Goal: Task Accomplishment & Management: Complete application form

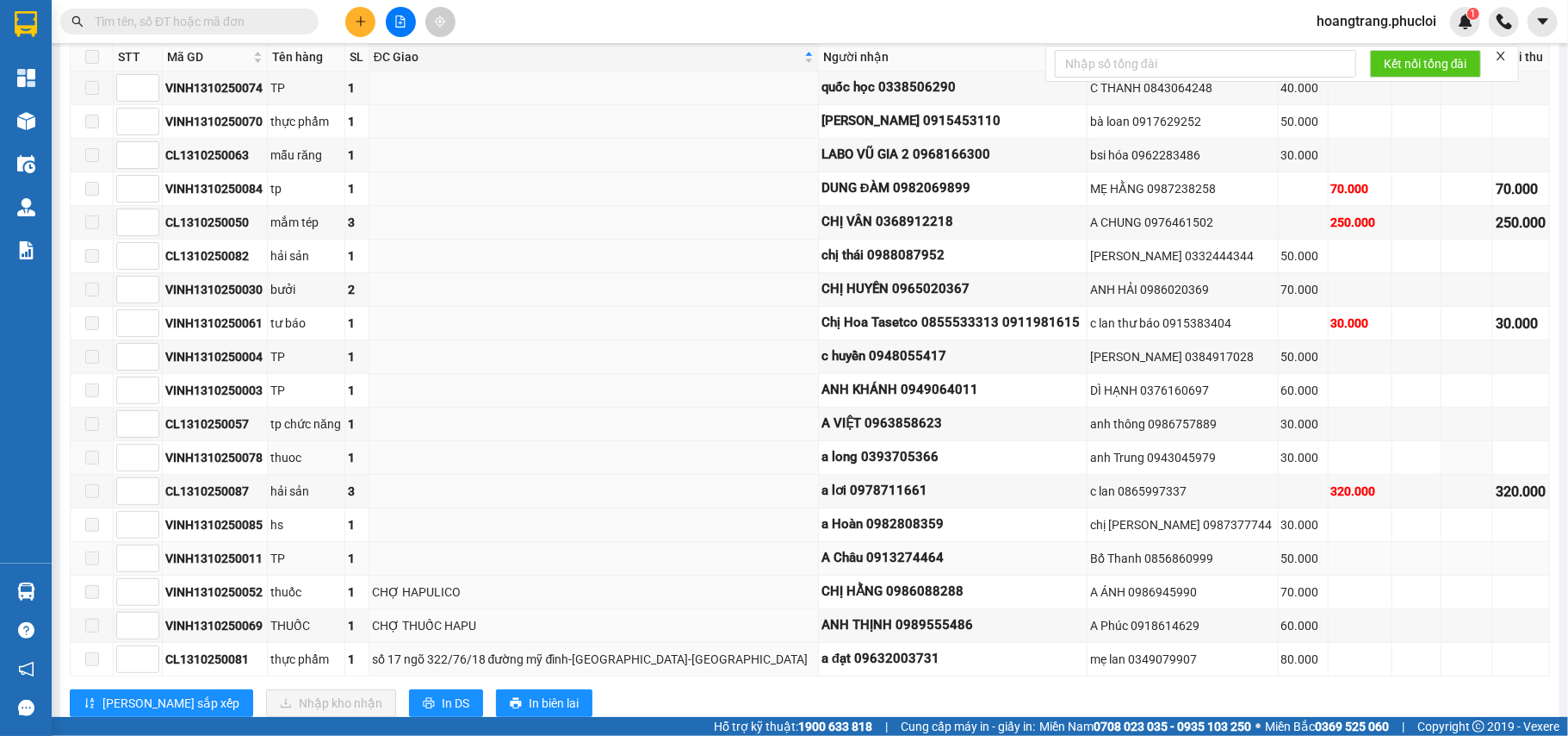
scroll to position [433, 0]
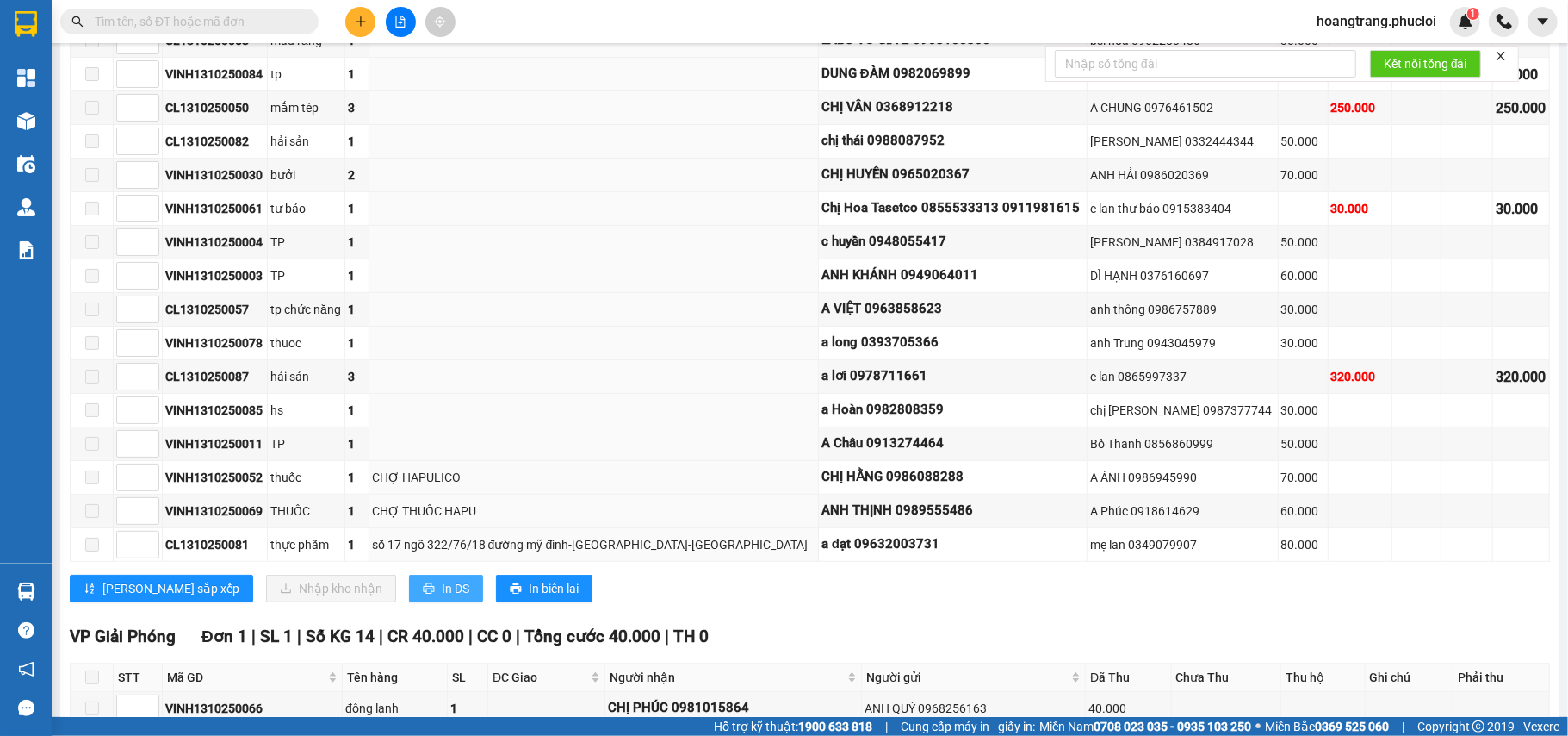
click at [442, 598] on span "In DS" at bounding box center [456, 588] width 28 height 19
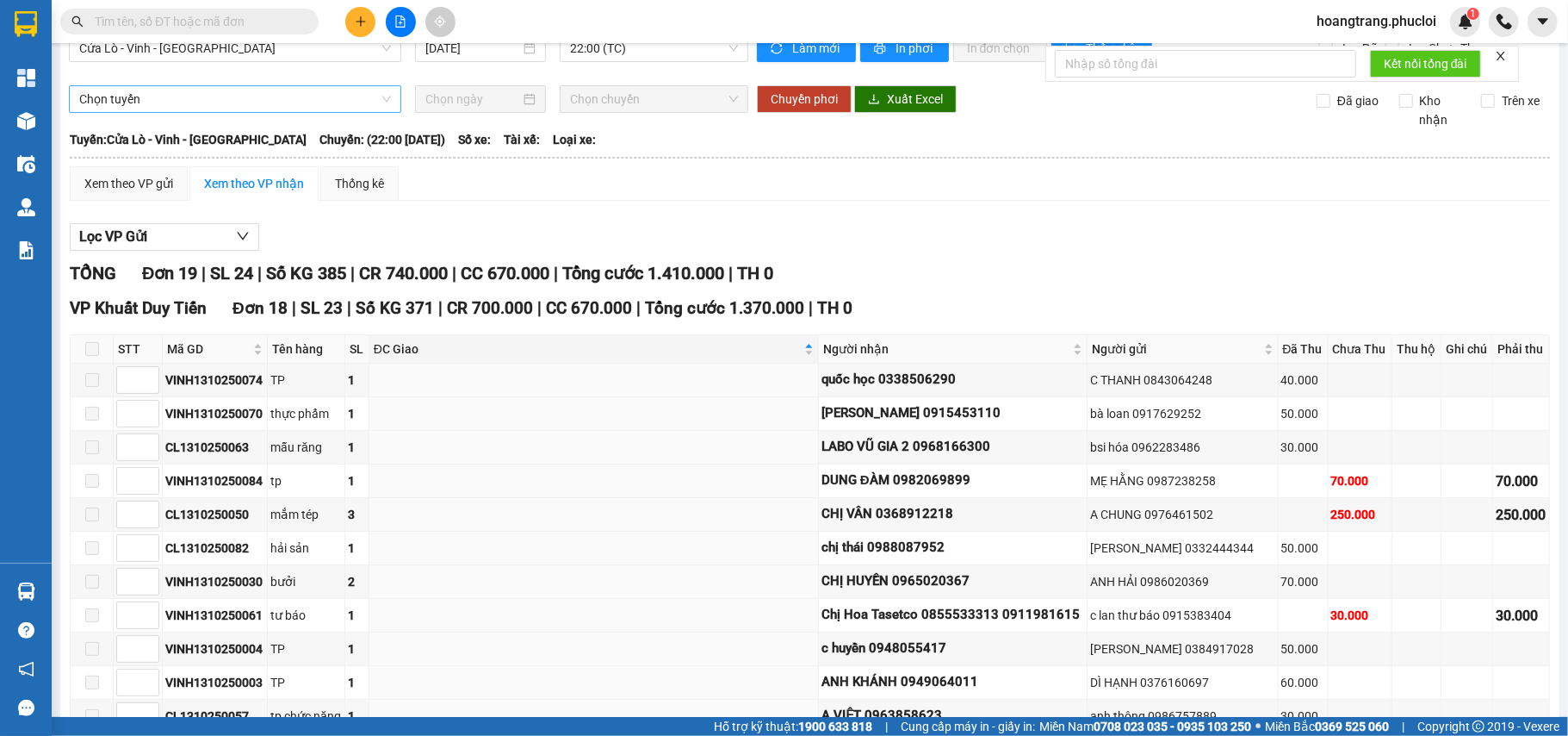
scroll to position [0, 0]
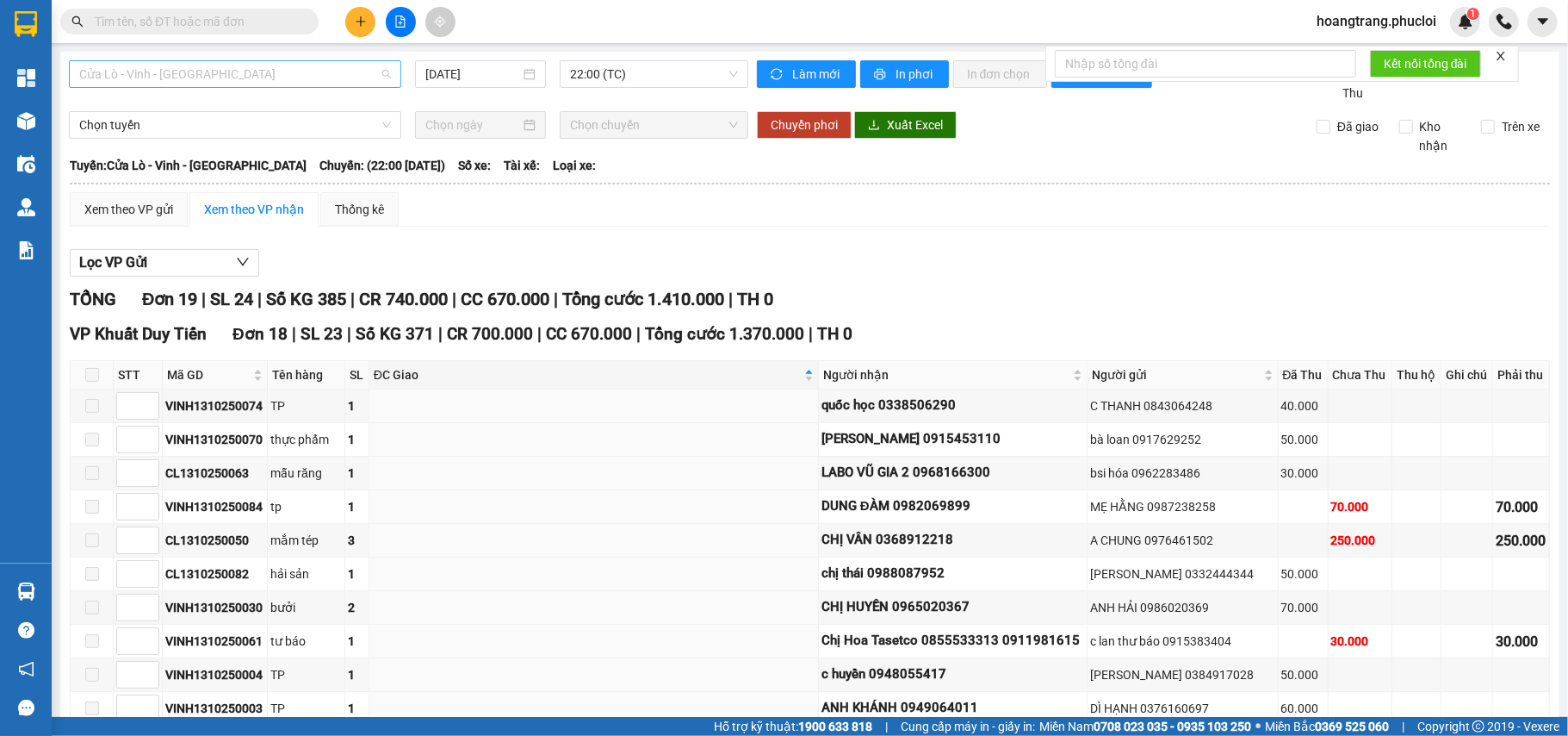
drag, startPoint x: 350, startPoint y: 73, endPoint x: 331, endPoint y: 83, distance: 21.5
click at [349, 74] on span "Cửa Lò - Vinh - Hà Nội" at bounding box center [235, 74] width 312 height 26
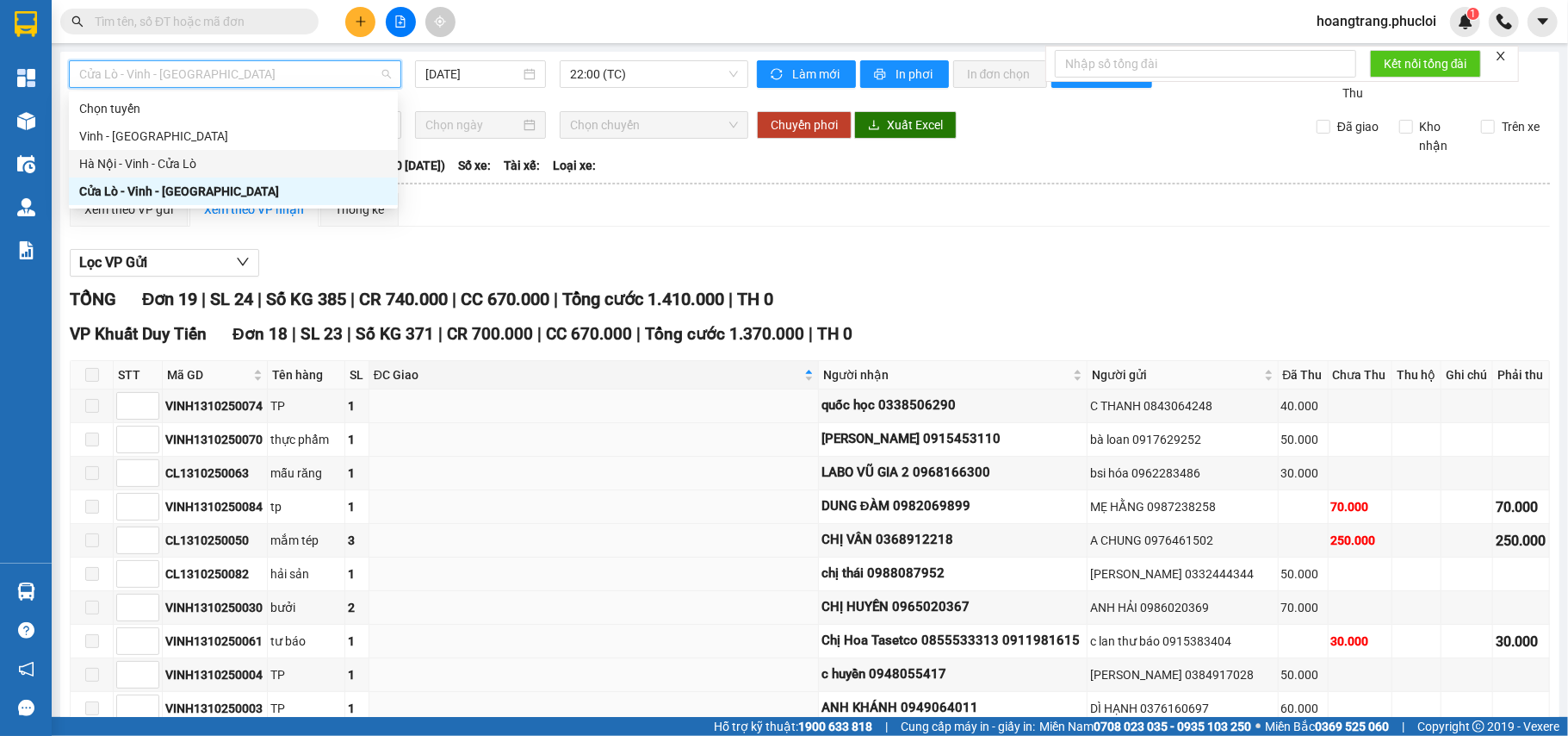
click at [291, 172] on div "Hà Nội - Vinh - Cửa Lò" at bounding box center [233, 163] width 329 height 28
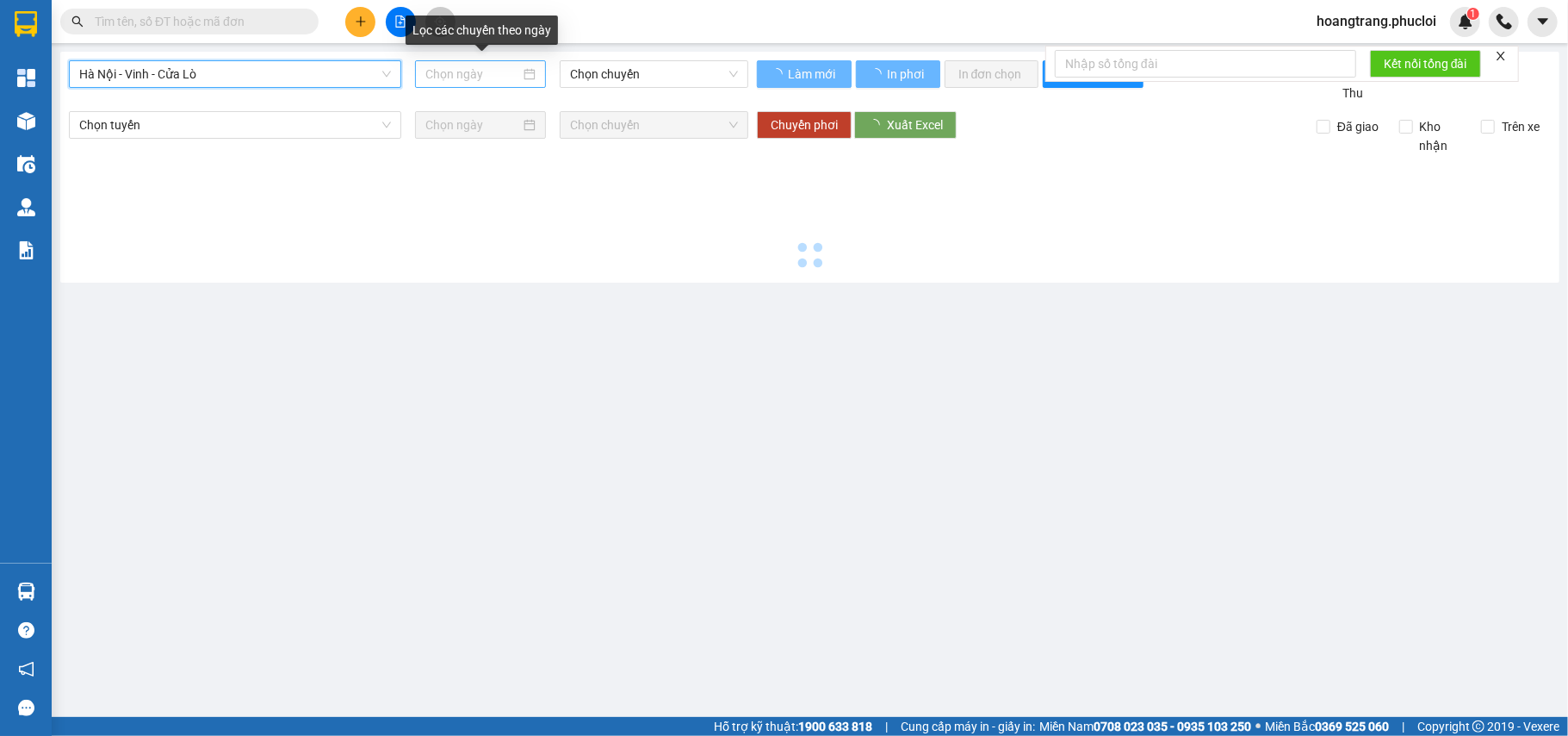
click at [506, 83] on input at bounding box center [473, 74] width 94 height 19
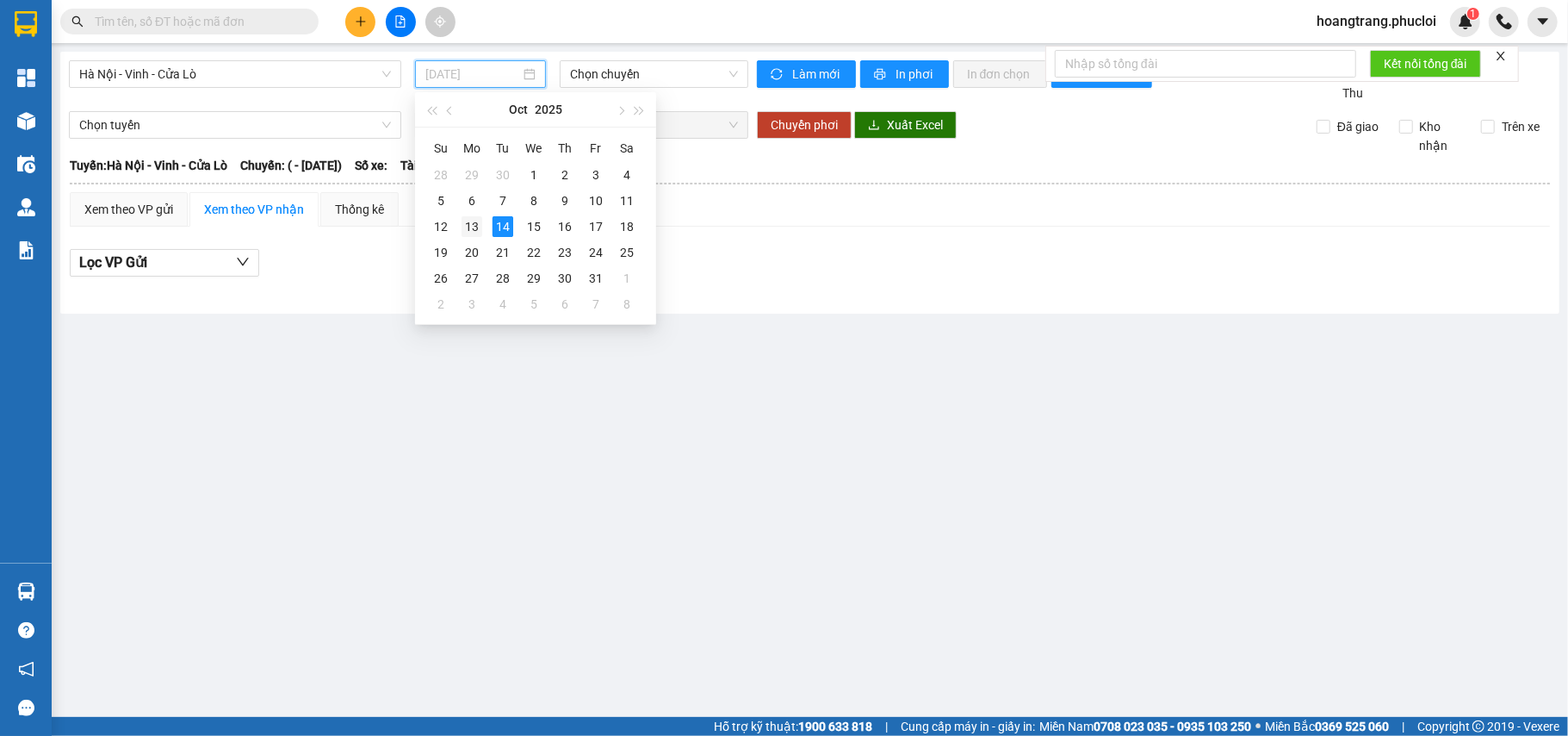
click at [480, 228] on div "13" at bounding box center [472, 226] width 21 height 21
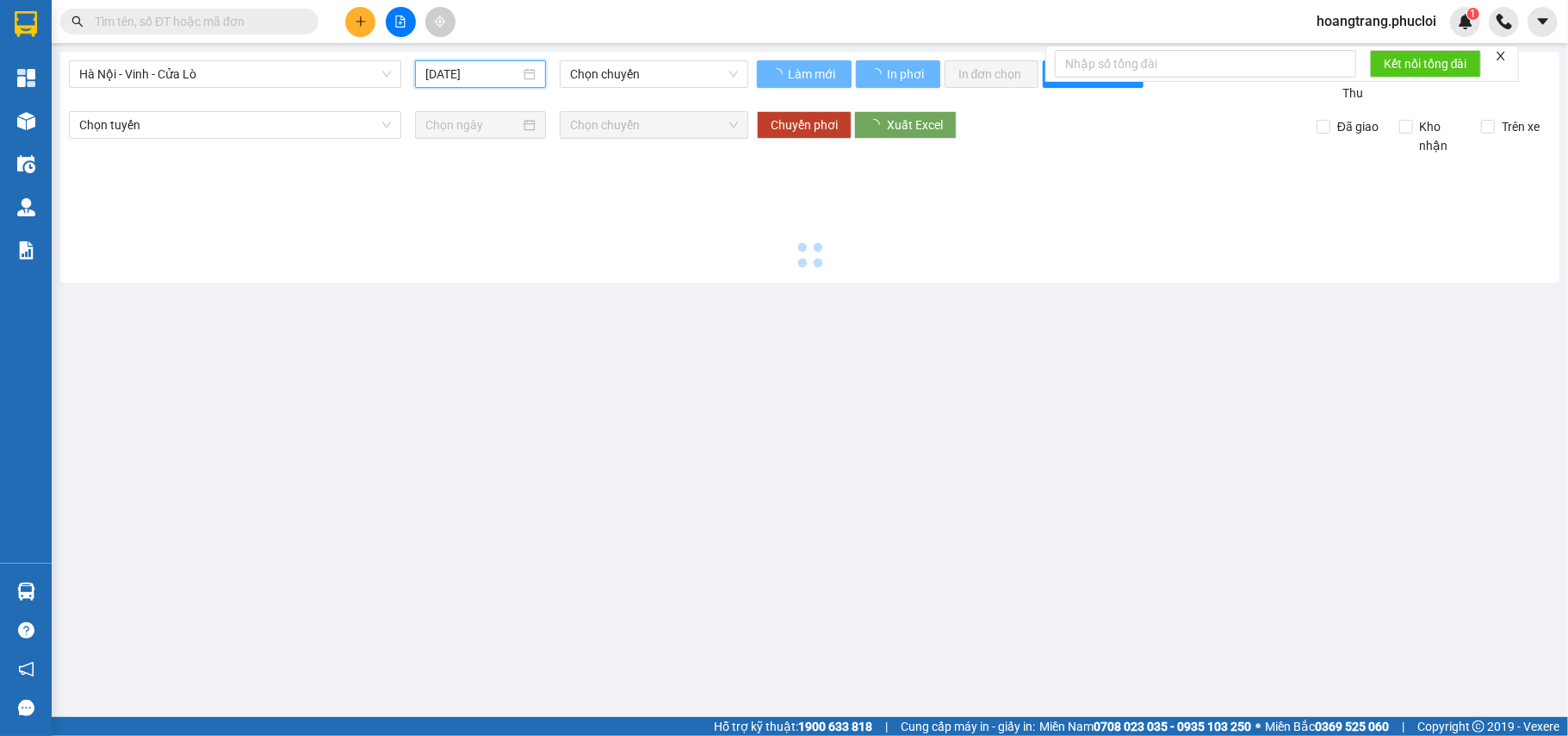
type input "13/10/2025"
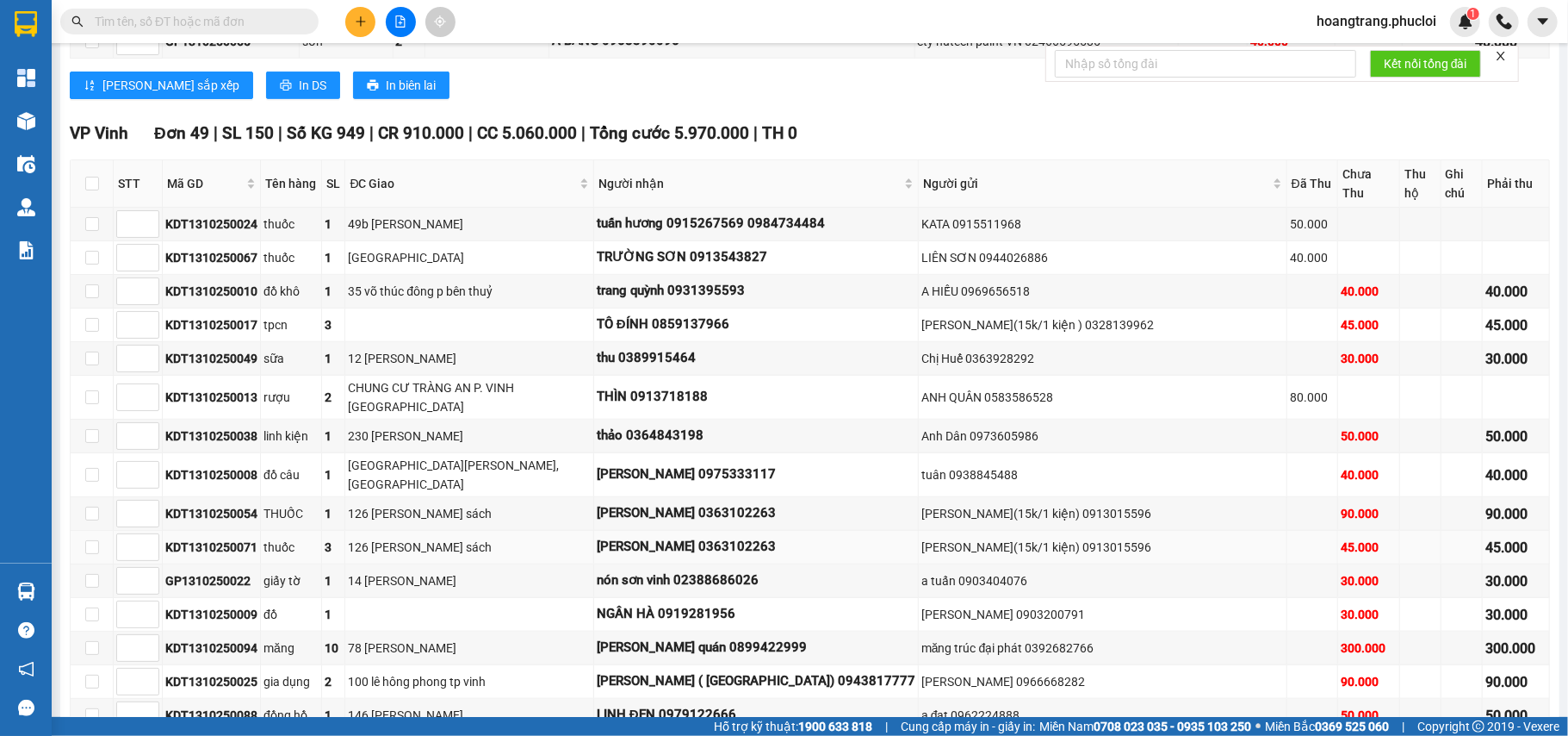
scroll to position [803, 0]
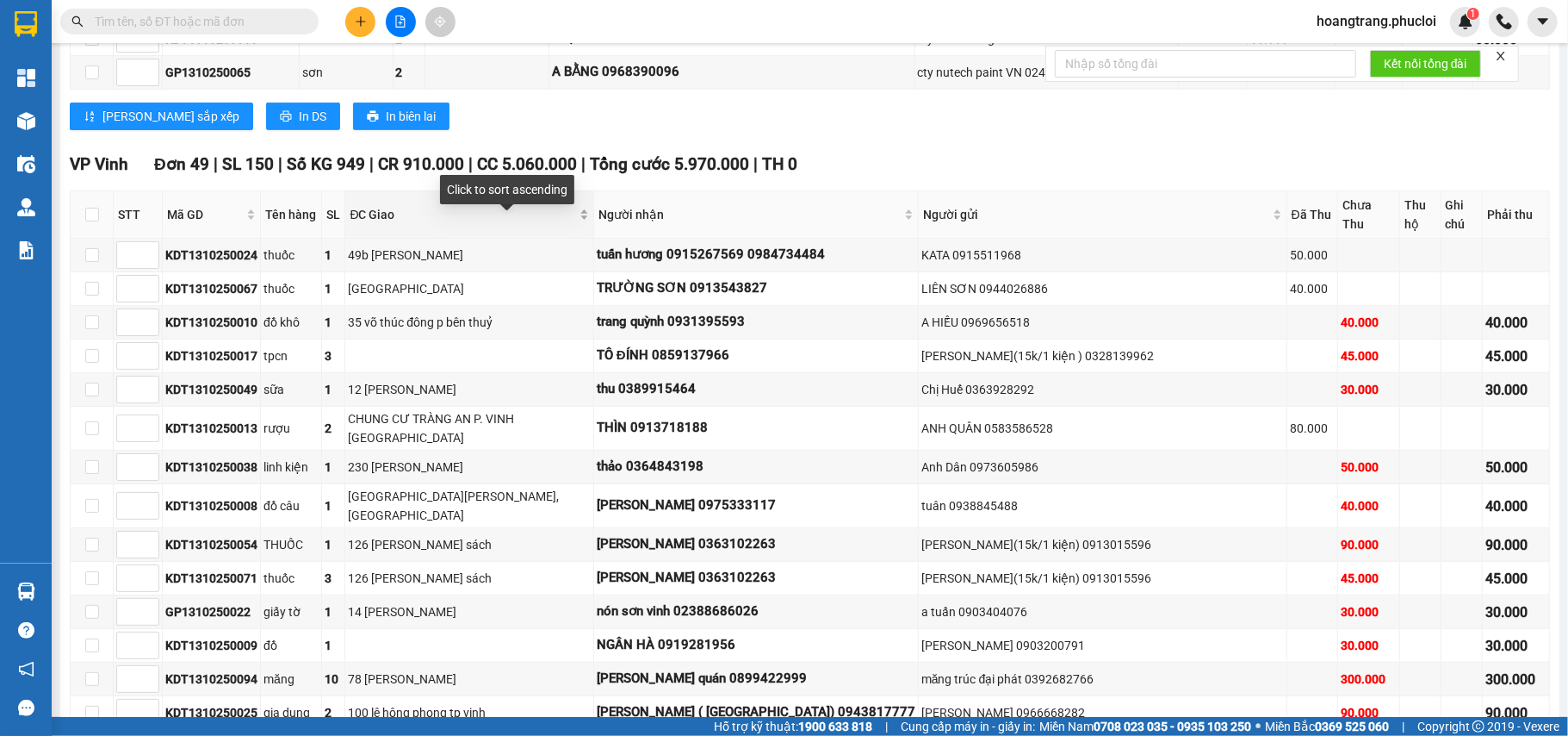
click at [427, 218] on div "ĐC Giao" at bounding box center [468, 215] width 239 height 19
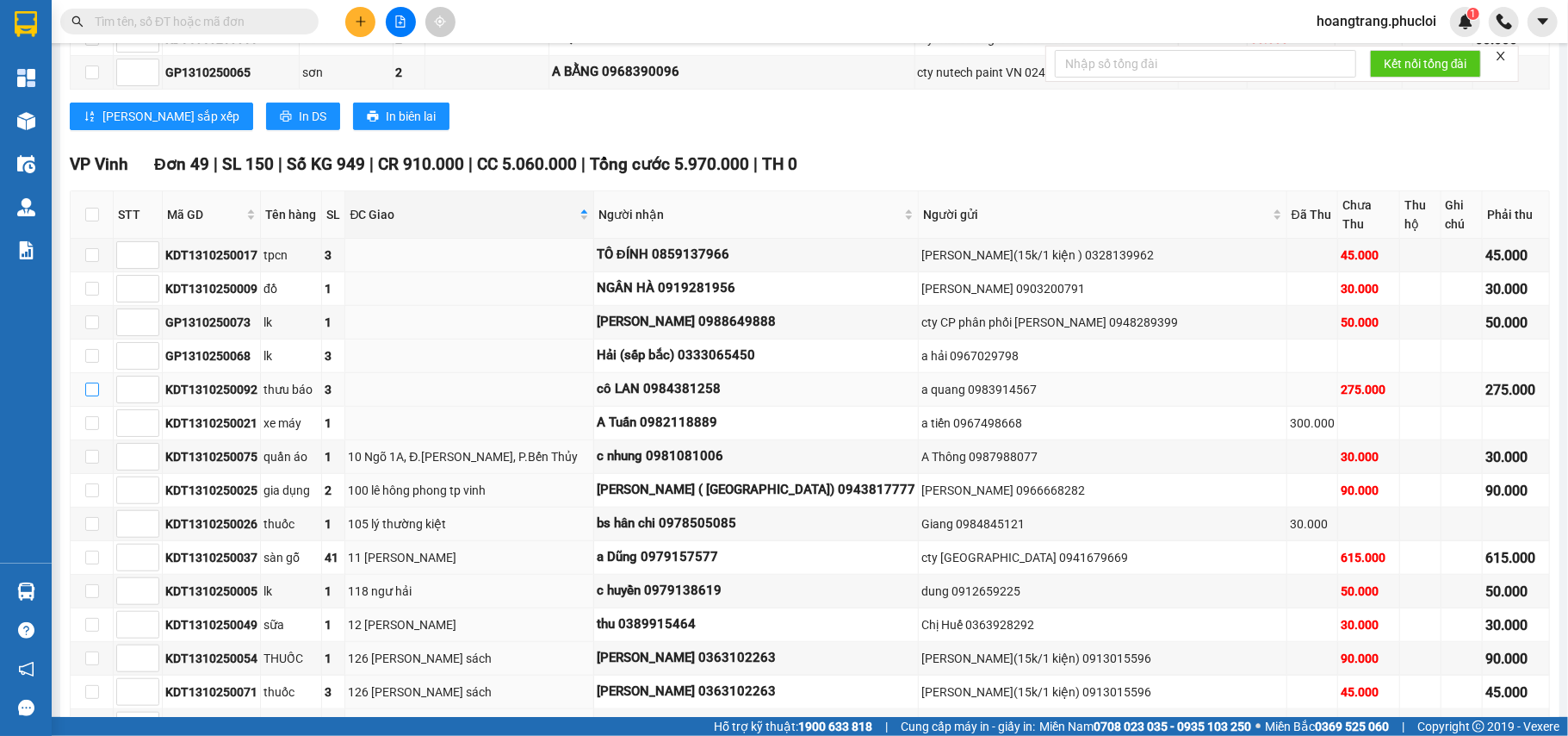
click at [87, 396] on input "checkbox" at bounding box center [93, 390] width 14 height 14
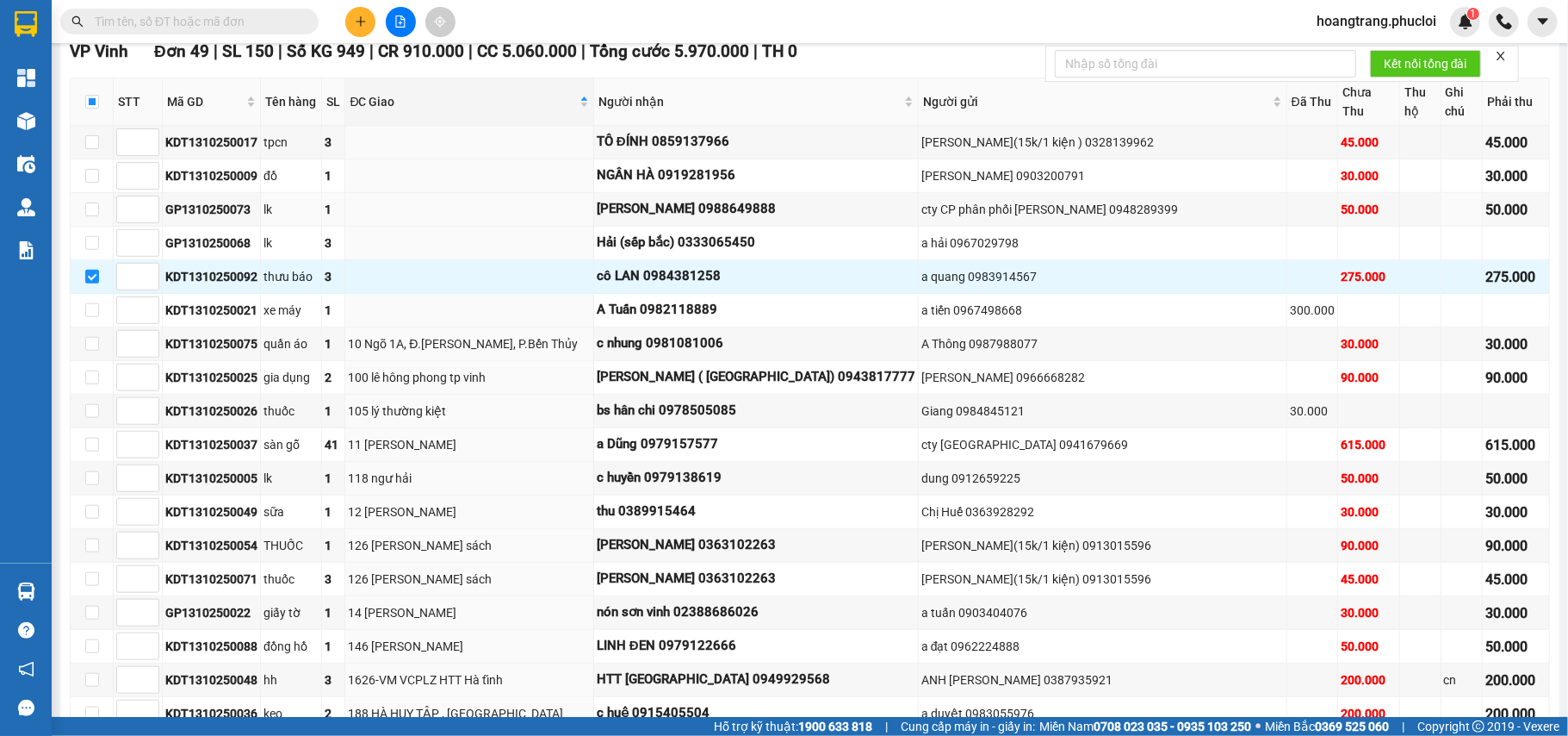
scroll to position [686, 0]
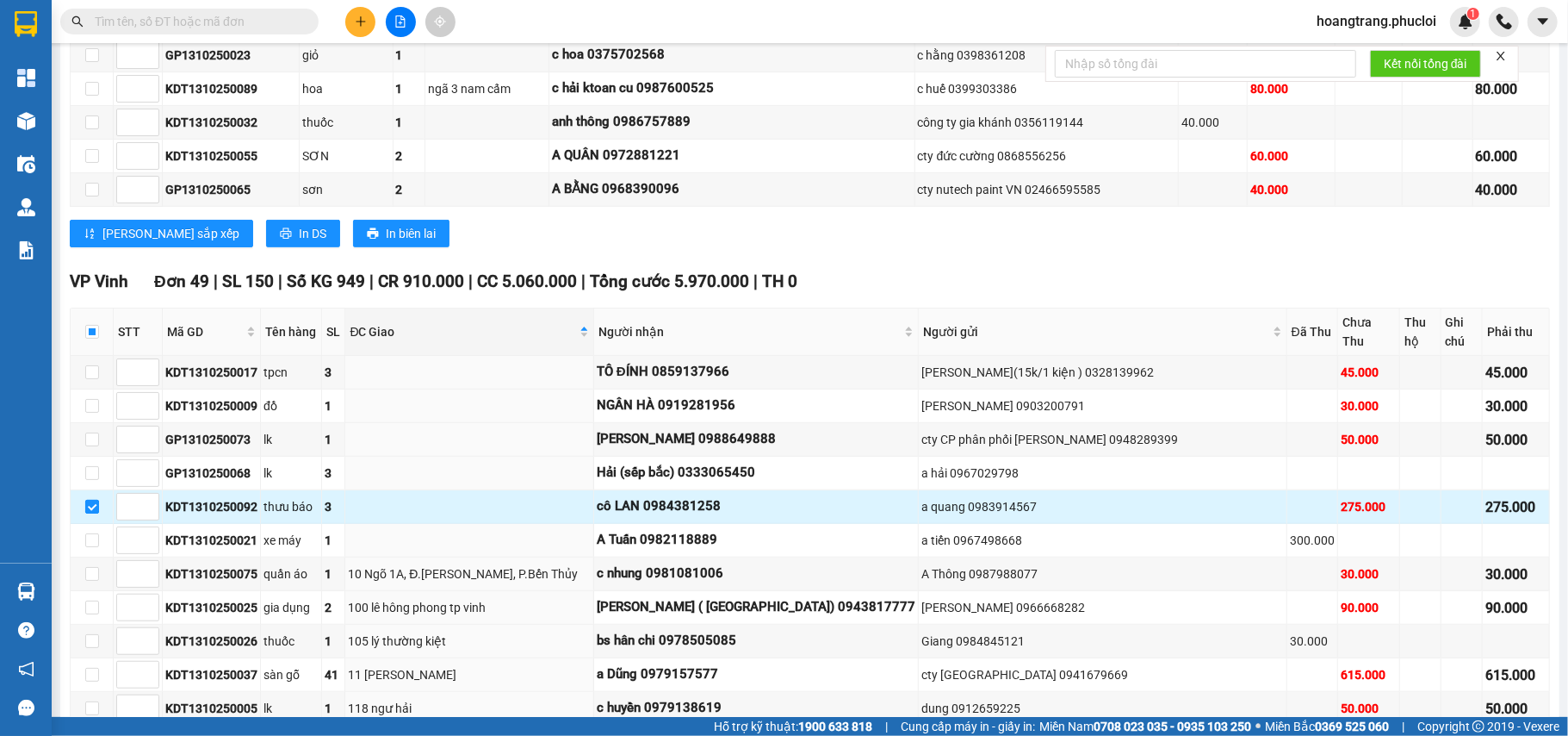
click at [96, 513] on input "checkbox" at bounding box center [93, 507] width 14 height 14
checkbox input "false"
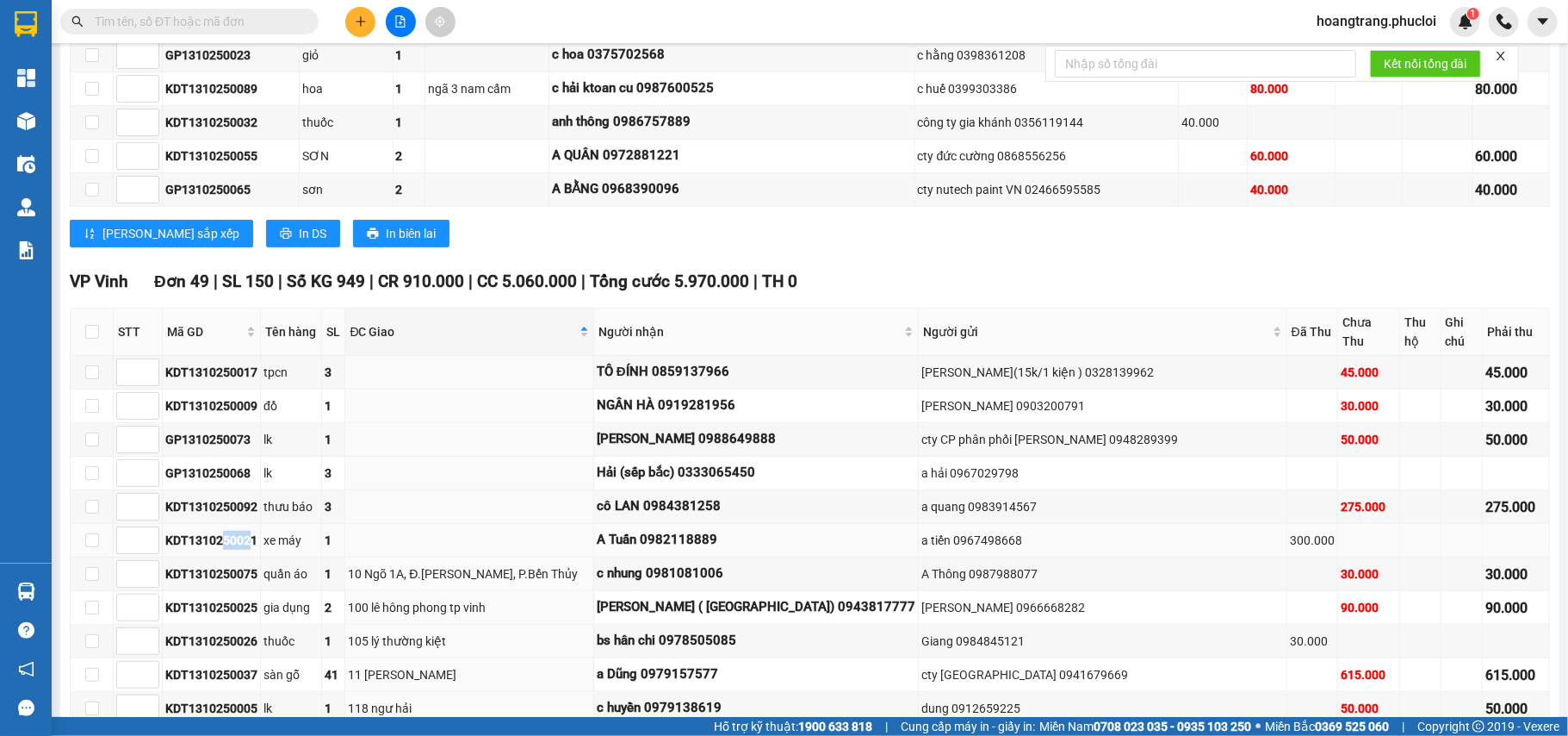
drag, startPoint x: 253, startPoint y: 560, endPoint x: 227, endPoint y: 563, distance: 26.2
click at [227, 550] on div "KDT1310250021" at bounding box center [211, 540] width 92 height 19
click at [270, 550] on div "xe máy" at bounding box center [291, 540] width 55 height 19
click at [248, 550] on div "KDT1310250021" at bounding box center [211, 540] width 92 height 19
drag, startPoint x: 163, startPoint y: 560, endPoint x: 256, endPoint y: 559, distance: 93.0
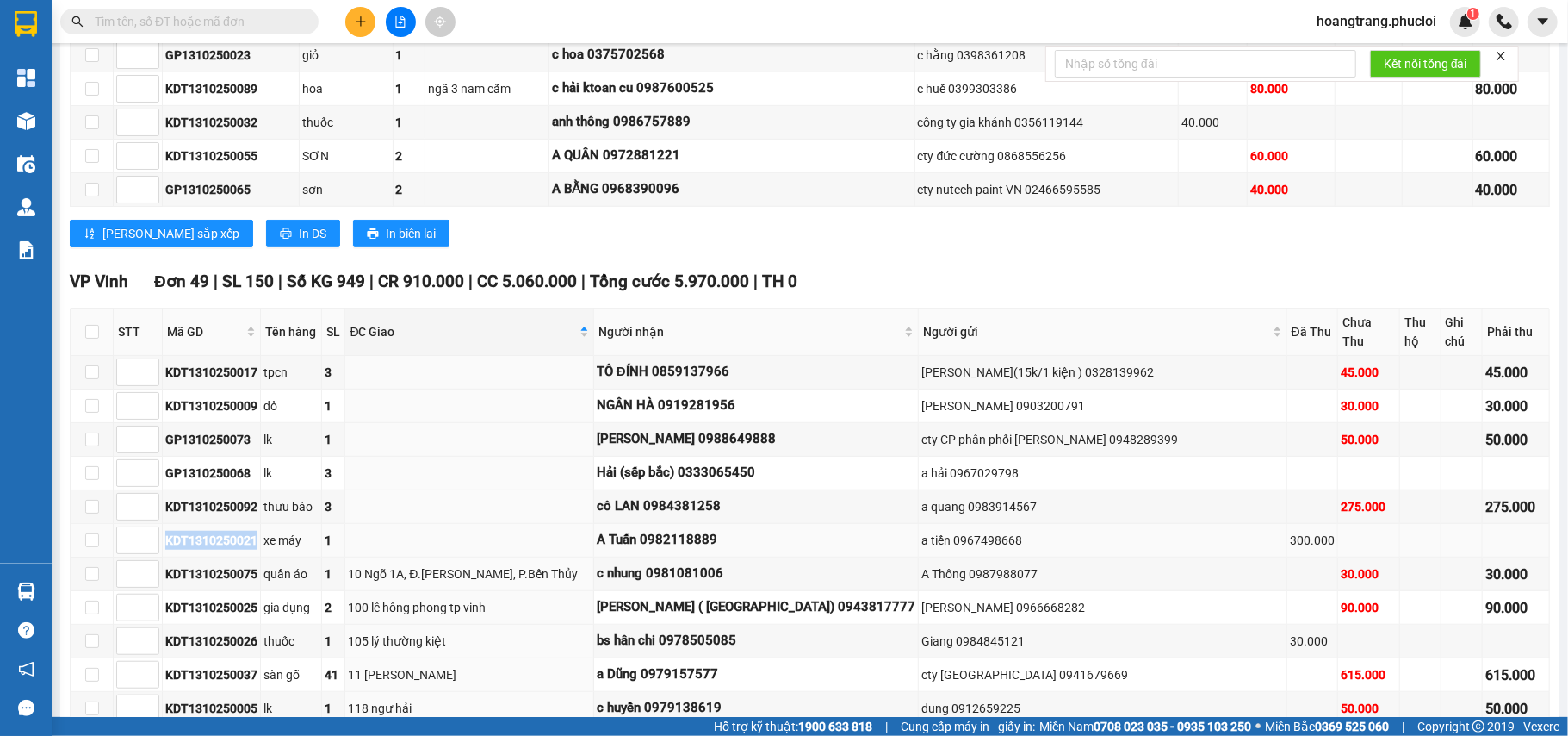
click at [256, 558] on td "KDT1310250021" at bounding box center [212, 540] width 98 height 33
copy div "KDT1310250021"
click at [418, 490] on td at bounding box center [469, 473] width 248 height 33
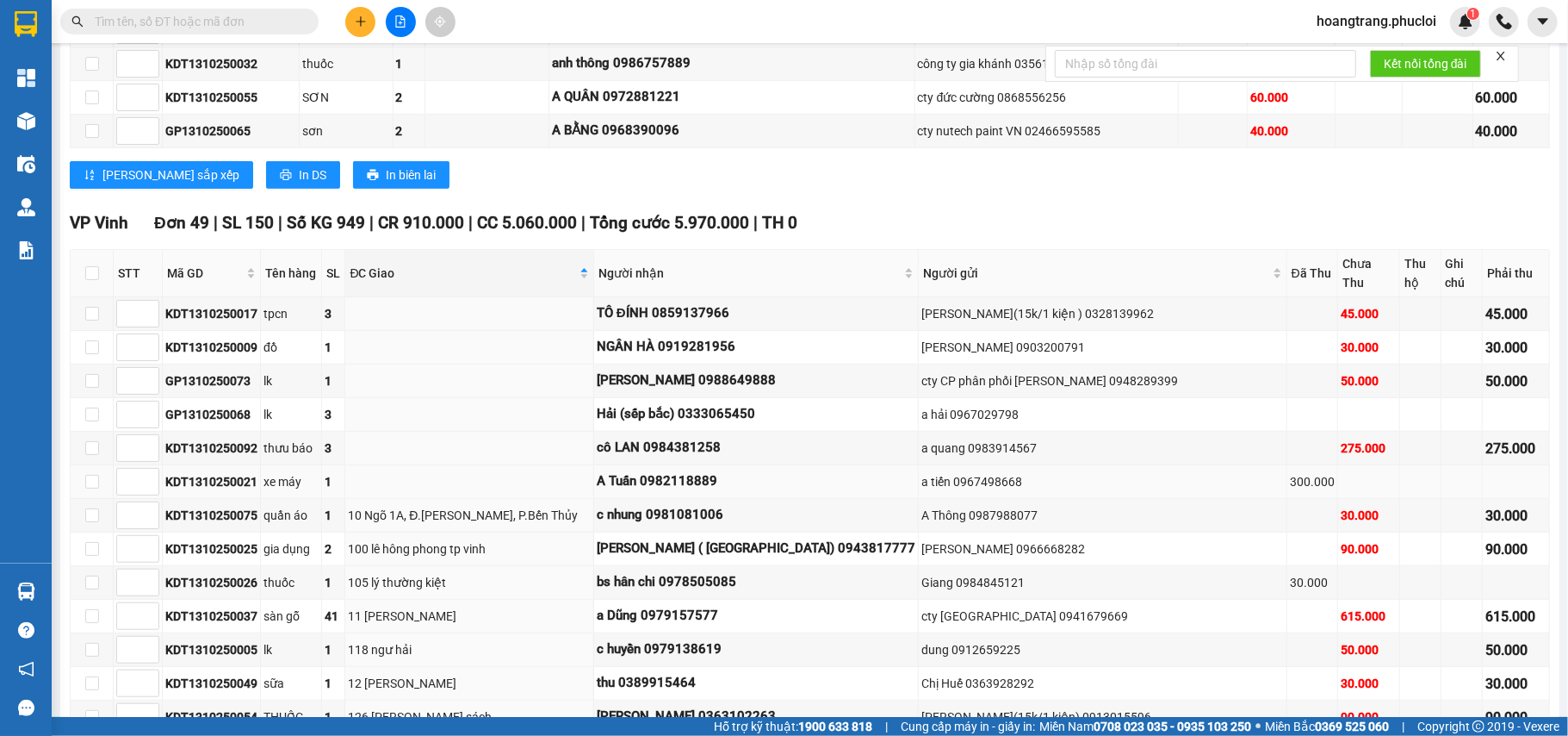
scroll to position [801, 0]
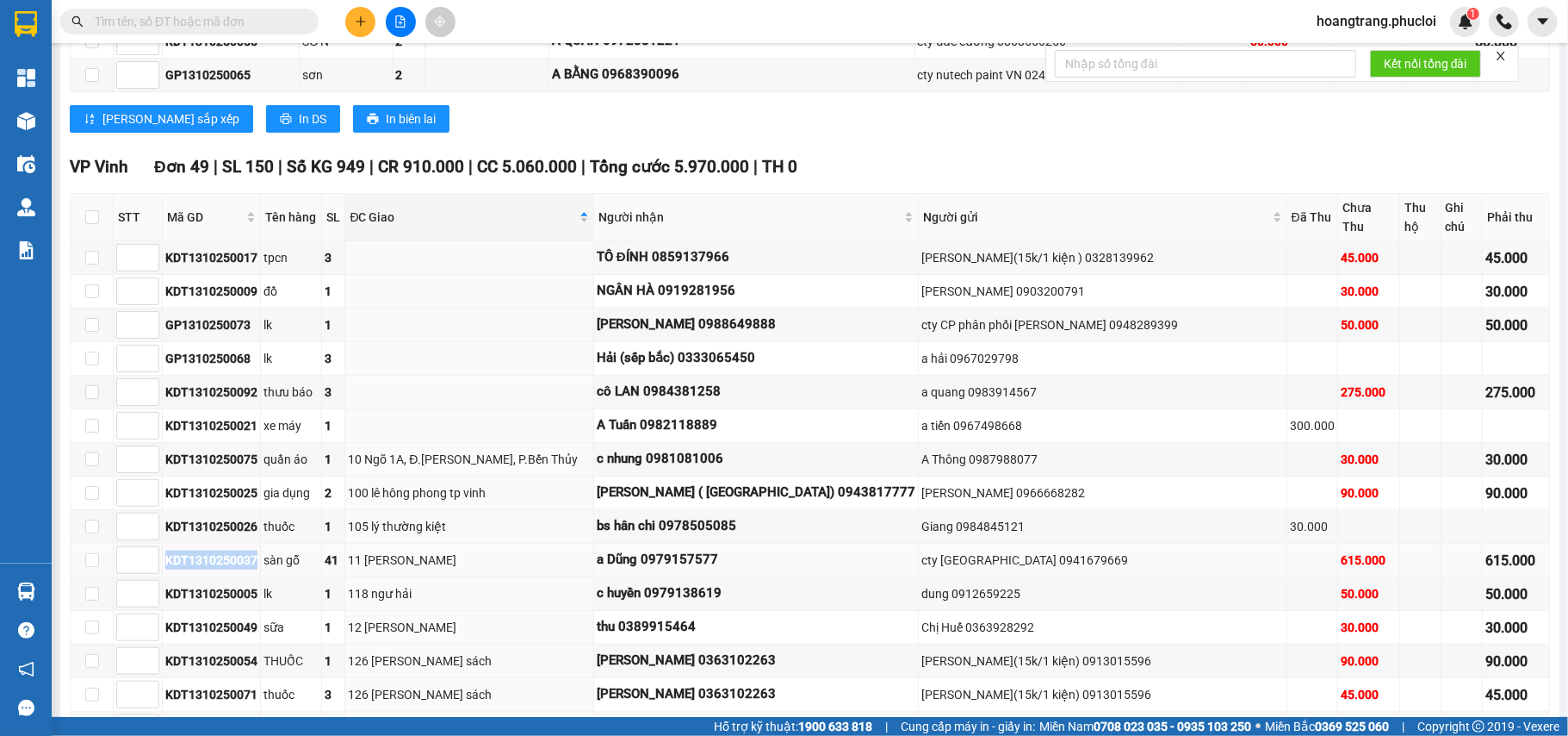
drag, startPoint x: 165, startPoint y: 582, endPoint x: 256, endPoint y: 580, distance: 91.0
click at [256, 569] on div "KDT1310250037" at bounding box center [211, 560] width 92 height 19
copy div "KDT1310250037"
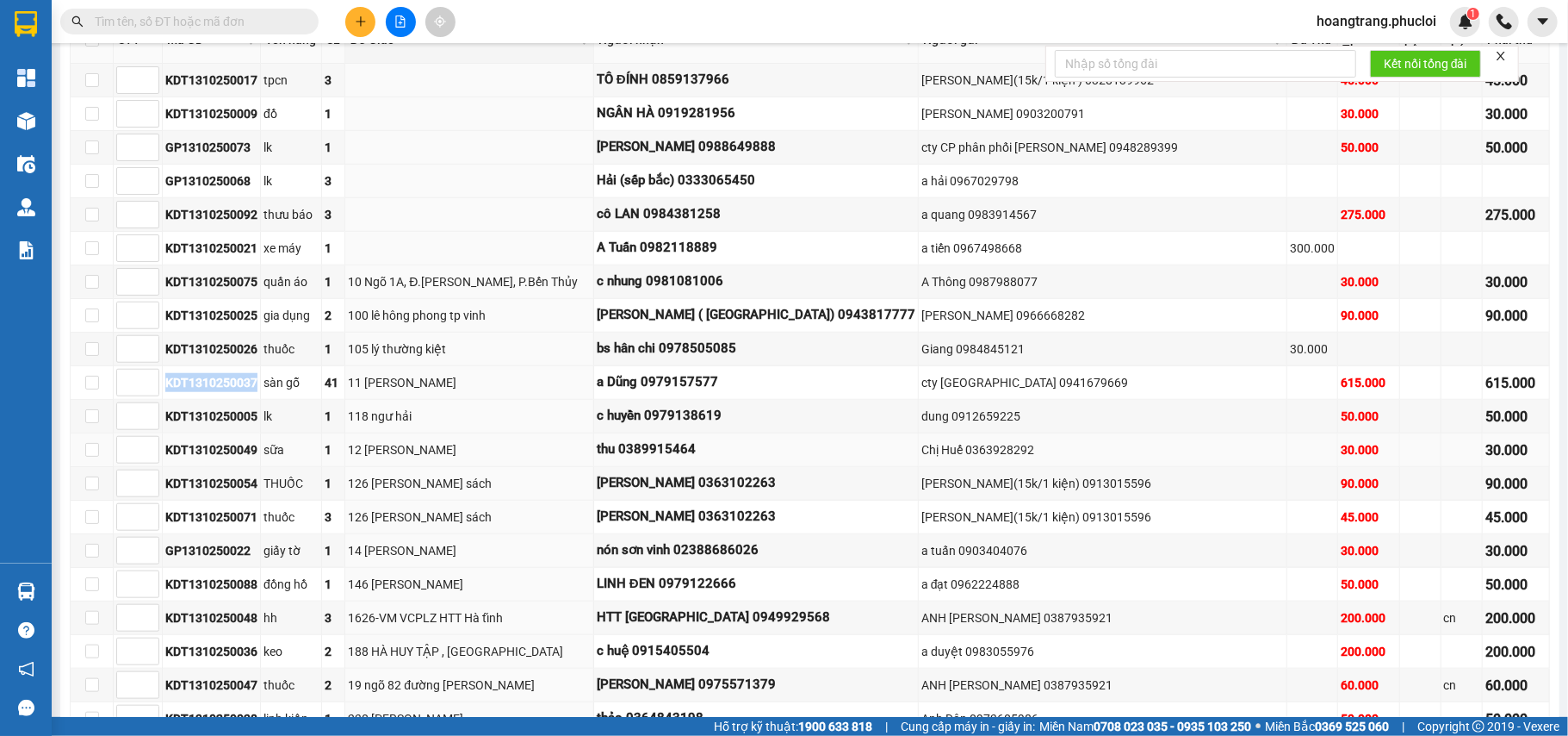
scroll to position [1031, 0]
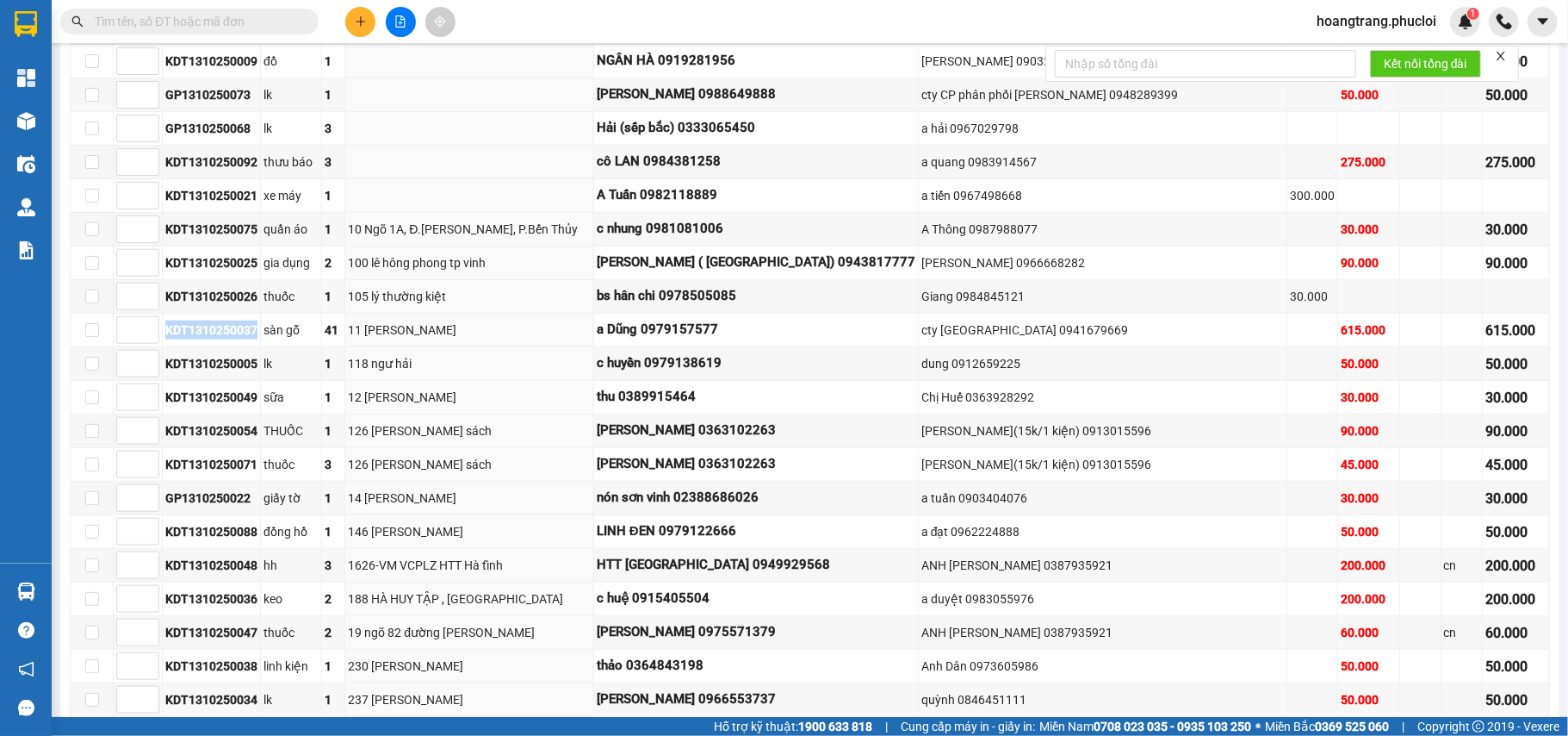
click at [287, 23] on input "text" at bounding box center [196, 22] width 204 height 19
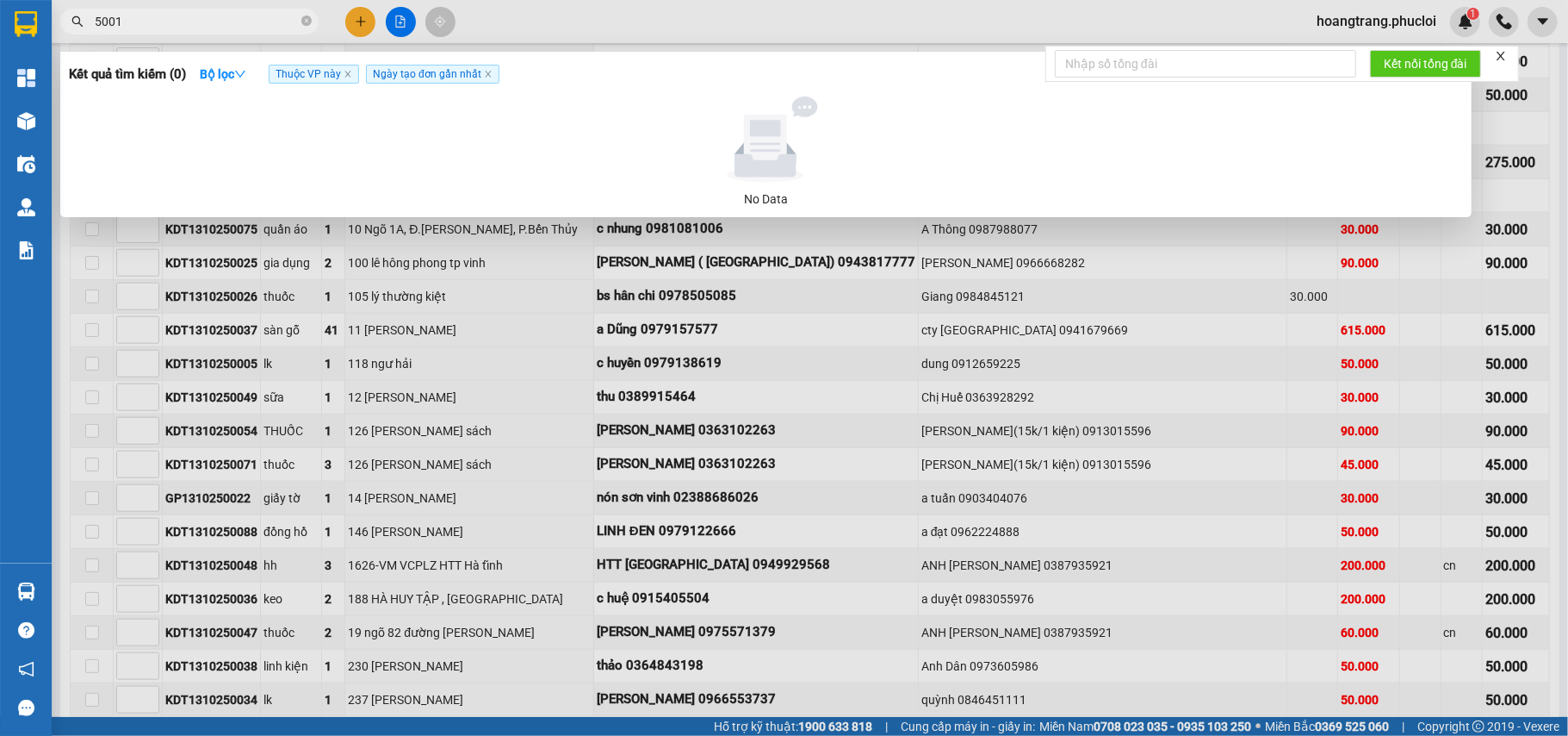
type input "50011"
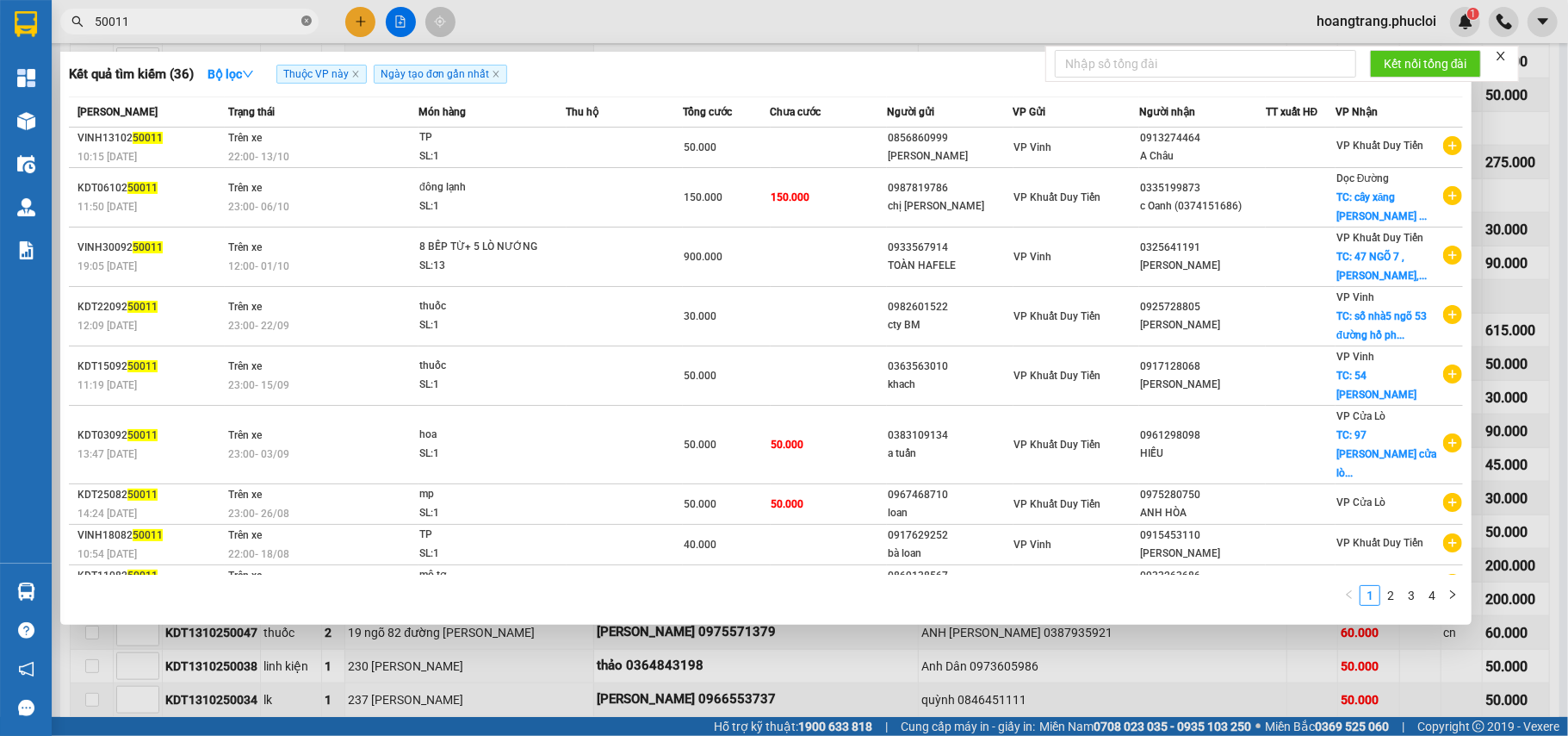
click at [308, 18] on icon "close-circle" at bounding box center [307, 21] width 10 height 10
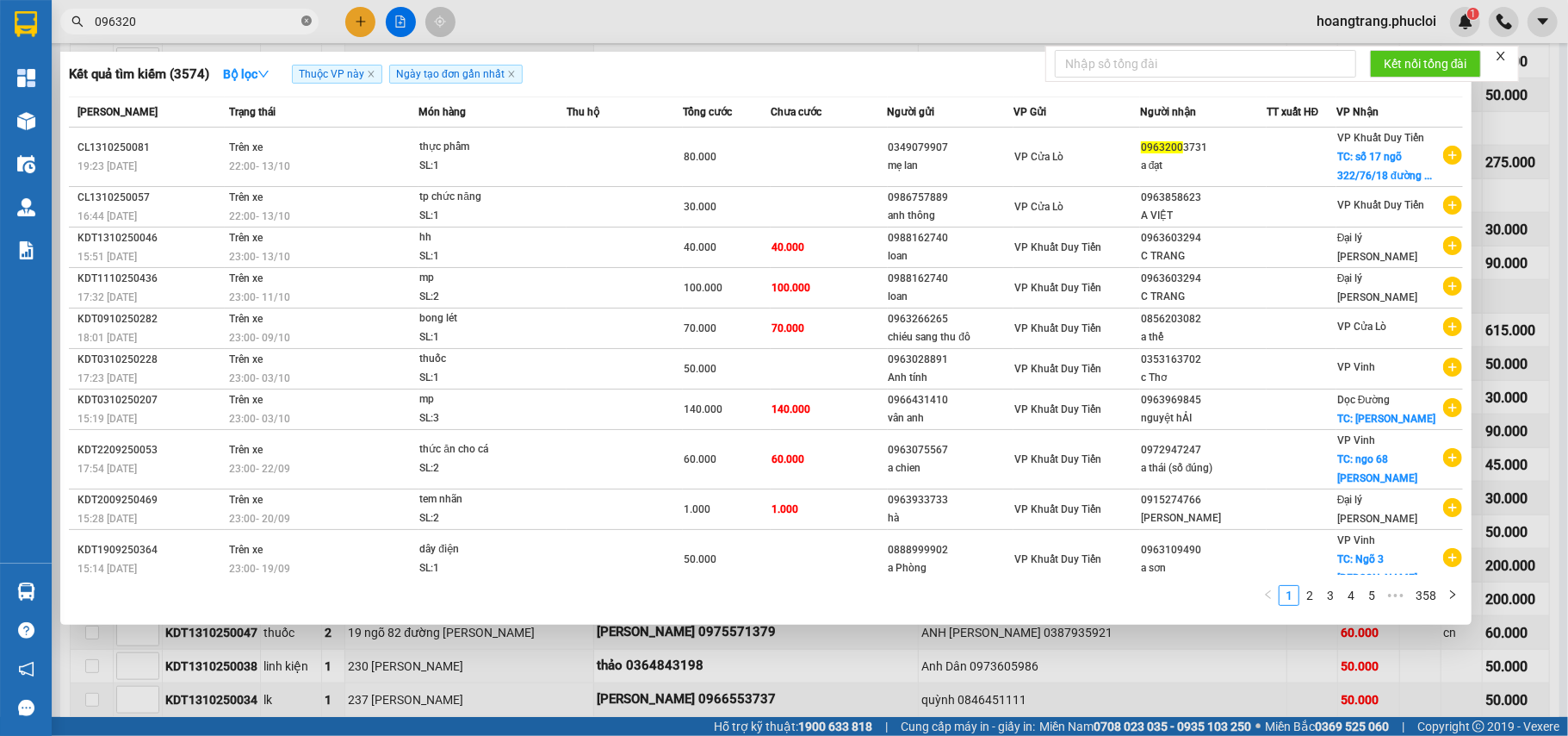
type input "0963200"
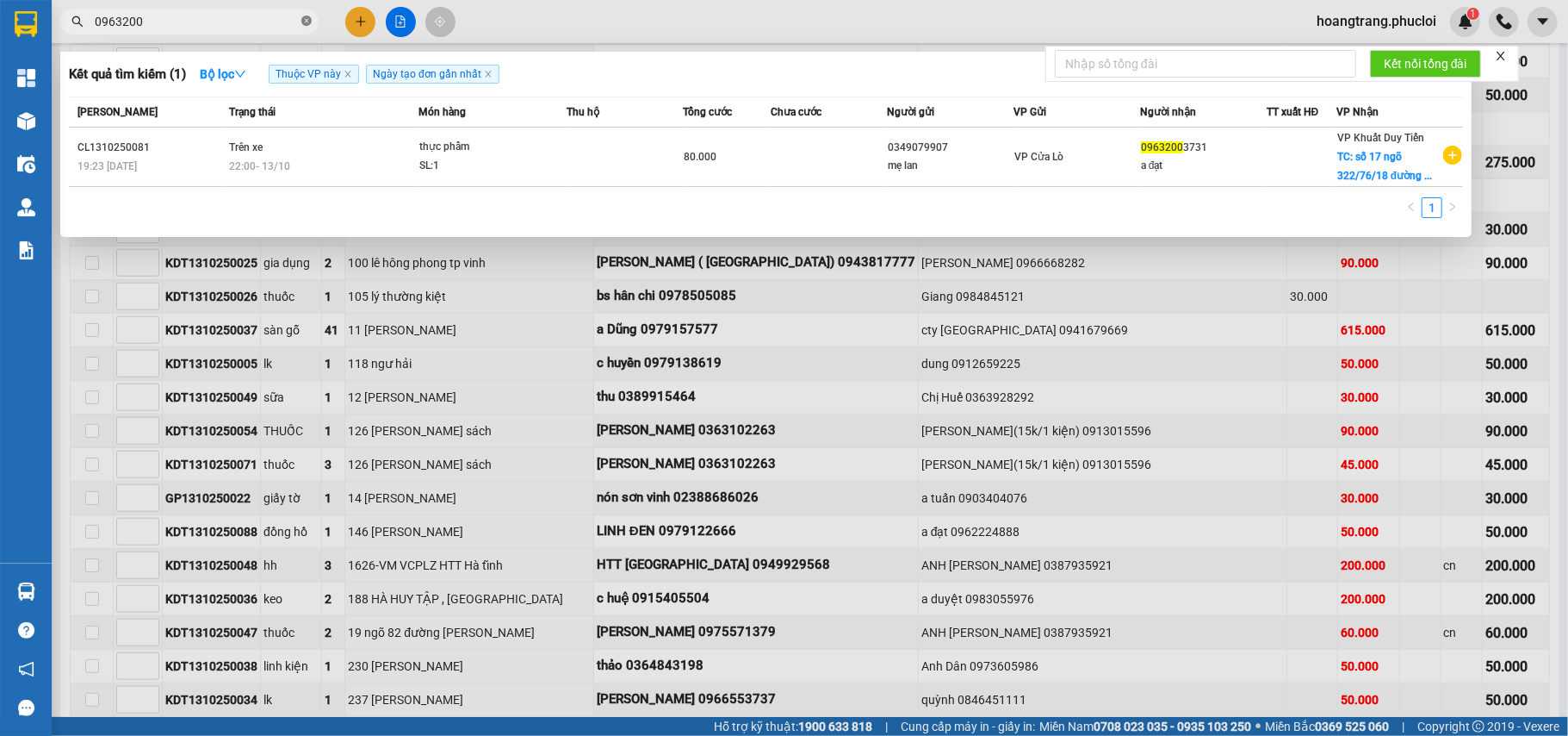
click at [305, 21] on icon "close-circle" at bounding box center [307, 21] width 10 height 10
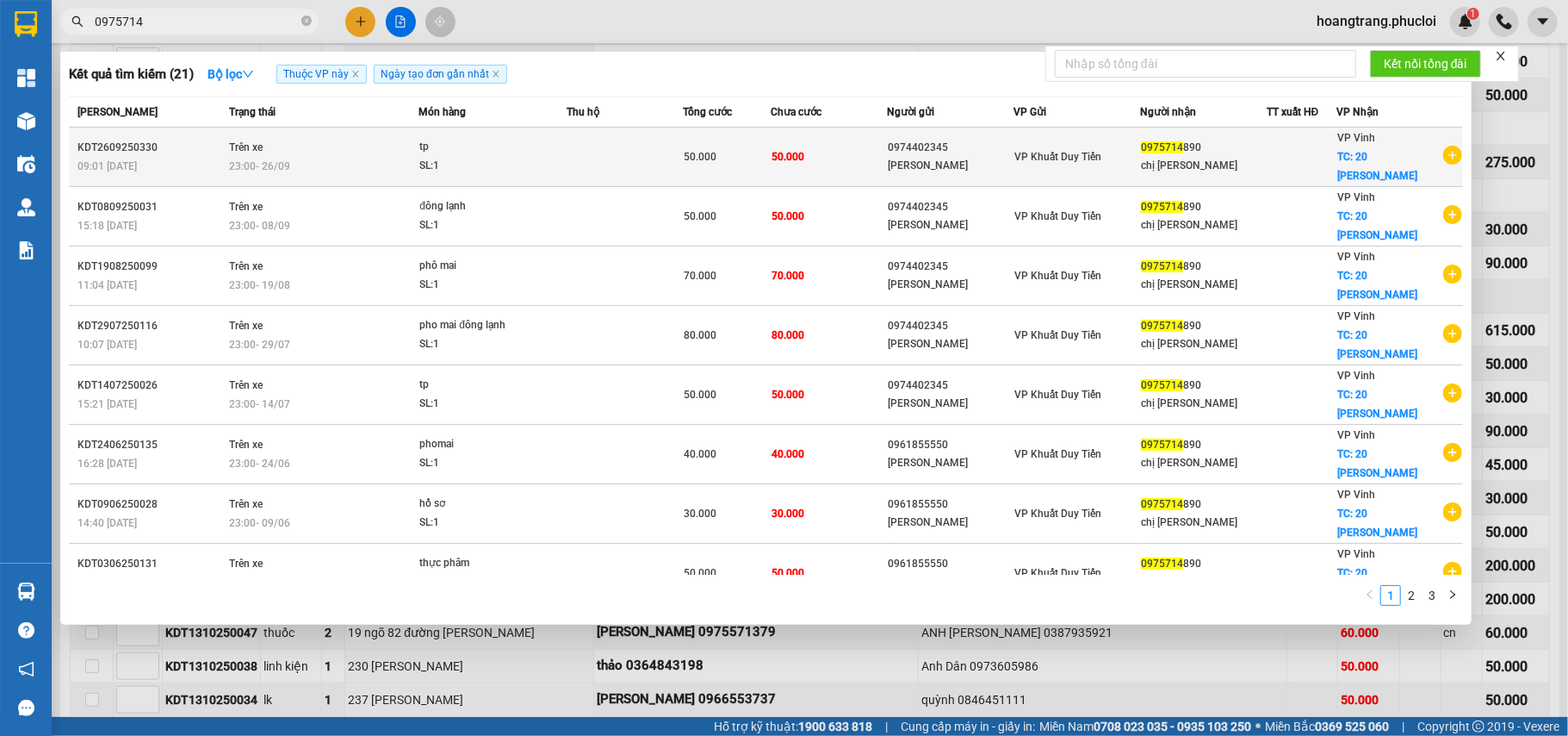
type input "0975714"
click at [1445, 160] on icon "plus-circle" at bounding box center [1454, 156] width 19 height 19
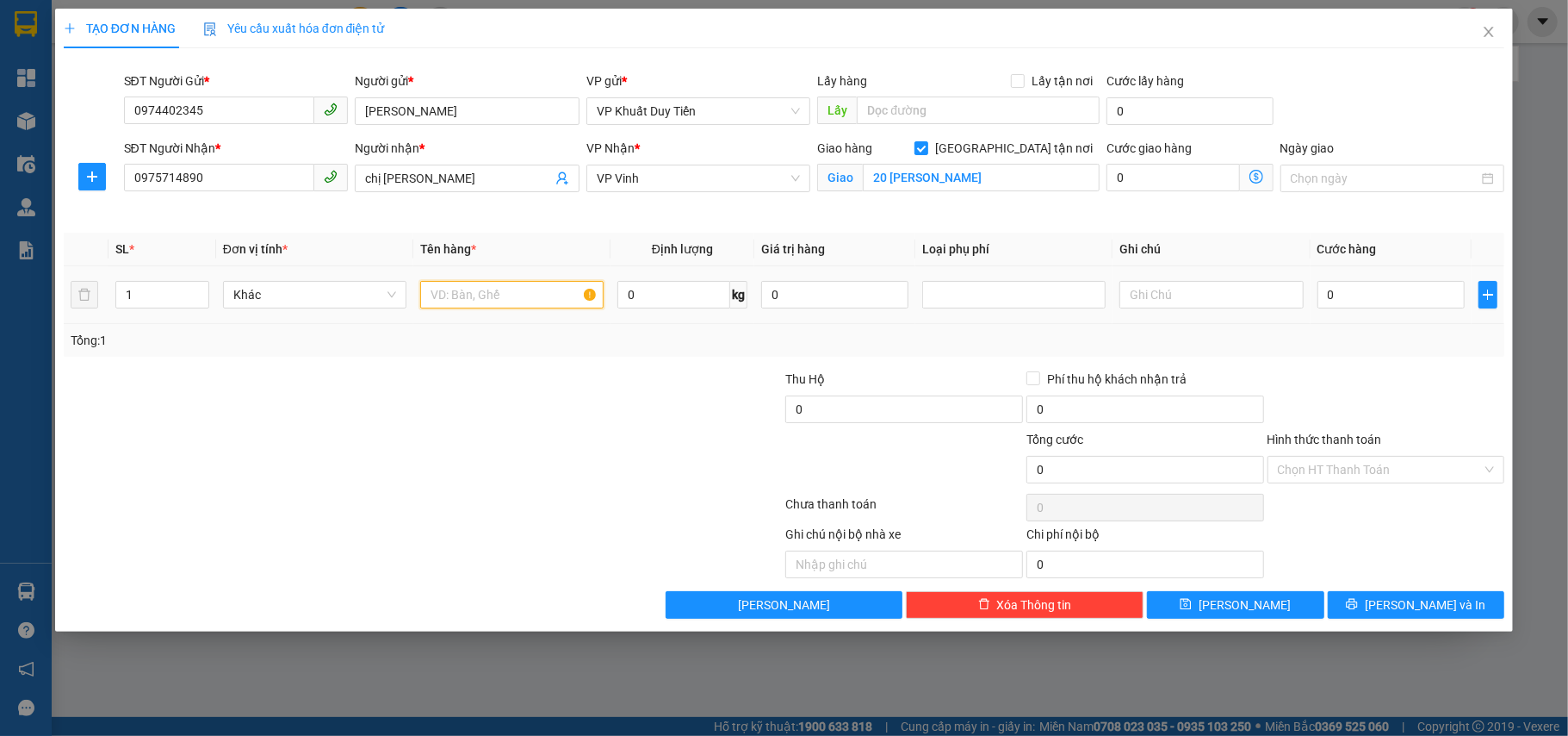
click at [532, 288] on input "text" at bounding box center [512, 295] width 184 height 28
type input "tp"
click at [1366, 308] on input "0" at bounding box center [1391, 295] width 148 height 28
type input "7"
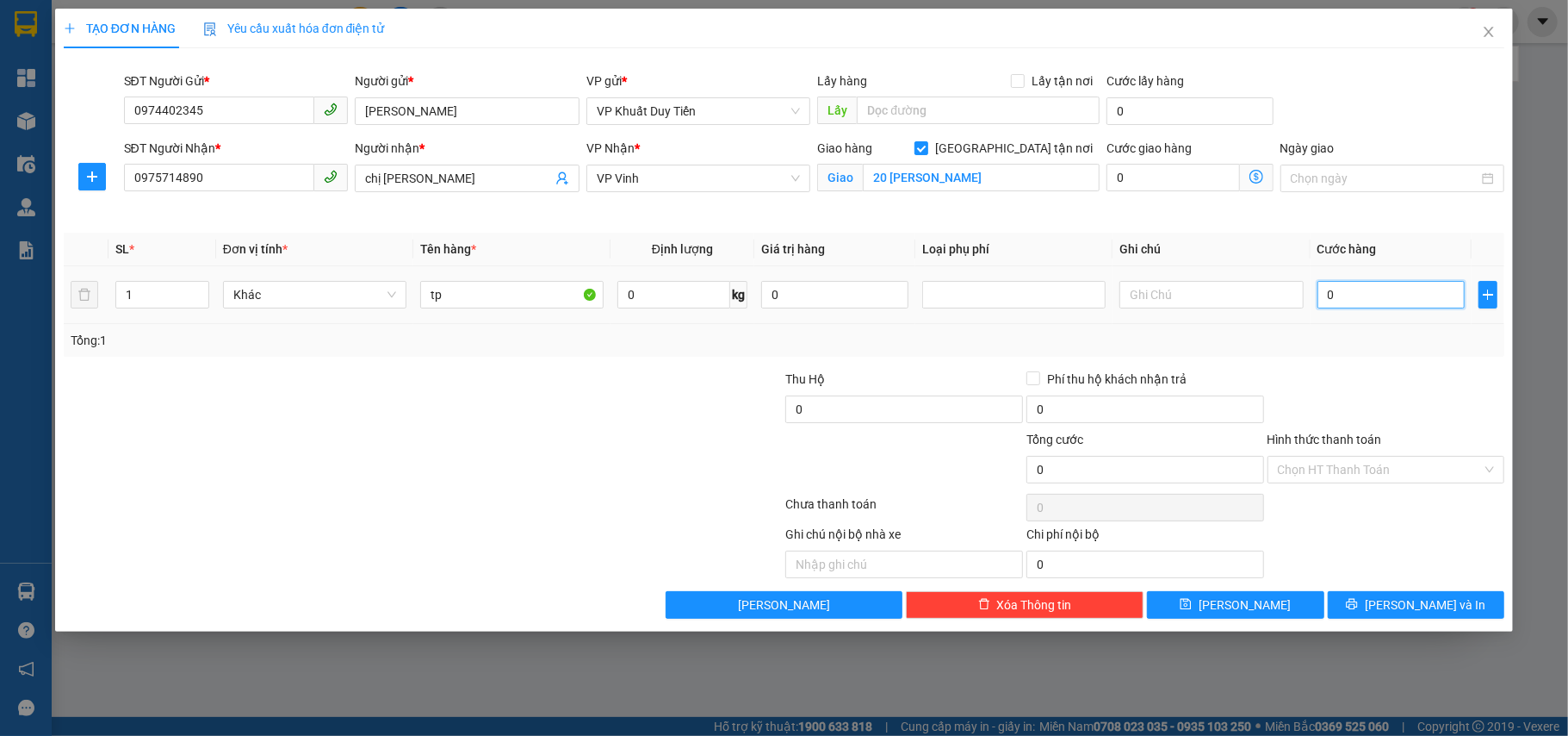
type input "7"
type input "70"
type input "70.000"
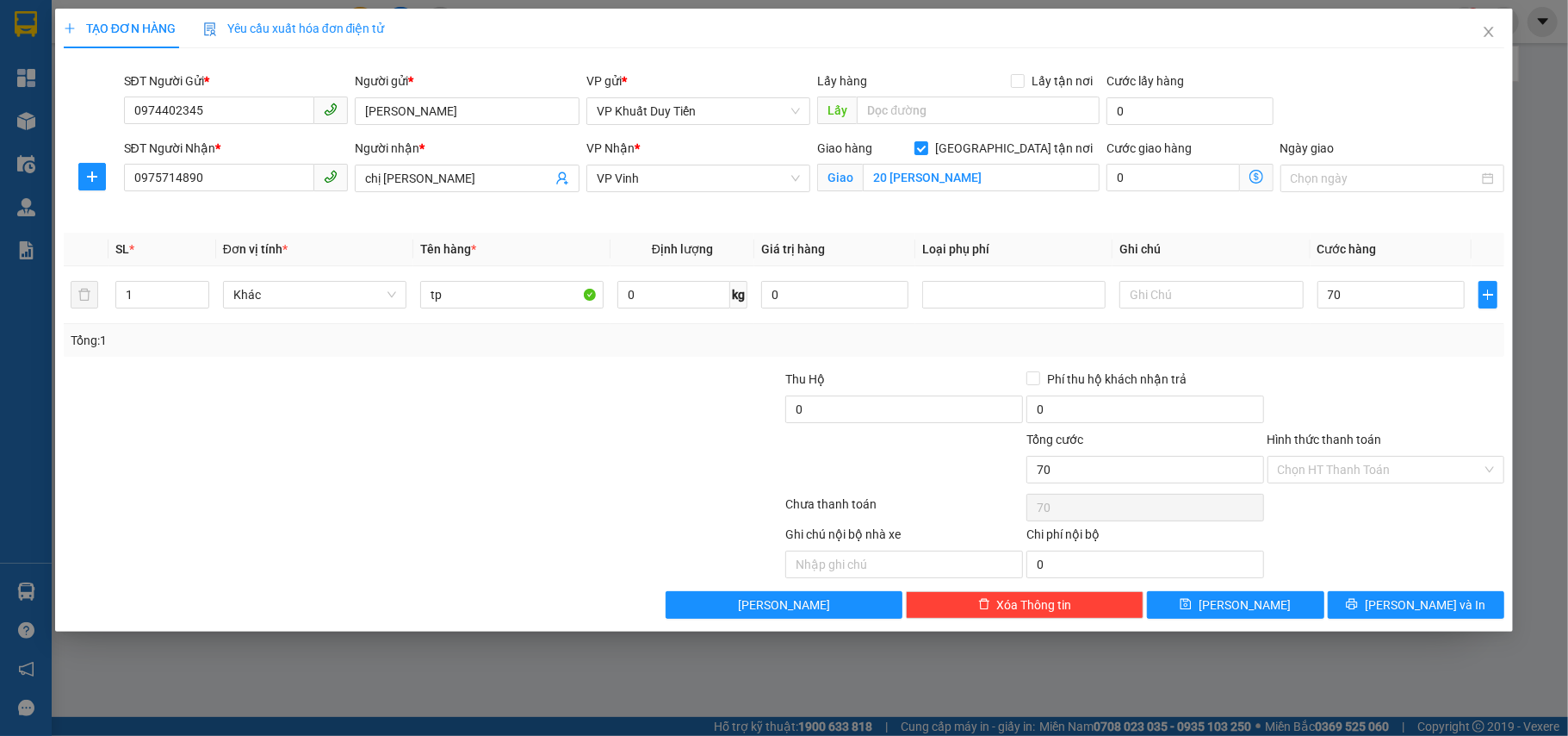
type input "70.000"
click at [1396, 384] on div at bounding box center [1387, 399] width 241 height 60
click at [1376, 604] on button "Lưu và In" at bounding box center [1416, 605] width 177 height 28
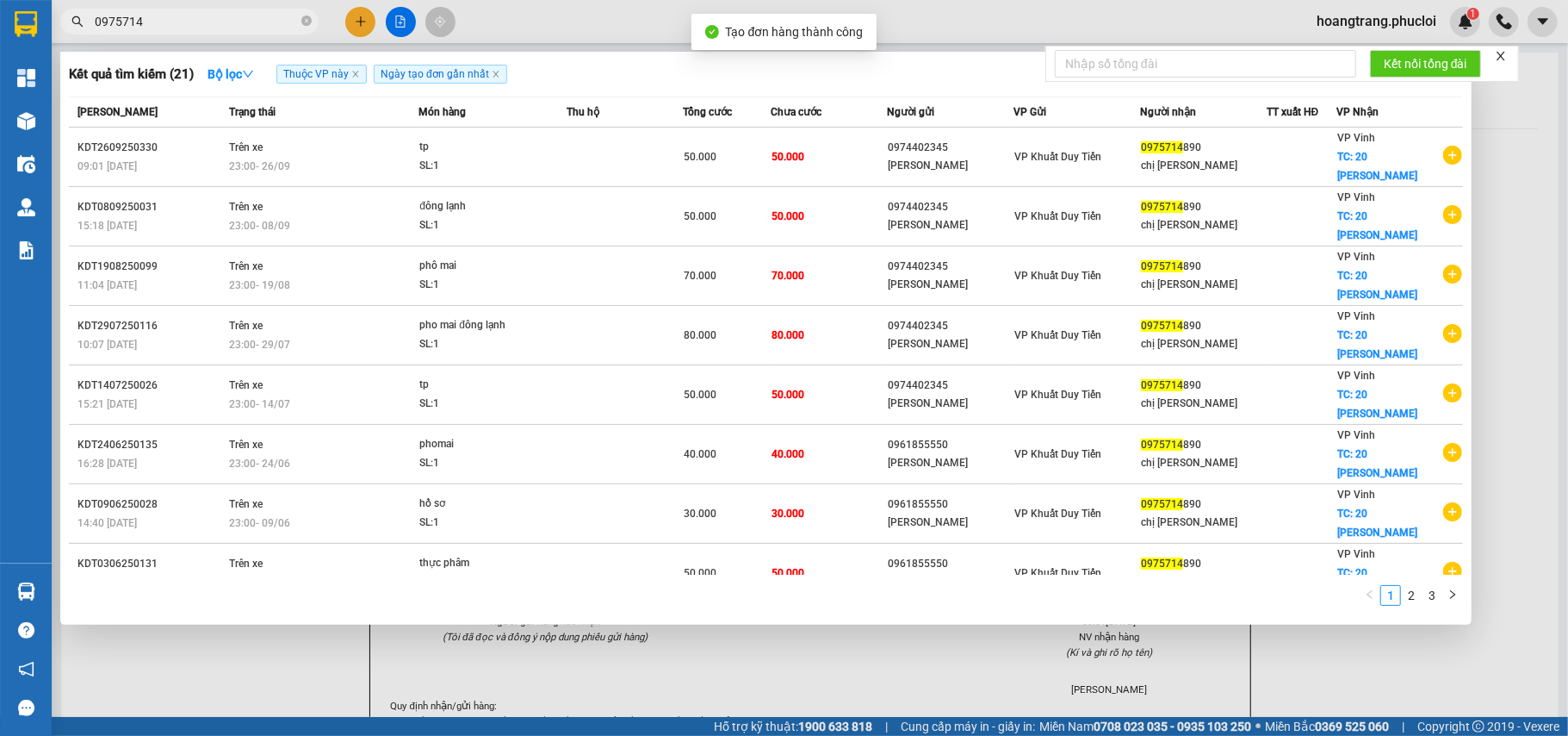
click at [1294, 682] on div at bounding box center [784, 368] width 1568 height 736
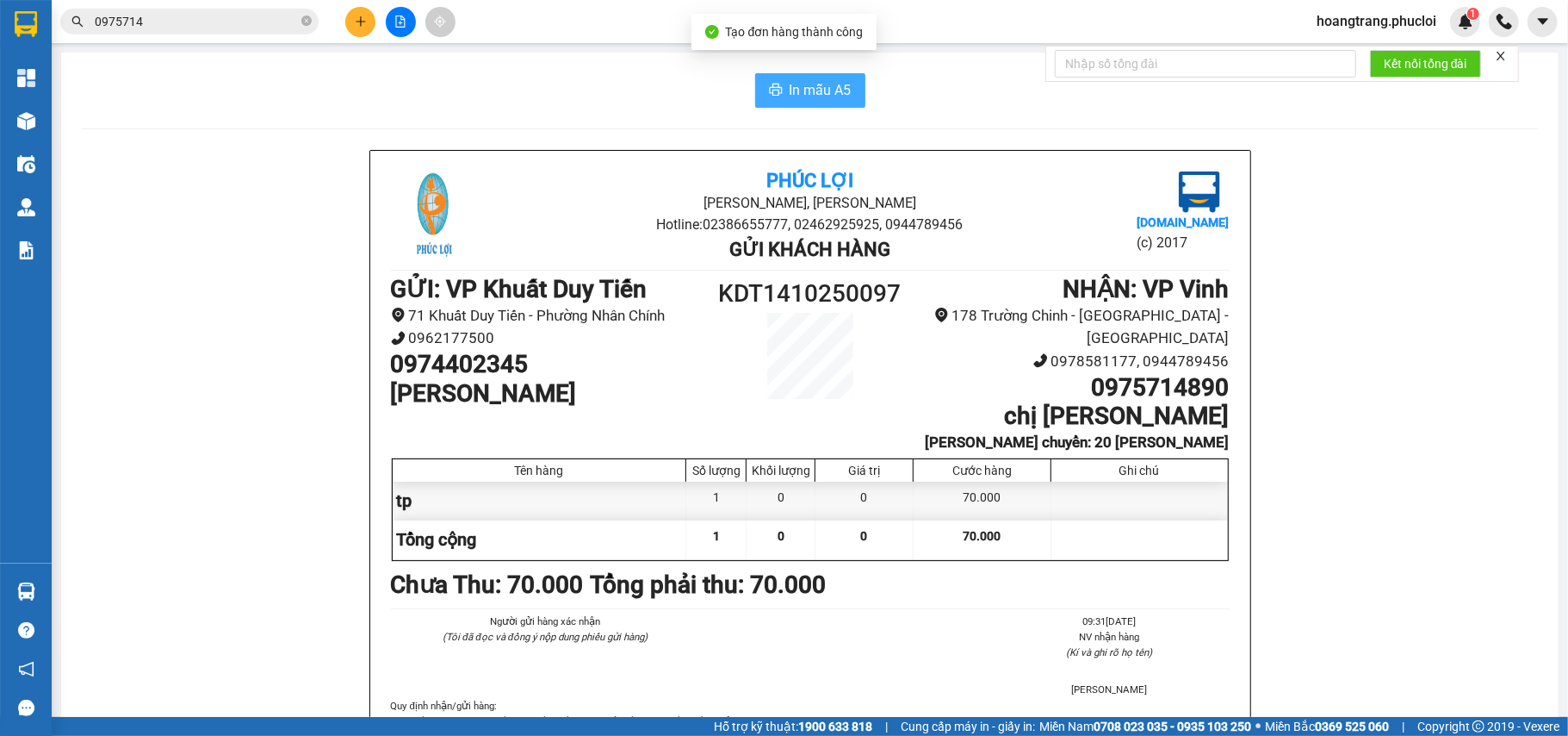
click at [816, 91] on span "In mẫu A5" at bounding box center [821, 90] width 62 height 22
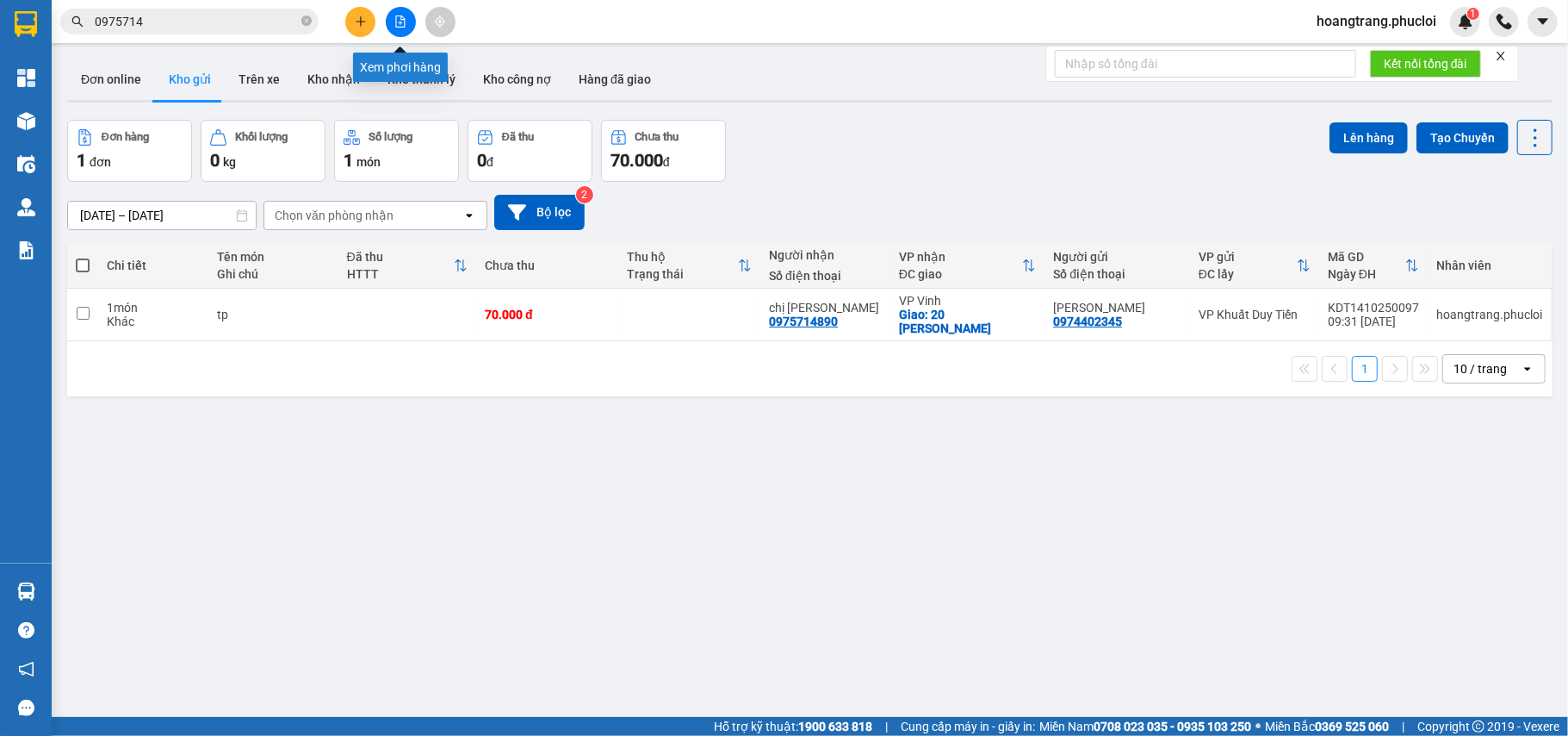
click at [420, 23] on div at bounding box center [400, 22] width 129 height 30
click at [412, 23] on button at bounding box center [400, 22] width 30 height 30
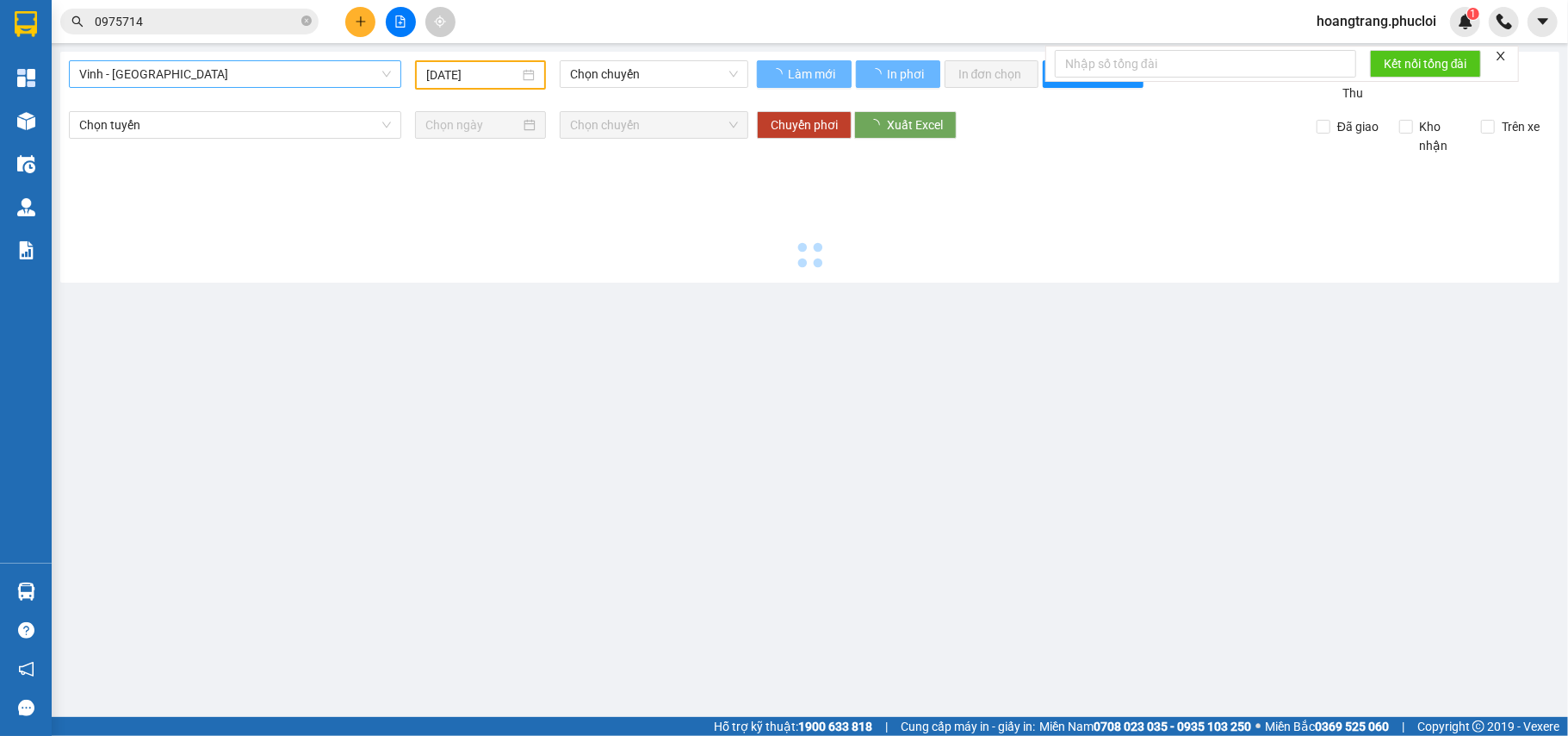
click at [337, 80] on span "Vinh - Hà Tĩnh" at bounding box center [235, 74] width 312 height 26
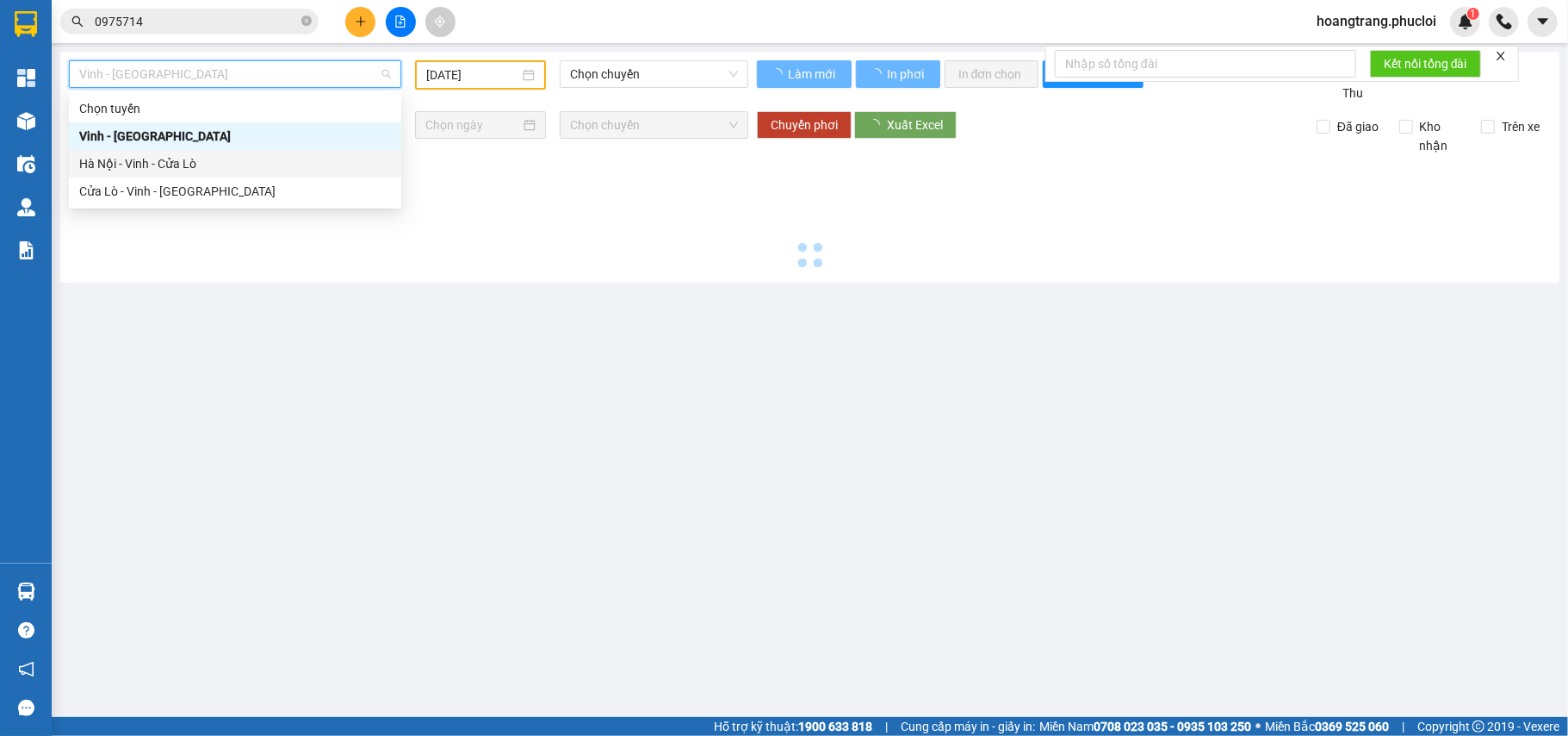
click at [263, 163] on div "Hà Nội - Vinh - Cửa Lò" at bounding box center [235, 163] width 312 height 19
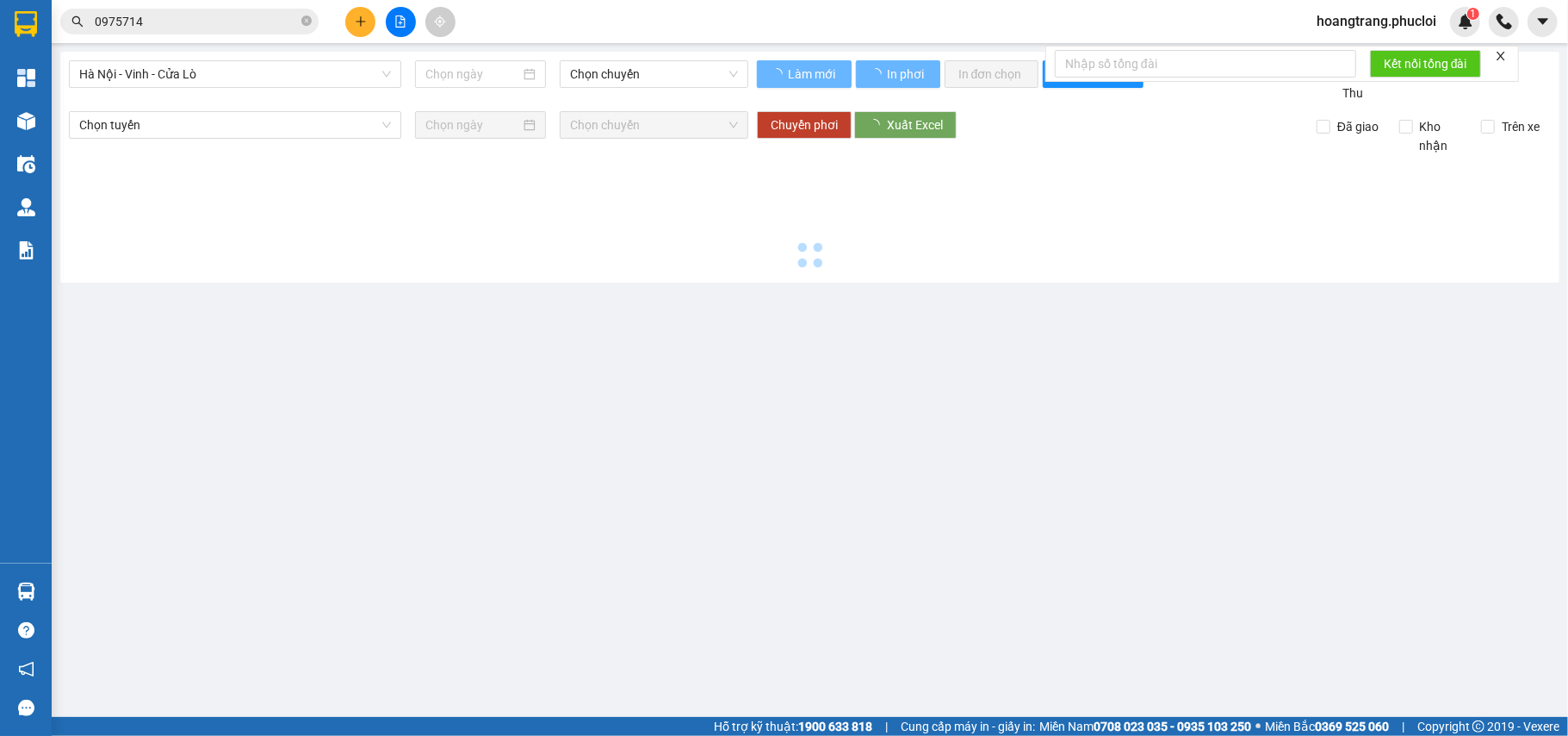
type input "14/10/2025"
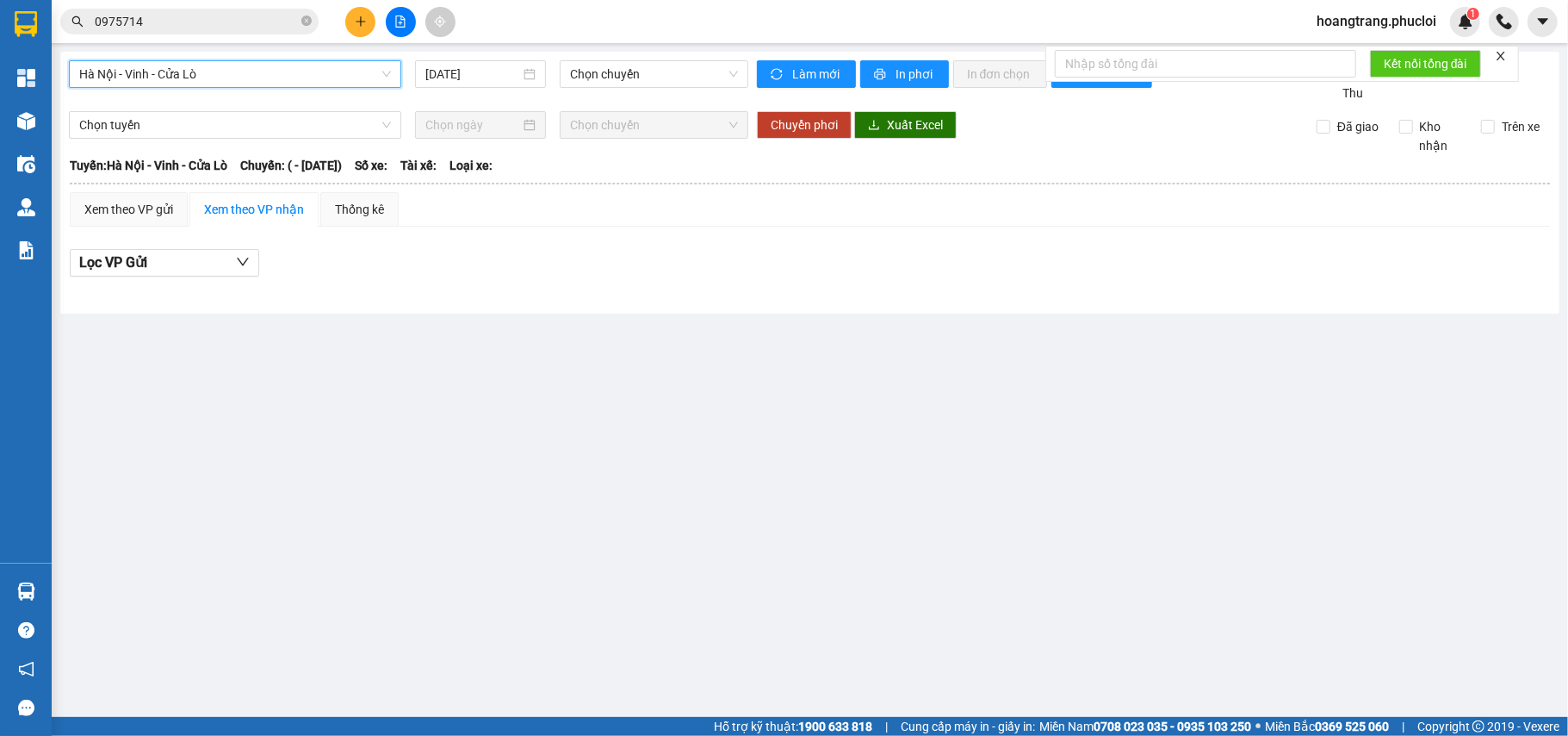
click at [268, 28] on input "0975714" at bounding box center [196, 22] width 204 height 19
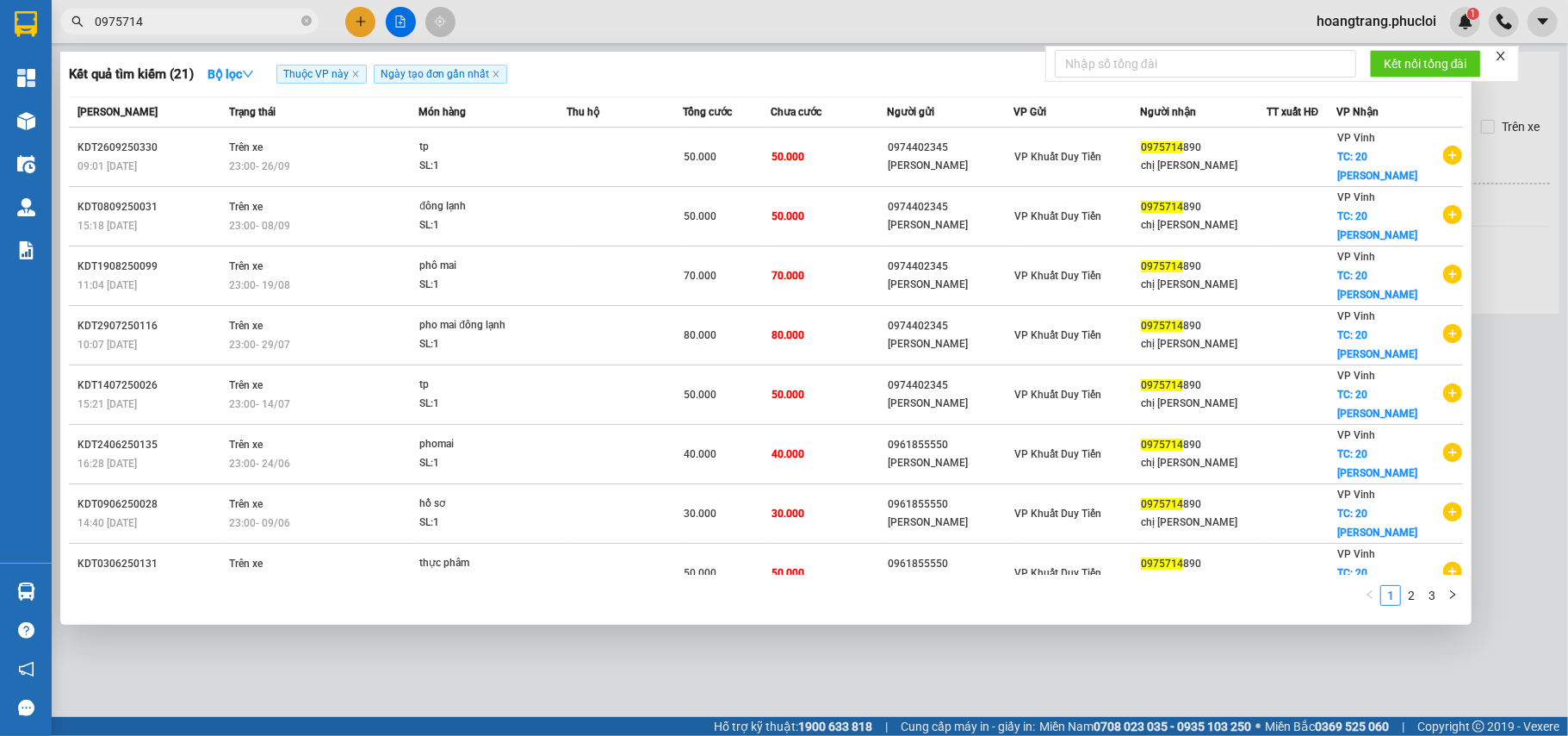
click at [268, 28] on input "0975714" at bounding box center [196, 22] width 204 height 19
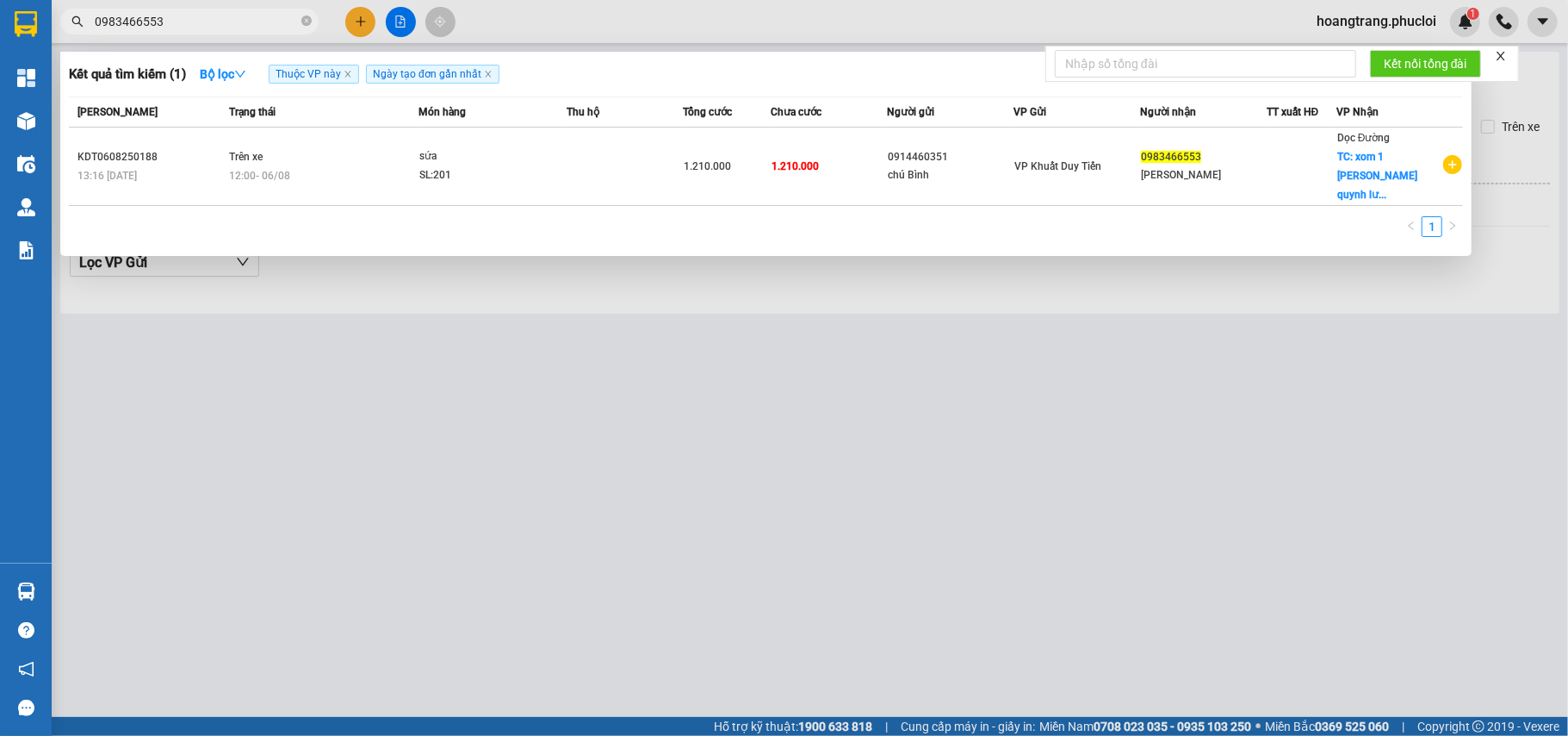
type input "0983466553"
click at [384, 383] on div at bounding box center [784, 368] width 1568 height 736
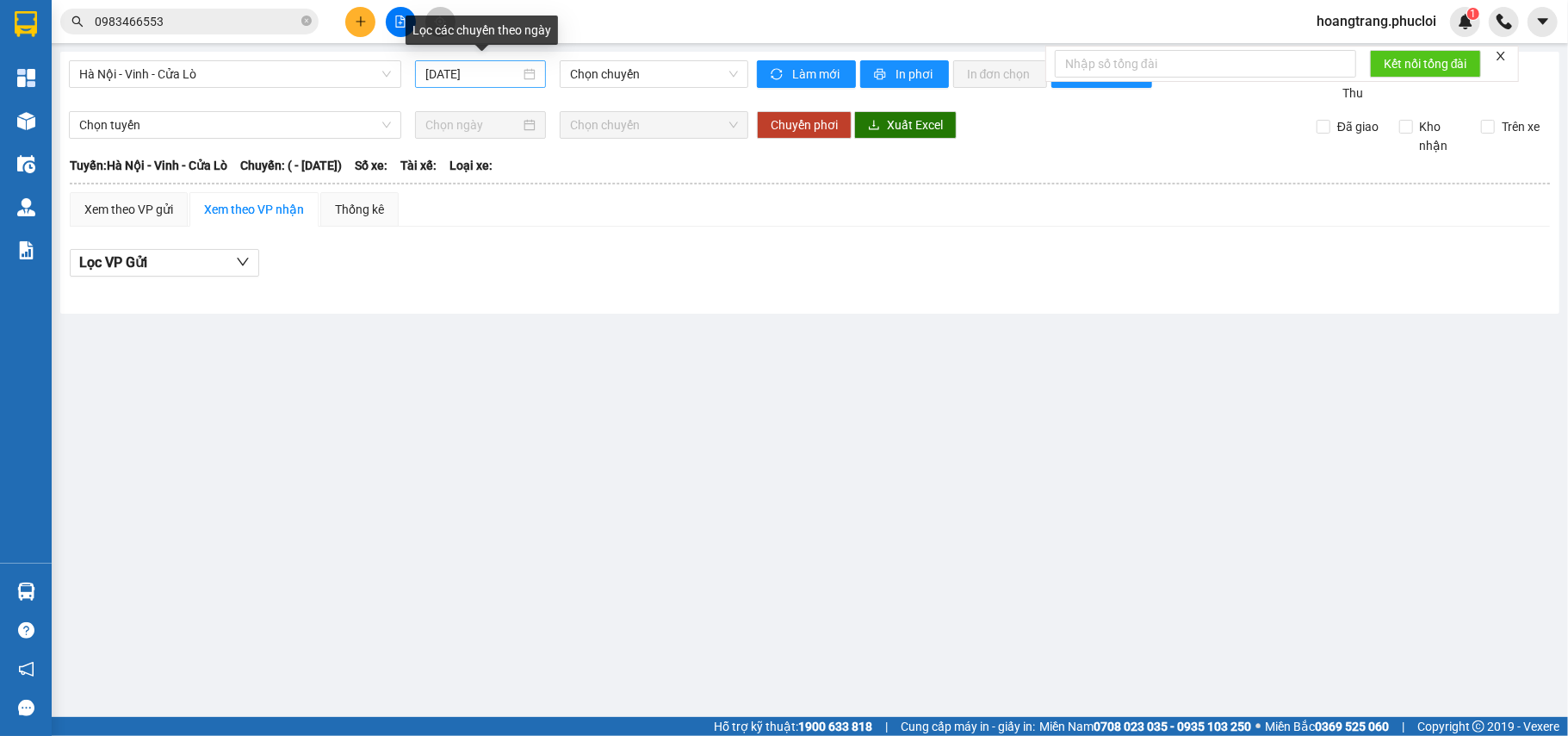
click at [486, 84] on div "14/10/2025" at bounding box center [481, 74] width 131 height 28
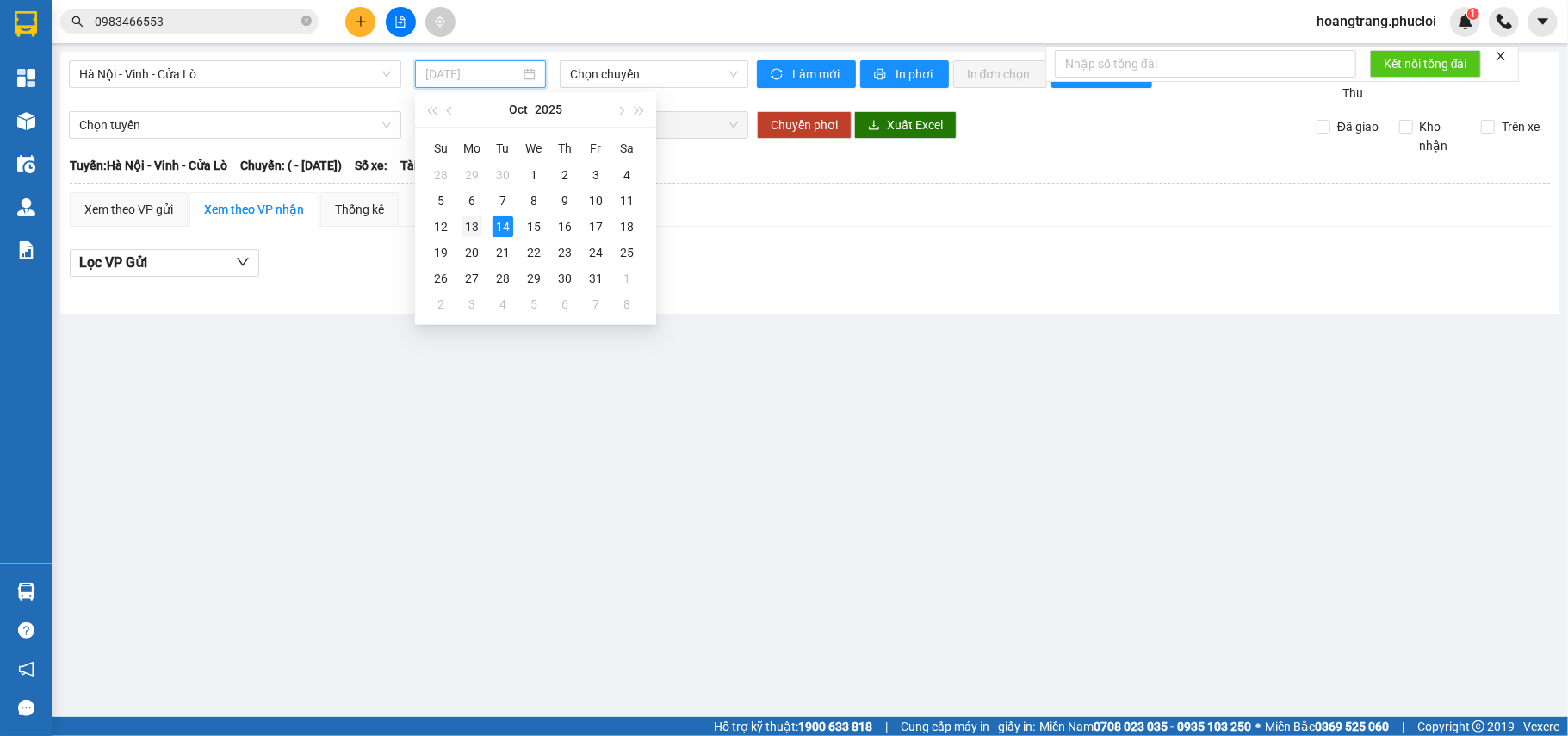
click at [473, 228] on div "13" at bounding box center [472, 226] width 21 height 21
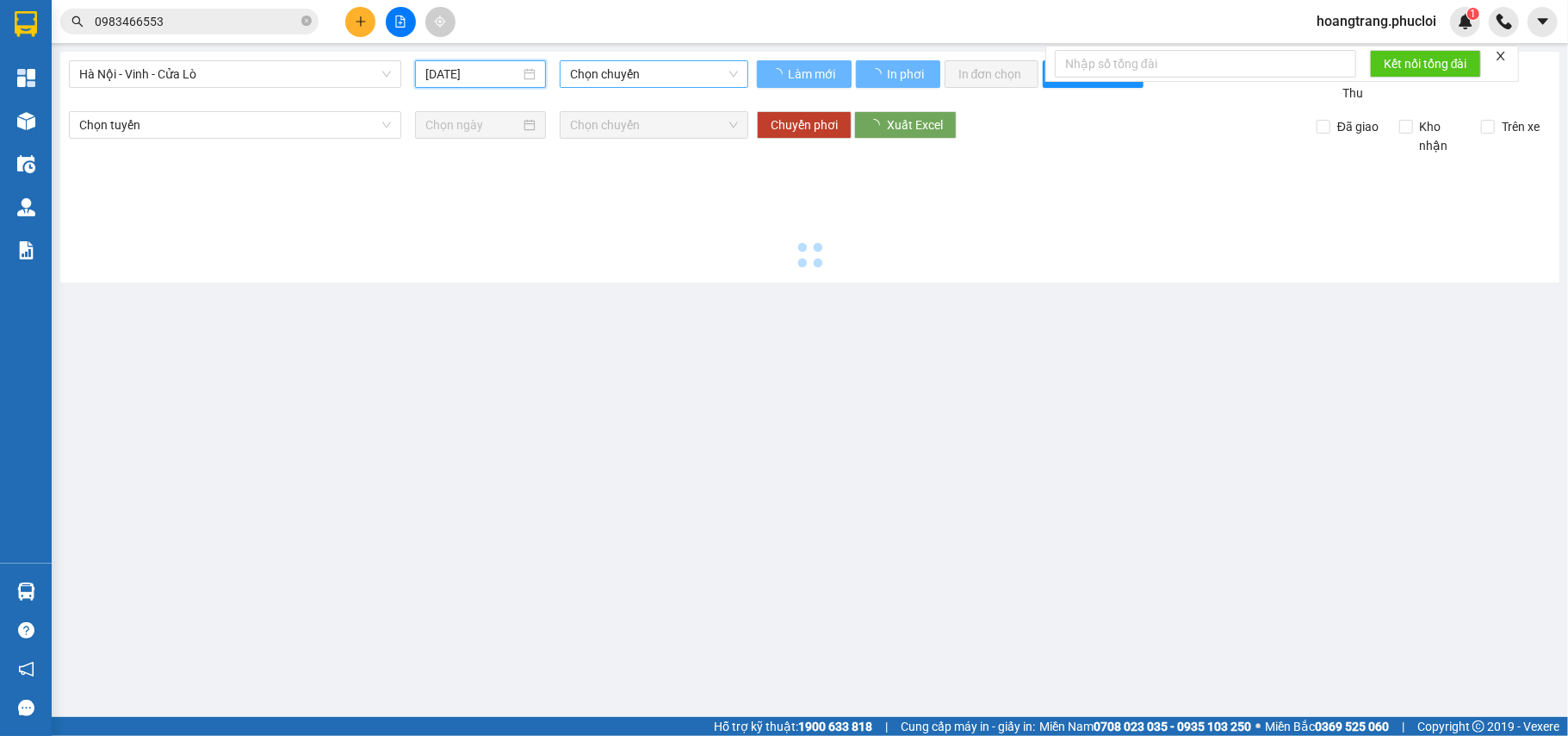
click at [600, 84] on span "Chọn chuyến" at bounding box center [654, 74] width 168 height 26
type input "13/10/2025"
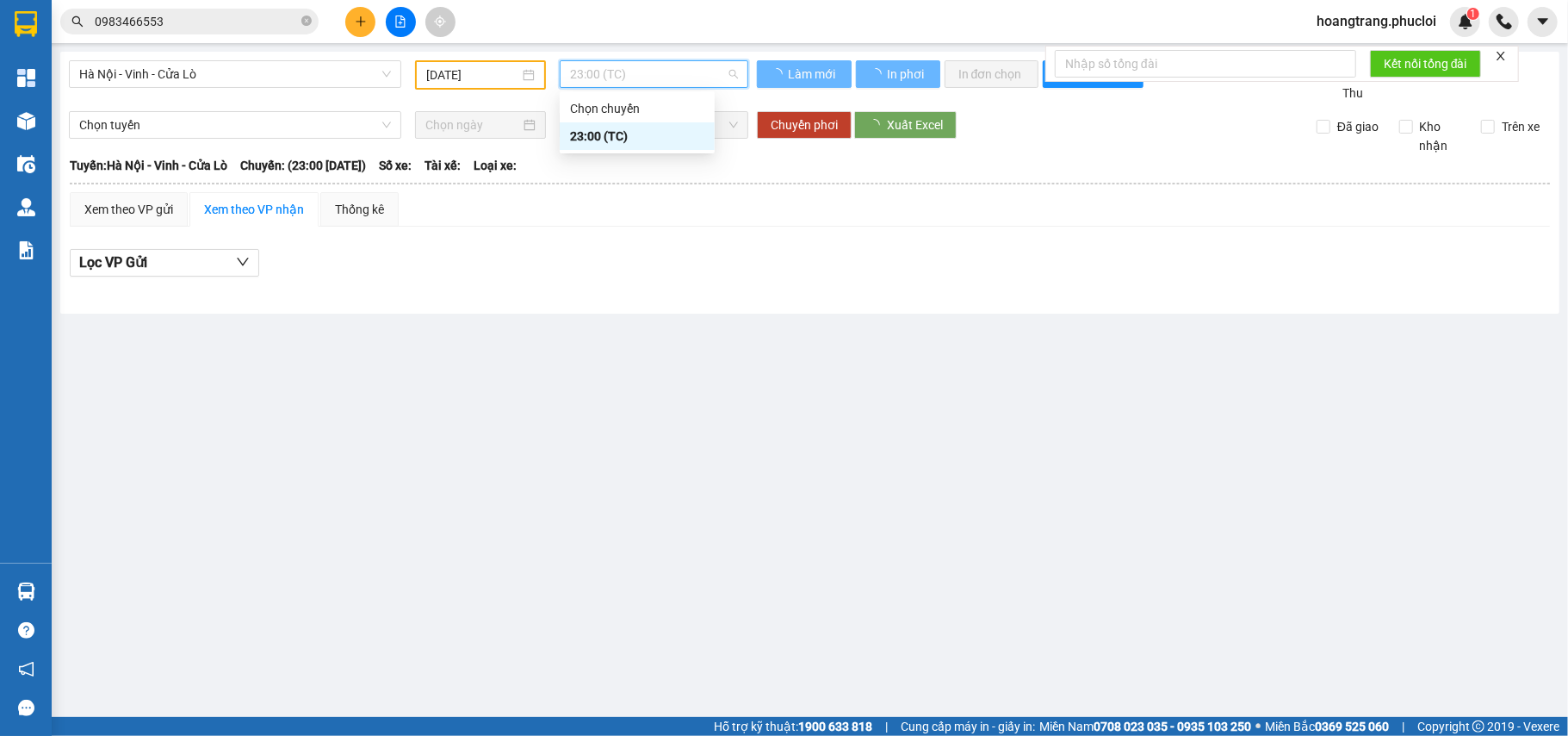
click at [612, 128] on div "23:00 (TC)" at bounding box center [637, 136] width 135 height 19
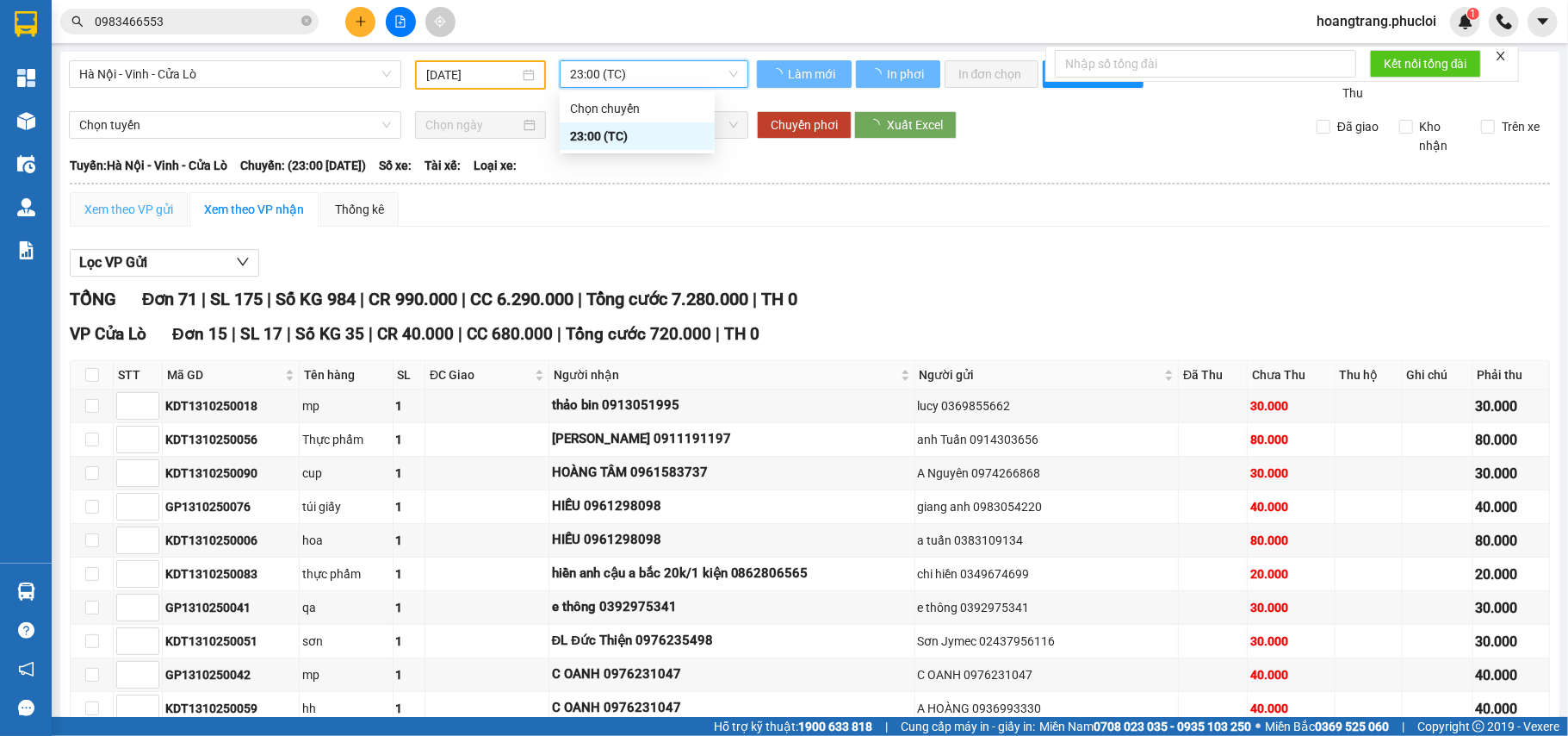
click at [131, 221] on div "Xem theo VP gửi" at bounding box center [128, 209] width 118 height 34
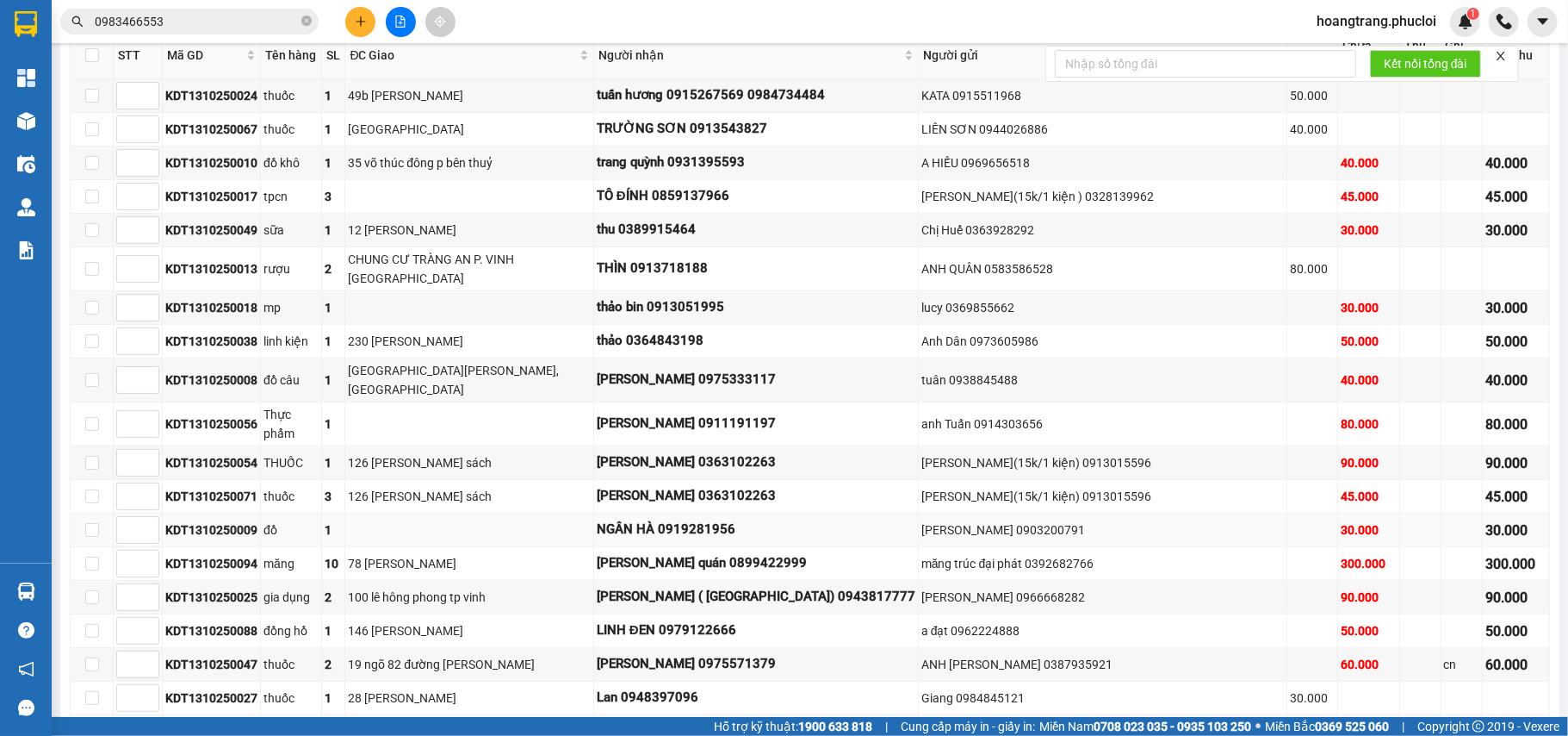
scroll to position [1033, 0]
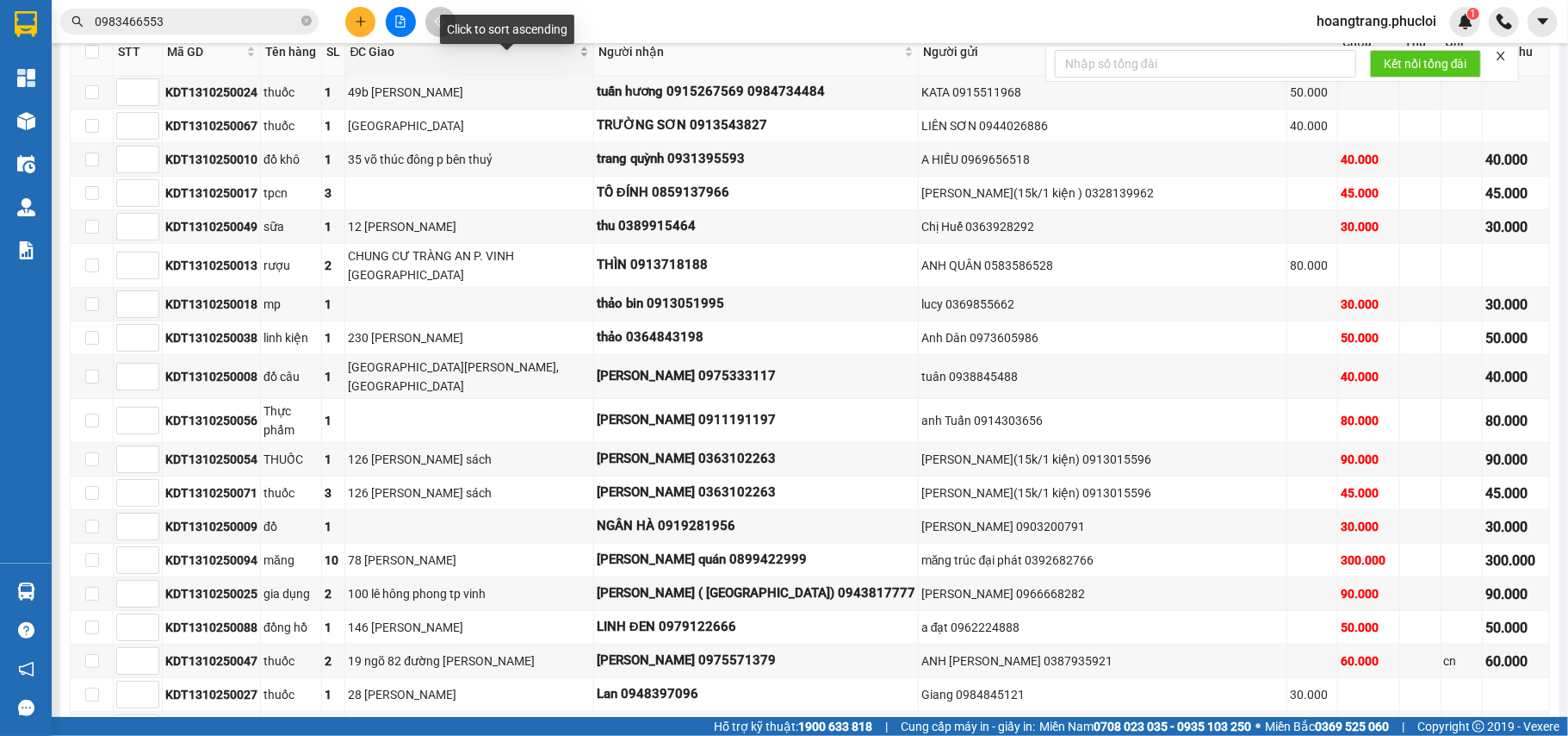
click at [440, 61] on span "ĐC Giao" at bounding box center [462, 52] width 225 height 19
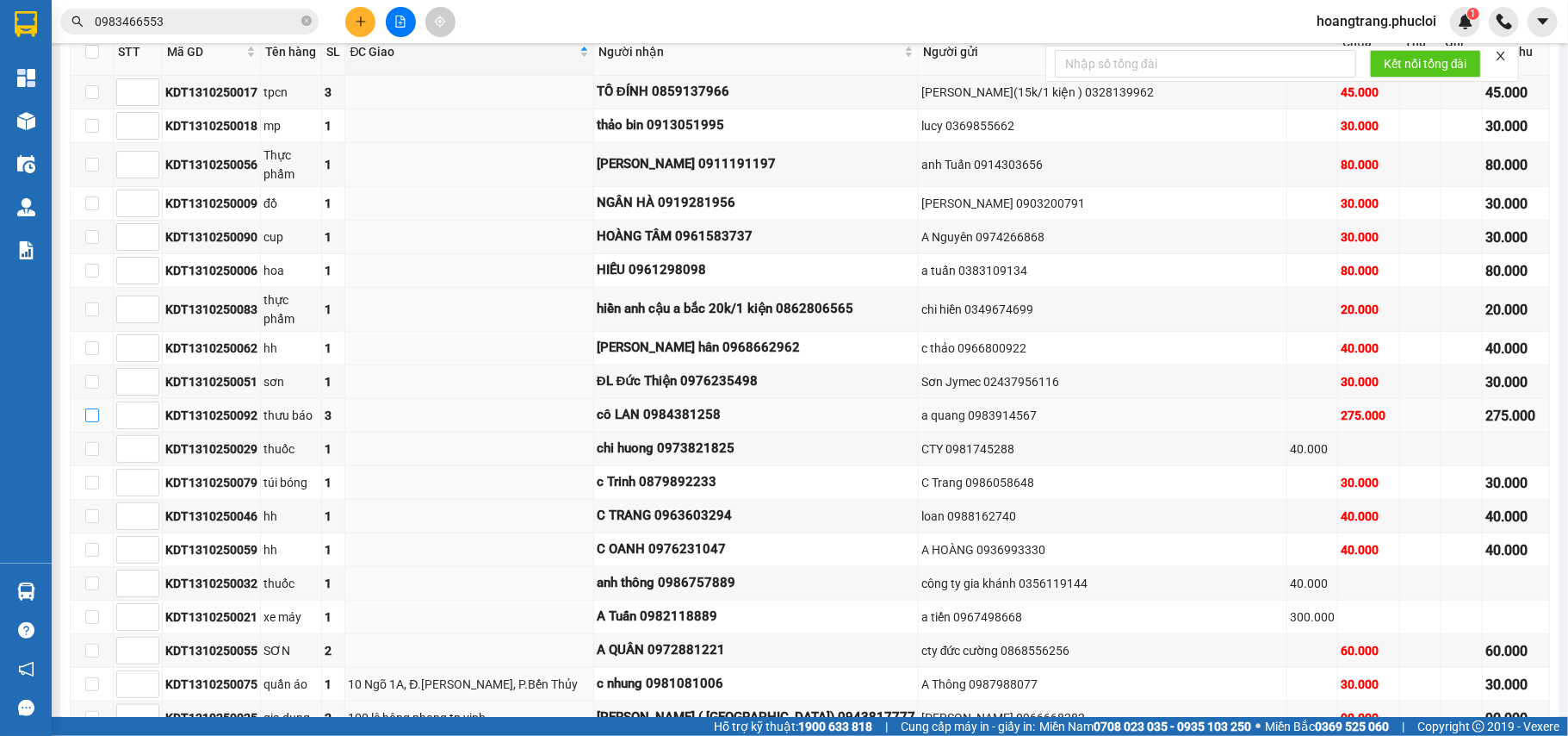
click at [93, 417] on input "checkbox" at bounding box center [93, 415] width 14 height 14
checkbox input "true"
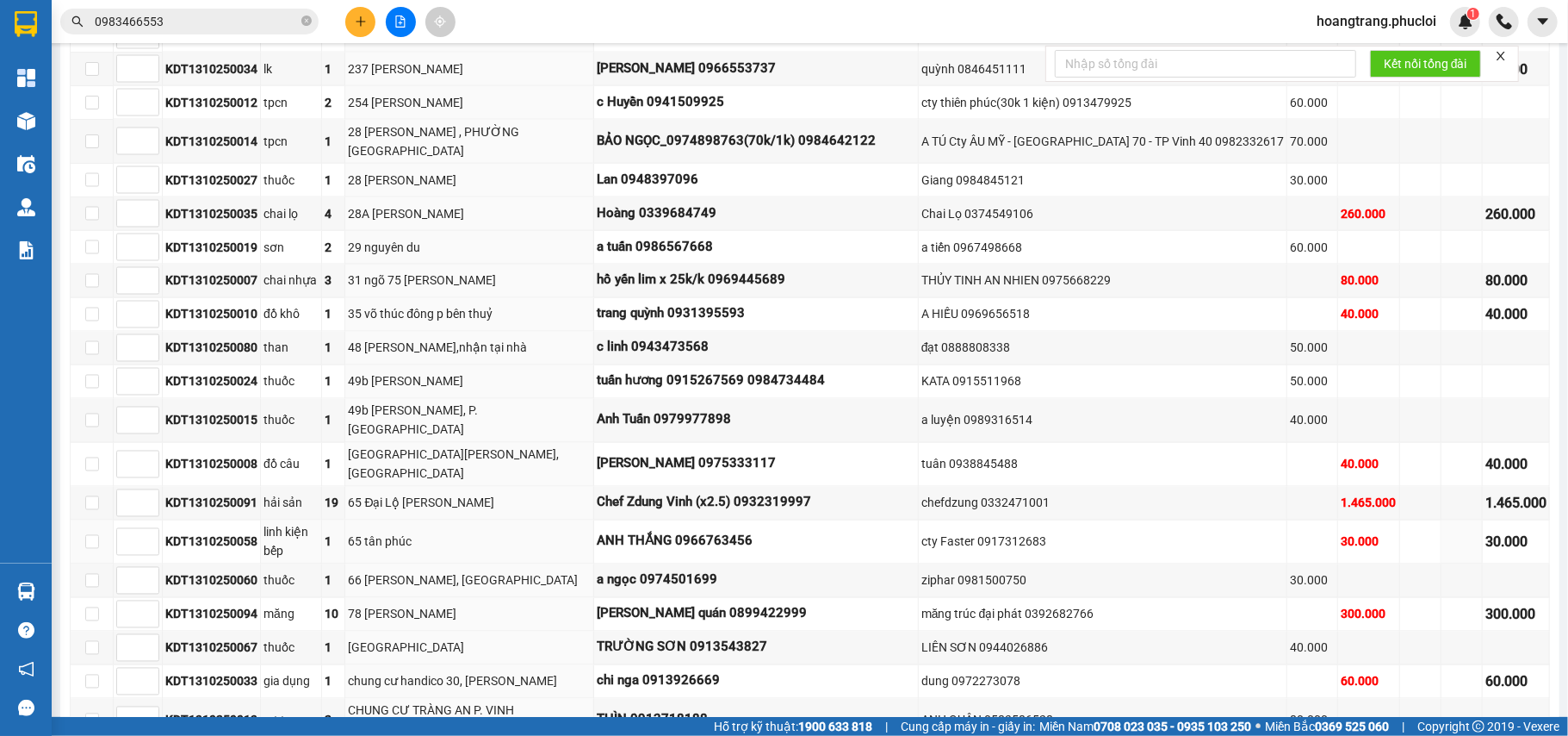
scroll to position [2378, 0]
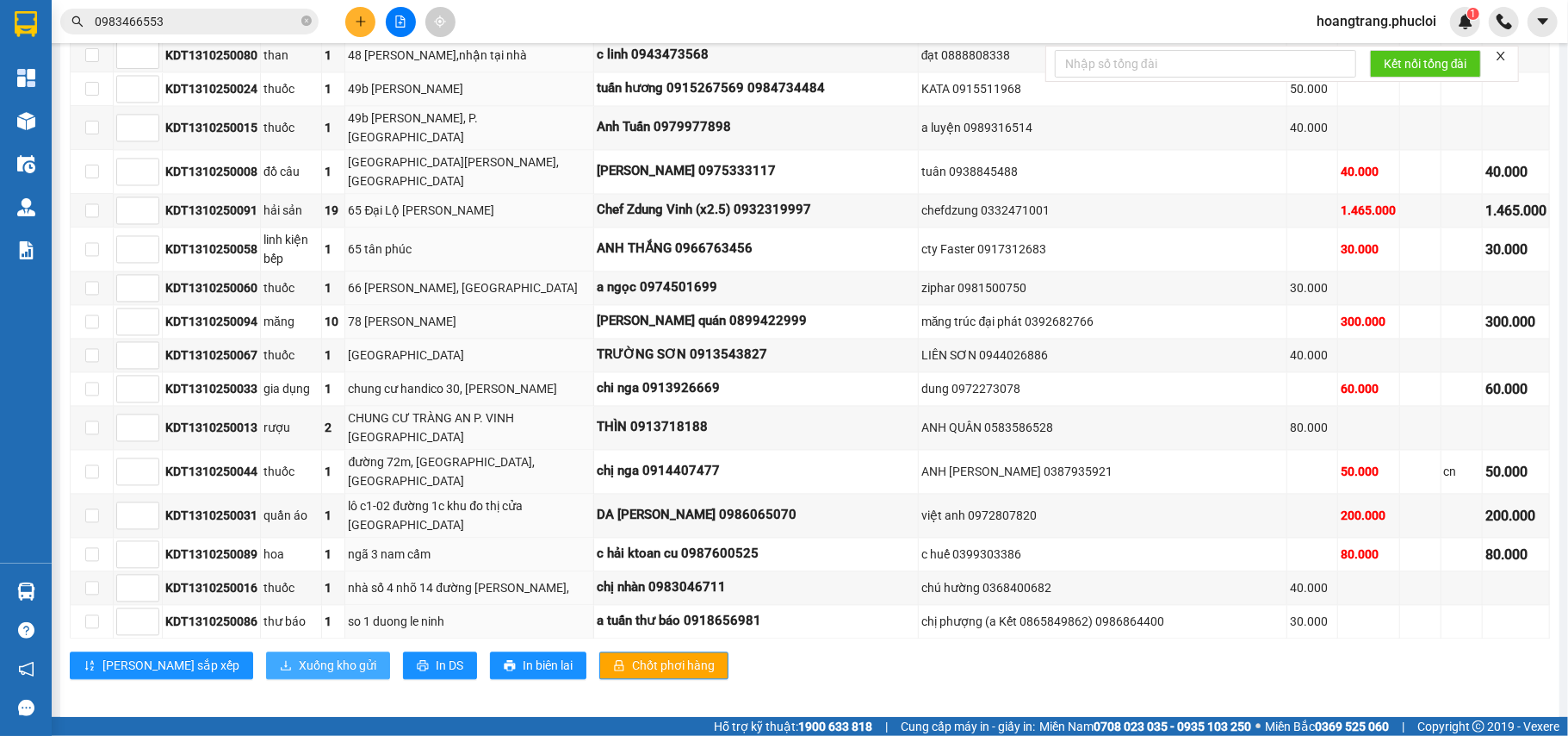
click at [299, 662] on span "Xuống kho gửi" at bounding box center [337, 665] width 78 height 19
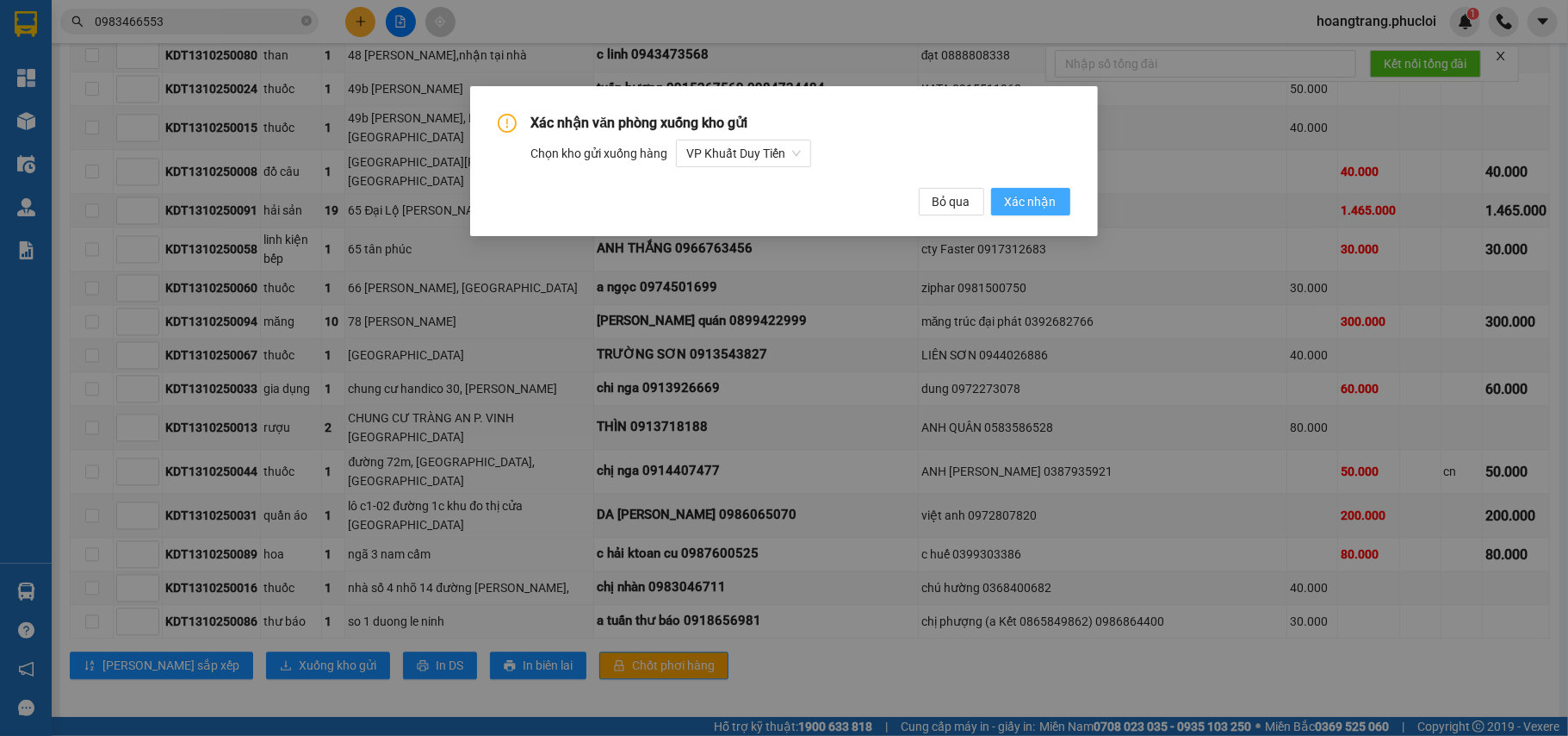
click at [1034, 192] on span "Xác nhận" at bounding box center [1030, 202] width 52 height 19
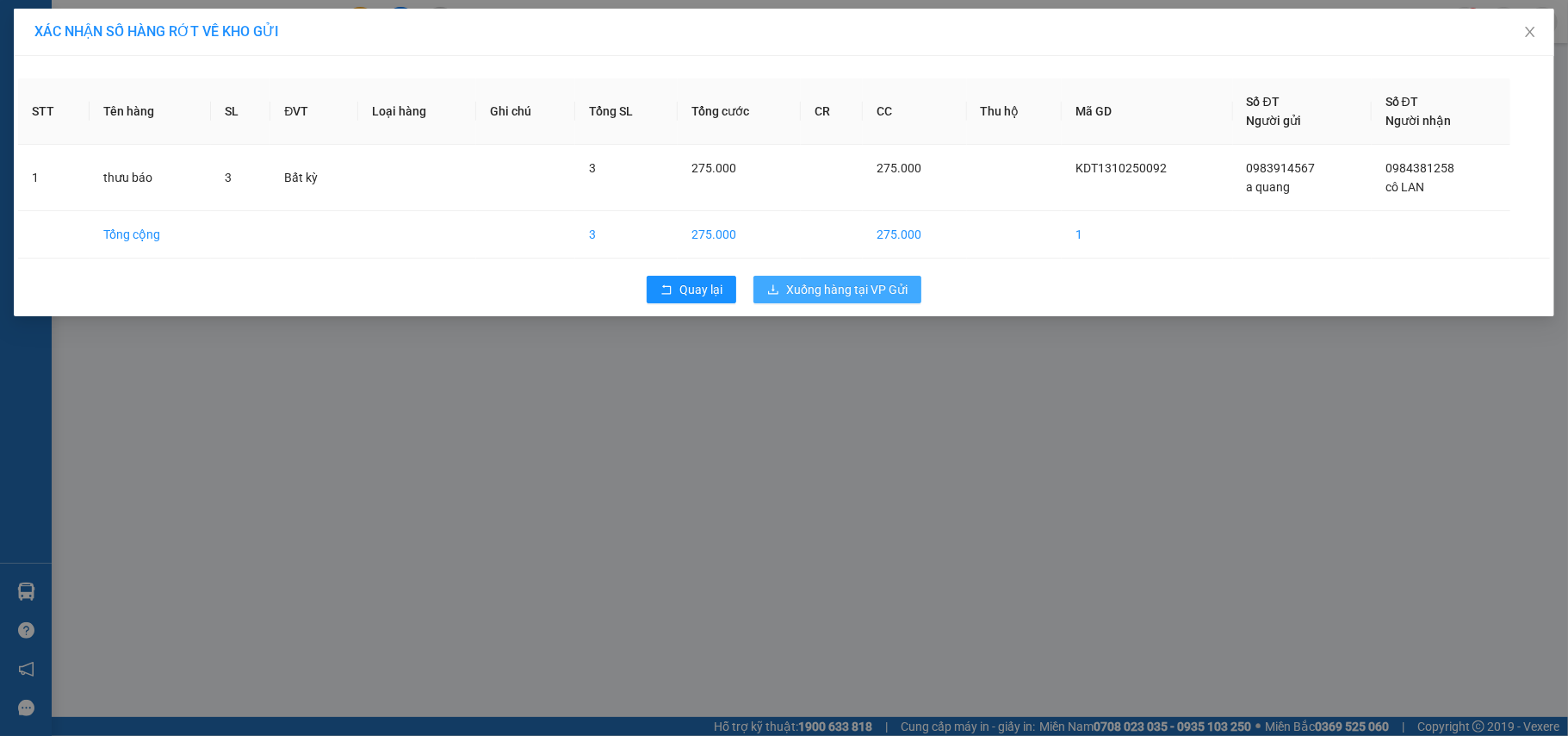
click at [831, 291] on span "Xuống hàng tại VP Gửi" at bounding box center [847, 289] width 121 height 19
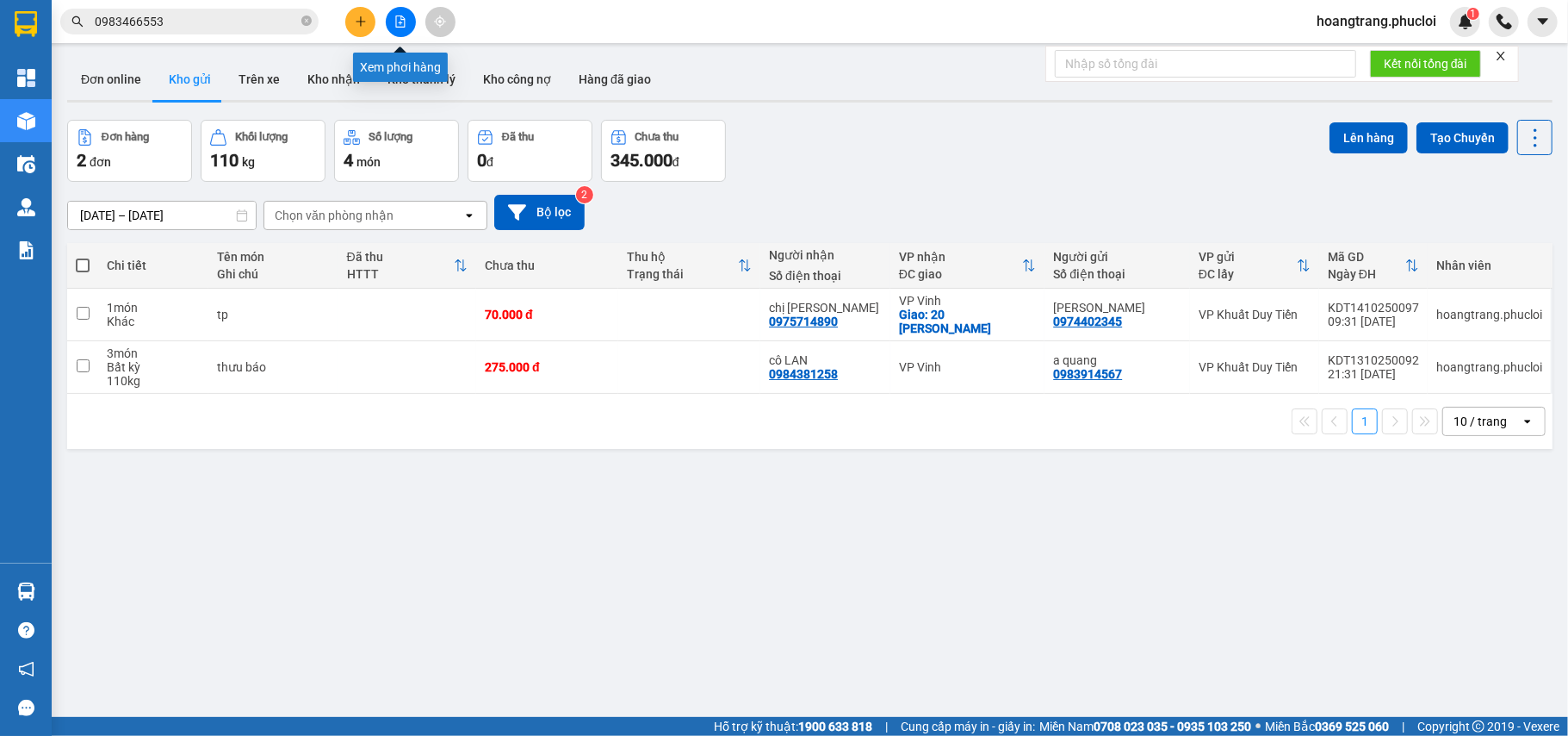
click at [401, 16] on icon "file-add" at bounding box center [400, 22] width 12 height 12
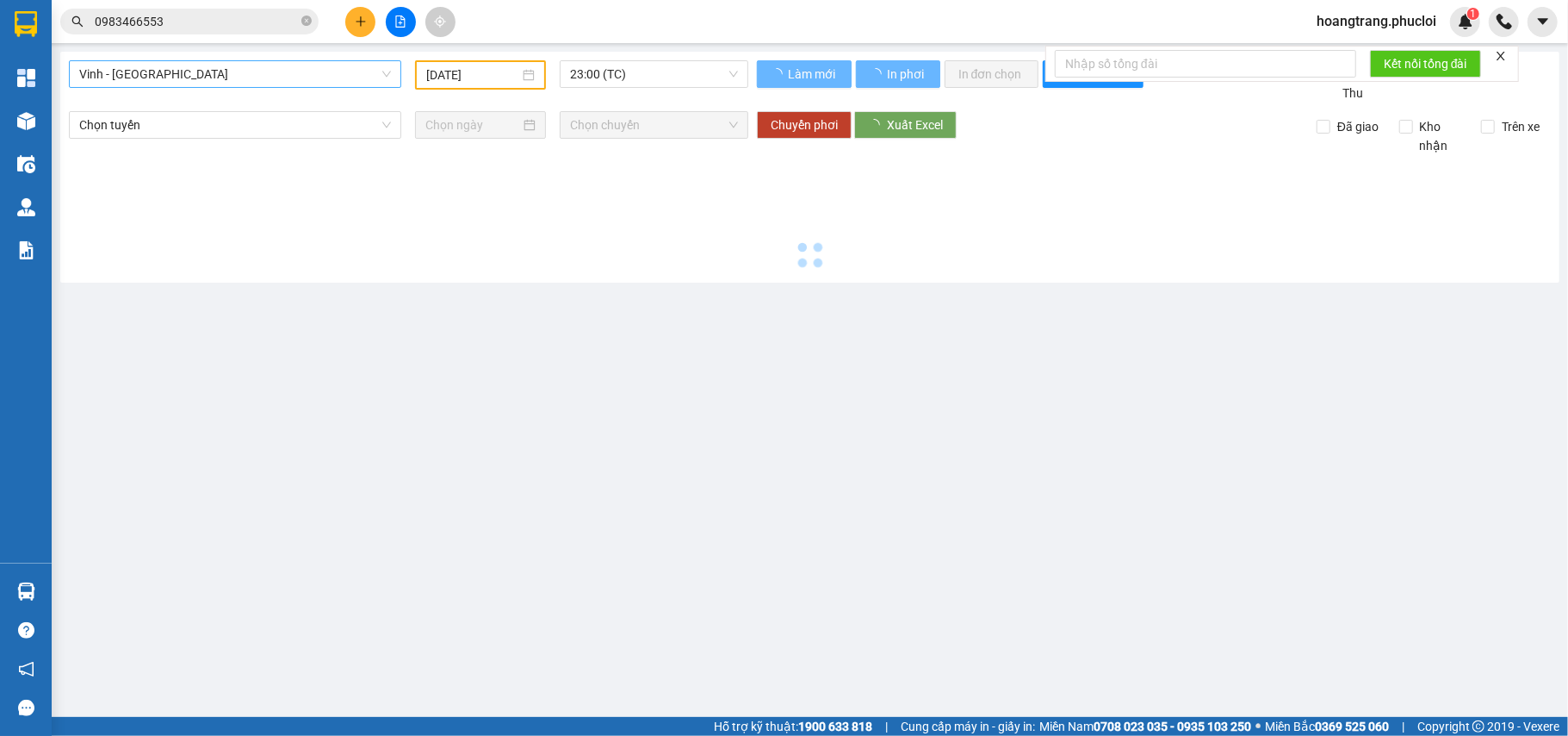
type input "14/10/2025"
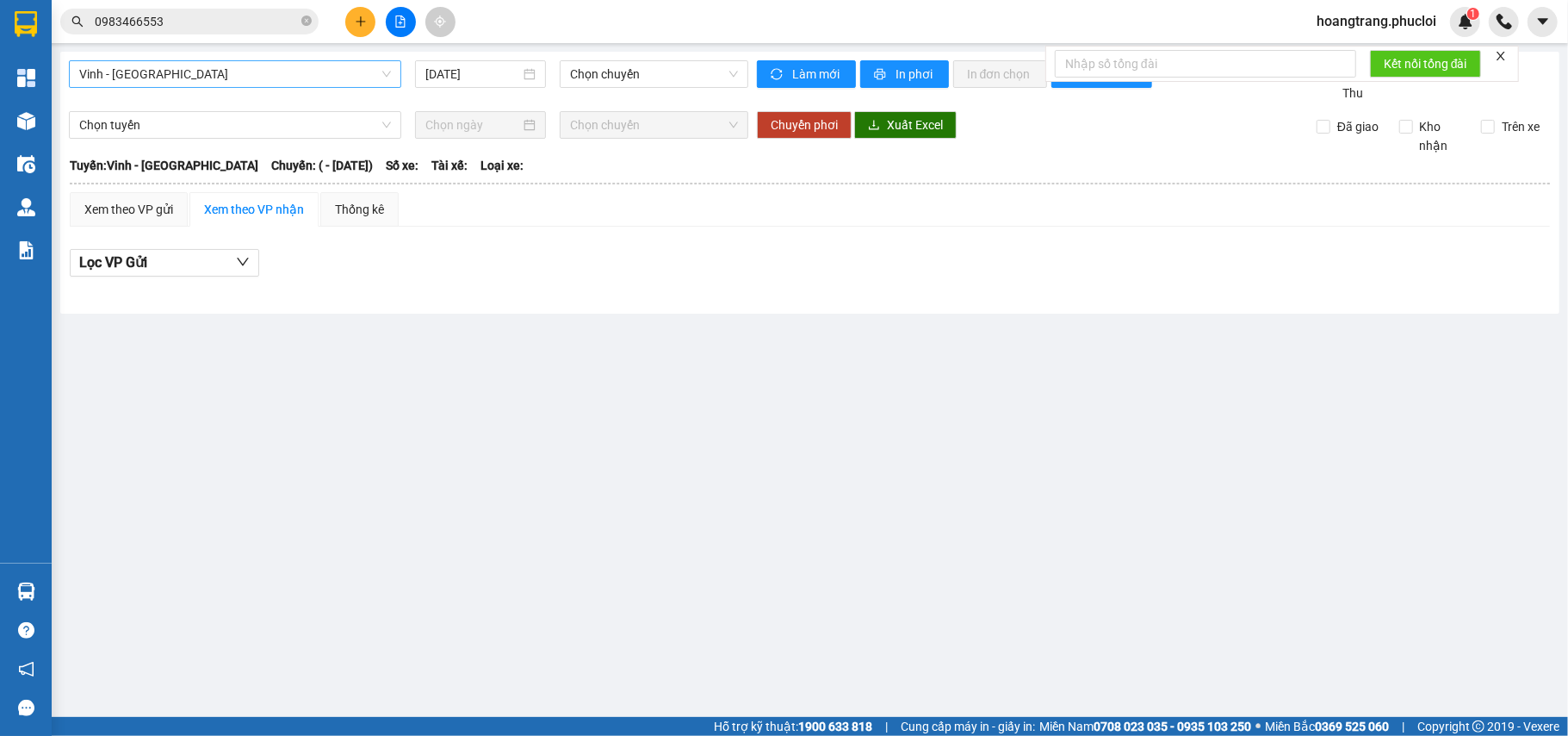
click at [197, 69] on span "Vinh - Hà Tĩnh" at bounding box center [235, 74] width 312 height 26
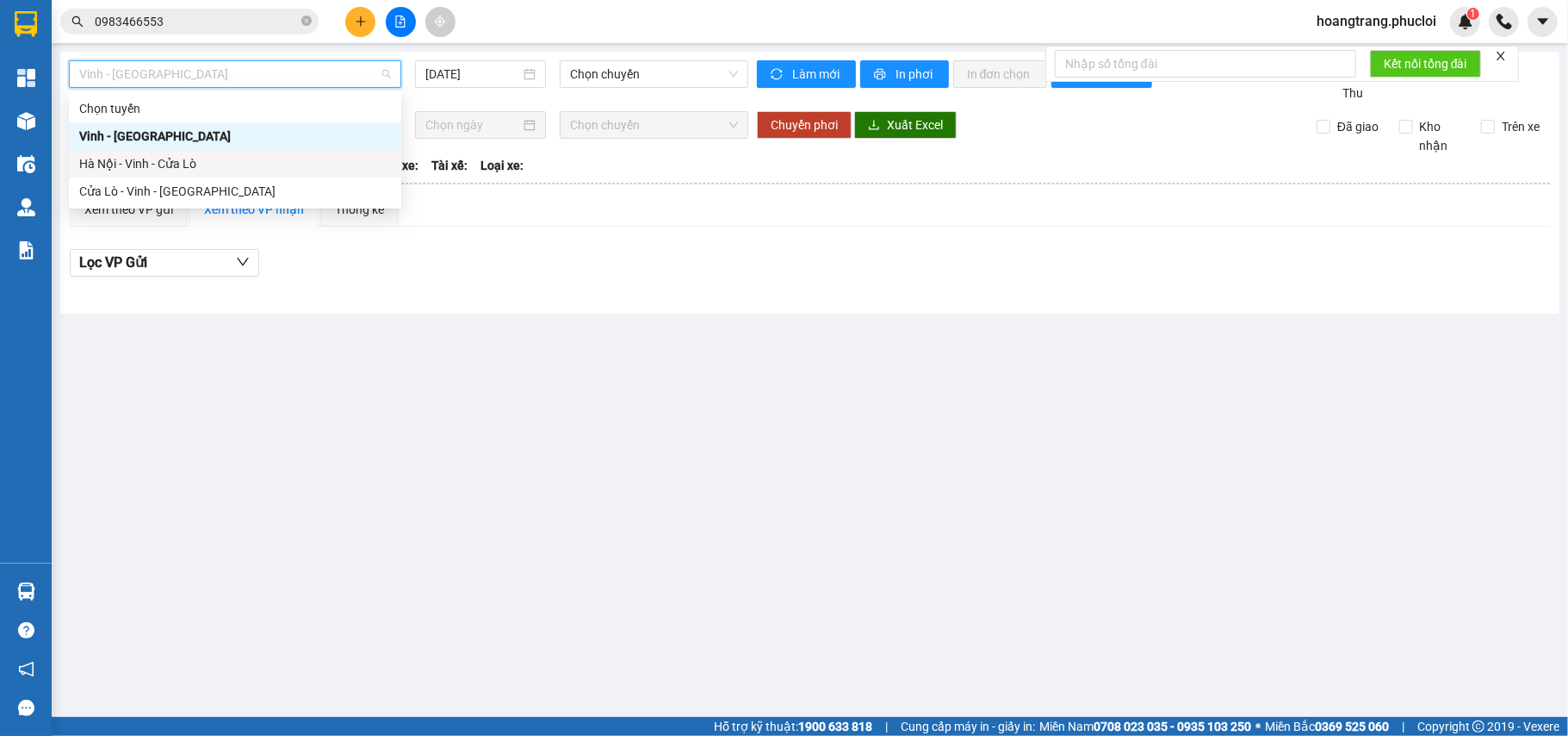
click at [190, 163] on div "Hà Nội - Vinh - Cửa Lò" at bounding box center [235, 163] width 312 height 19
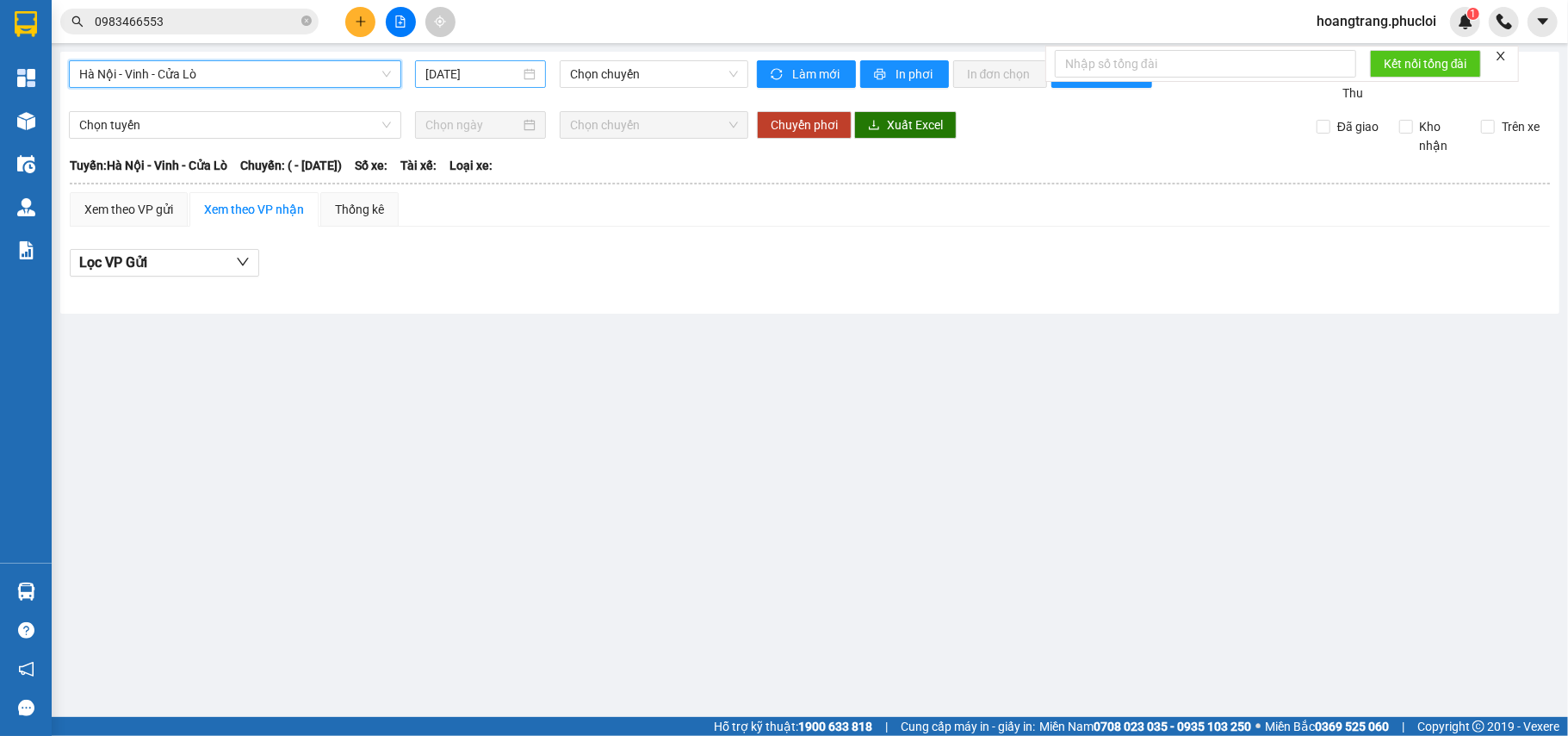
click at [491, 87] on div "14/10/2025" at bounding box center [481, 74] width 131 height 28
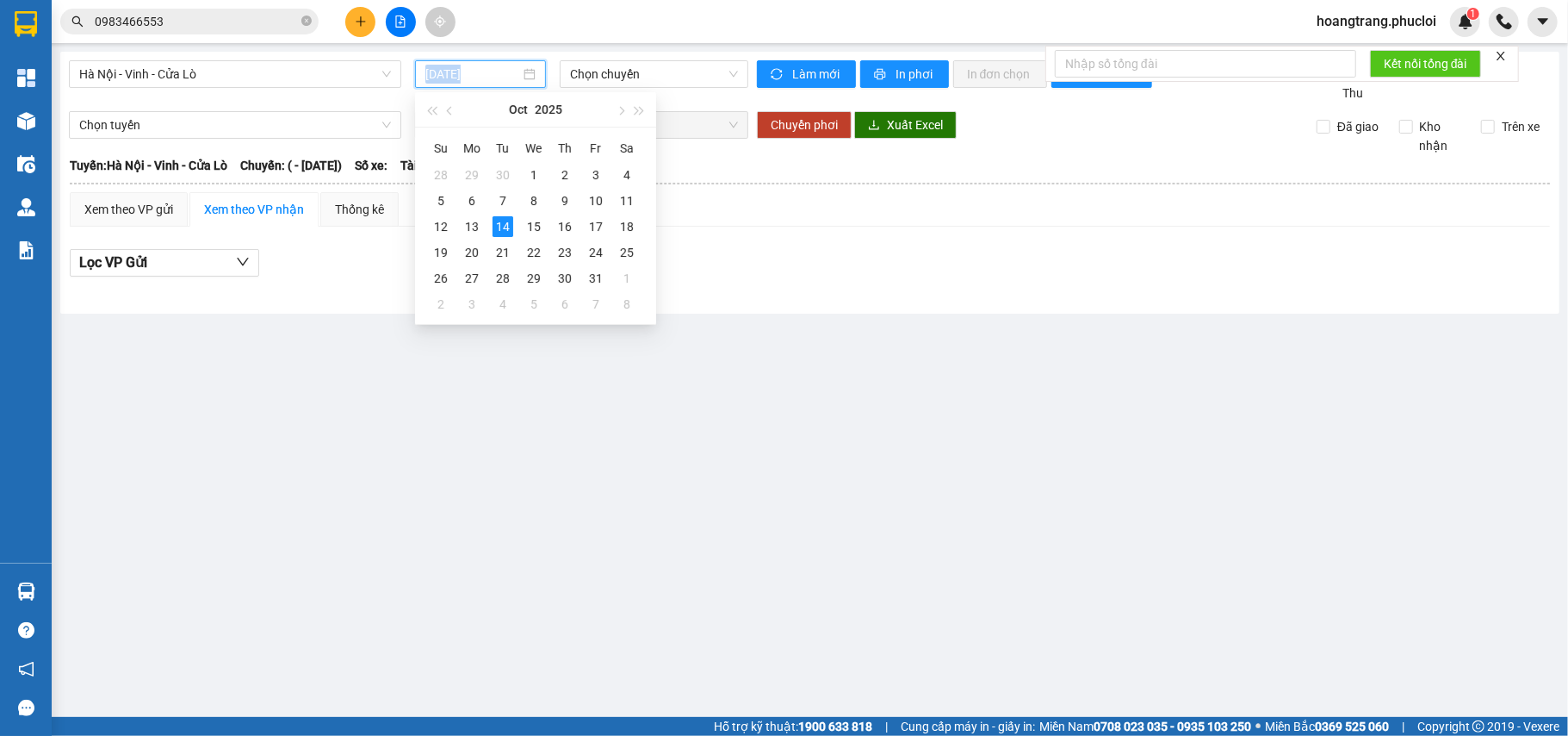
click at [491, 87] on div "14/10/2025" at bounding box center [481, 74] width 131 height 28
click at [480, 222] on div "13" at bounding box center [472, 226] width 21 height 21
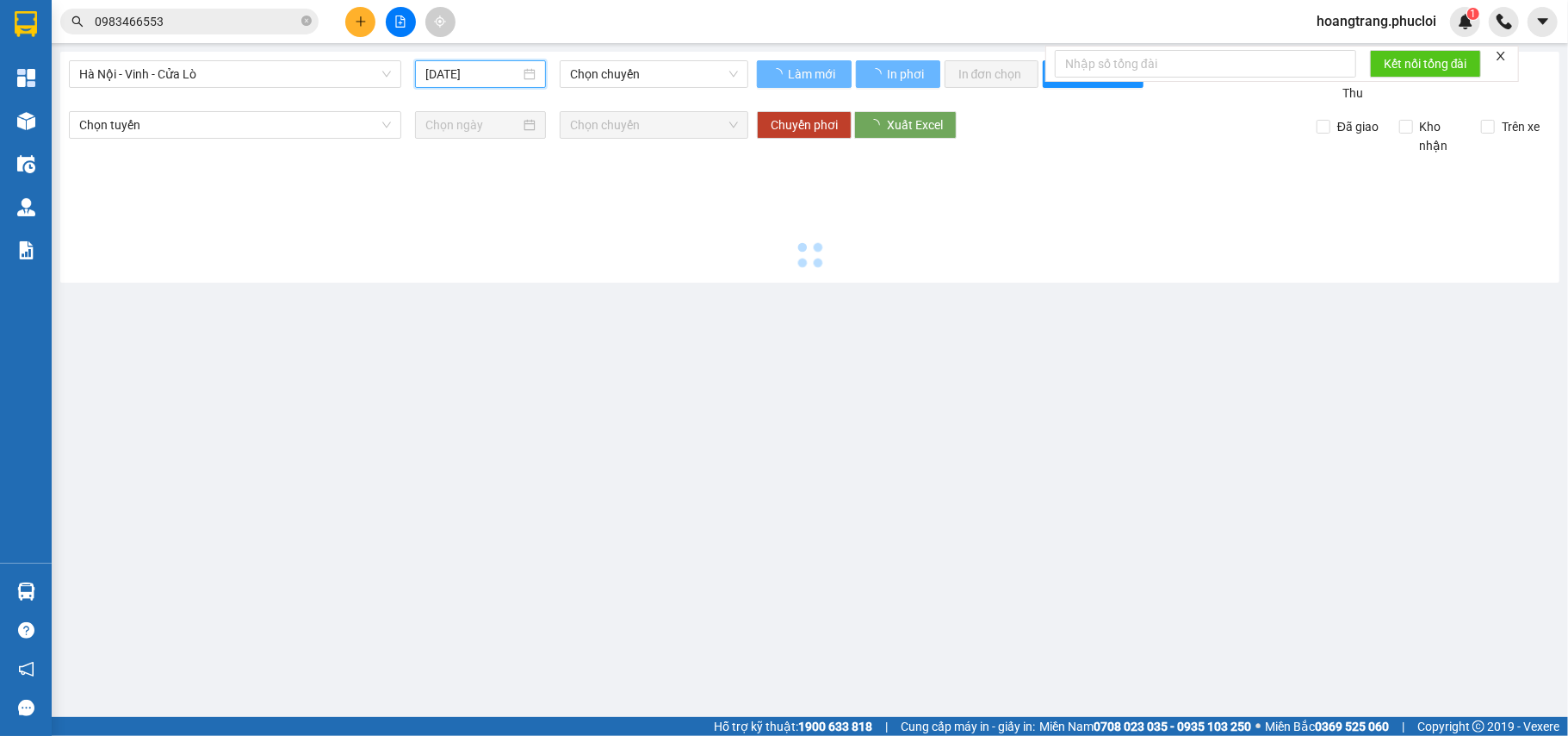
type input "13/10/2025"
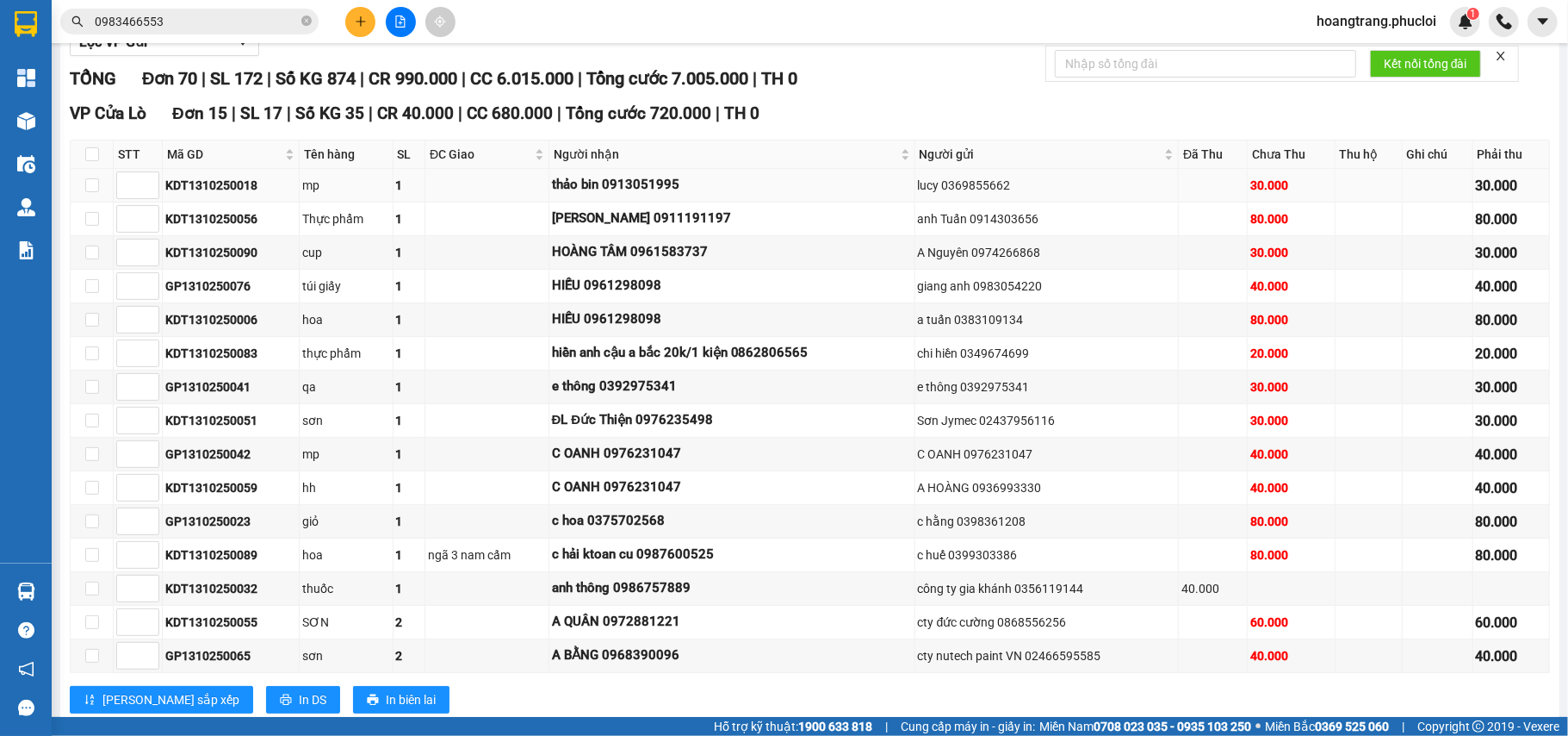
scroll to position [115, 0]
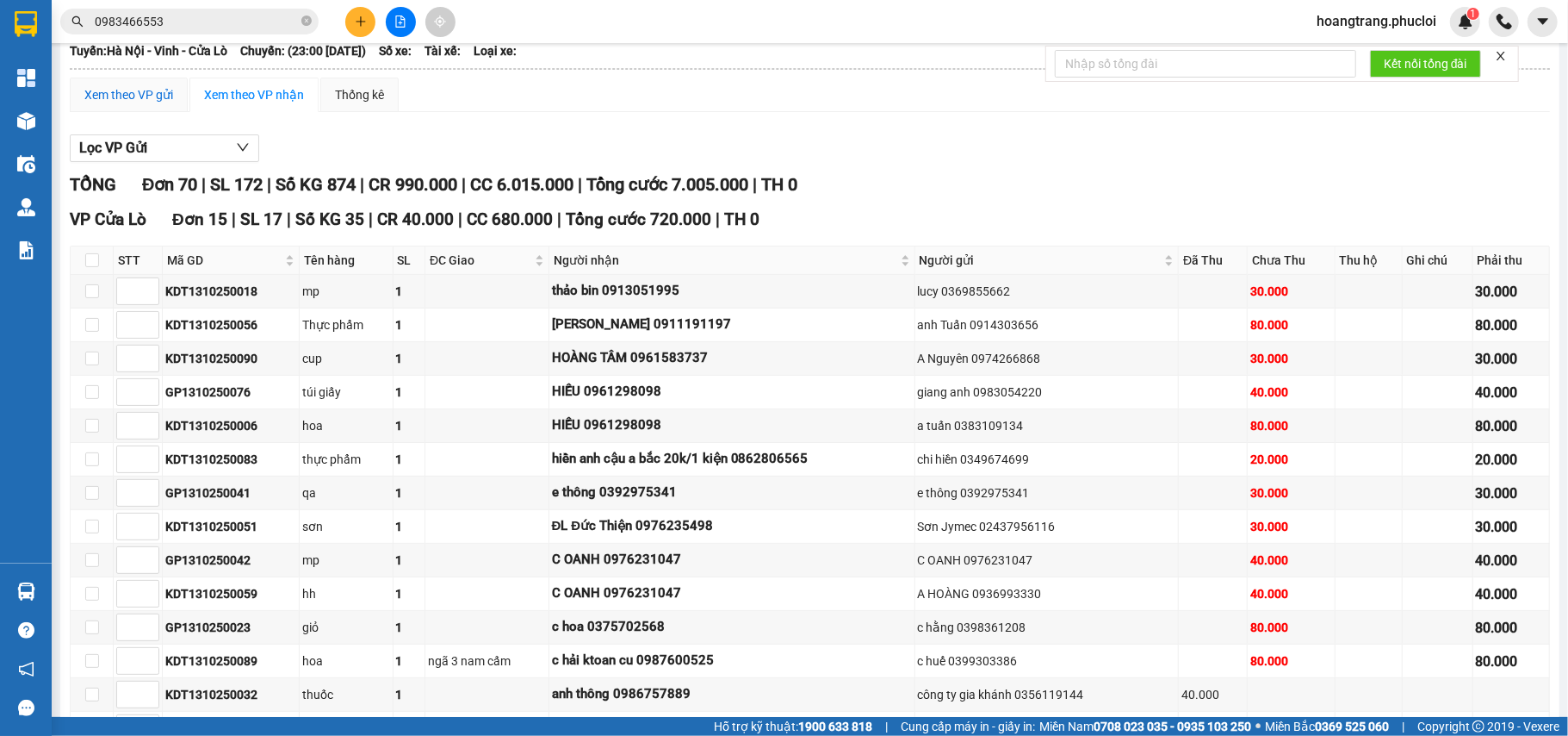
click at [170, 94] on div "Xem theo VP gửi" at bounding box center [128, 95] width 88 height 19
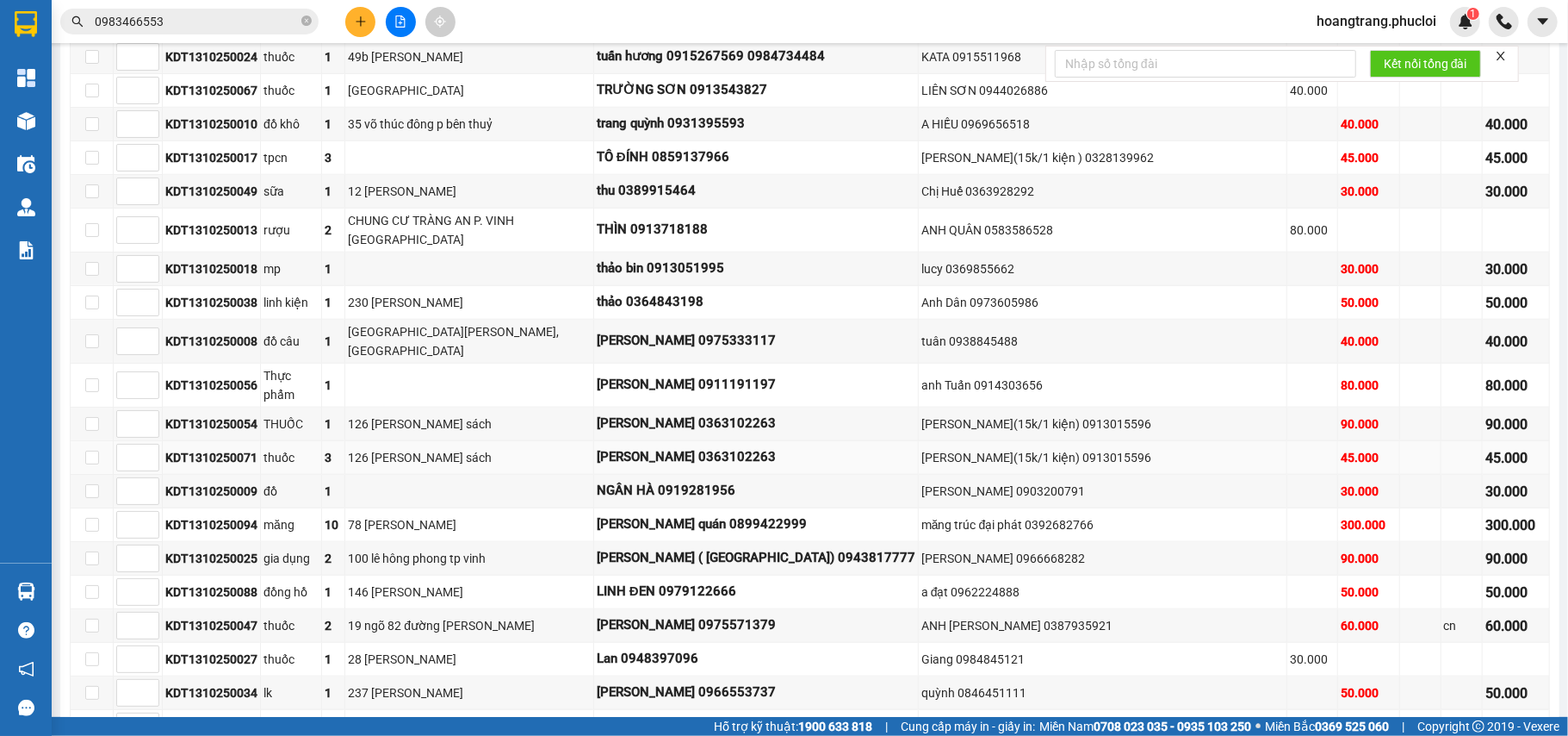
scroll to position [948, 0]
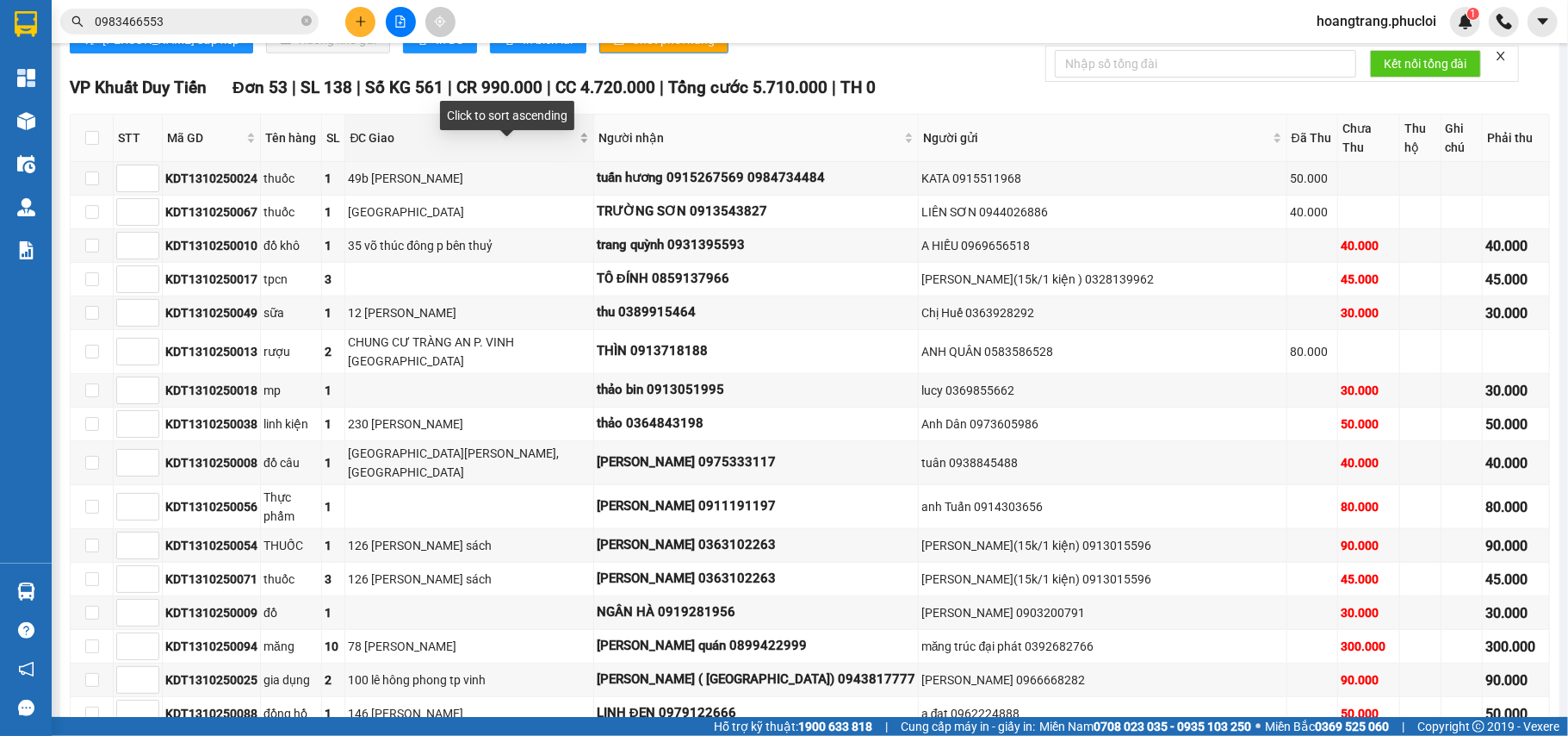
click at [442, 148] on span "ĐC Giao" at bounding box center [462, 138] width 225 height 19
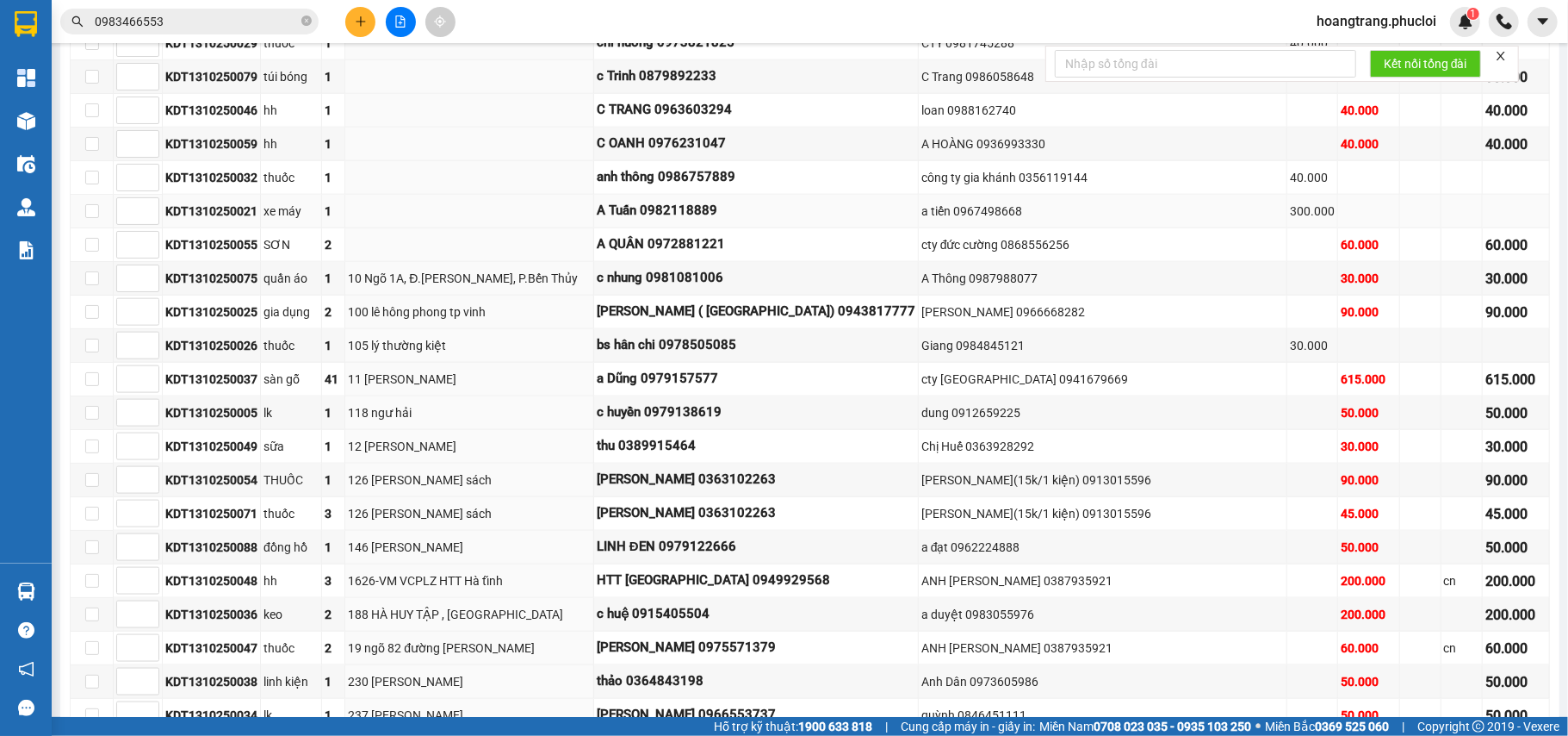
scroll to position [1406, 0]
click at [243, 589] on div "KDT1310250048" at bounding box center [211, 580] width 92 height 19
click at [219, 608] on tbody "KDT1310250017 tpcn 3 TÔ ĐÍNH 0859137966 NGUYỄN THẾ SƠN(15k/1 kiện ) 0328139962 …" at bounding box center [810, 639] width 1480 height 1873
drag, startPoint x: 204, startPoint y: 598, endPoint x: 187, endPoint y: 597, distance: 17.0
click at [205, 589] on div "KDT1310250048" at bounding box center [211, 580] width 92 height 19
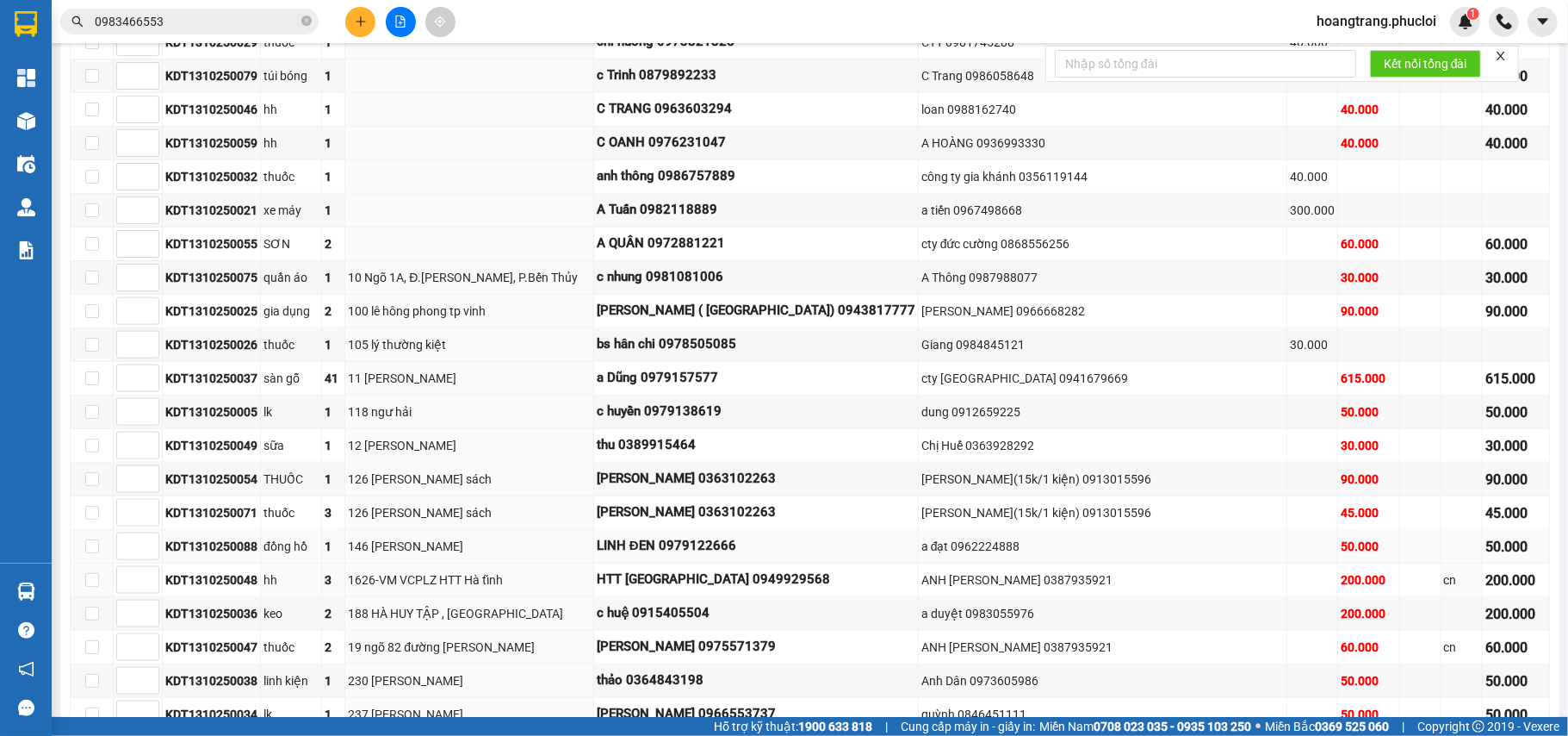
drag, startPoint x: 197, startPoint y: 598, endPoint x: 177, endPoint y: 579, distance: 27.6
click at [194, 589] on div "KDT1310250048" at bounding box center [211, 580] width 92 height 19
click at [227, 589] on div "KDT1310250048" at bounding box center [211, 580] width 92 height 19
copy div "KDT1310250048"
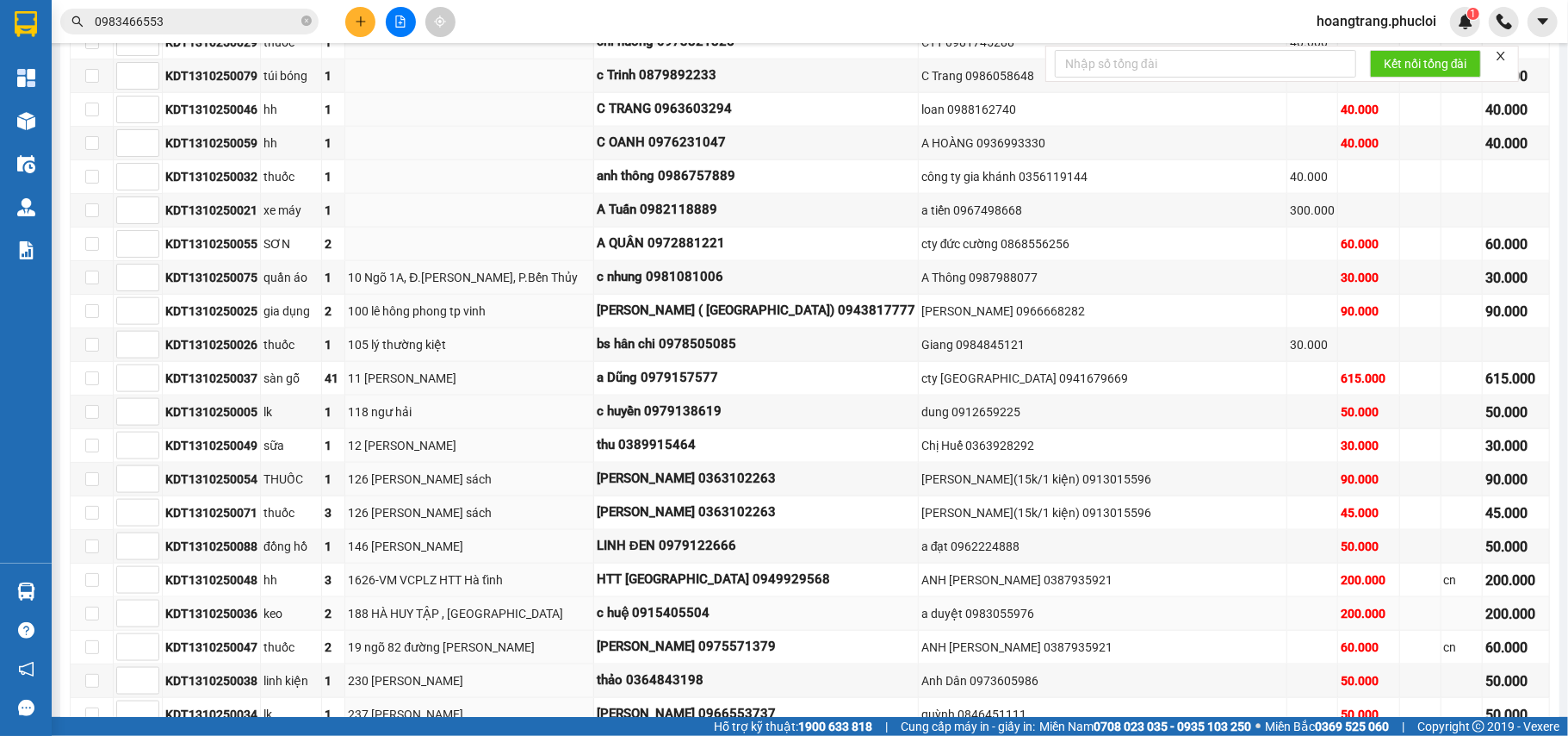
click at [384, 622] on div "188 HÀ HUY TẬP , TP HÀ TĨNH" at bounding box center [468, 614] width 242 height 19
click at [228, 656] on div "KDT1310250047" at bounding box center [211, 647] width 92 height 19
copy div "KDT1310250047"
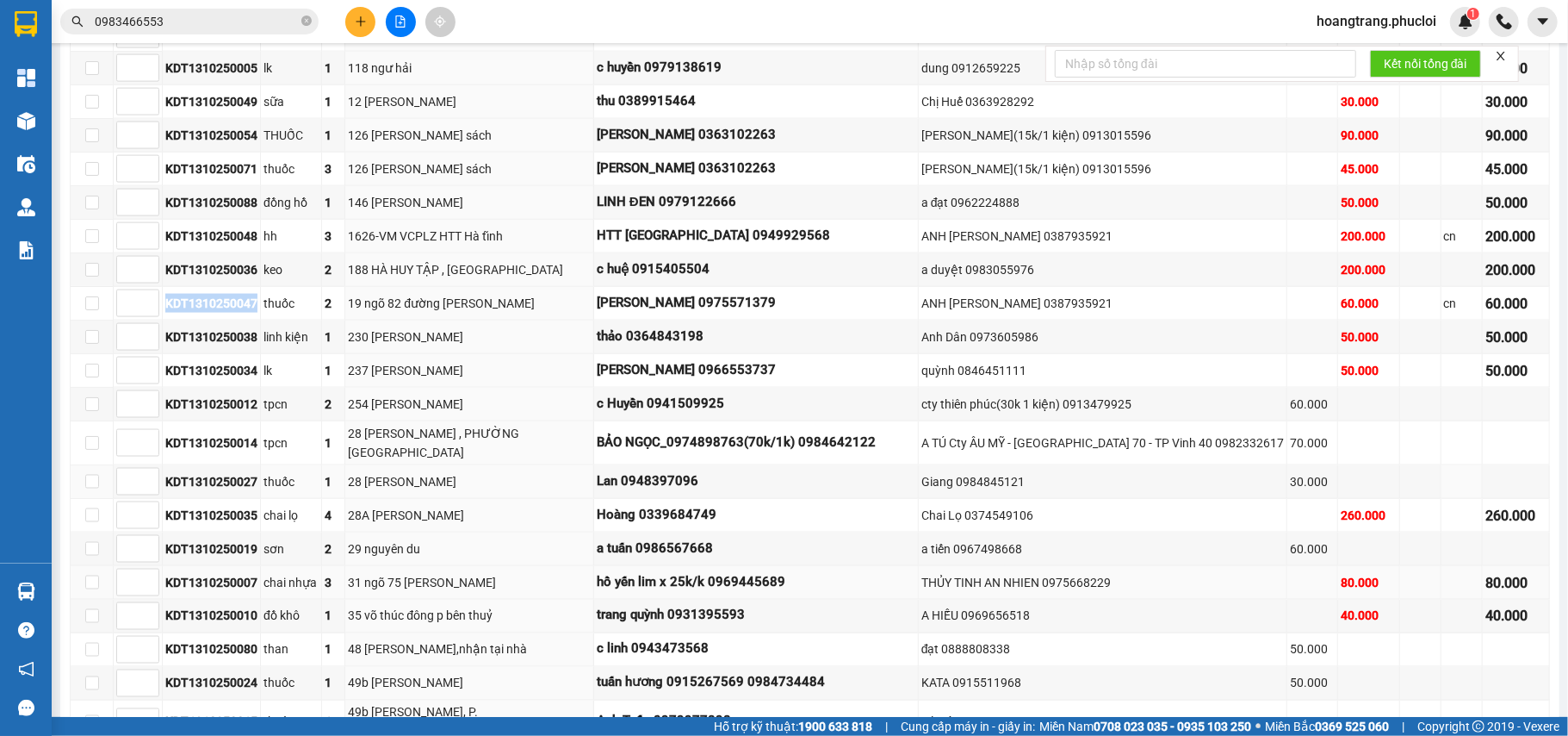
scroll to position [1751, 0]
click at [227, 591] on div "KDT1310250007" at bounding box center [211, 581] width 92 height 19
copy div "KDT1310250007"
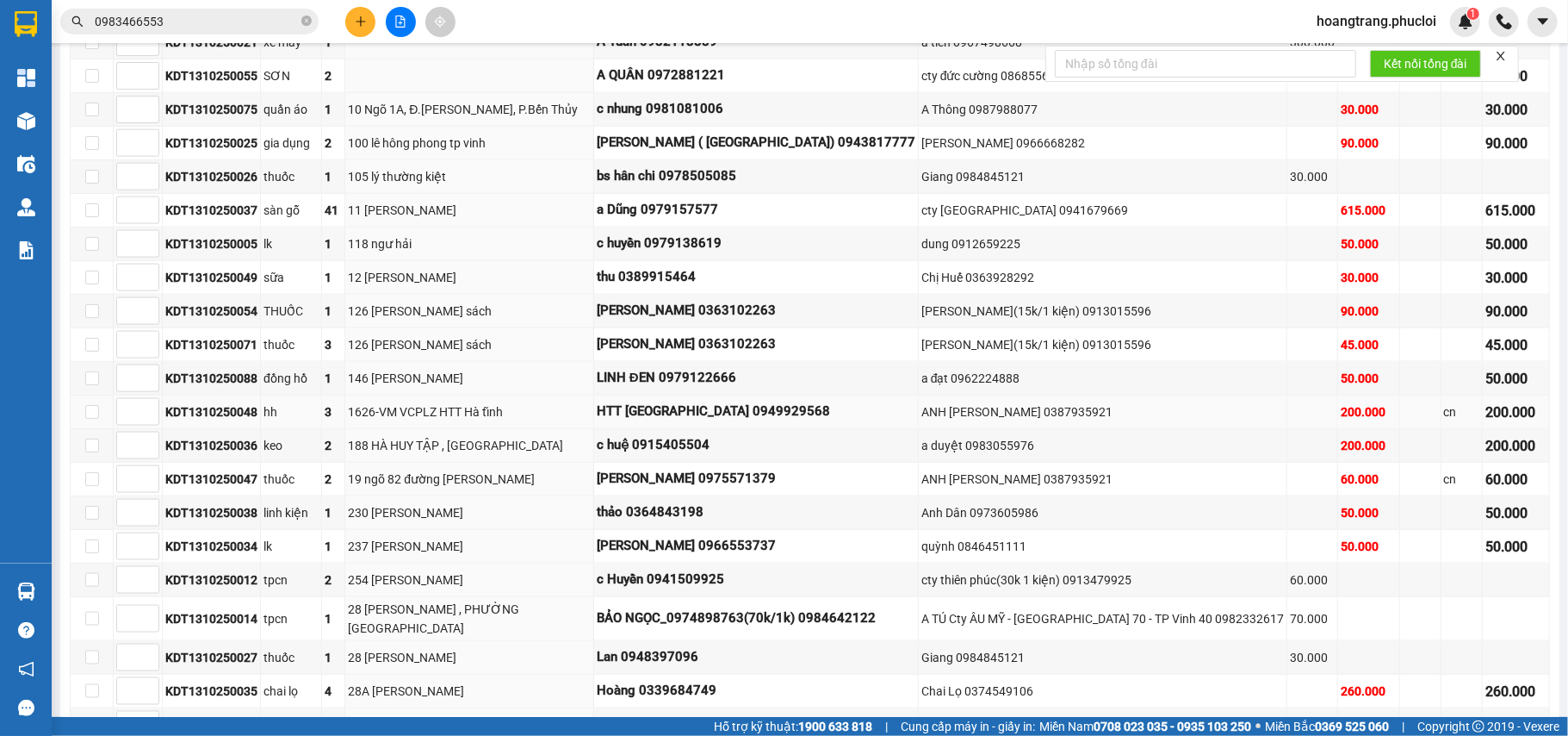
scroll to position [1521, 0]
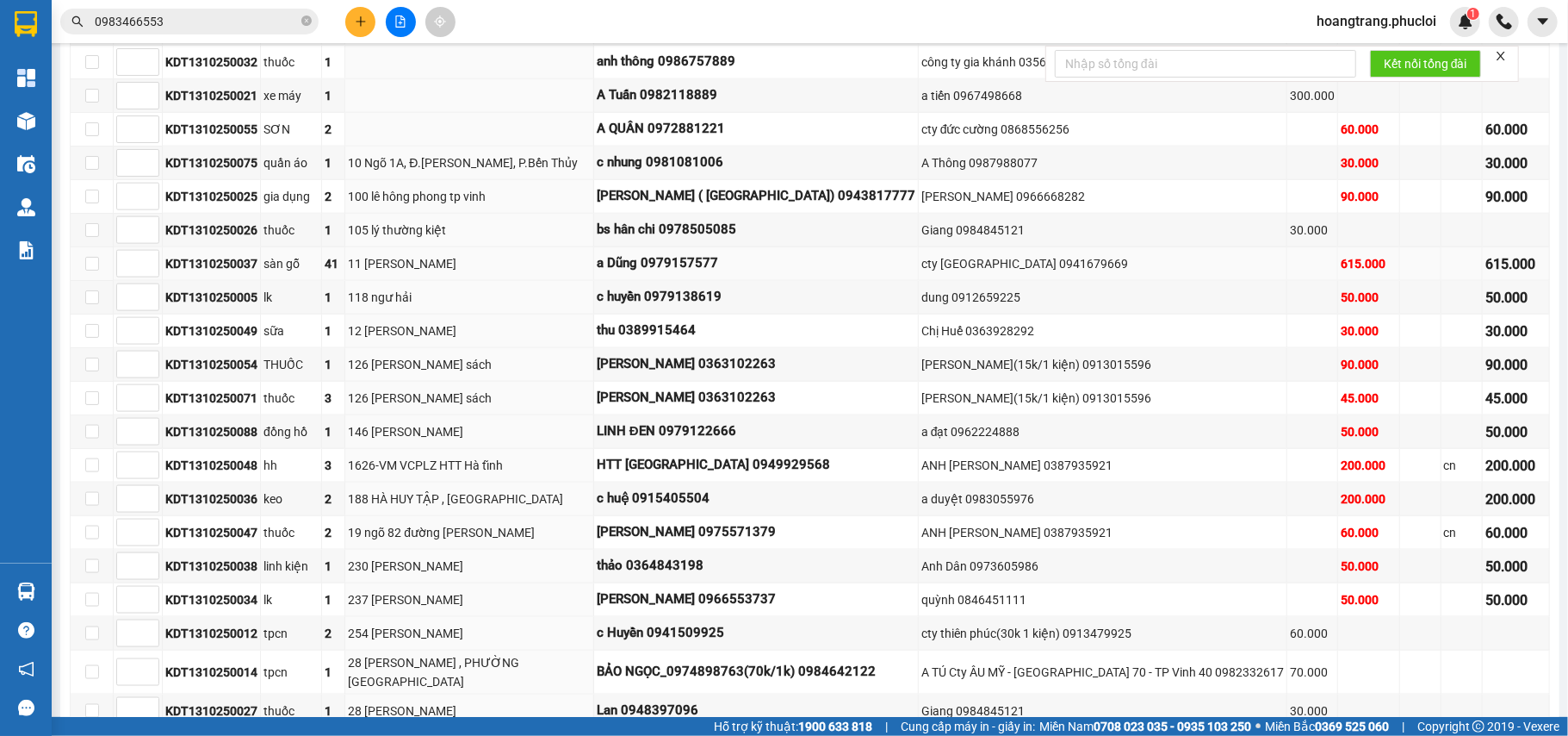
click at [232, 273] on div "KDT1310250037" at bounding box center [211, 264] width 92 height 19
copy div "KDT1310250037"
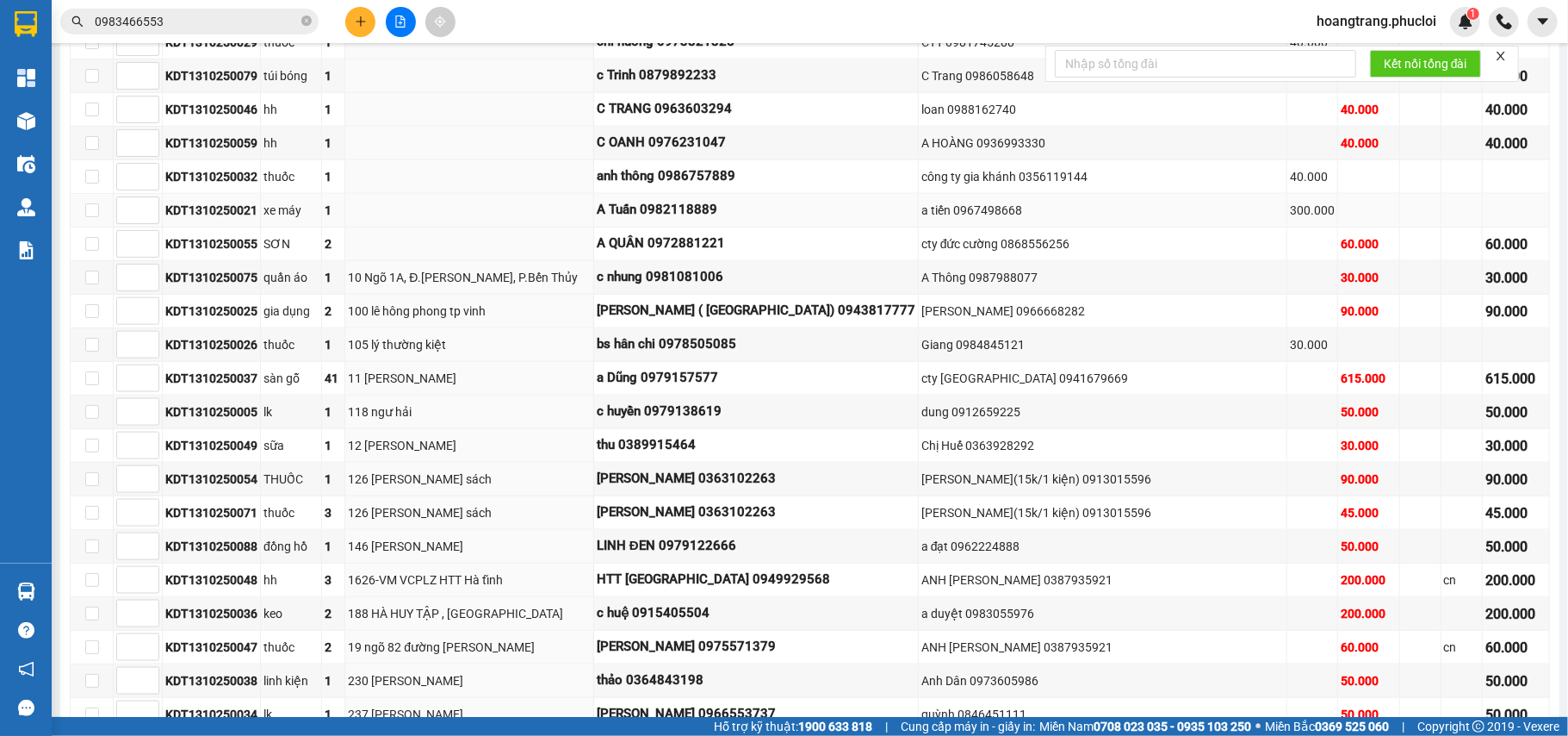
click at [201, 212] on div "KDT1310250021" at bounding box center [211, 211] width 92 height 19
click at [205, 212] on div "KDT1310250021" at bounding box center [211, 211] width 92 height 19
copy div "KDT1310250021"
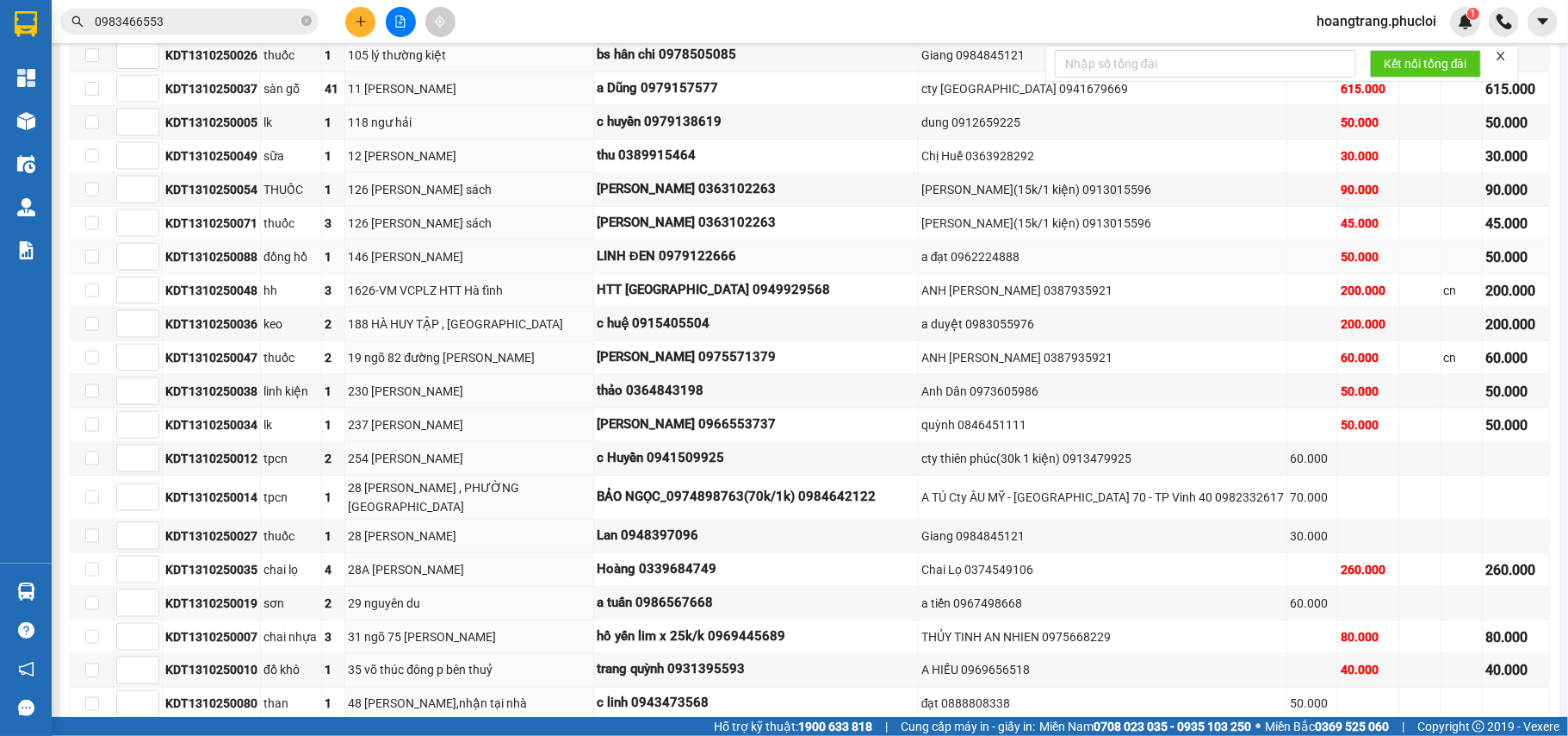
scroll to position [1751, 0]
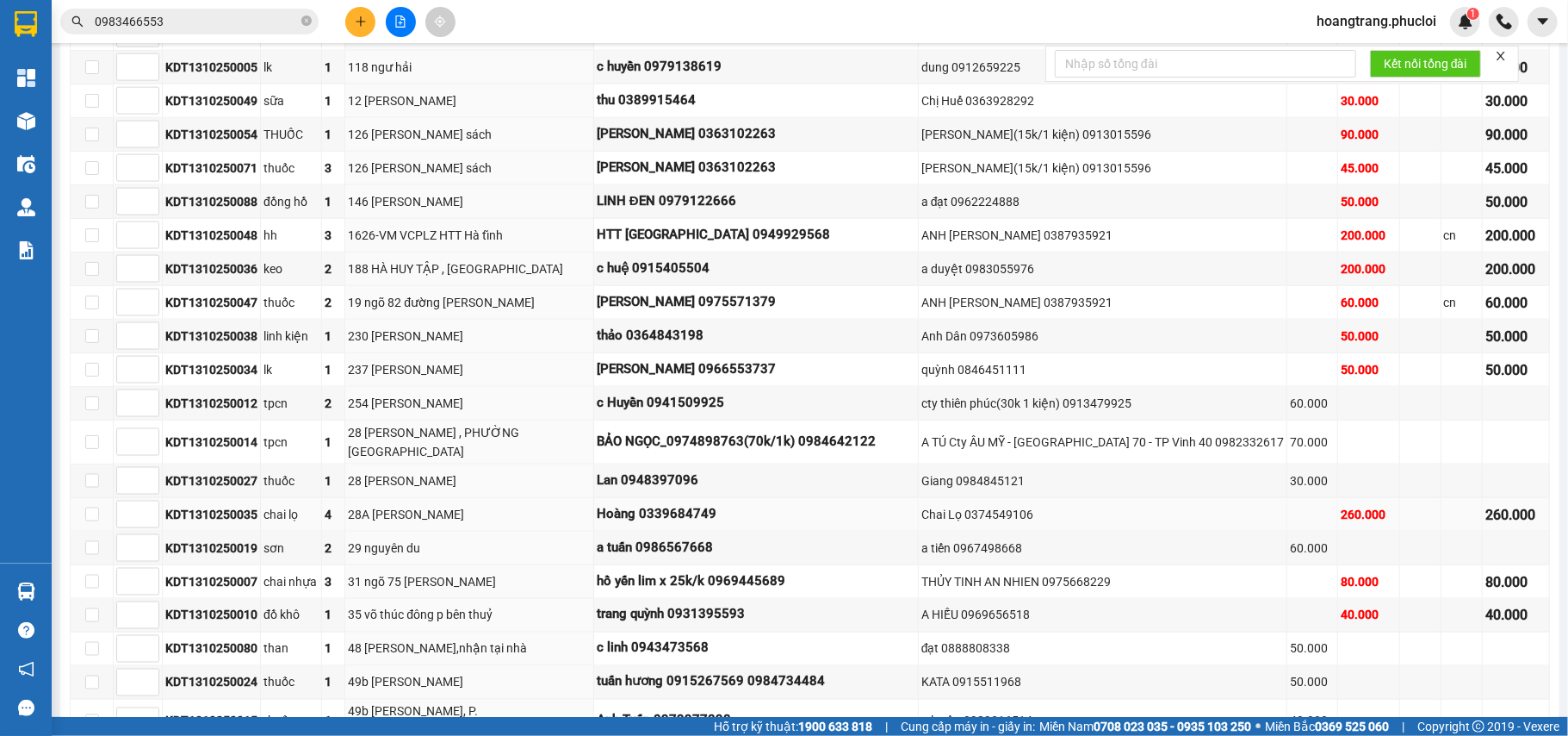
click at [231, 524] on div "KDT1310250035" at bounding box center [211, 514] width 92 height 19
copy div "KDT1310250035"
click at [410, 524] on div "28A Nguyễn Sỹ Sách" at bounding box center [468, 514] width 242 height 19
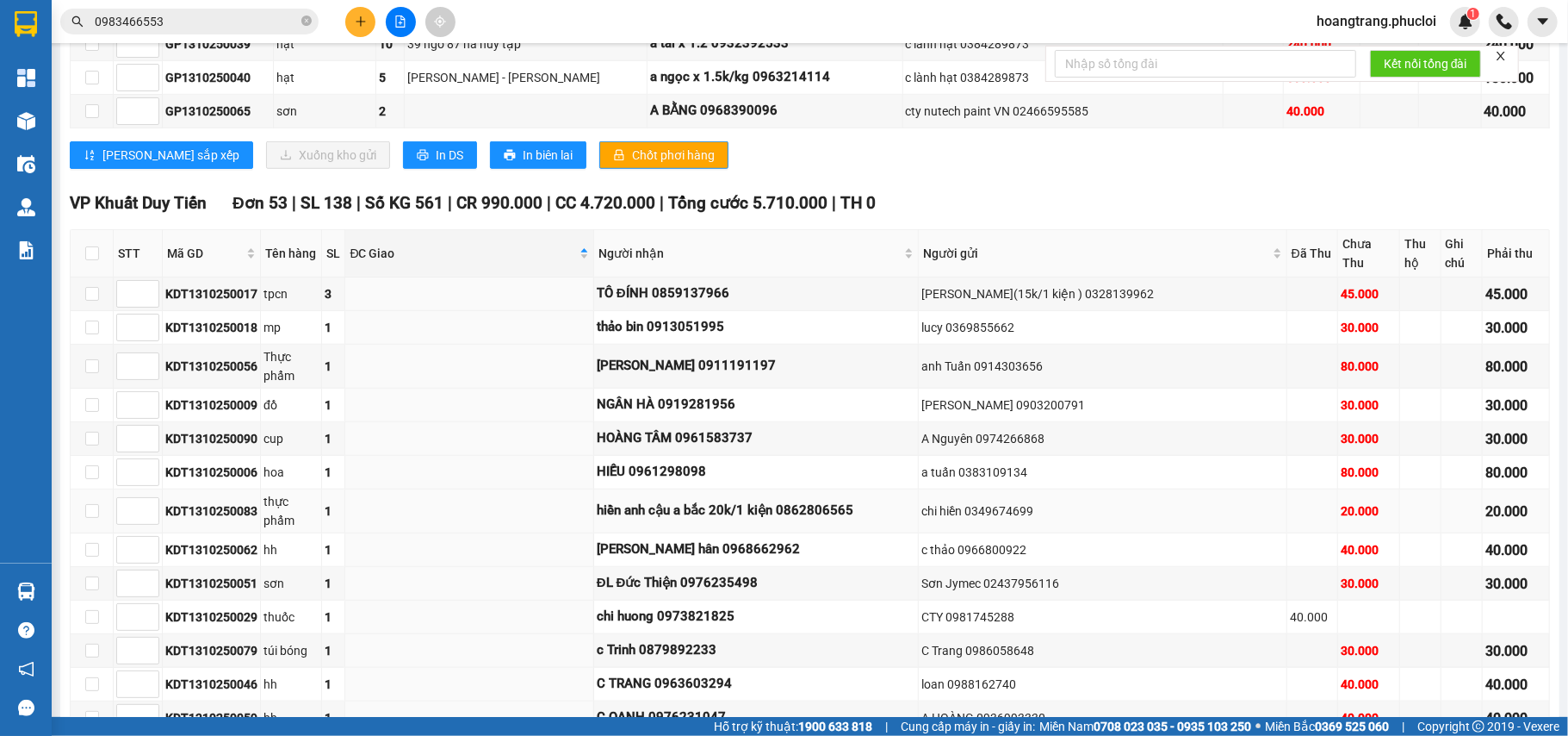
scroll to position [373, 0]
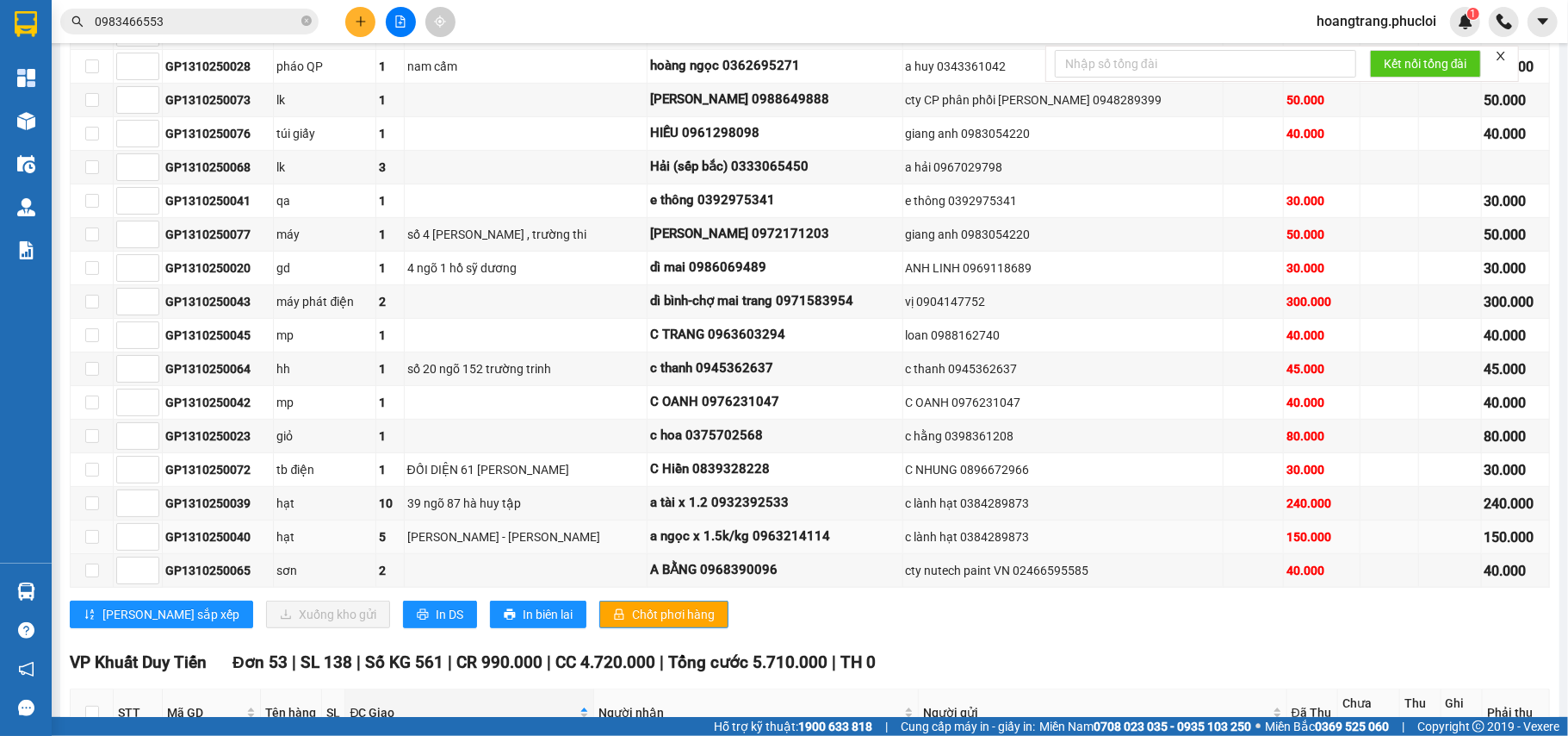
click at [217, 546] on div "GP1310250040" at bounding box center [218, 537] width 105 height 19
copy div "GP1310250040"
click at [228, 512] on div "GP1310250039" at bounding box center [218, 503] width 105 height 19
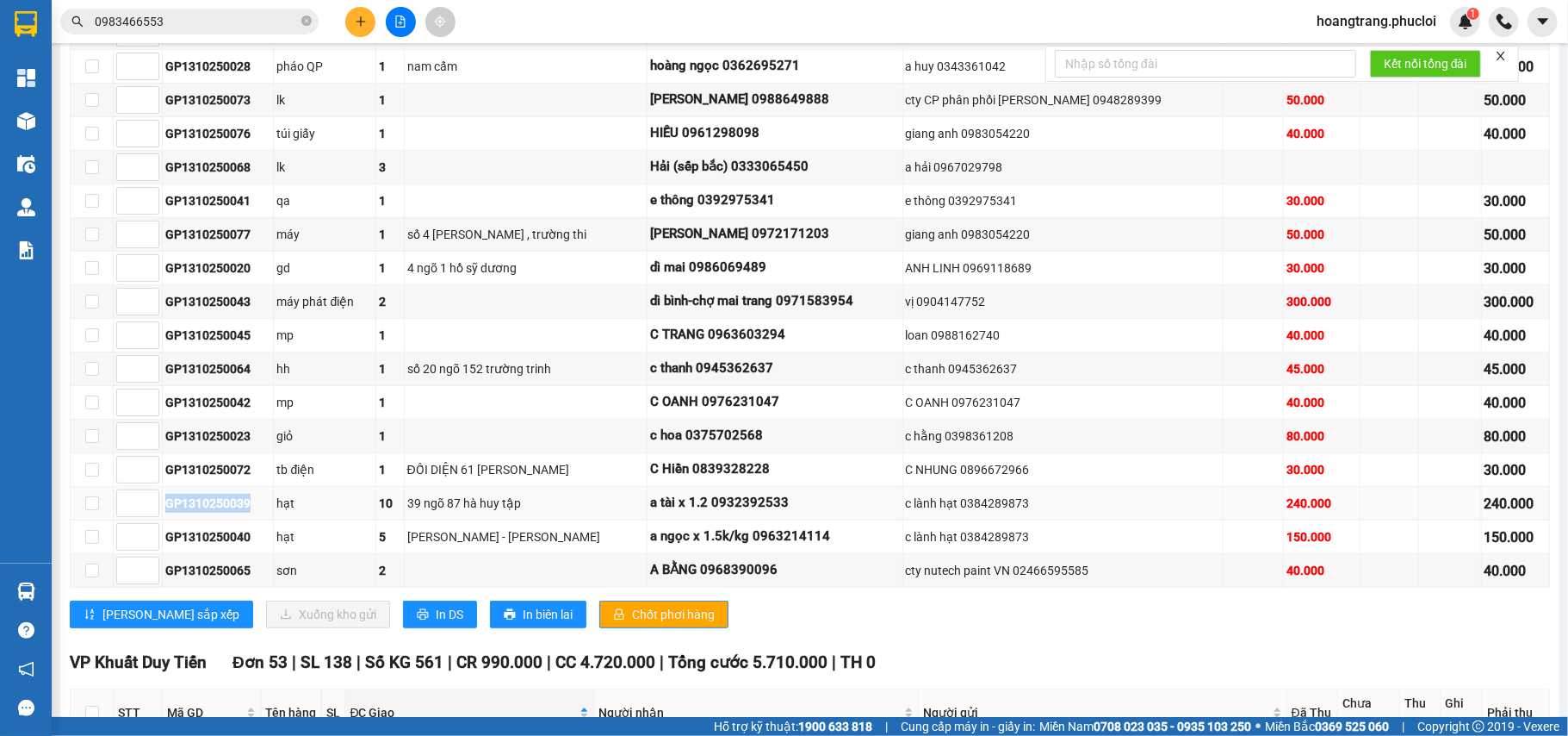
copy div "GP1310250039"
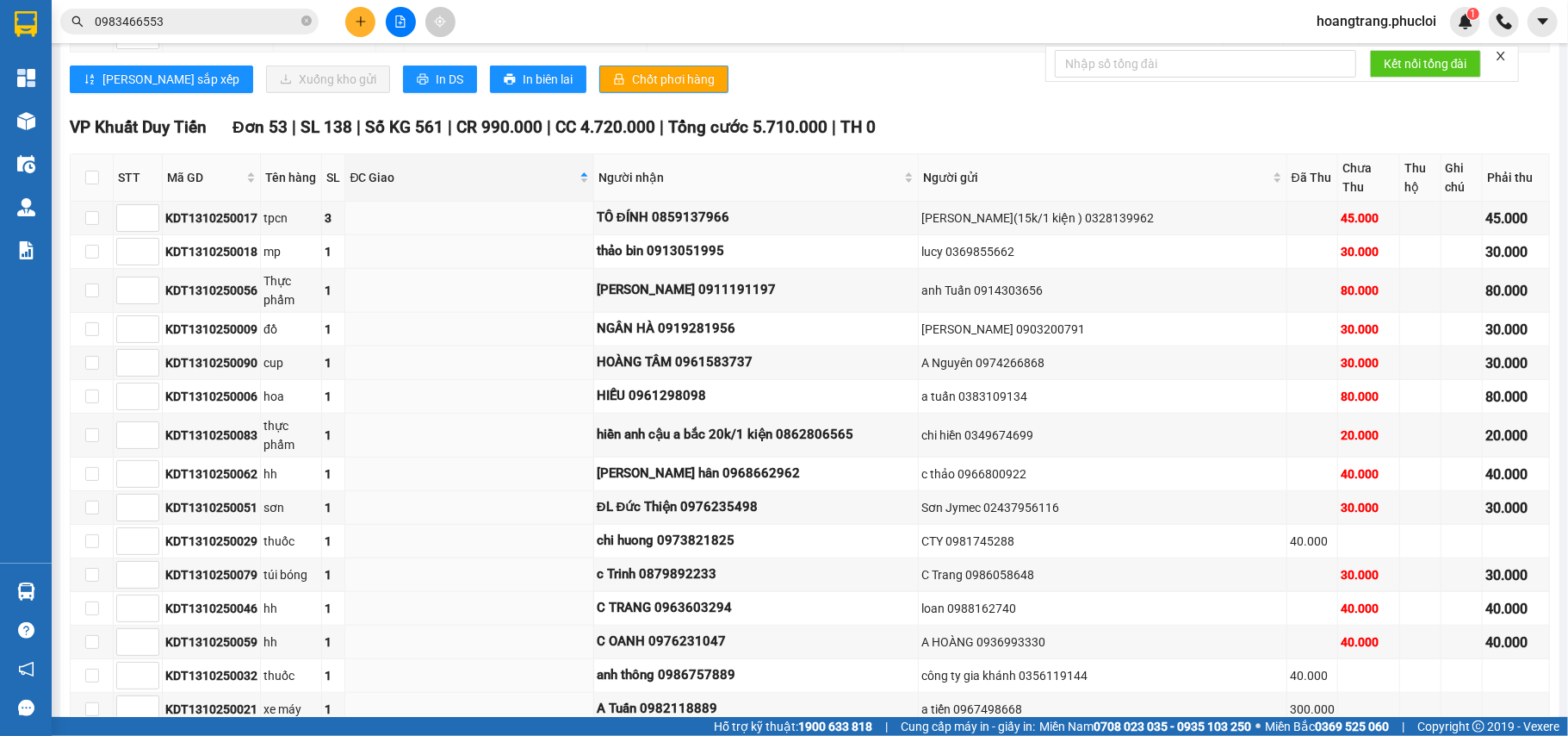
scroll to position [1062, 0]
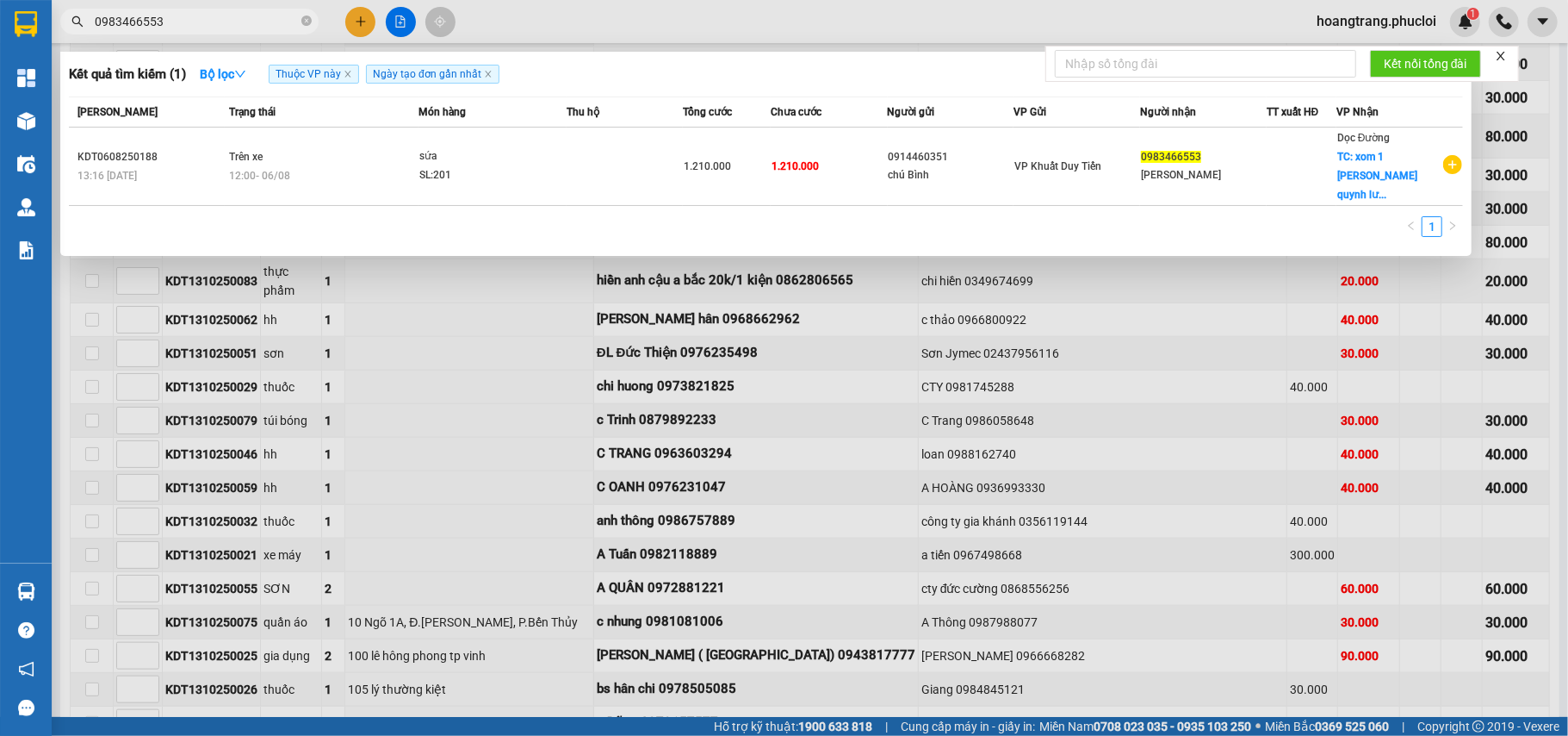
click at [266, 19] on input "0983466553" at bounding box center [196, 22] width 204 height 19
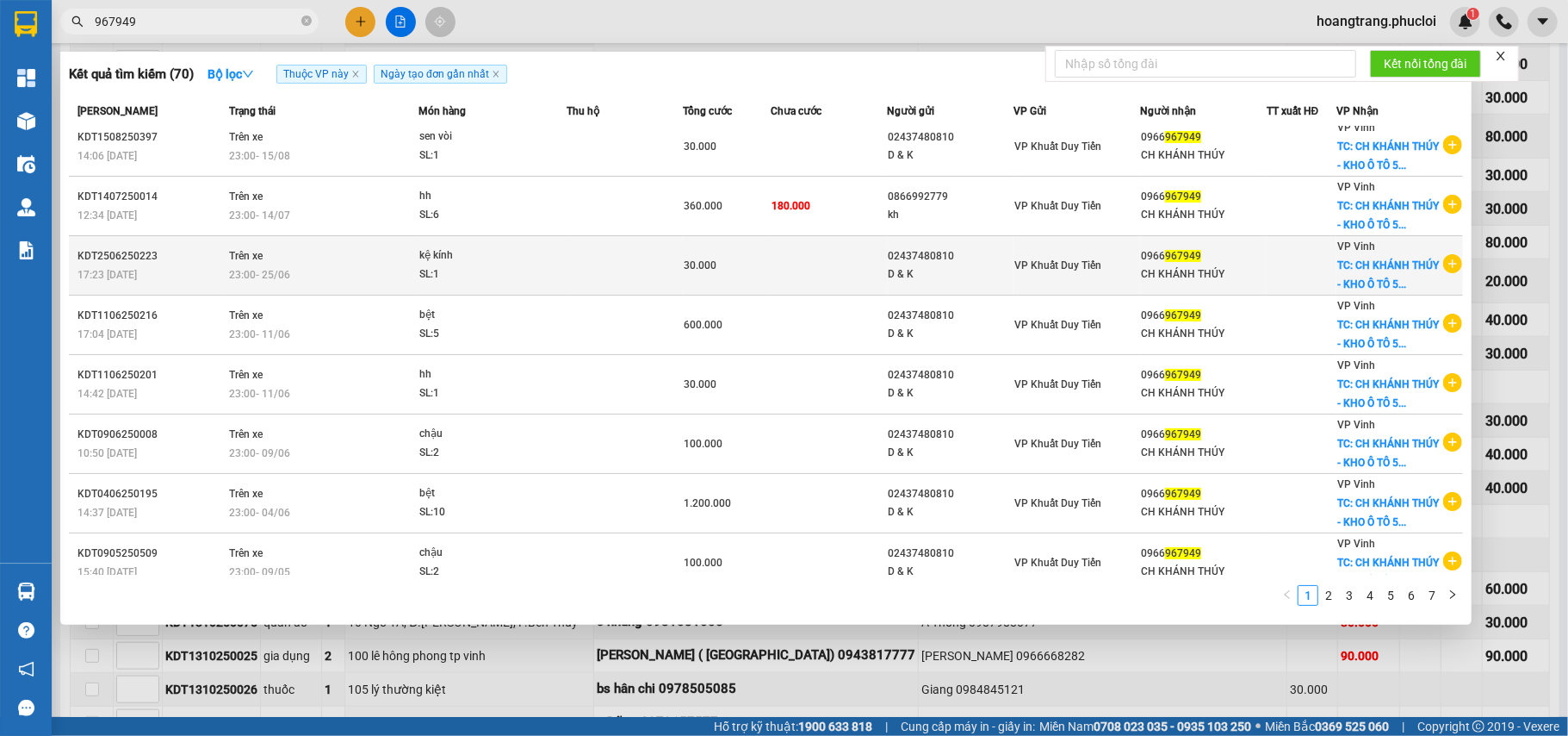
scroll to position [0, 0]
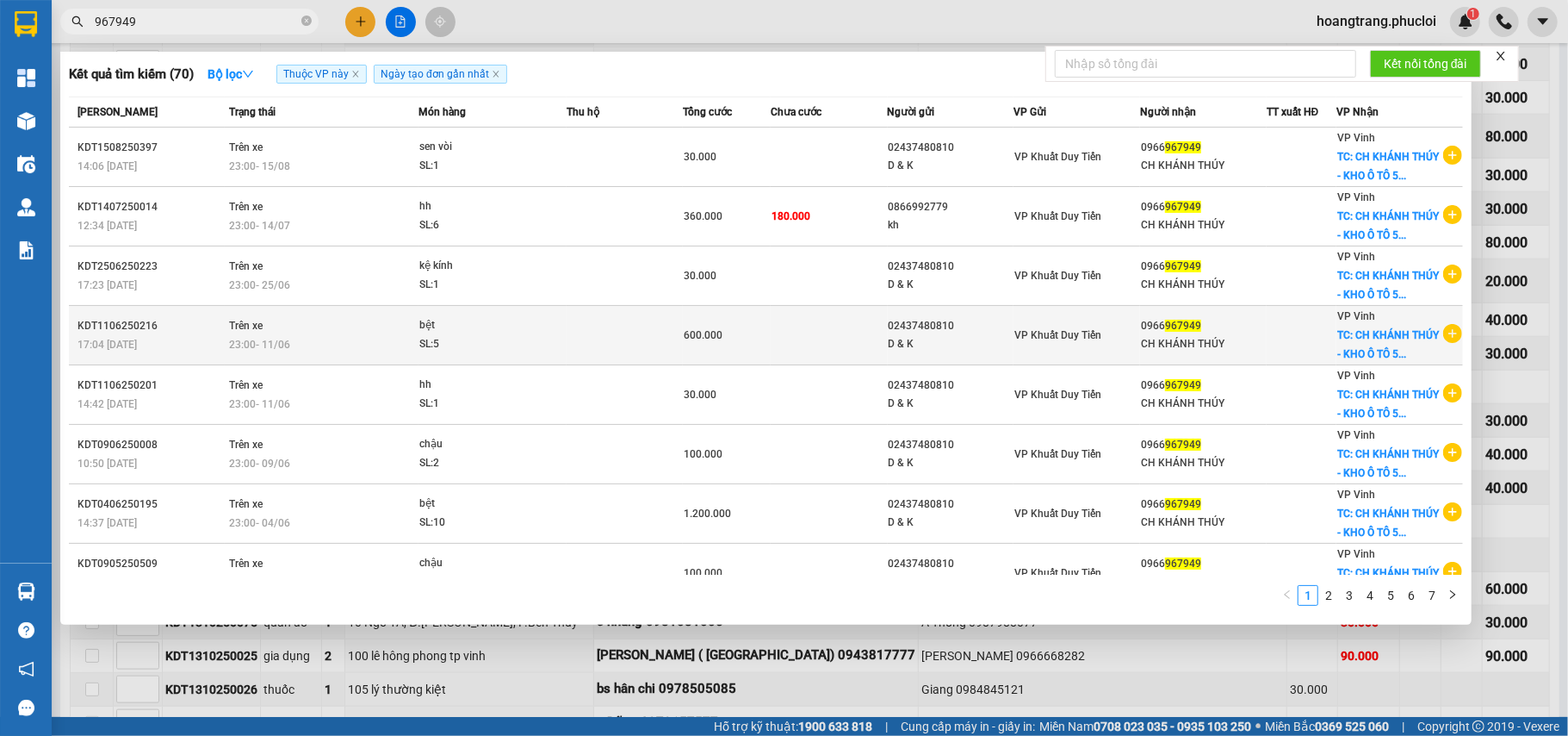
type input "967949"
click at [1447, 324] on icon "plus-circle" at bounding box center [1454, 334] width 19 height 19
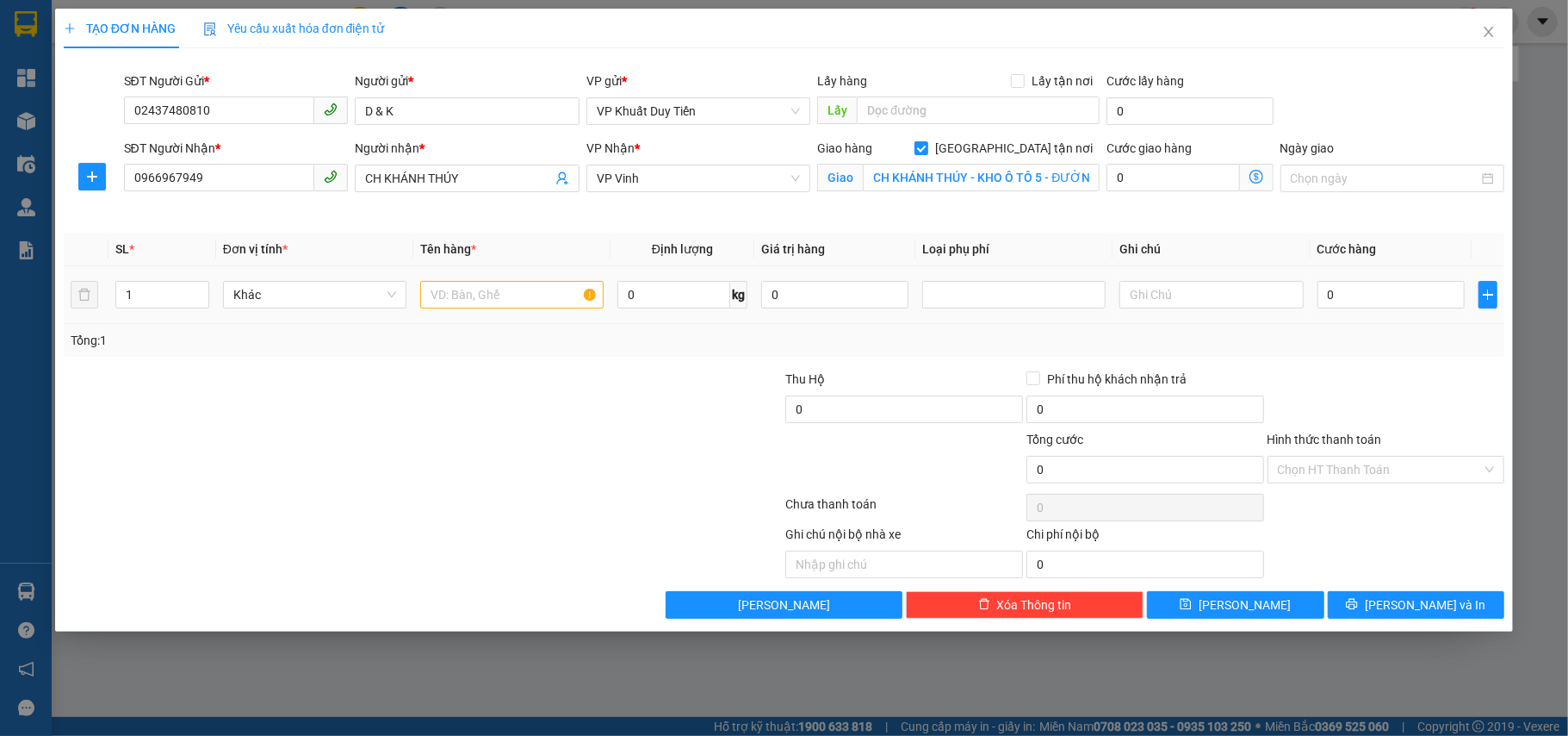
drag, startPoint x: 135, startPoint y: 300, endPoint x: 45, endPoint y: 314, distance: 91.1
click at [52, 311] on div "TẠO ĐƠN HÀNG Yêu cầu xuất hóa đơn điện tử Transit Pickup Surcharge Ids Transit …" at bounding box center [784, 368] width 1568 height 736
type input "3"
click at [448, 297] on input "text" at bounding box center [512, 295] width 184 height 28
type input "bệt"
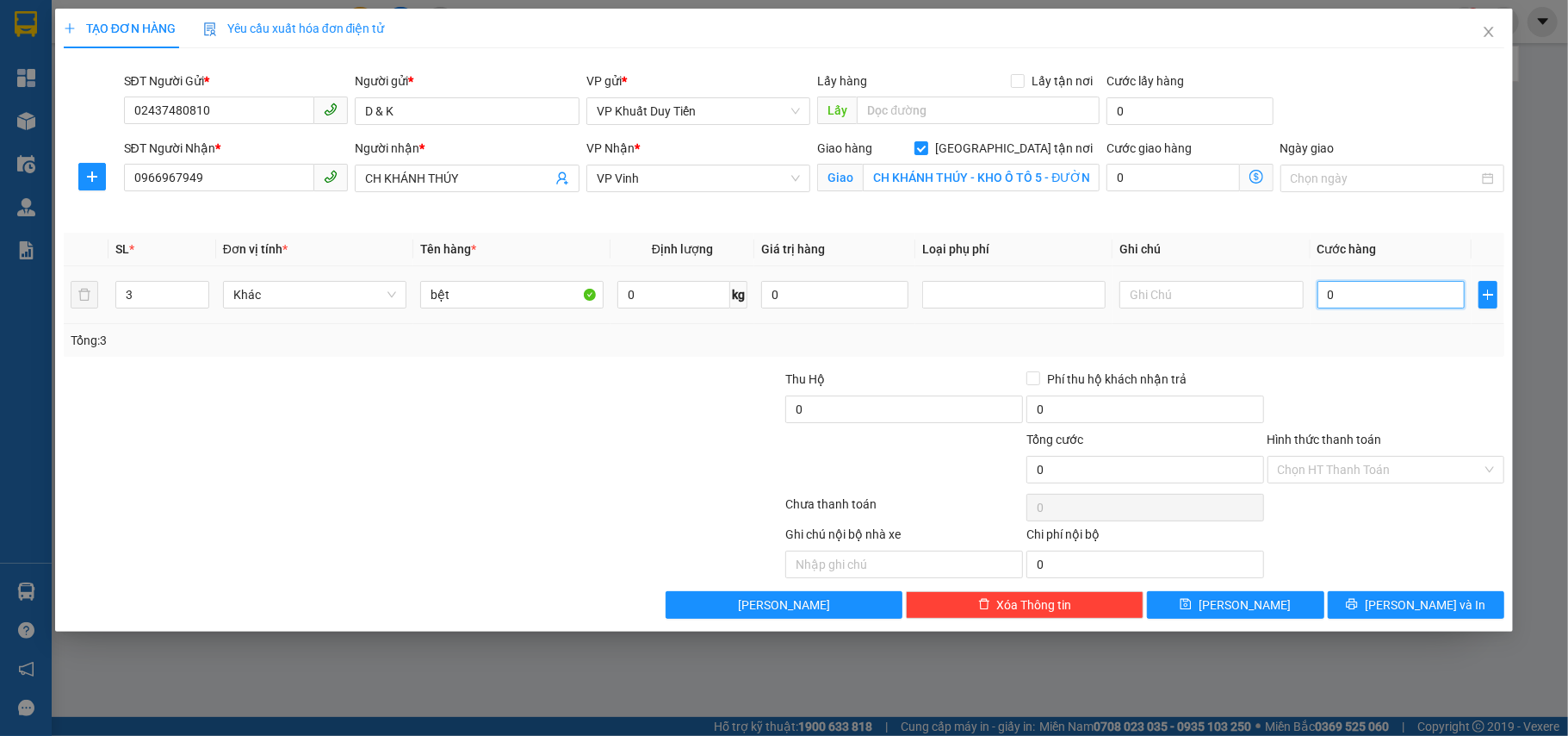
click at [1362, 302] on input "0" at bounding box center [1391, 295] width 148 height 28
type input "3"
type input "36"
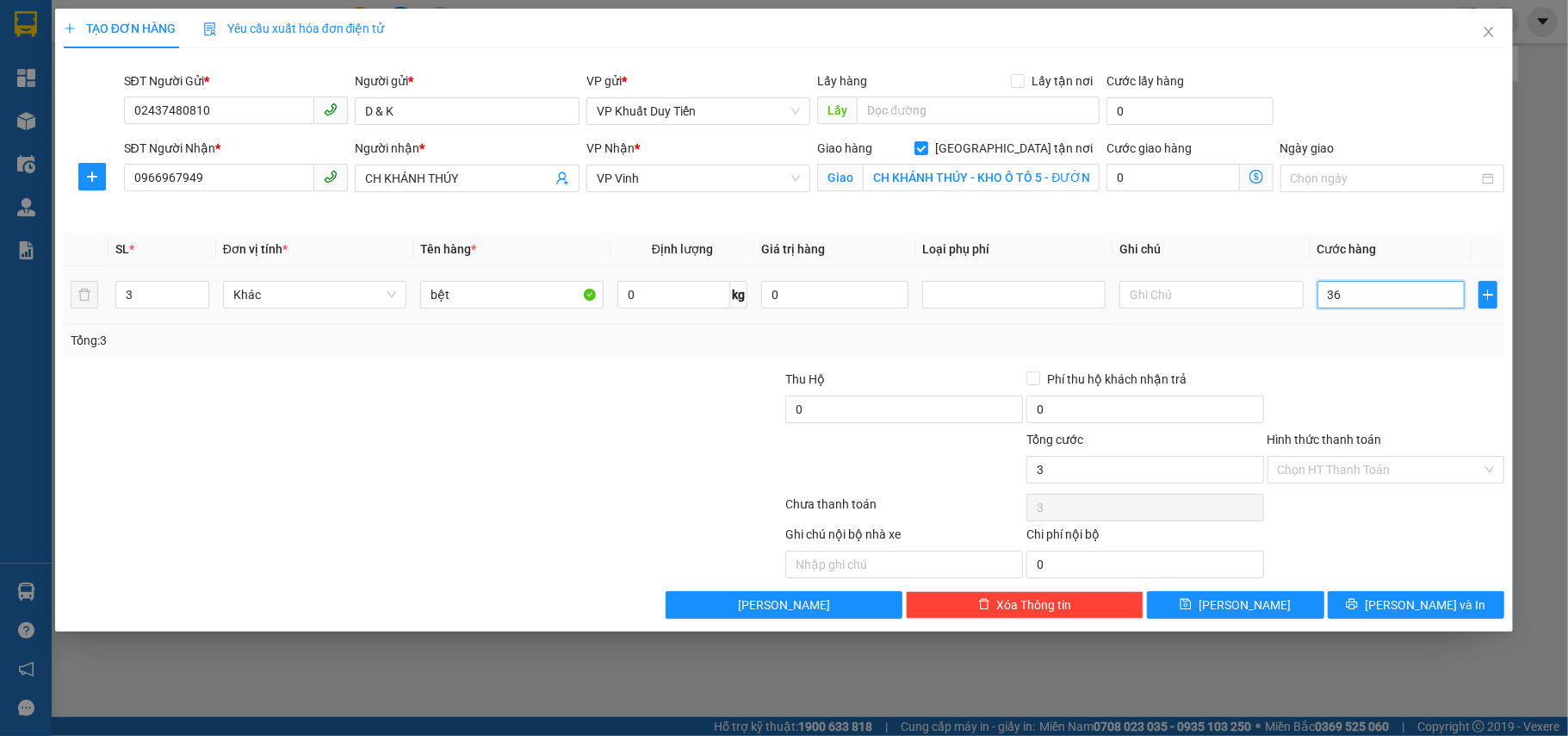
type input "36"
type input "360"
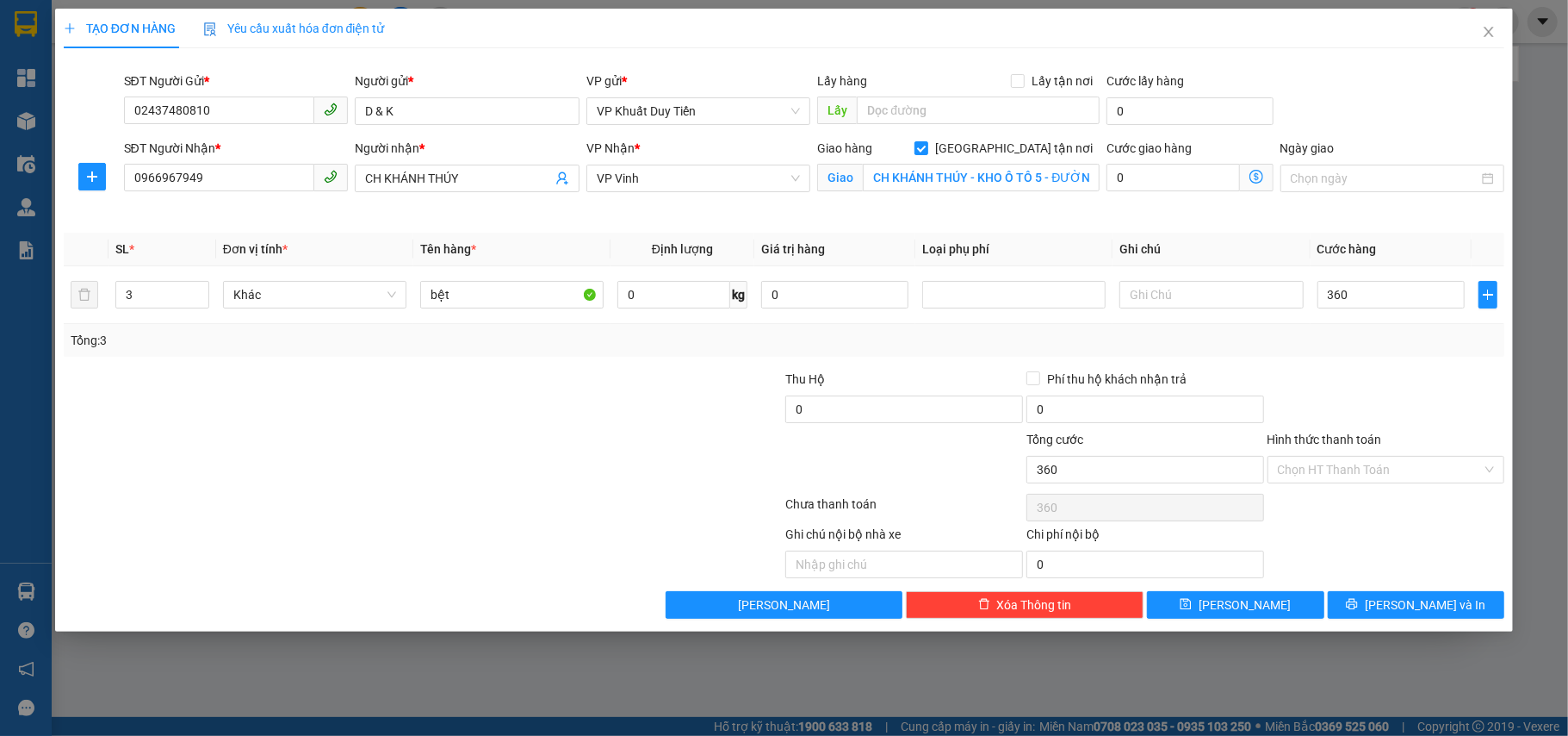
type input "360.000"
click at [1366, 341] on div "Tổng: 3" at bounding box center [785, 340] width 1428 height 19
click at [1386, 469] on input "Hình thức thanh toán" at bounding box center [1380, 469] width 205 height 26
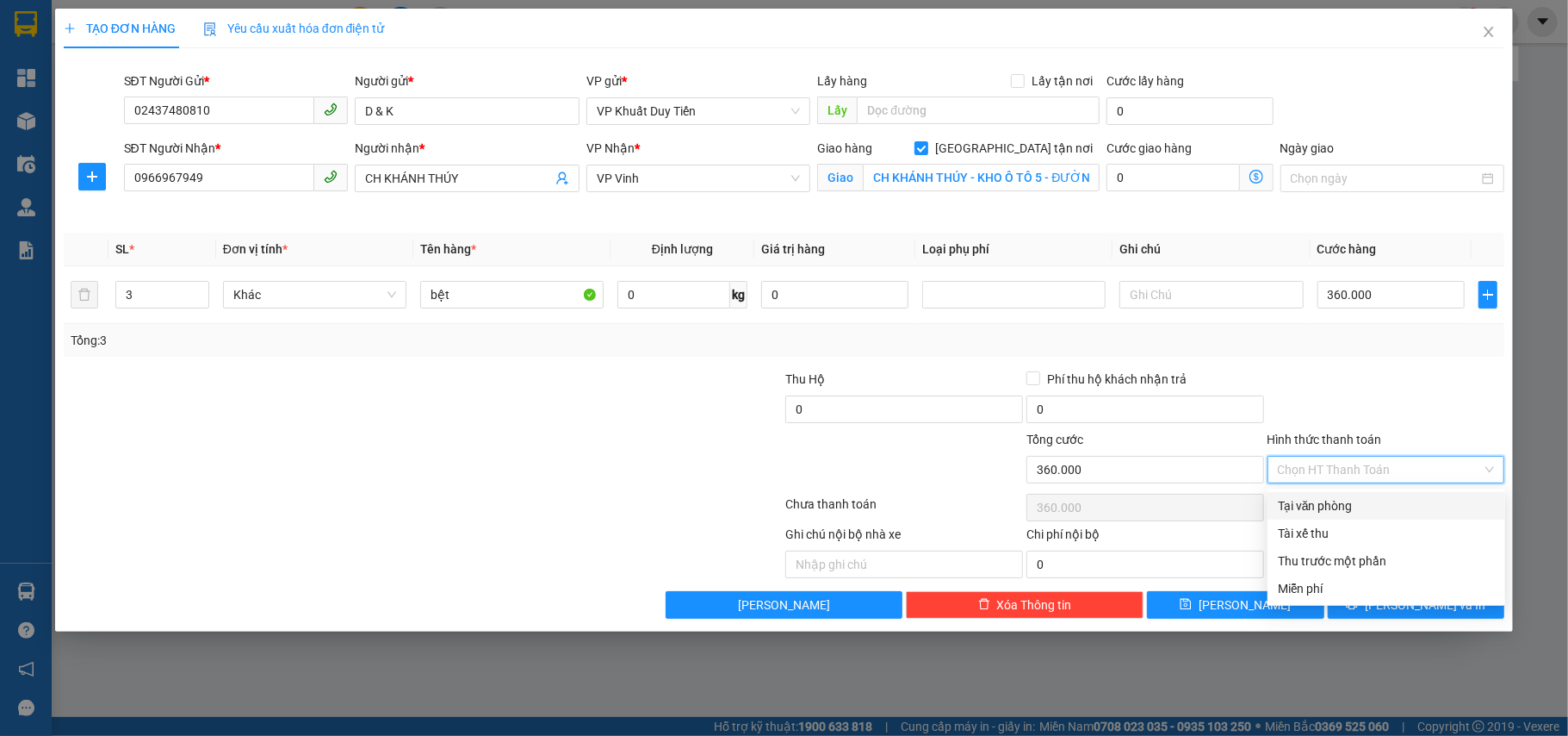
click at [1386, 504] on div "Tại văn phòng" at bounding box center [1386, 506] width 217 height 19
type input "0"
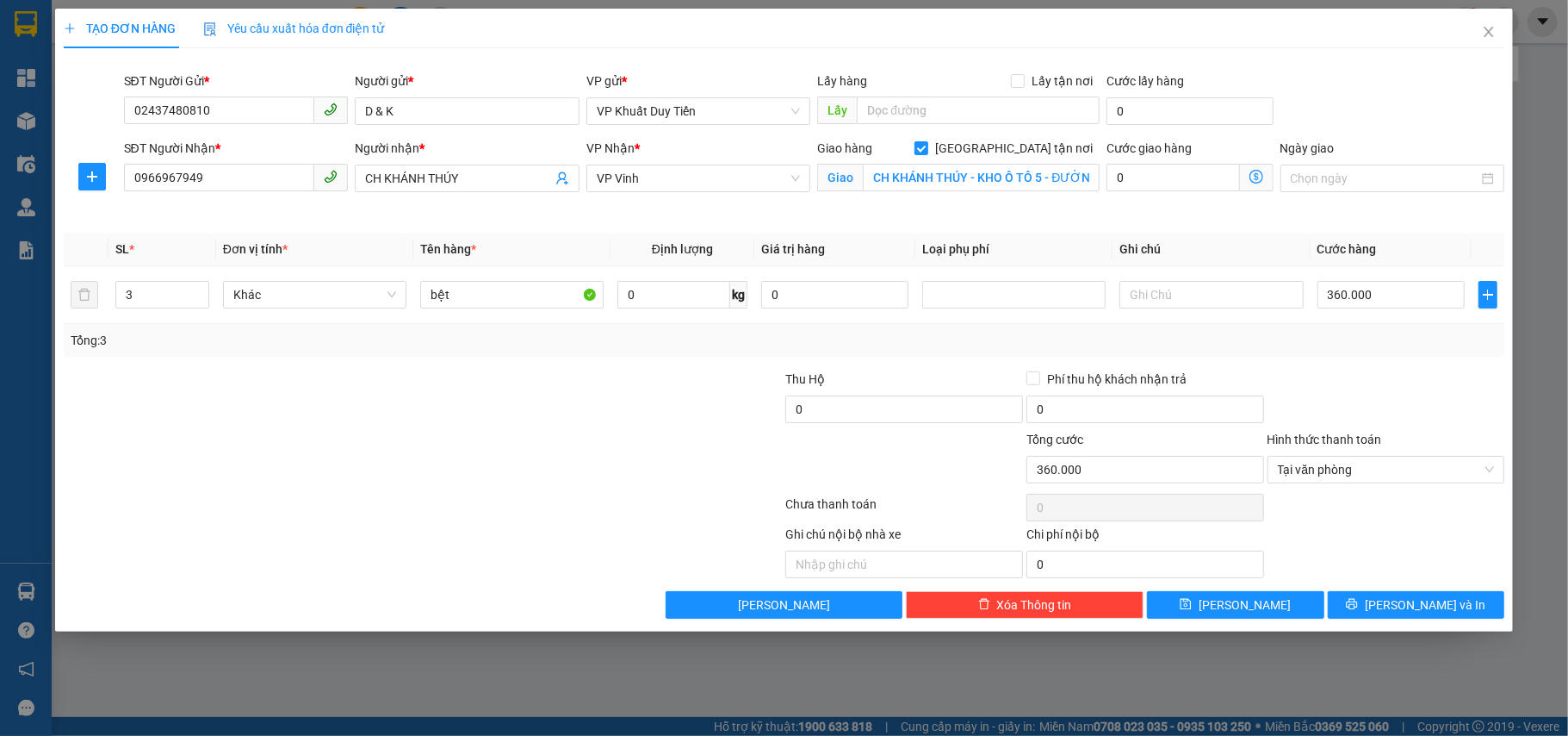
click at [1391, 364] on div "Transit Pickup Surcharge Ids Transit Deliver Surcharge Ids Transit Deliver Surc…" at bounding box center [785, 340] width 1442 height 557
click at [1396, 614] on button "Lưu và In" at bounding box center [1416, 605] width 177 height 28
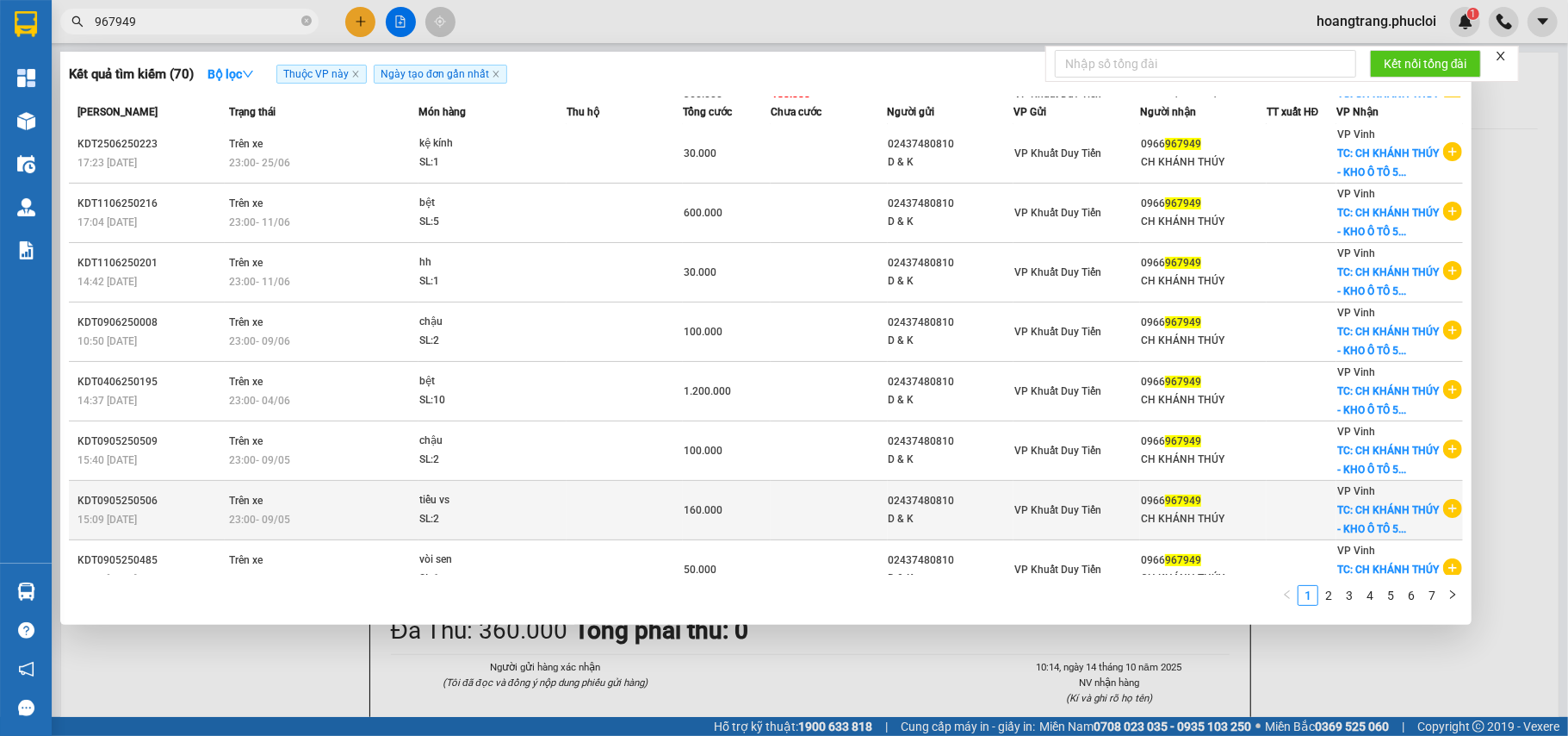
scroll to position [124, 0]
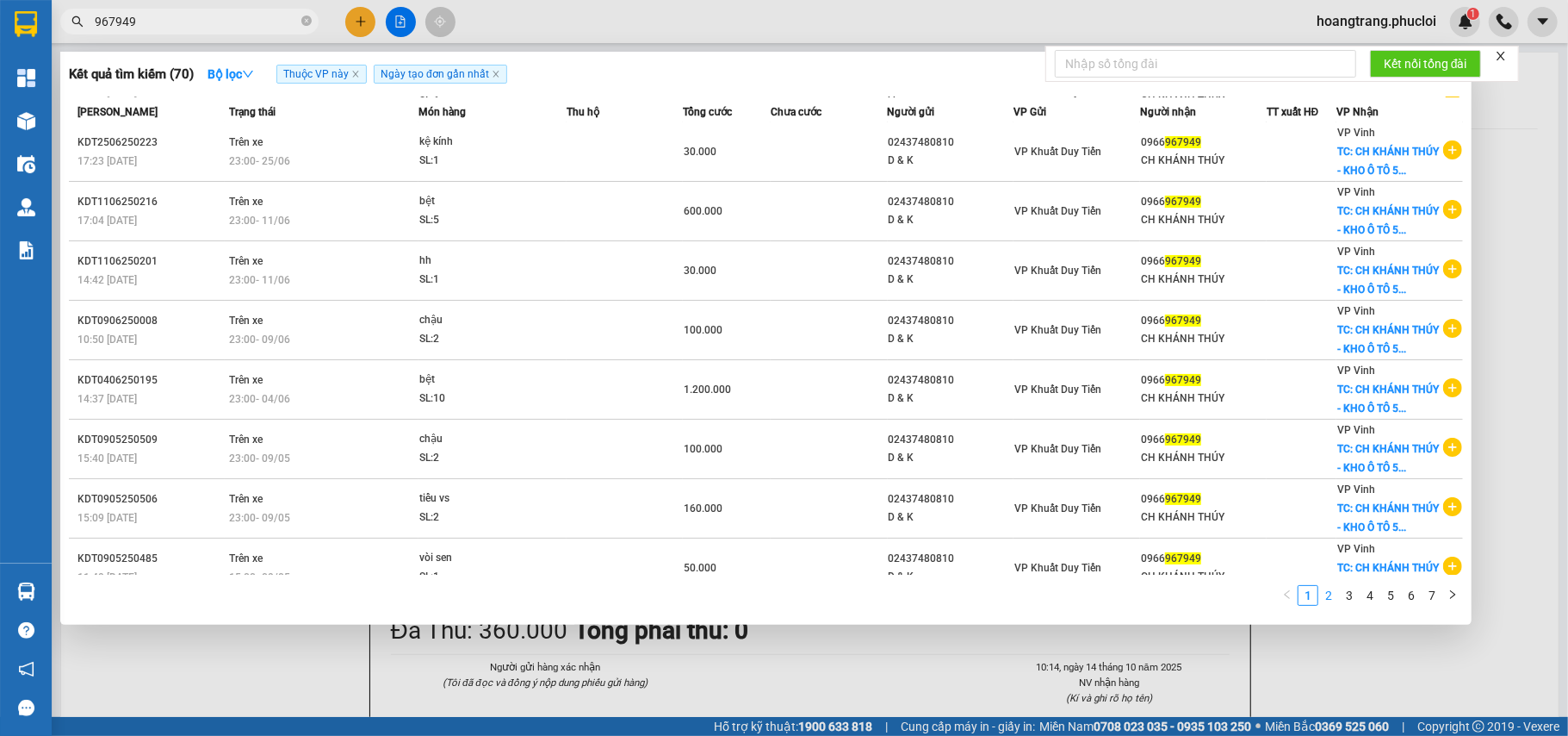
click at [1334, 601] on link "2" at bounding box center [1329, 595] width 19 height 19
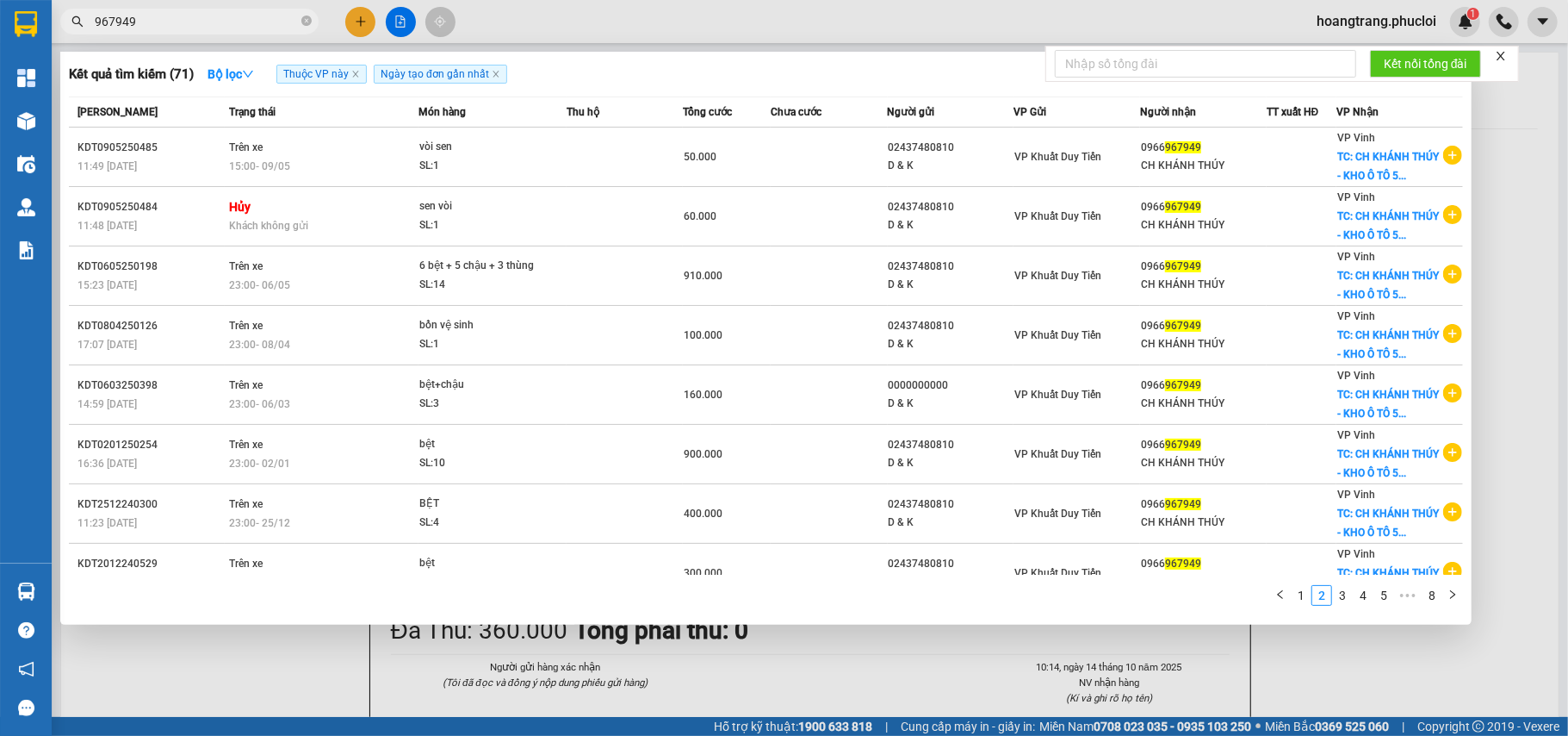
click at [1336, 690] on div at bounding box center [784, 368] width 1568 height 736
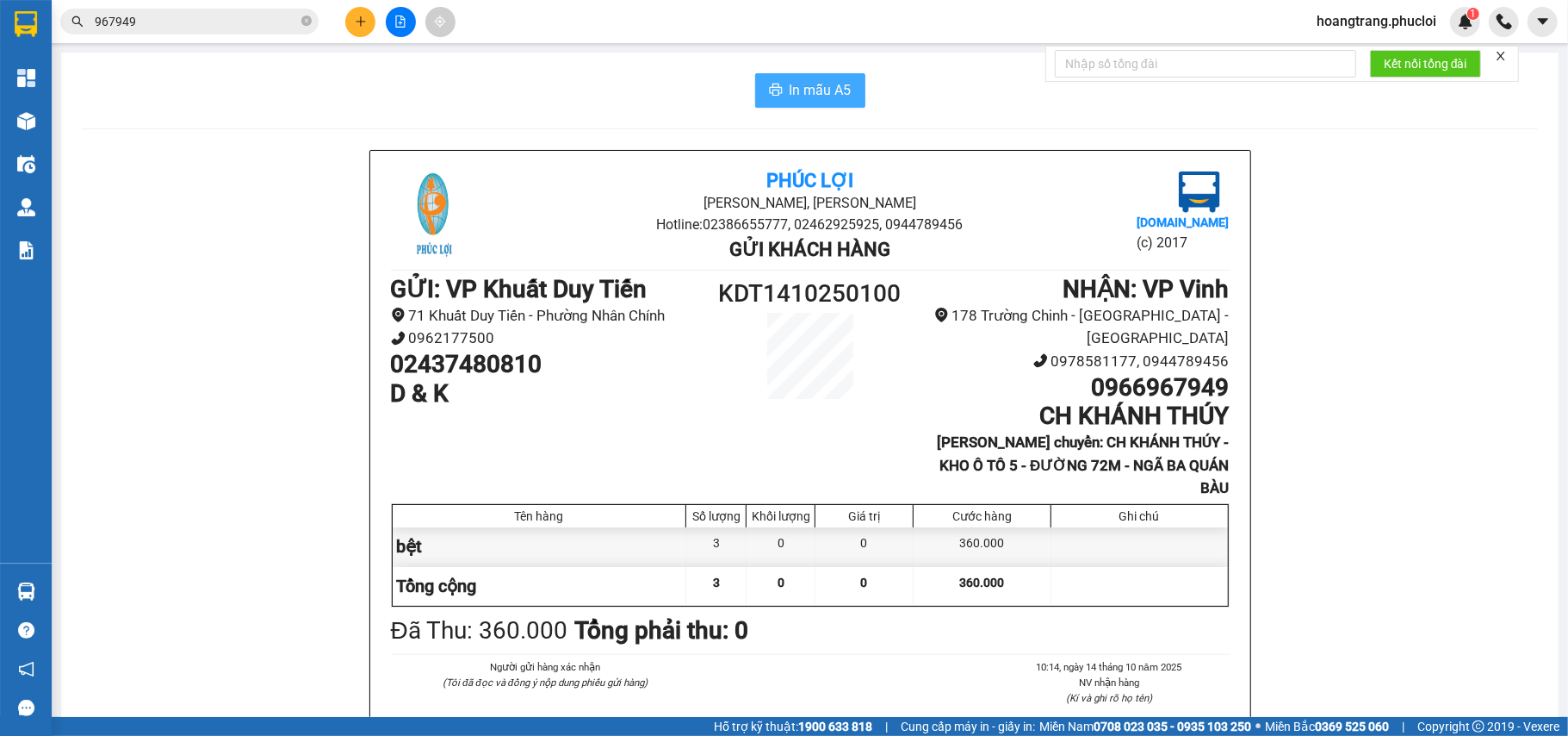
click at [835, 98] on span "In mẫu A5" at bounding box center [821, 90] width 62 height 22
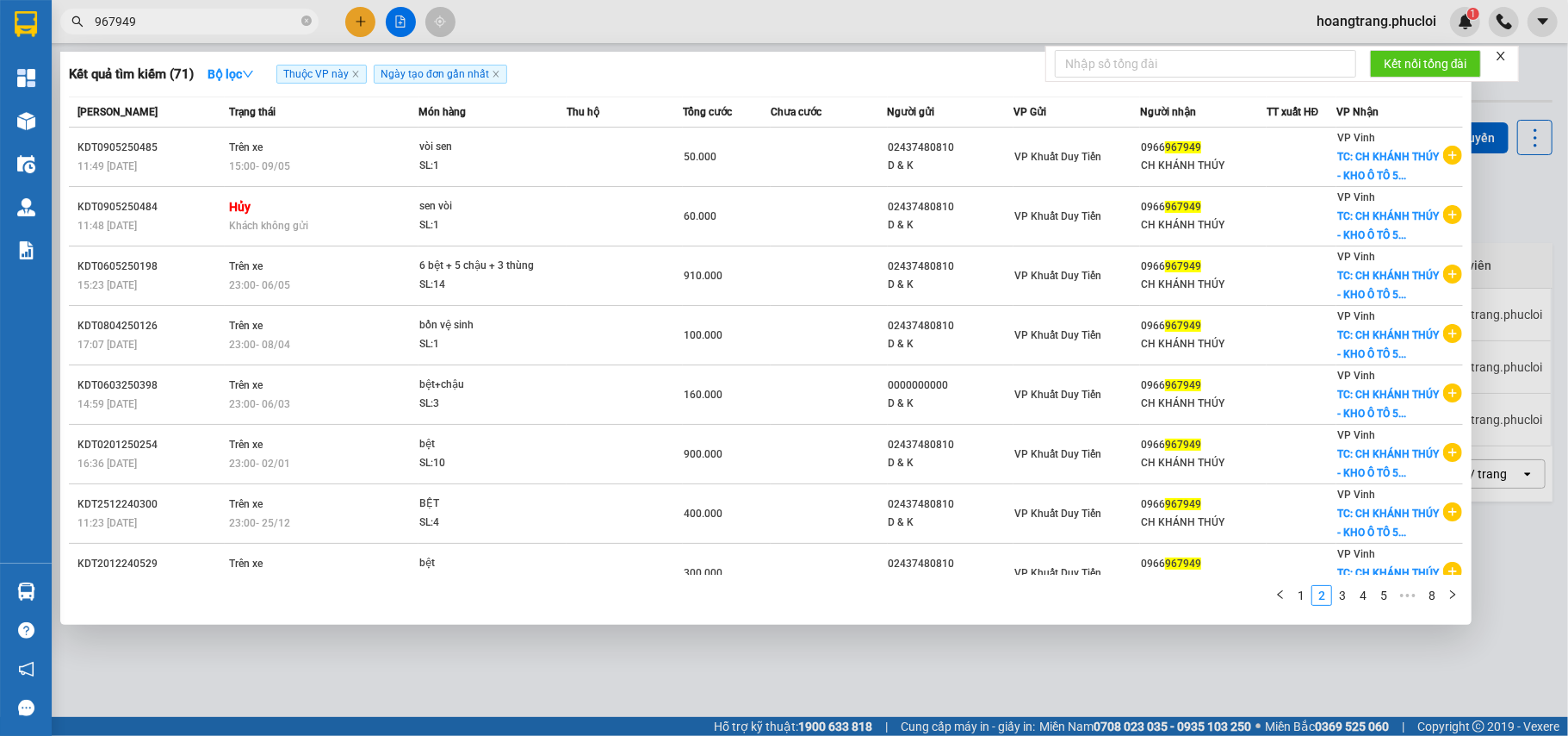
click at [314, 22] on span "967949" at bounding box center [190, 22] width 259 height 26
click at [311, 22] on span "967949" at bounding box center [190, 22] width 259 height 26
click at [303, 22] on icon "close-circle" at bounding box center [307, 21] width 10 height 10
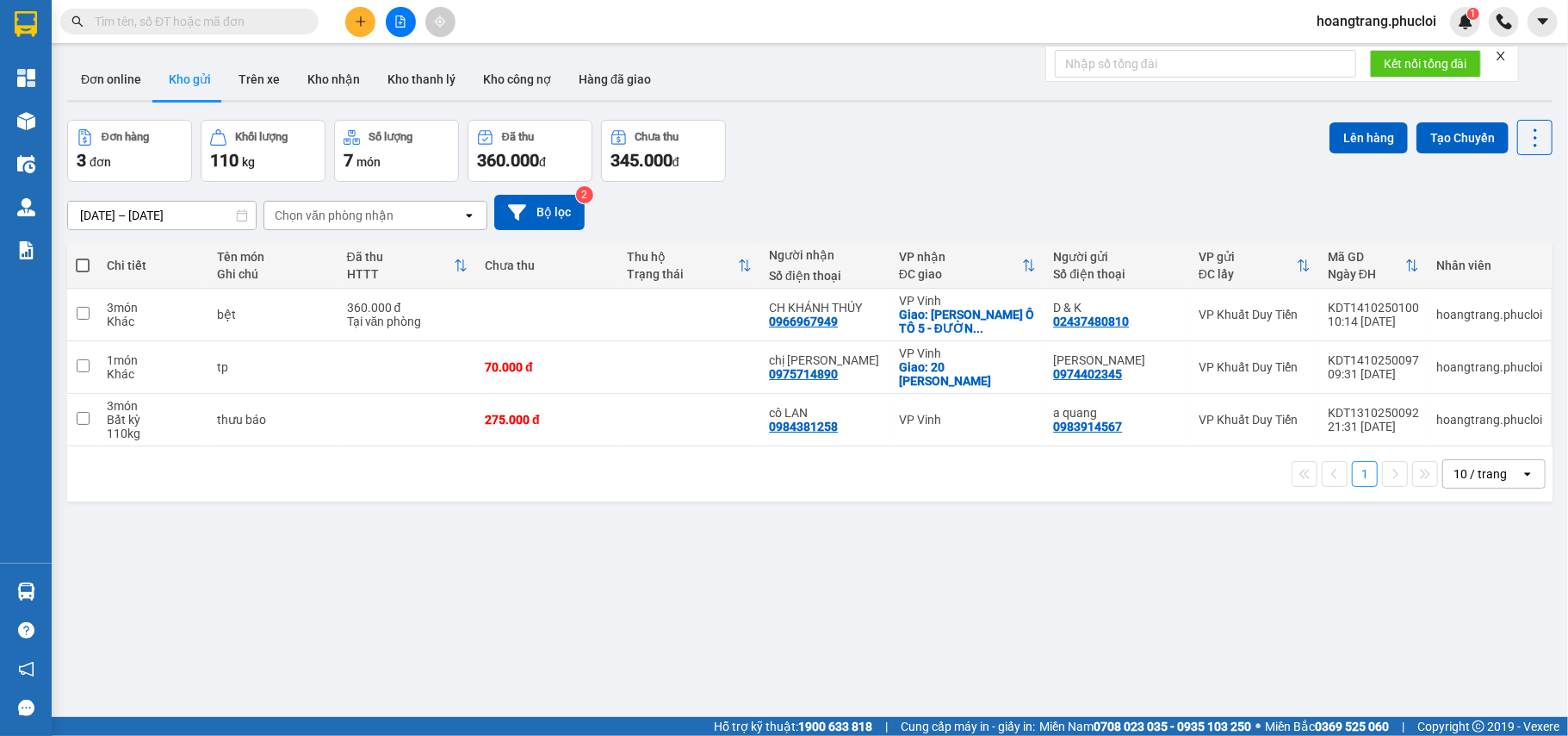
click at [284, 22] on input "text" at bounding box center [196, 22] width 204 height 19
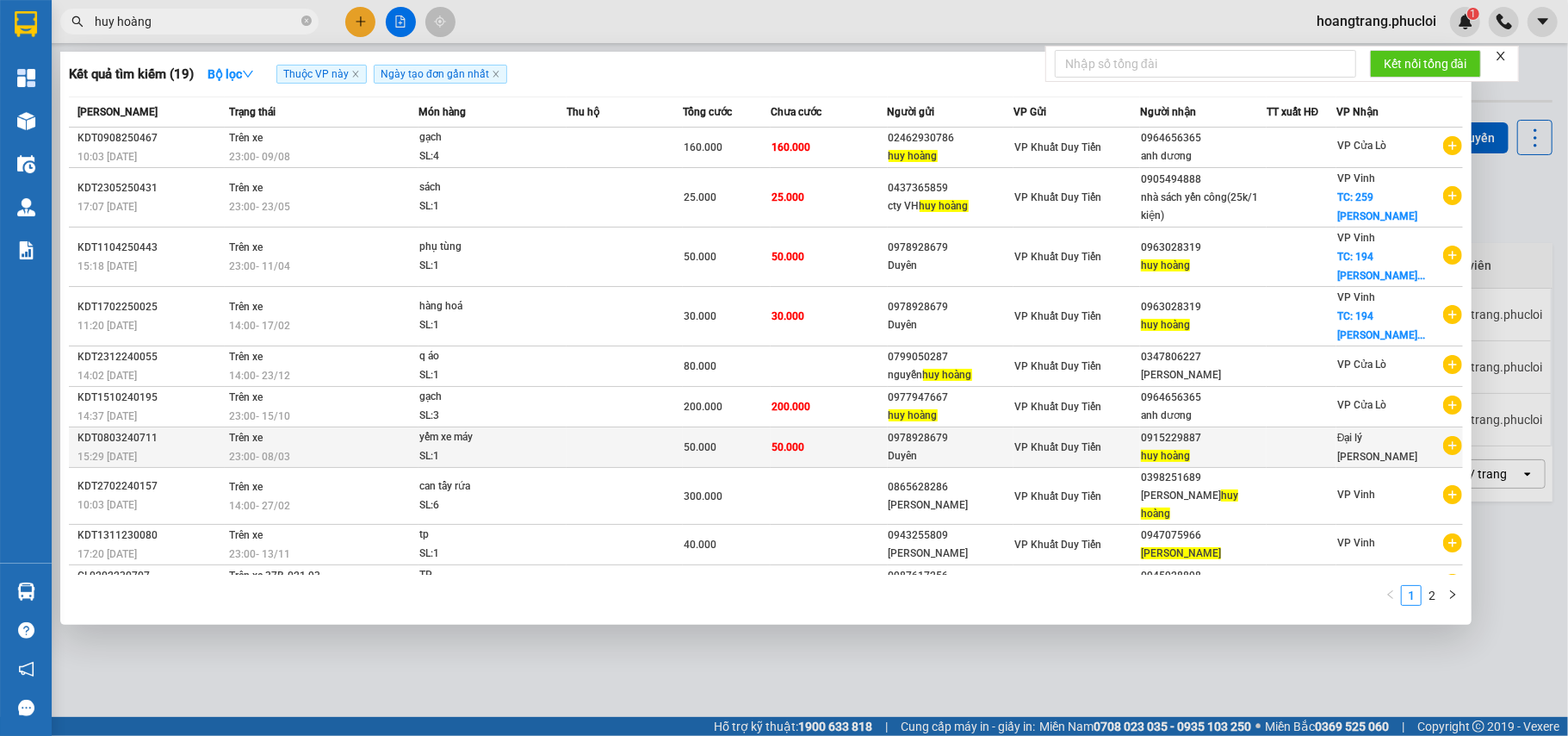
scroll to position [4, 0]
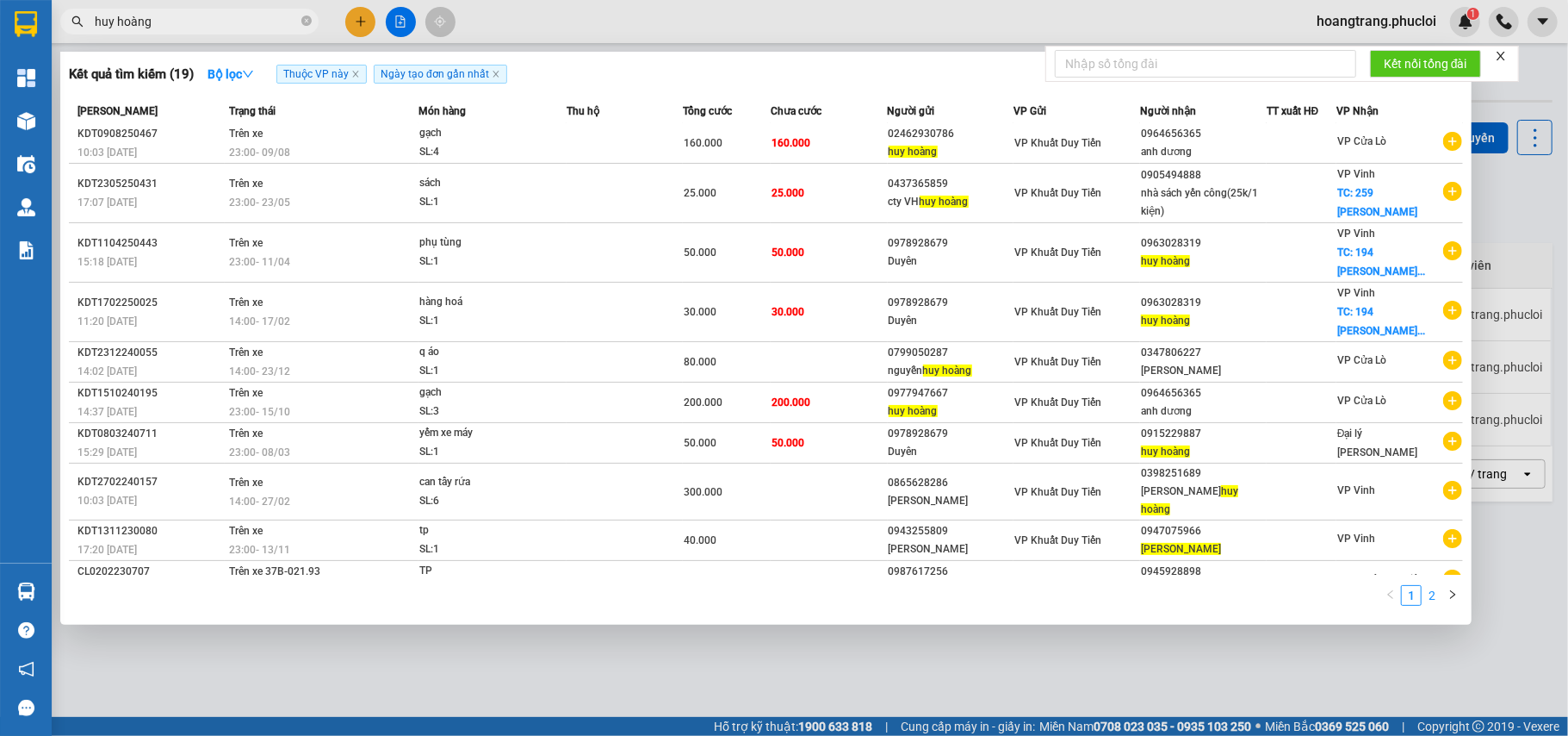
click at [1440, 593] on link "2" at bounding box center [1433, 595] width 19 height 19
click at [1418, 598] on link "1" at bounding box center [1412, 595] width 19 height 19
click at [220, 29] on input "huy hoàng" at bounding box center [196, 22] width 204 height 19
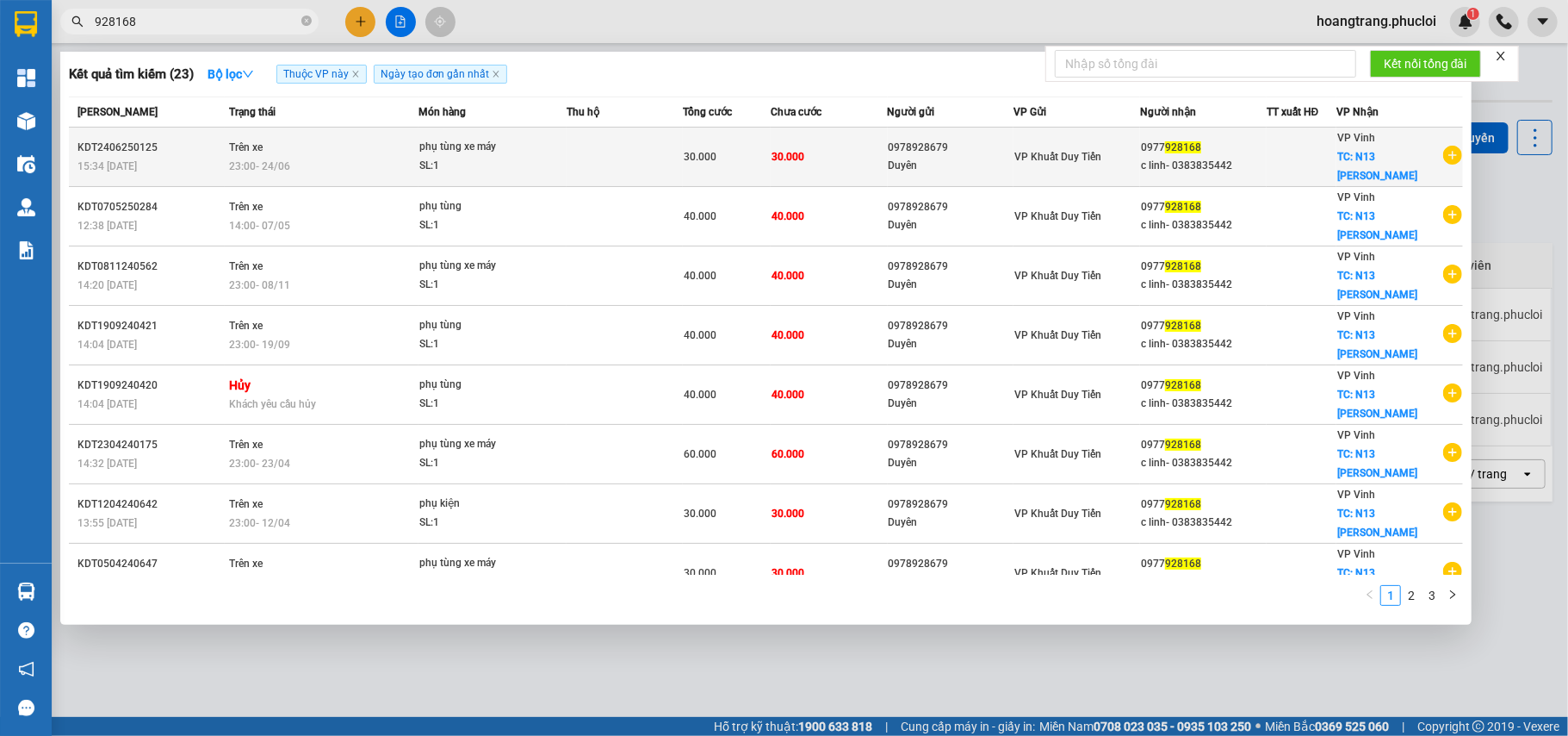
type input "928168"
click at [1452, 146] on icon "plus-circle" at bounding box center [1454, 156] width 19 height 19
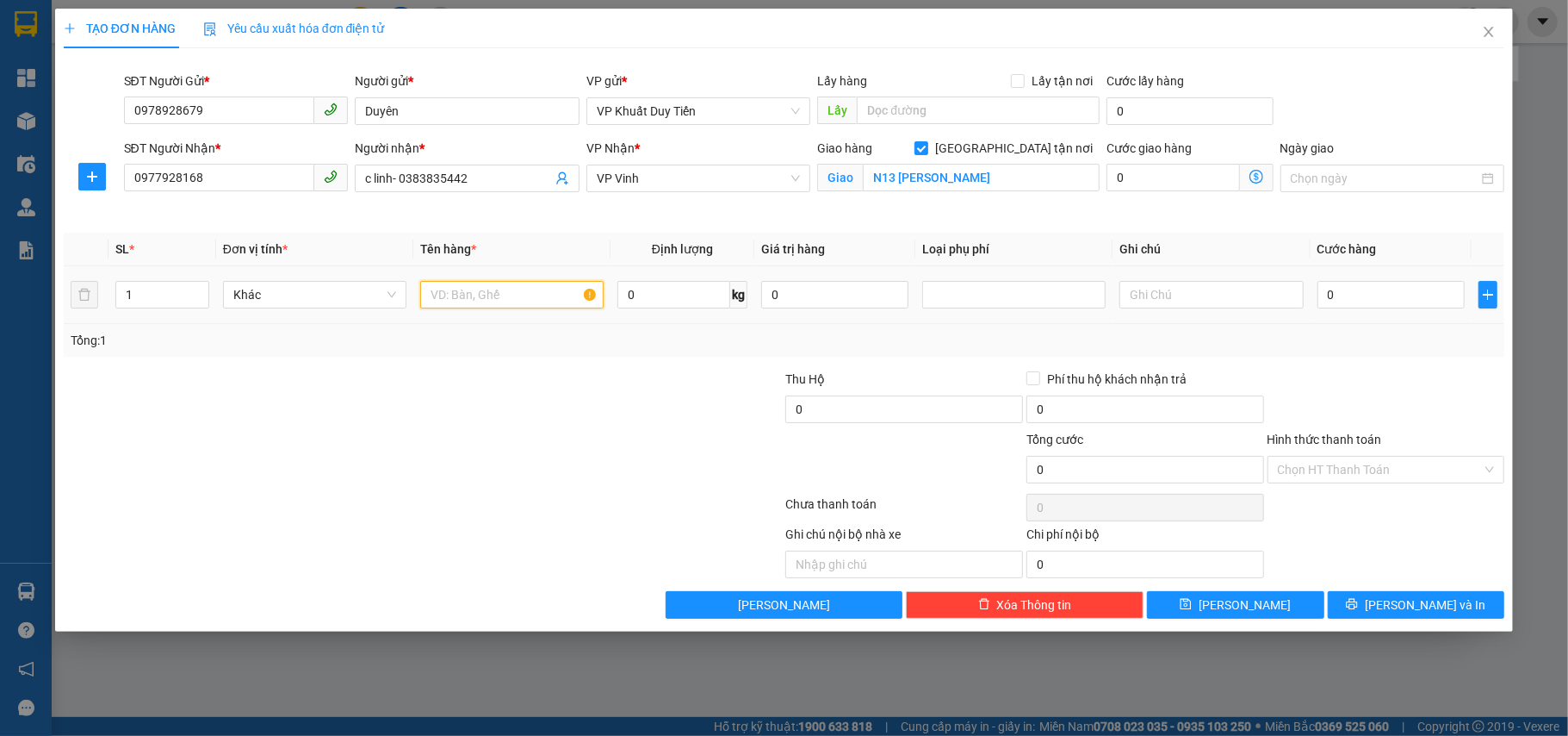
click at [517, 308] on input "text" at bounding box center [512, 295] width 184 height 28
type input "phụ tùng"
drag, startPoint x: 1362, startPoint y: 296, endPoint x: 1364, endPoint y: 310, distance: 14.1
click at [1362, 297] on input "0" at bounding box center [1391, 295] width 148 height 28
type input "6"
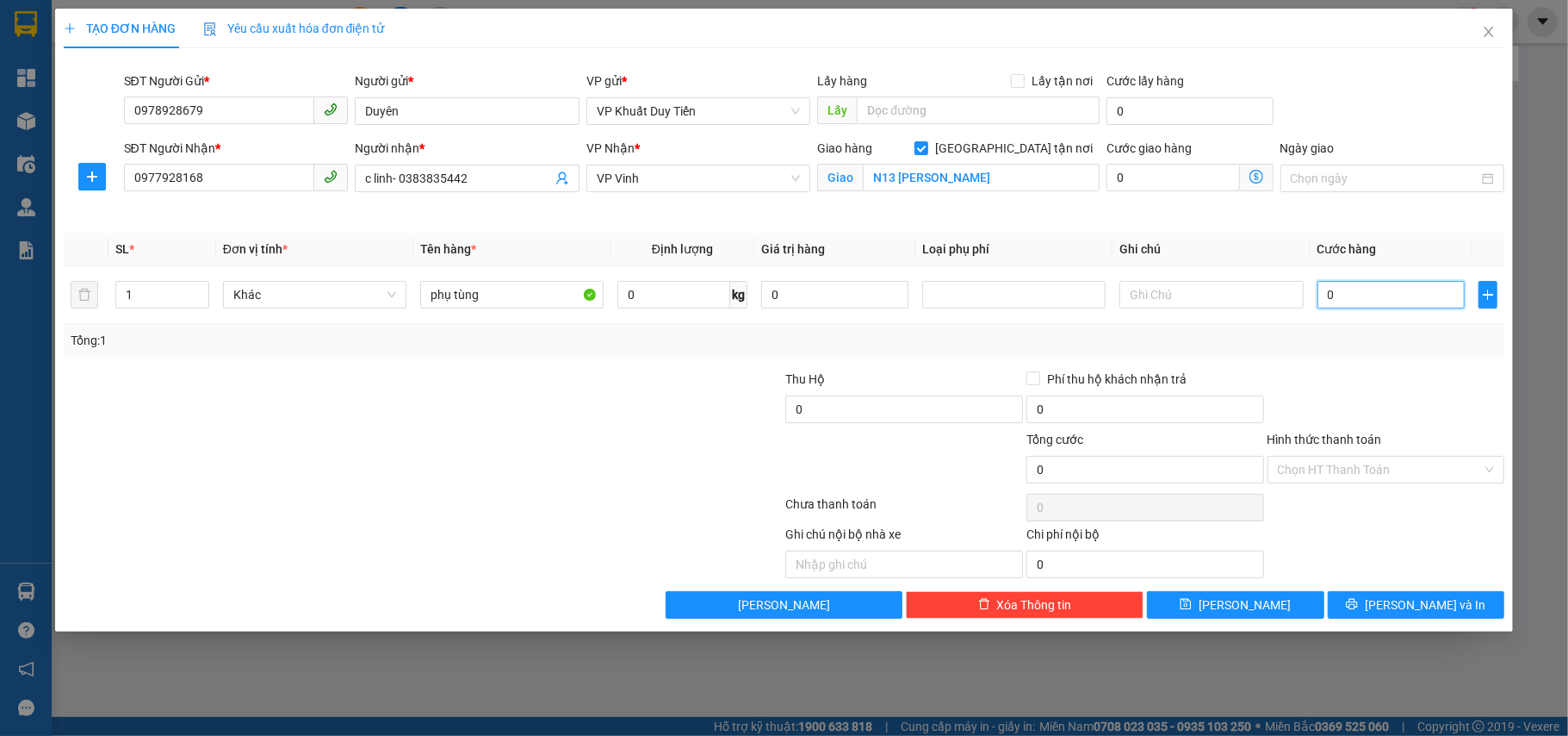
type input "6"
type input "60"
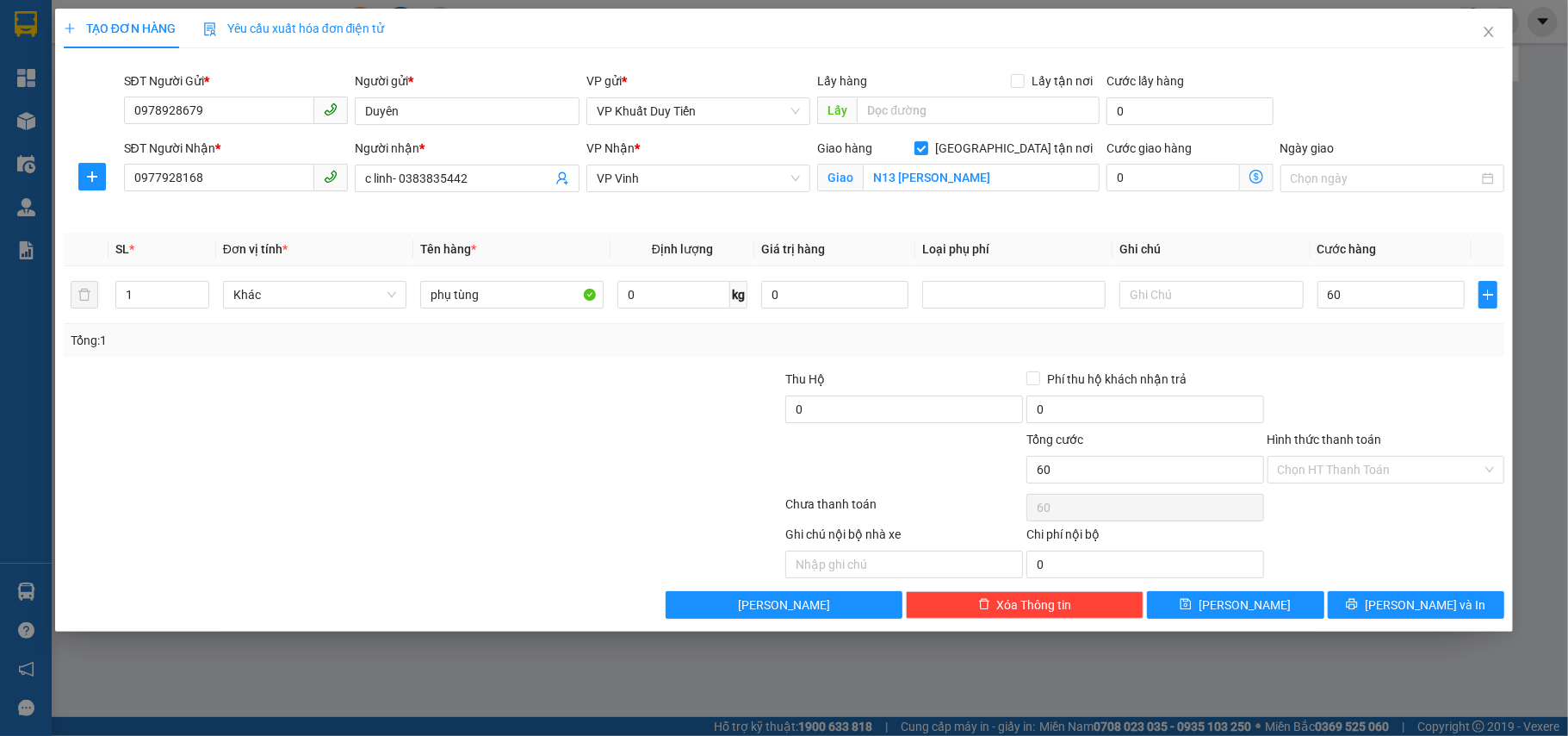
type input "60.000"
click at [1355, 365] on div "Transit Pickup Surcharge Ids Transit Deliver Surcharge Ids Transit Deliver Surc…" at bounding box center [785, 340] width 1442 height 557
click at [1373, 611] on button "Lưu và In" at bounding box center [1416, 605] width 177 height 28
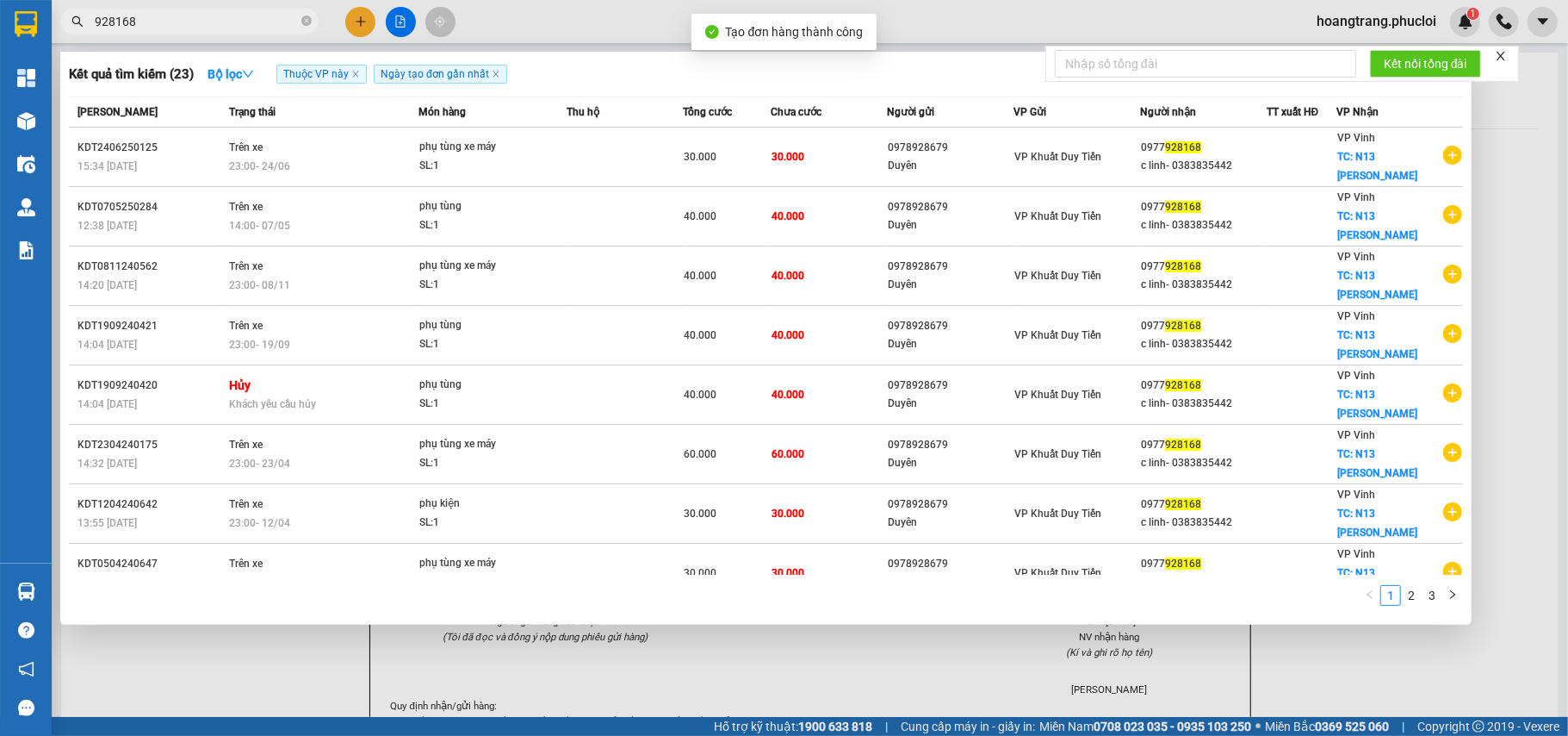
click at [1379, 665] on div at bounding box center [784, 368] width 1568 height 736
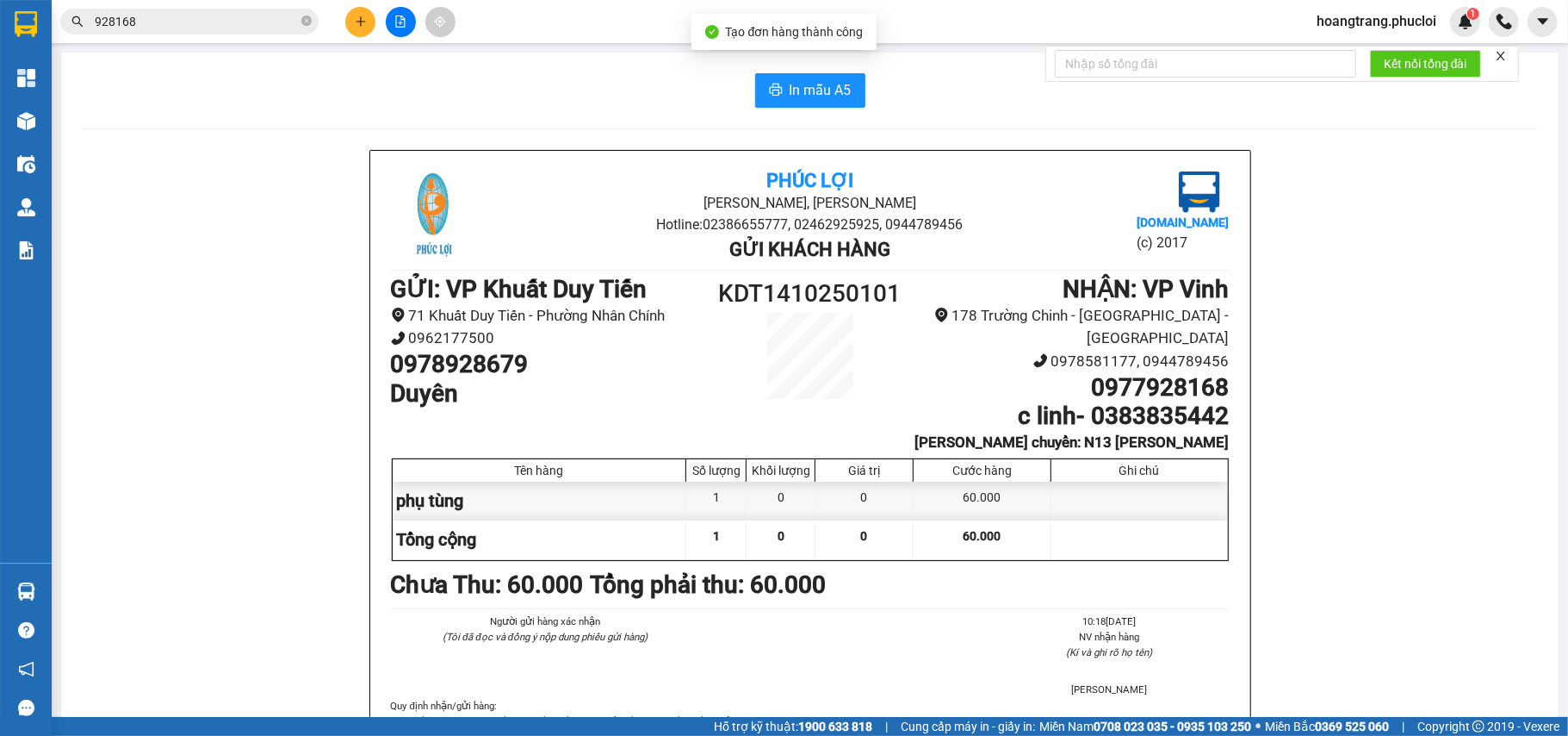
click at [820, 111] on div "In mẫu A5 Phúc Lợi Đường Nguyễn Huệ, Phường Nghi Hương Hotline: 02386655777, 02…" at bounding box center [810, 469] width 1498 height 833
click at [817, 105] on button "In mẫu A5" at bounding box center [810, 90] width 110 height 34
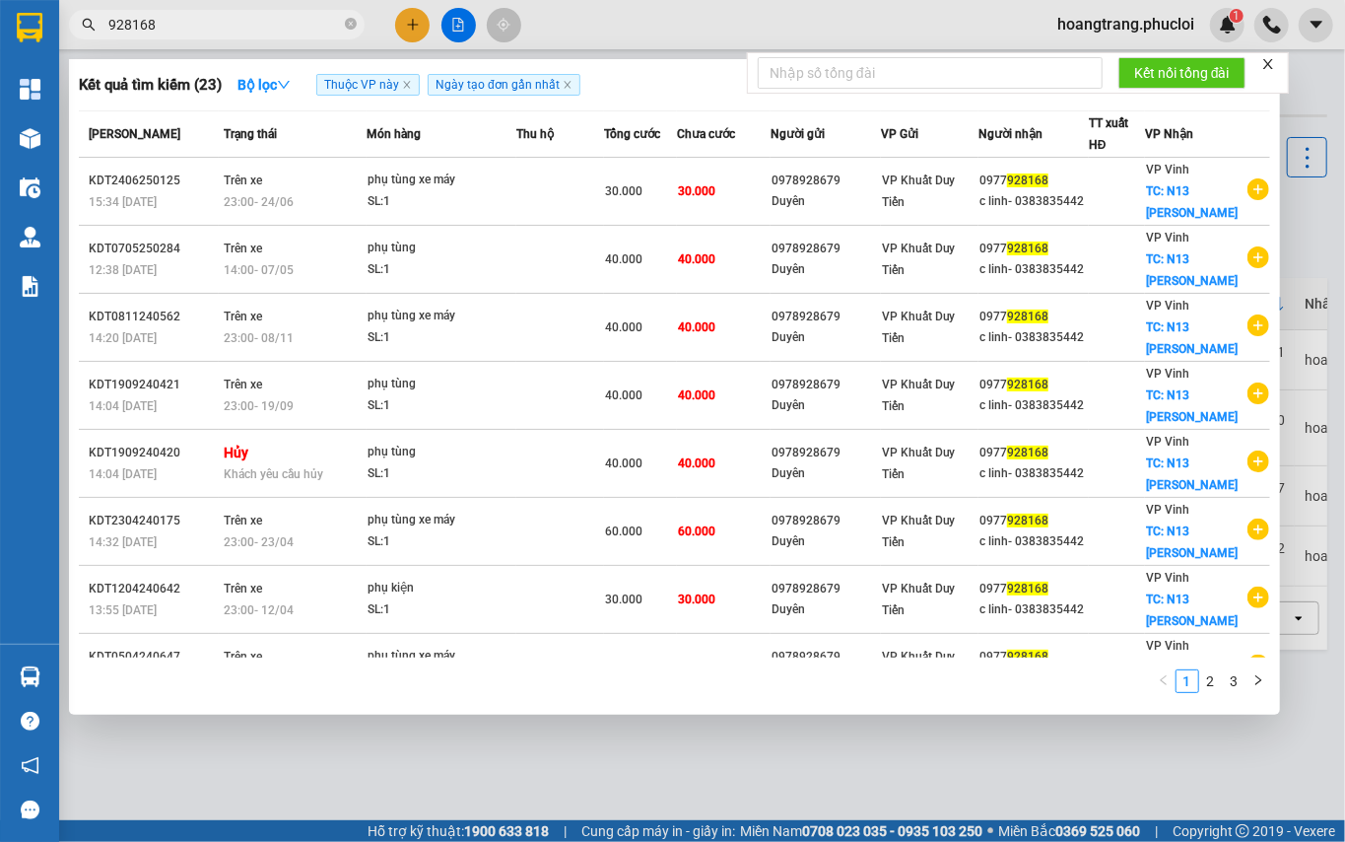
click at [252, 24] on input "928168" at bounding box center [224, 25] width 233 height 22
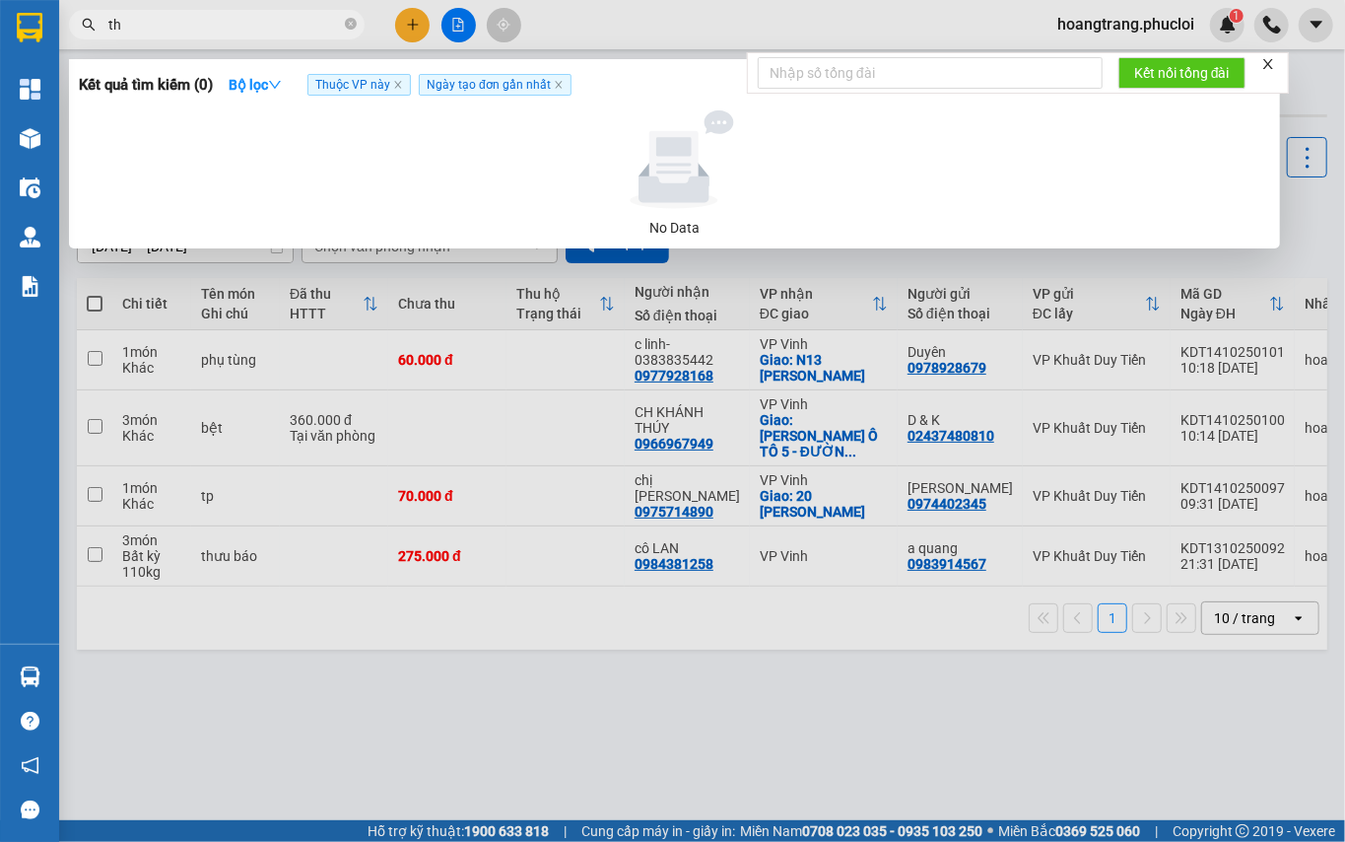
type input "t"
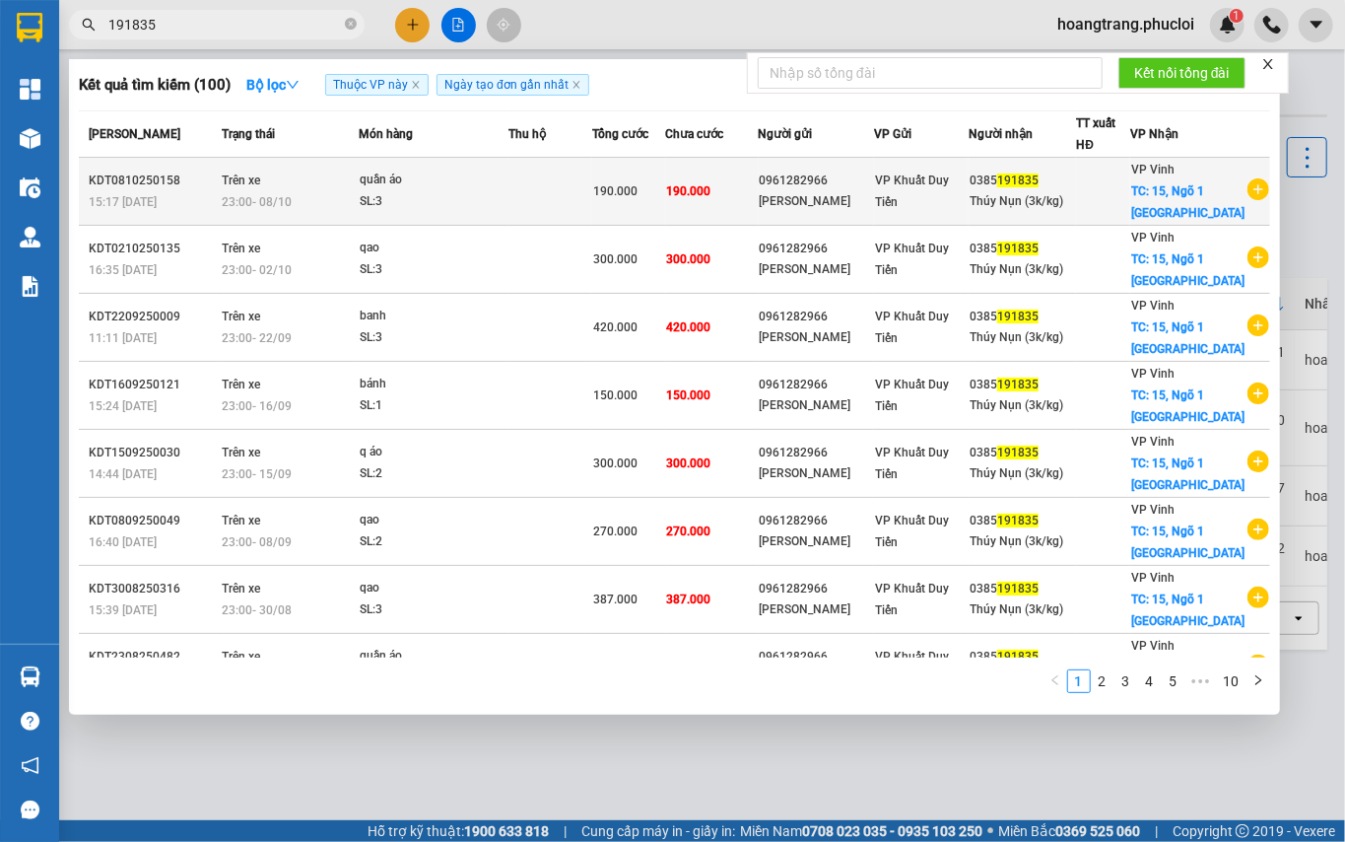
type input "191835"
click at [1043, 199] on div "Thúy Nụn (3k/kg)" at bounding box center [1022, 201] width 105 height 21
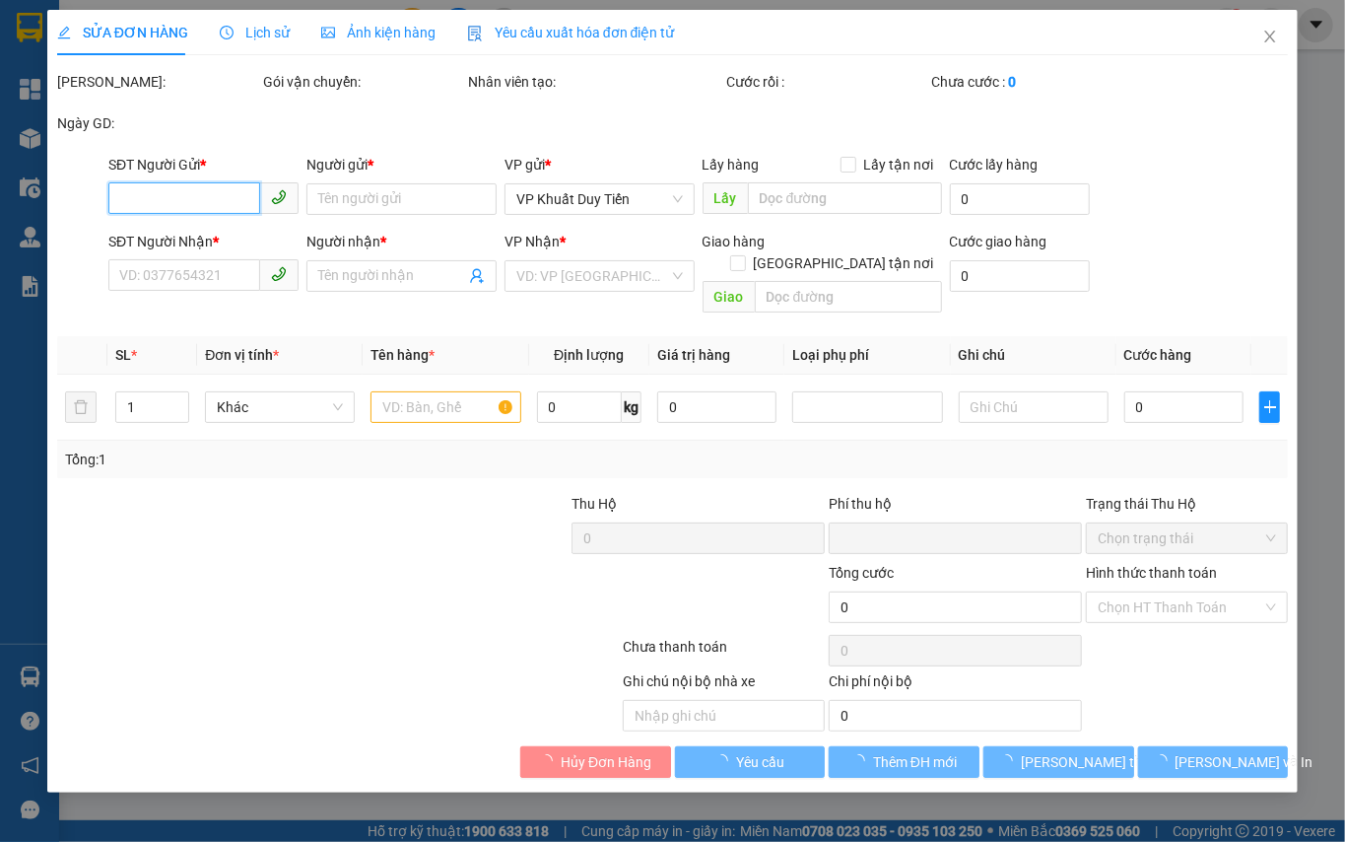
type input "0961282966"
type input "[PERSON_NAME]"
type input "0385191835"
type input "Thúy Nụn (3k/kg)"
checkbox input "true"
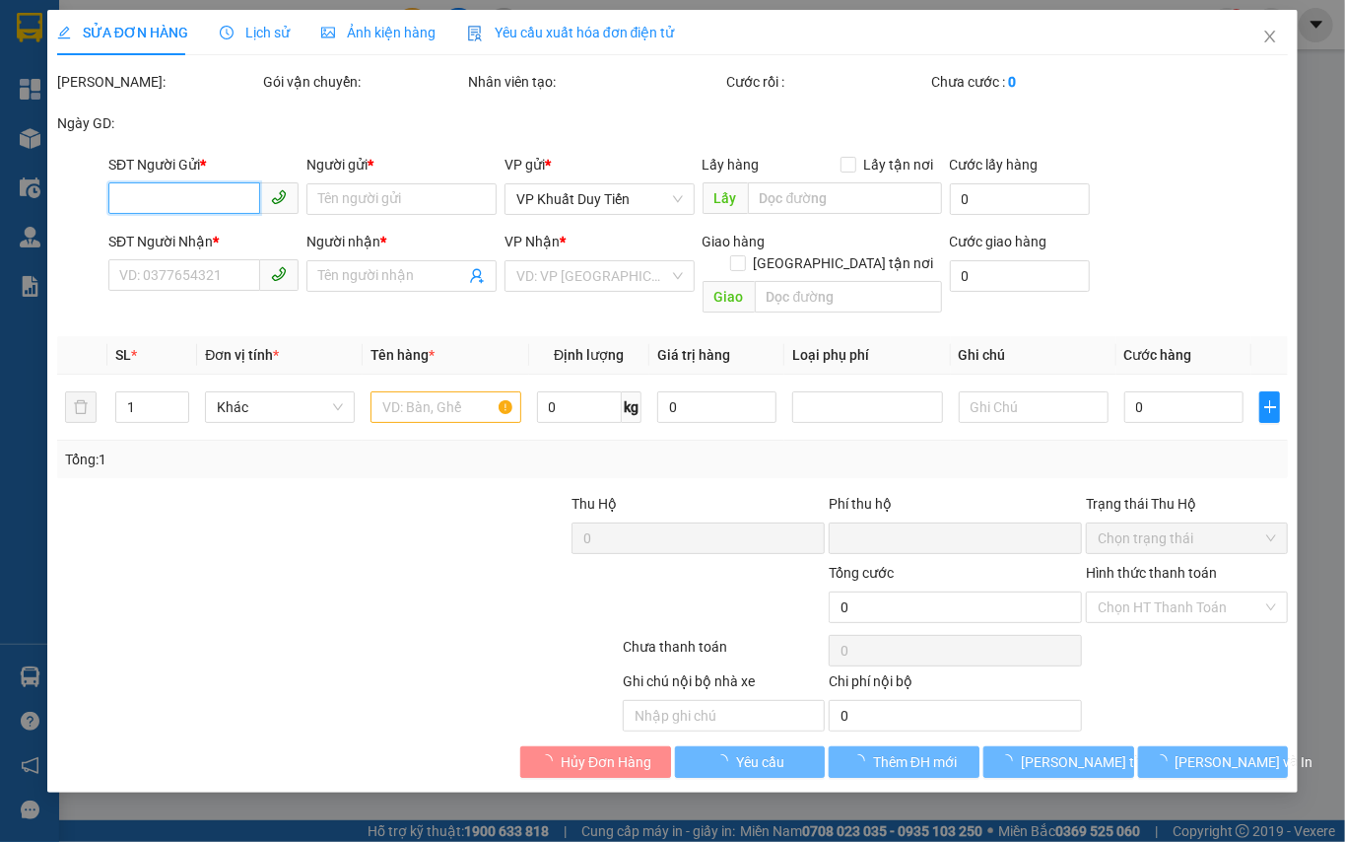
type input "15, Ngõ 1 Yên Trường"
type input "0"
type input "190.000"
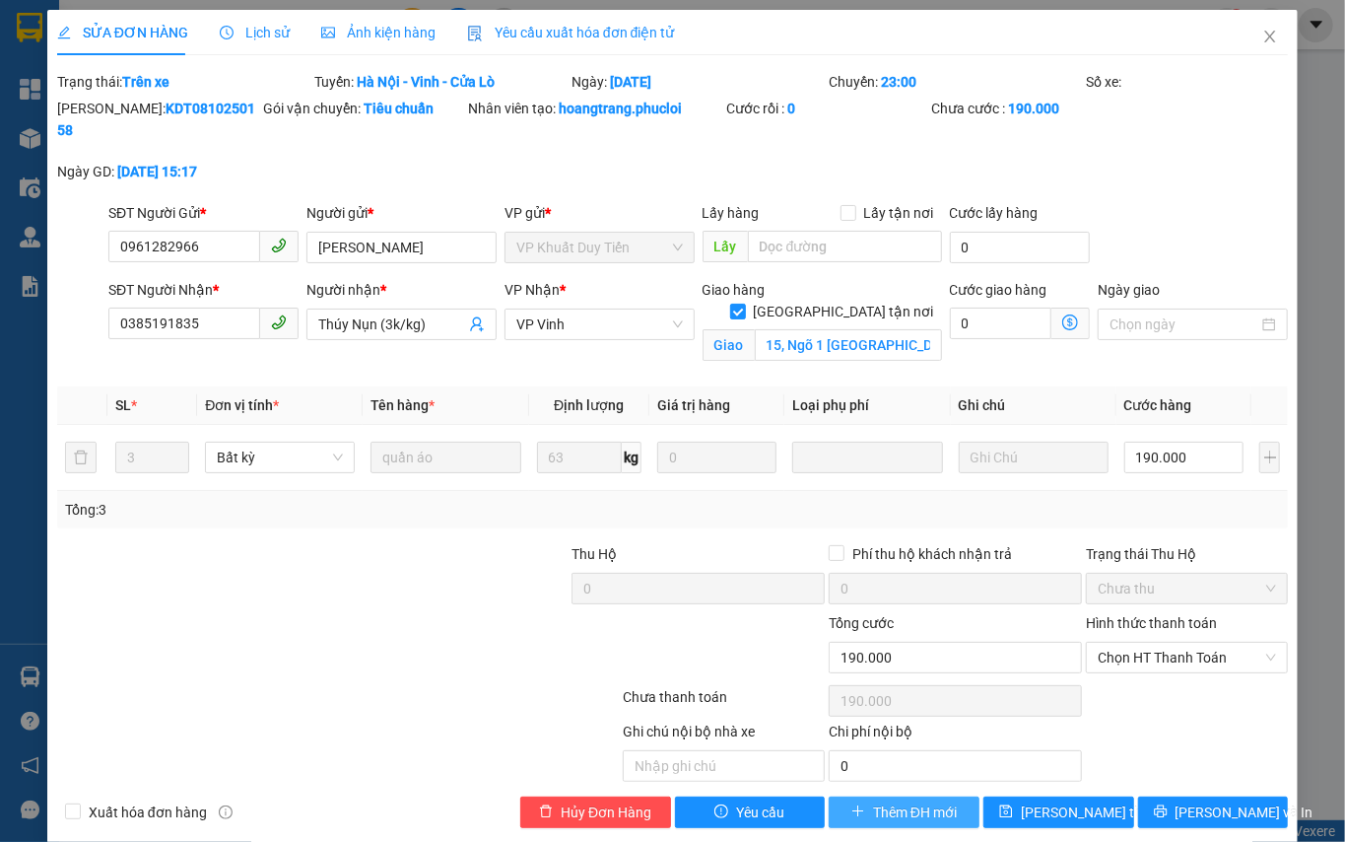
click at [909, 801] on span "Thêm ĐH mới" at bounding box center [915, 812] width 84 height 22
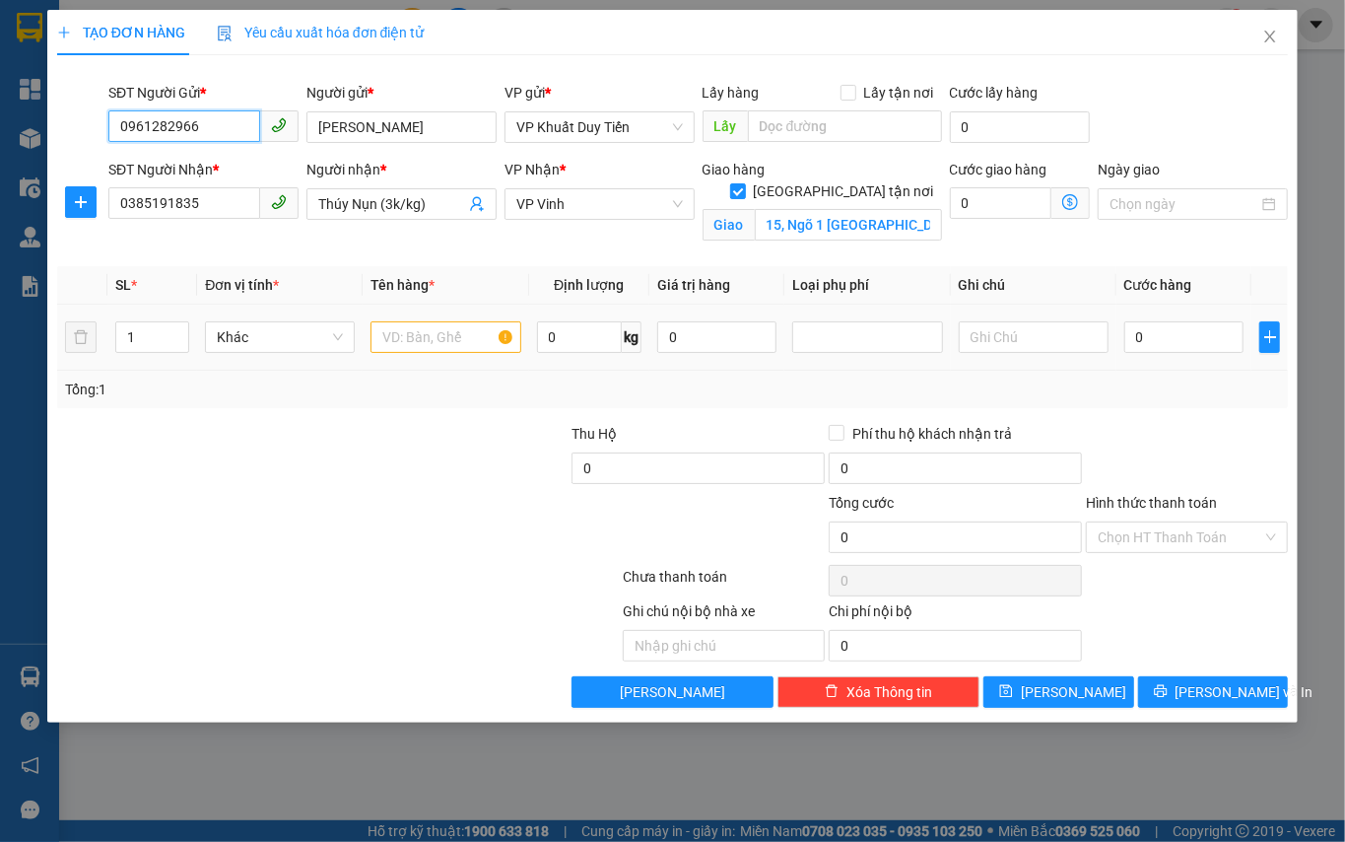
drag, startPoint x: 174, startPoint y: 344, endPoint x: 97, endPoint y: 343, distance: 77.9
click at [100, 345] on tr "1 Khác 0 kg 0 0" at bounding box center [672, 337] width 1231 height 66
drag, startPoint x: 134, startPoint y: 344, endPoint x: 92, endPoint y: 316, distance: 50.6
click at [93, 316] on tr "1 Khác 0 kg 0 0" at bounding box center [672, 337] width 1231 height 66
type input "3"
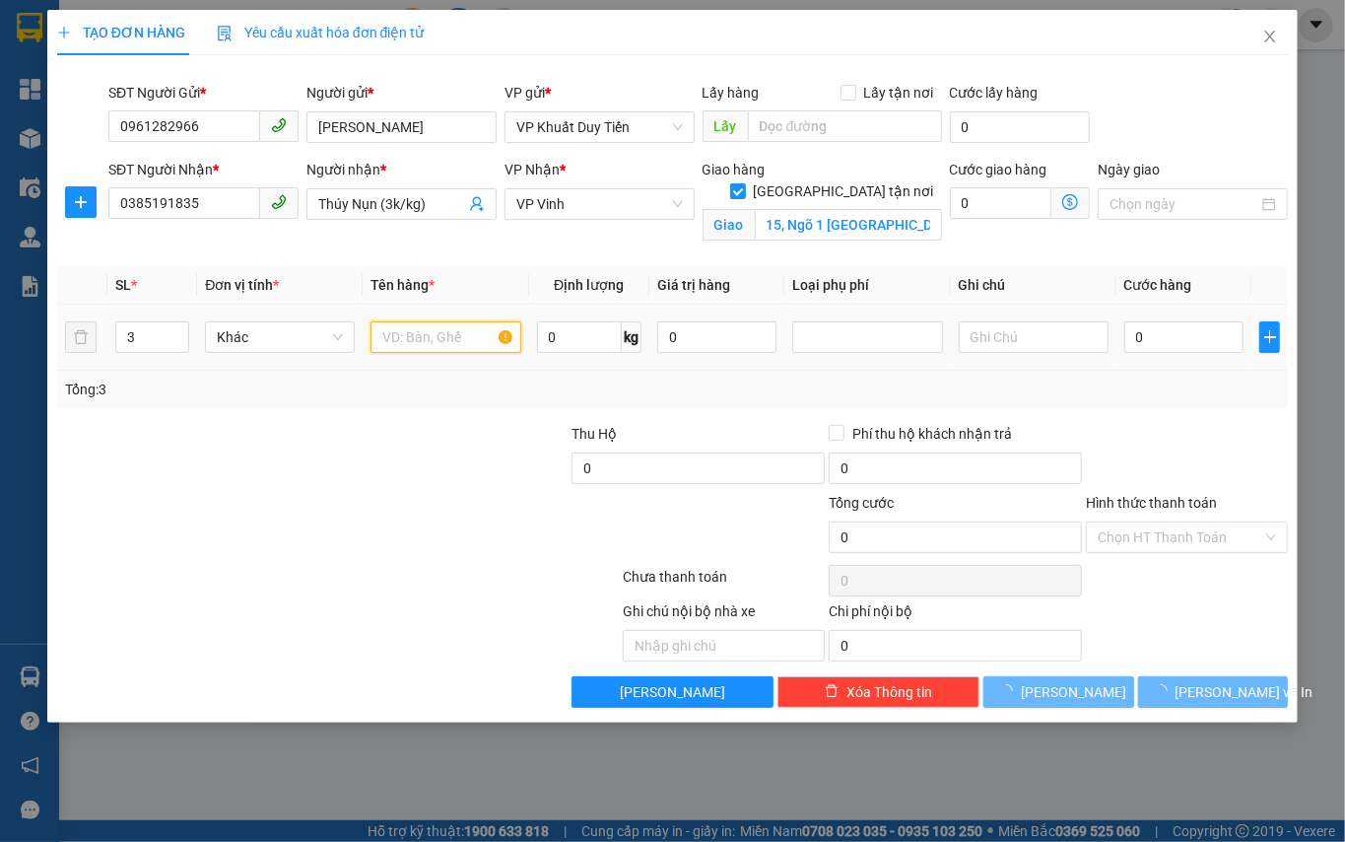
click at [438, 323] on input "text" at bounding box center [446, 337] width 150 height 32
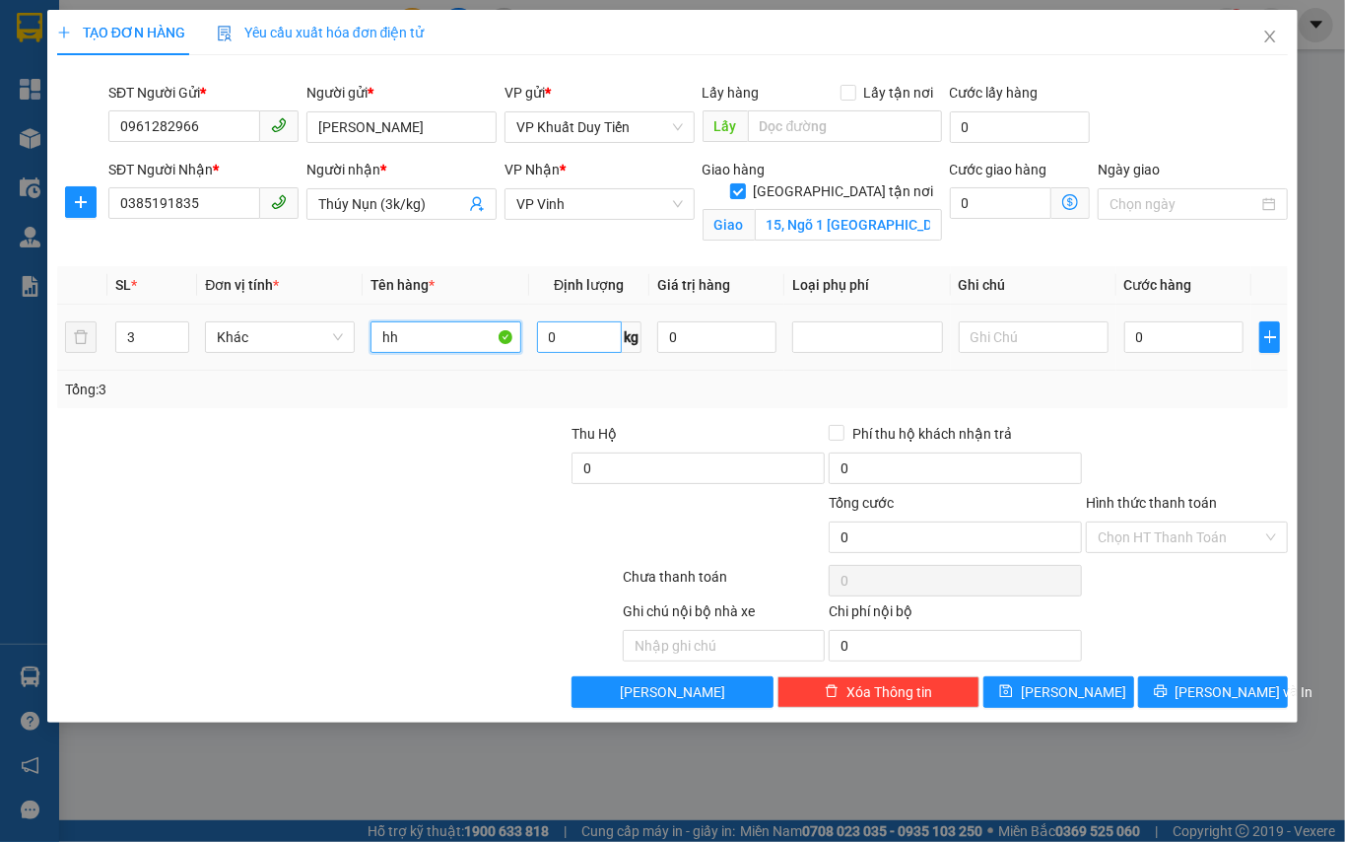
type input "hh"
click at [617, 341] on input "0" at bounding box center [579, 337] width 85 height 32
type input "113"
click at [1167, 340] on input "0" at bounding box center [1184, 337] width 120 height 32
type input "3"
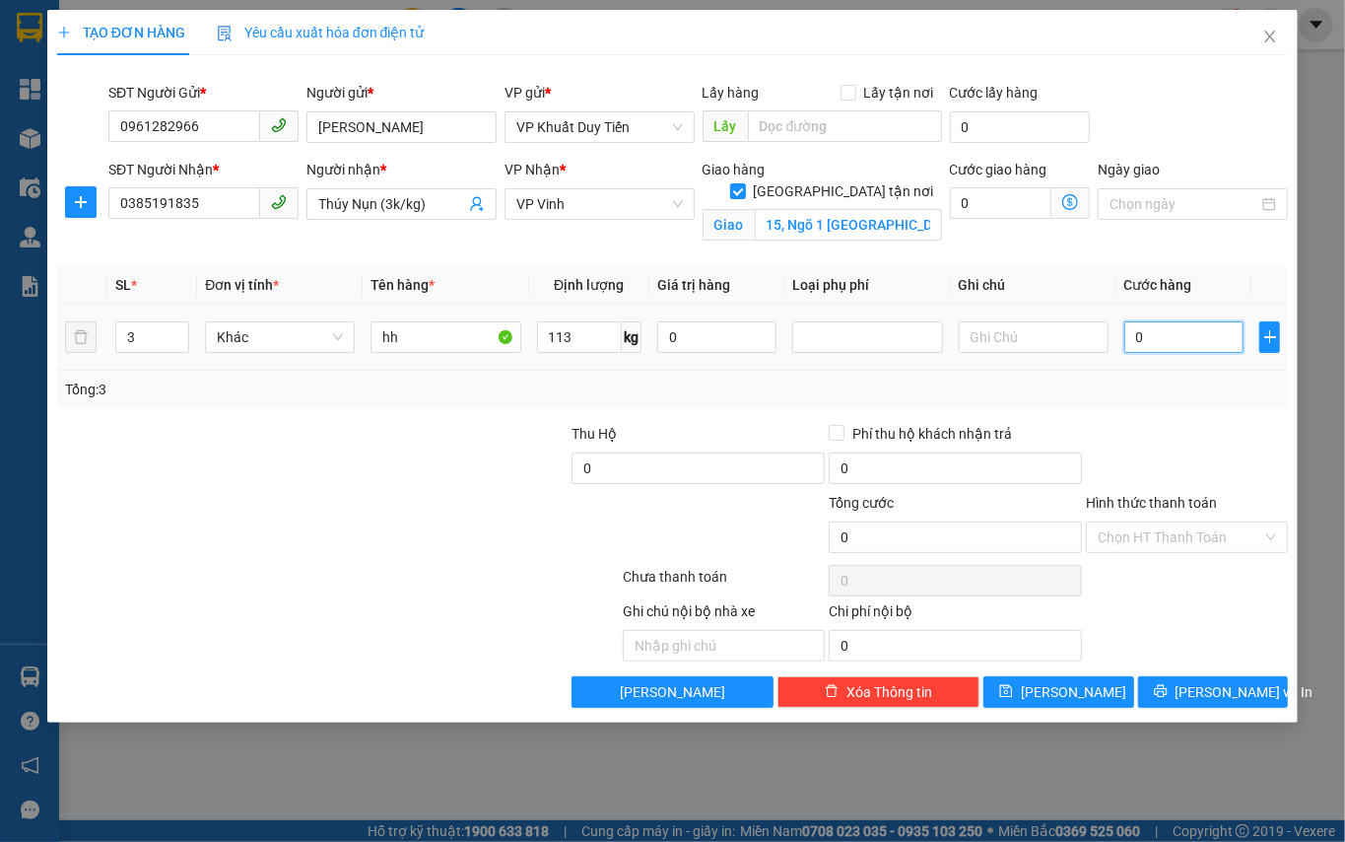
type input "3"
type input "34"
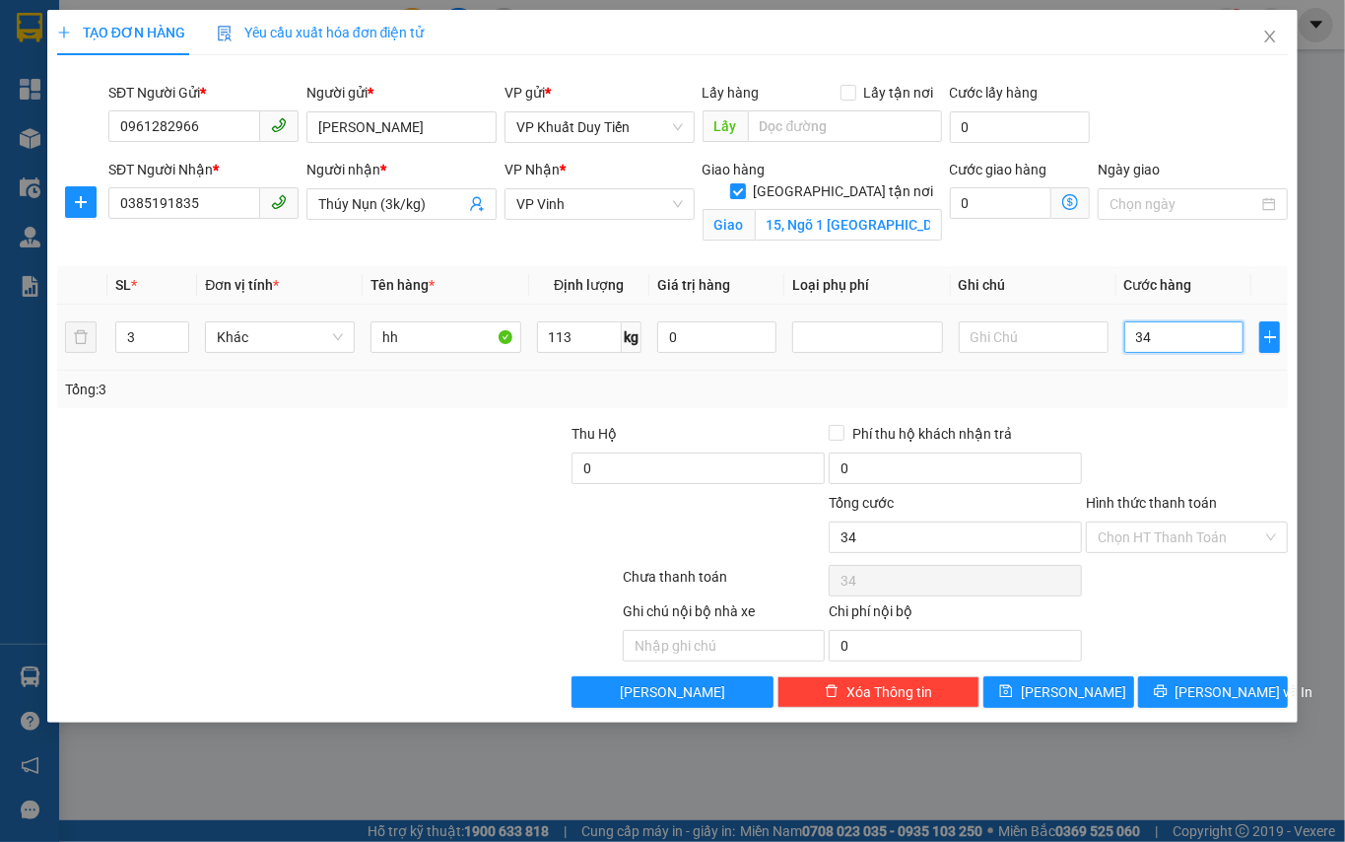
type input "340"
type input "340.000"
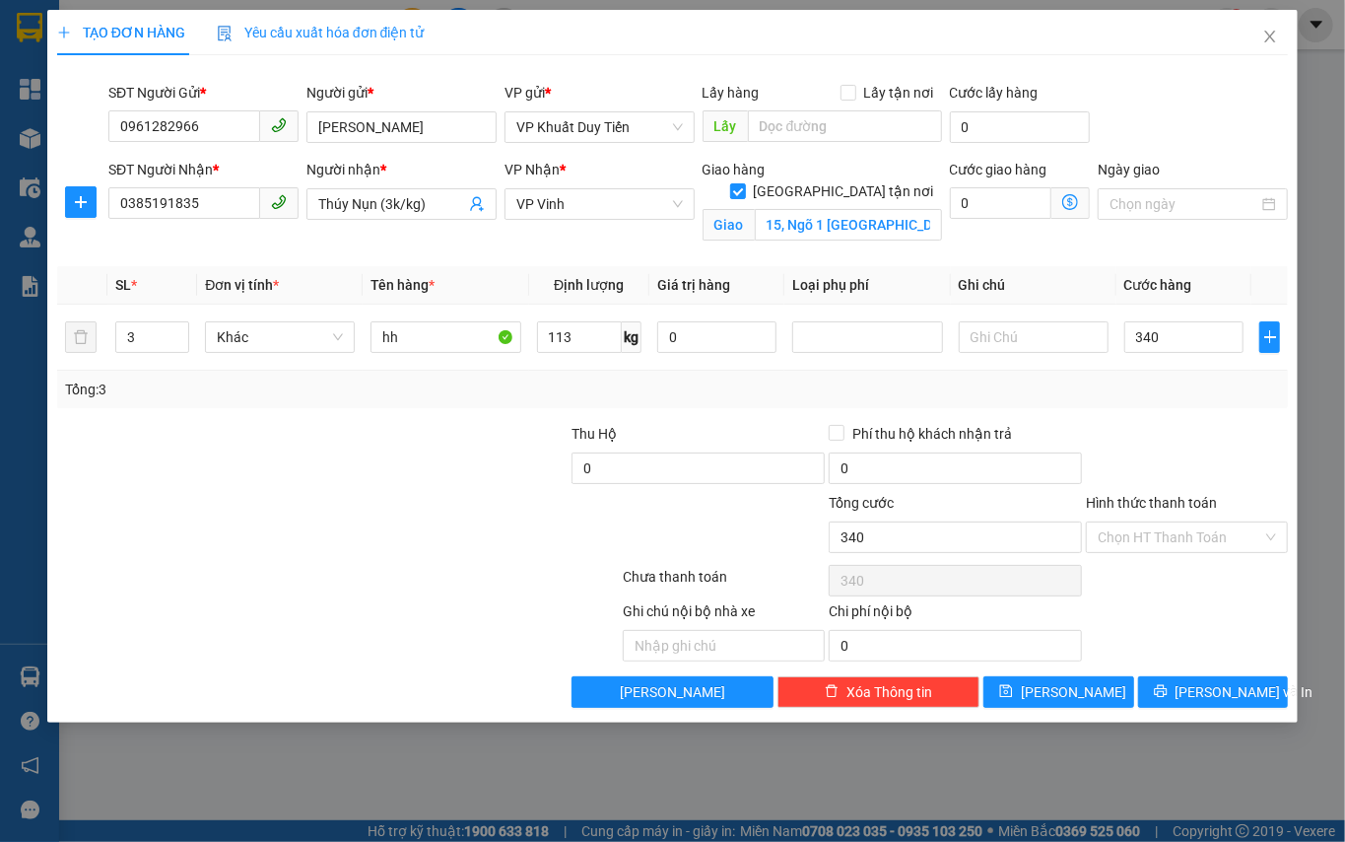
type input "340.000"
click at [1152, 394] on div "Tổng: 3" at bounding box center [672, 389] width 1215 height 22
click at [1167, 694] on button "Lưu và In" at bounding box center [1213, 692] width 151 height 32
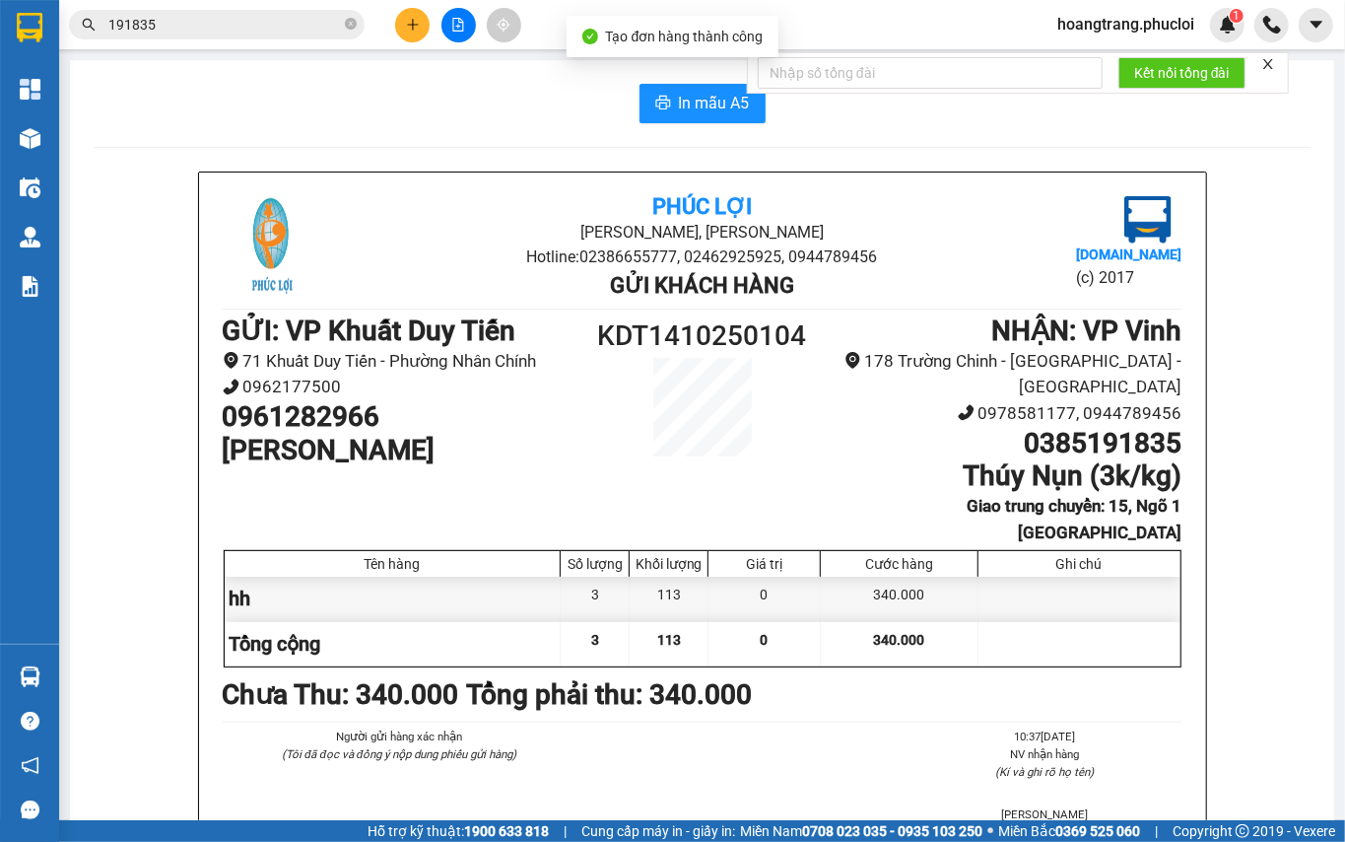
click at [1244, 691] on div "Phúc Lợi Đường Nguyễn Huệ, Phường Nghi Hương Hotline: 02386655777, 02462925925,…" at bounding box center [702, 592] width 1217 height 843
click at [690, 89] on button "In mẫu A5" at bounding box center [703, 103] width 126 height 39
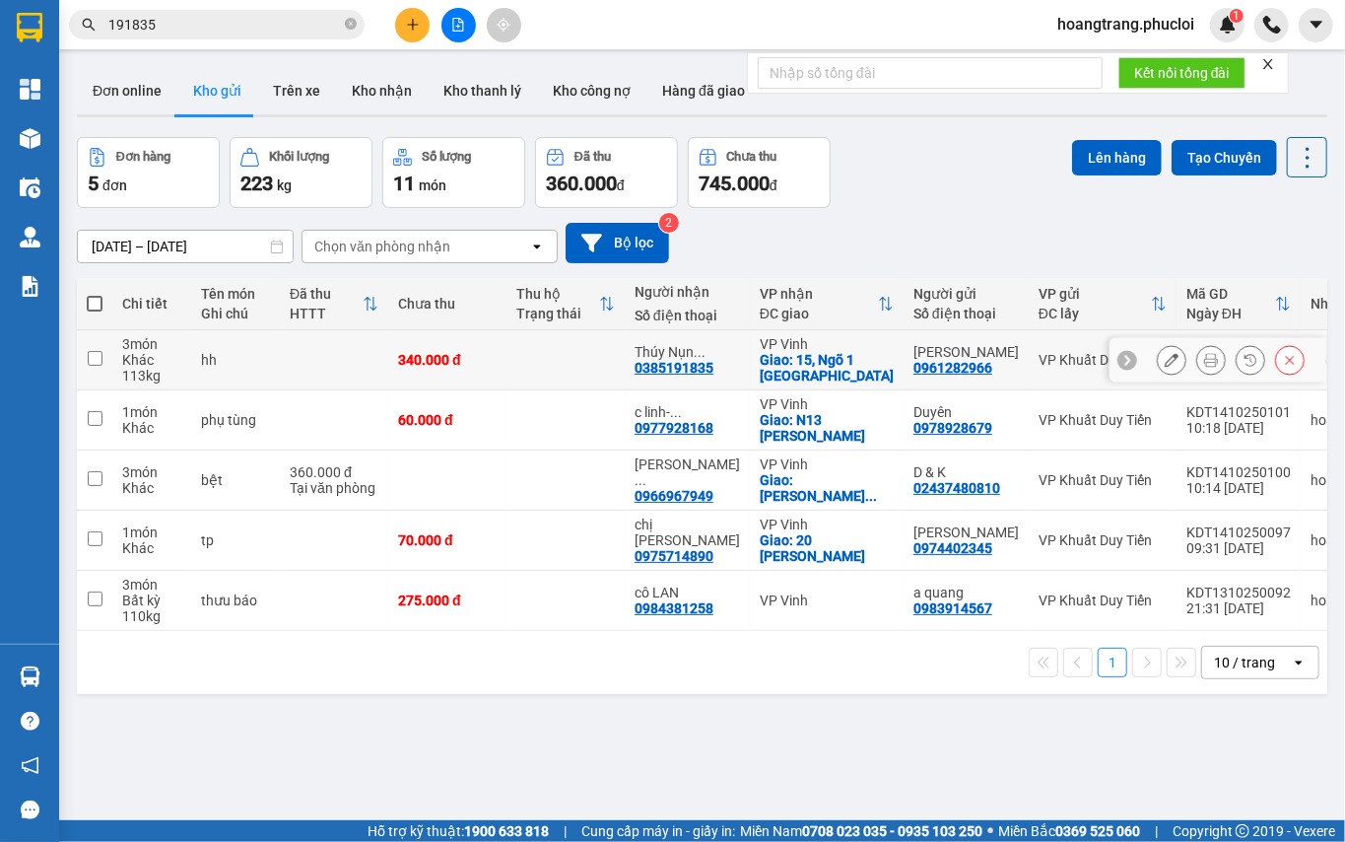
drag, startPoint x: 896, startPoint y: 390, endPoint x: 897, endPoint y: 379, distance: 10.9
click at [390, 694] on div "1 10 / trang open" at bounding box center [702, 662] width 1250 height 63
click at [230, 21] on input "191835" at bounding box center [224, 25] width 233 height 22
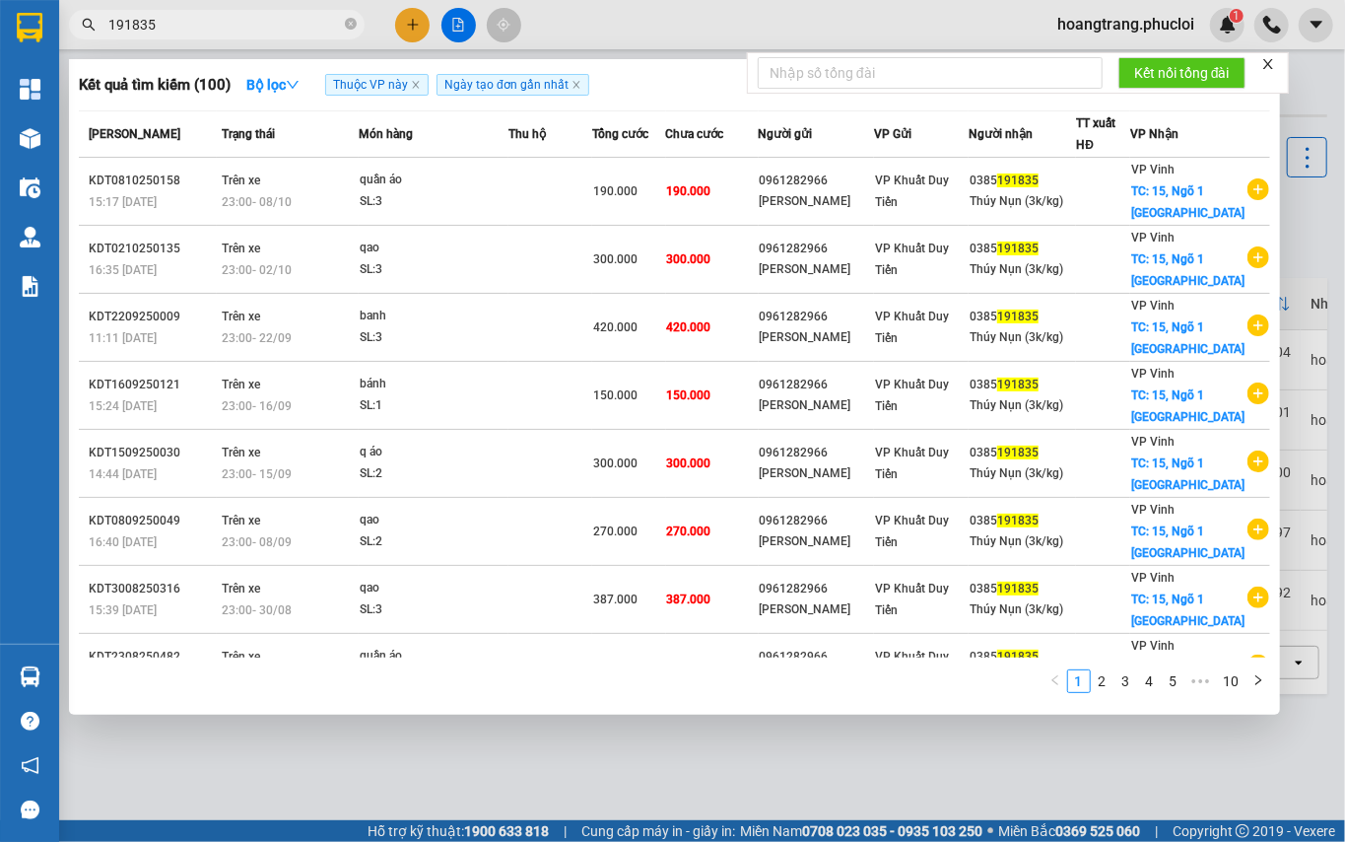
click at [230, 21] on input "191835" at bounding box center [224, 25] width 233 height 22
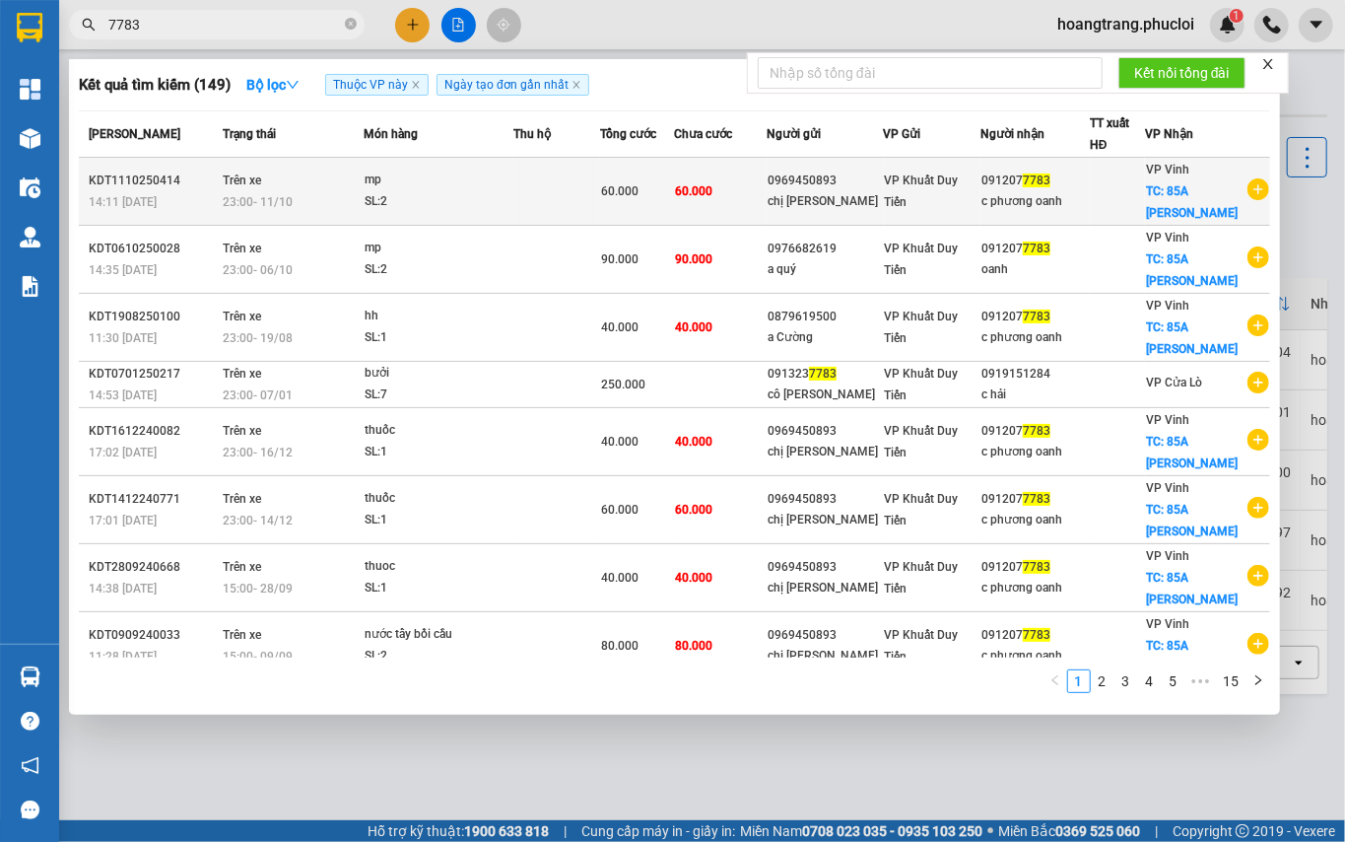
type input "7783"
click at [1248, 199] on icon "plus-circle" at bounding box center [1259, 189] width 22 height 22
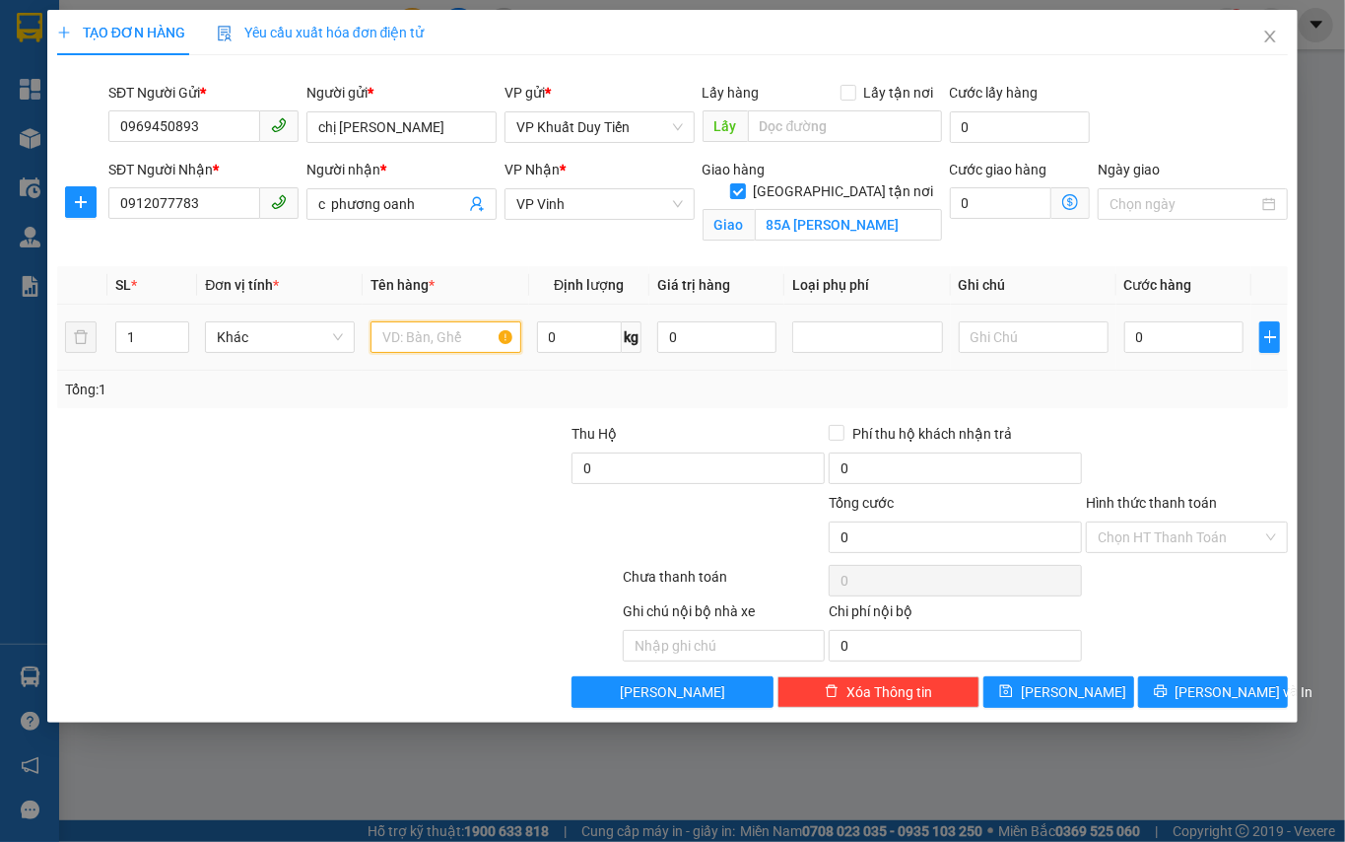
click at [420, 349] on input "text" at bounding box center [446, 337] width 150 height 32
type input "mp"
click at [1151, 332] on input "0" at bounding box center [1184, 337] width 120 height 32
type input "4"
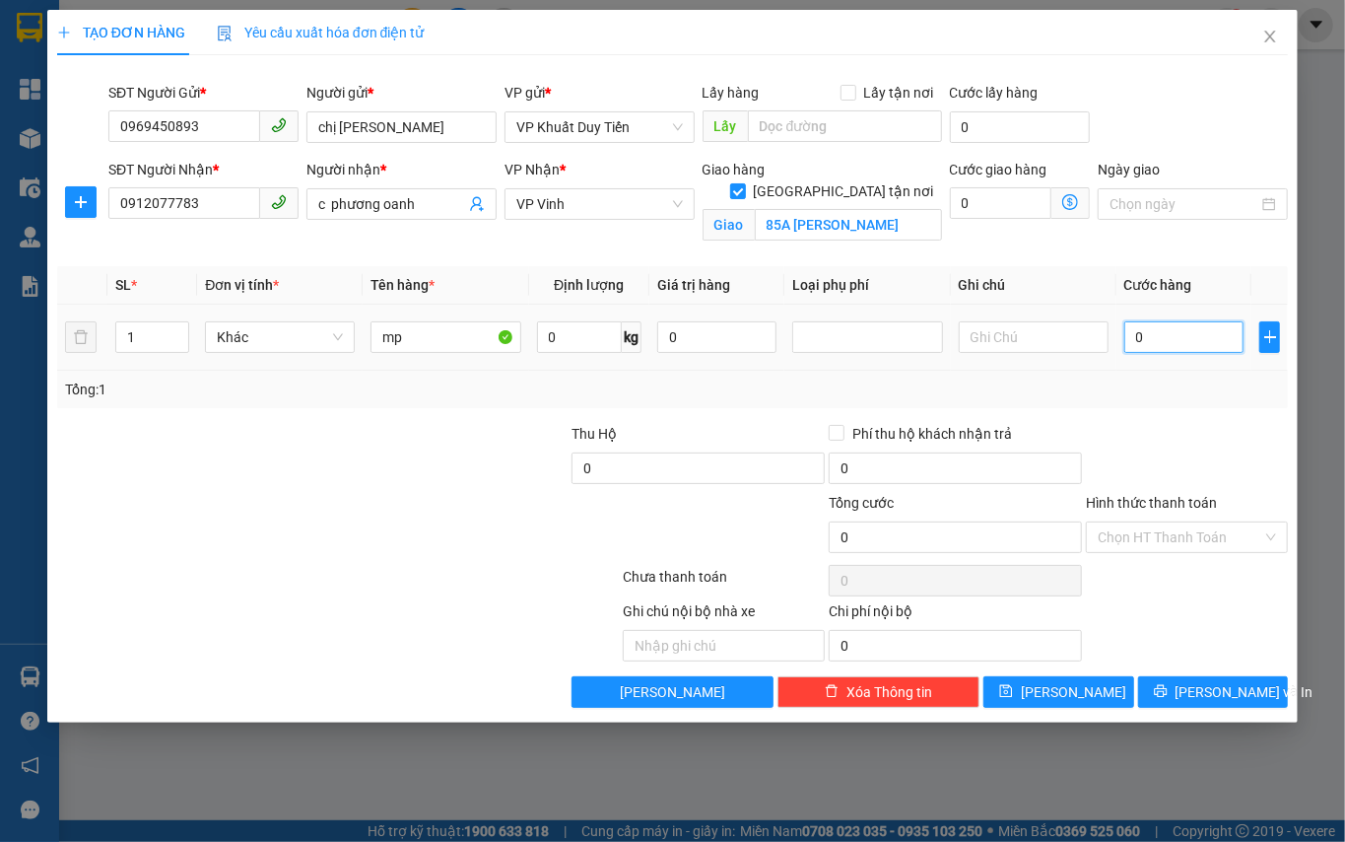
type input "4"
type input "40"
type input "40.000"
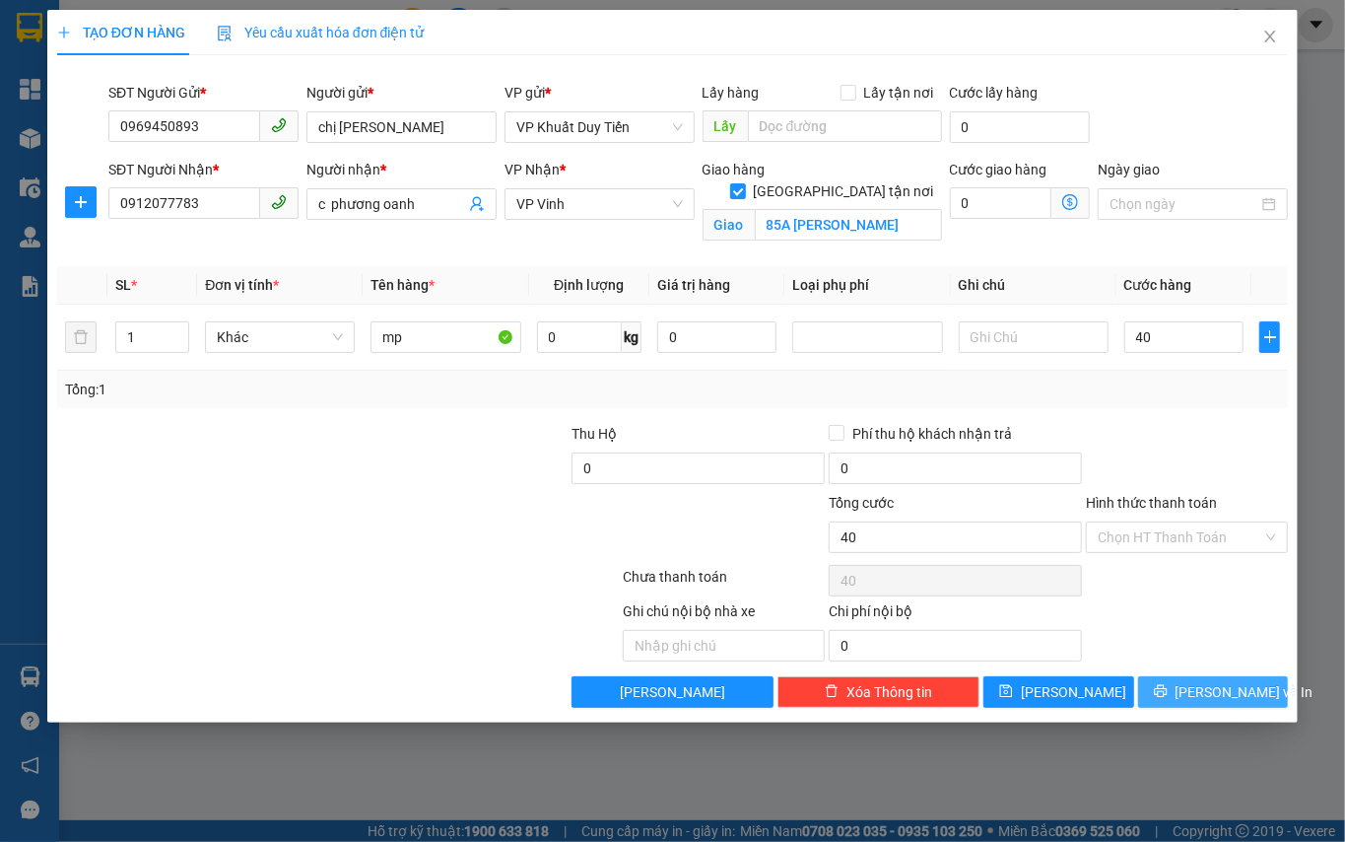
type input "40.000"
click at [1211, 700] on span "Lưu và In" at bounding box center [1245, 692] width 138 height 22
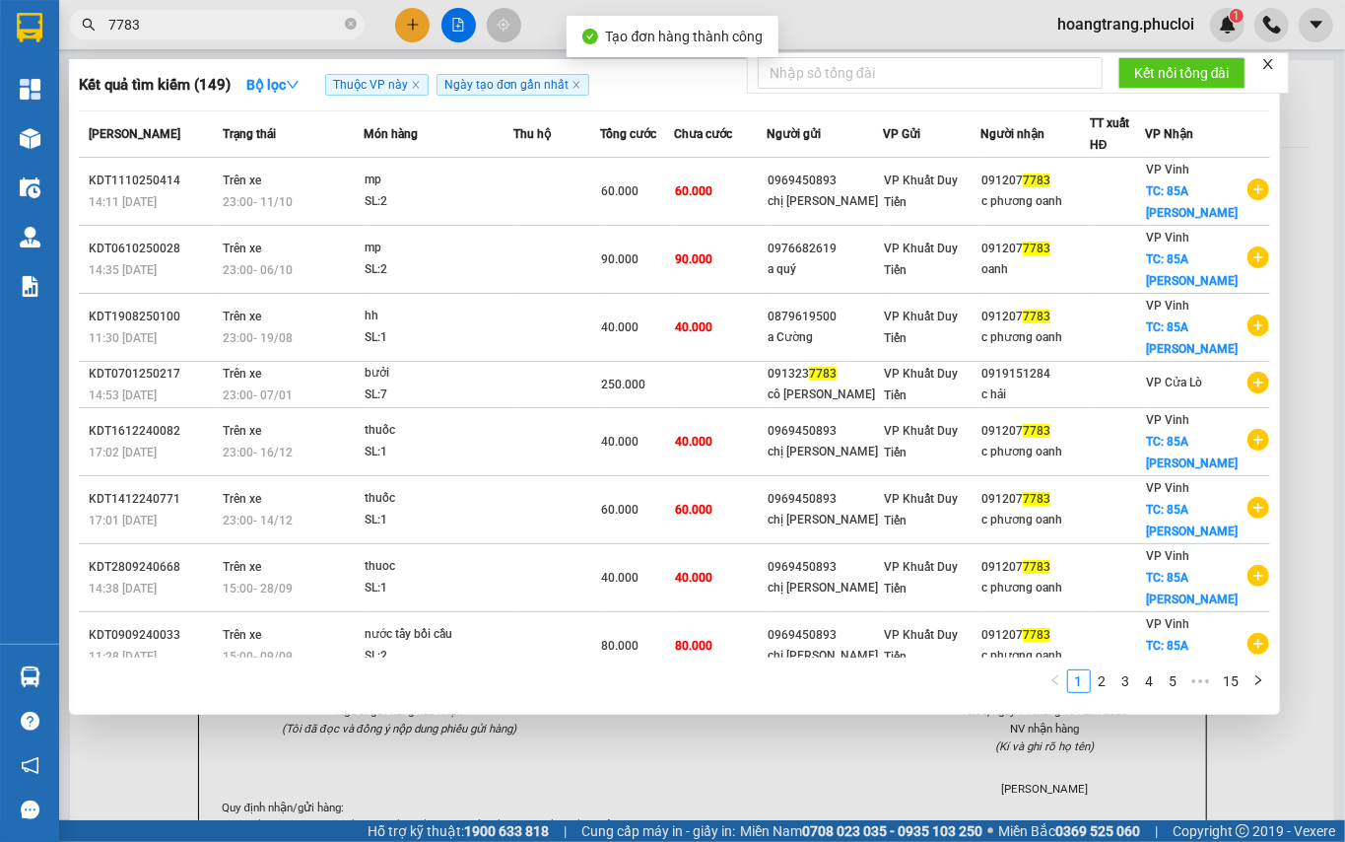
click at [1283, 202] on div at bounding box center [672, 421] width 1345 height 842
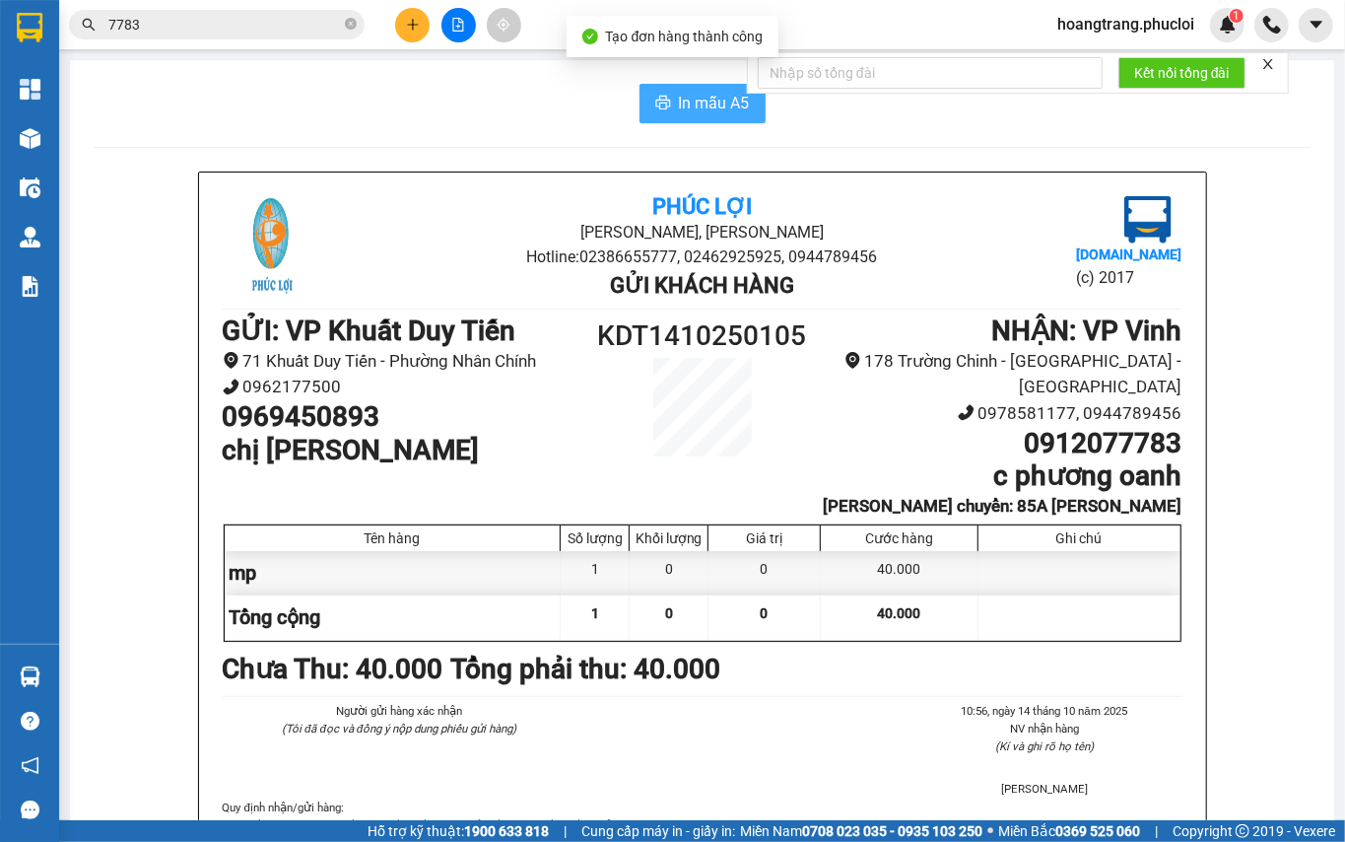
click at [700, 119] on button "In mẫu A5" at bounding box center [703, 103] width 126 height 39
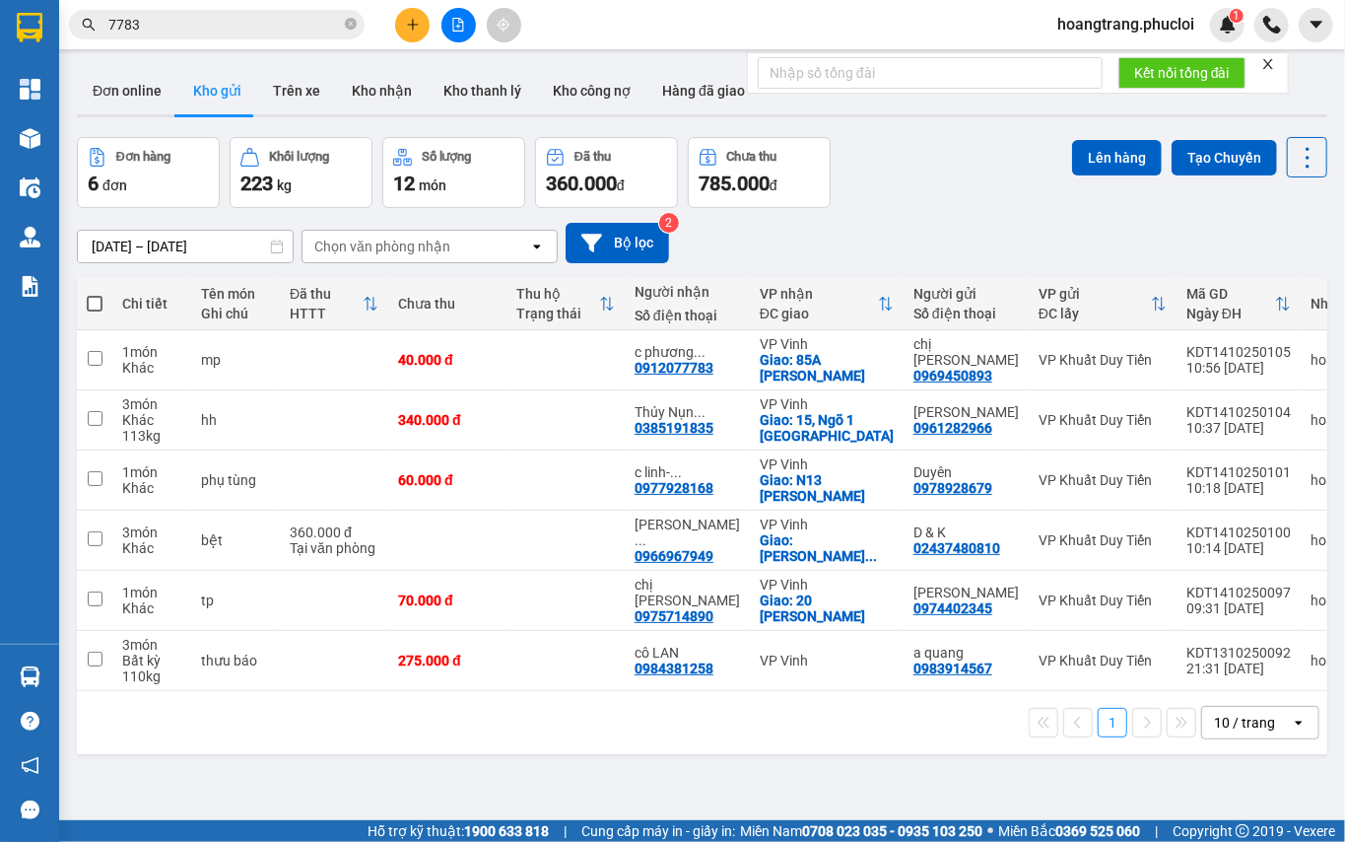
click at [226, 14] on input "7783" at bounding box center [224, 25] width 233 height 22
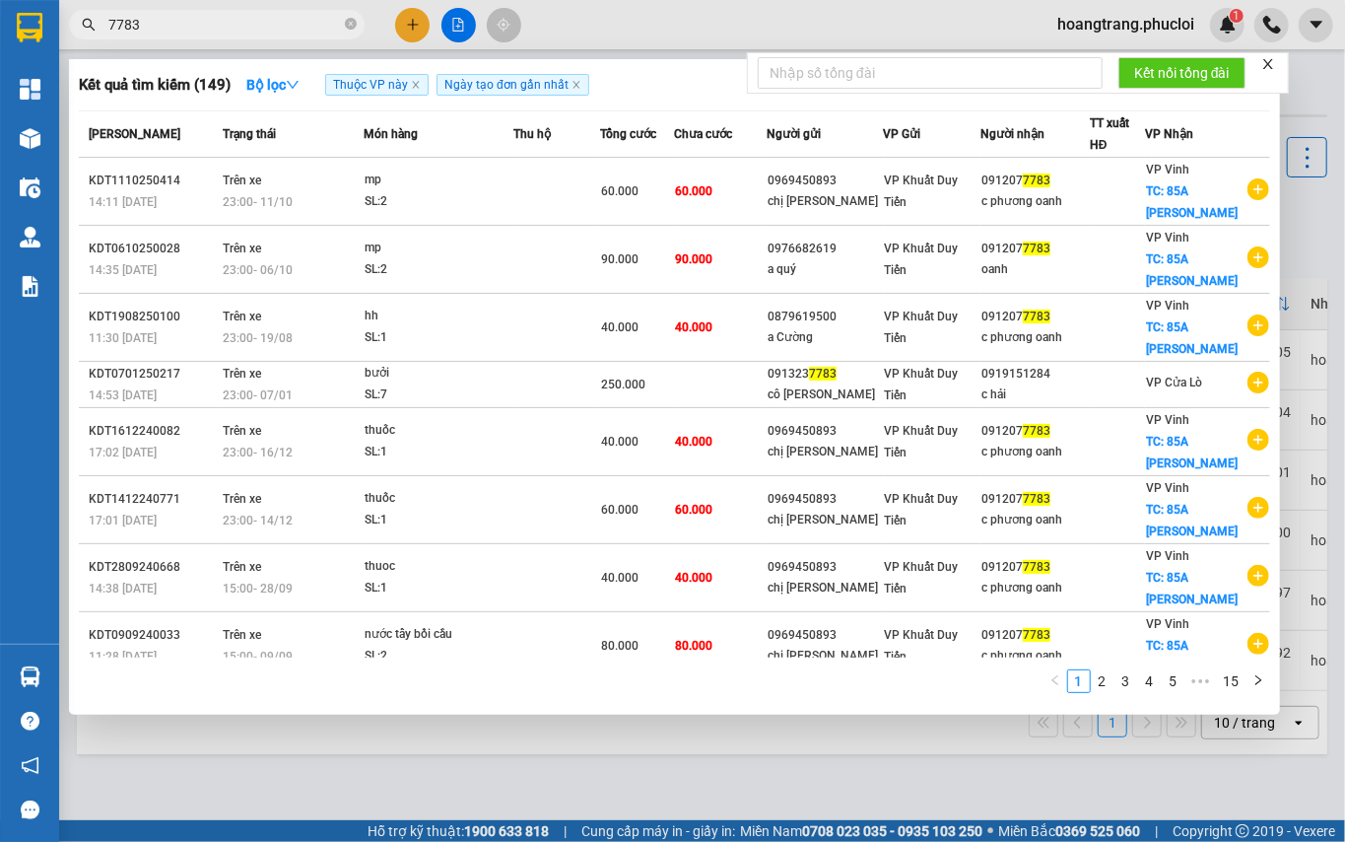
click at [226, 14] on input "7783" at bounding box center [224, 25] width 233 height 22
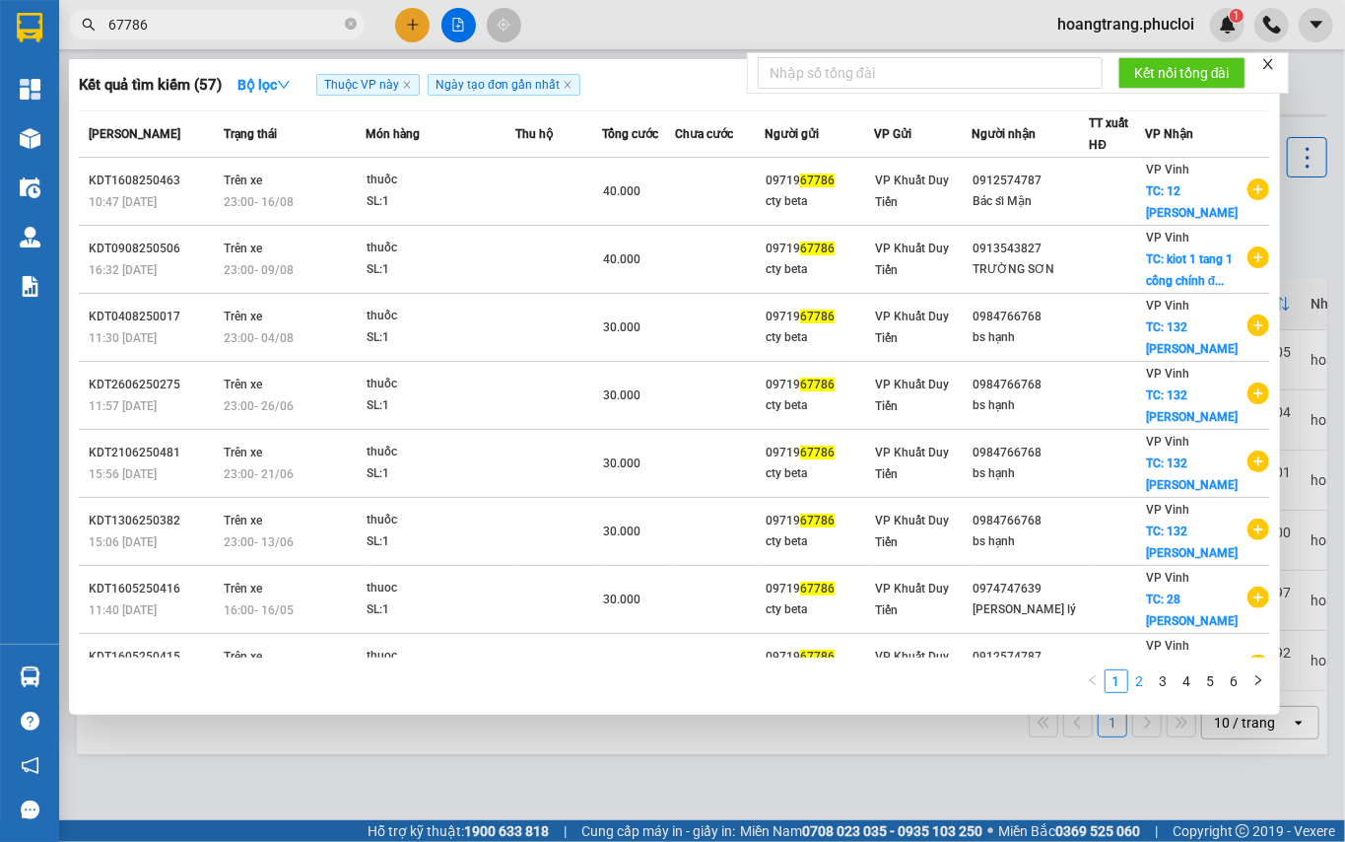
type input "67786"
click at [1136, 682] on link "2" at bounding box center [1140, 681] width 22 height 22
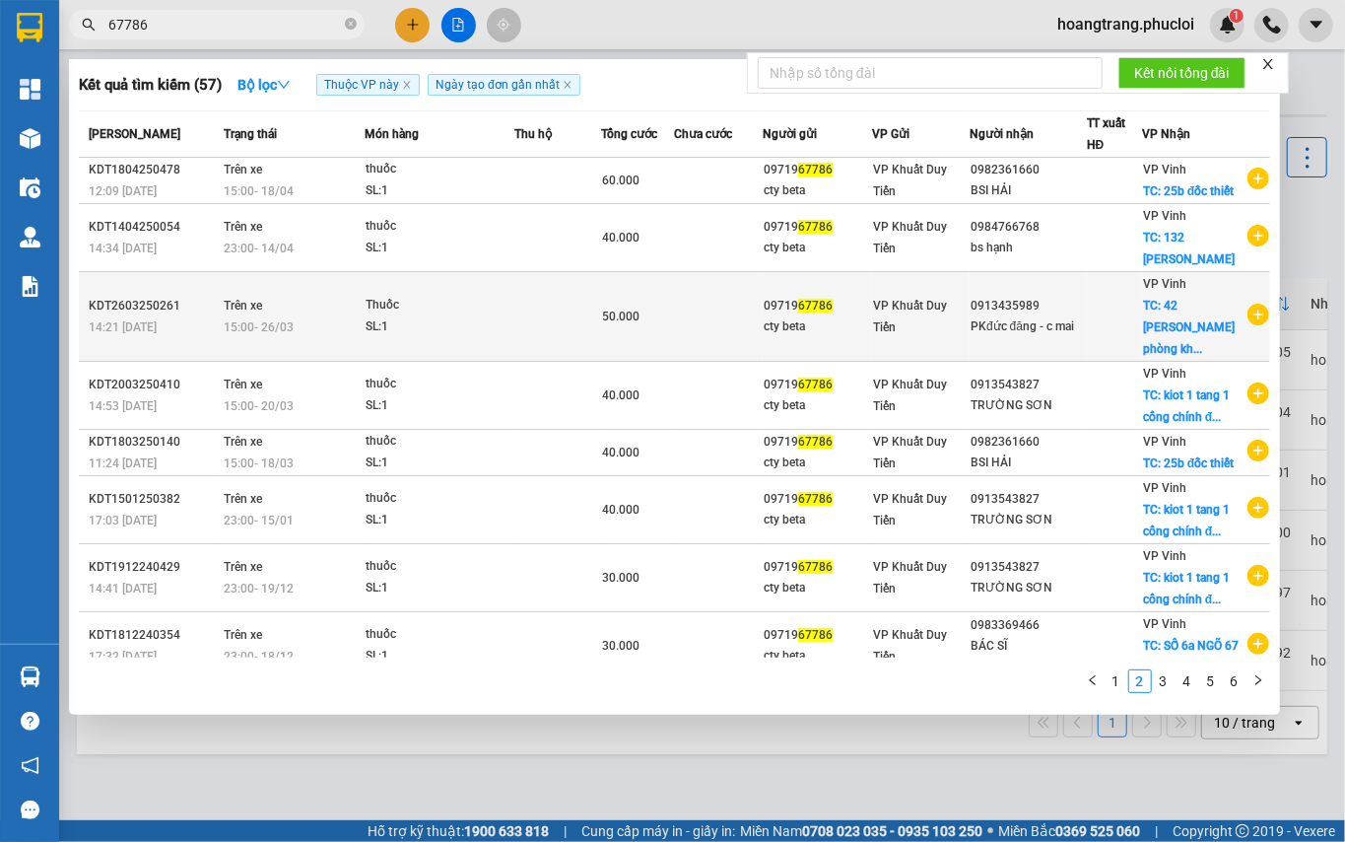
click at [1248, 325] on icon "plus-circle" at bounding box center [1259, 315] width 22 height 22
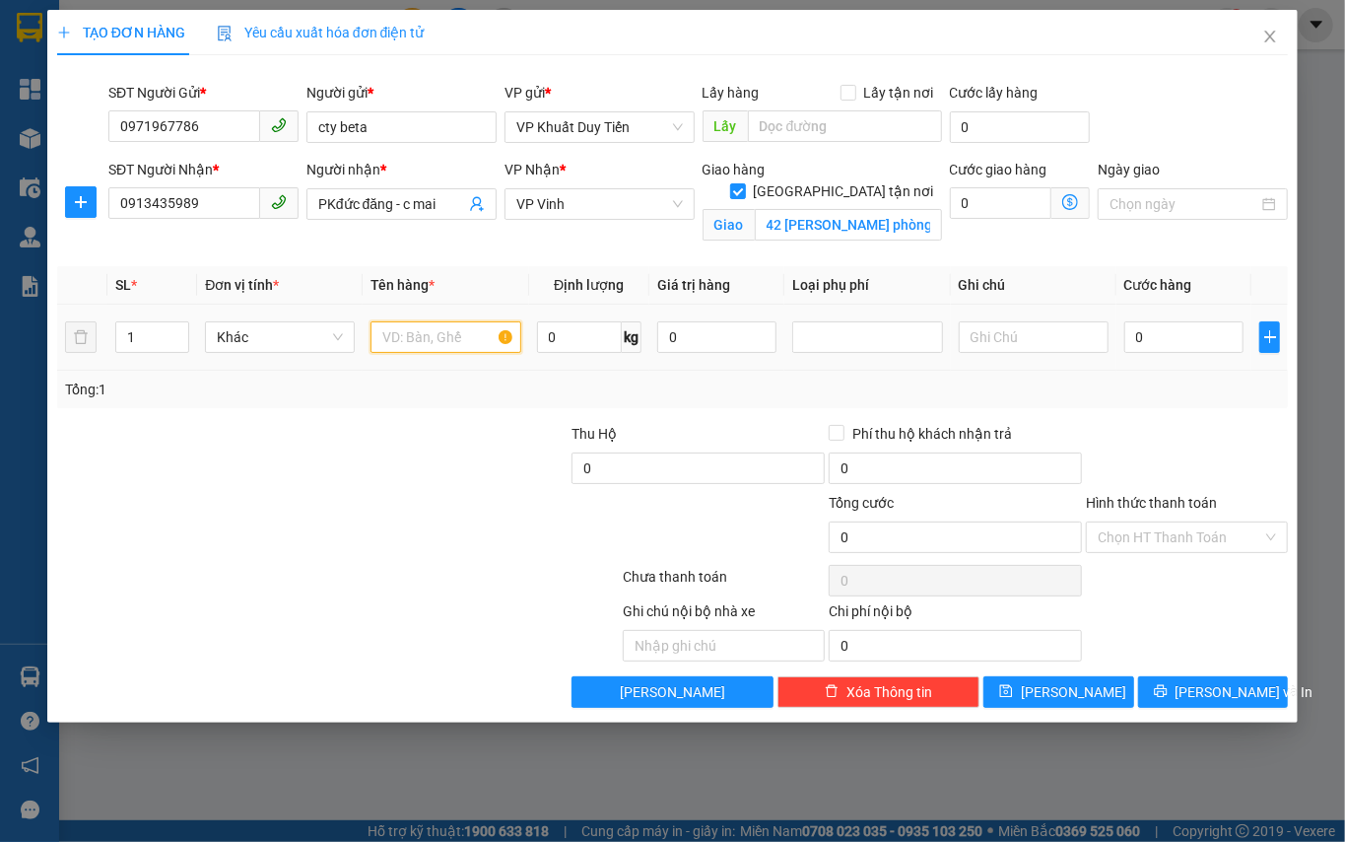
click at [424, 341] on input "text" at bounding box center [446, 337] width 150 height 32
type input "thuốc"
click at [1258, 34] on span "Close" at bounding box center [1270, 37] width 55 height 55
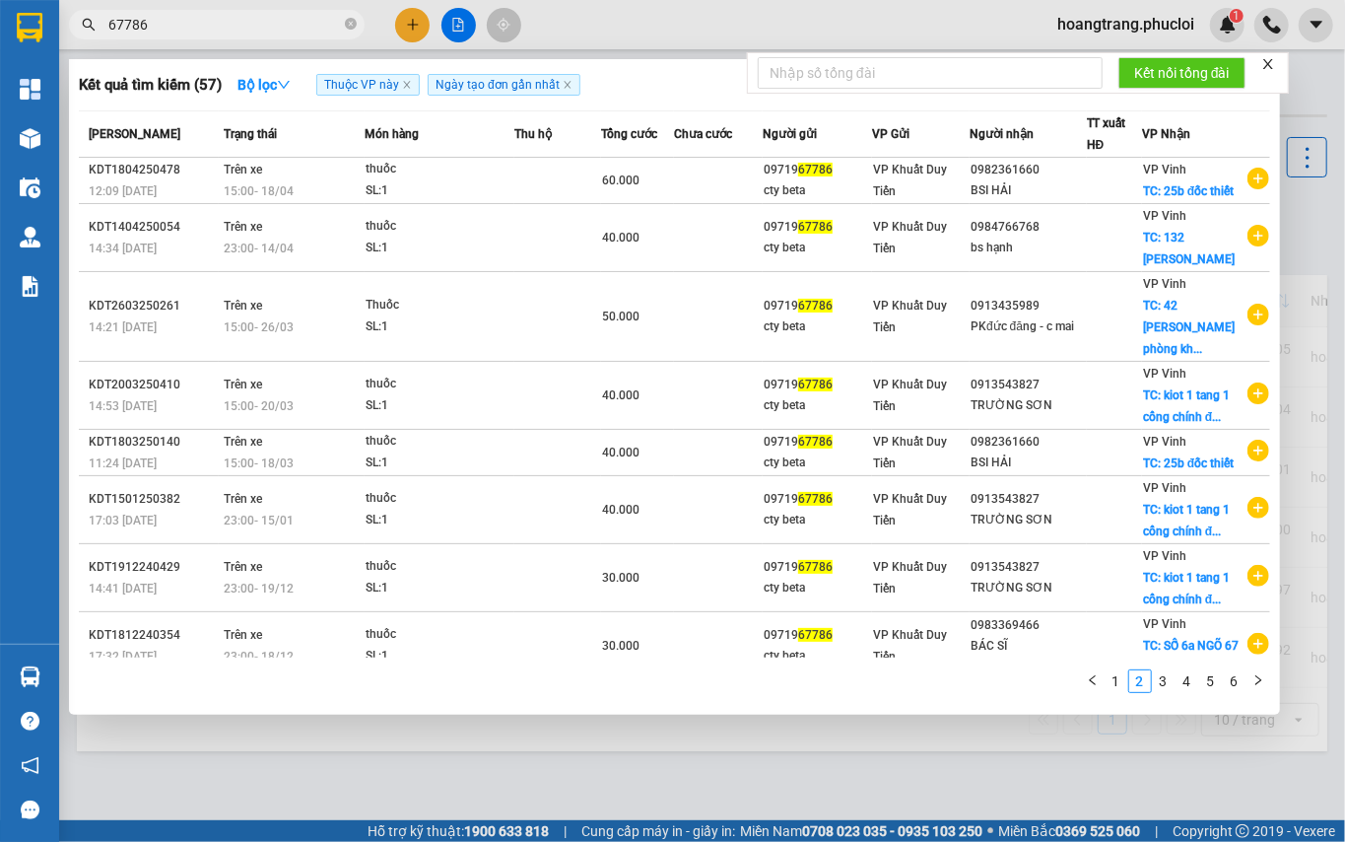
click at [315, 33] on input "67786" at bounding box center [224, 25] width 233 height 22
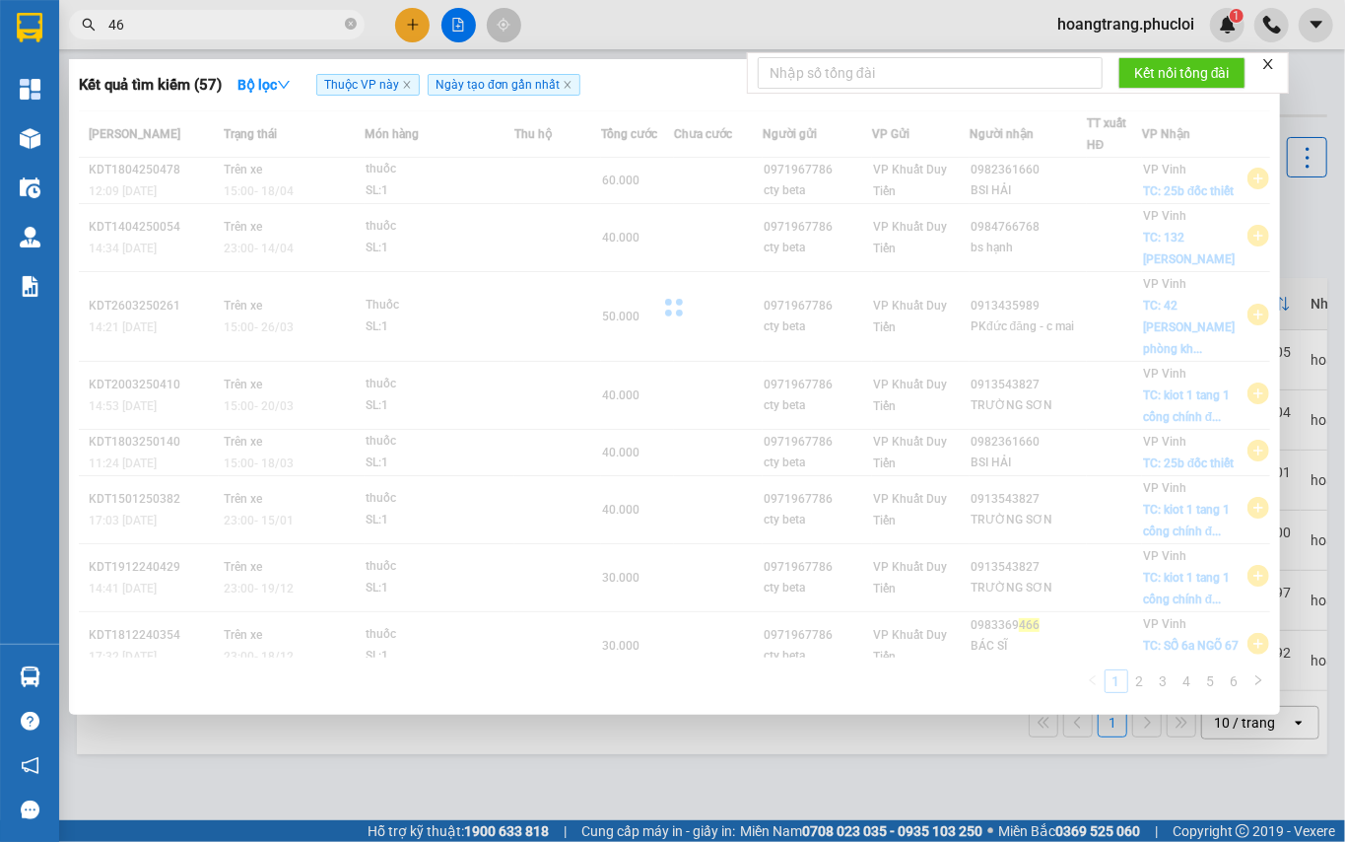
type input "4"
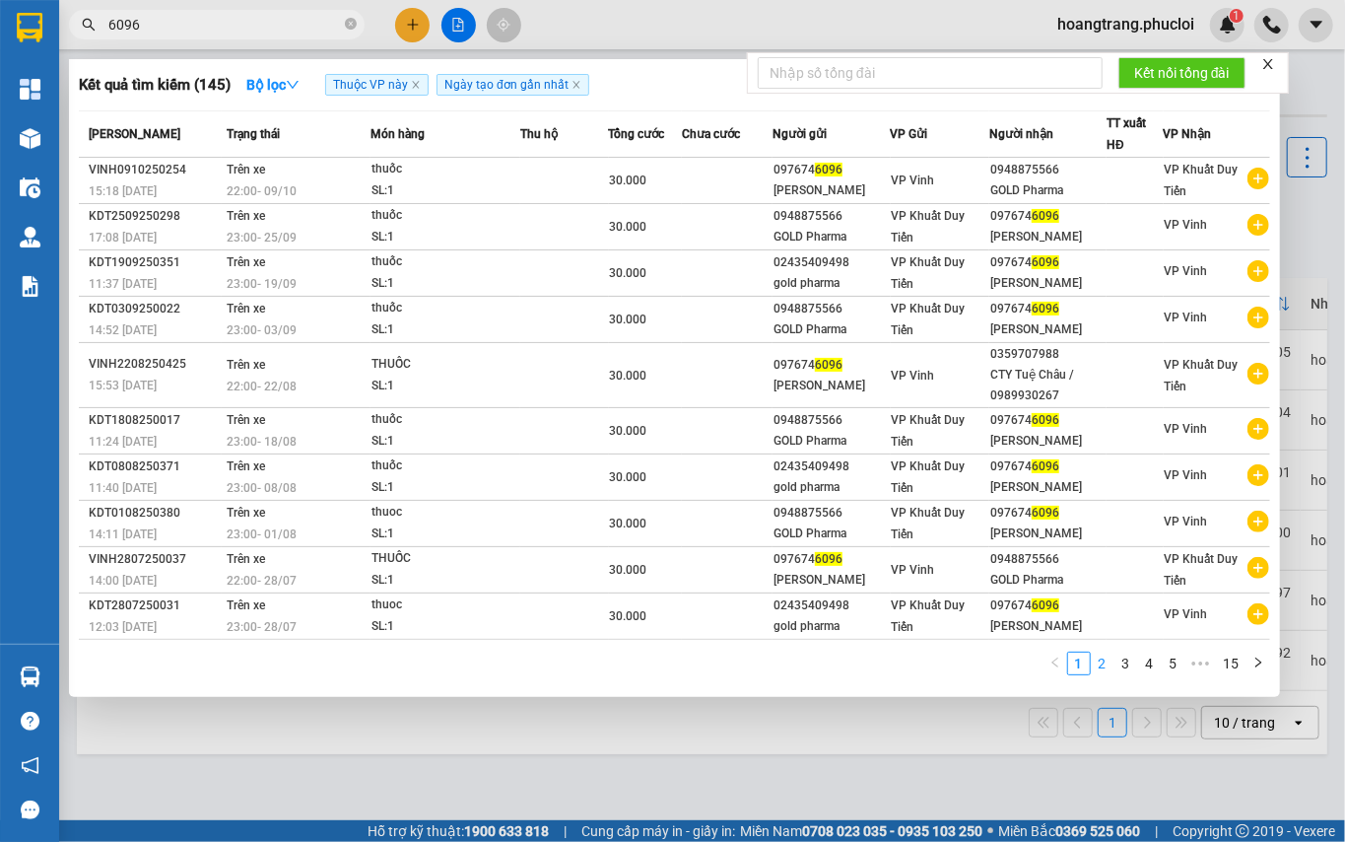
type input "6096"
click at [1102, 663] on link "2" at bounding box center [1103, 663] width 22 height 22
click at [1125, 670] on li "3" at bounding box center [1126, 663] width 24 height 24
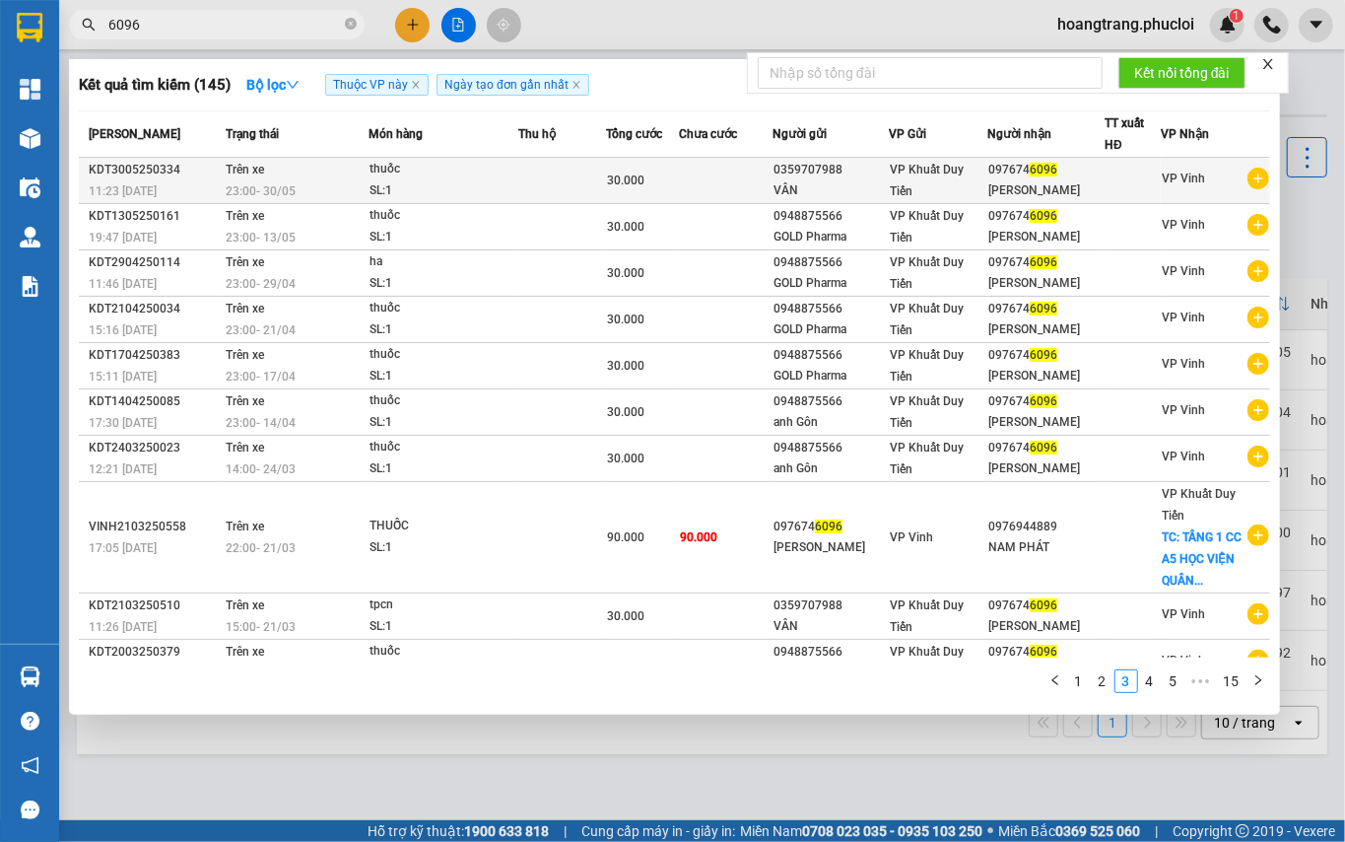
click at [1248, 181] on icon "plus-circle" at bounding box center [1259, 179] width 22 height 22
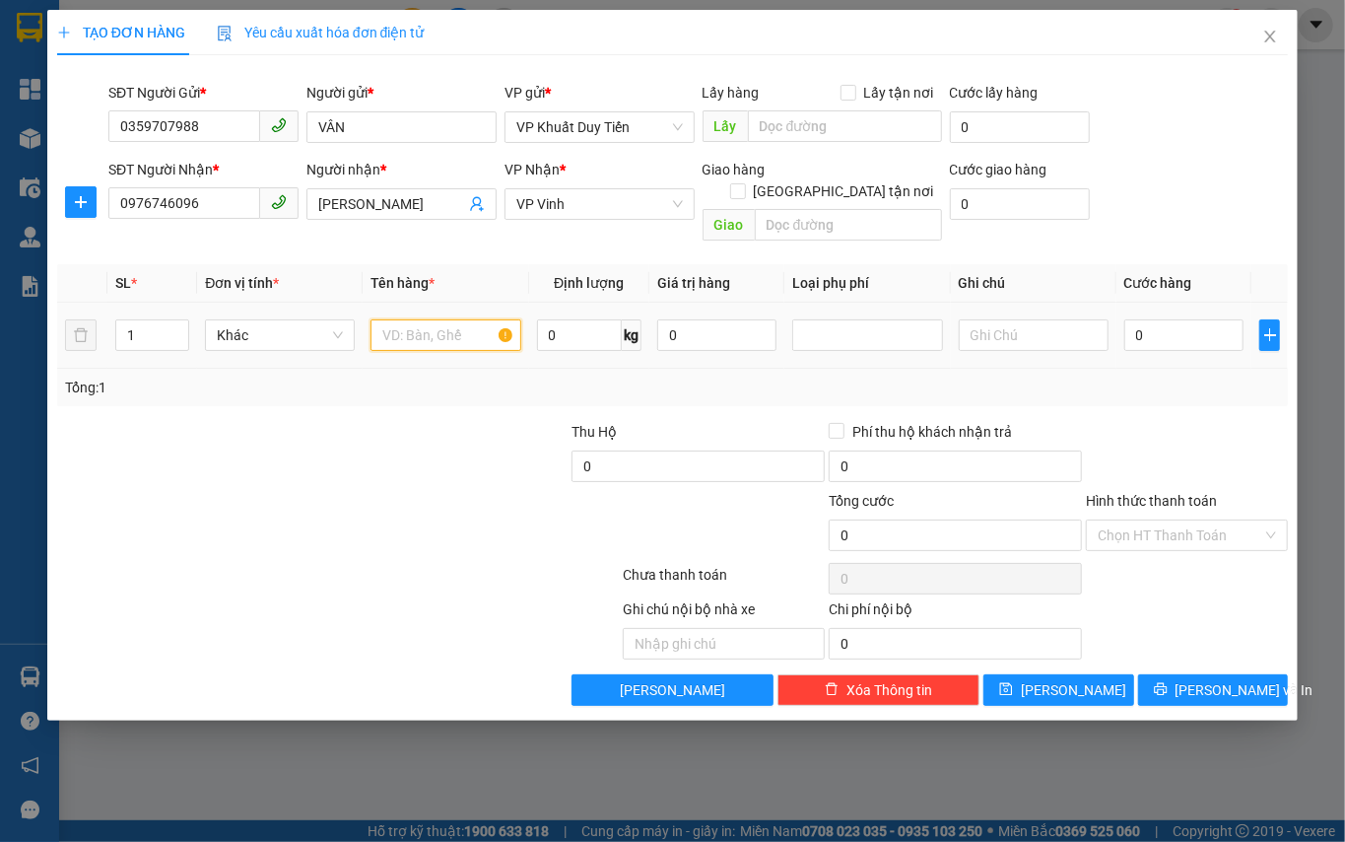
click at [498, 319] on input "text" at bounding box center [446, 335] width 150 height 32
type input "thuốc"
click at [1188, 319] on input "0" at bounding box center [1184, 335] width 120 height 32
type input "3"
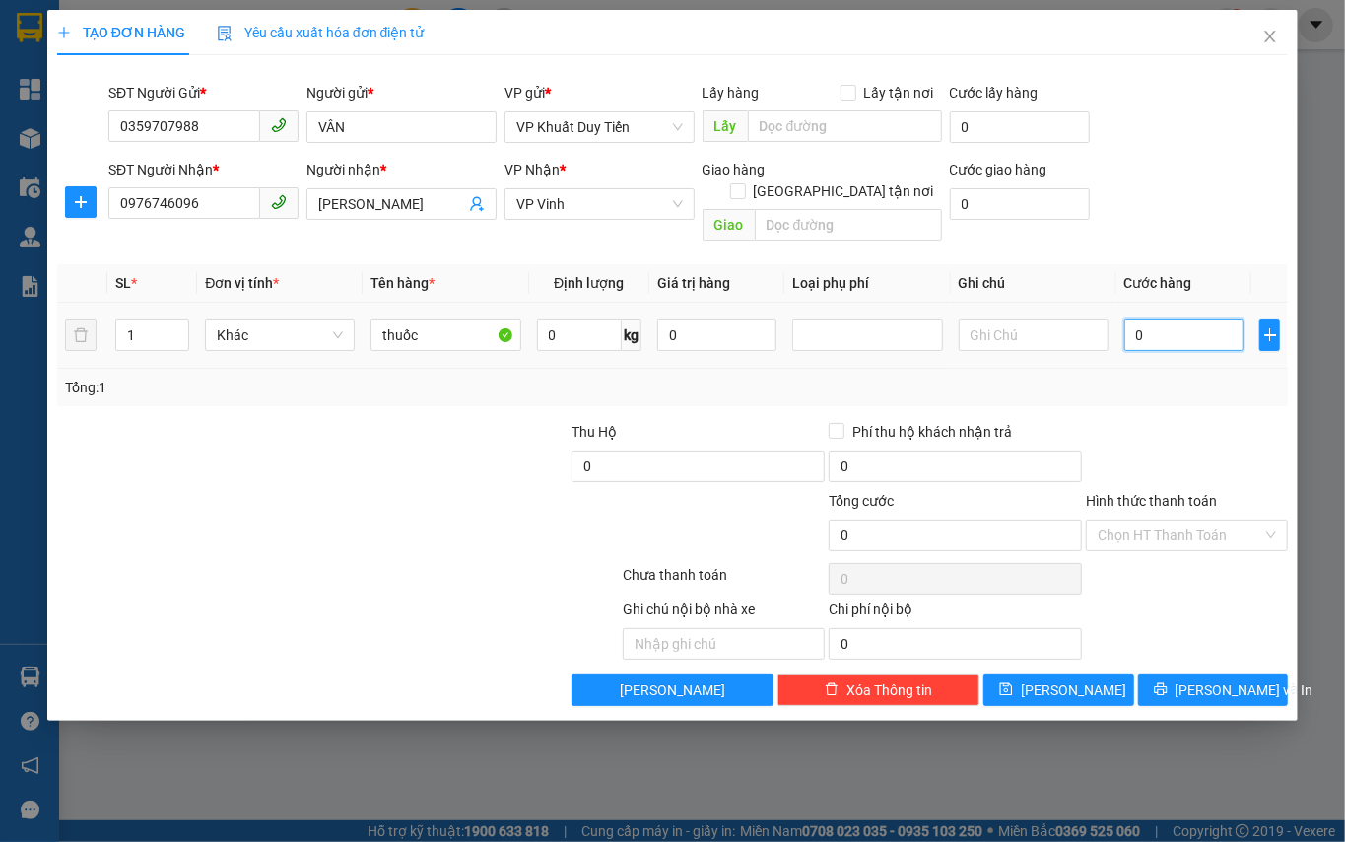
type input "3"
type input "30"
type input "30.000"
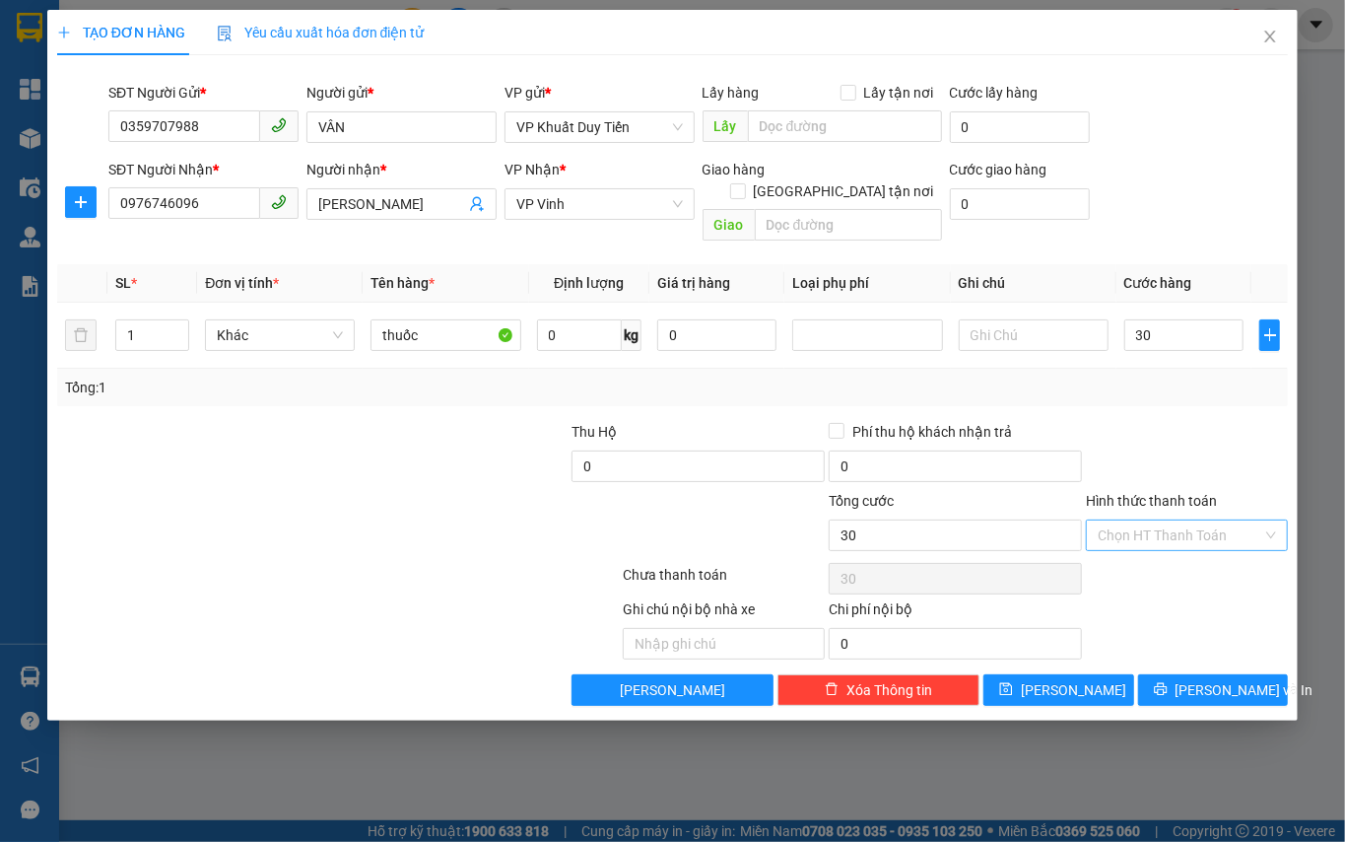
type input "30.000"
click at [1161, 520] on input "Hình thức thanh toán" at bounding box center [1180, 535] width 165 height 30
click at [1169, 548] on div "Tại văn phòng" at bounding box center [1188, 555] width 178 height 22
type input "0"
click at [1176, 421] on div at bounding box center [1187, 455] width 206 height 69
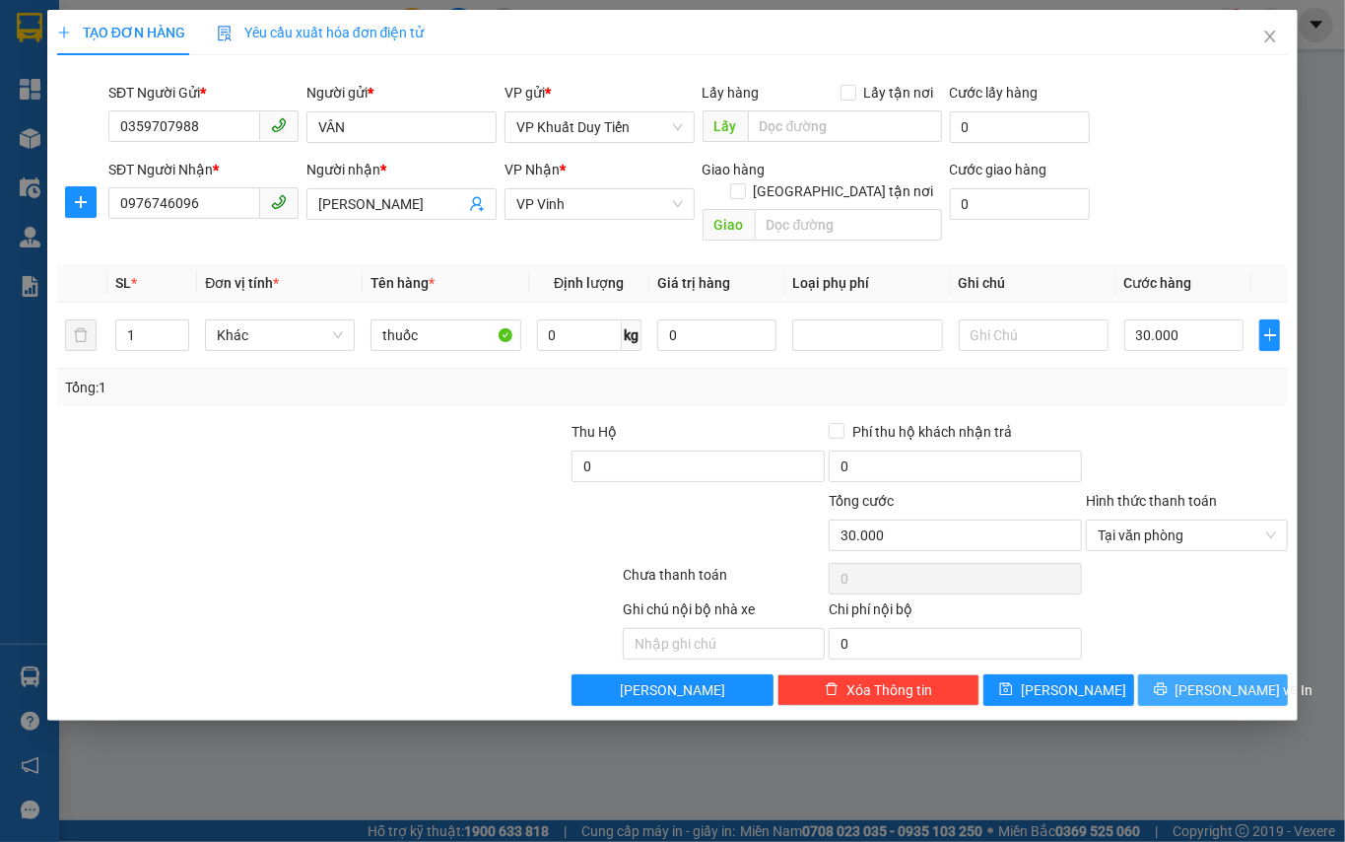
click at [1222, 679] on span "Lưu và In" at bounding box center [1245, 690] width 138 height 22
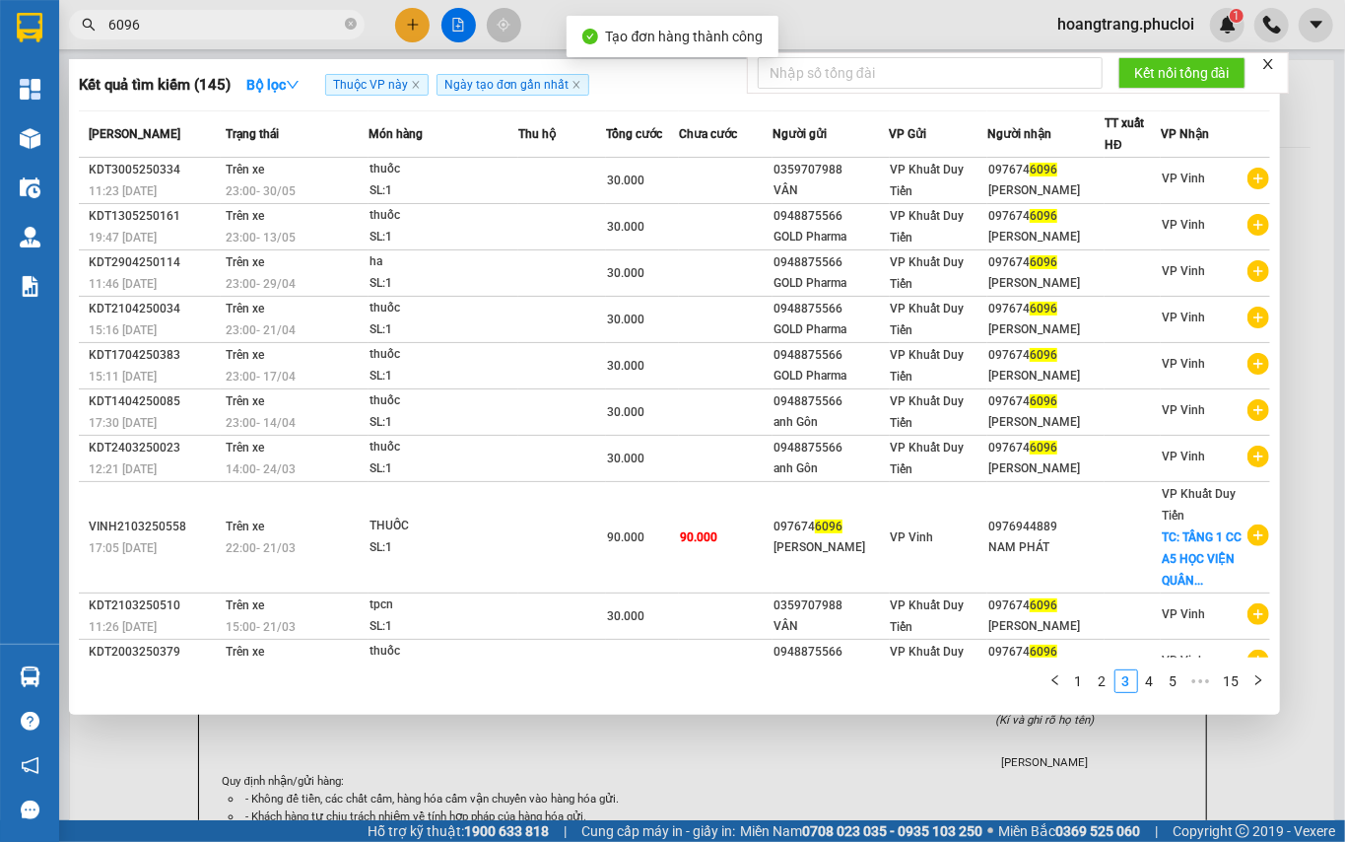
click at [989, 773] on div at bounding box center [672, 421] width 1345 height 842
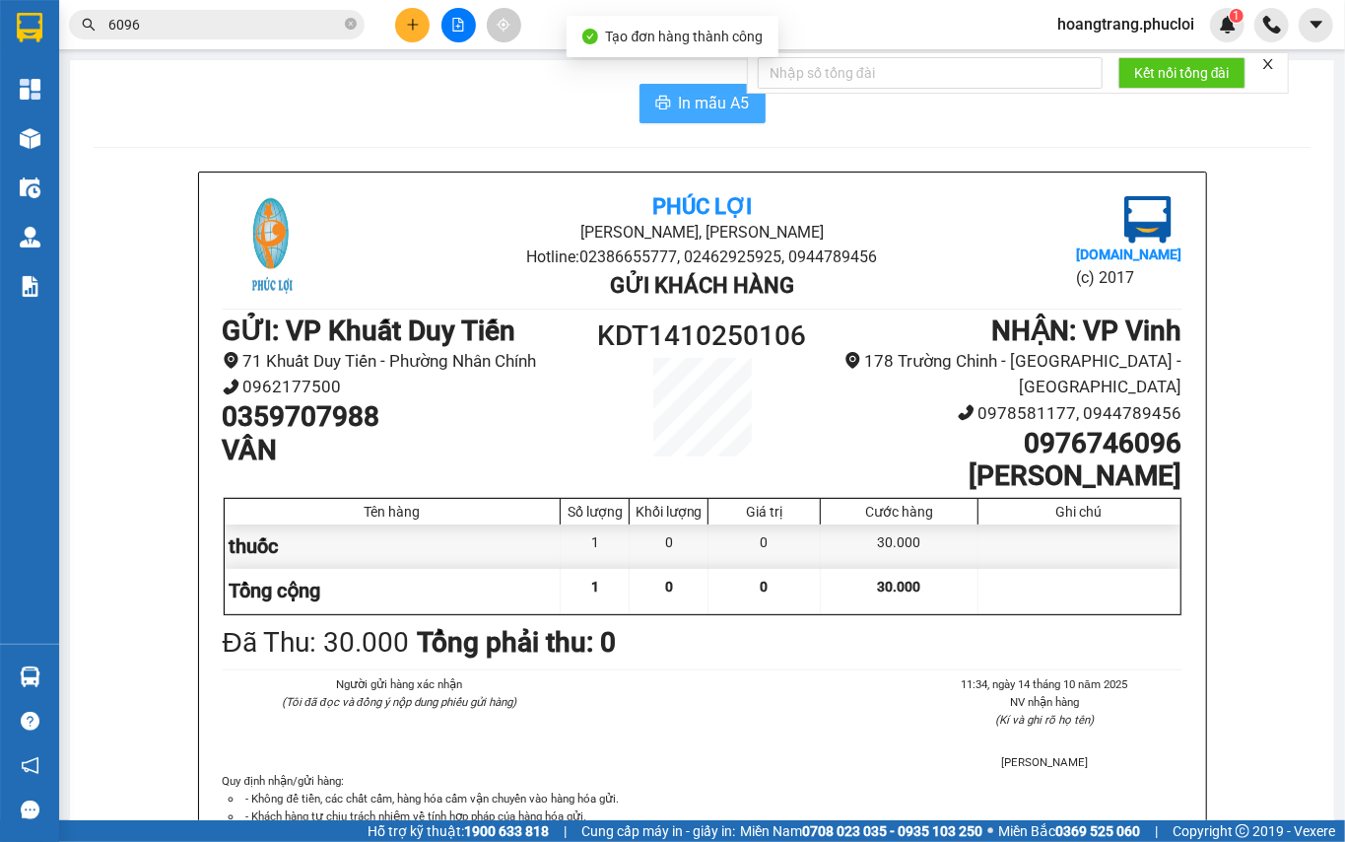
click at [655, 104] on icon "printer" at bounding box center [662, 103] width 15 height 14
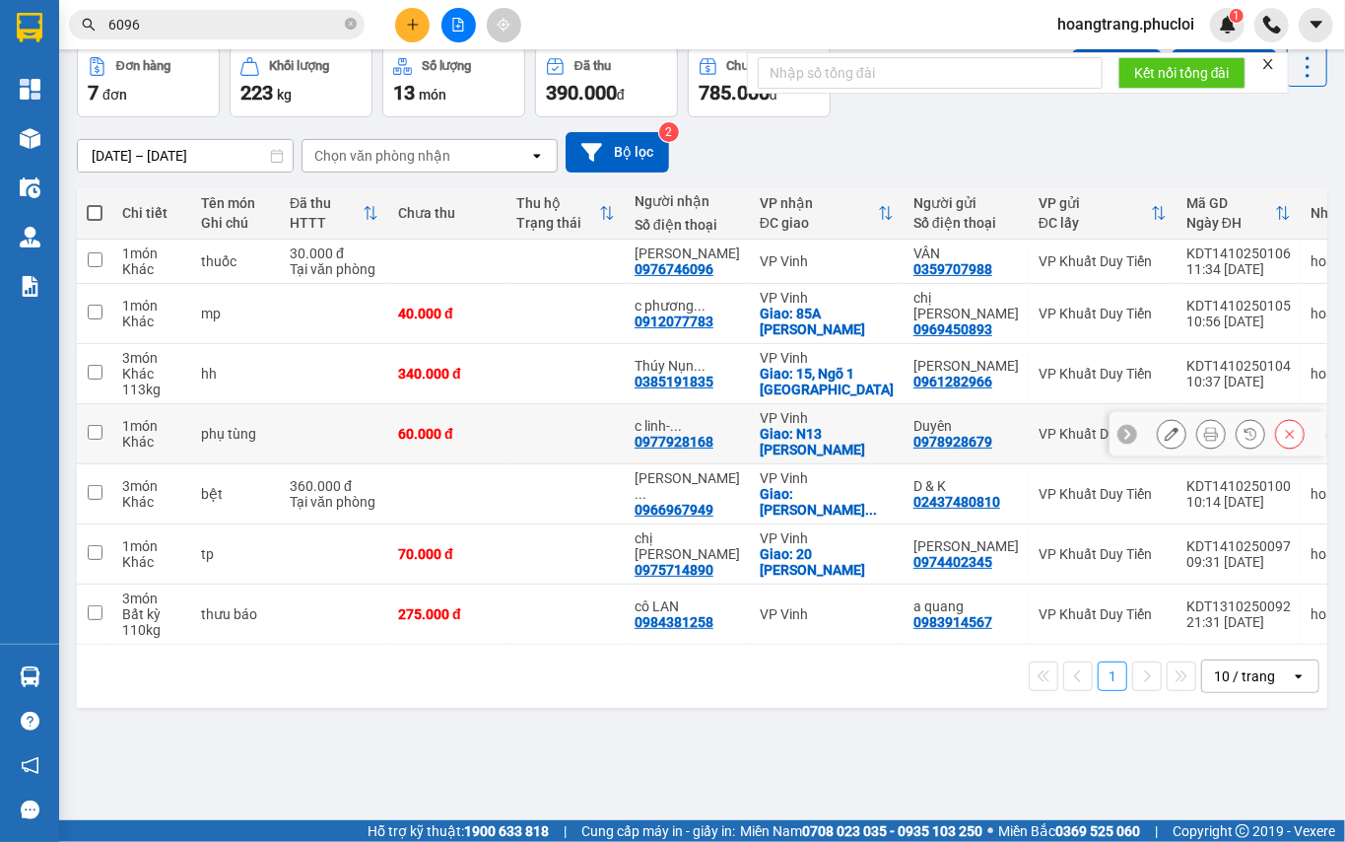
scroll to position [111, 0]
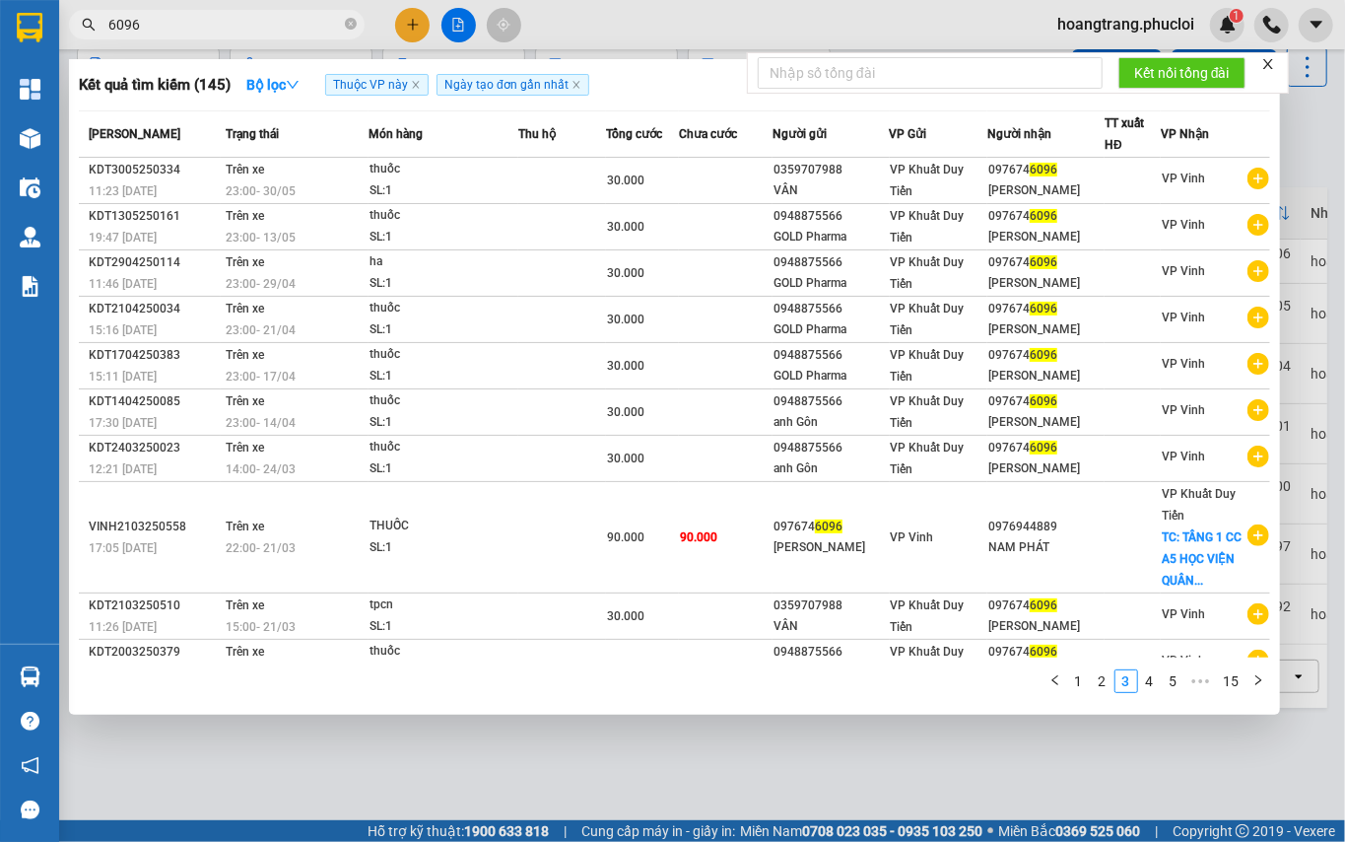
click at [313, 18] on input "6096" at bounding box center [224, 25] width 233 height 22
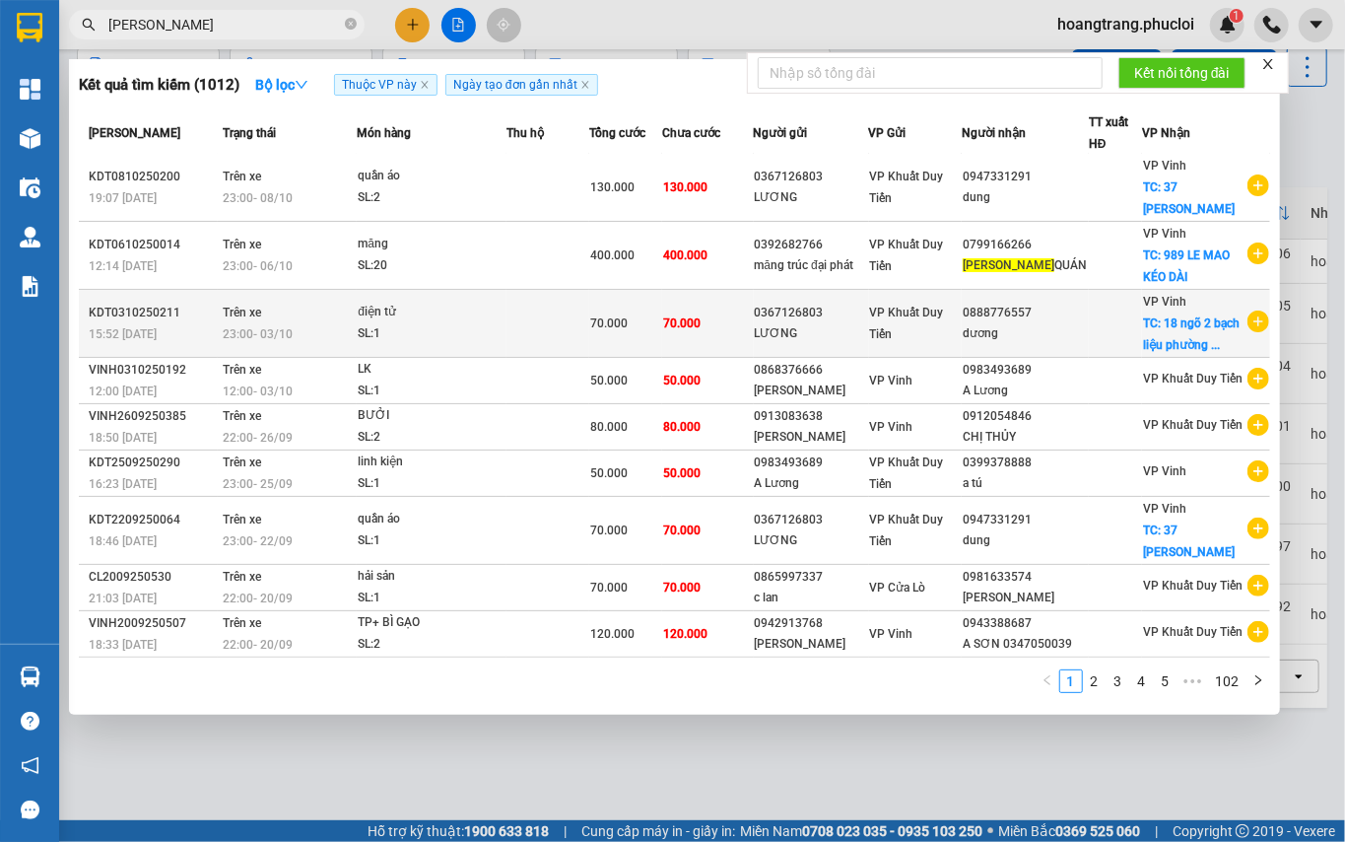
scroll to position [115, 0]
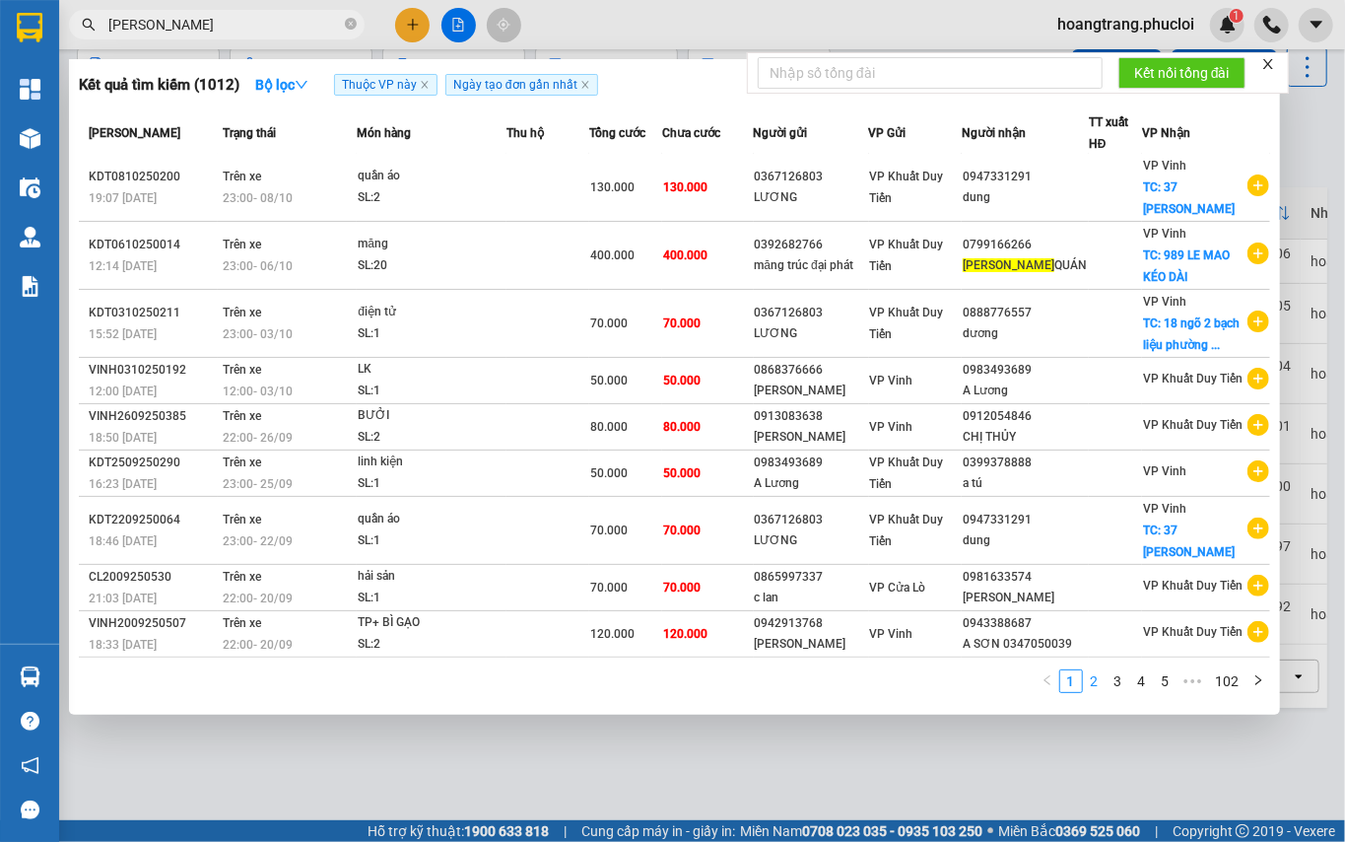
type input "lương sơn"
click at [1092, 674] on link "2" at bounding box center [1095, 681] width 22 height 22
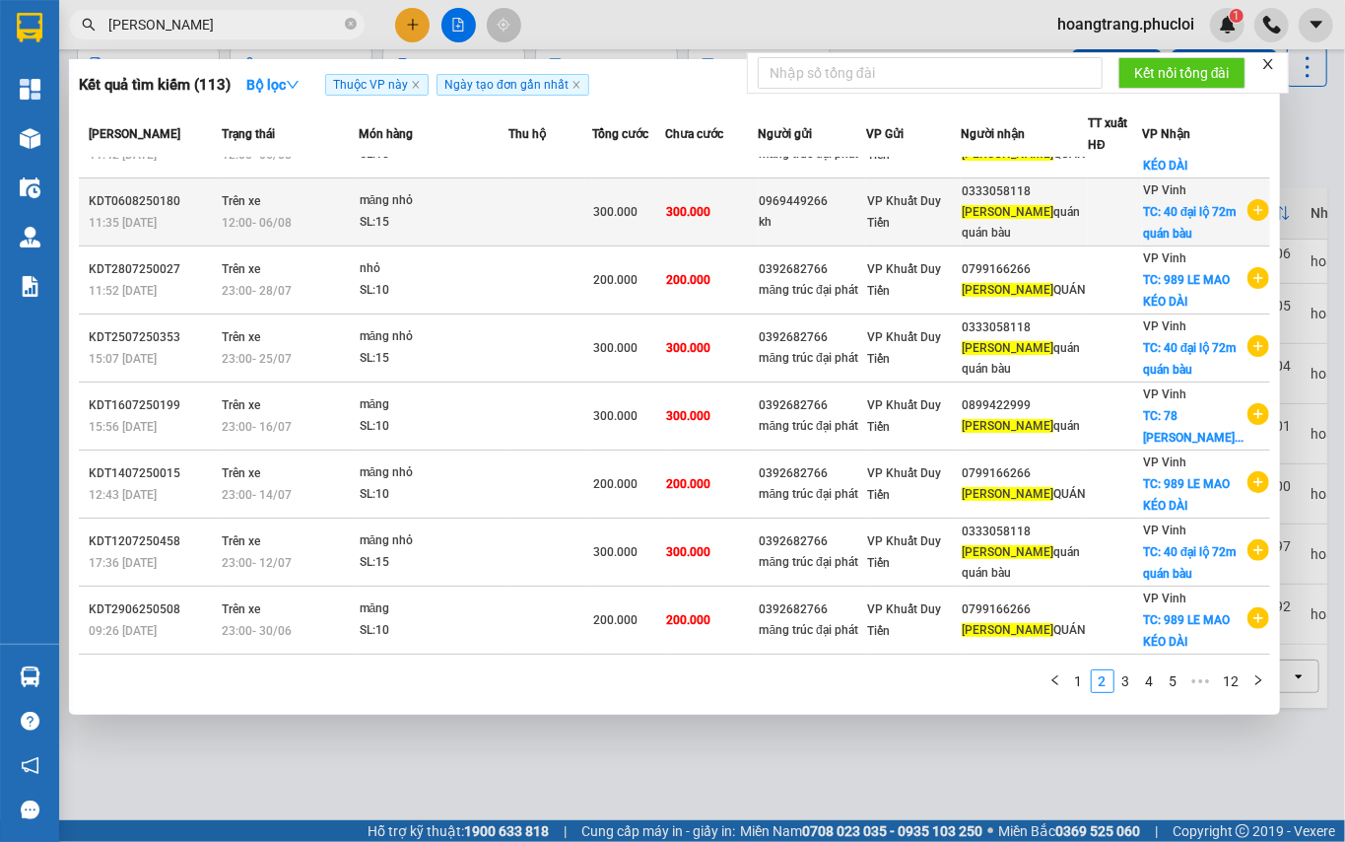
click at [1248, 221] on icon "plus-circle" at bounding box center [1259, 210] width 22 height 22
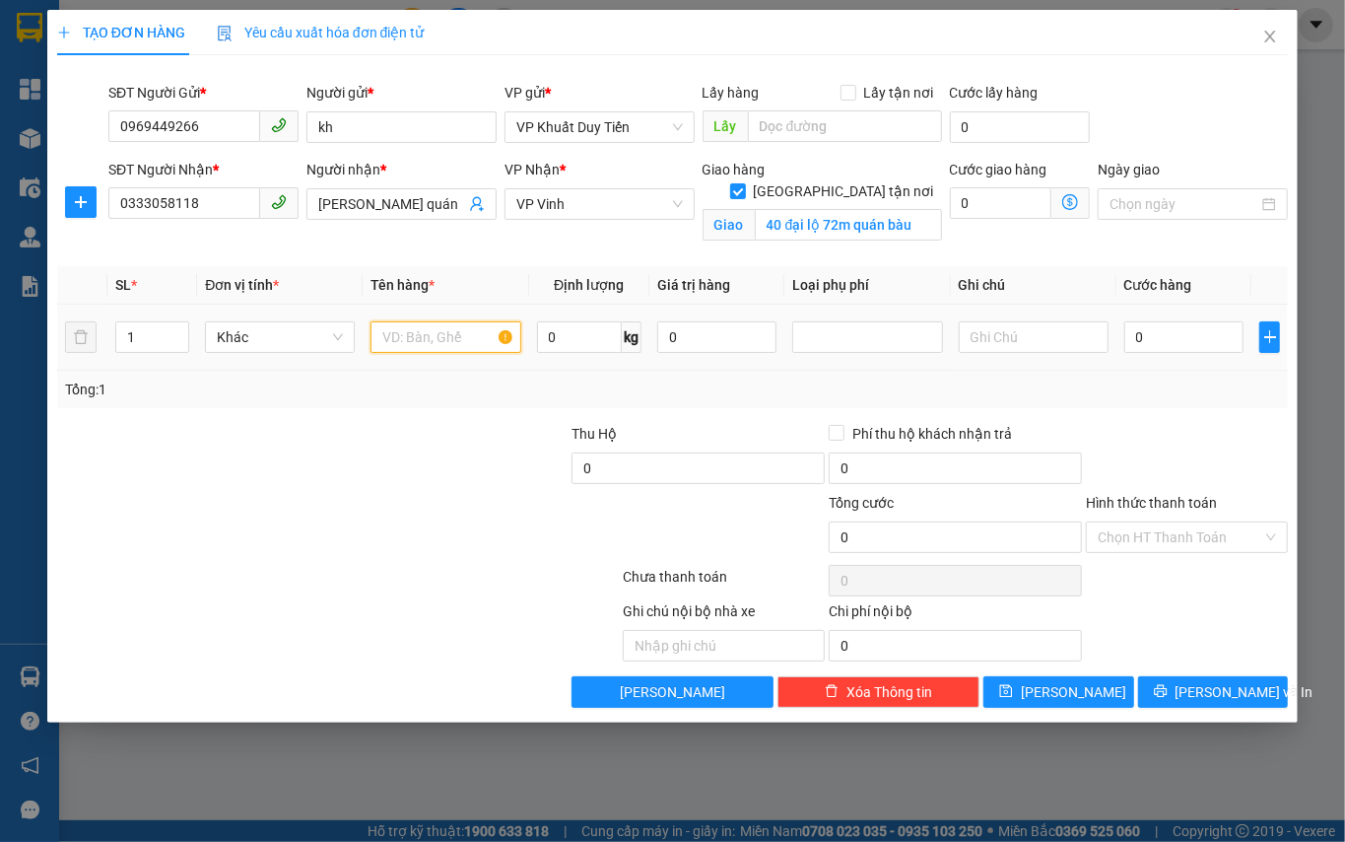
click at [463, 336] on input "text" at bounding box center [446, 337] width 150 height 32
type input "măng"
click at [139, 329] on input "1" at bounding box center [152, 337] width 73 height 30
type input "20"
click at [1200, 351] on input "0" at bounding box center [1184, 337] width 120 height 32
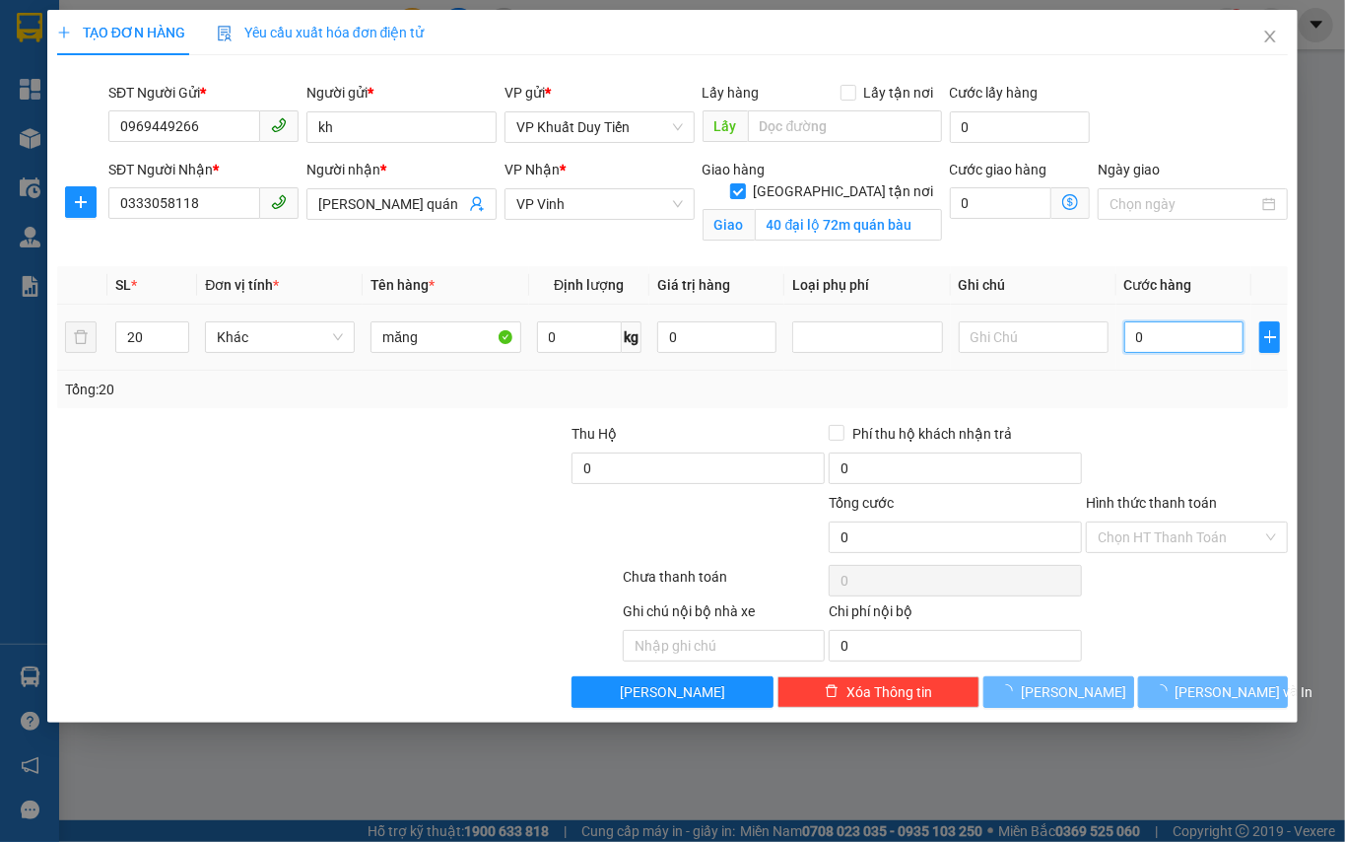
type input "5"
type input "000"
type input "0"
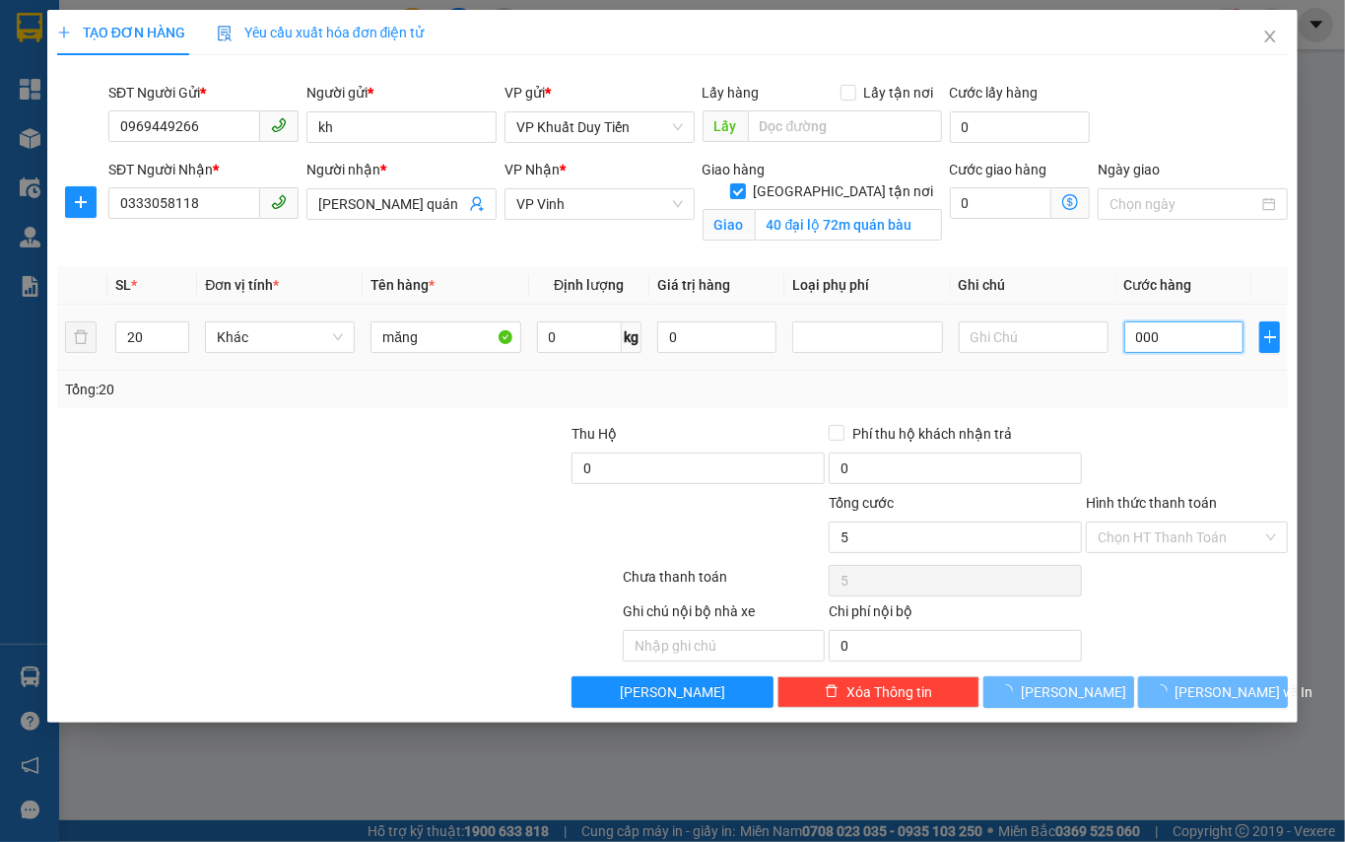
type input "0"
type input "05"
type input "5"
type input "050"
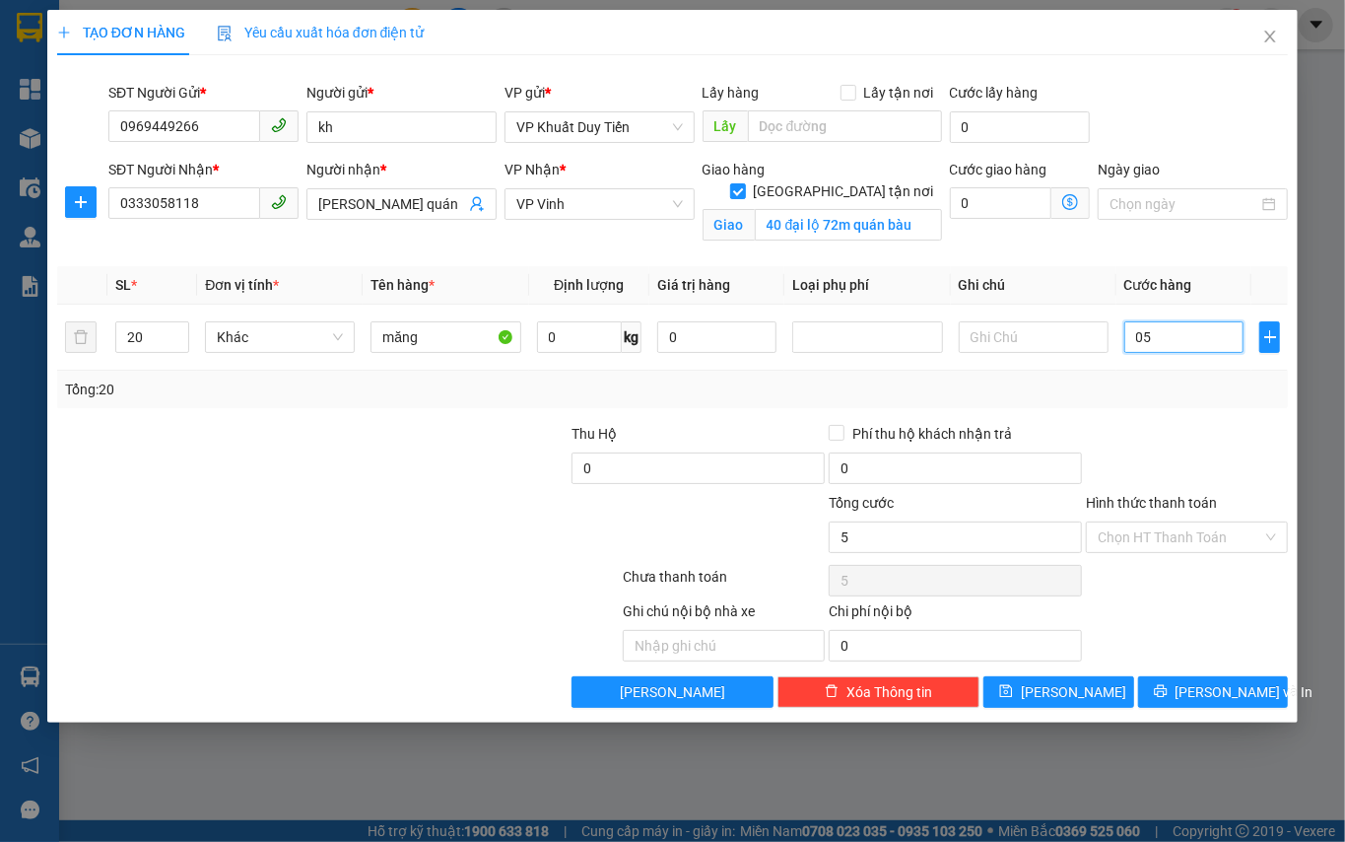
type input "50"
type input "0.500"
type input "500"
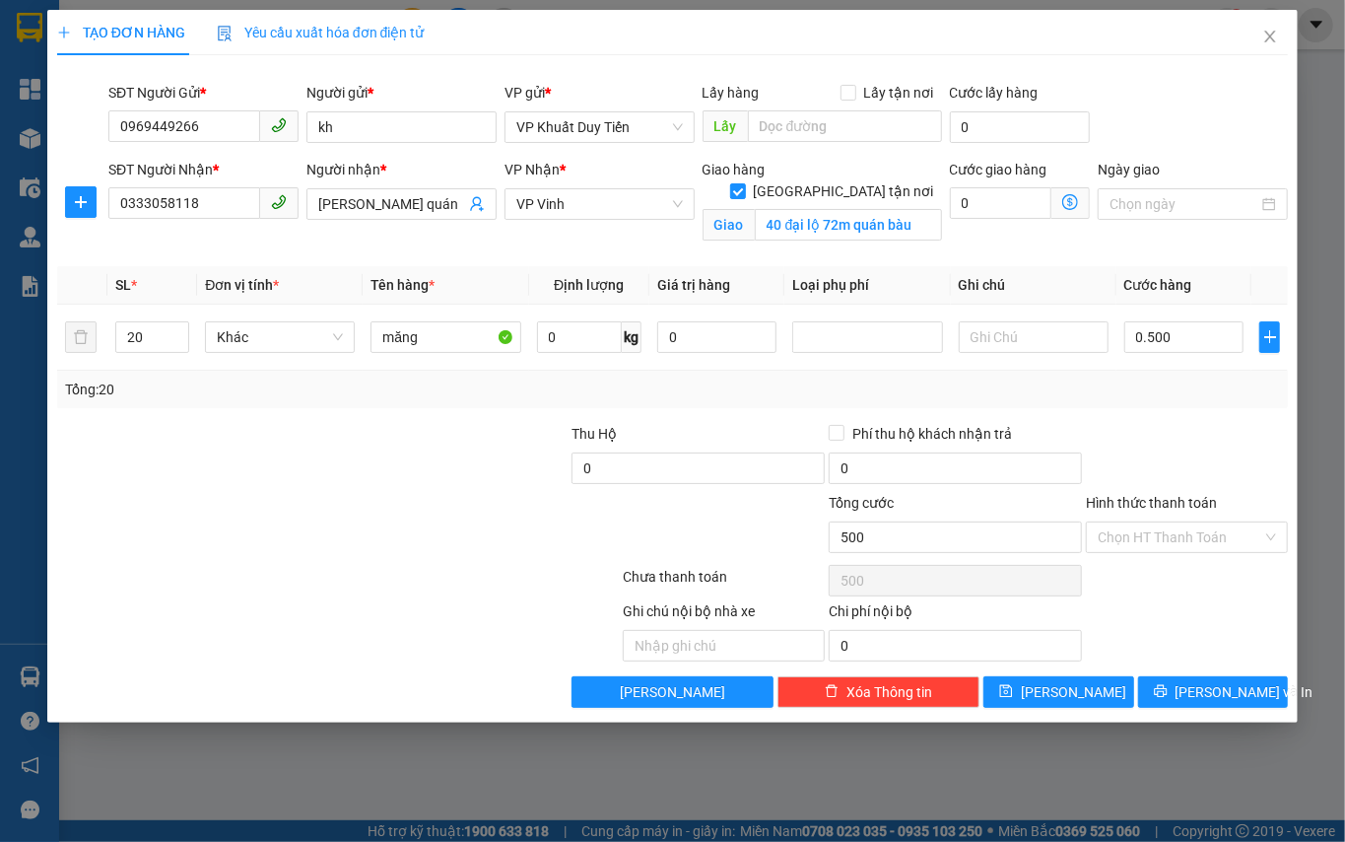
type input "500.000"
click at [1200, 374] on div "Tổng: 20" at bounding box center [672, 389] width 1231 height 37
click at [1216, 691] on span "Lưu và In" at bounding box center [1245, 692] width 138 height 22
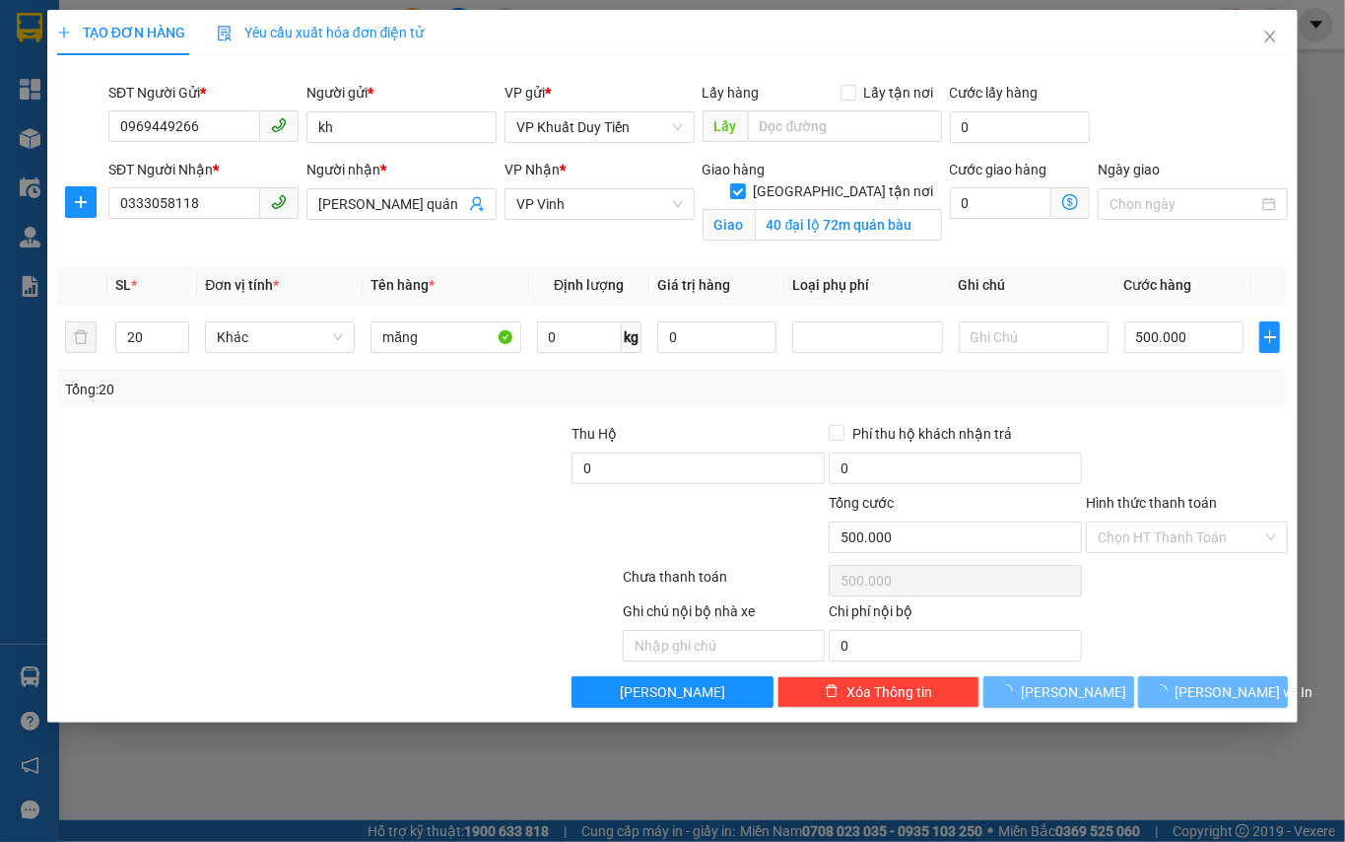
click at [1228, 738] on div "TẠO ĐƠN HÀNG Yêu cầu xuất hóa đơn điện tử Transit Pickup Surcharge Ids Transit …" at bounding box center [672, 421] width 1345 height 842
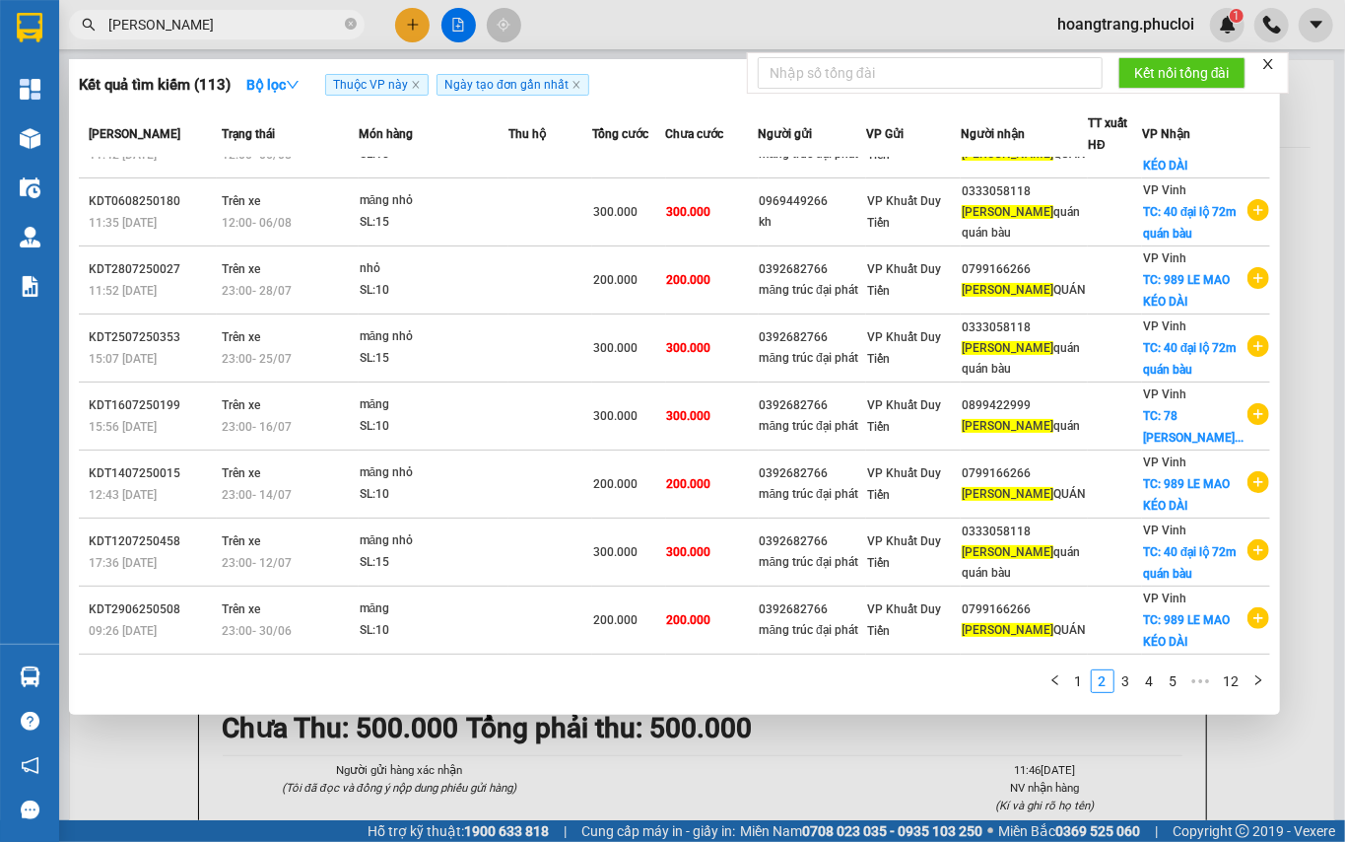
click at [1318, 478] on div at bounding box center [672, 421] width 1345 height 842
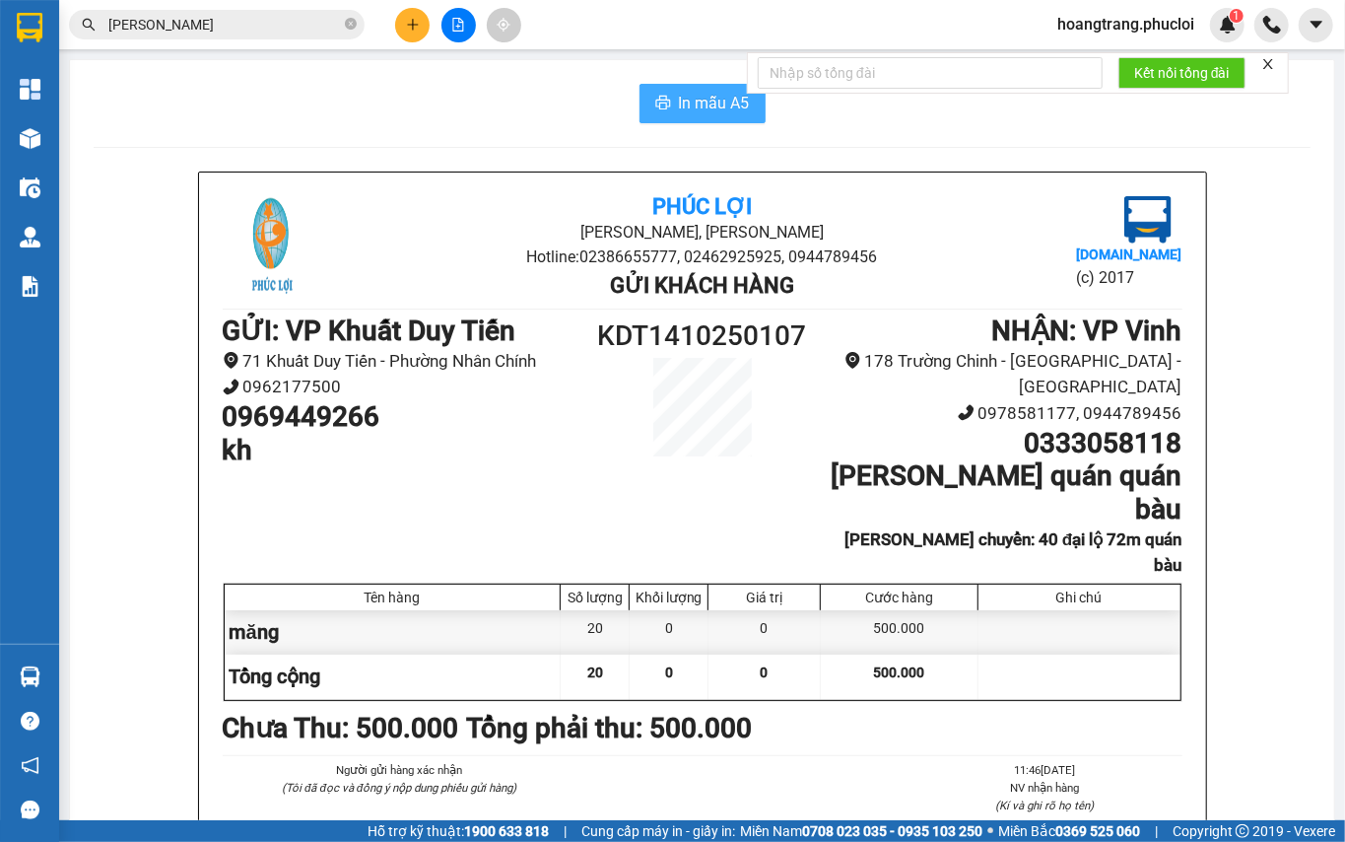
click at [652, 88] on button "In mẫu A5" at bounding box center [703, 103] width 126 height 39
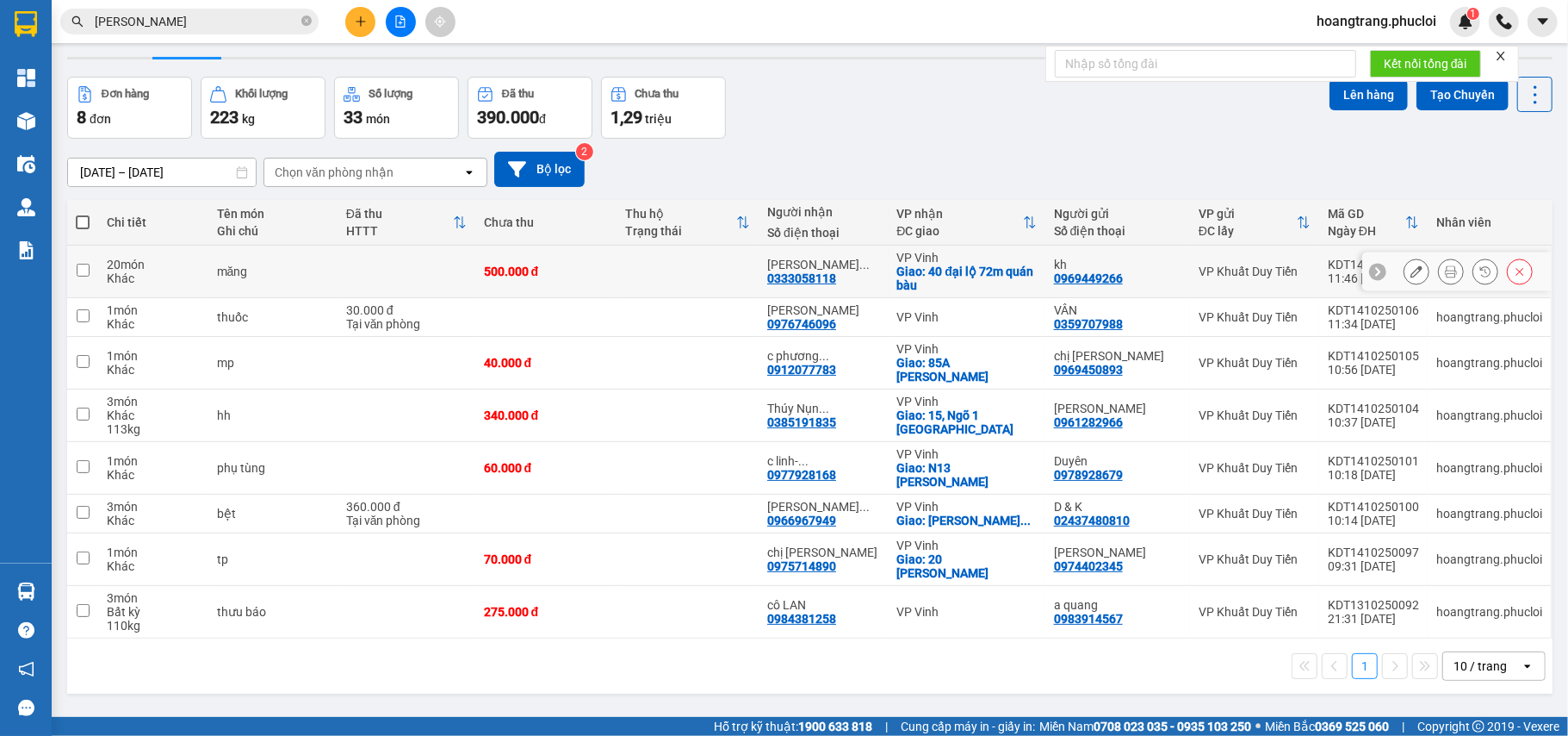
scroll to position [80, 0]
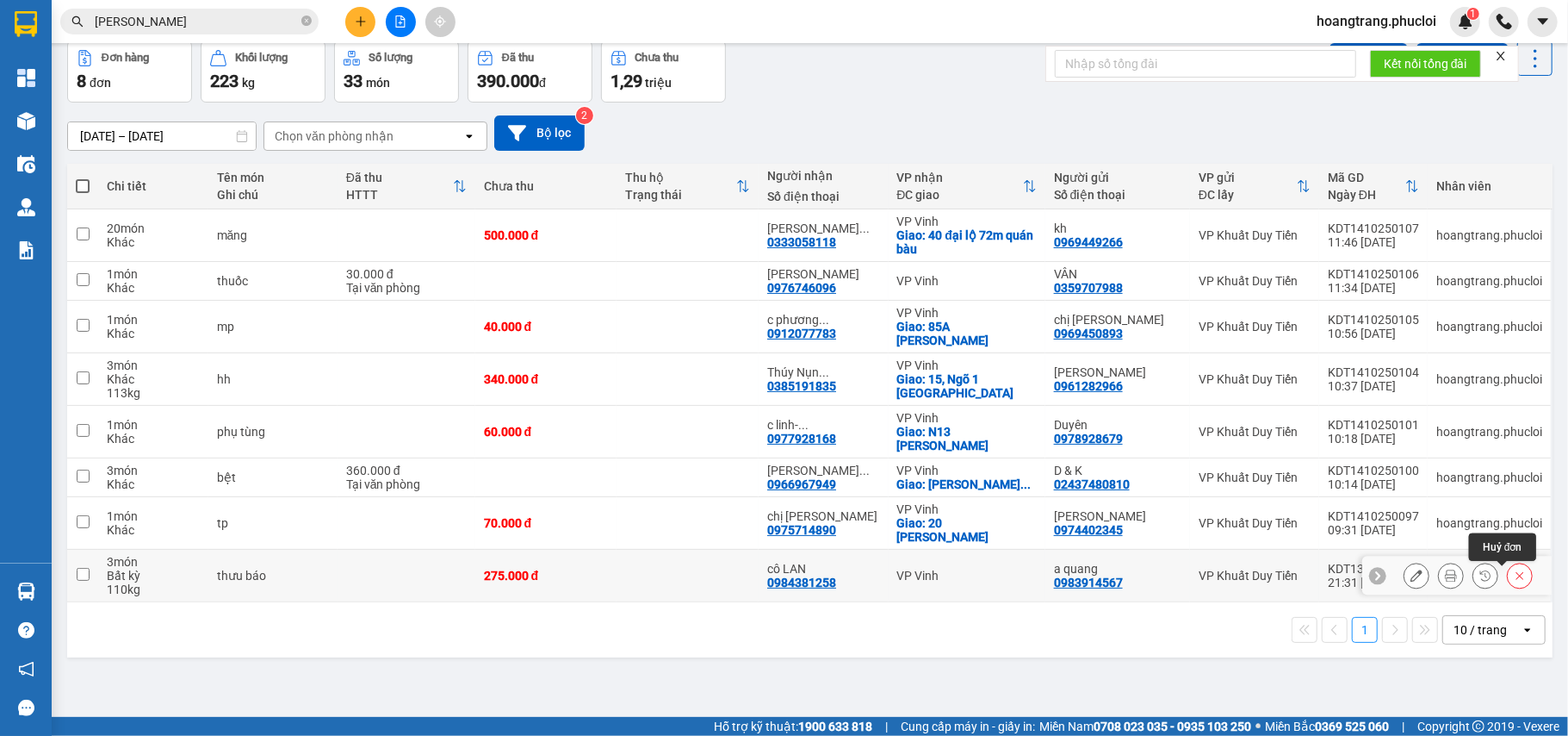
click at [1514, 579] on icon at bounding box center [1520, 575] width 12 height 12
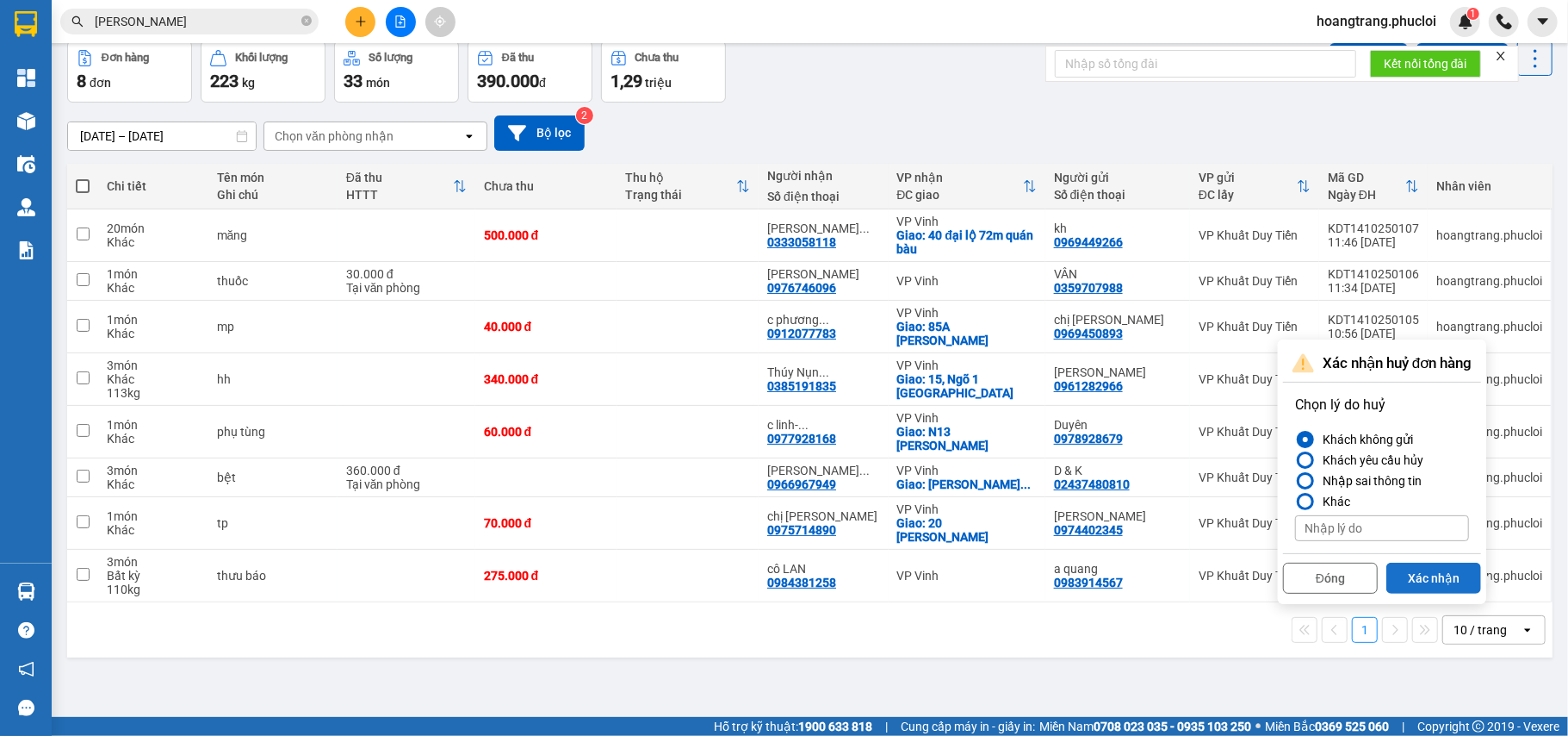
click at [1437, 568] on button "Xác nhận" at bounding box center [1433, 577] width 94 height 31
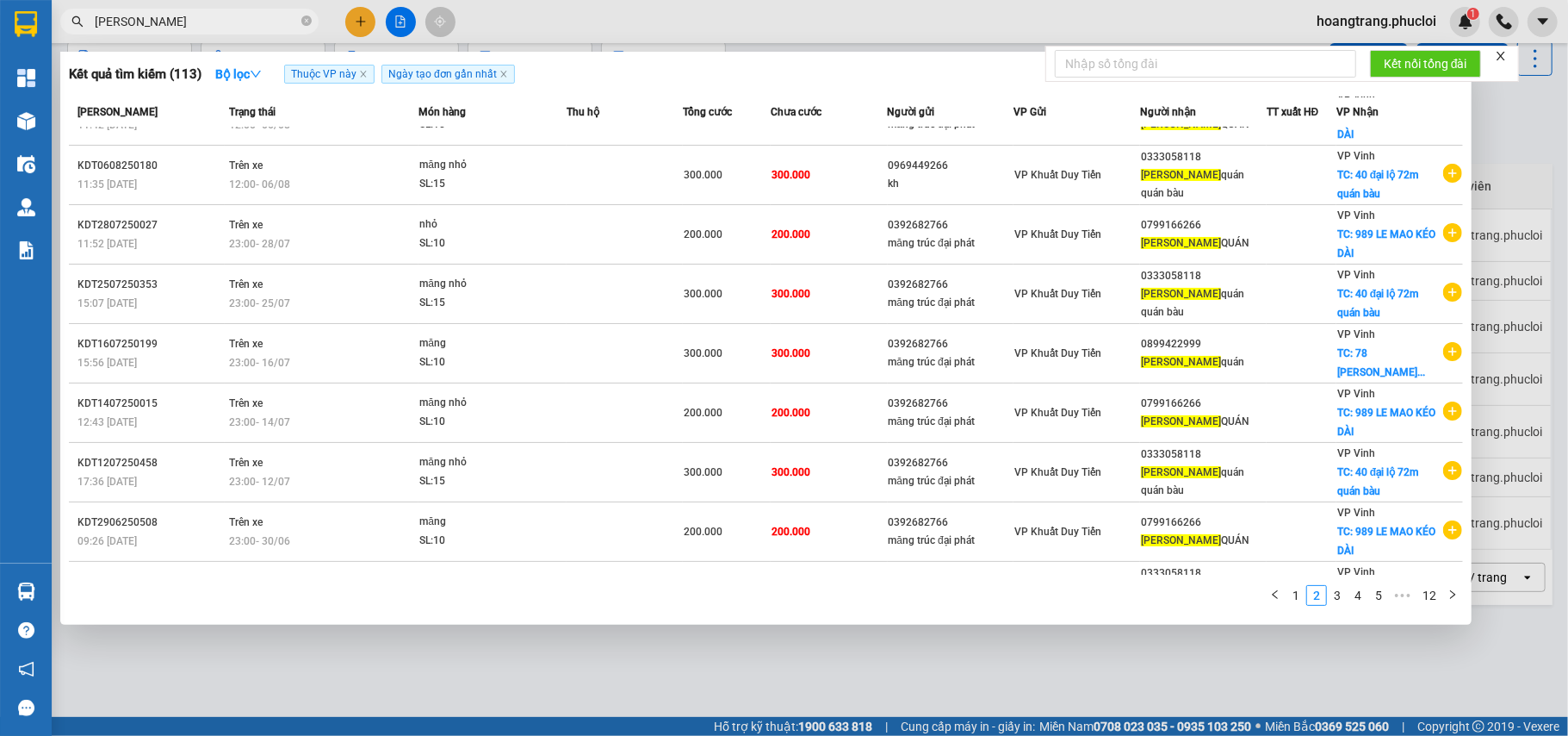
click at [245, 24] on input "lương sơn" at bounding box center [196, 22] width 204 height 19
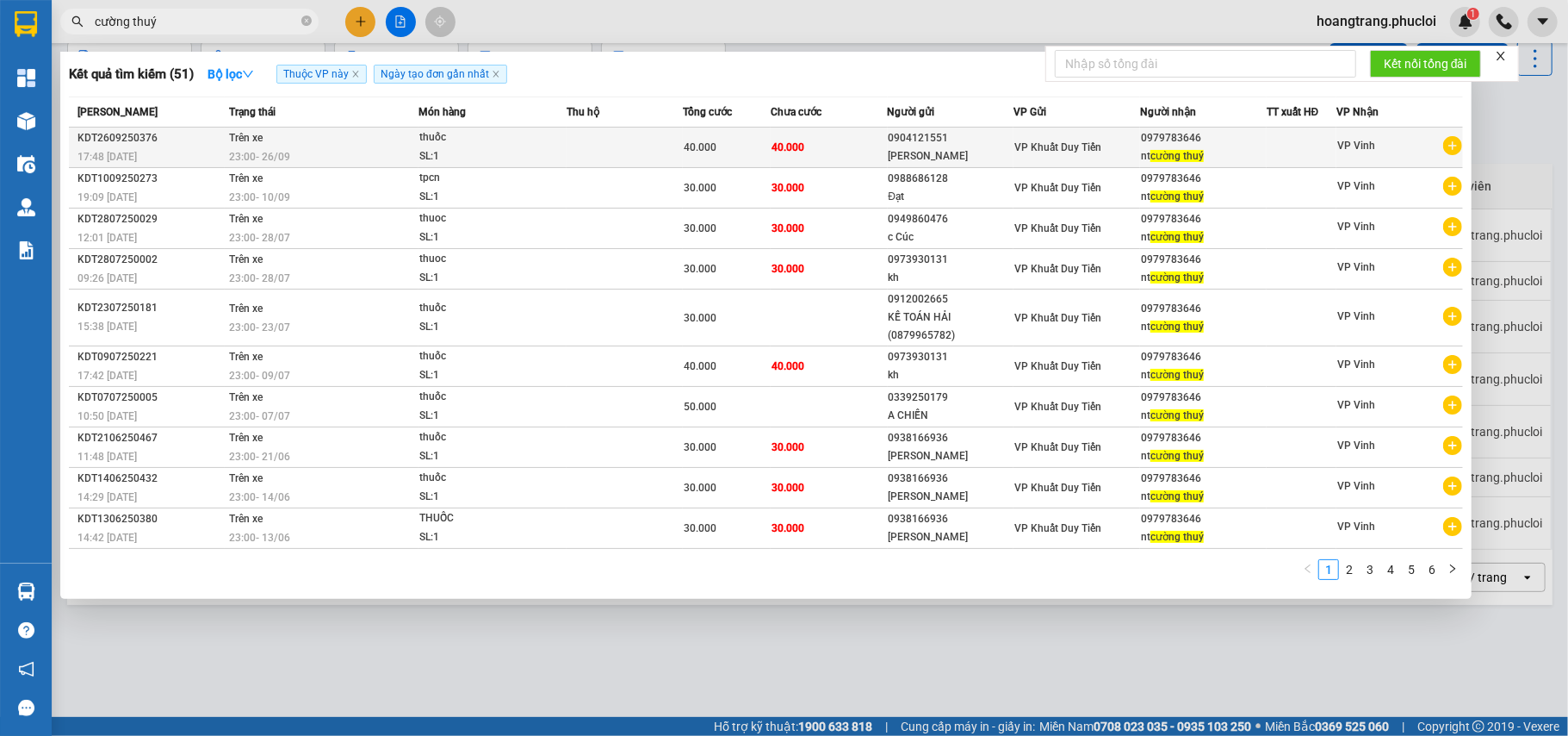
type input "cường thuý"
click at [1448, 142] on icon "plus-circle" at bounding box center [1454, 146] width 19 height 19
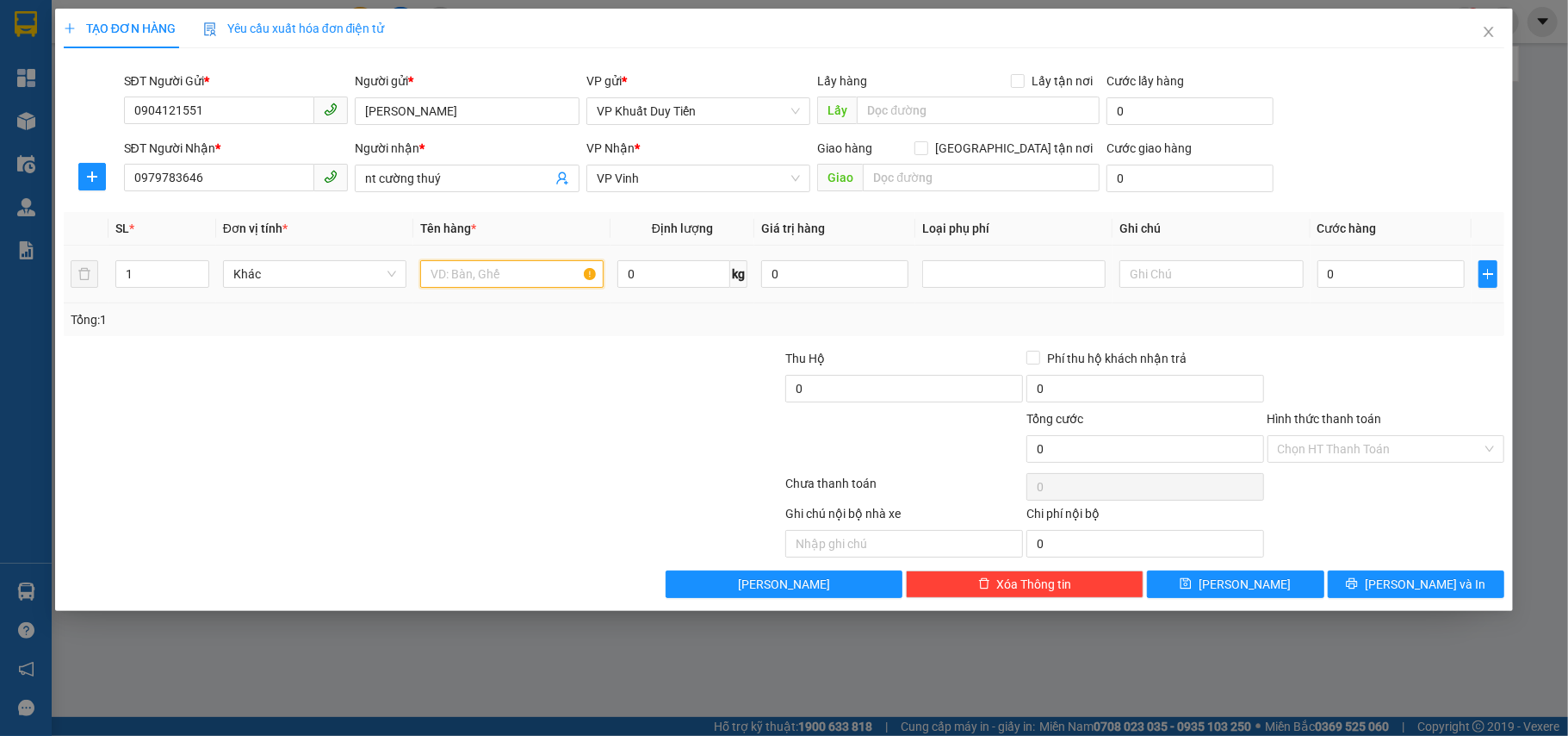
click at [429, 280] on input "text" at bounding box center [512, 274] width 184 height 28
type input "t"
type input "thuốc"
click at [1335, 277] on input "0" at bounding box center [1391, 274] width 148 height 28
type input "3"
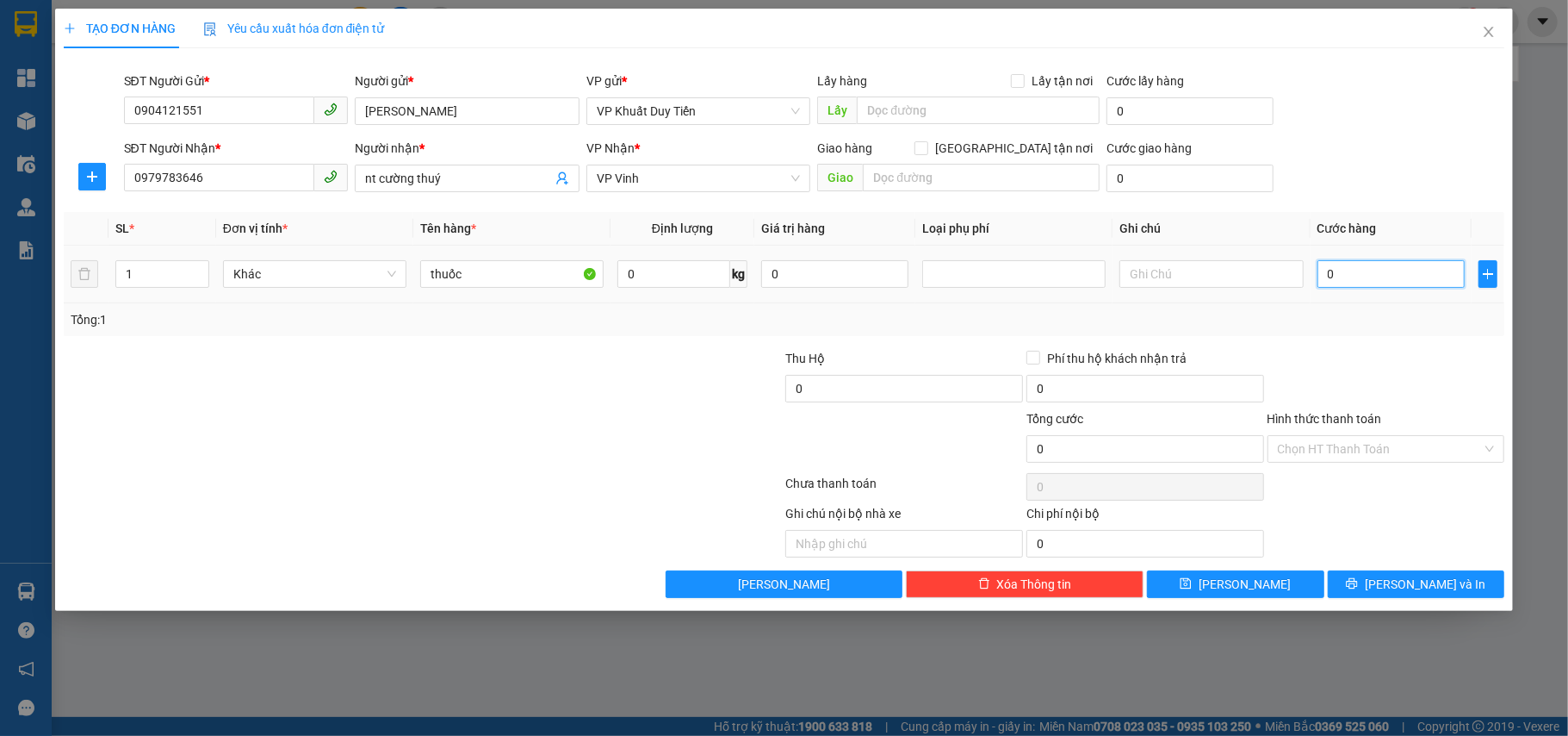
type input "3"
type input "30"
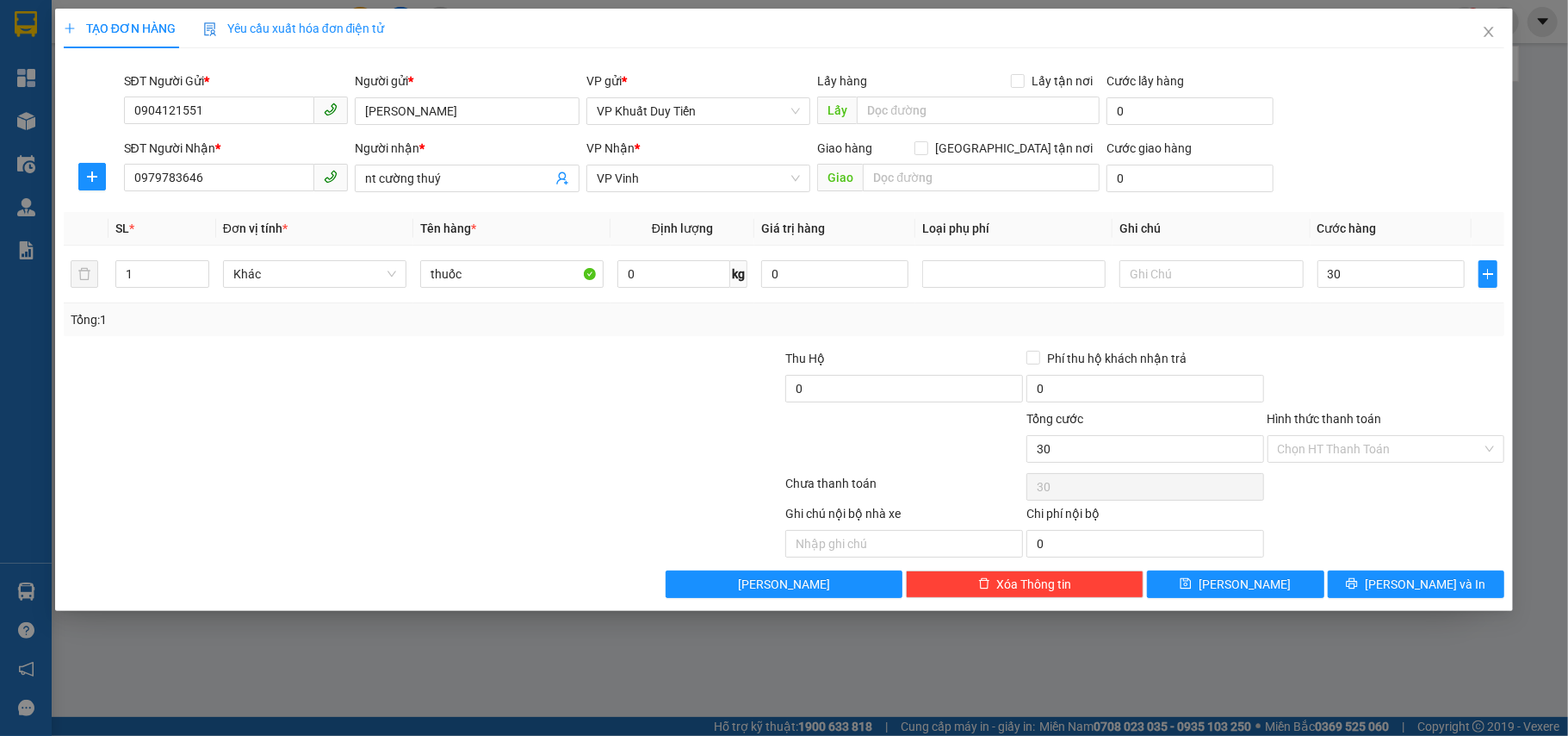
type input "30.000"
click at [1379, 572] on div "Transit Pickup Surcharge Ids Transit Deliver Surcharge Ids Transit Deliver Surc…" at bounding box center [785, 330] width 1442 height 536
click at [1358, 583] on icon "printer" at bounding box center [1352, 583] width 12 height 12
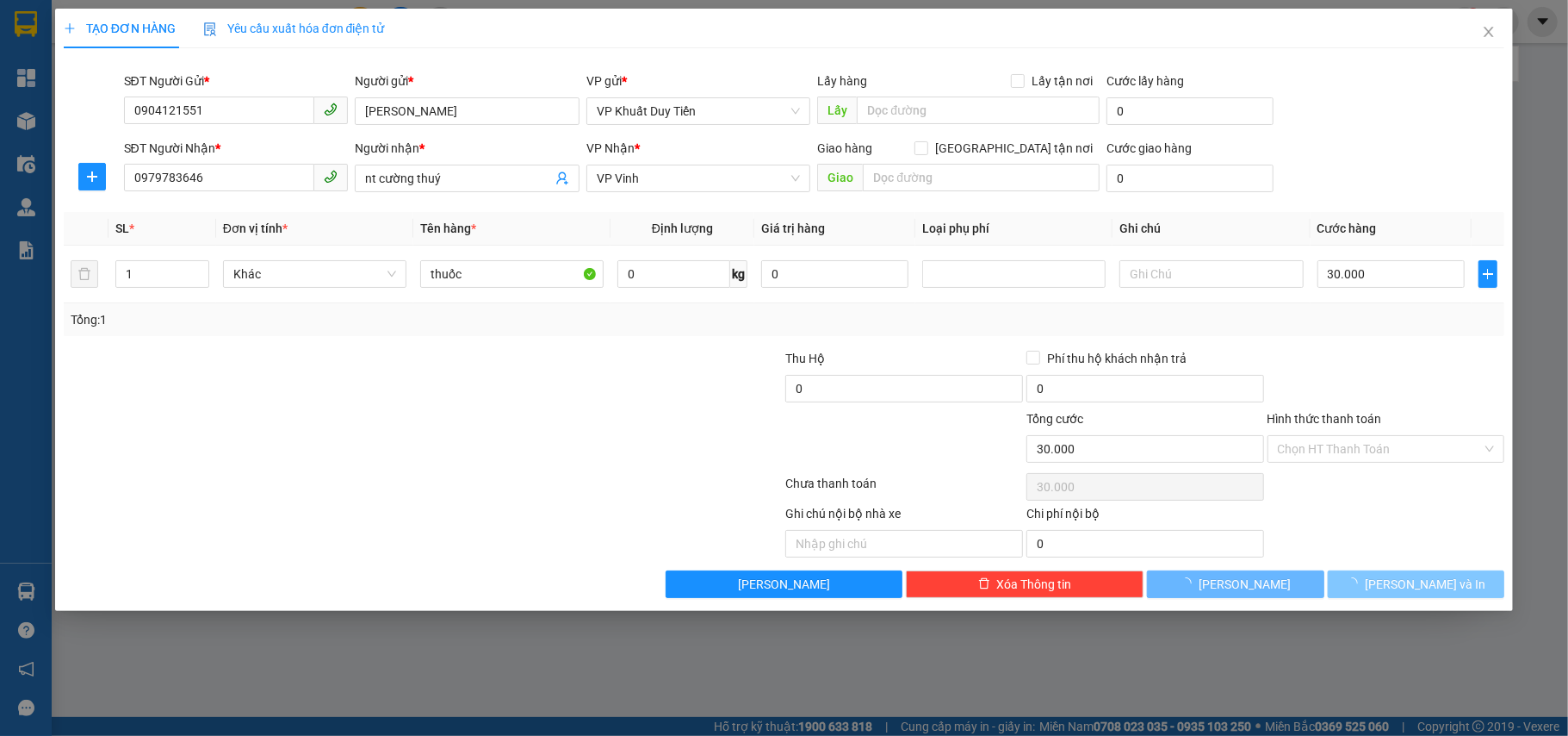
click at [1395, 641] on div "TẠO ĐƠN HÀNG Yêu cầu xuất hóa đơn điện tử Transit Pickup Surcharge Ids Transit …" at bounding box center [784, 368] width 1568 height 736
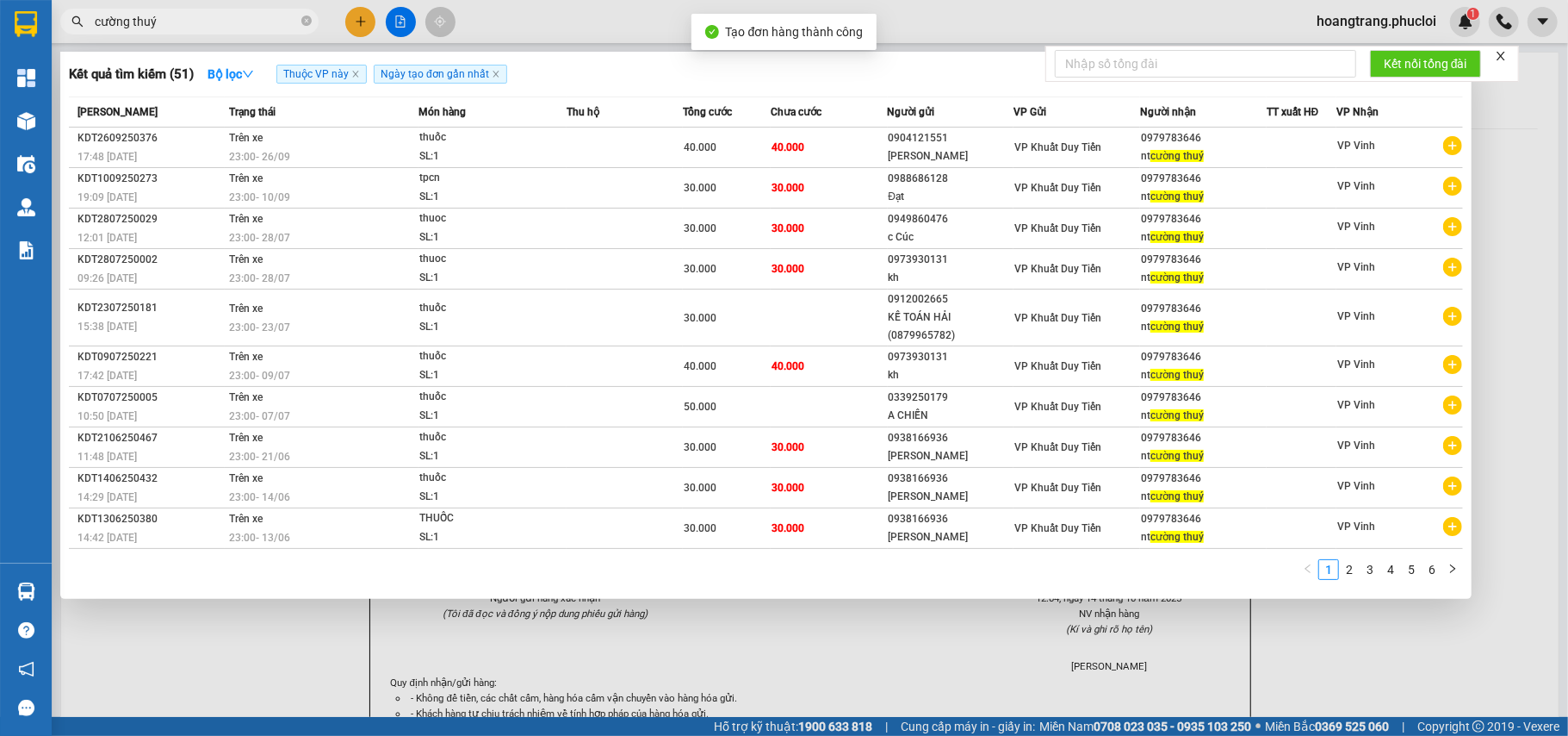
click at [1442, 628] on div at bounding box center [784, 368] width 1568 height 736
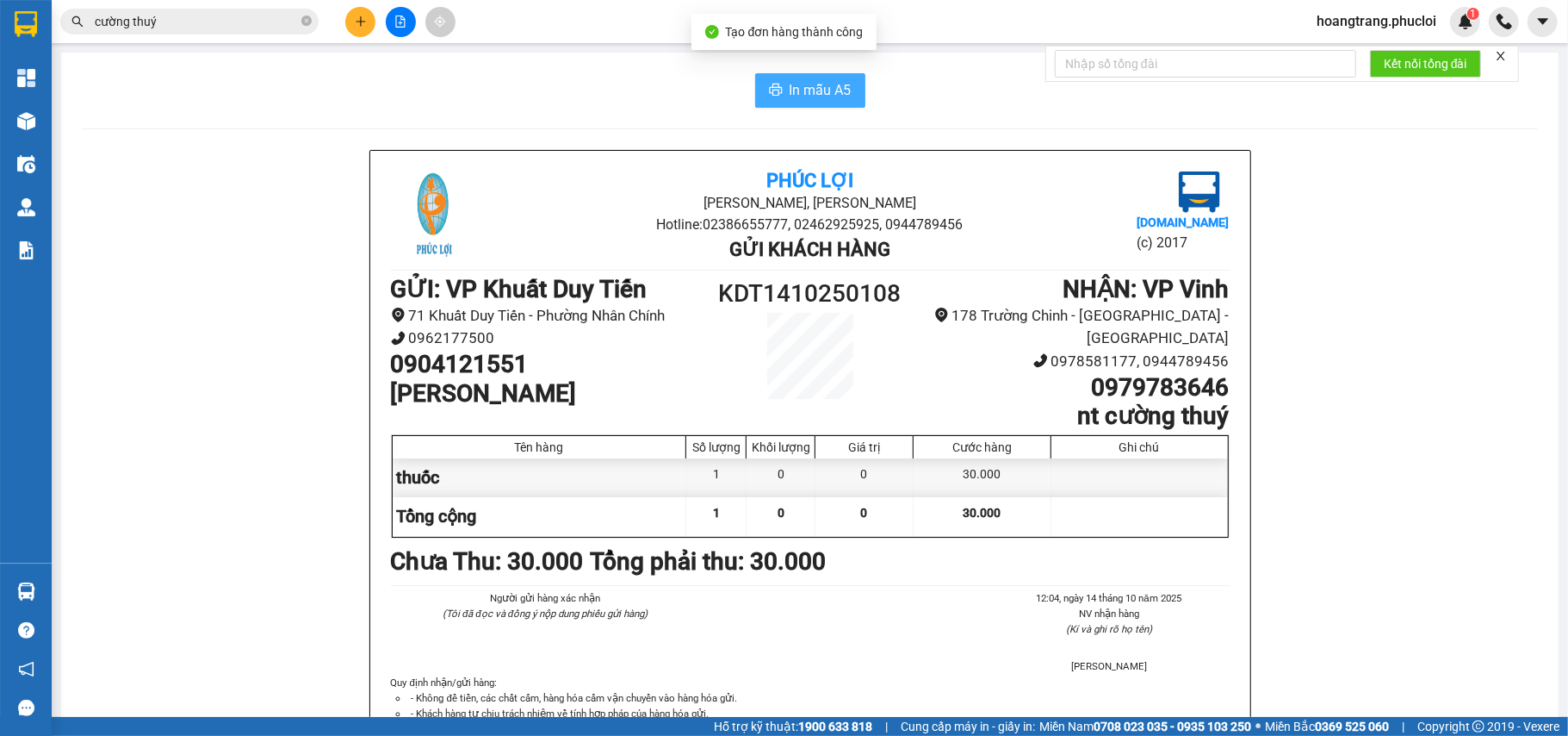
click at [841, 89] on button "In mẫu A5" at bounding box center [810, 90] width 110 height 34
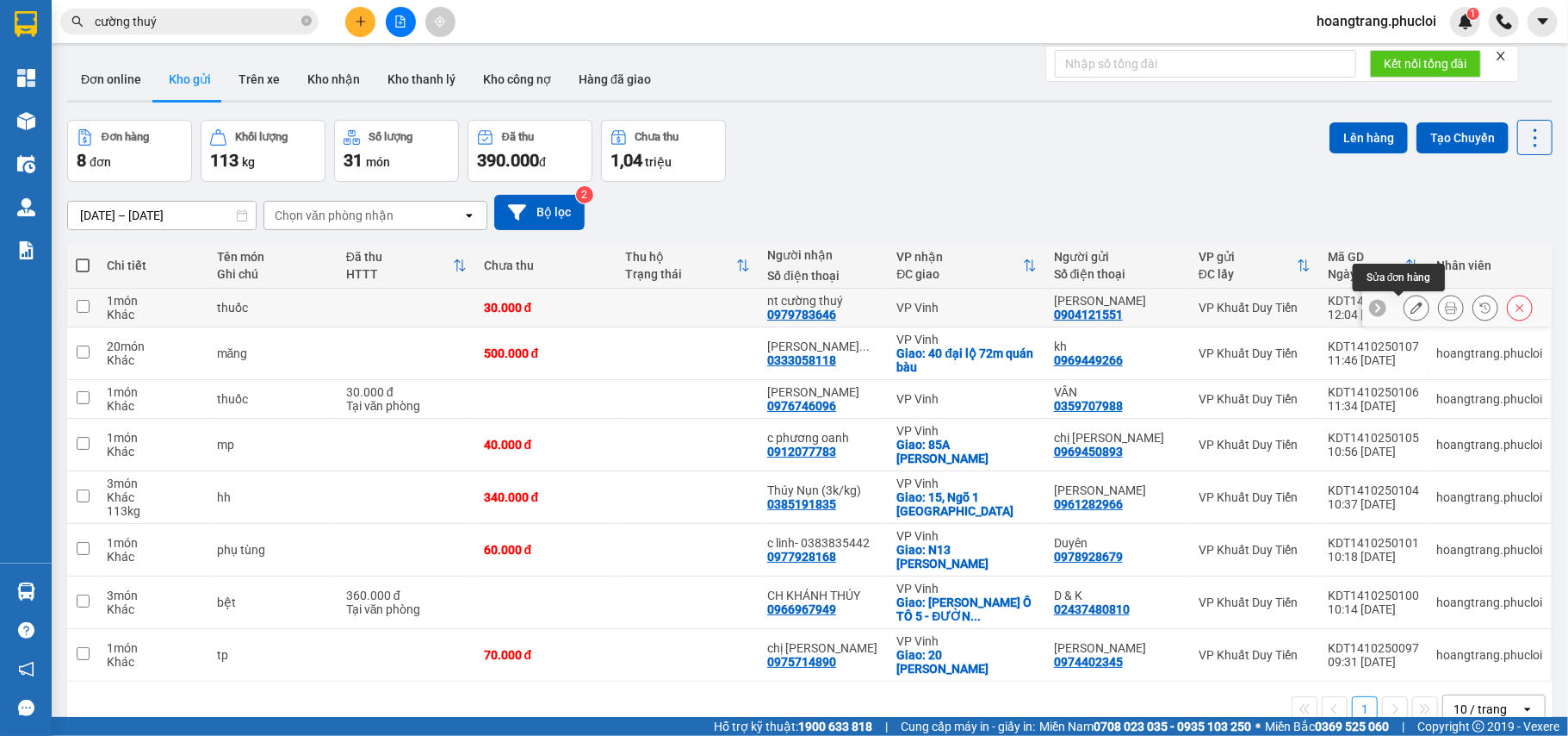
click at [1406, 307] on button at bounding box center [1417, 308] width 24 height 30
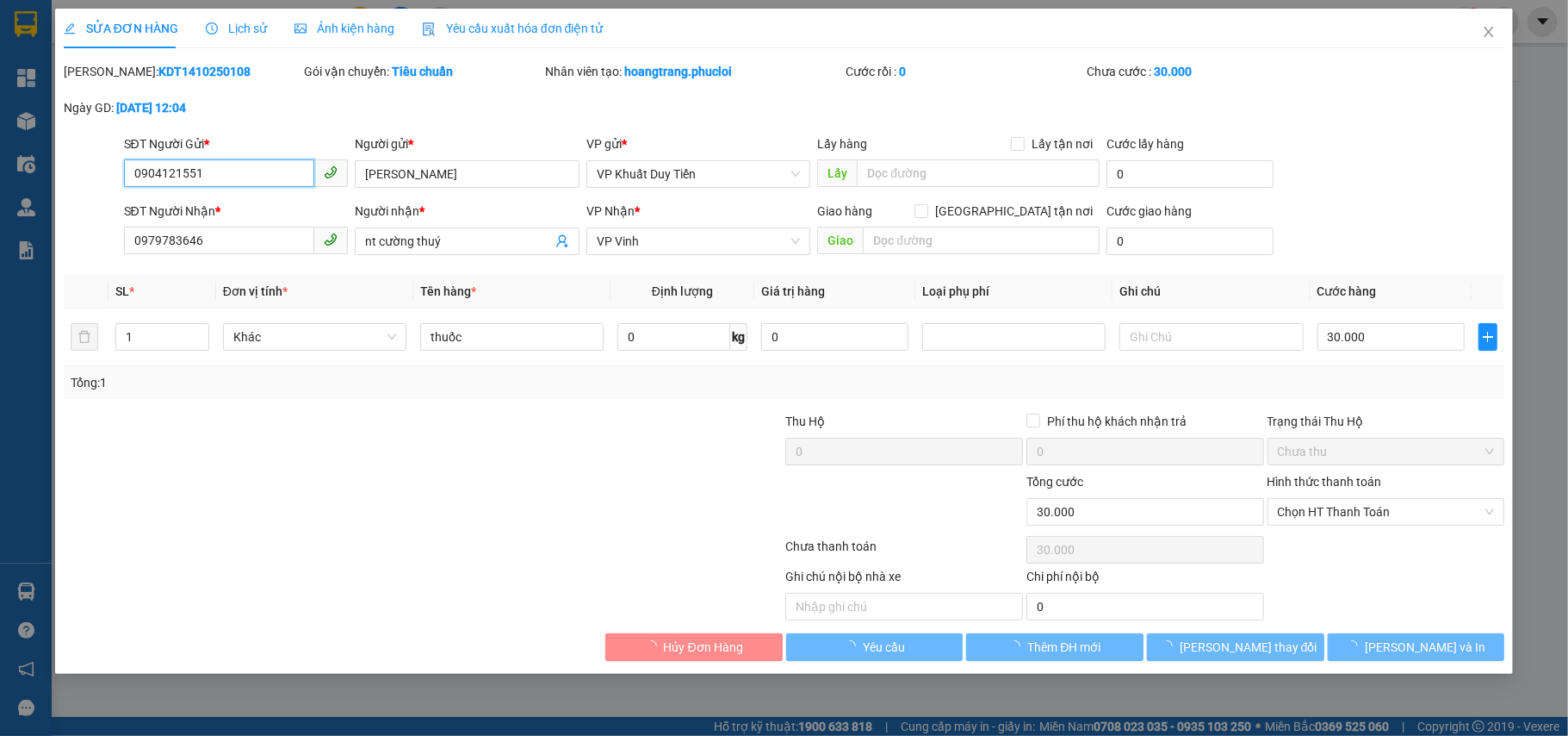
type input "0904121551"
type input "anh Quỳnh"
type input "0979783646"
type input "nt cường thuý"
type input "0"
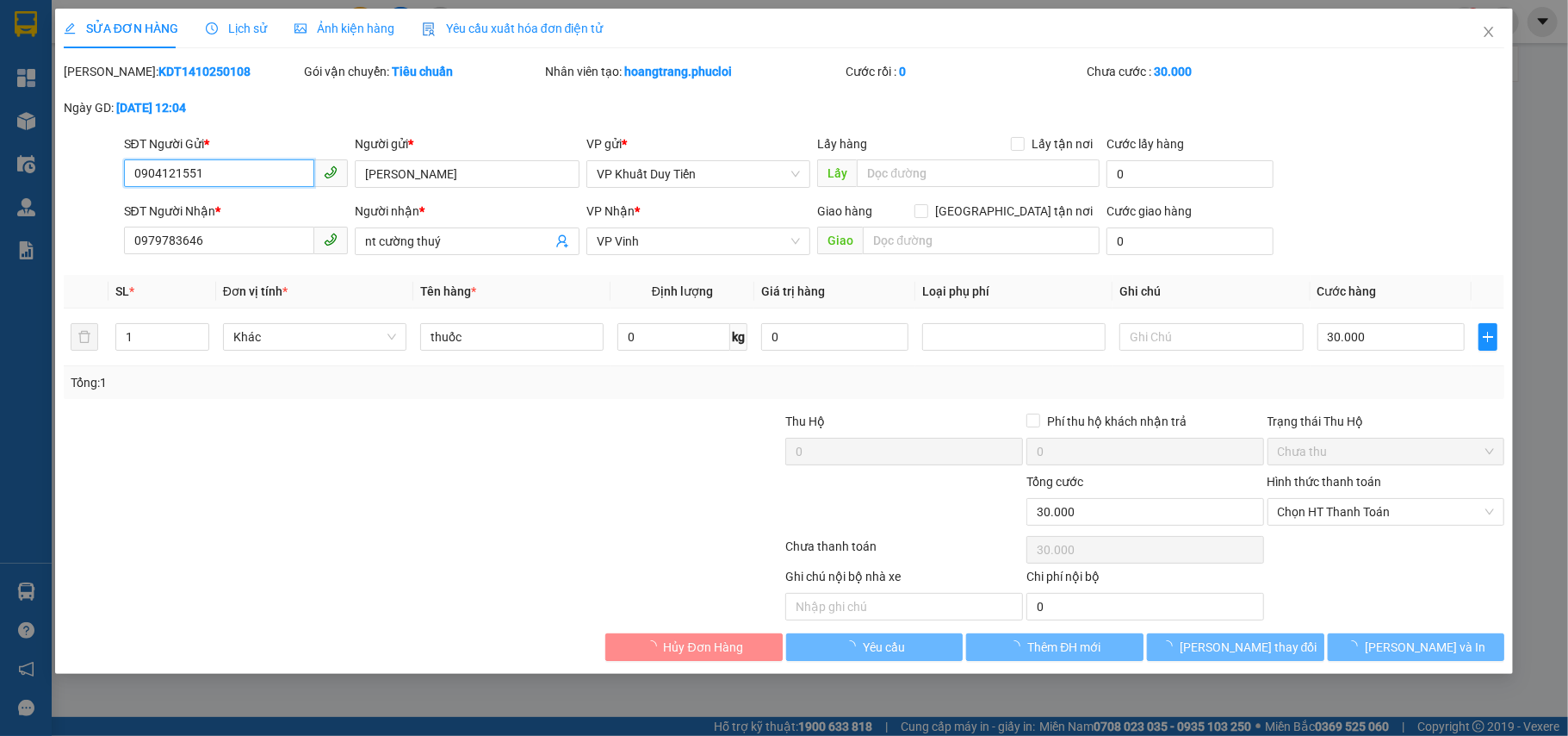
type input "30.000"
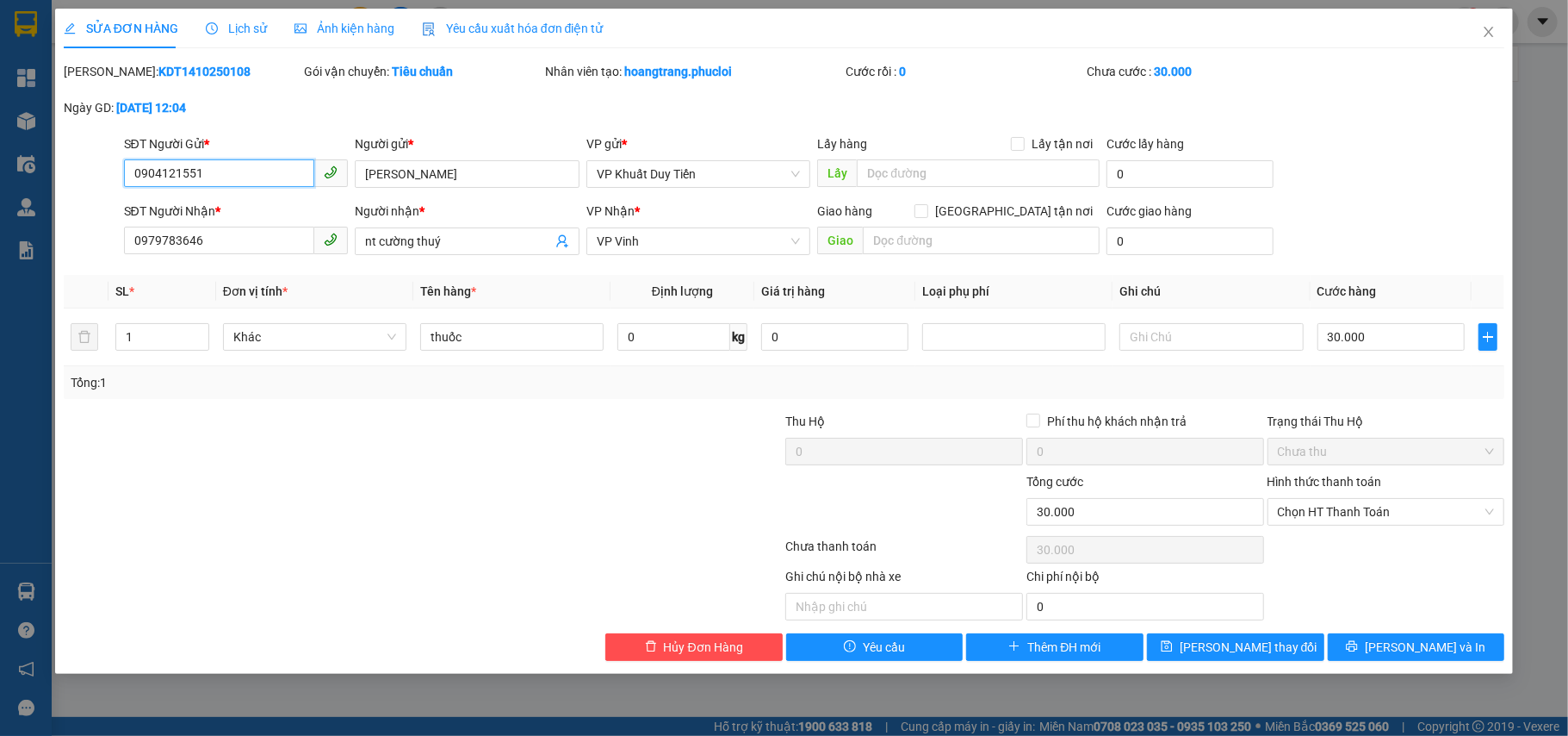
click at [287, 167] on input "0904121551" at bounding box center [219, 173] width 191 height 28
click at [296, 183] on input "930131" at bounding box center [219, 173] width 191 height 28
type input "0973930131"
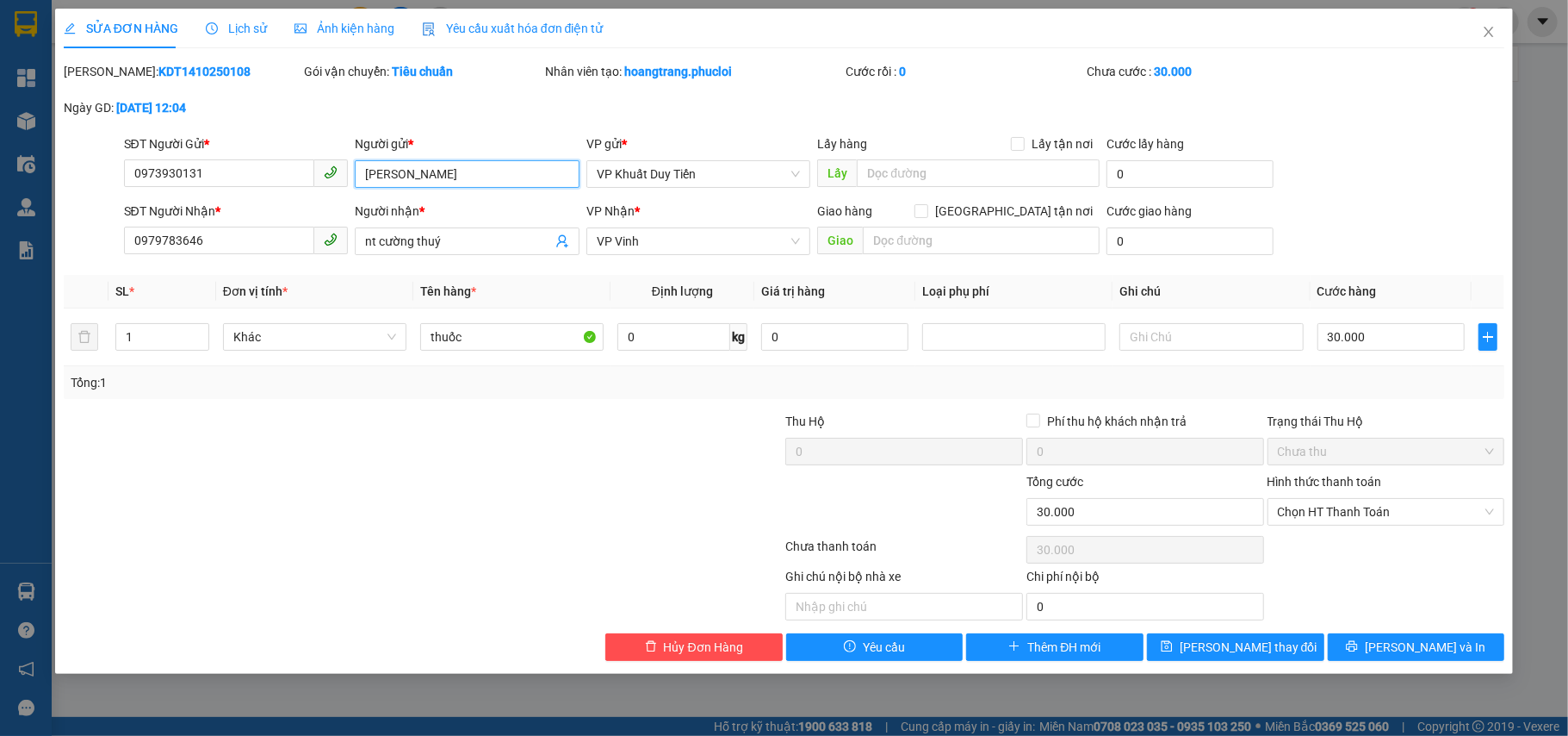
click at [495, 184] on input "anh Quỳnh" at bounding box center [467, 174] width 225 height 28
type input "TMH"
click at [1077, 401] on div "Total Paid Fee 0 Total UnPaid Fee 30.000 Cash Collection Total Fee Mã ĐH: KDT14…" at bounding box center [785, 361] width 1442 height 599
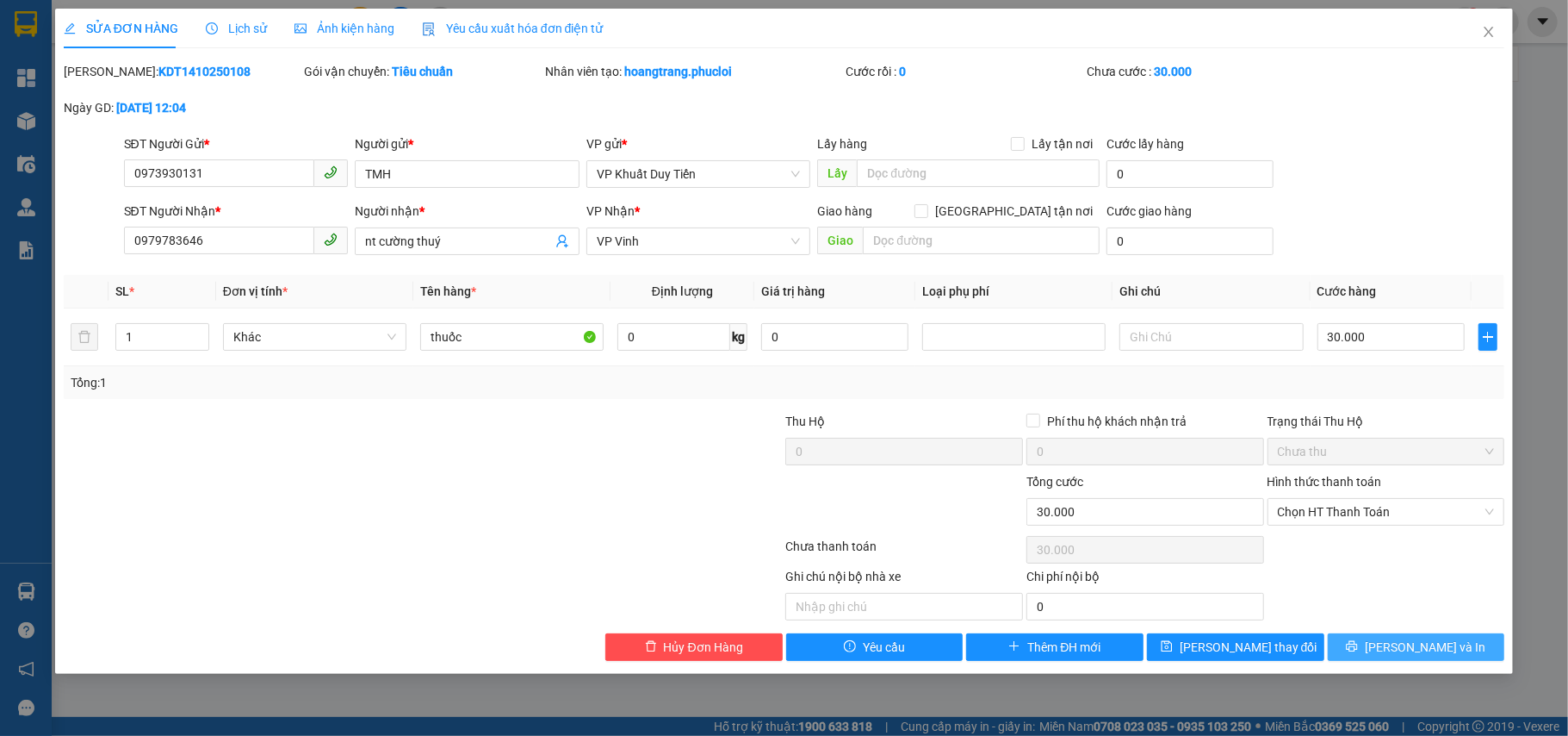
click at [1356, 652] on button "Lưu và In" at bounding box center [1416, 647] width 177 height 28
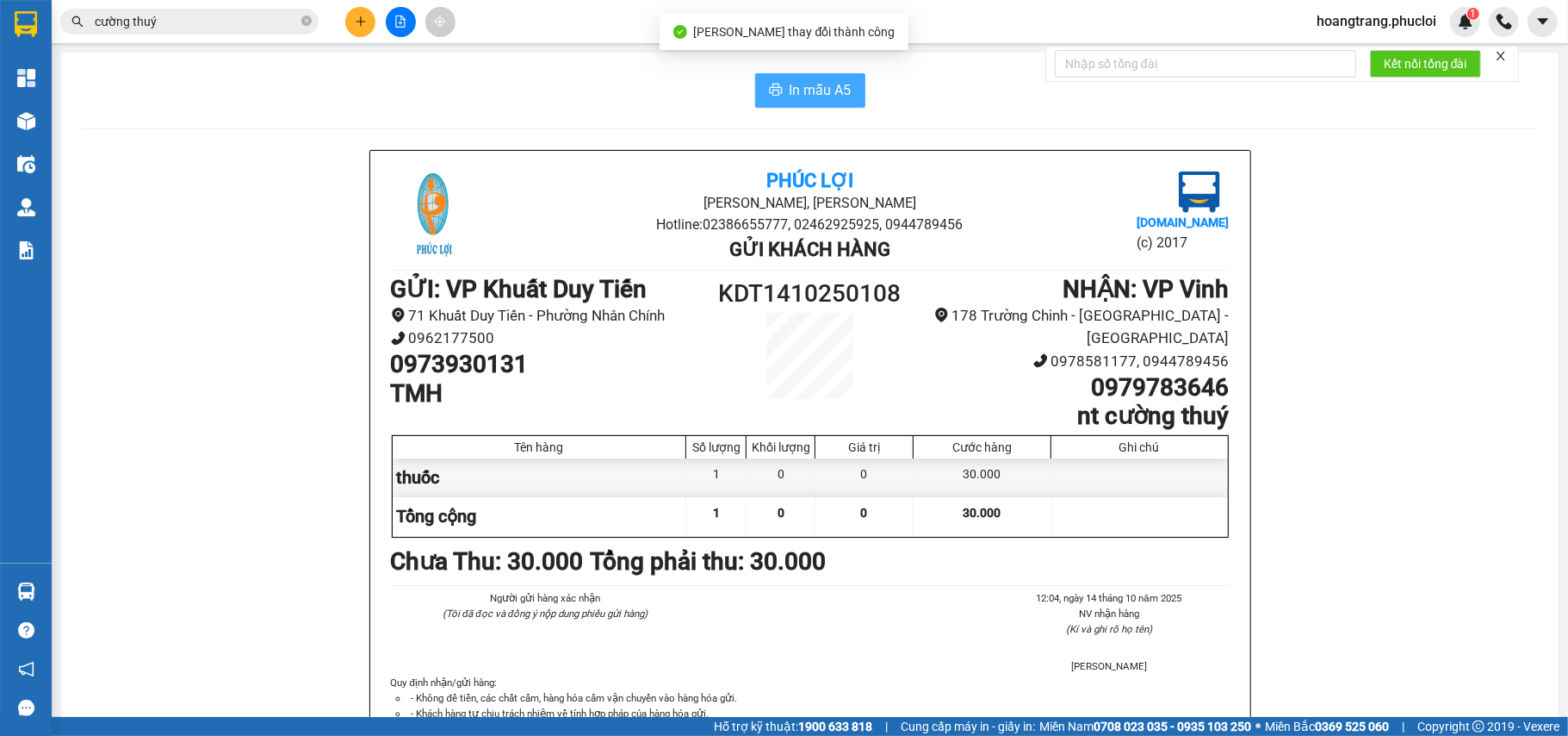
click at [801, 101] on button "In mẫu A5" at bounding box center [810, 90] width 110 height 34
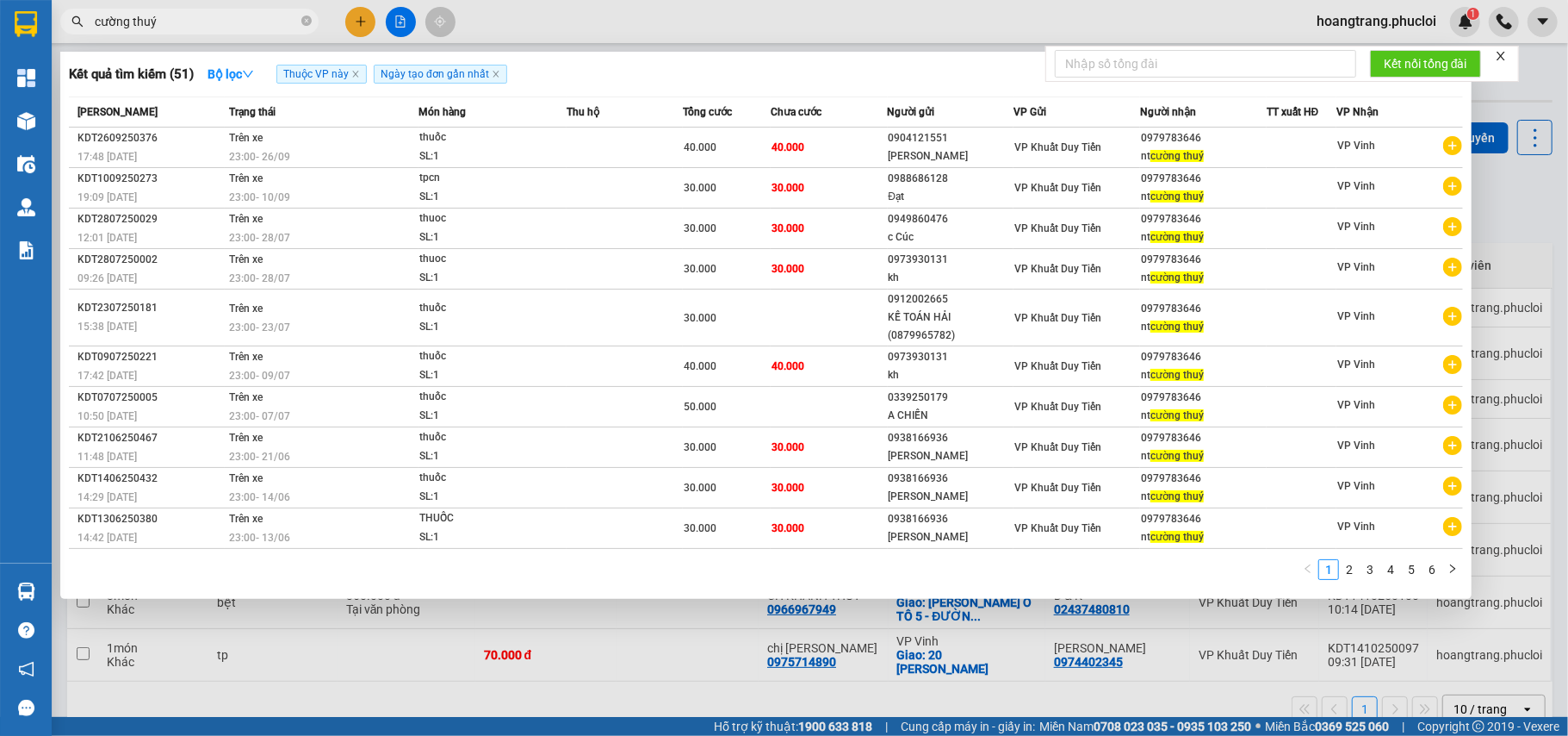
click at [243, 12] on input "cường thuý" at bounding box center [196, 22] width 204 height 19
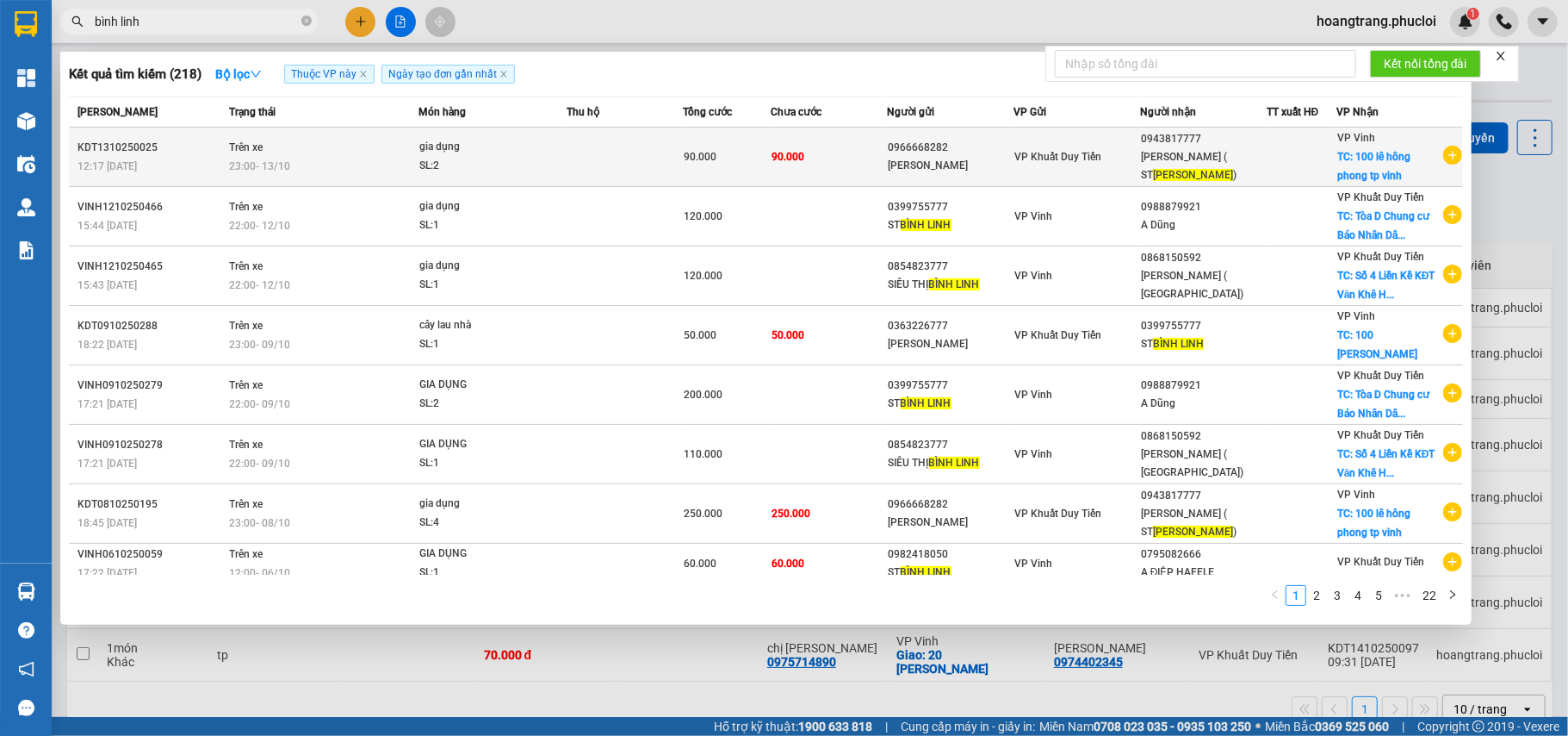
type input "bình linh"
click at [1451, 148] on icon "plus-circle" at bounding box center [1454, 156] width 19 height 19
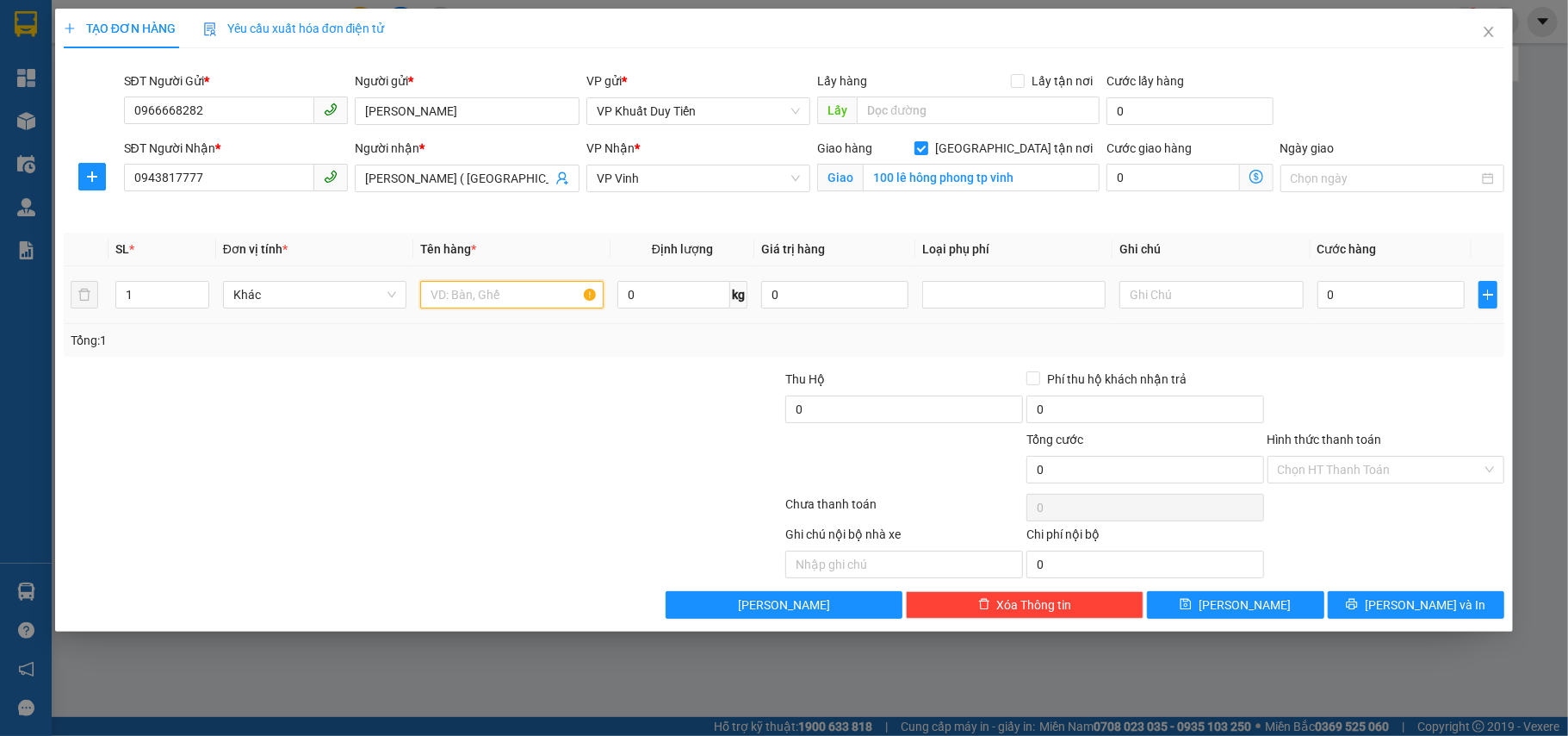
click at [548, 300] on input "text" at bounding box center [512, 295] width 184 height 28
type input "gia dụng"
drag, startPoint x: 143, startPoint y: 300, endPoint x: 104, endPoint y: 291, distance: 40.0
click at [104, 291] on tr "1 Khác gia dụng 0 kg 0 0" at bounding box center [785, 295] width 1442 height 58
type input "2"
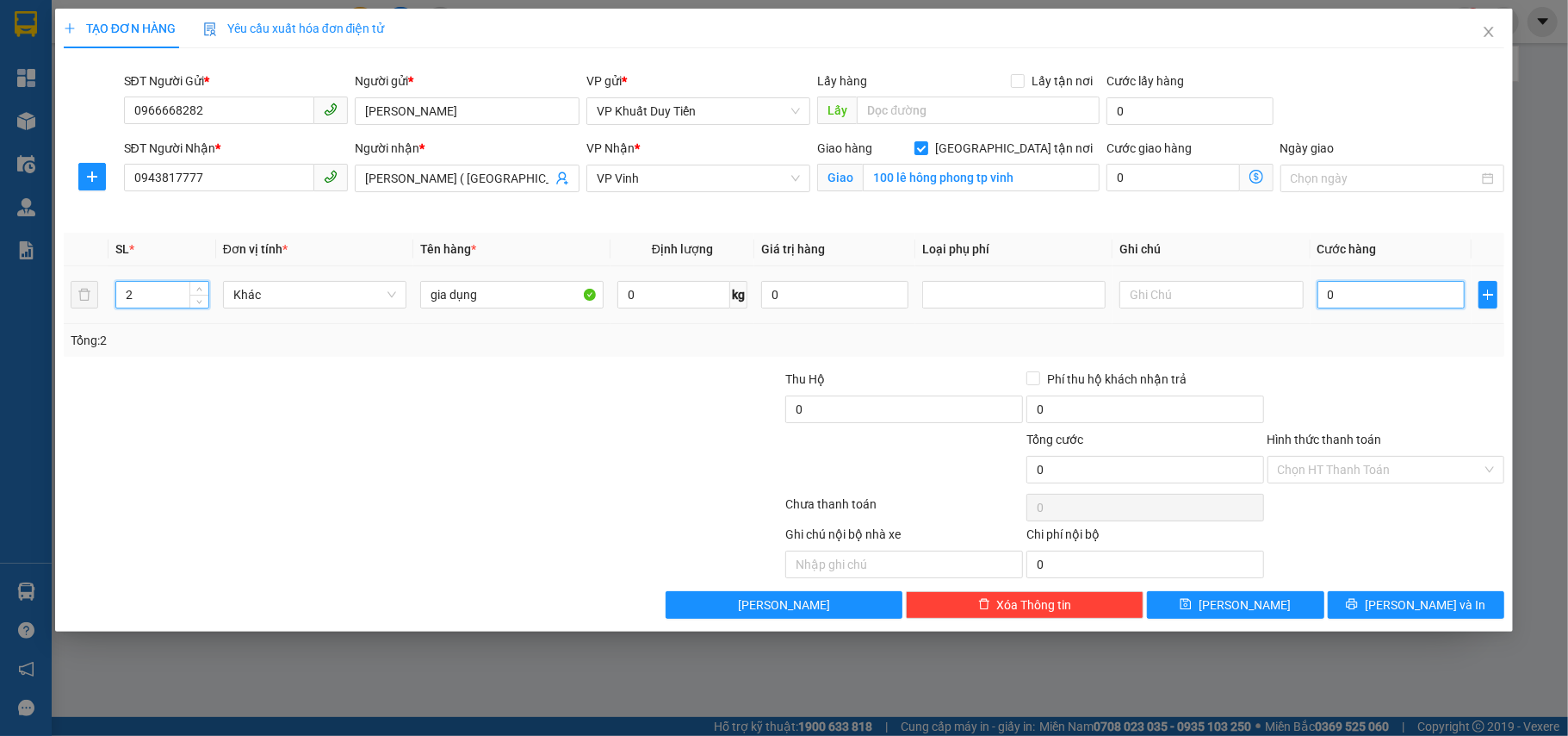
click at [1343, 309] on input "0" at bounding box center [1391, 295] width 148 height 28
type input "1"
type input "11"
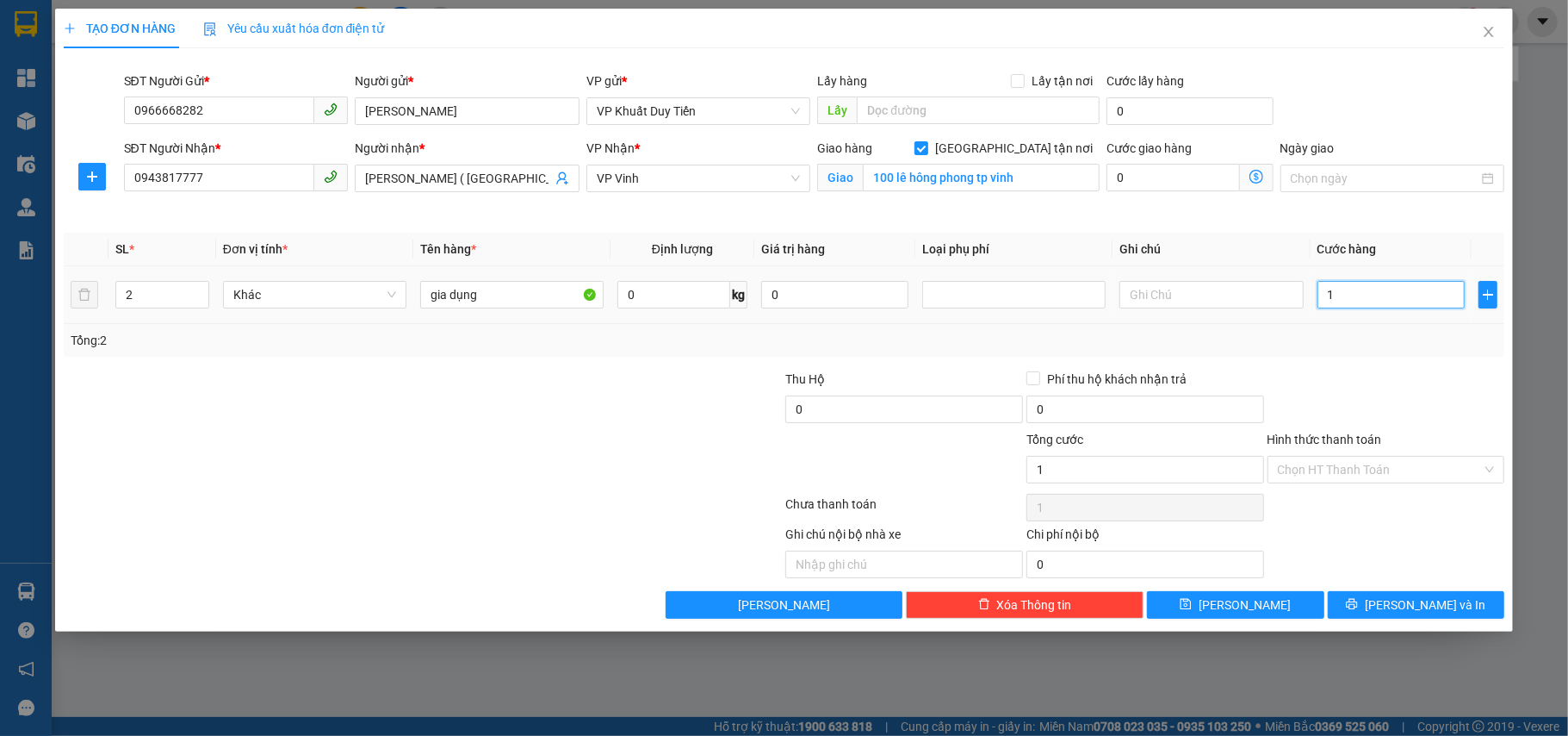
type input "11"
type input "110"
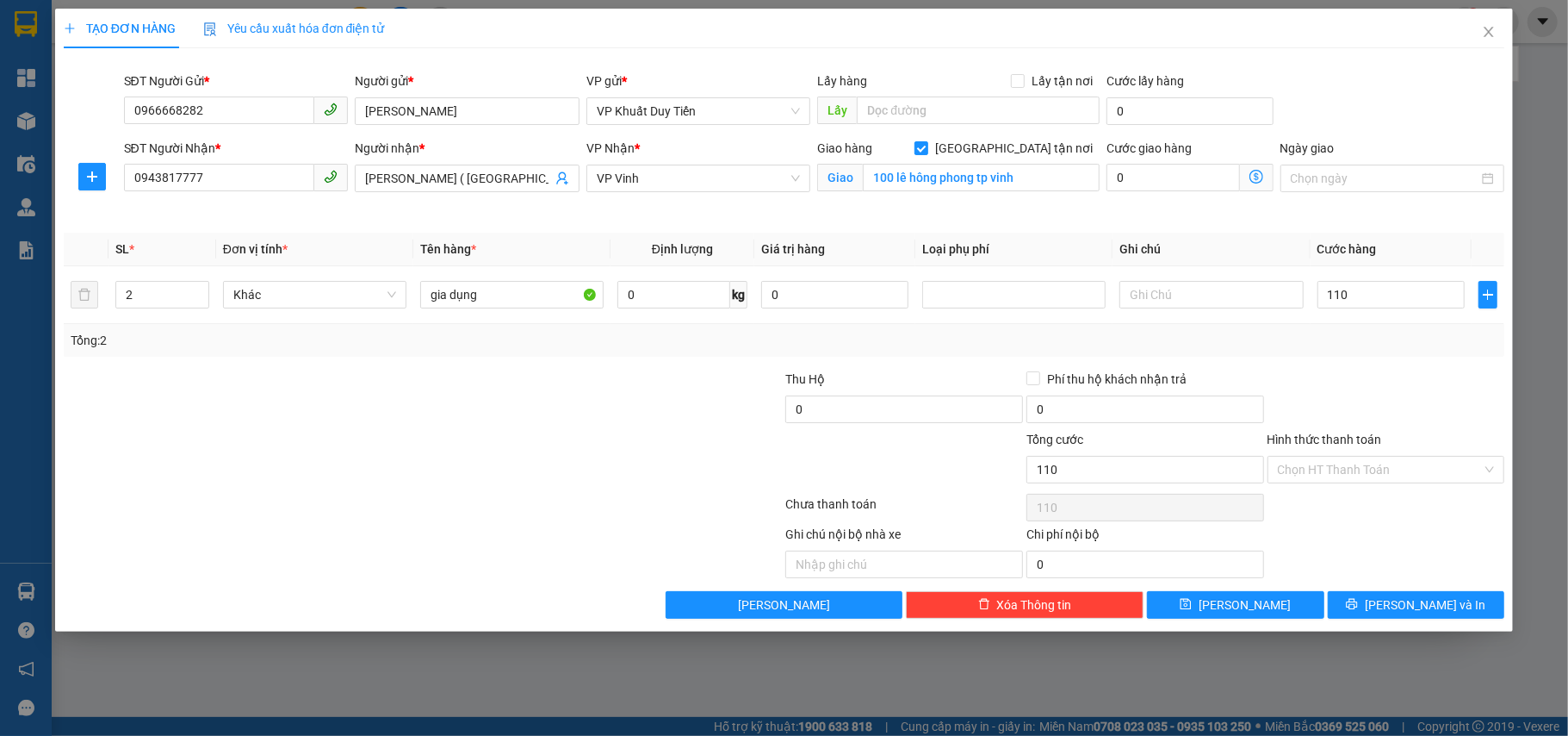
type input "110.000"
click at [1398, 580] on div "Transit Pickup Surcharge Ids Transit Deliver Surcharge Ids Transit Deliver Surc…" at bounding box center [785, 340] width 1442 height 557
click at [1398, 614] on button "Lưu và In" at bounding box center [1416, 605] width 177 height 28
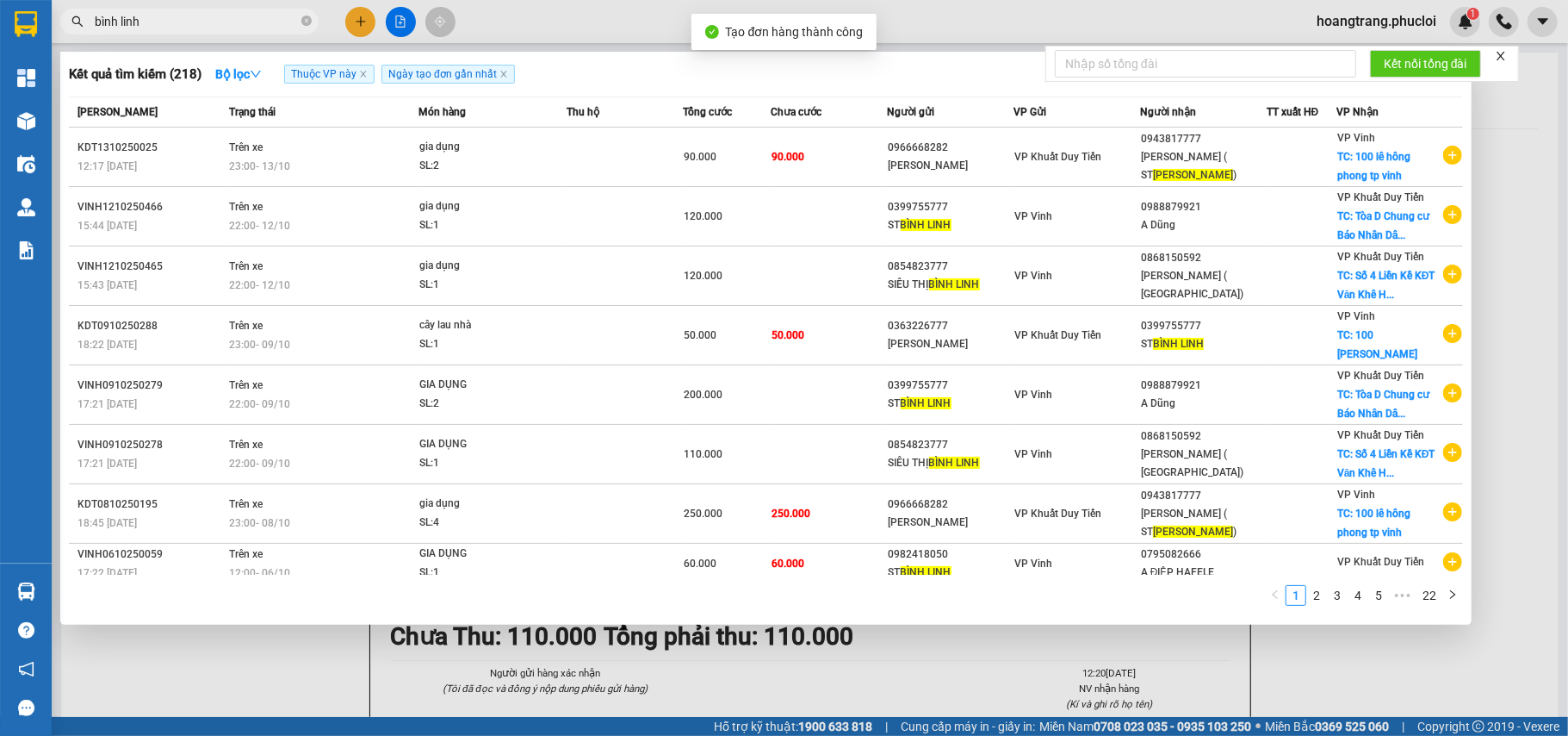
click at [1366, 708] on div at bounding box center [784, 368] width 1568 height 736
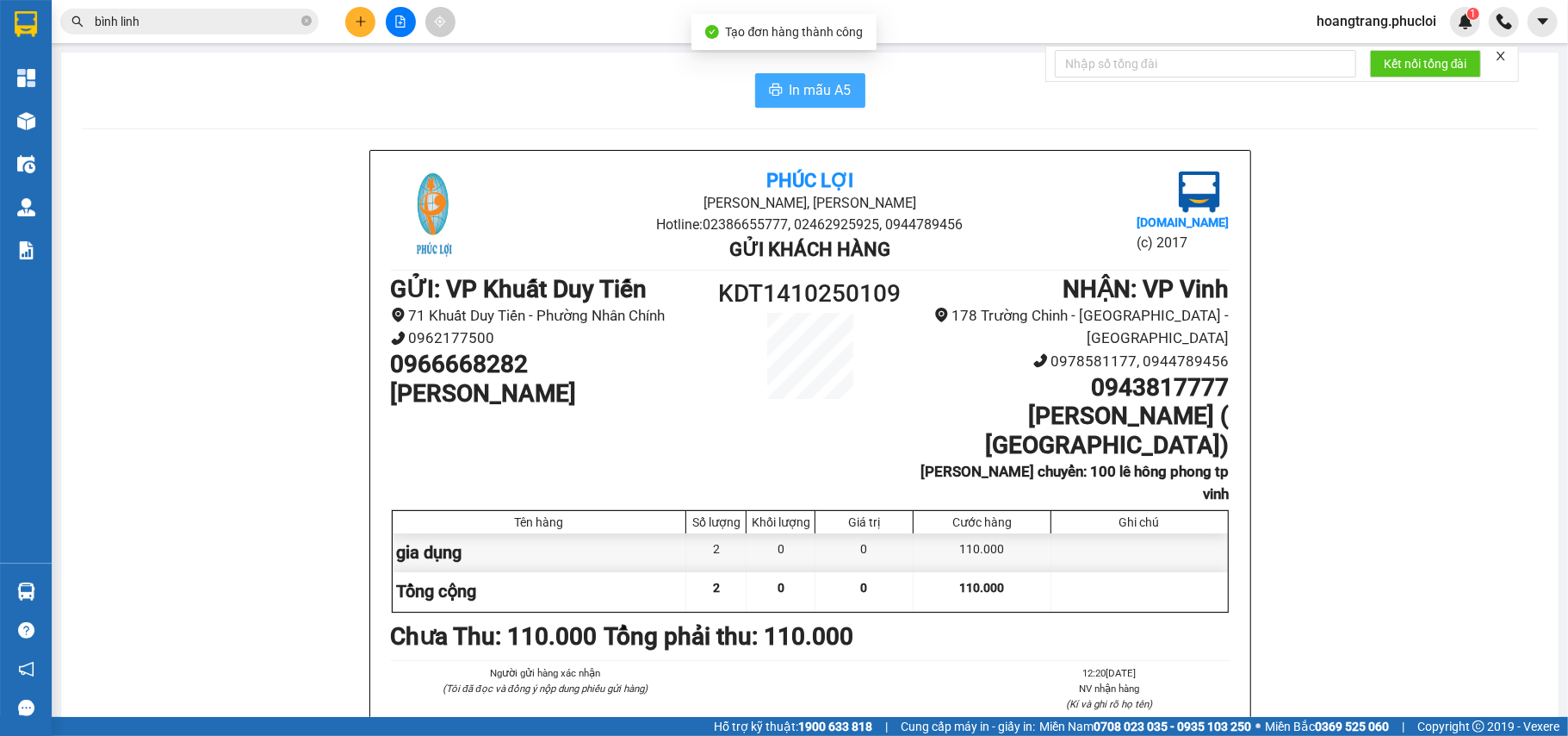
click at [807, 88] on span "In mẫu A5" at bounding box center [821, 90] width 62 height 22
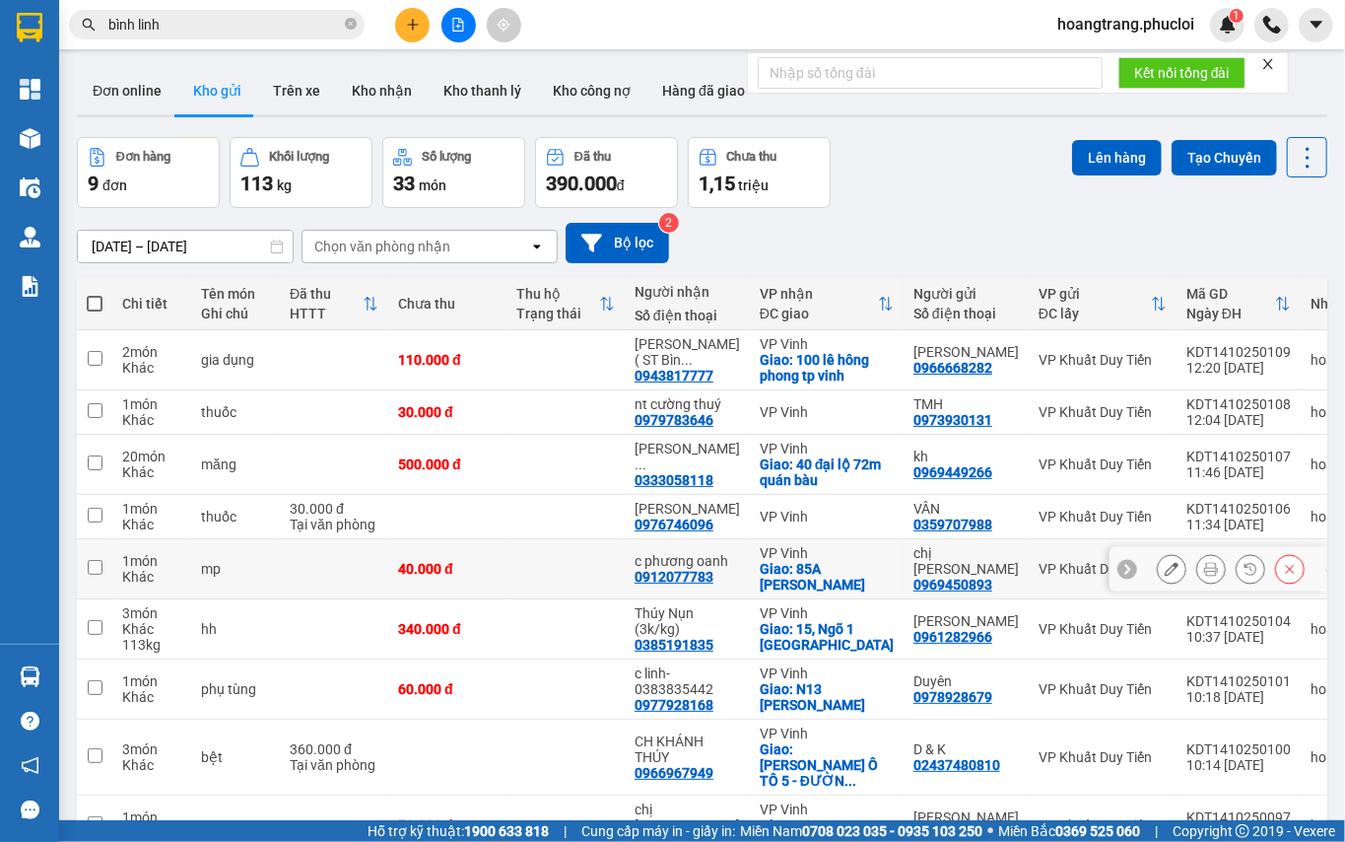
click at [309, 560] on td at bounding box center [334, 569] width 108 height 60
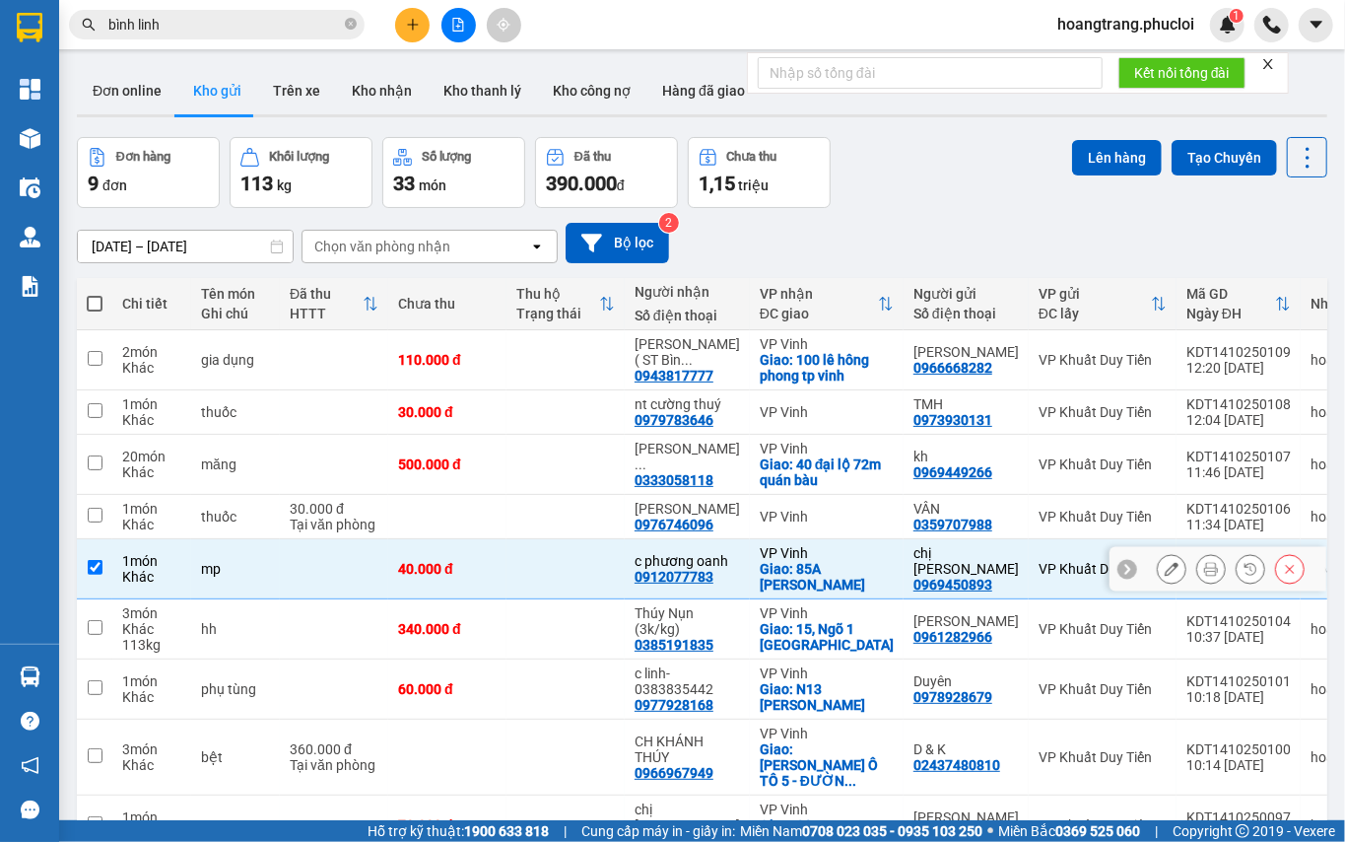
click at [309, 558] on td at bounding box center [334, 569] width 108 height 60
checkbox input "false"
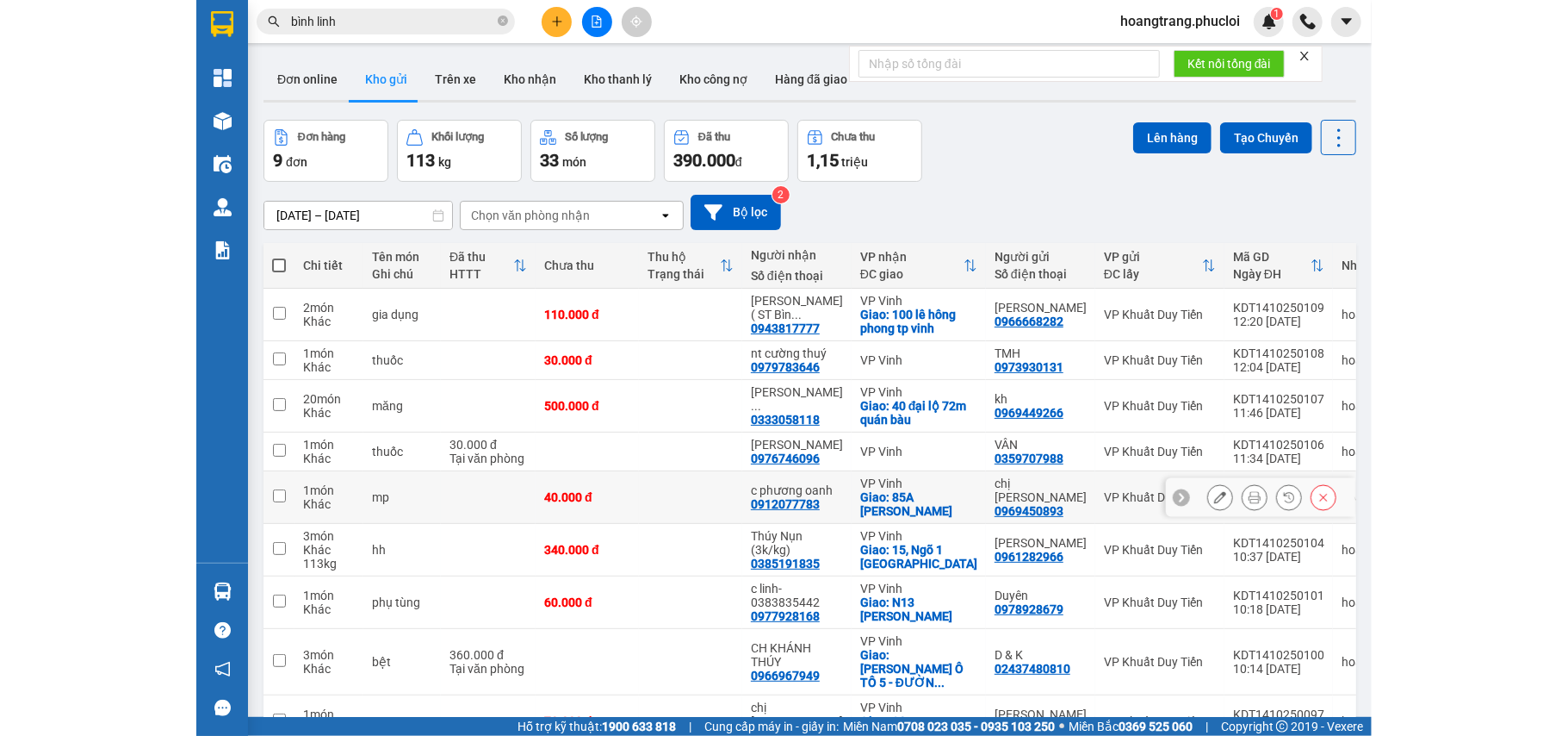
scroll to position [112, 0]
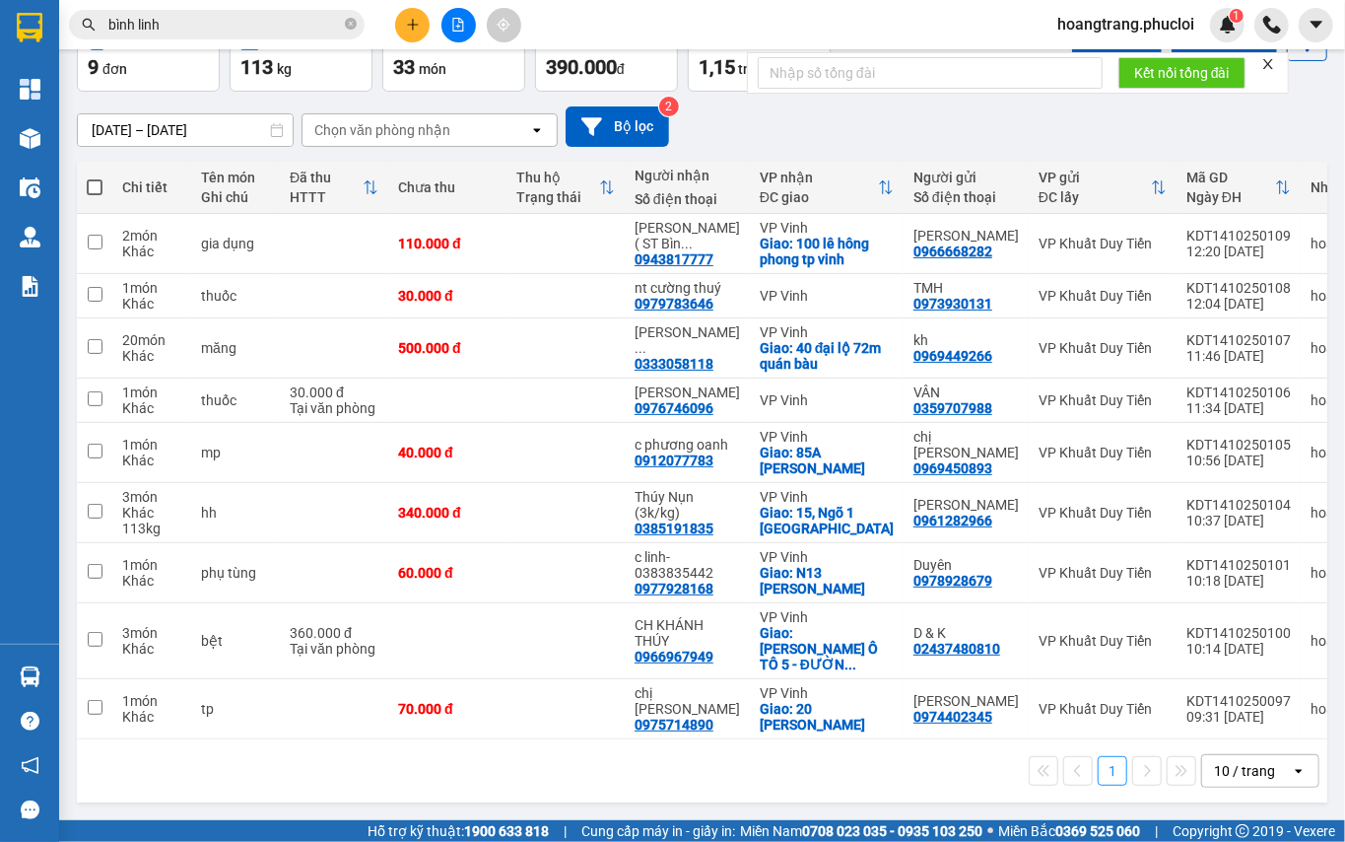
click at [269, 26] on input "bình linh" at bounding box center [224, 25] width 233 height 22
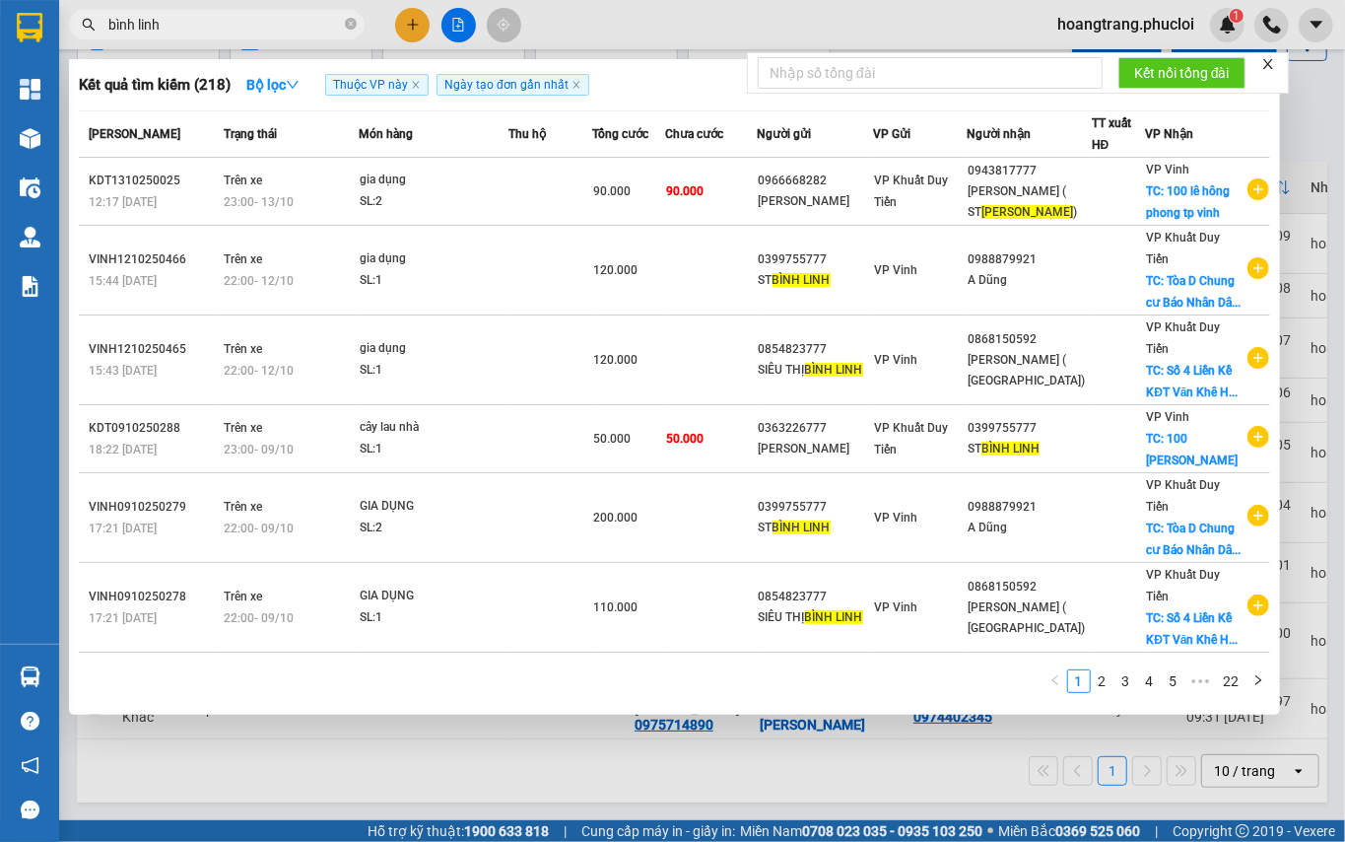
click at [269, 26] on input "bình linh" at bounding box center [224, 25] width 233 height 22
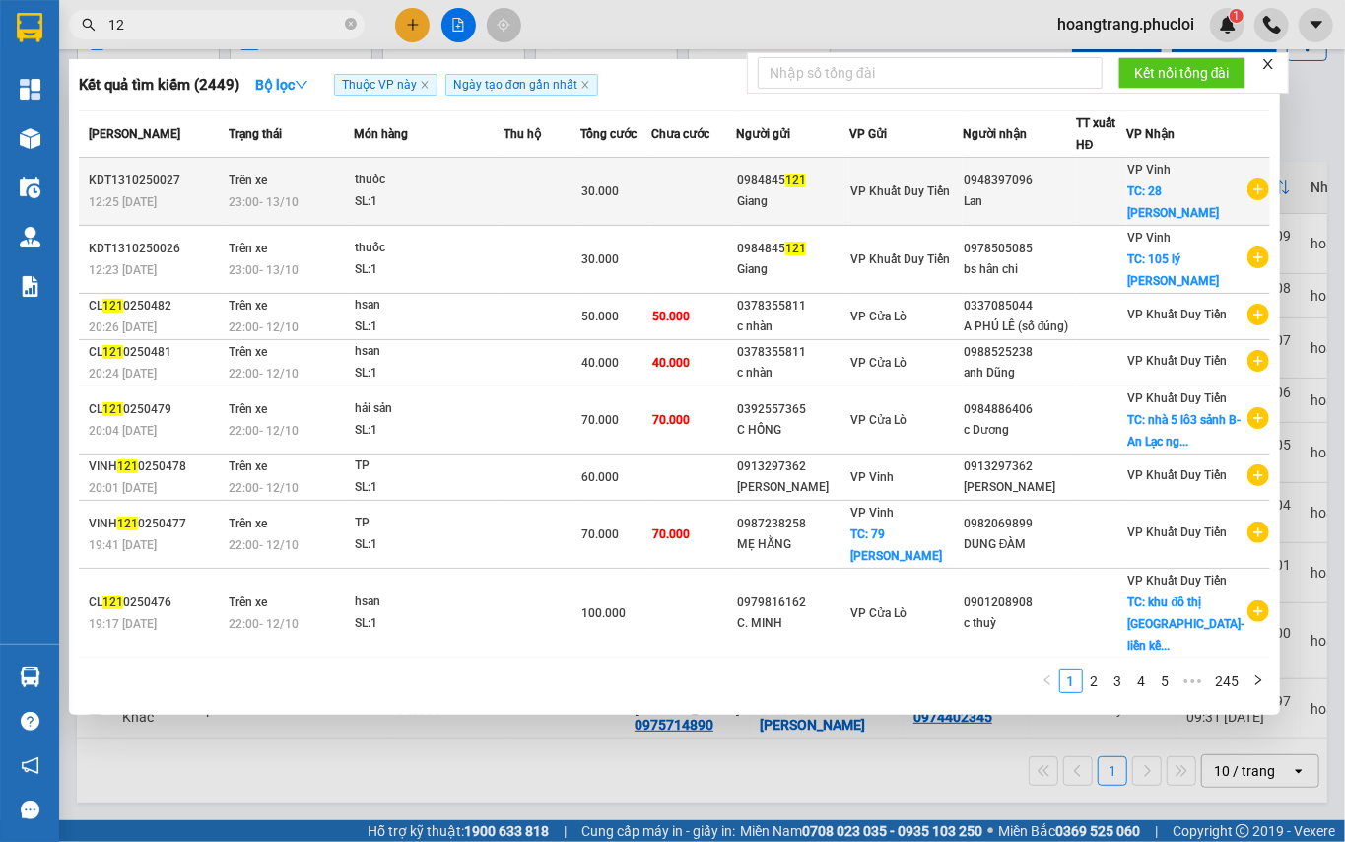
type input "1"
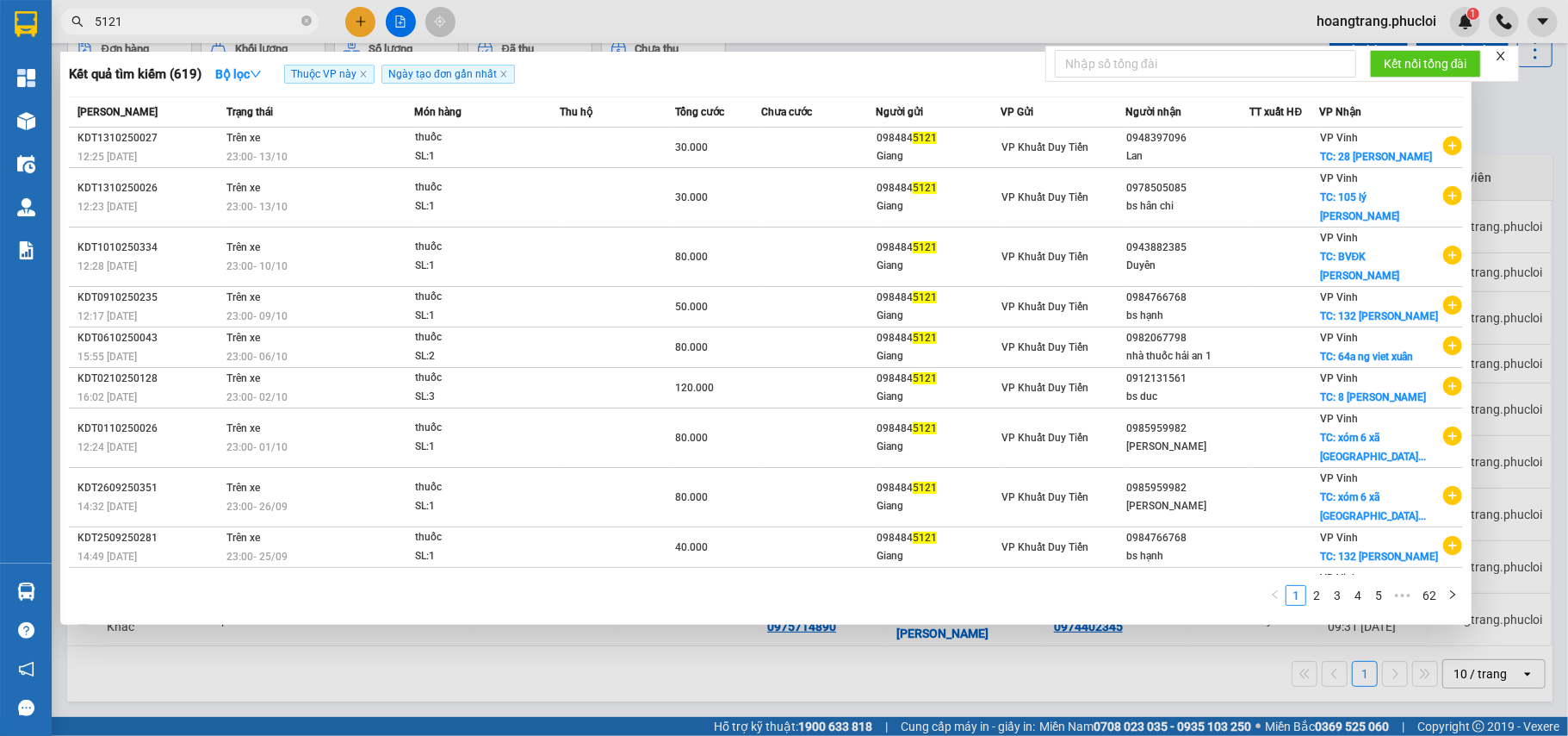
scroll to position [80, 0]
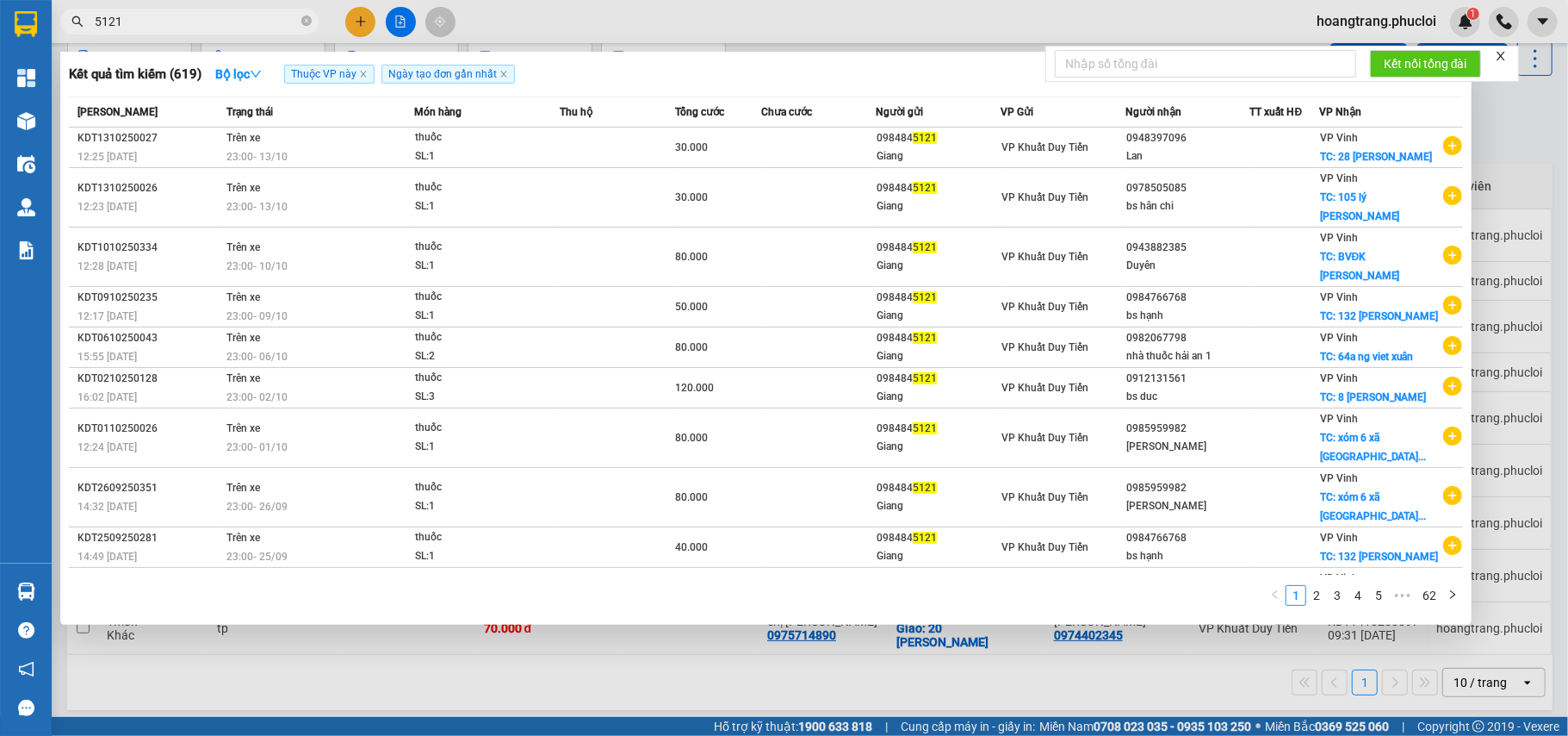
type input "5121"
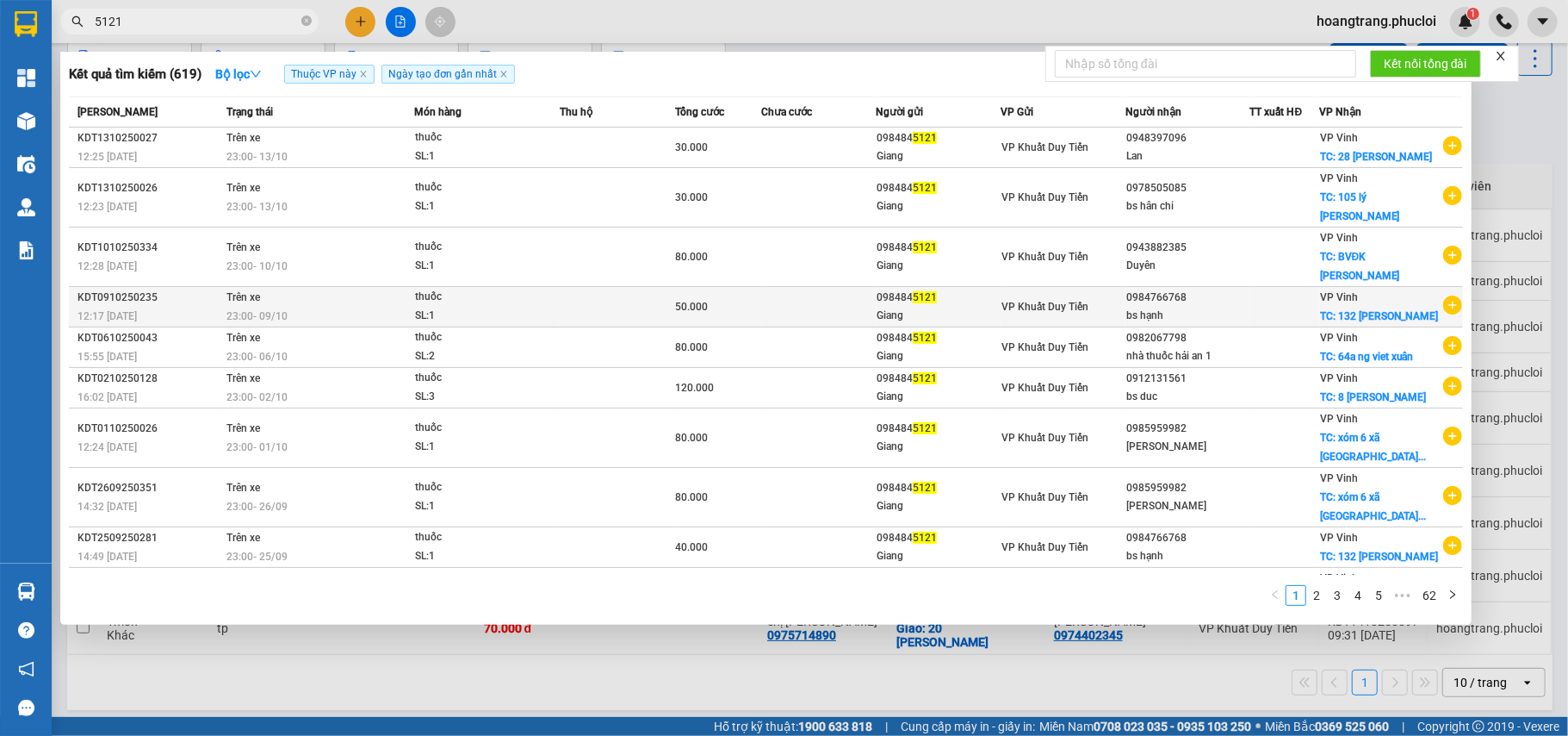
click at [1454, 305] on td "VP Vinh TC: 132 LÊ HỒNG PHONG" at bounding box center [1391, 307] width 144 height 40
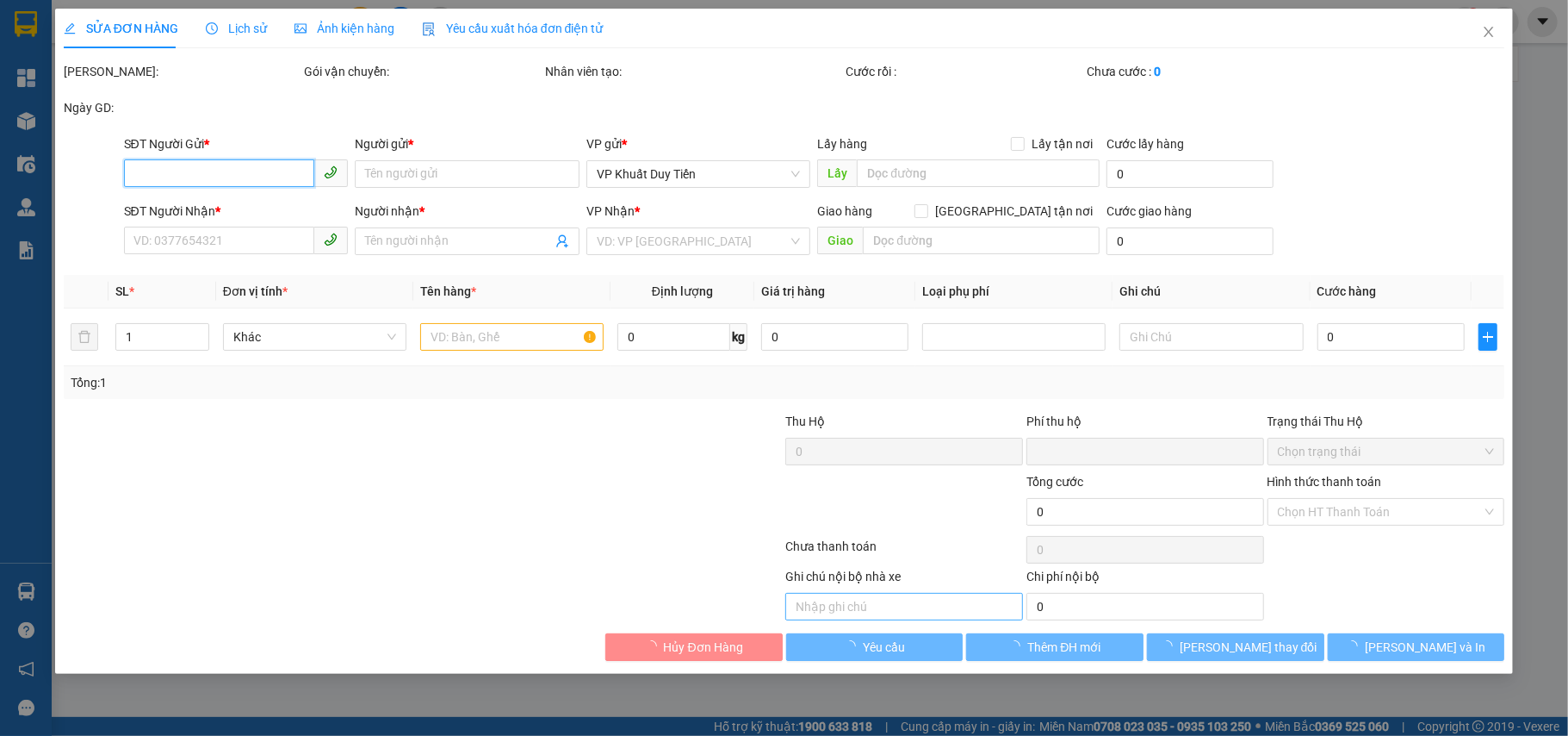
type input "0984845121"
type input "Giang"
type input "0984766768"
type input "bs hạnh"
checkbox input "true"
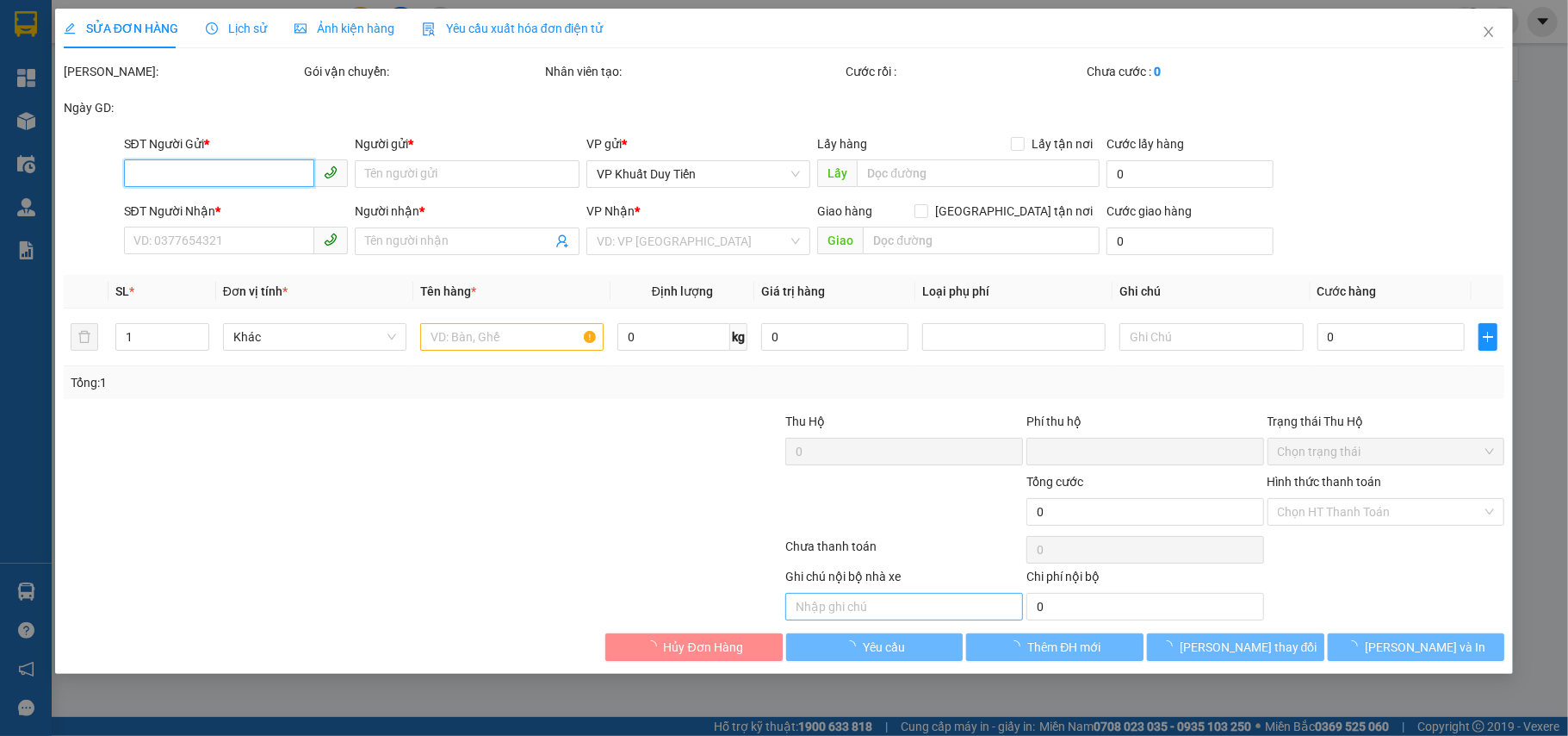
type input "132 LÊ HỒNG PHONG"
type input "0"
type input "50.000"
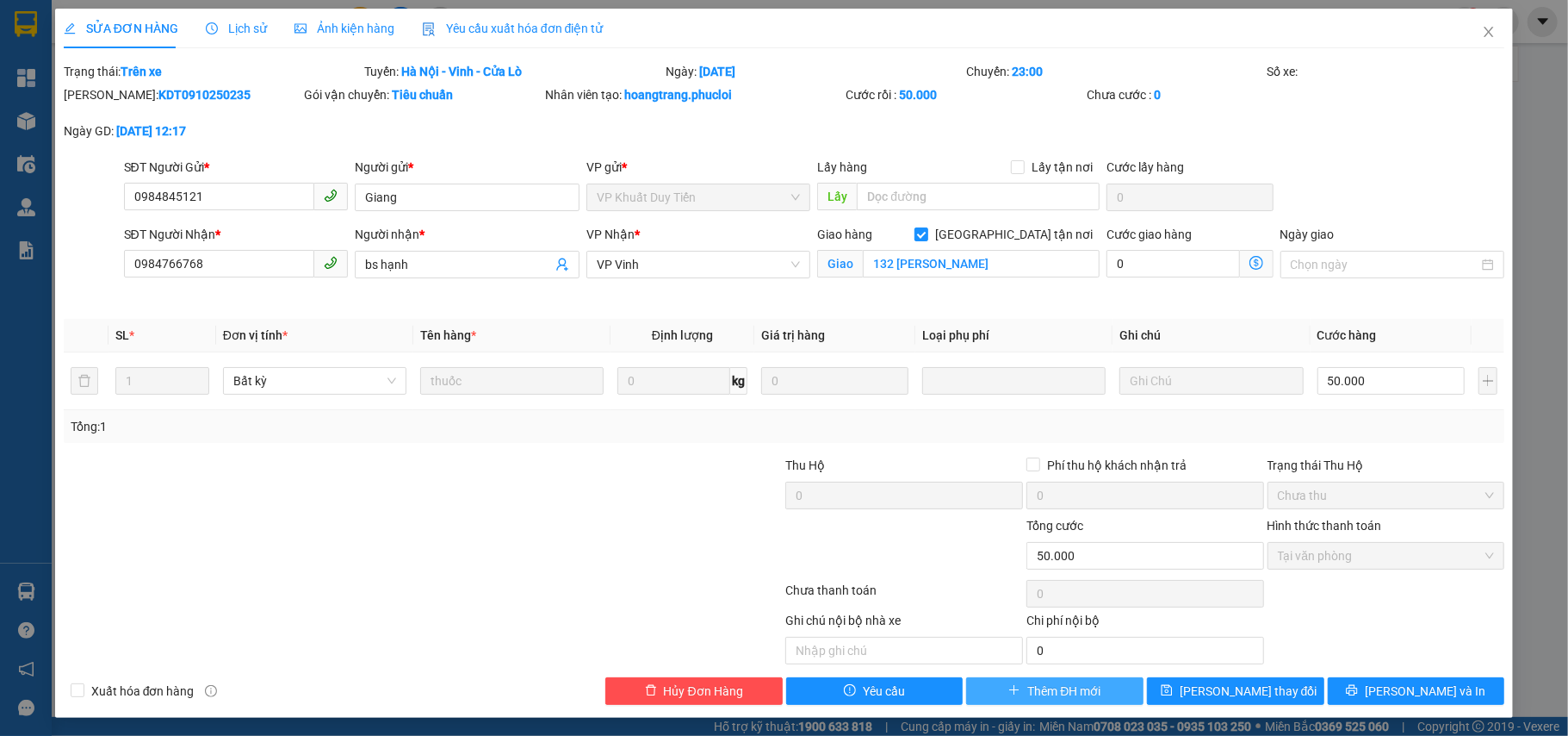
click at [1028, 700] on span "Thêm ĐH mới" at bounding box center [1065, 691] width 73 height 19
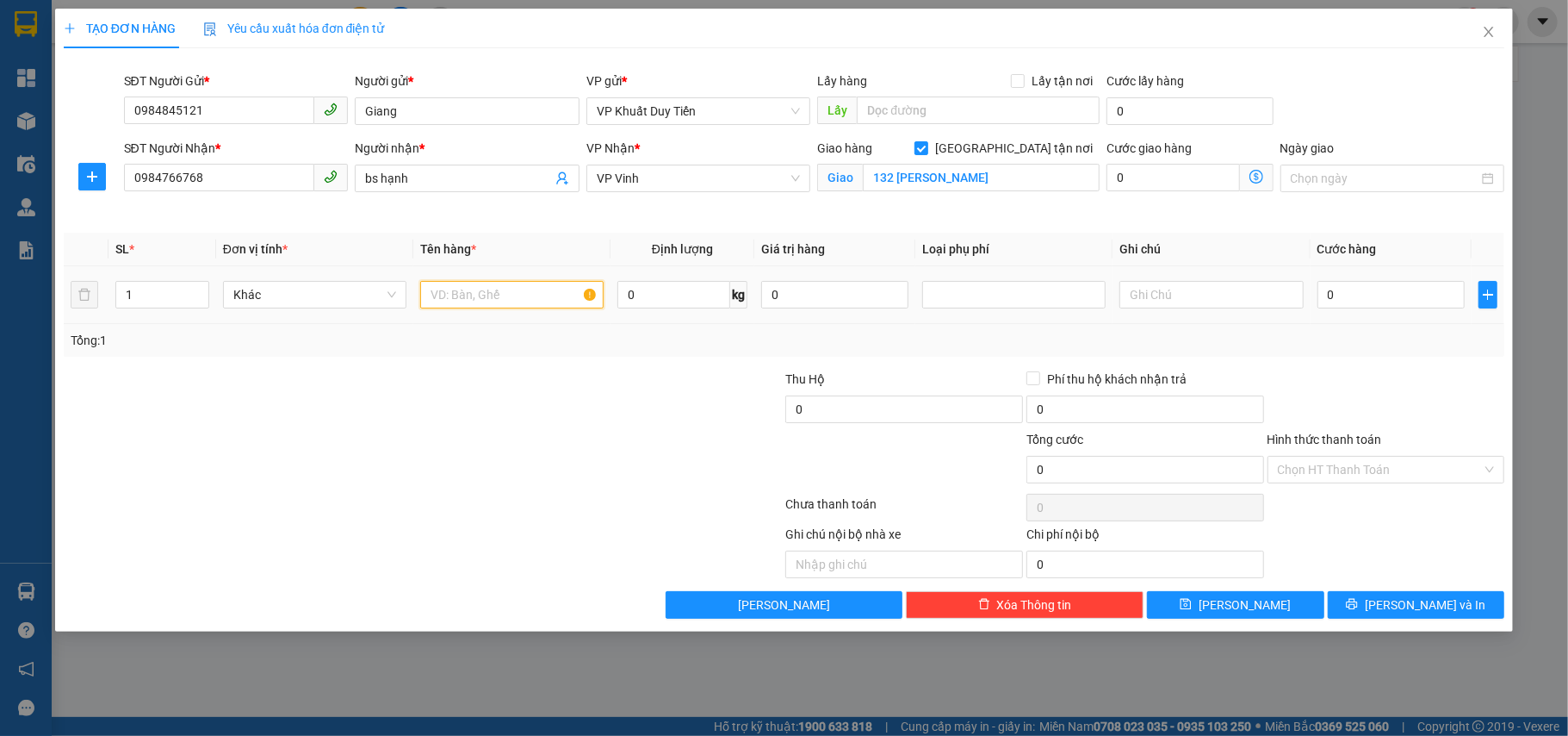
click at [481, 309] on input "text" at bounding box center [512, 295] width 184 height 28
type input "thuốc"
click at [1351, 291] on input "0" at bounding box center [1391, 295] width 148 height 28
type input "5"
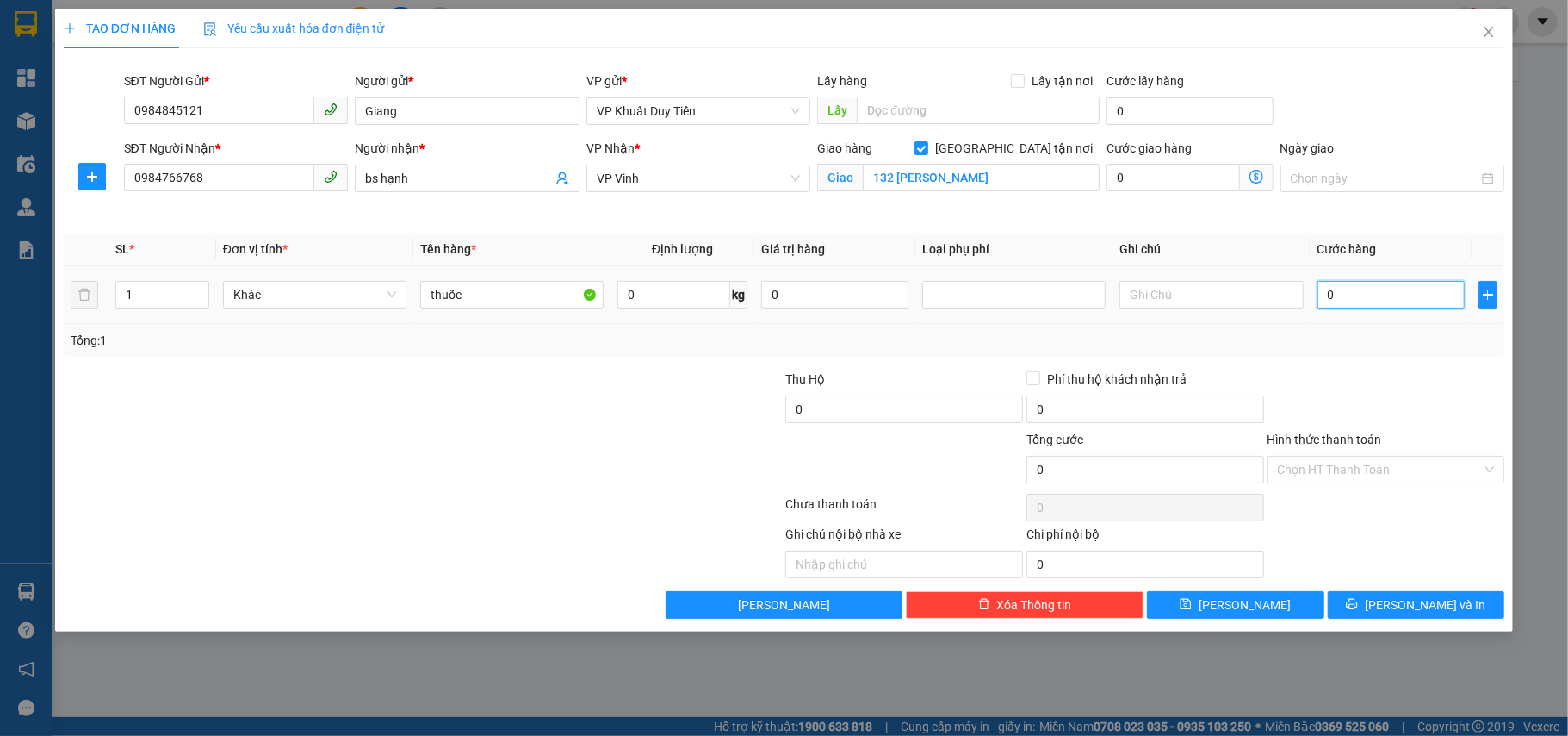
type input "5"
type input "50"
type input "50.000"
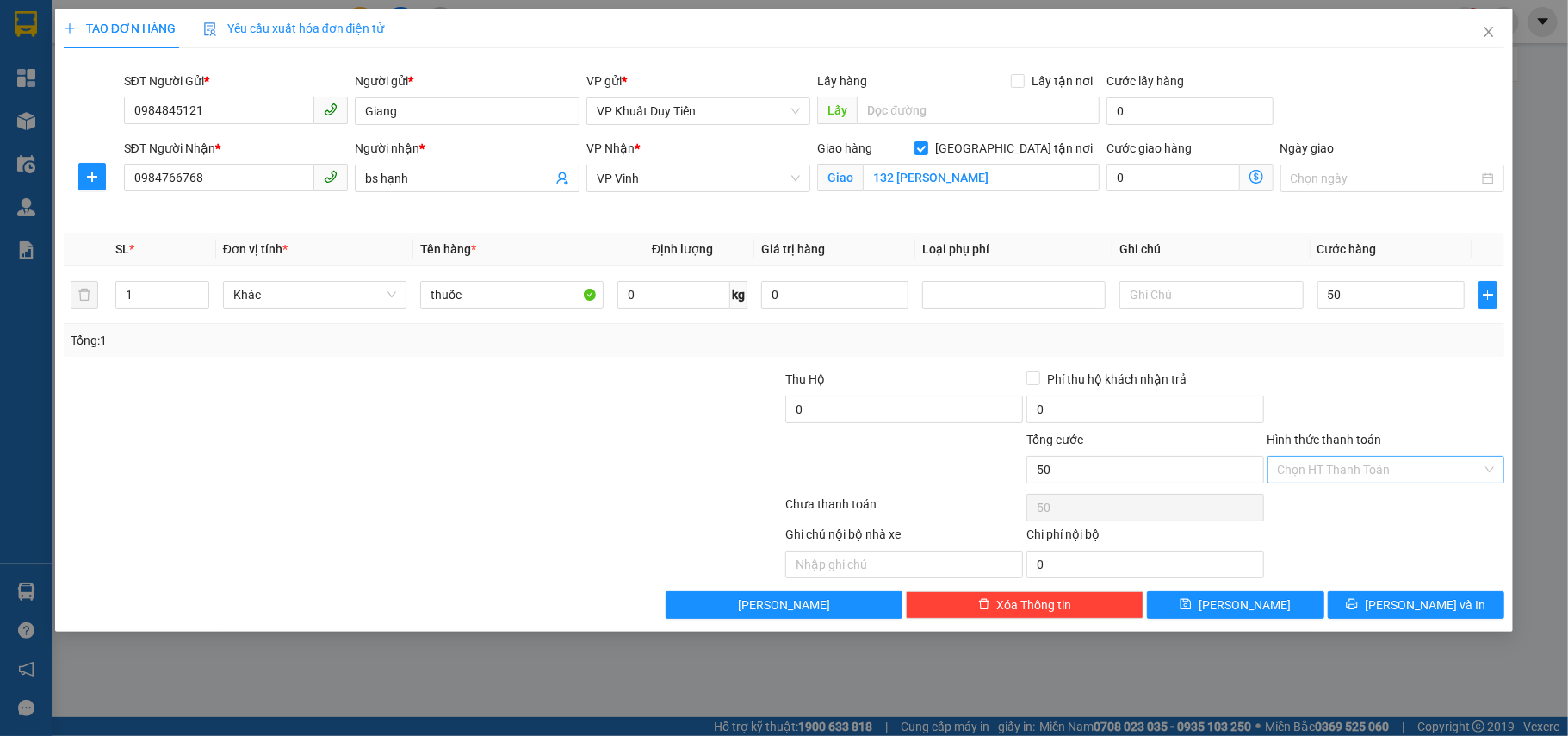
type input "50.000"
click at [1316, 477] on input "Hình thức thanh toán" at bounding box center [1380, 469] width 205 height 26
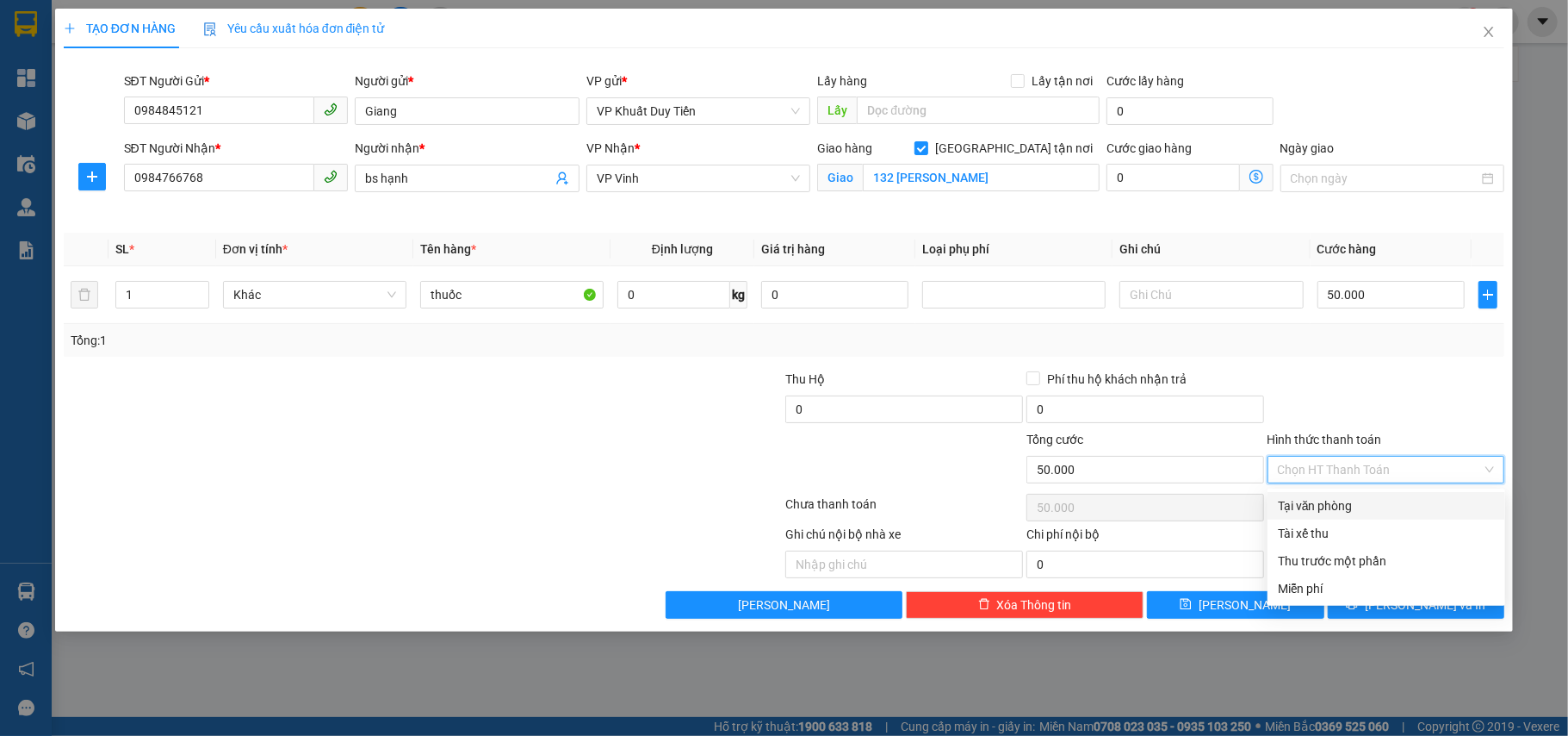
click at [1321, 503] on div "Tại văn phòng" at bounding box center [1386, 506] width 217 height 19
type input "0"
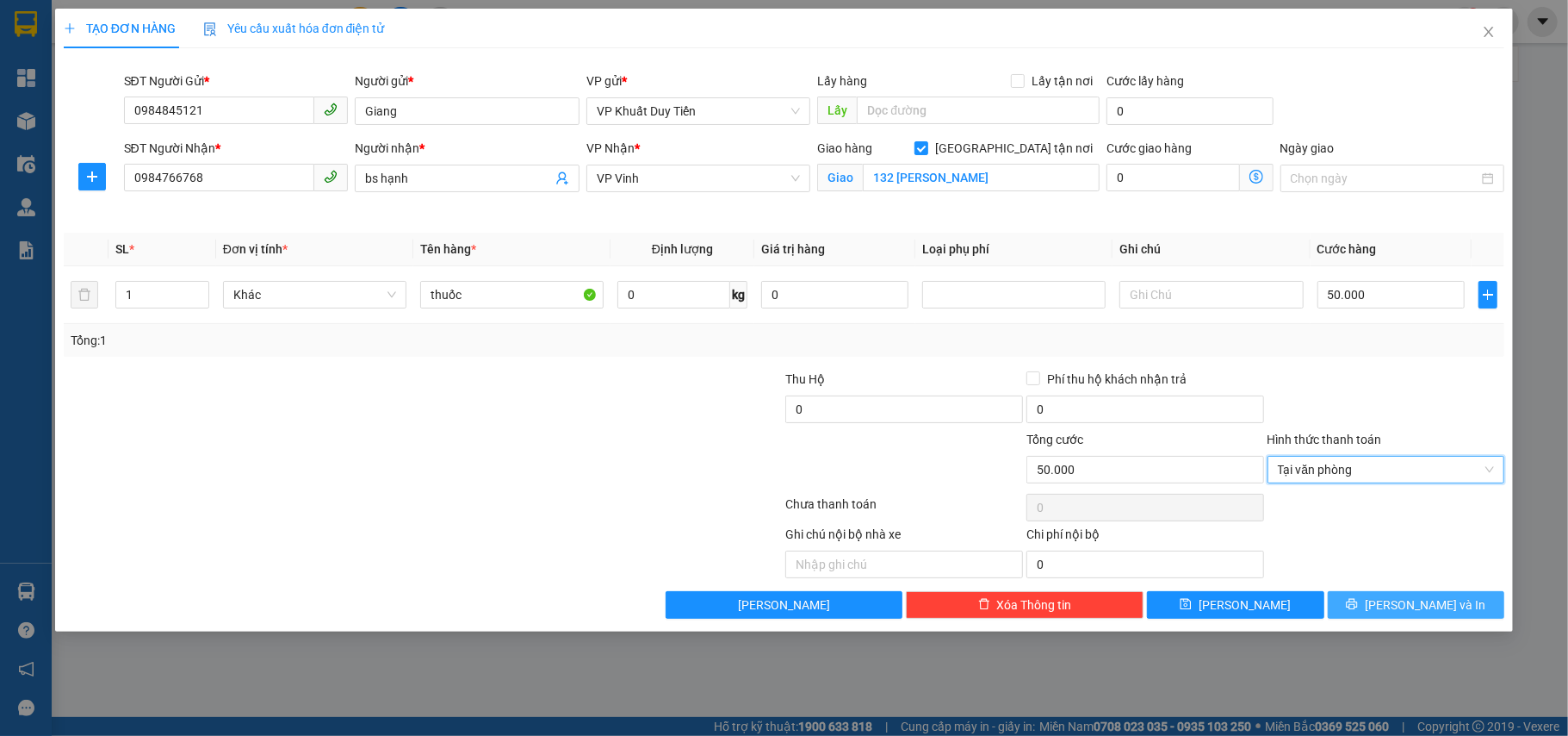
click at [1404, 610] on span "Lưu và In" at bounding box center [1426, 605] width 121 height 19
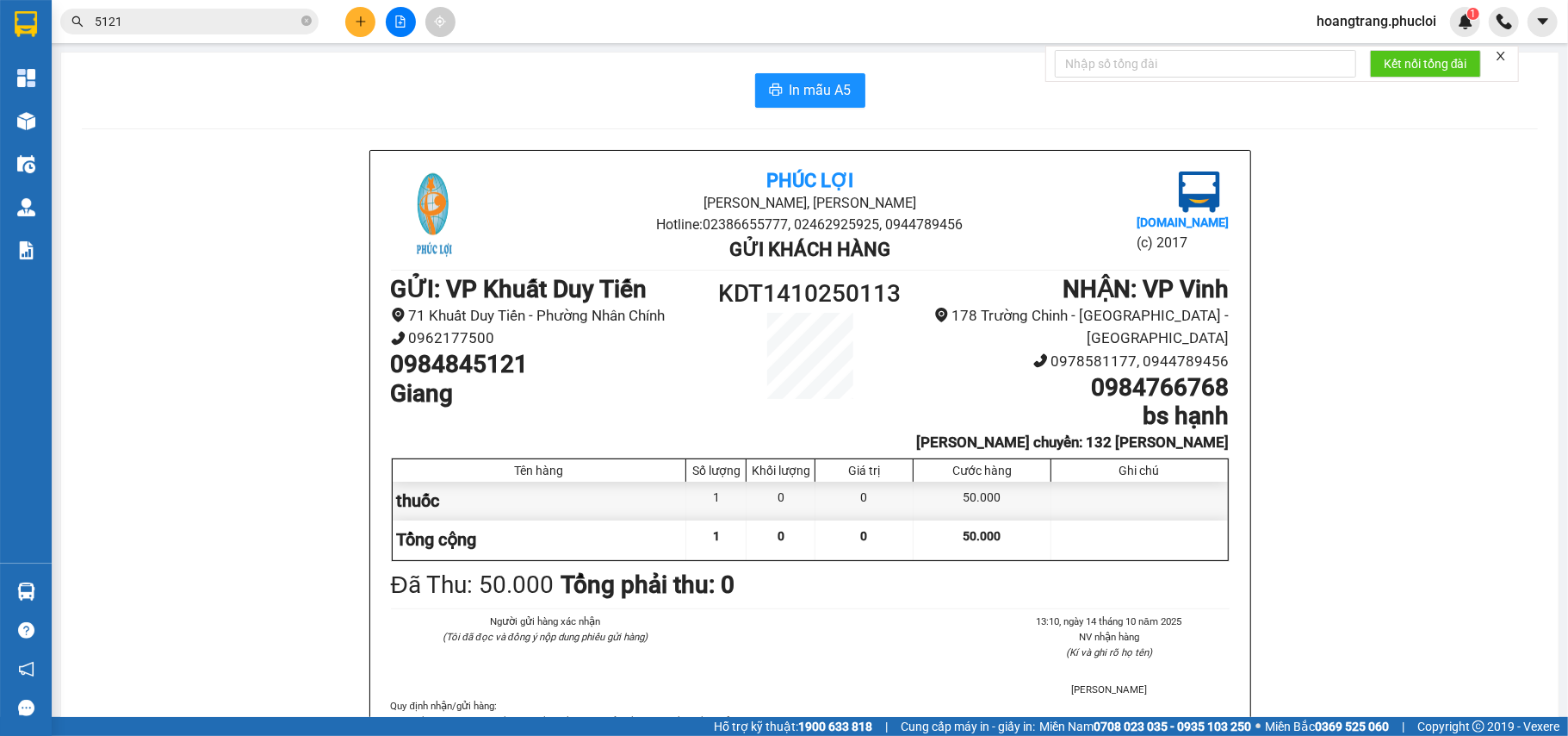
click at [239, 28] on input "5121" at bounding box center [196, 22] width 204 height 19
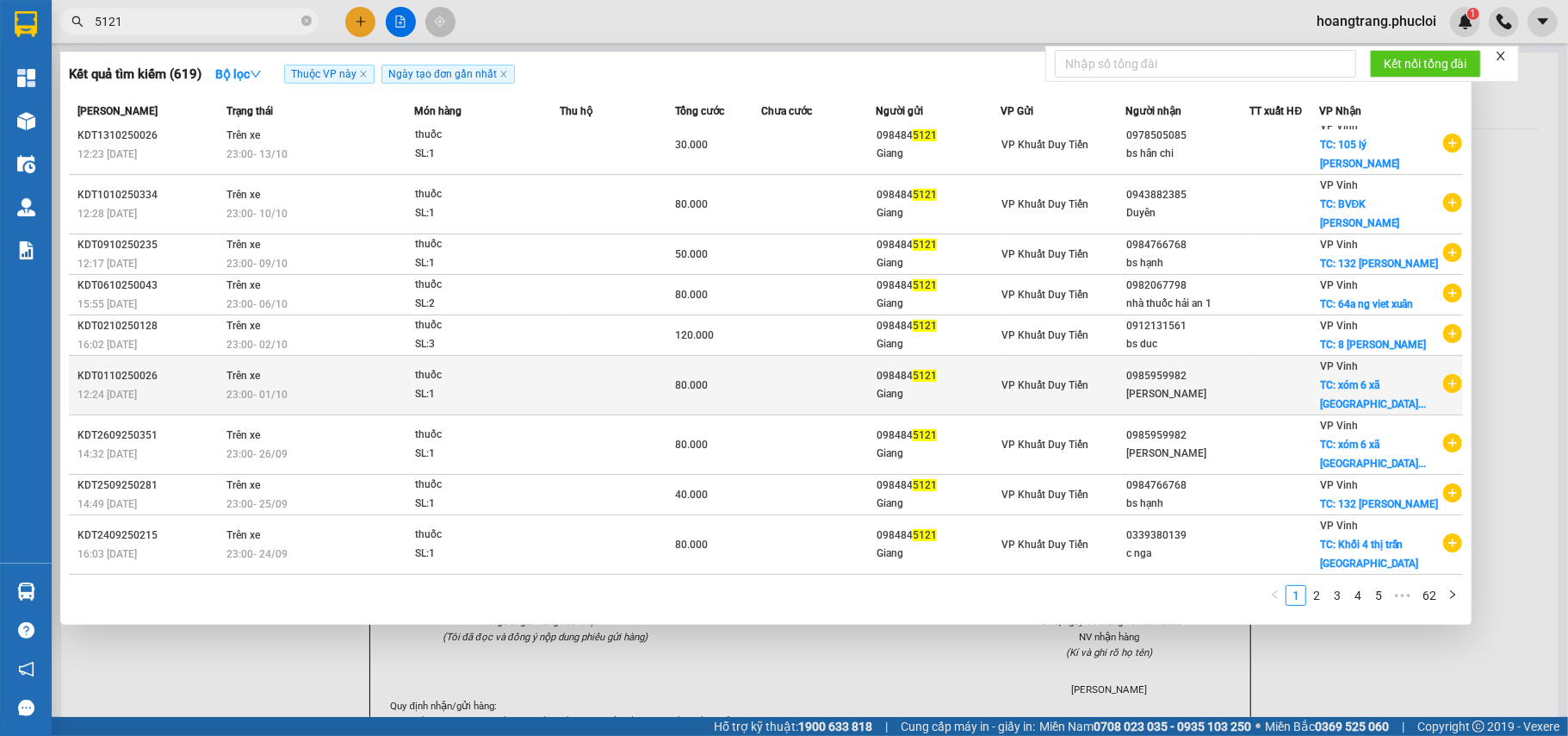
scroll to position [89, 0]
click at [1445, 376] on icon "plus-circle" at bounding box center [1454, 384] width 19 height 19
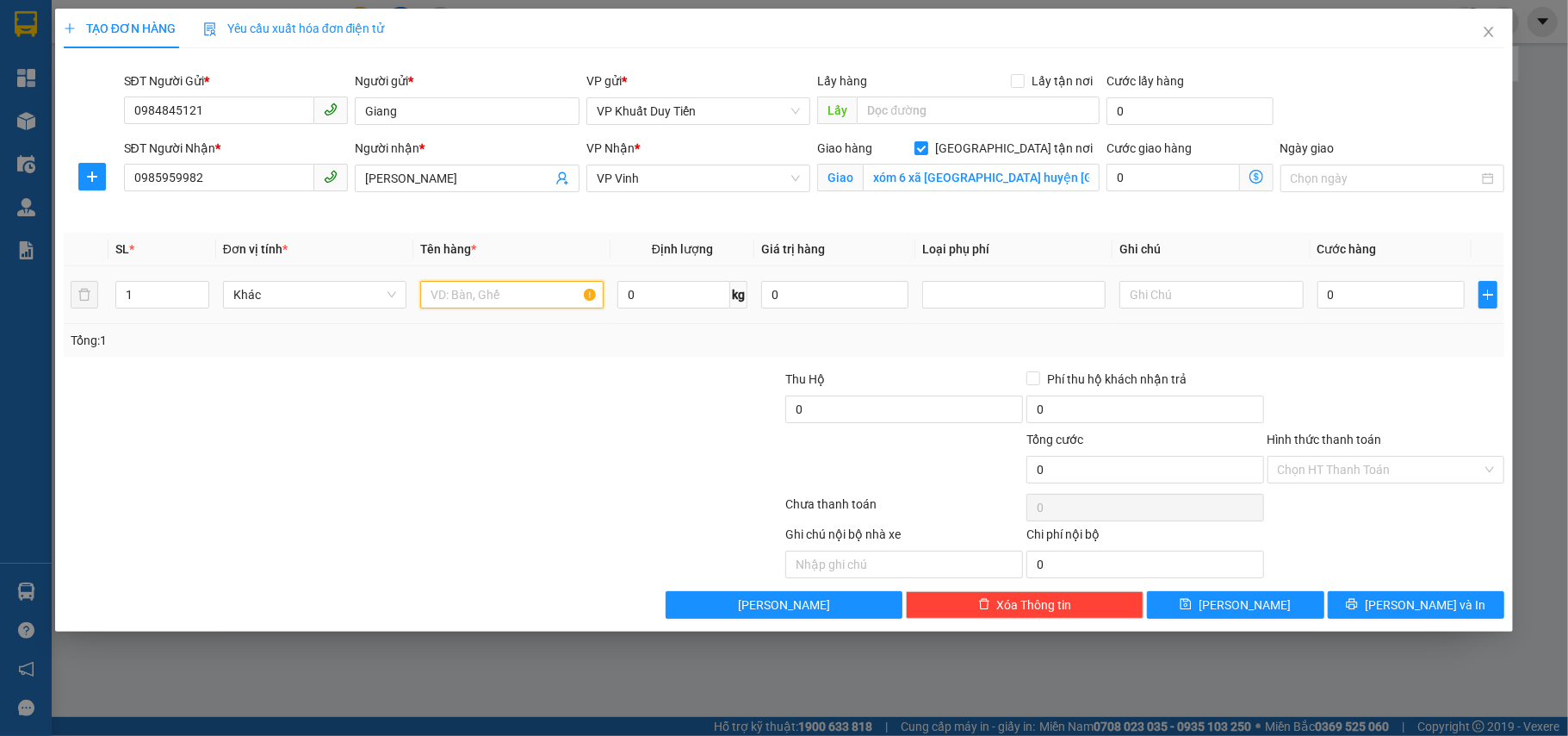
click at [545, 293] on input "text" at bounding box center [512, 295] width 184 height 28
type input "thuốc"
click at [1371, 302] on input "0" at bounding box center [1391, 295] width 148 height 28
type input "8"
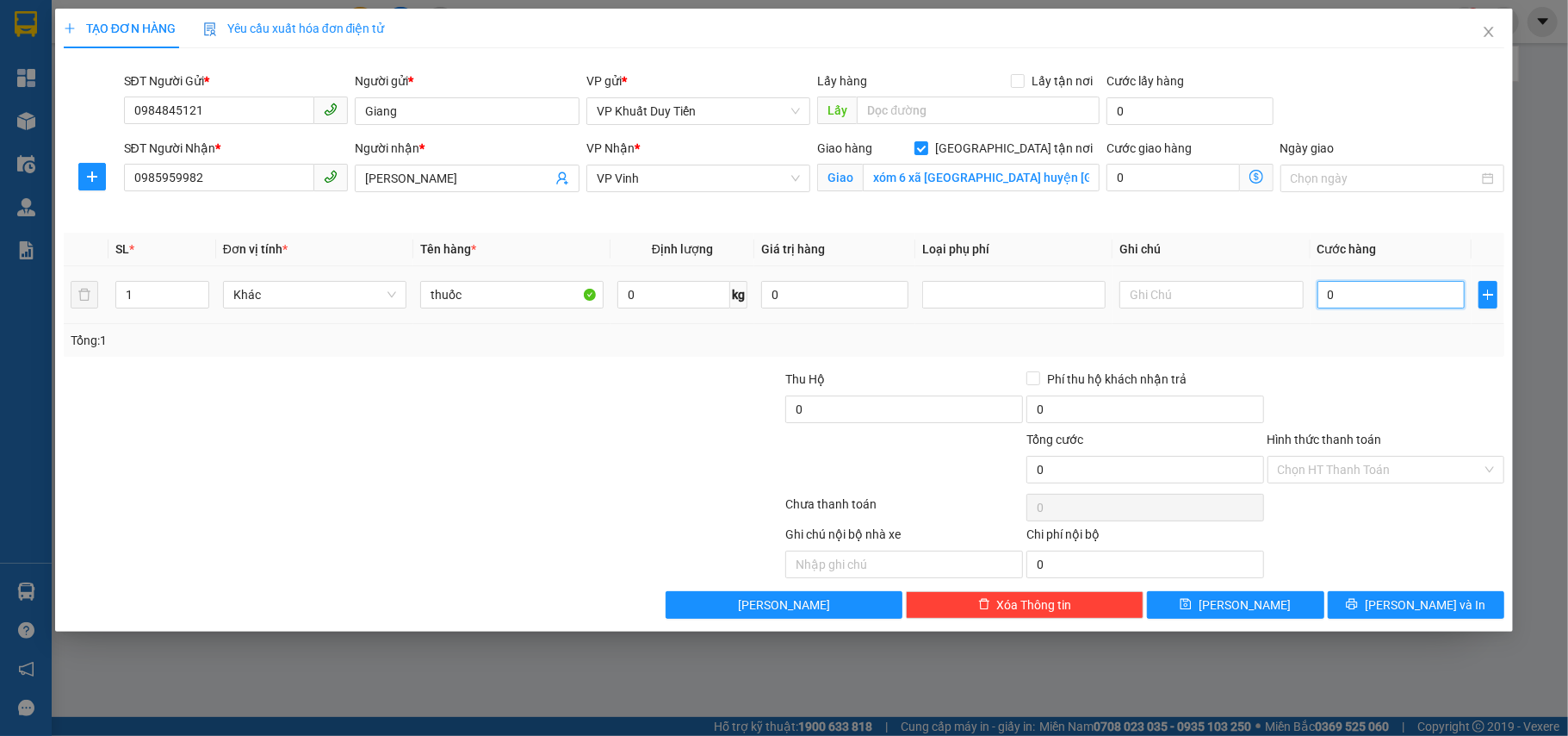
type input "8"
type input "80"
type input "80.000"
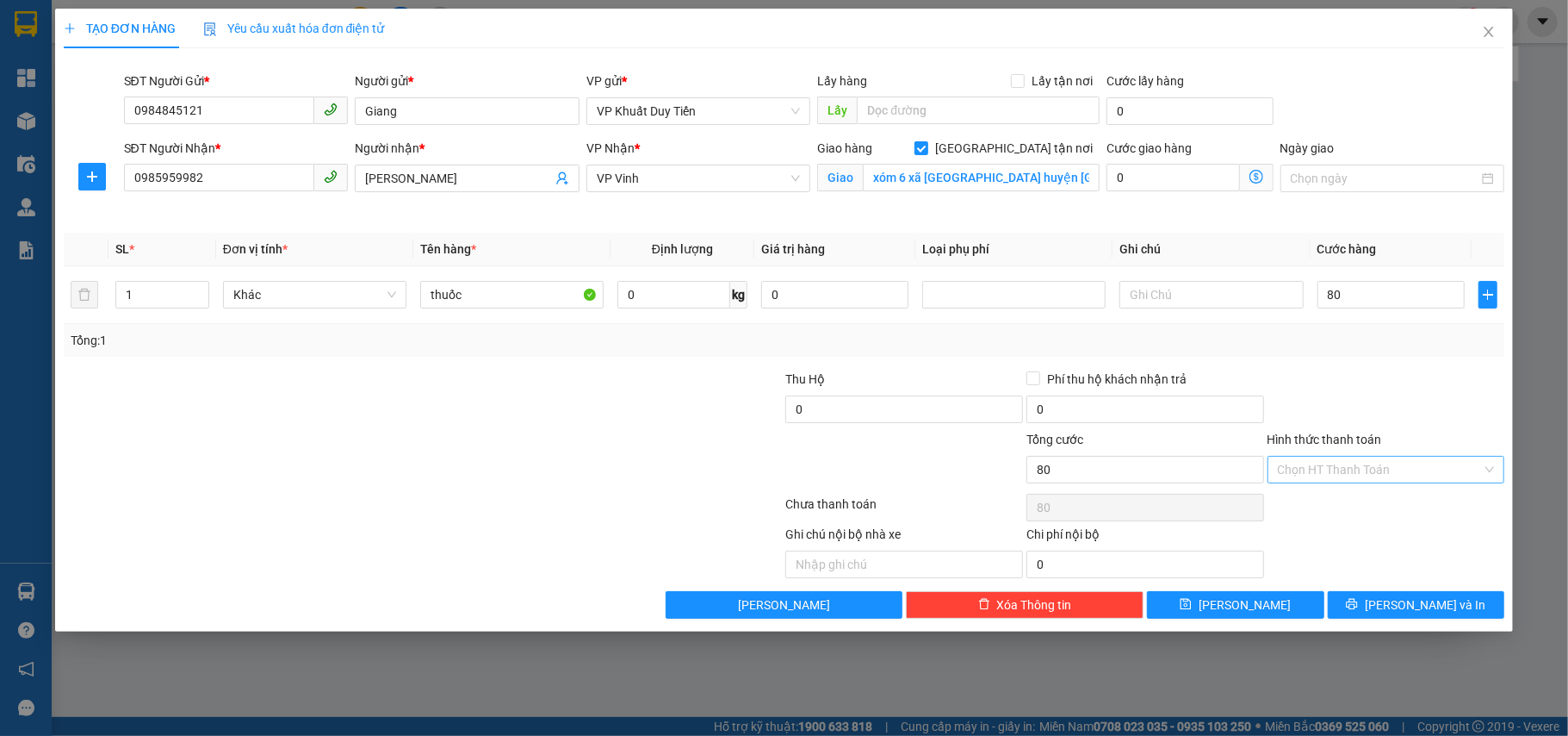
type input "80.000"
click at [1370, 469] on input "Hình thức thanh toán" at bounding box center [1380, 469] width 205 height 26
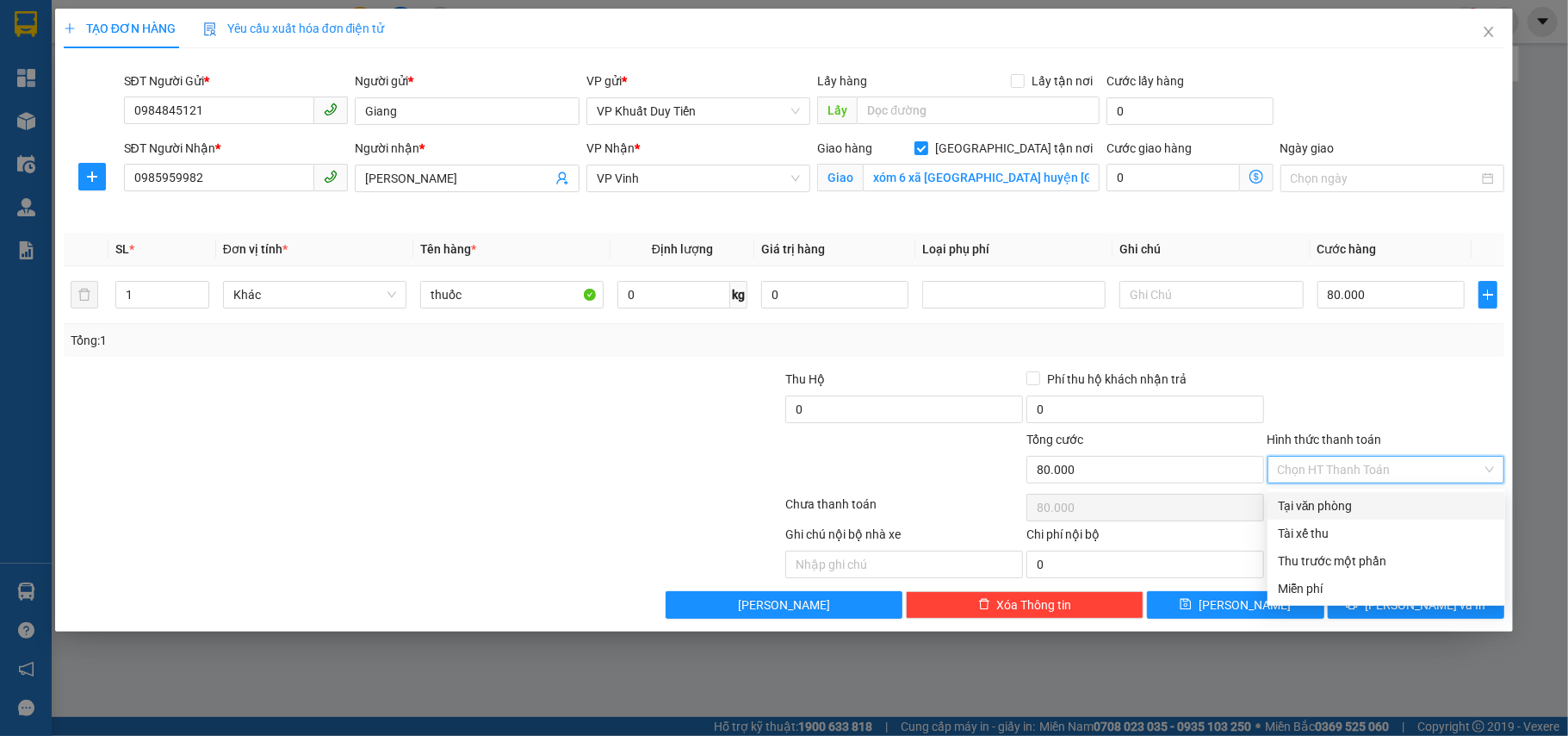
click at [1370, 494] on div "Tại văn phòng" at bounding box center [1387, 506] width 238 height 28
type input "0"
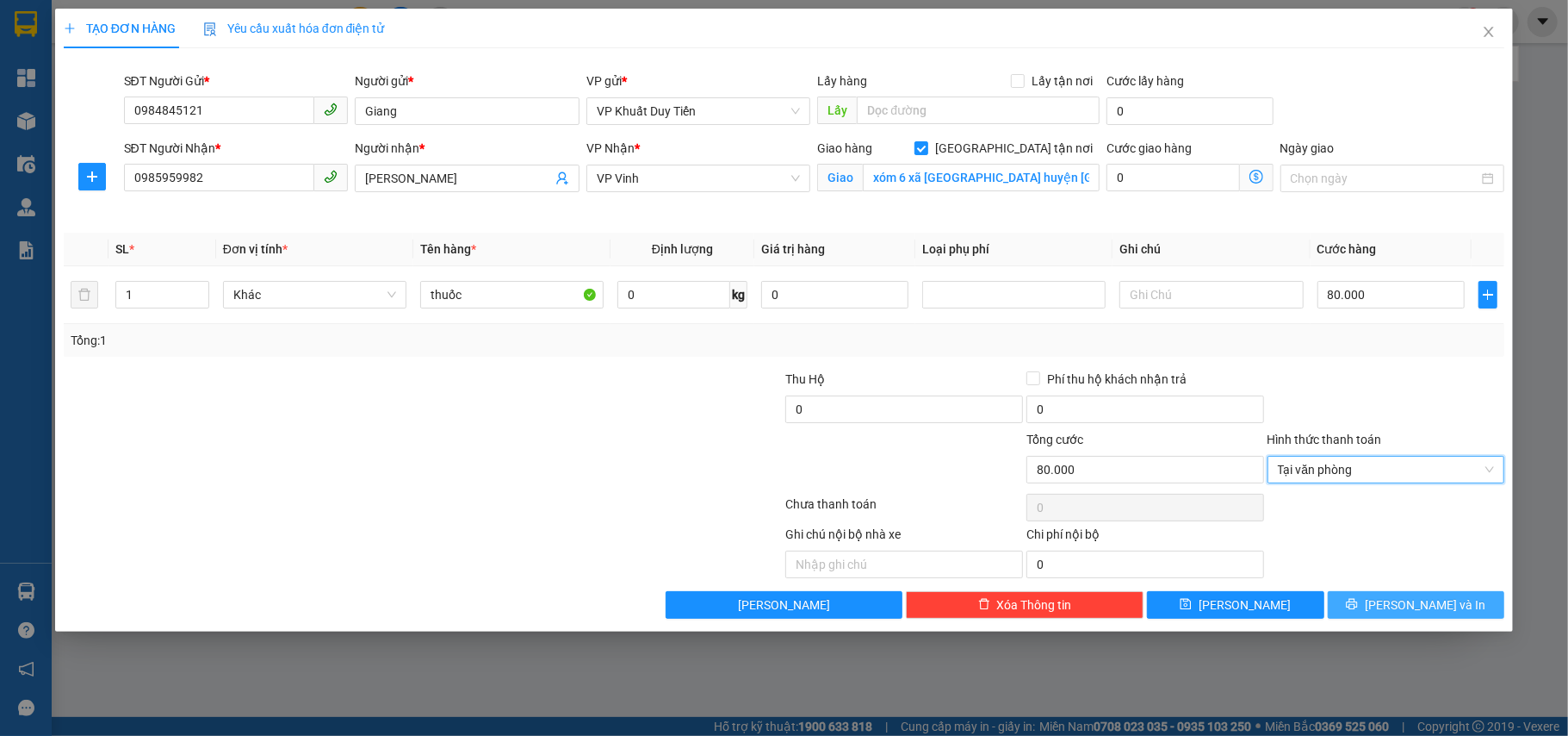
click at [1382, 603] on button "Lưu và In" at bounding box center [1416, 605] width 177 height 28
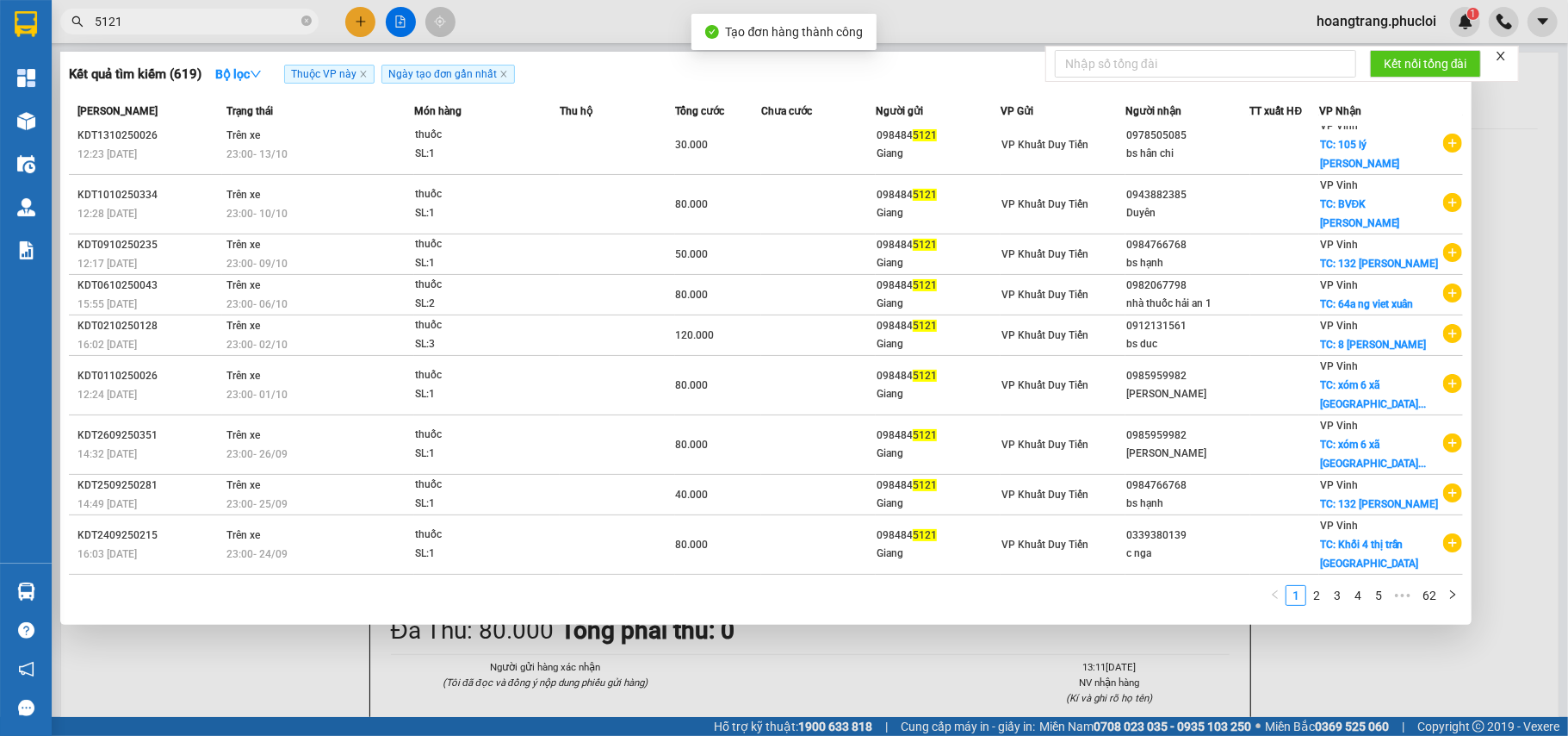
click at [1042, 667] on div at bounding box center [784, 368] width 1568 height 736
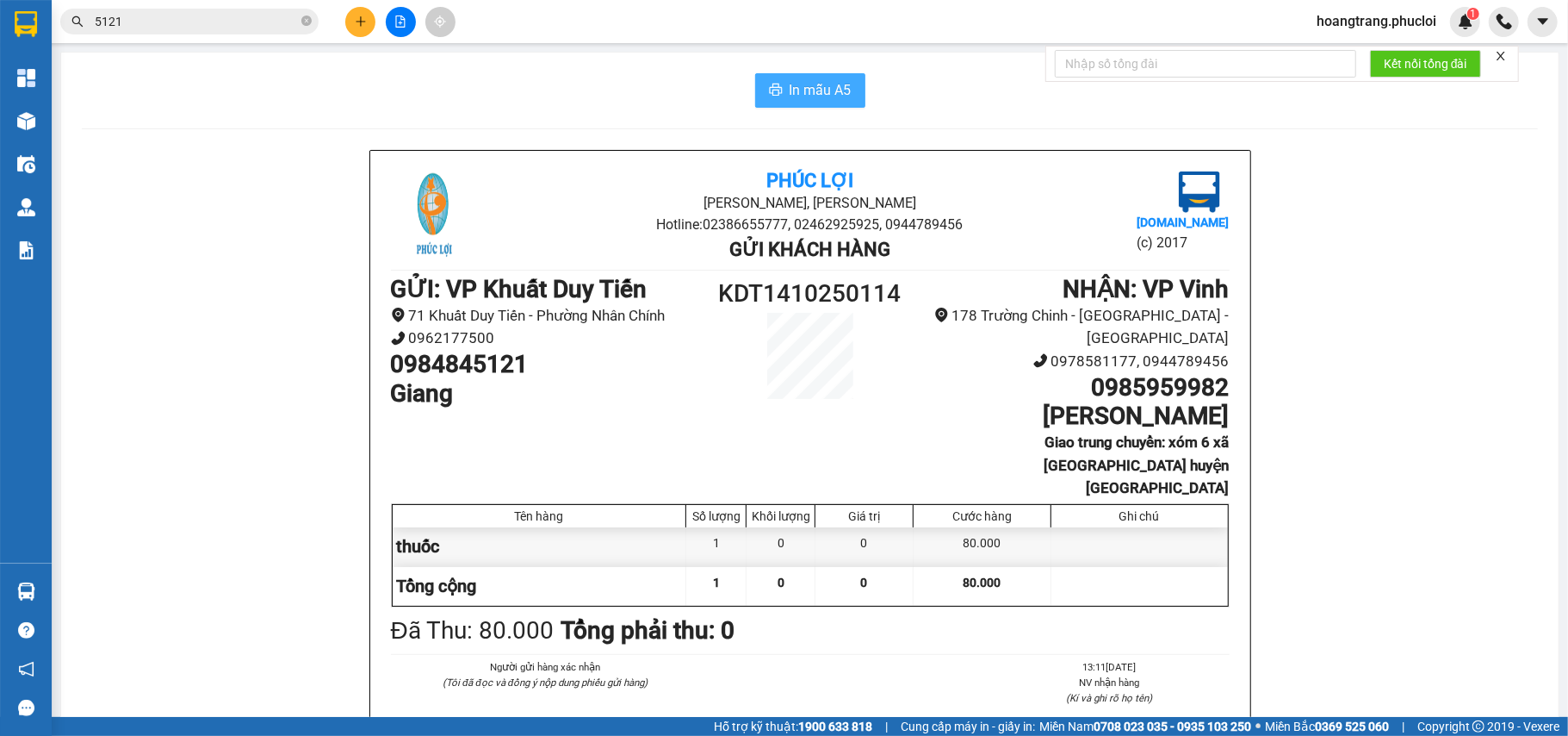
click at [797, 80] on span "In mẫu A5" at bounding box center [821, 90] width 62 height 22
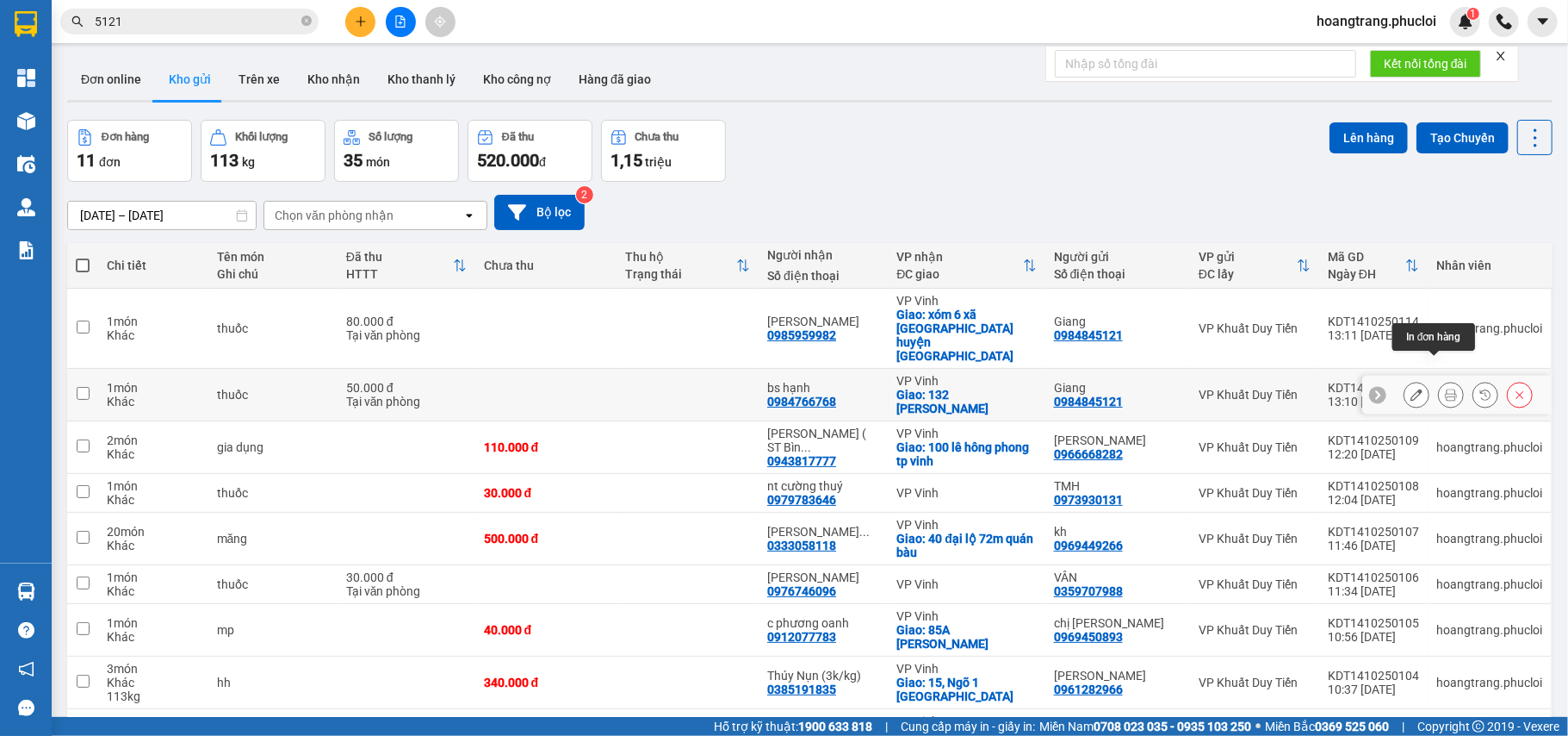
click at [1445, 388] on icon at bounding box center [1451, 394] width 12 height 12
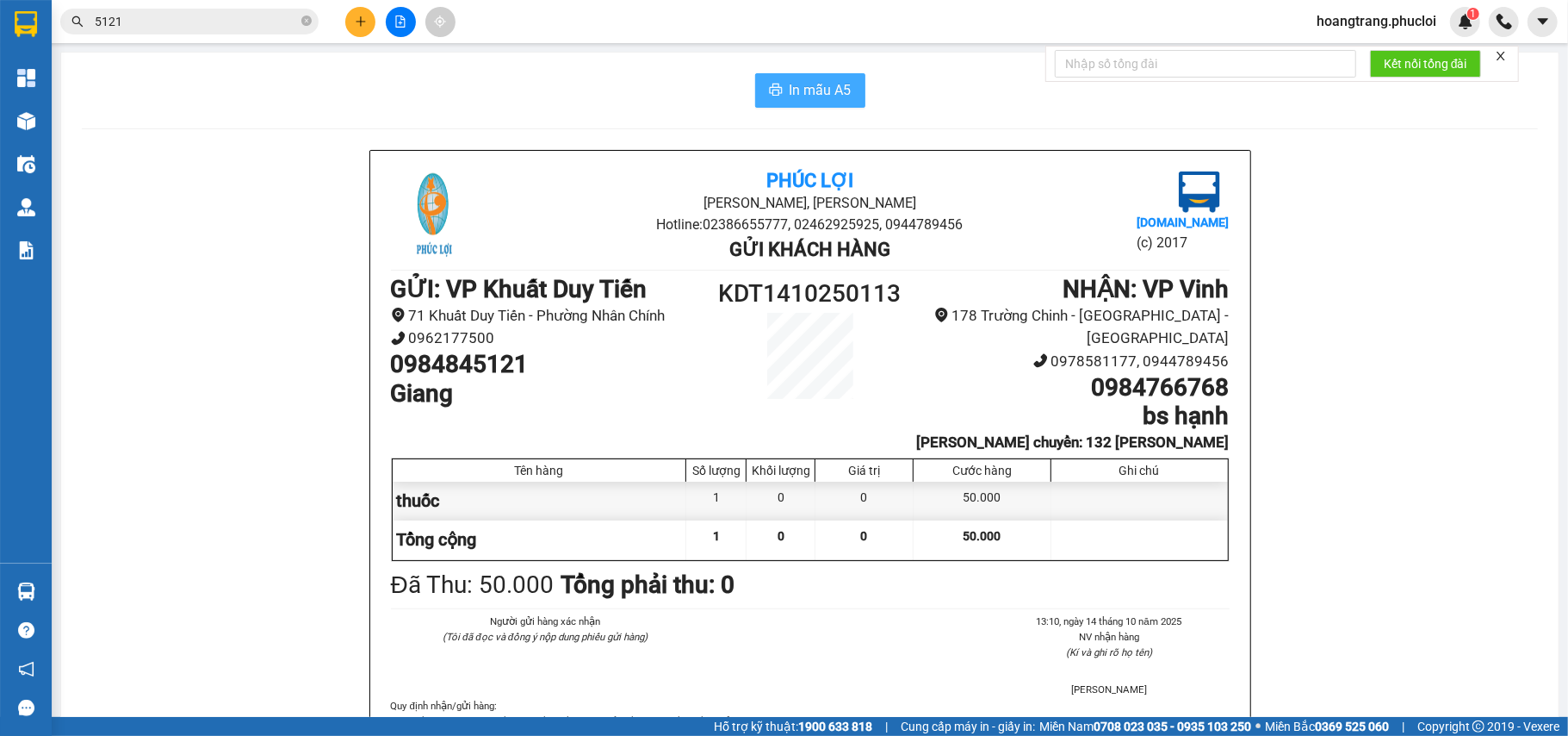
click at [773, 87] on icon "printer" at bounding box center [776, 90] width 14 height 14
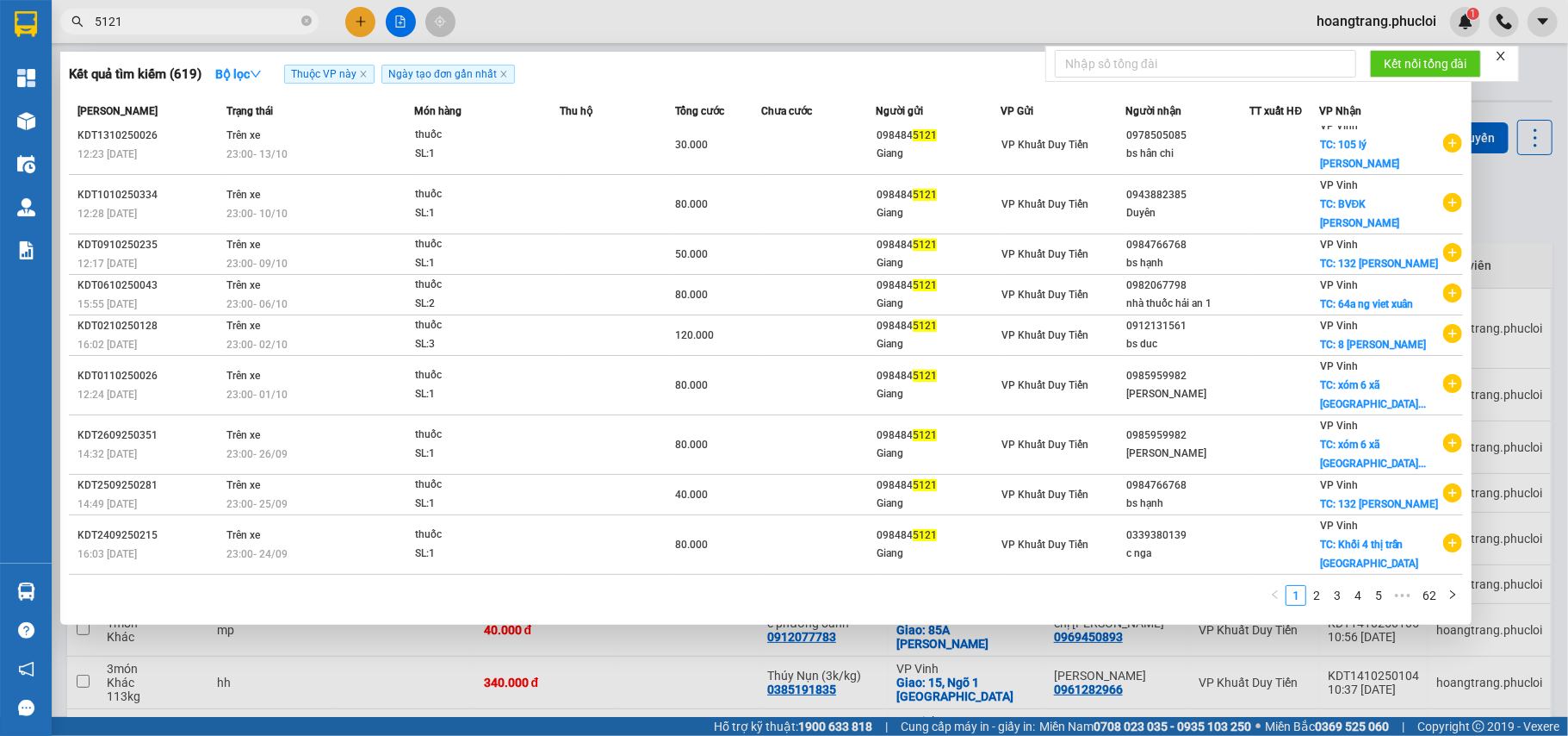
click at [156, 18] on input "5121" at bounding box center [196, 22] width 204 height 19
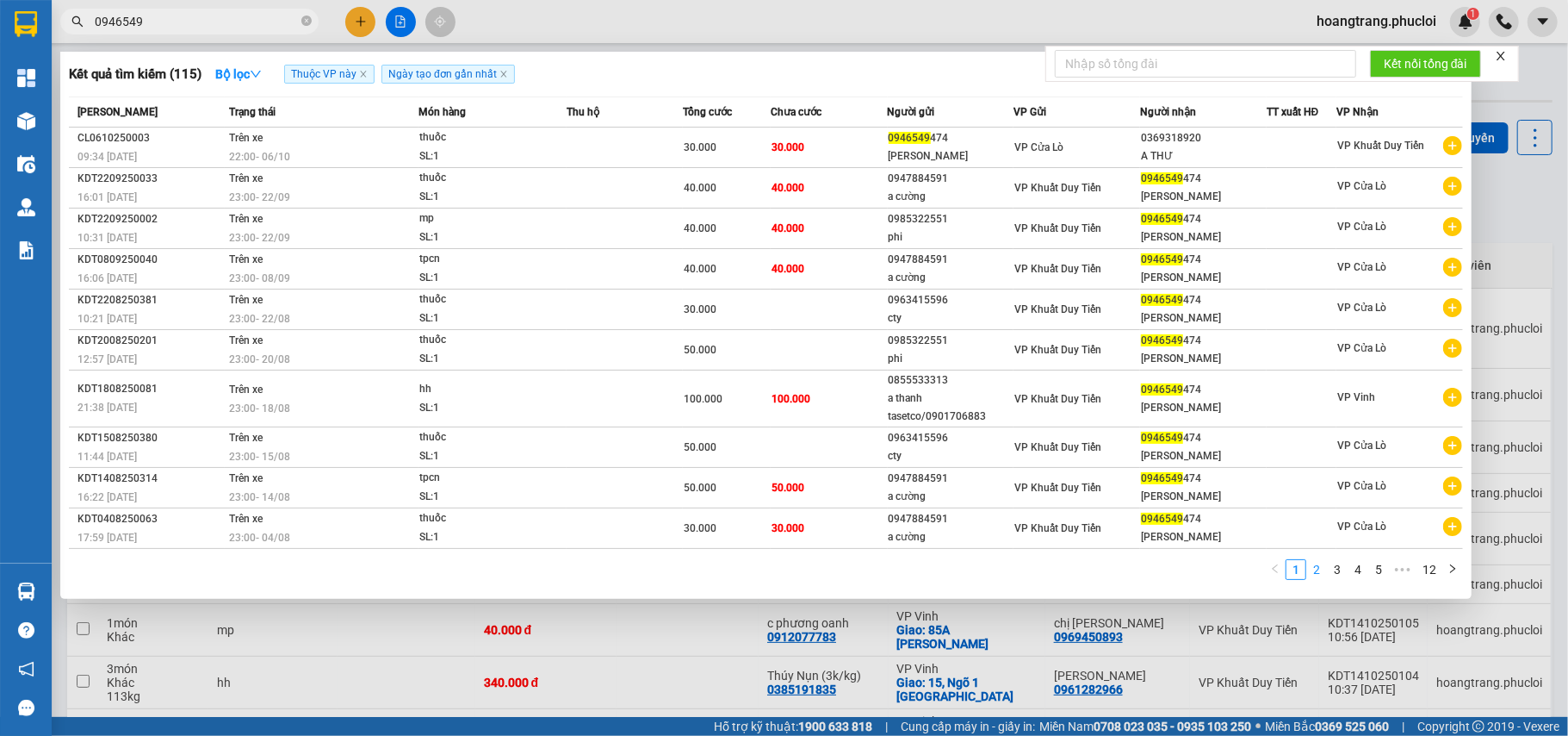
type input "0946549"
click at [1317, 565] on link "2" at bounding box center [1317, 570] width 19 height 19
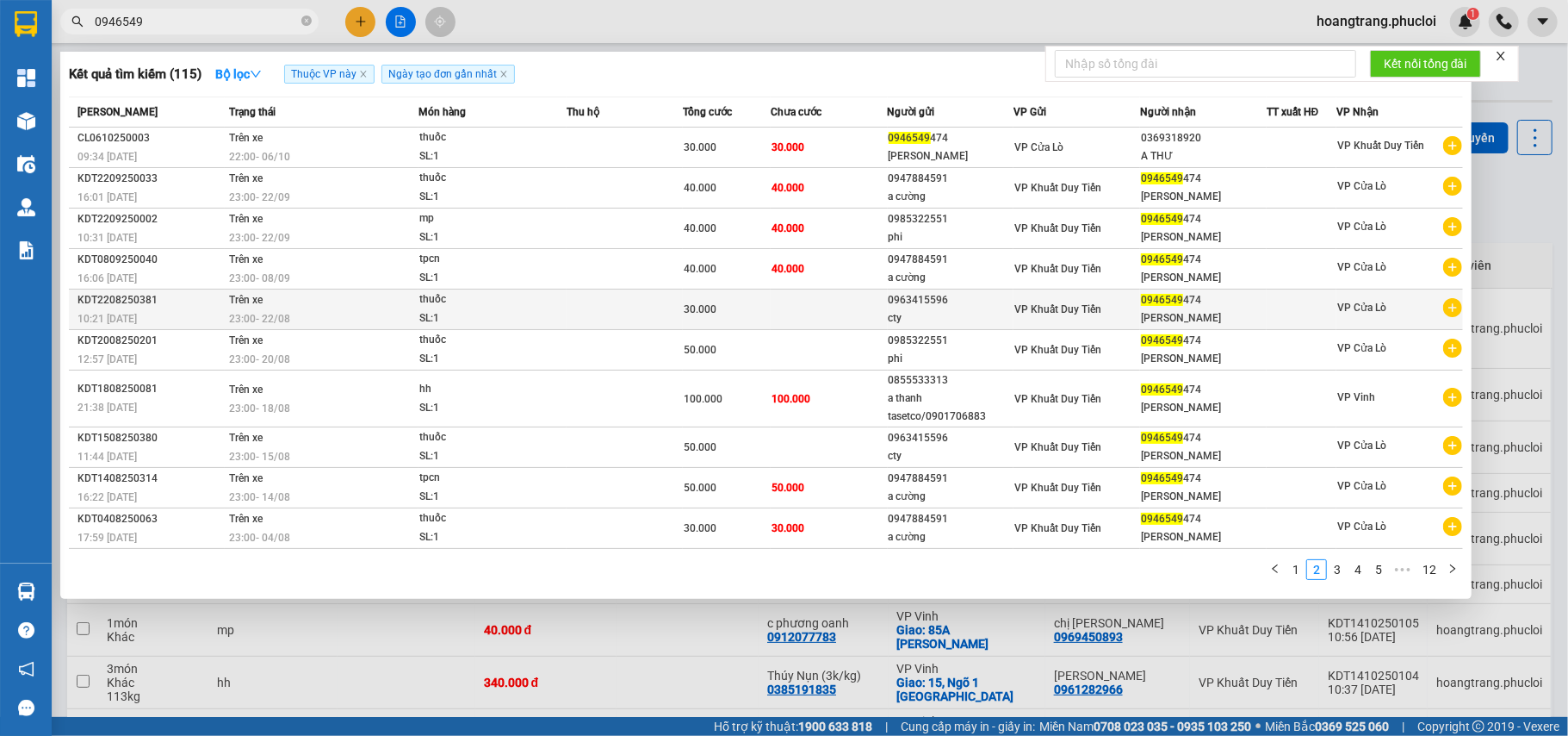
click at [1455, 304] on icon "plus-circle" at bounding box center [1454, 308] width 19 height 19
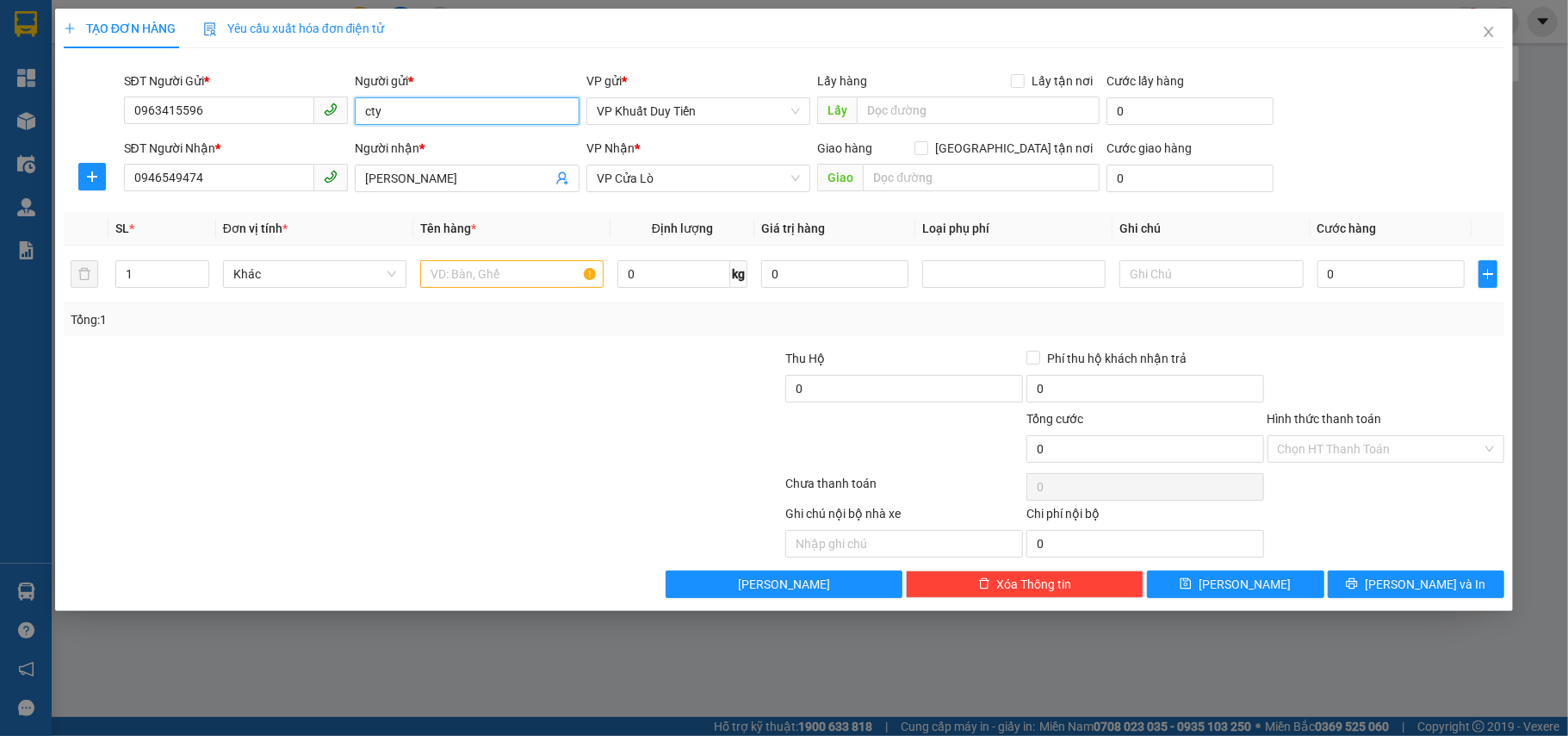
click at [441, 124] on input "cty" at bounding box center [467, 111] width 225 height 28
type input "cty [PERSON_NAME]"
drag, startPoint x: 484, startPoint y: 253, endPoint x: 481, endPoint y: 229, distance: 24.2
click at [486, 234] on table "SL * Đơn vị tính * Tên hàng * Định lượng Giá trị hàng Loại phụ phí Ghi chú Cước…" at bounding box center [785, 257] width 1442 height 91
click at [528, 267] on input "text" at bounding box center [512, 274] width 184 height 28
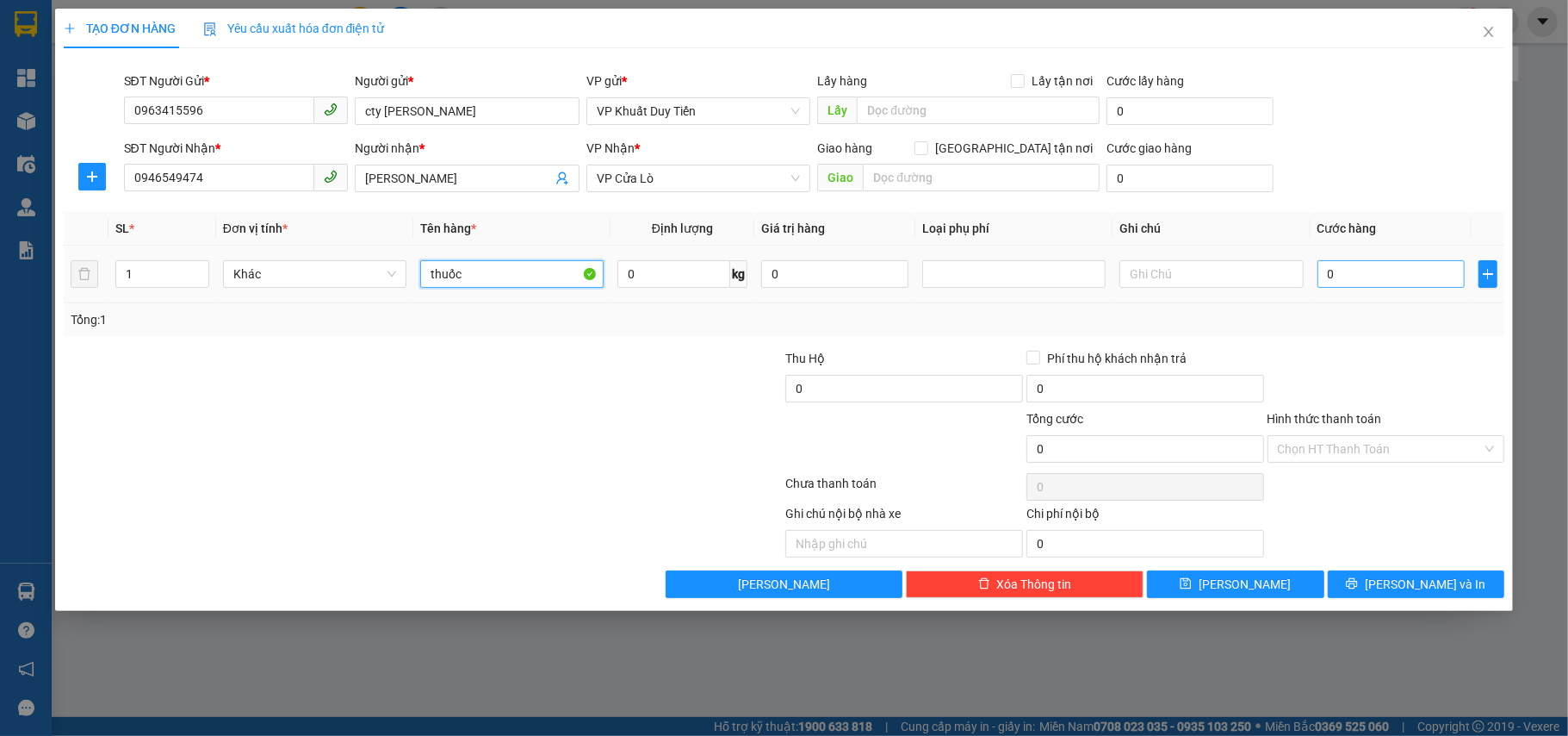
type input "thuốc"
click at [1391, 274] on input "0" at bounding box center [1391, 274] width 148 height 28
type input "4"
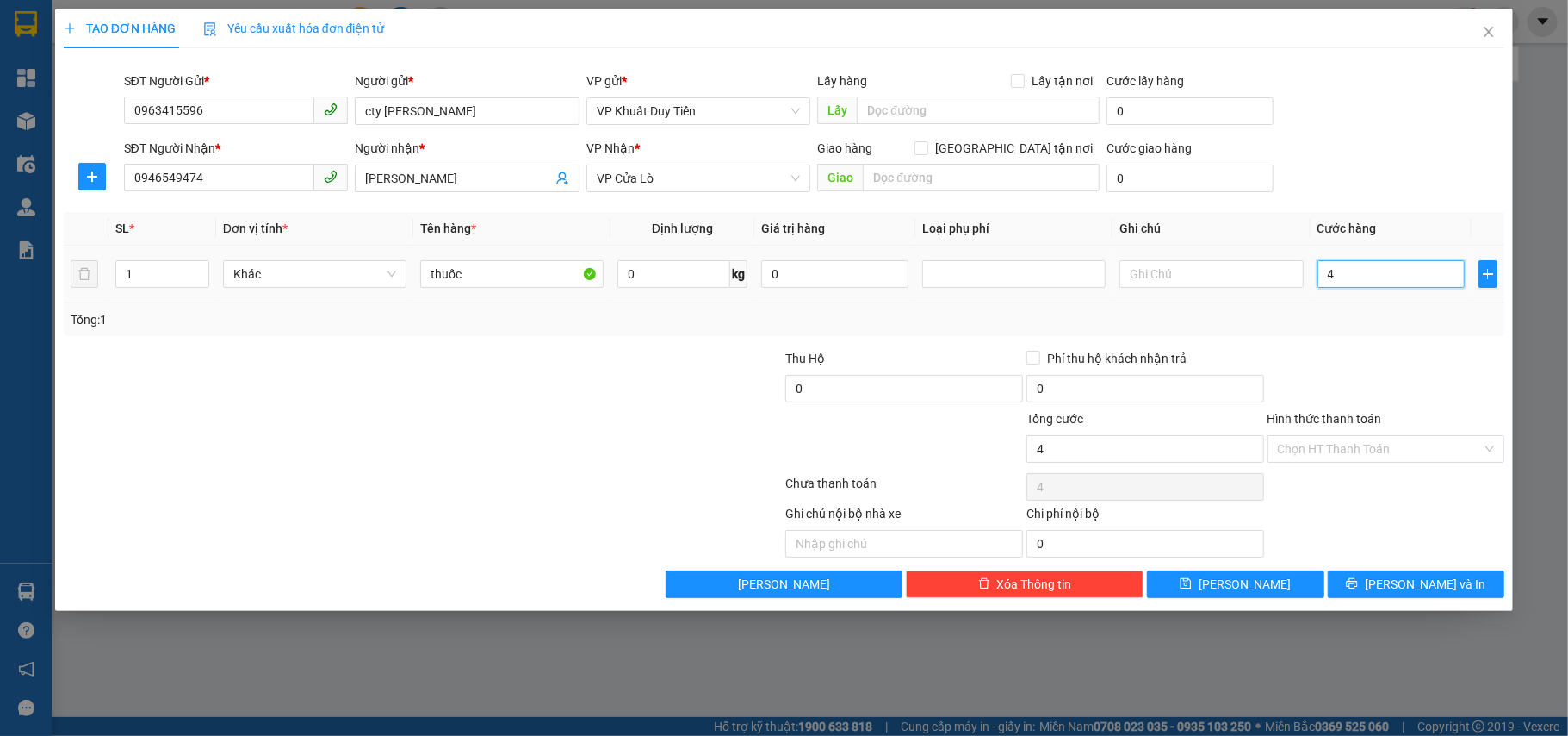
type input "40"
type input "40.000"
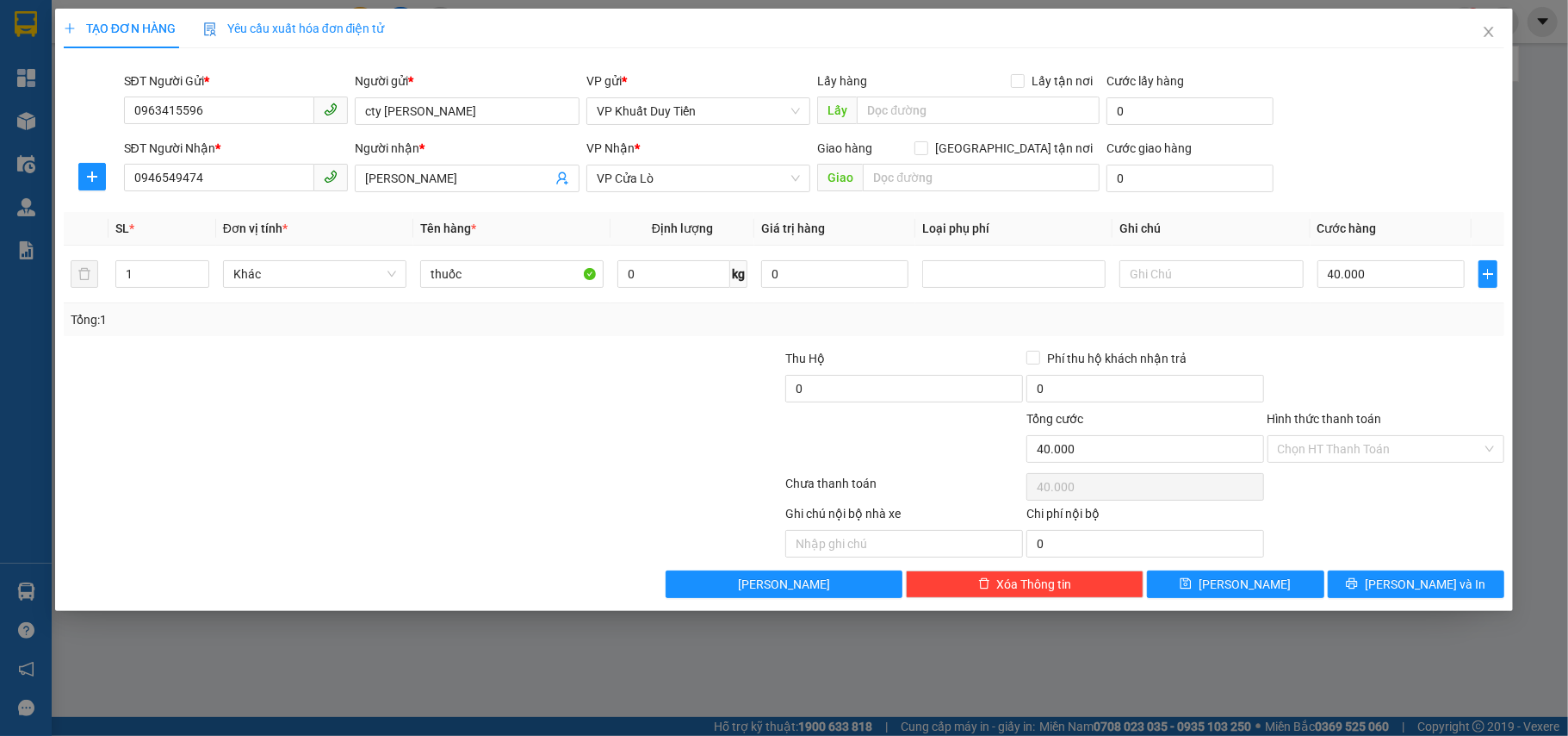
click at [1417, 385] on div at bounding box center [1387, 378] width 241 height 60
click at [1407, 445] on input "Hình thức thanh toán" at bounding box center [1380, 449] width 205 height 26
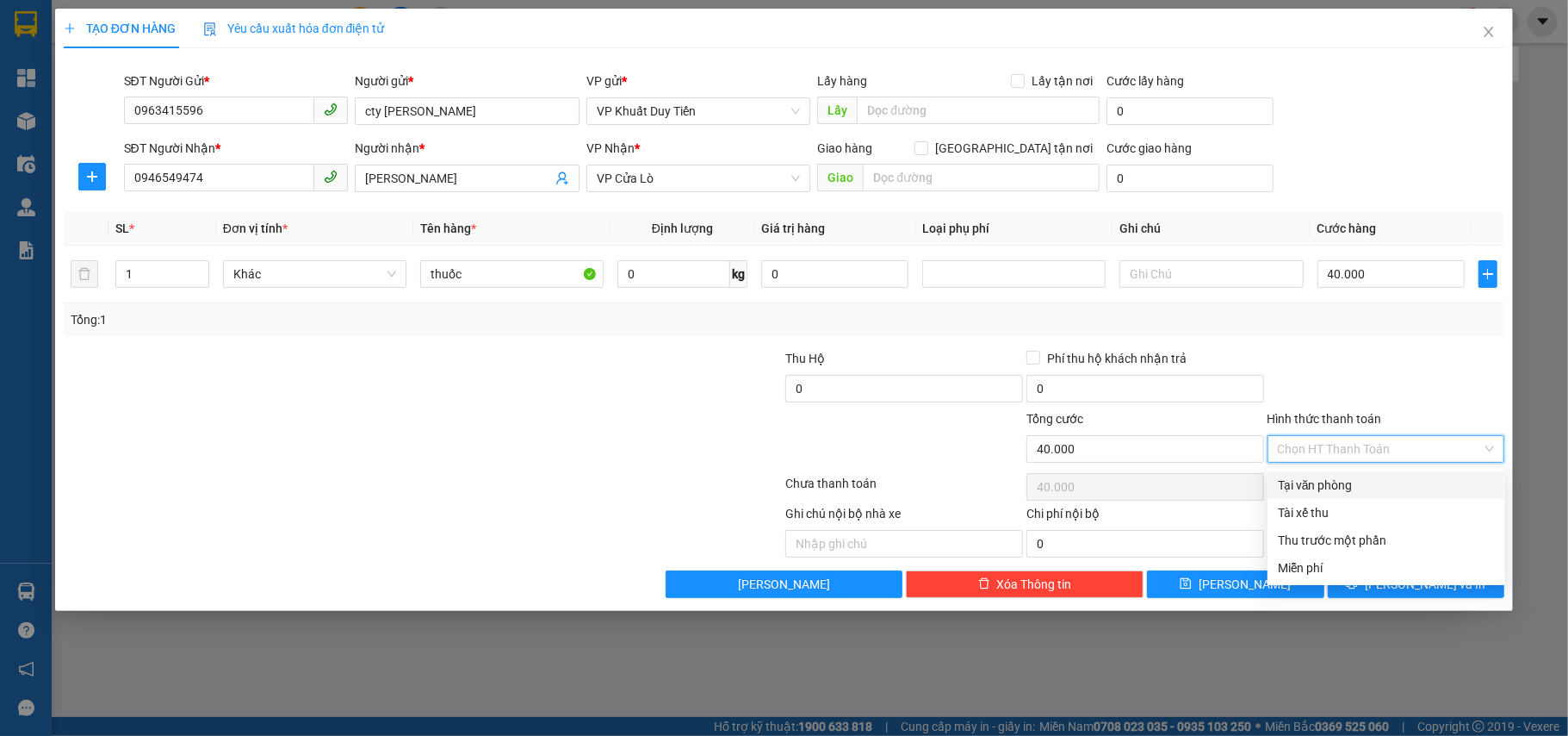
click at [1404, 479] on div "Tại văn phòng" at bounding box center [1386, 485] width 217 height 19
type input "0"
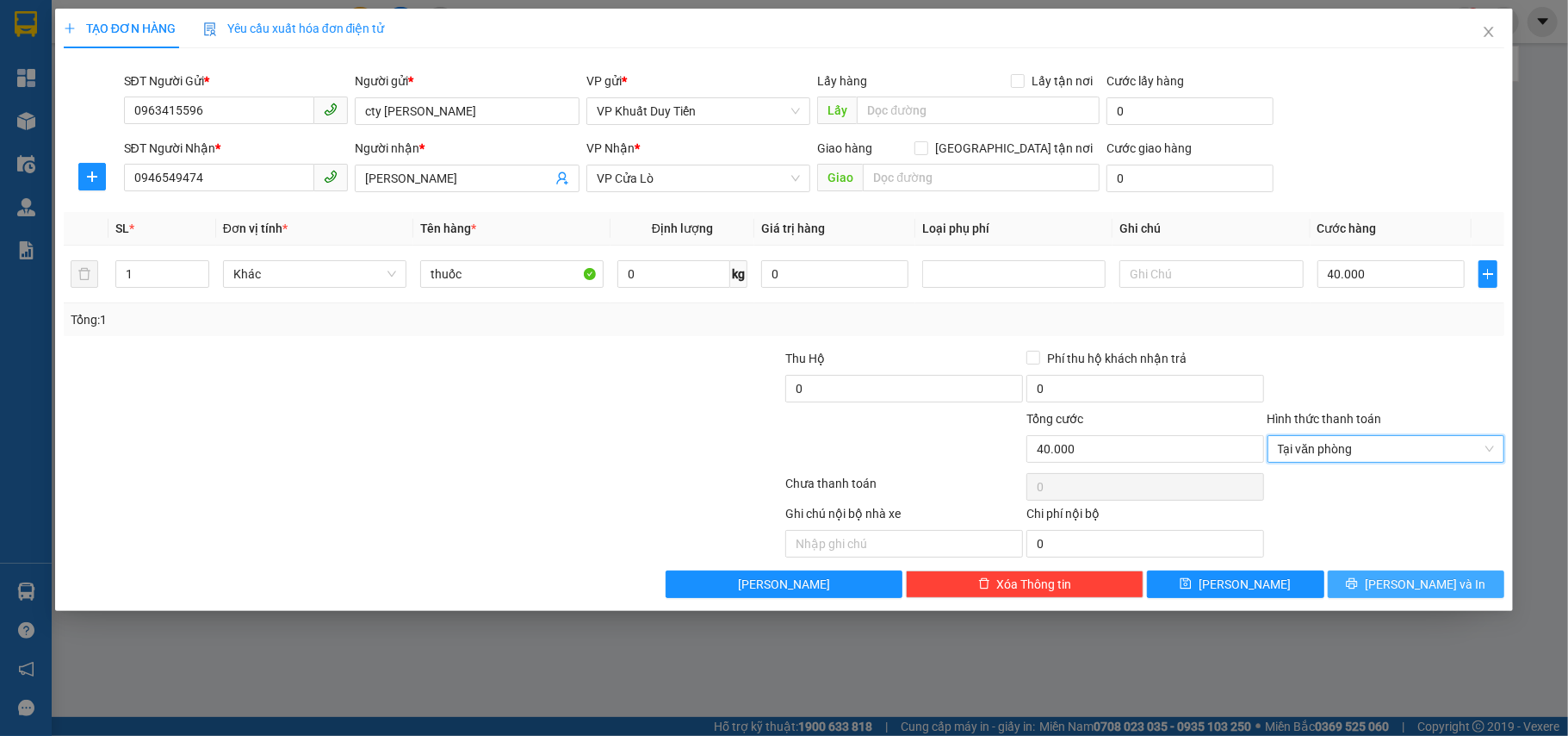
click at [1418, 580] on span "Lưu và In" at bounding box center [1426, 584] width 121 height 19
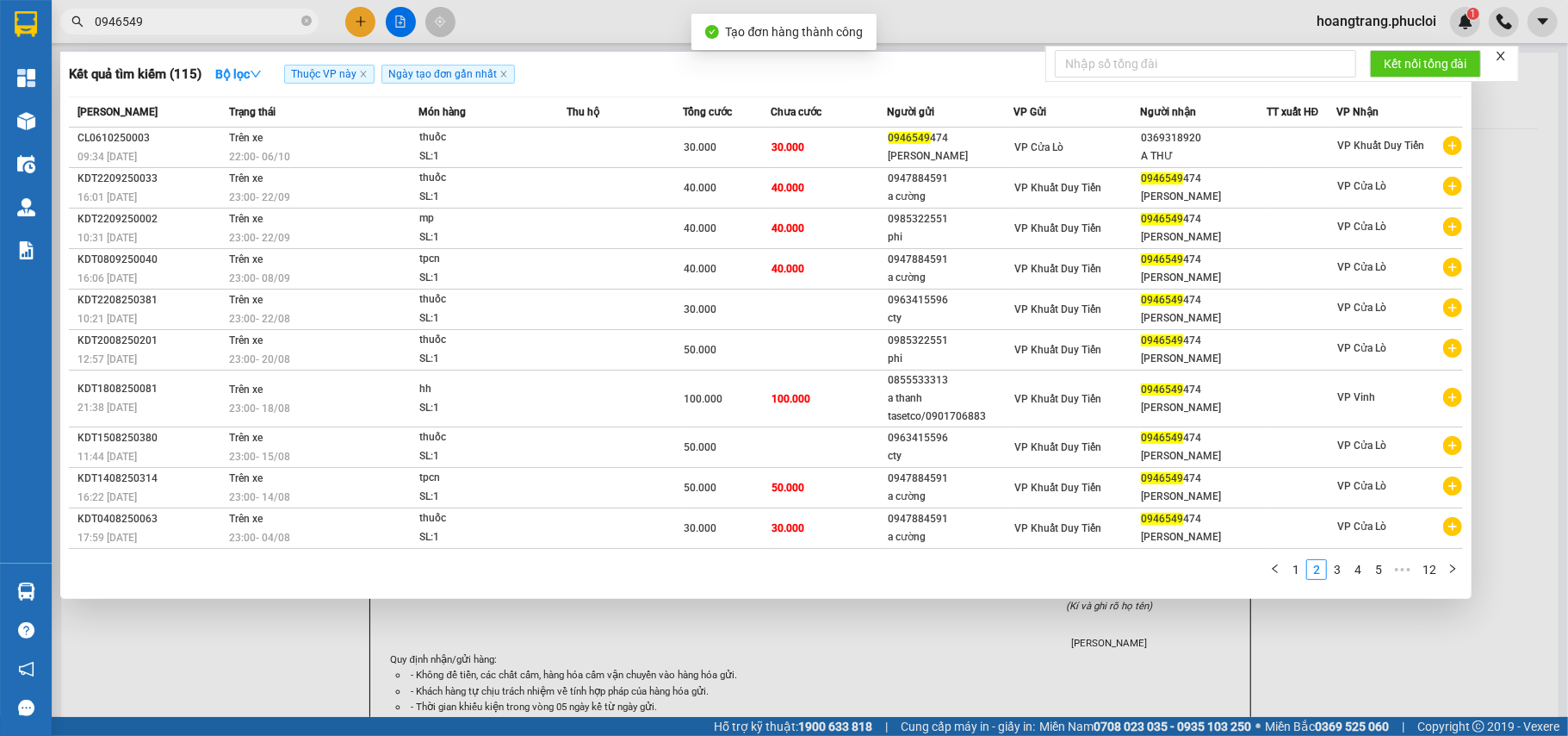
drag, startPoint x: 1282, startPoint y: 641, endPoint x: 1045, endPoint y: 370, distance: 360.0
click at [1282, 639] on div at bounding box center [784, 368] width 1568 height 736
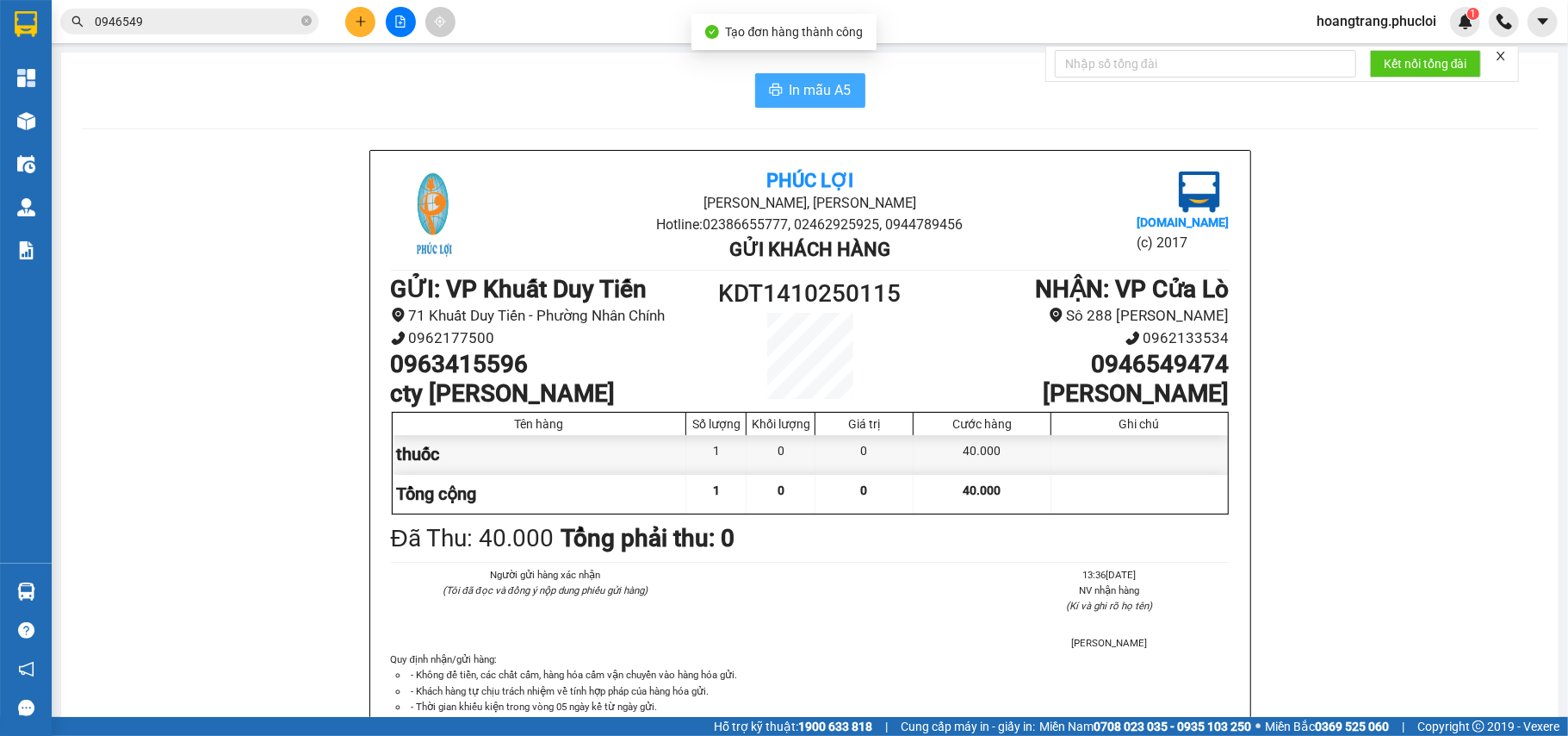
click at [821, 80] on span "In mẫu A5" at bounding box center [821, 90] width 62 height 22
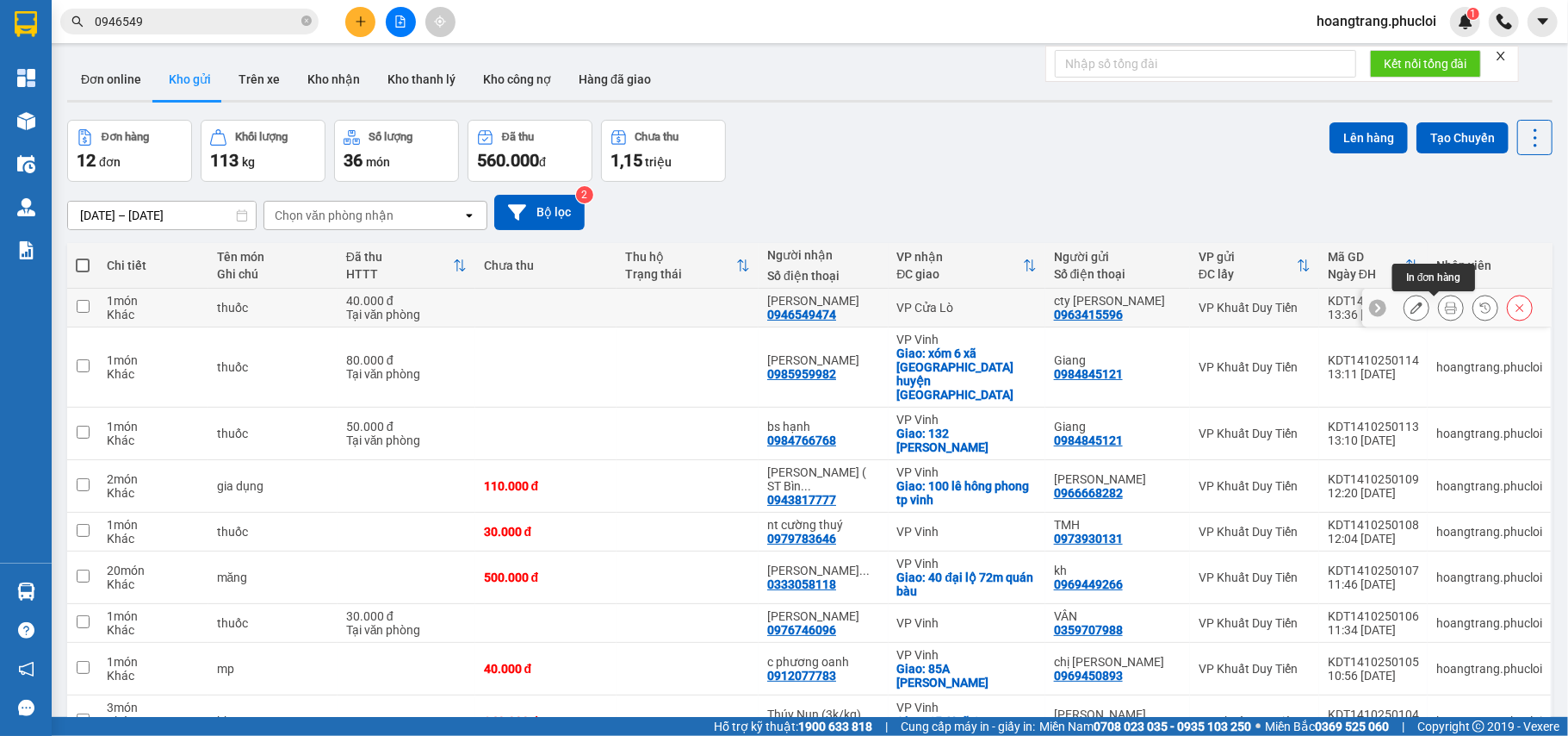
click at [1445, 312] on icon at bounding box center [1451, 308] width 12 height 12
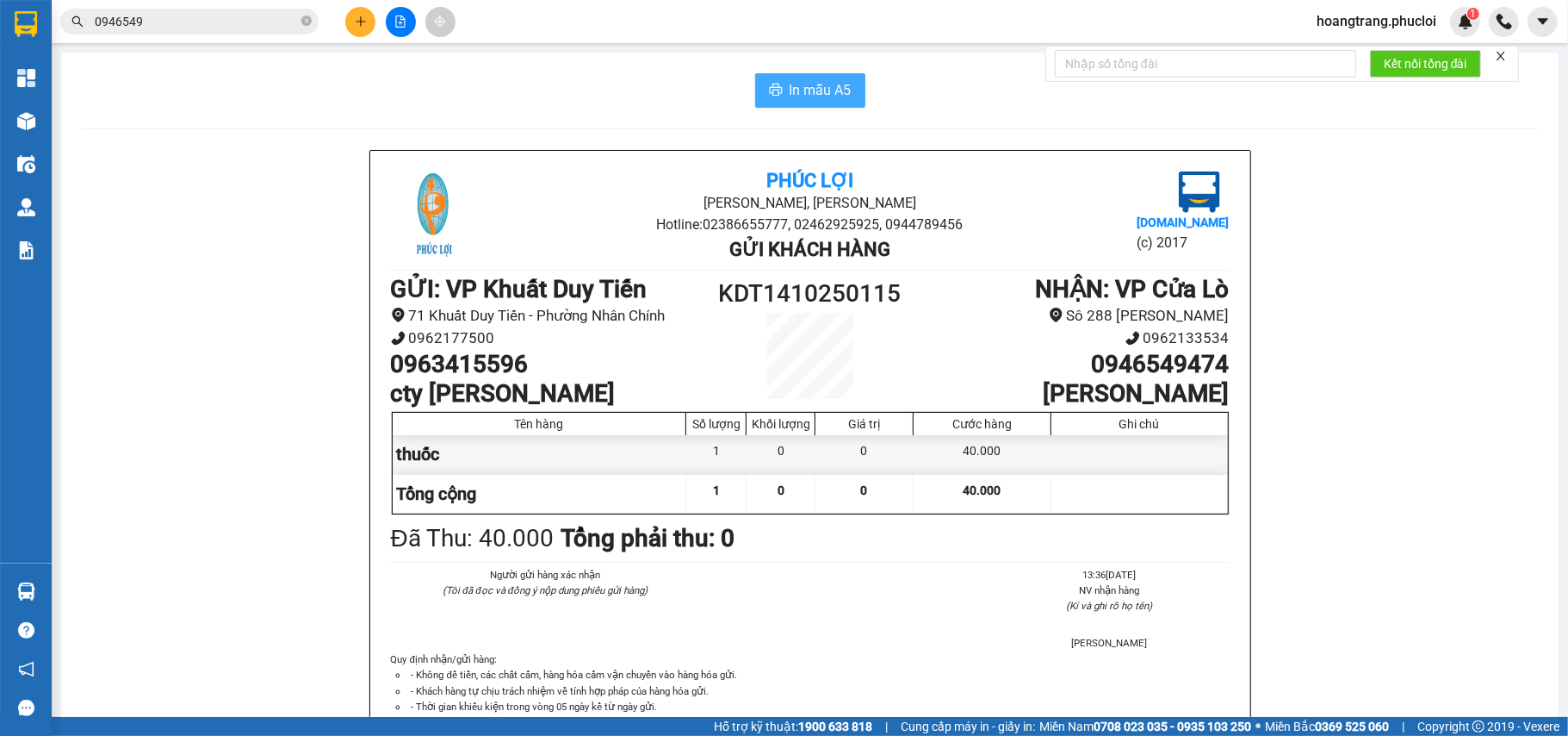
click at [832, 105] on button "In mẫu A5" at bounding box center [810, 90] width 110 height 34
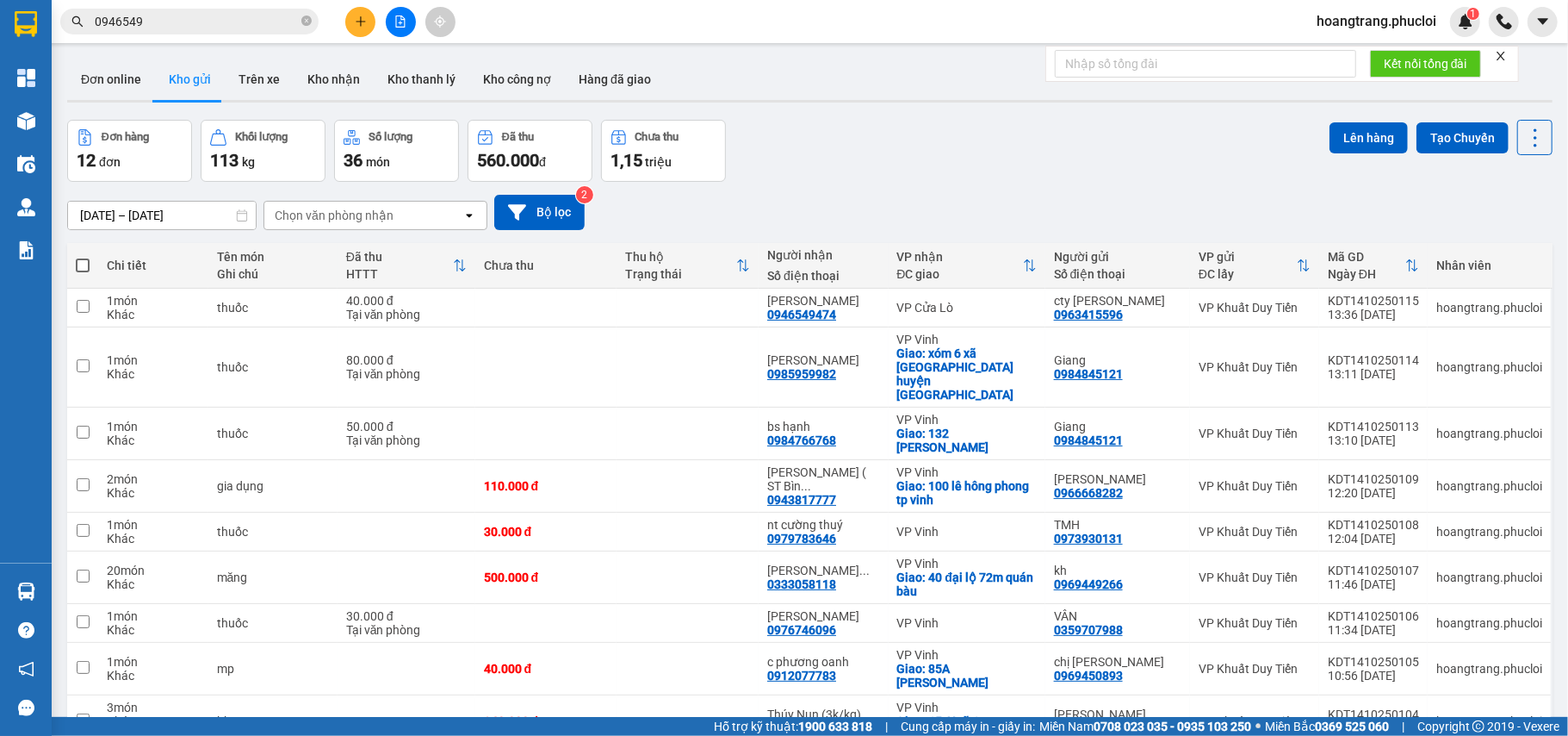
click at [212, 28] on input "0946549" at bounding box center [196, 22] width 204 height 19
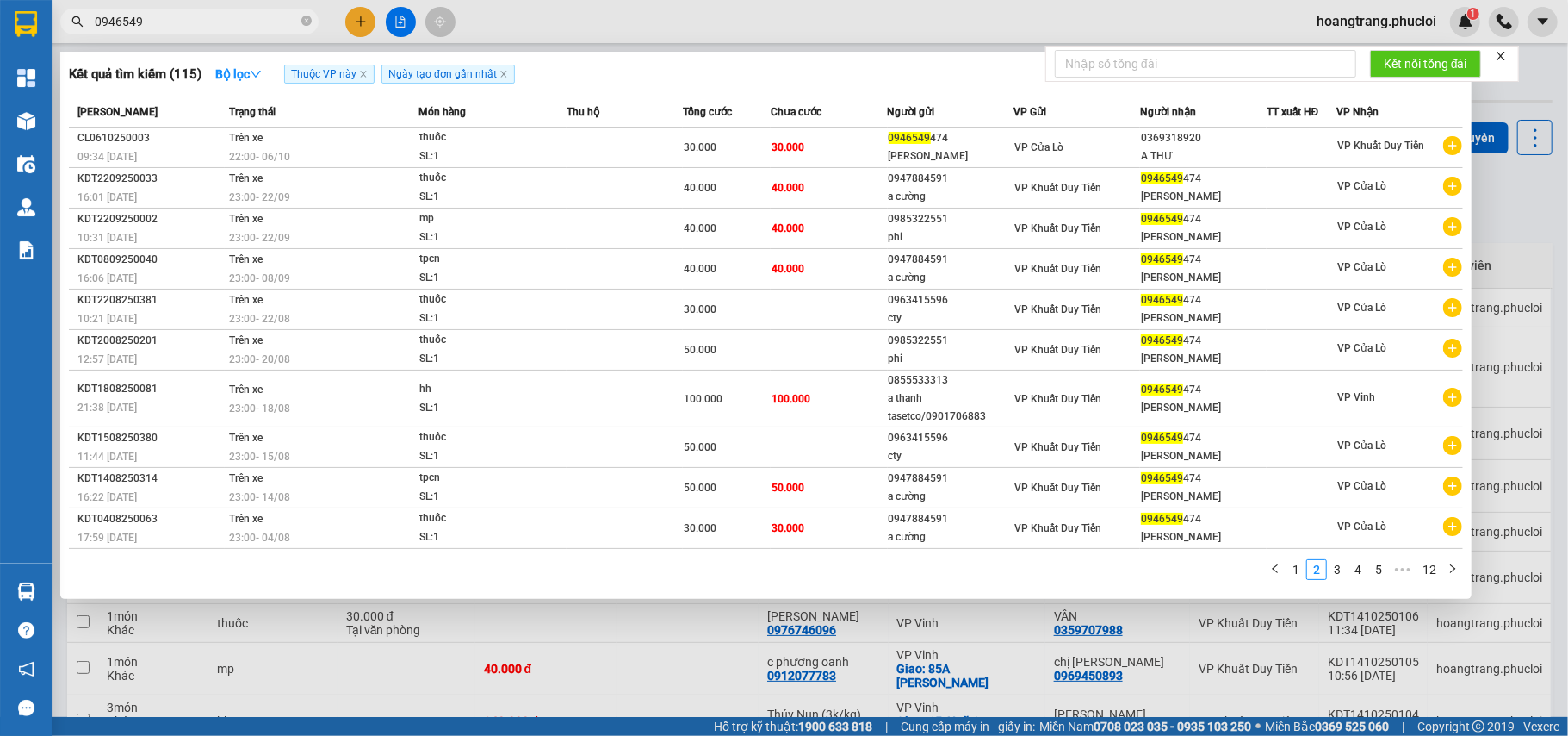
click at [212, 28] on input "0946549" at bounding box center [196, 22] width 204 height 19
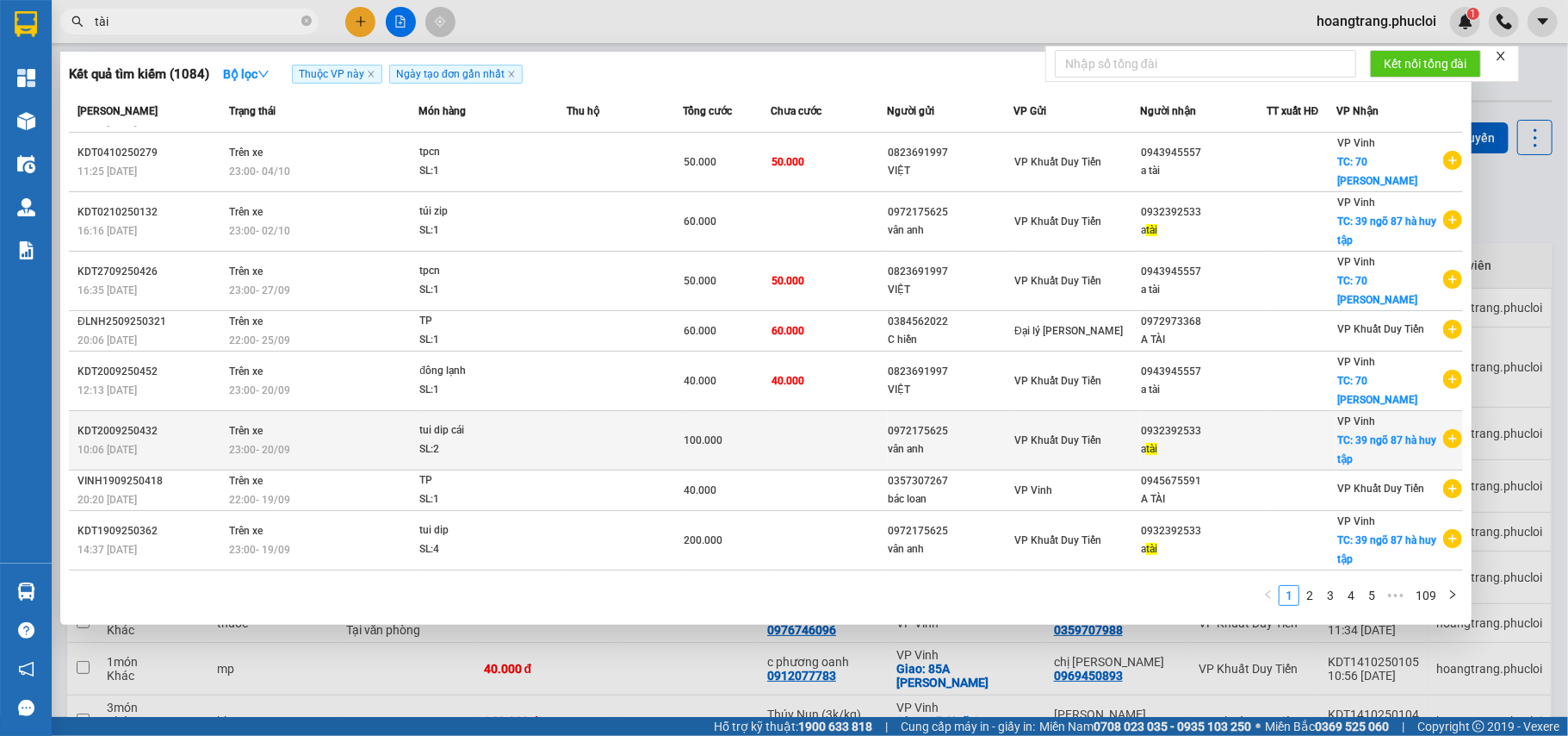
scroll to position [55, 0]
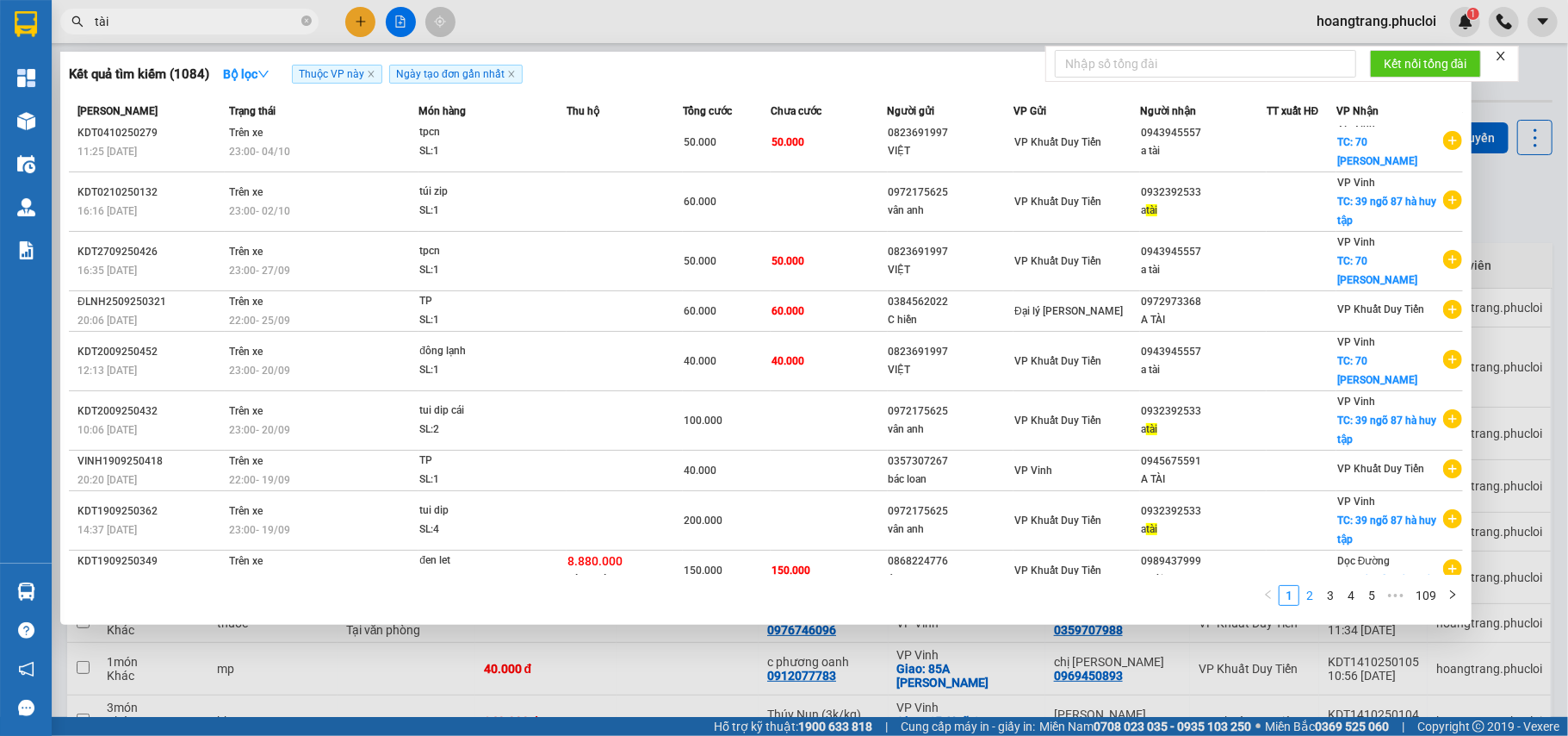
type input "tài"
click at [1309, 597] on link "2" at bounding box center [1310, 595] width 19 height 19
click at [1330, 596] on link "3" at bounding box center [1331, 595] width 19 height 19
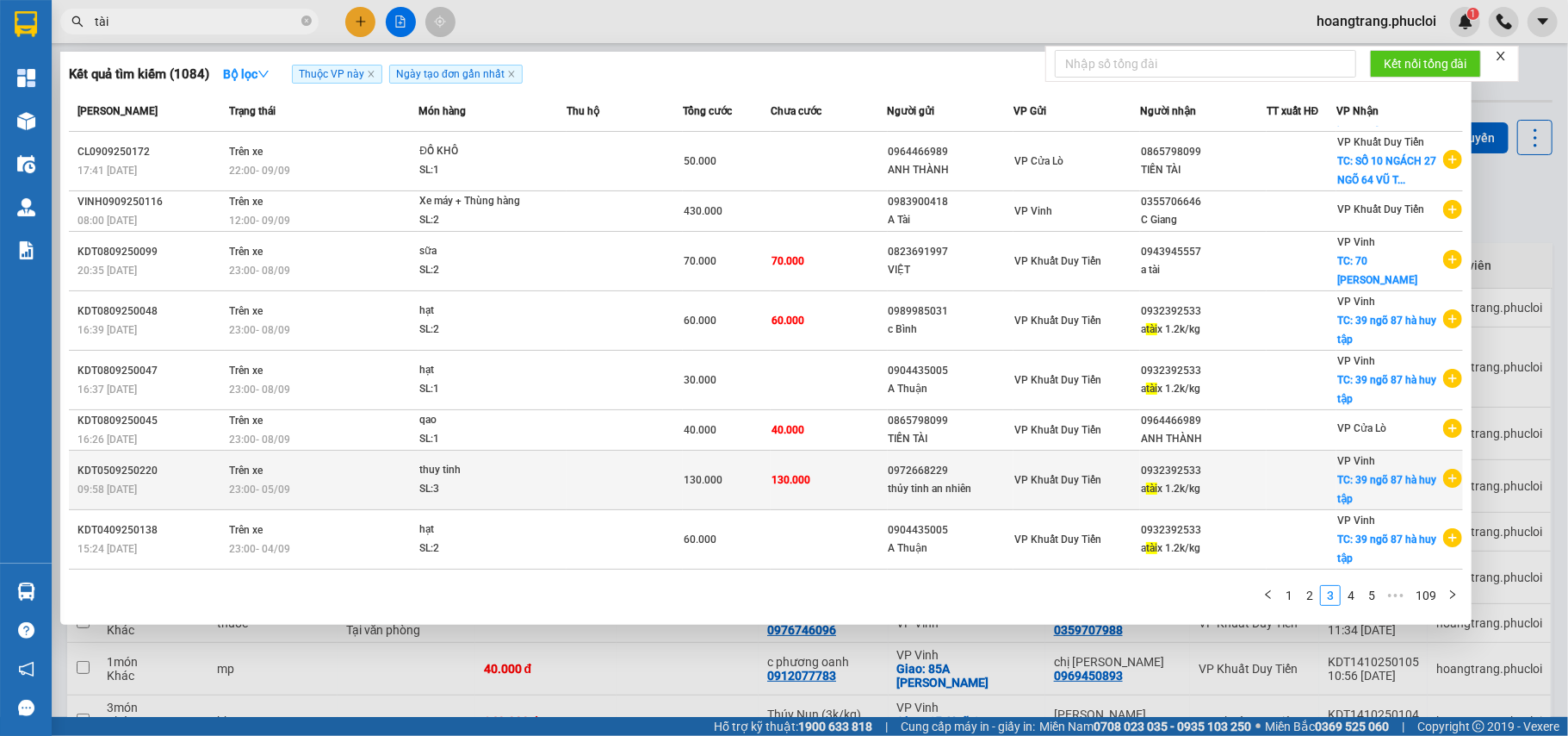
scroll to position [89, 0]
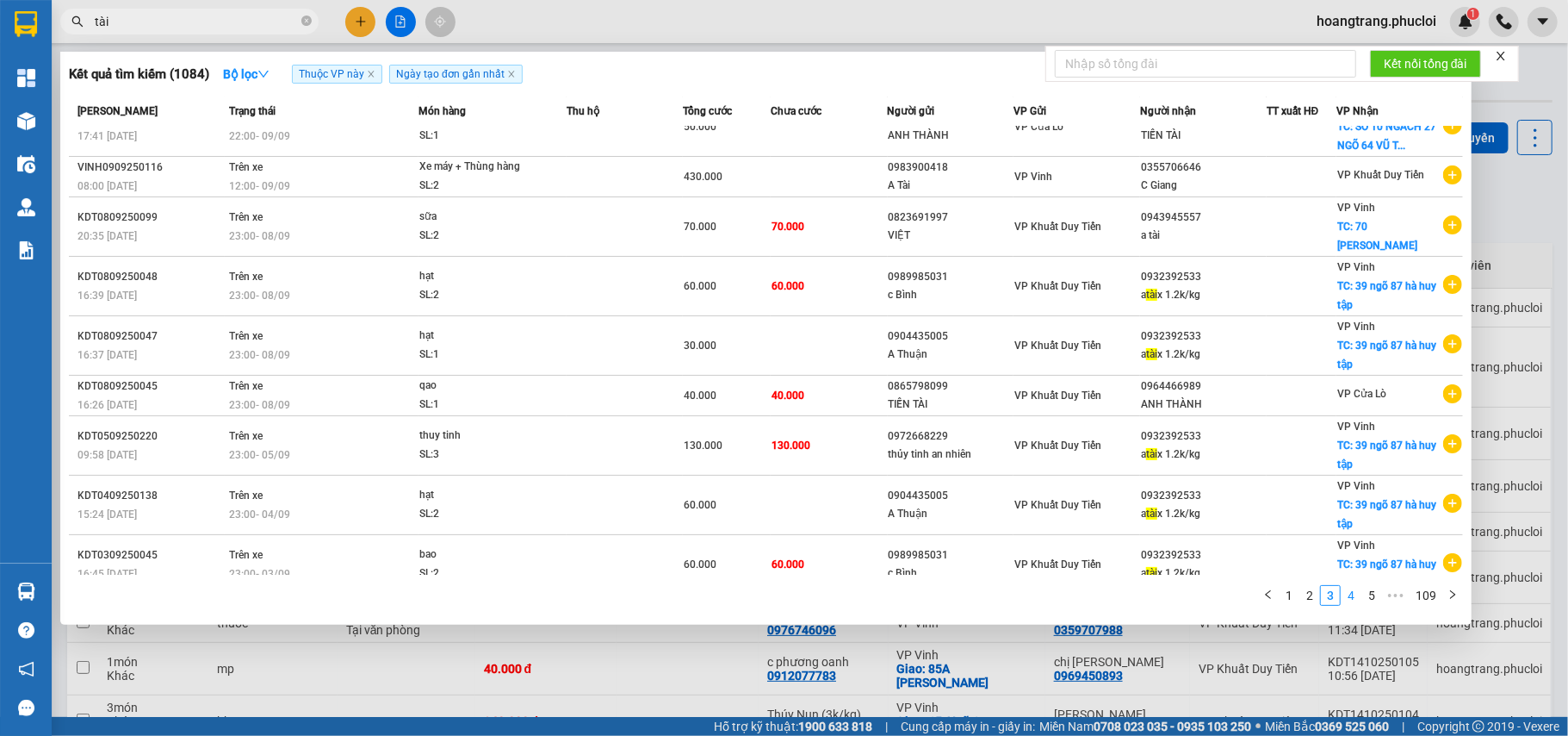
click at [1356, 601] on link "4" at bounding box center [1351, 595] width 19 height 19
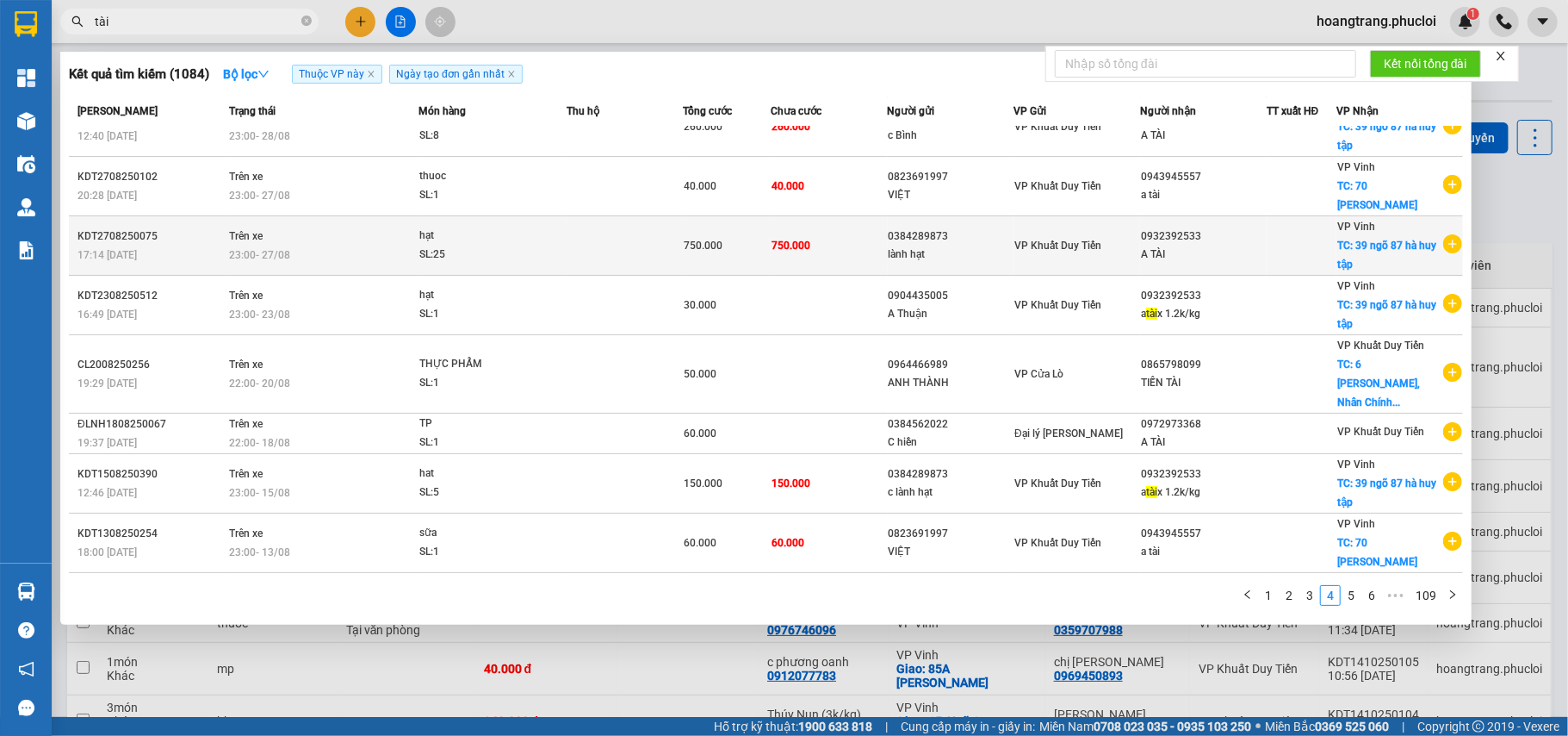
click at [1444, 234] on icon "plus-circle" at bounding box center [1454, 244] width 19 height 19
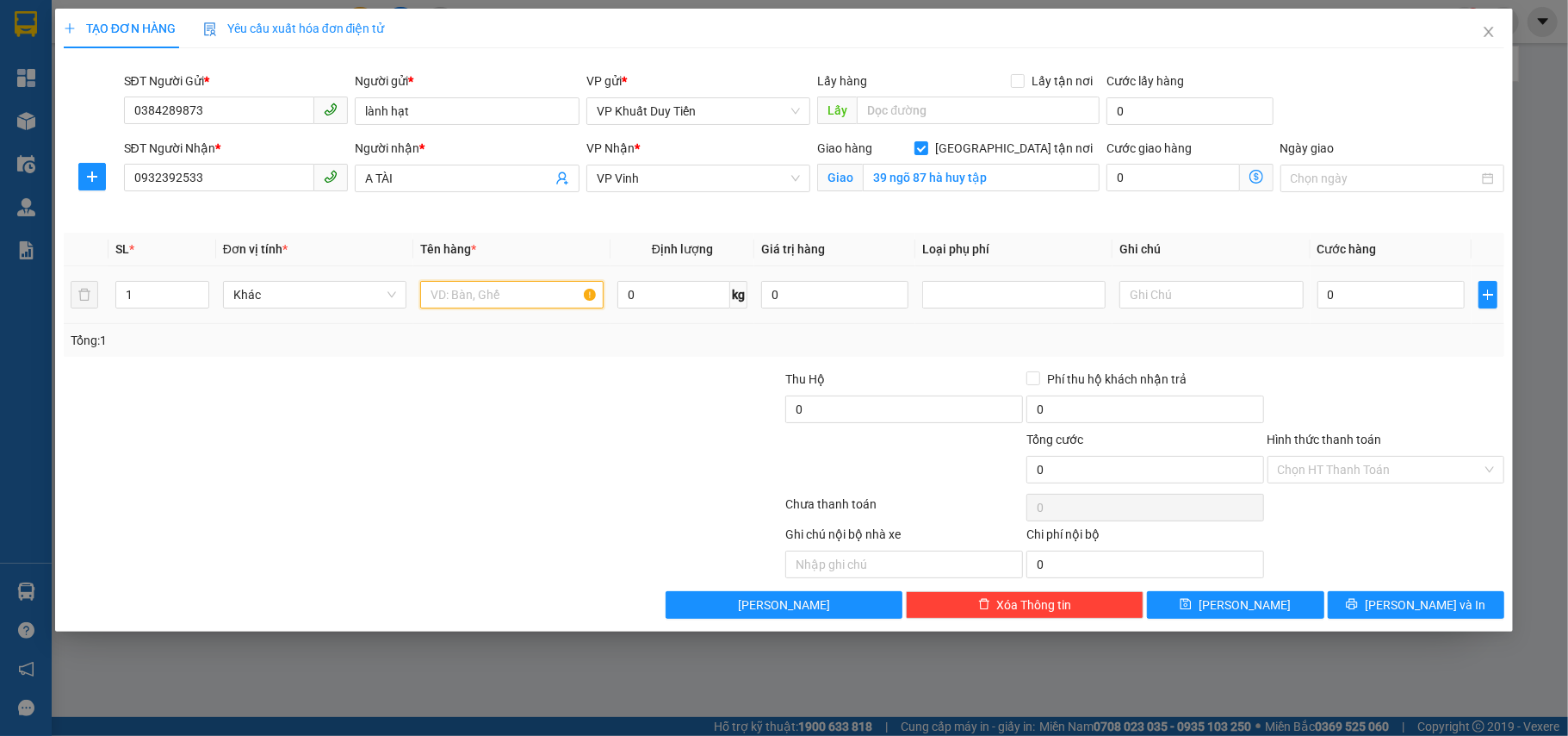
click at [483, 295] on input "text" at bounding box center [512, 295] width 184 height 28
type input "hạt"
click at [111, 297] on td "1" at bounding box center [162, 295] width 108 height 58
click at [133, 289] on input "1" at bounding box center [162, 295] width 92 height 26
type input "10"
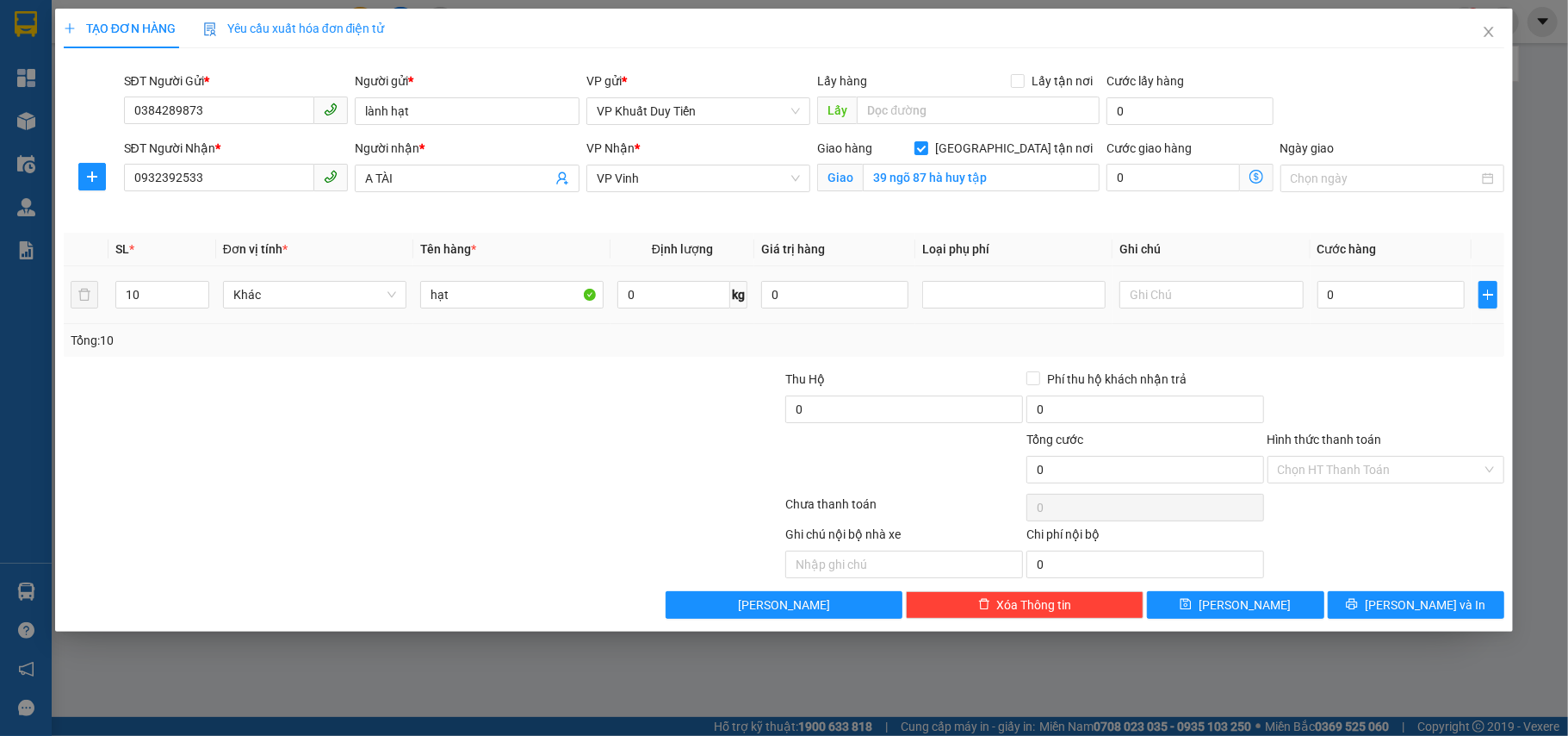
click at [1347, 315] on td "0" at bounding box center [1391, 295] width 161 height 58
click at [1347, 309] on input "0" at bounding box center [1391, 295] width 148 height 28
type input "3"
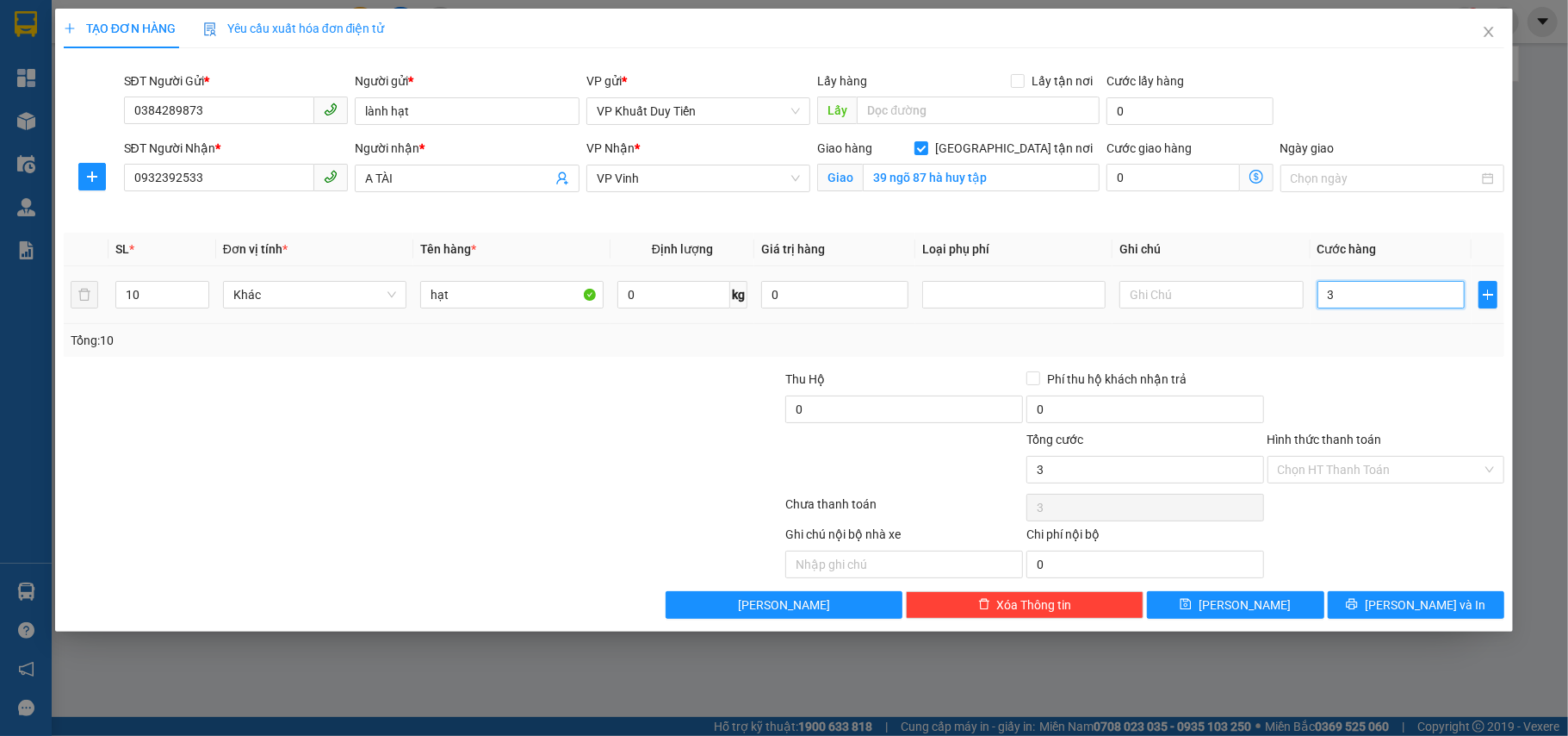
type input "30"
type input "300"
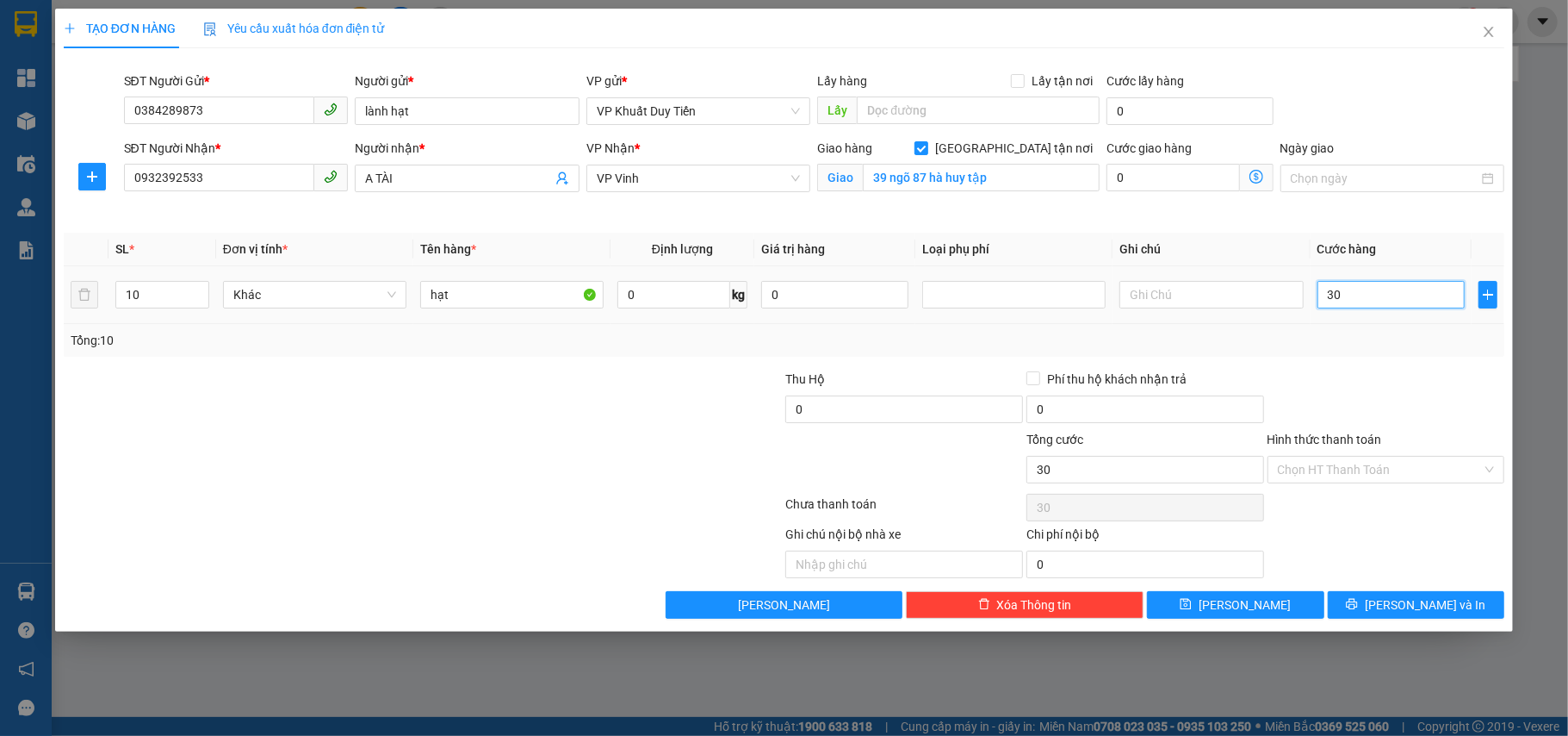
type input "300"
type input "300.000"
click at [1254, 390] on div "Phí thu hộ khách nhận trả" at bounding box center [1146, 383] width 238 height 26
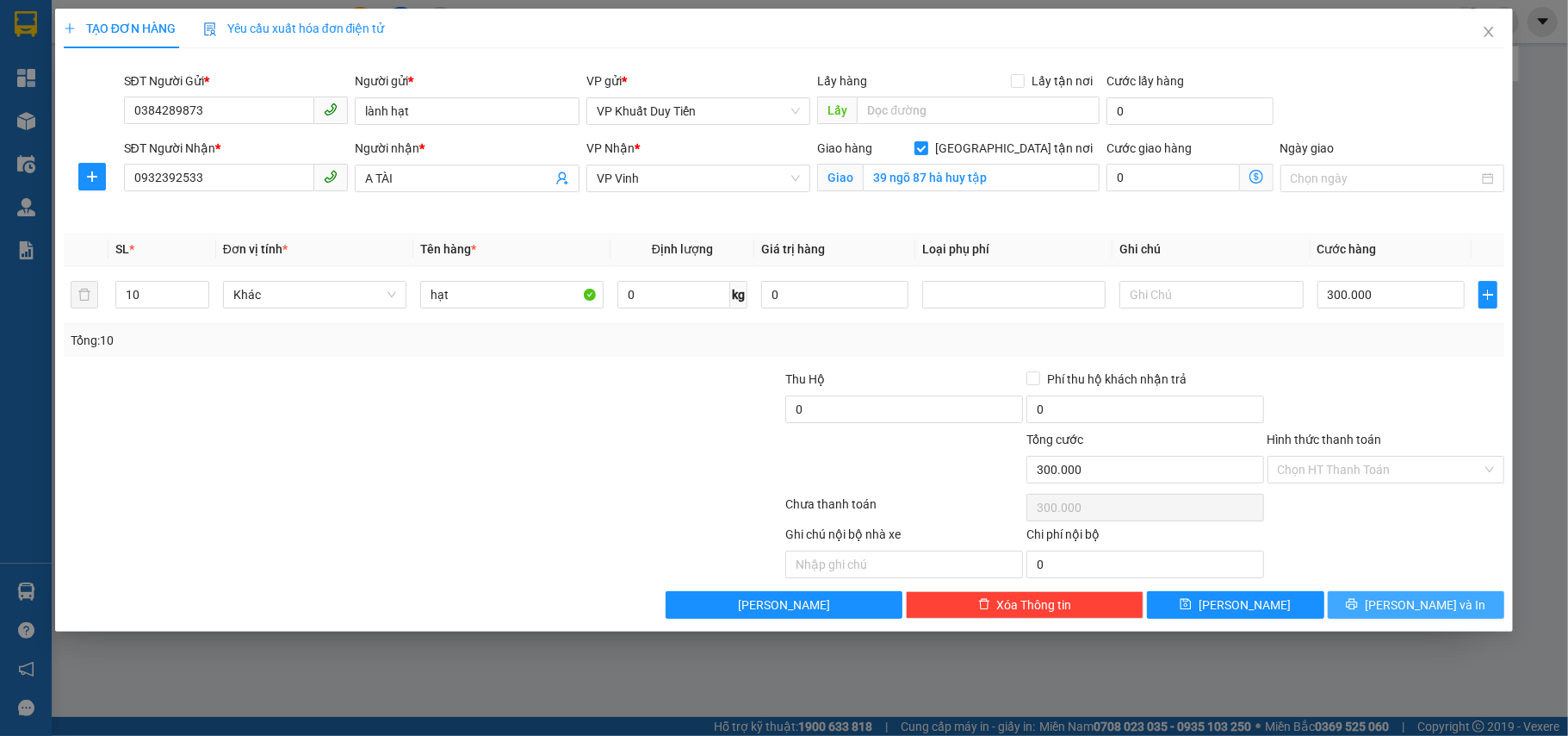
click at [1352, 614] on button "Lưu và In" at bounding box center [1416, 605] width 177 height 28
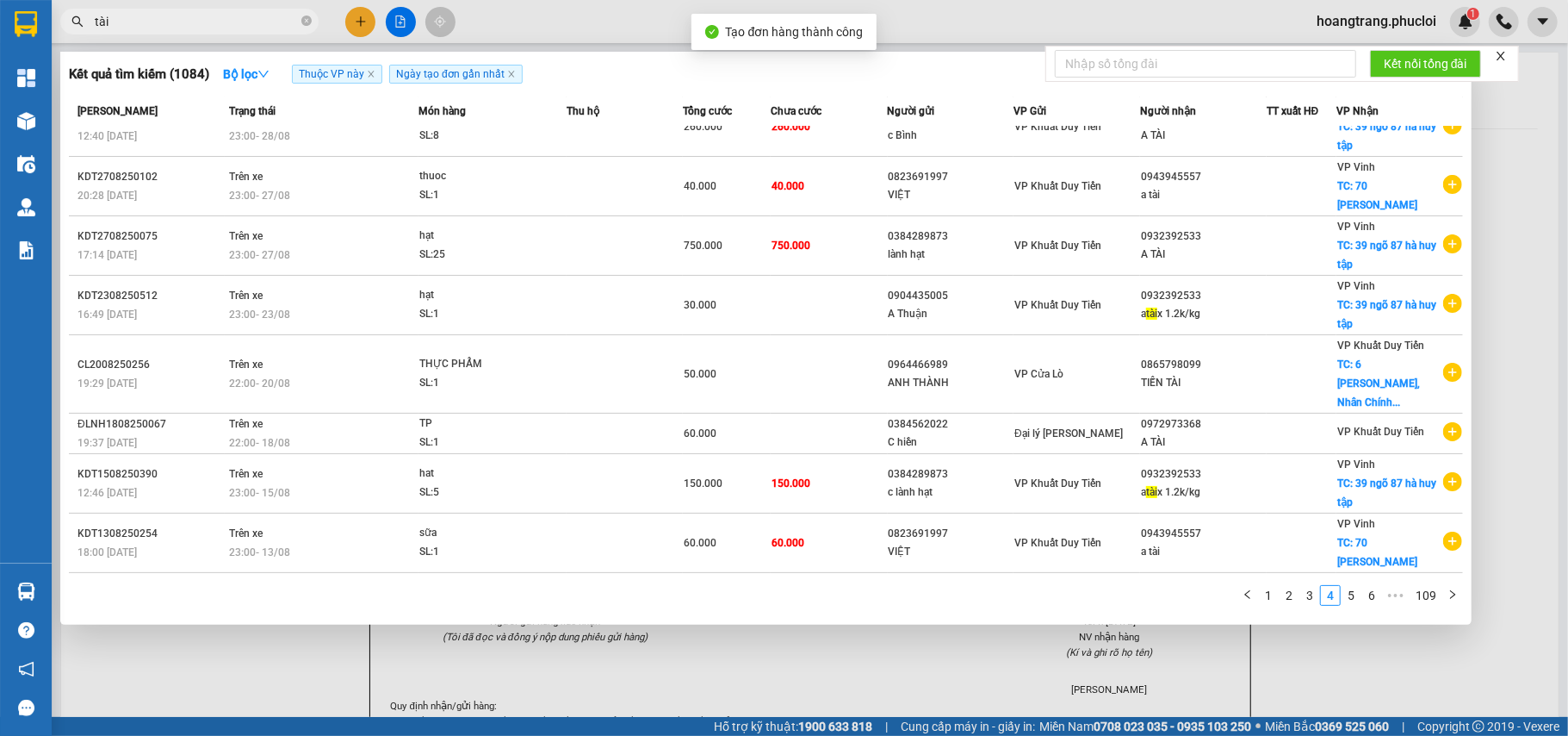
click at [1420, 645] on div at bounding box center [784, 368] width 1568 height 736
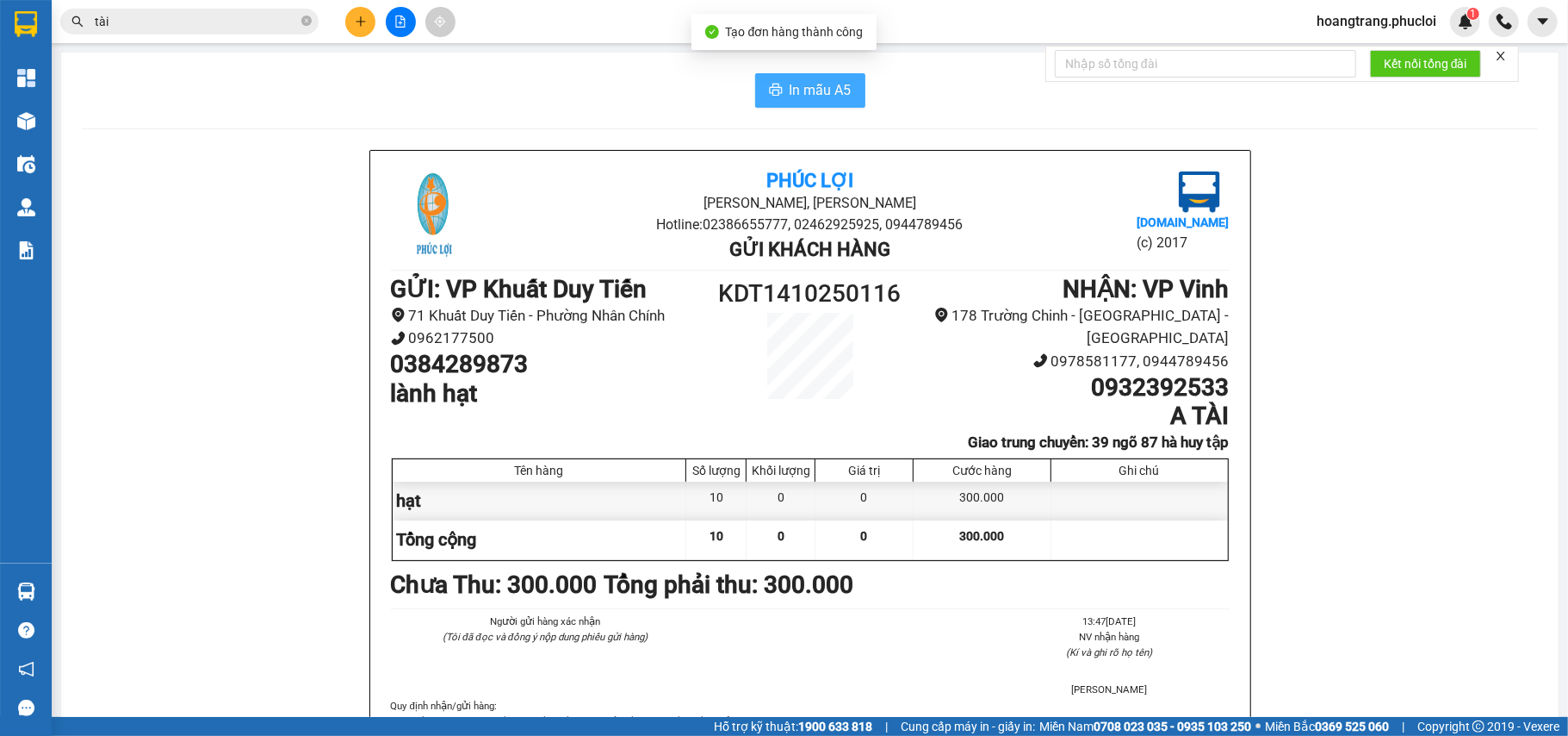
click at [809, 101] on span "In mẫu A5" at bounding box center [821, 90] width 62 height 22
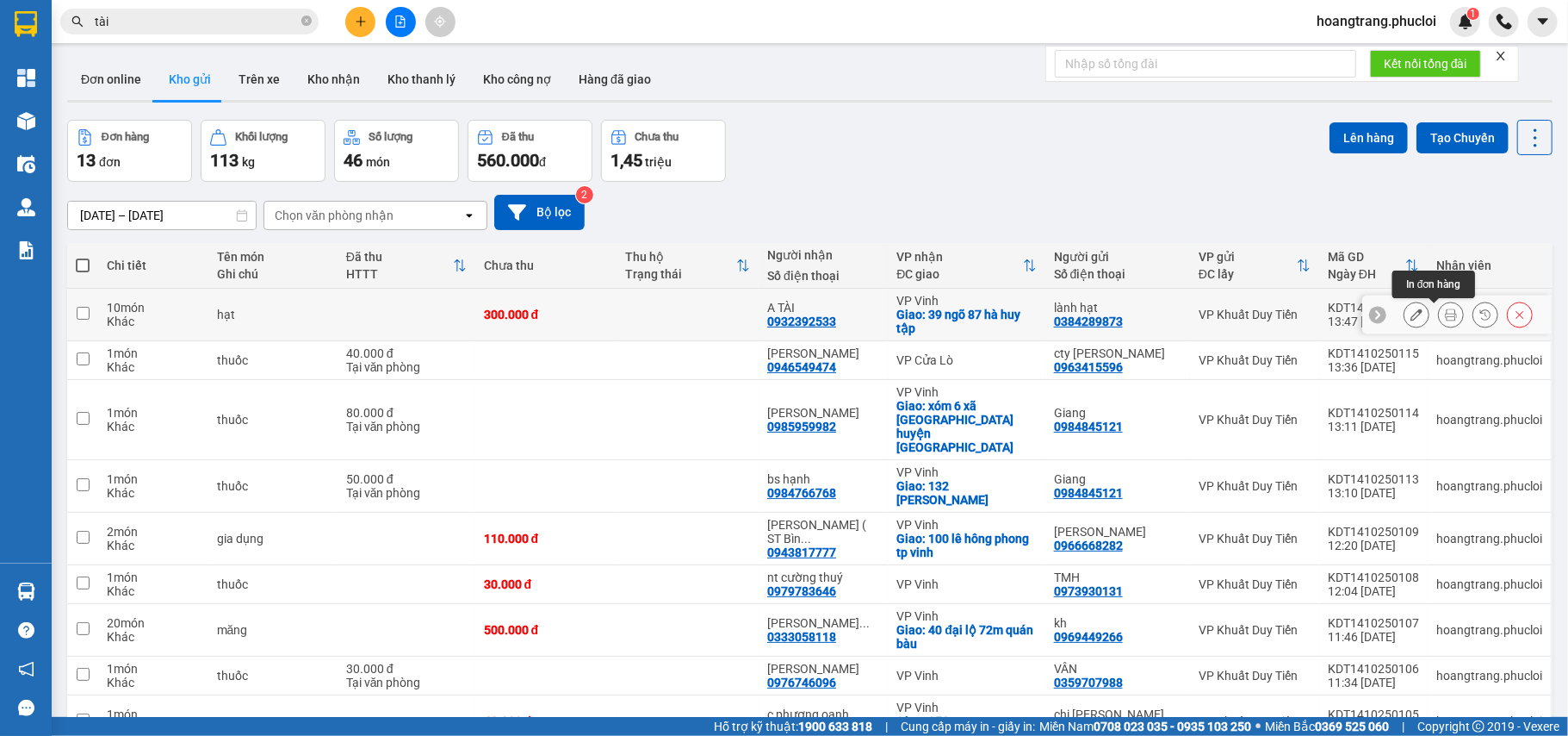
click at [1441, 316] on button at bounding box center [1452, 315] width 24 height 30
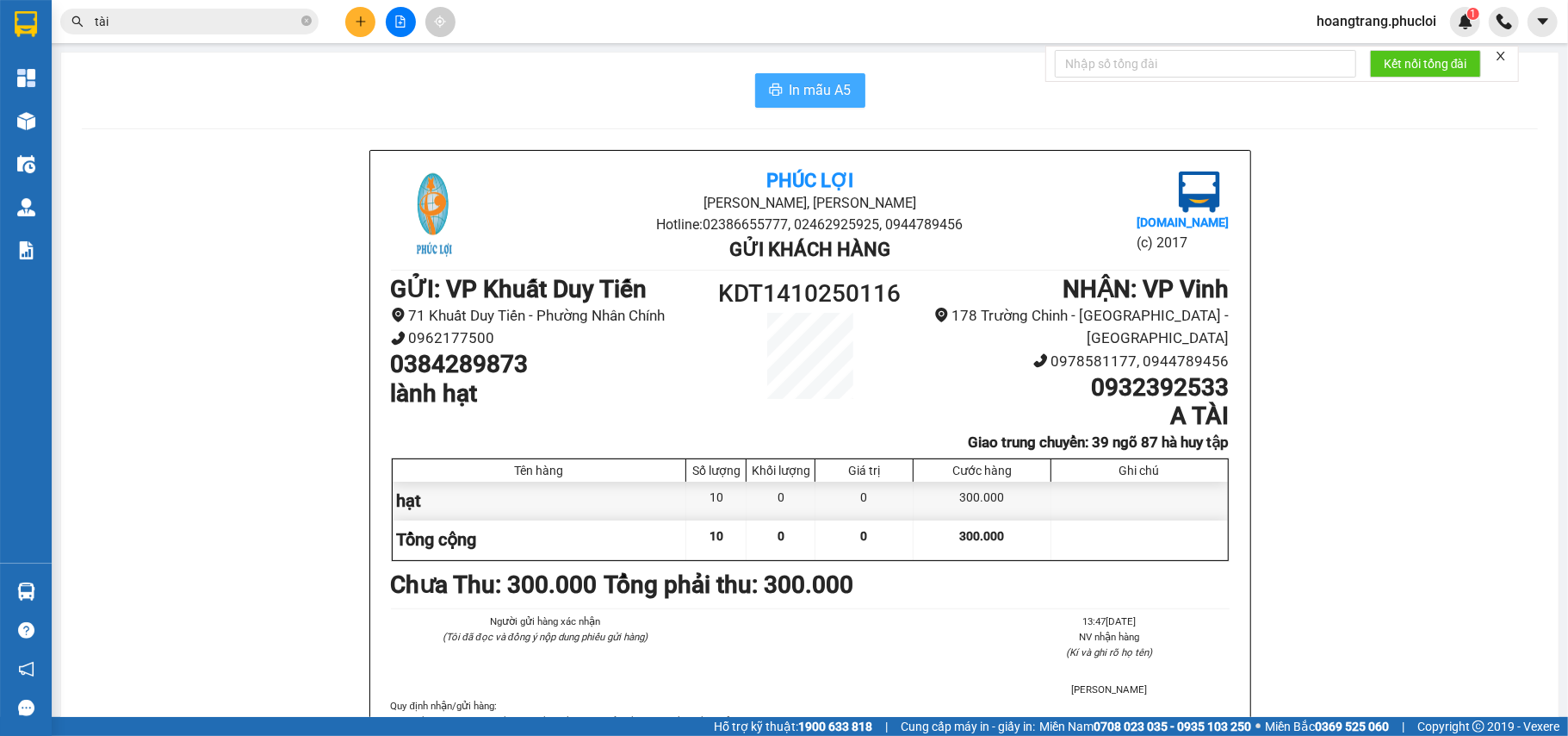
click at [769, 94] on icon "printer" at bounding box center [776, 90] width 14 height 14
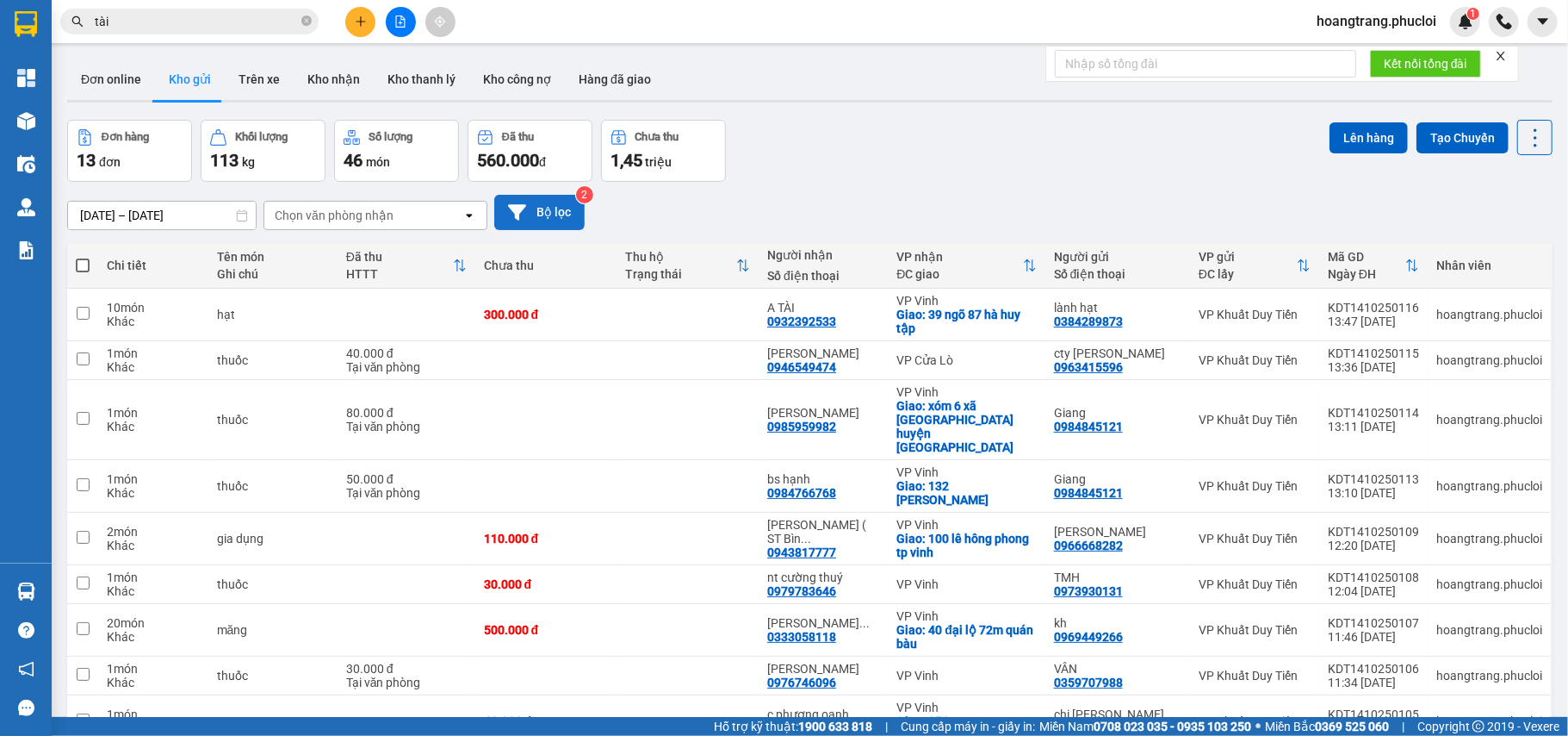
click at [555, 207] on button "Bộ lọc" at bounding box center [539, 212] width 90 height 35
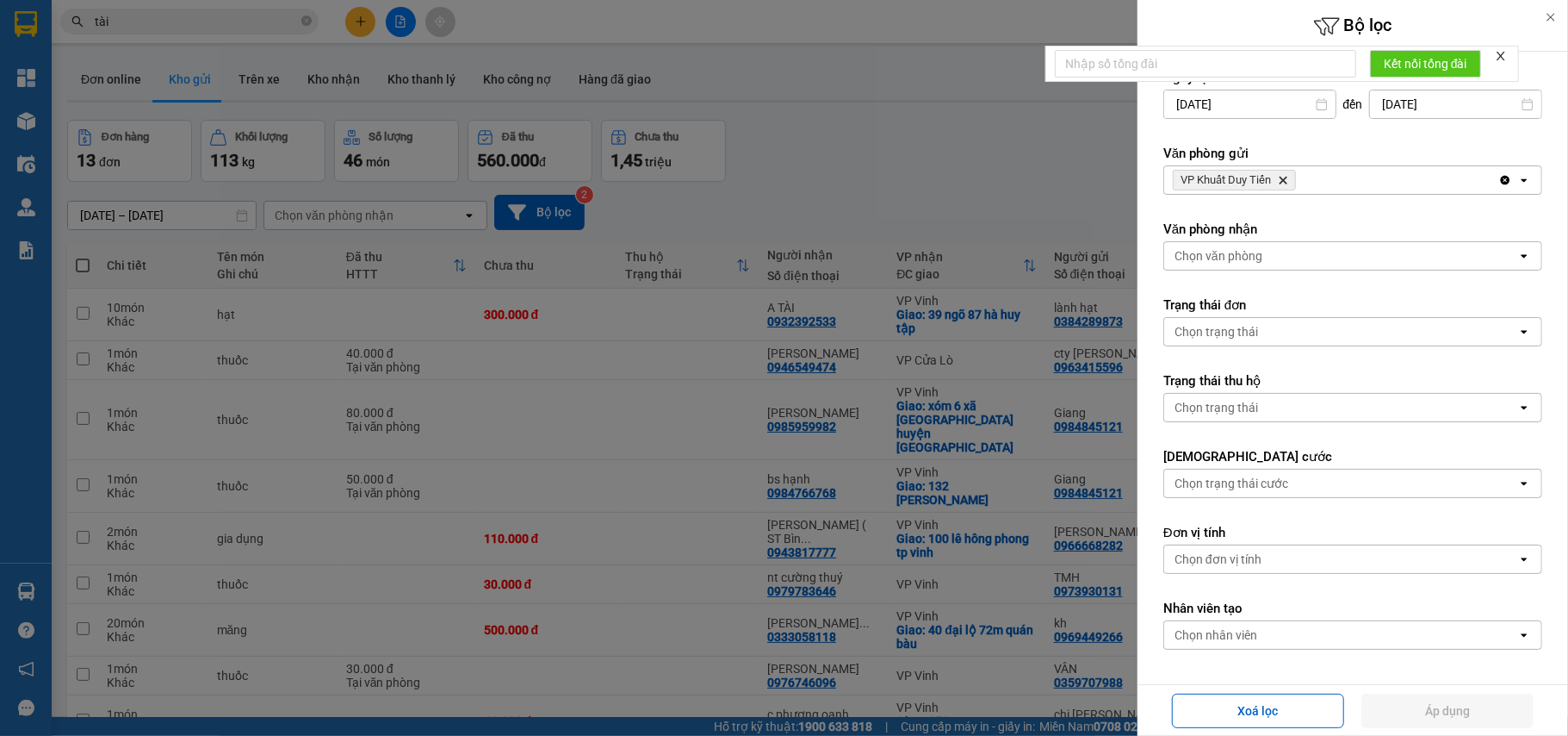
click at [1293, 179] on span "VP Khuất Duy Tiến Delete" at bounding box center [1234, 180] width 123 height 21
click at [1287, 179] on icon "VP Khuất Duy Tiến, close by backspace" at bounding box center [1283, 180] width 8 height 8
click at [1287, 180] on div "Chọn văn phòng" at bounding box center [1341, 180] width 353 height 28
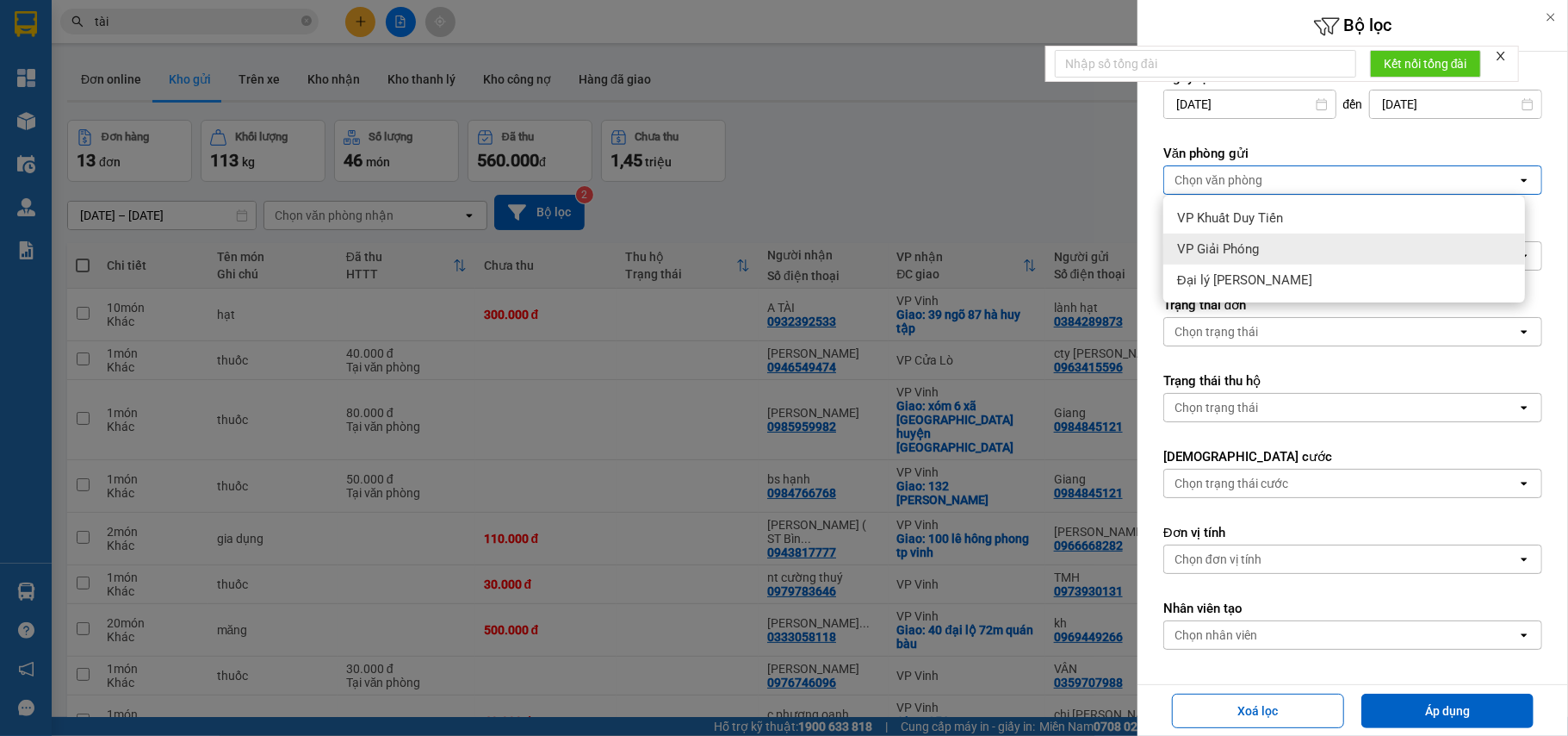
click at [1266, 257] on div "VP Giải Phóng" at bounding box center [1344, 248] width 362 height 31
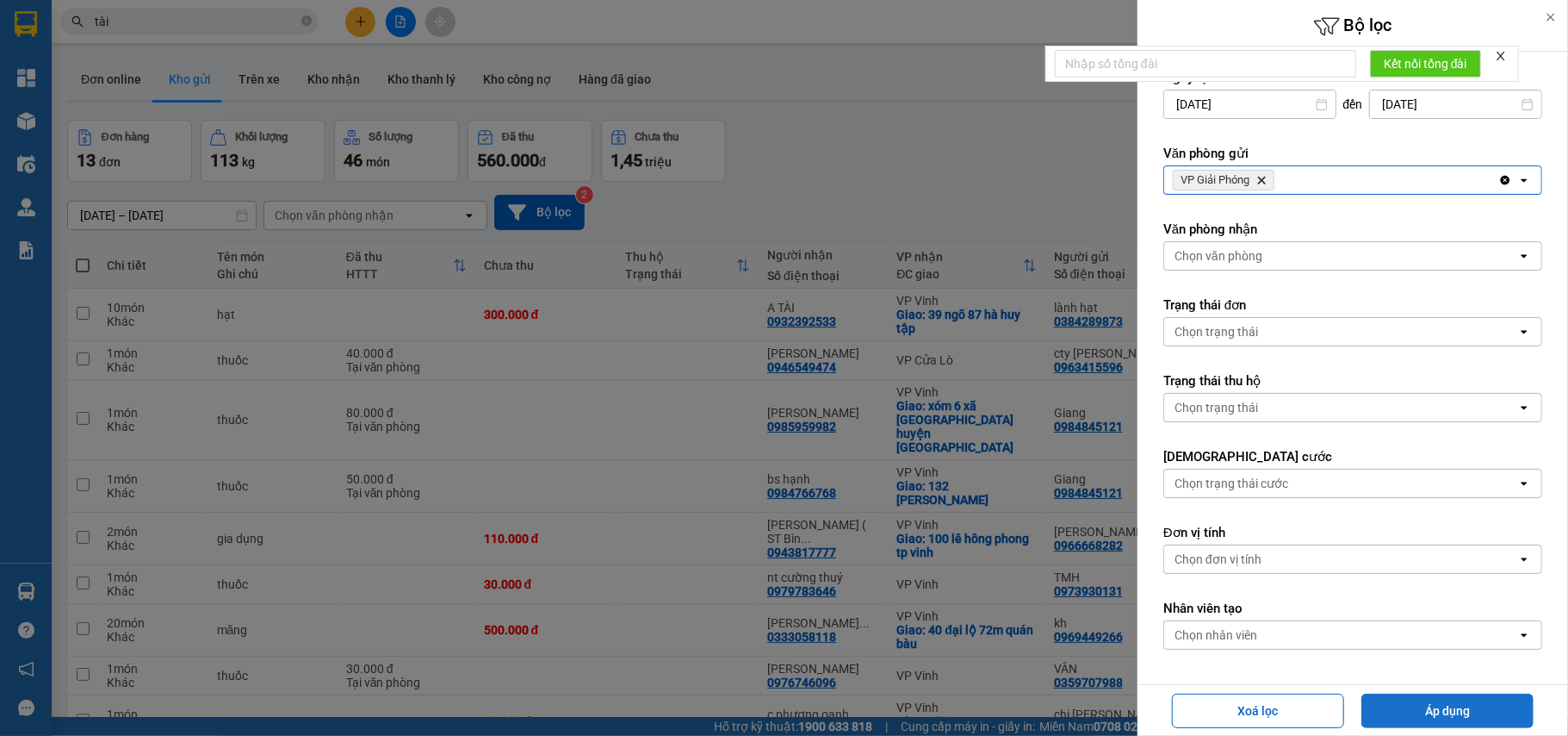
click at [1454, 710] on button "Áp dụng" at bounding box center [1447, 710] width 172 height 34
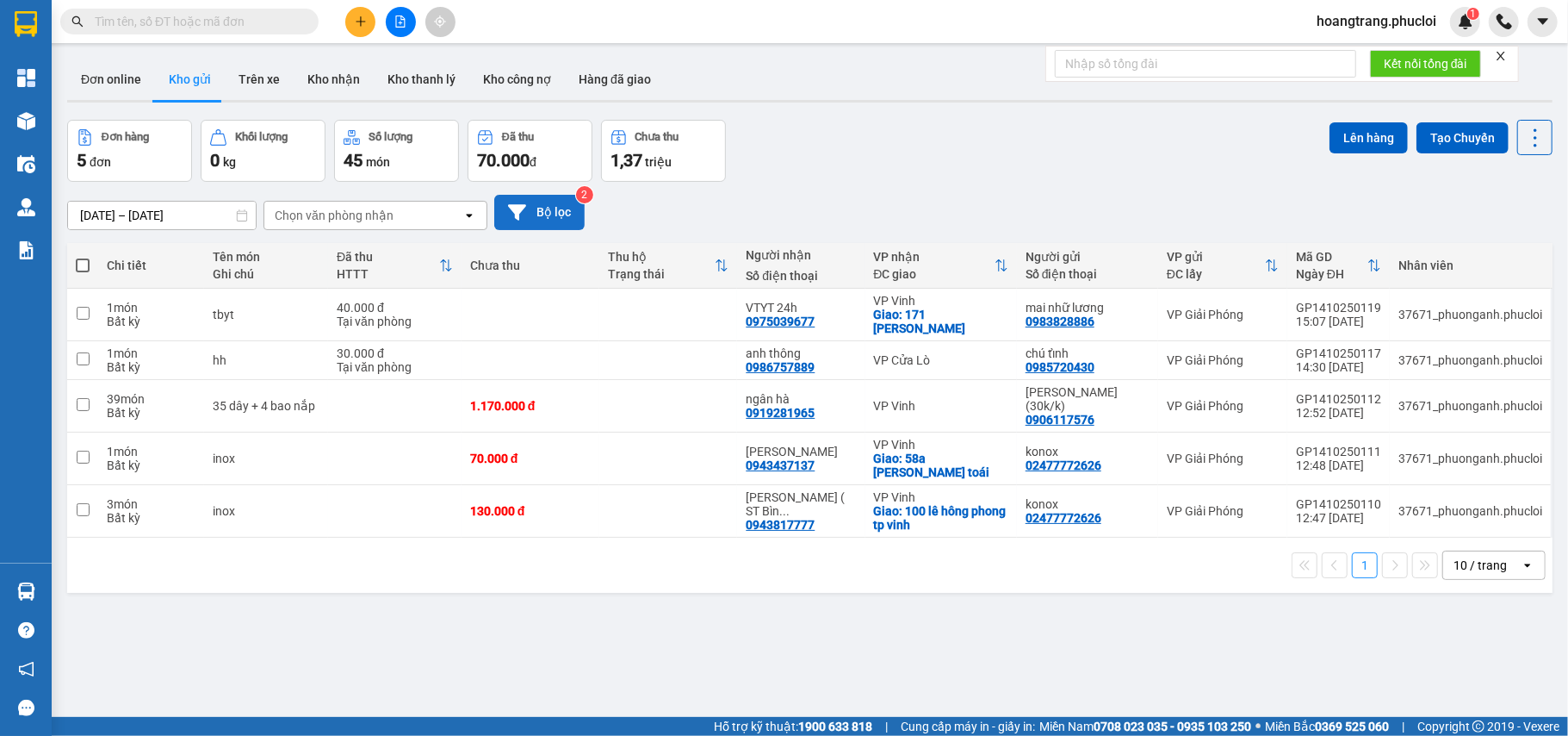
click at [550, 202] on button "Bộ lọc" at bounding box center [539, 212] width 90 height 35
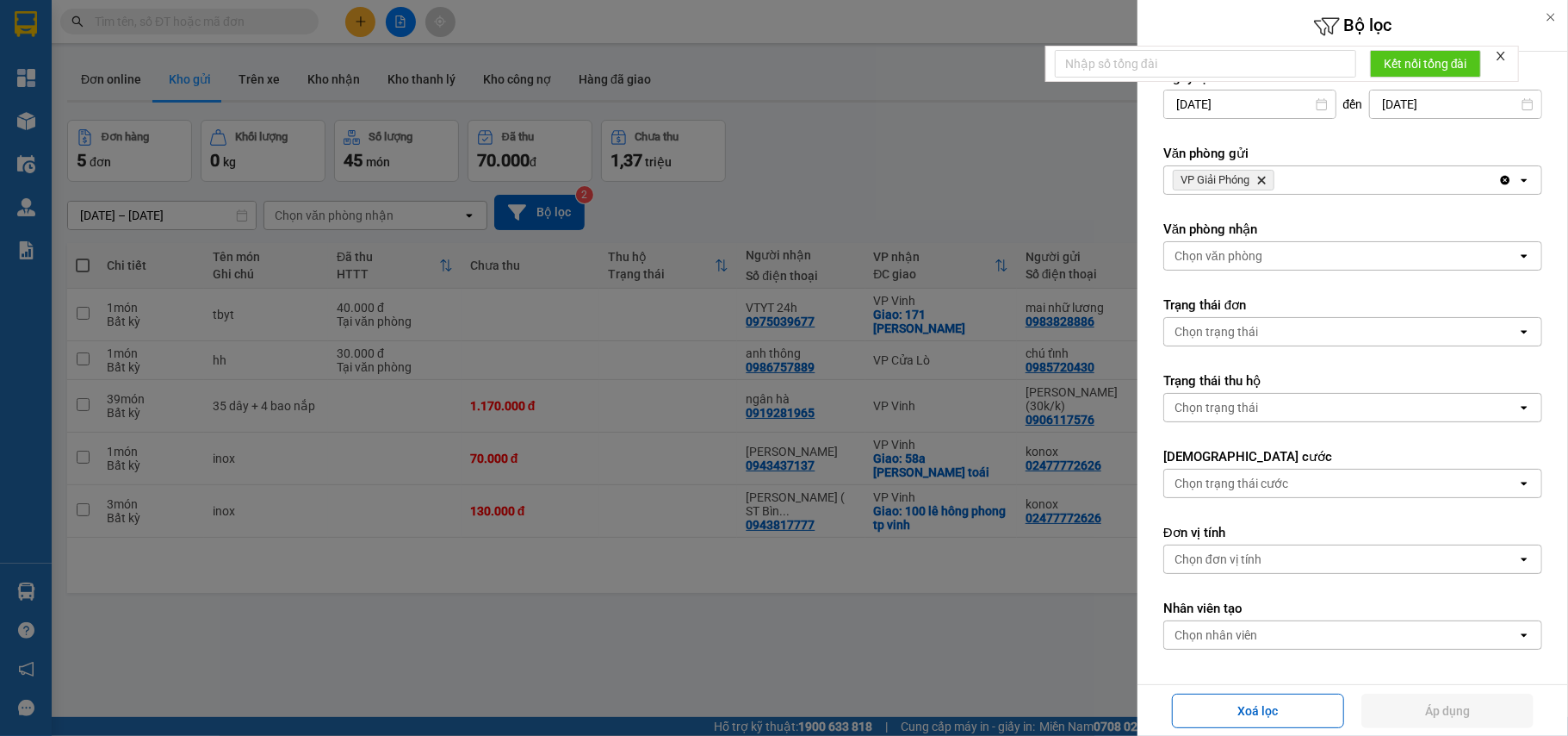
click at [1266, 179] on icon "VP Giải Phóng, close by backspace" at bounding box center [1262, 180] width 8 height 8
click at [1266, 179] on div "Chọn văn phòng" at bounding box center [1341, 180] width 353 height 28
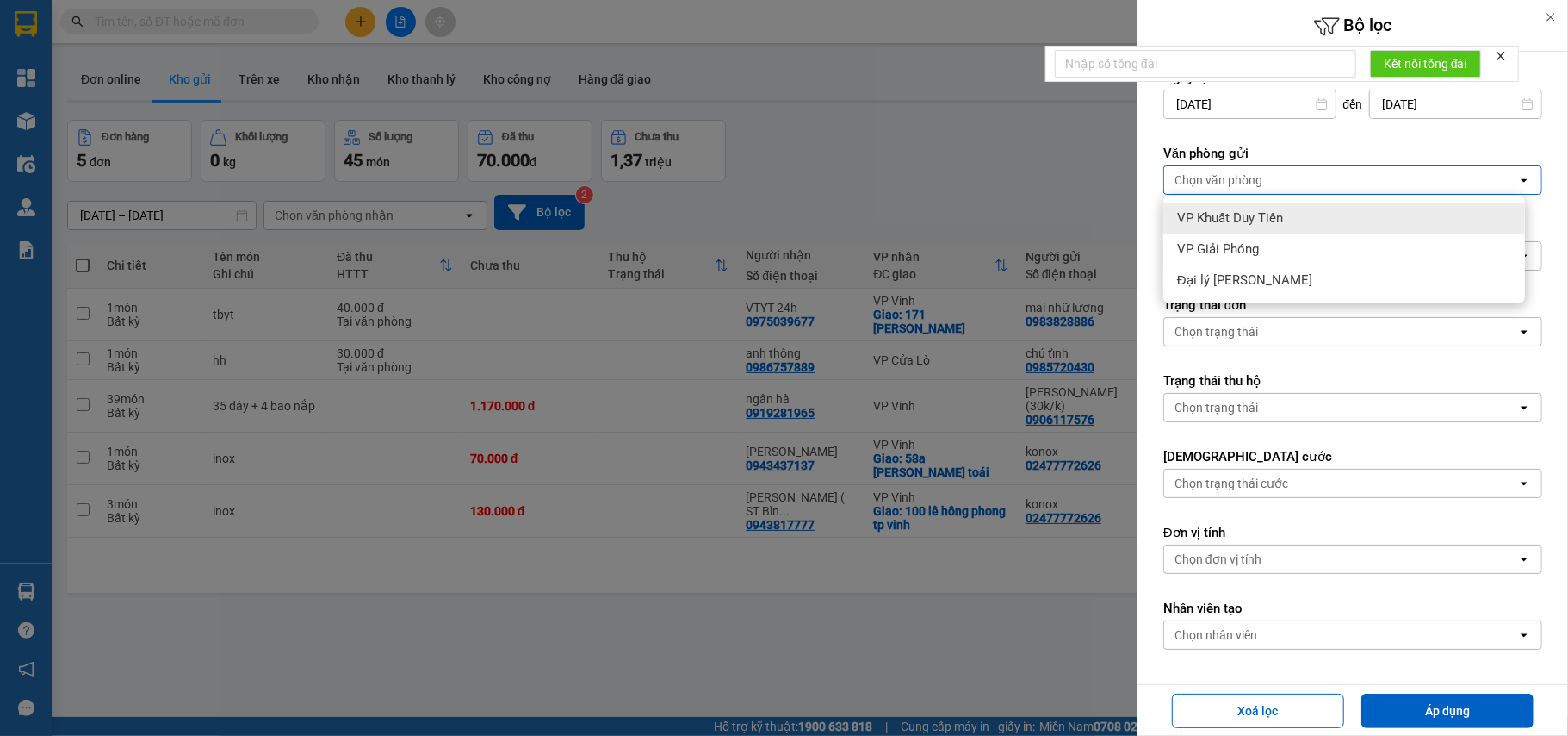
click at [1281, 225] on span "VP Khuất Duy Tiến" at bounding box center [1230, 218] width 106 height 17
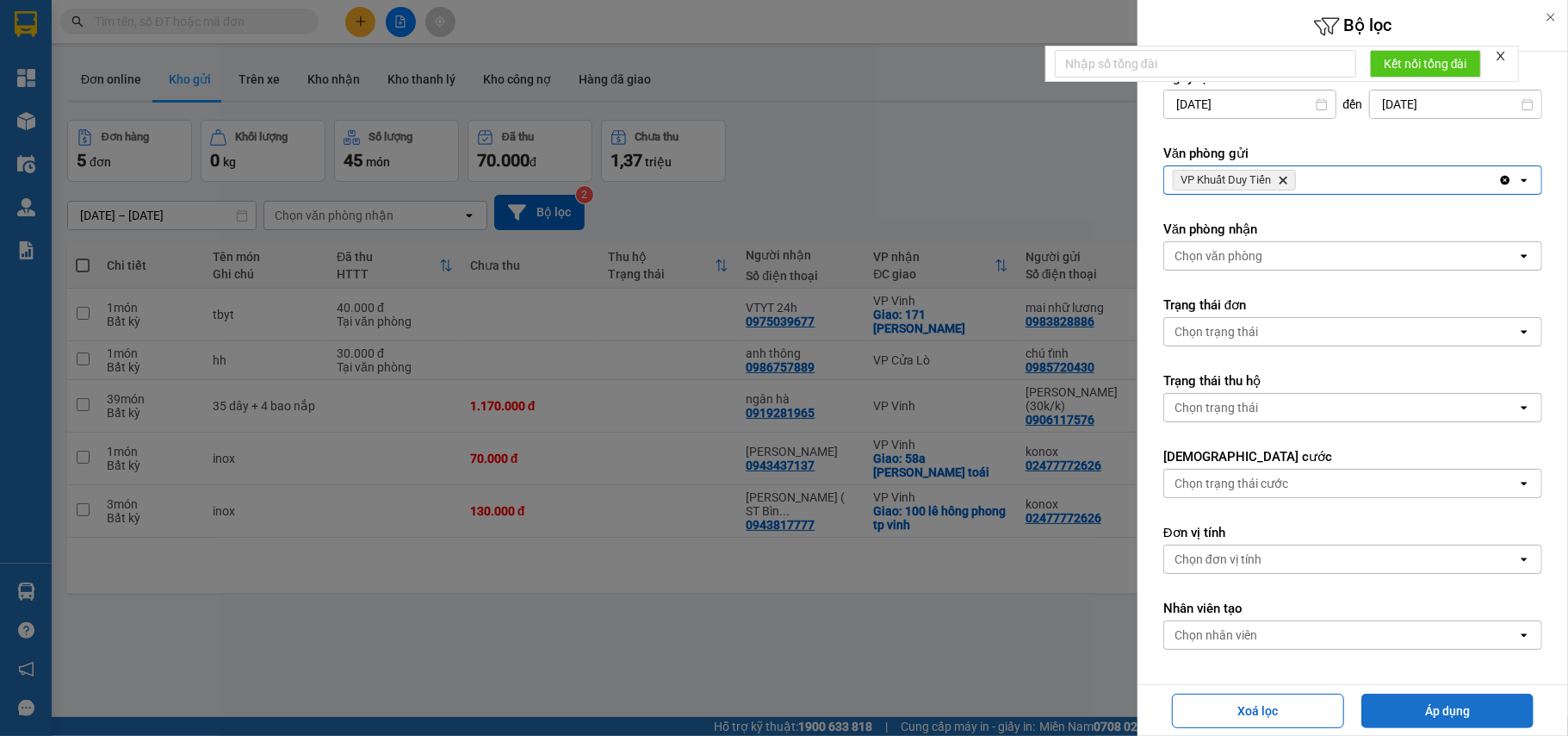
drag, startPoint x: 1483, startPoint y: 707, endPoint x: 1460, endPoint y: 707, distance: 23.0
click at [1482, 707] on button "Áp dụng" at bounding box center [1447, 710] width 172 height 34
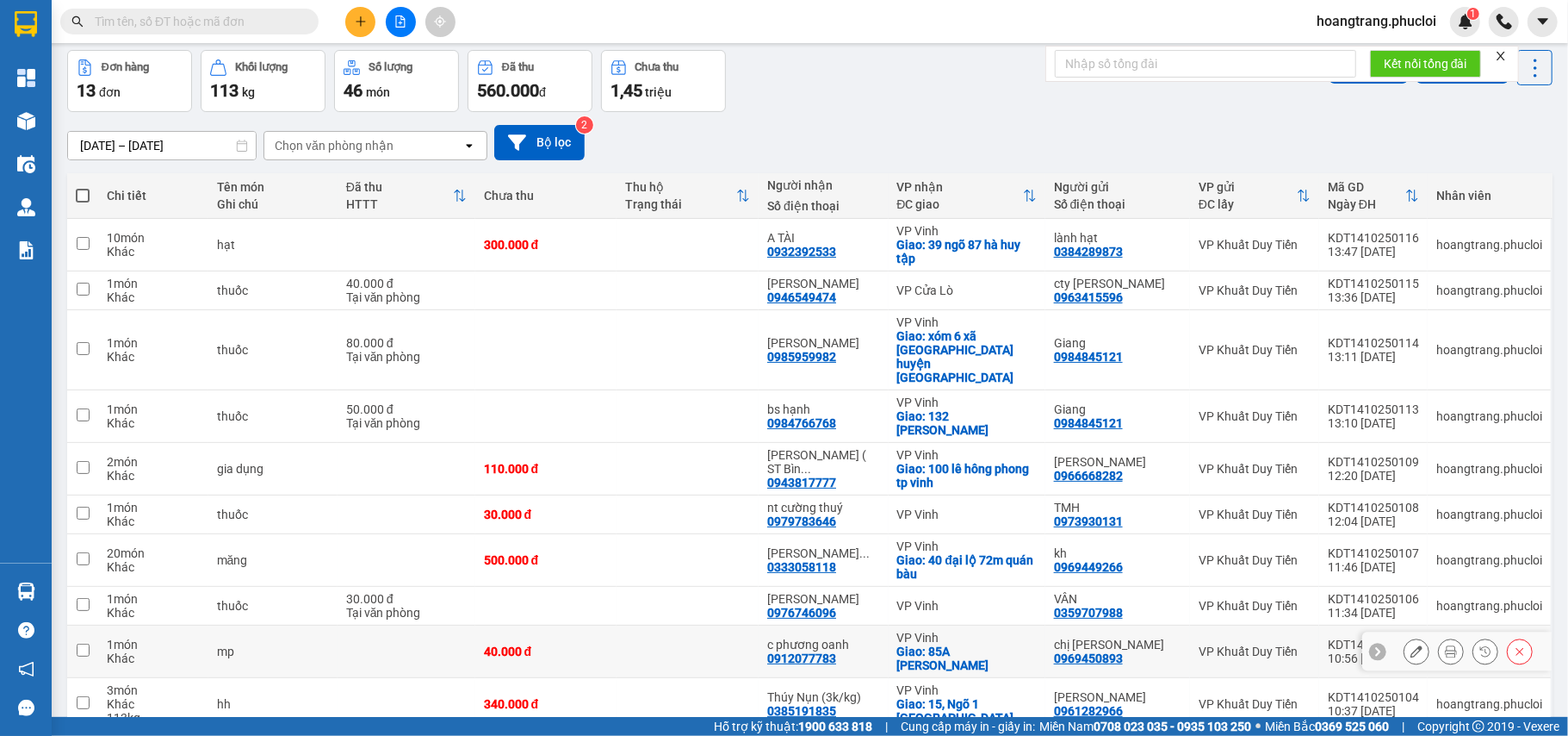
scroll to position [131, 0]
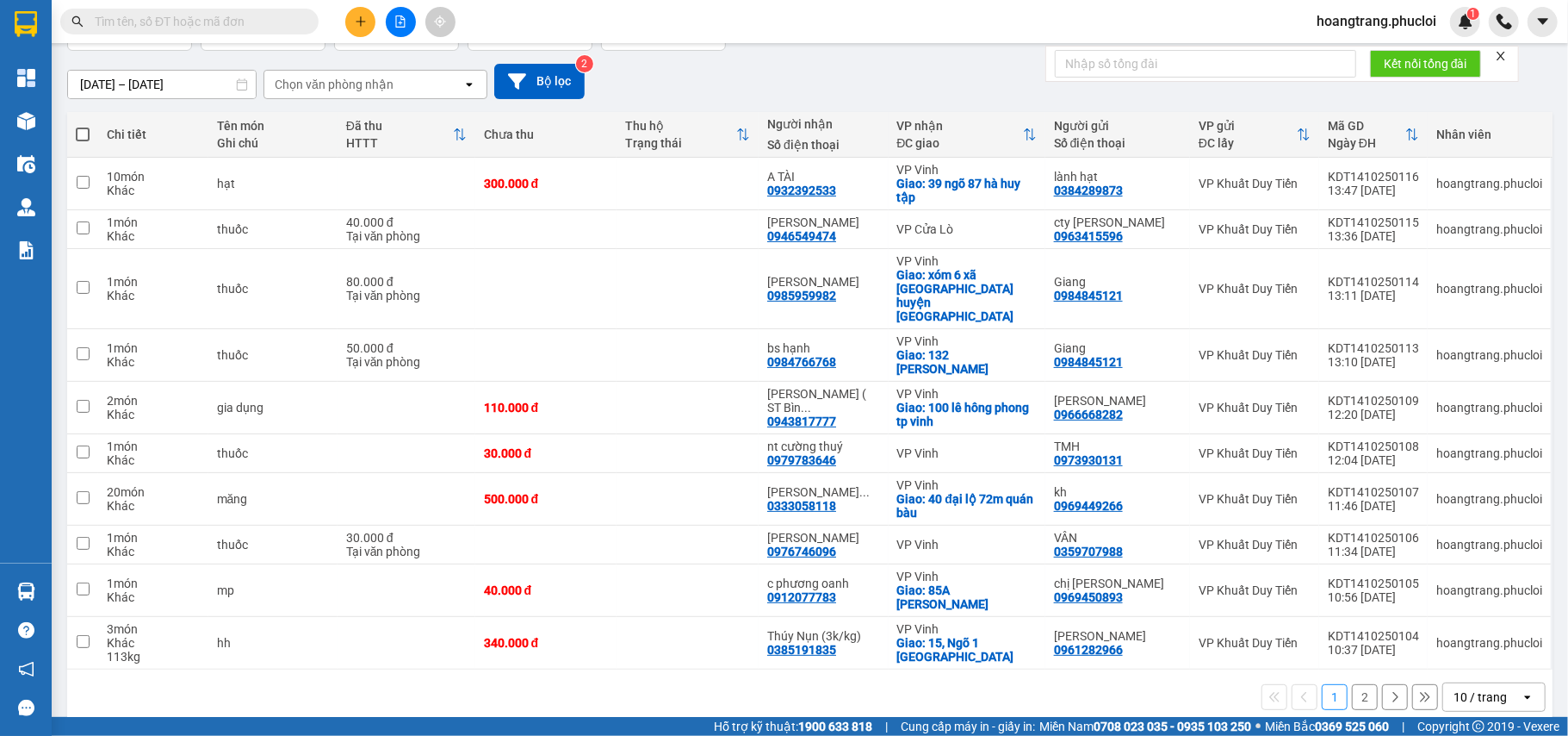
click at [1478, 683] on div "10 / trang" at bounding box center [1482, 697] width 78 height 28
click at [1476, 646] on div "100 / trang" at bounding box center [1477, 635] width 103 height 31
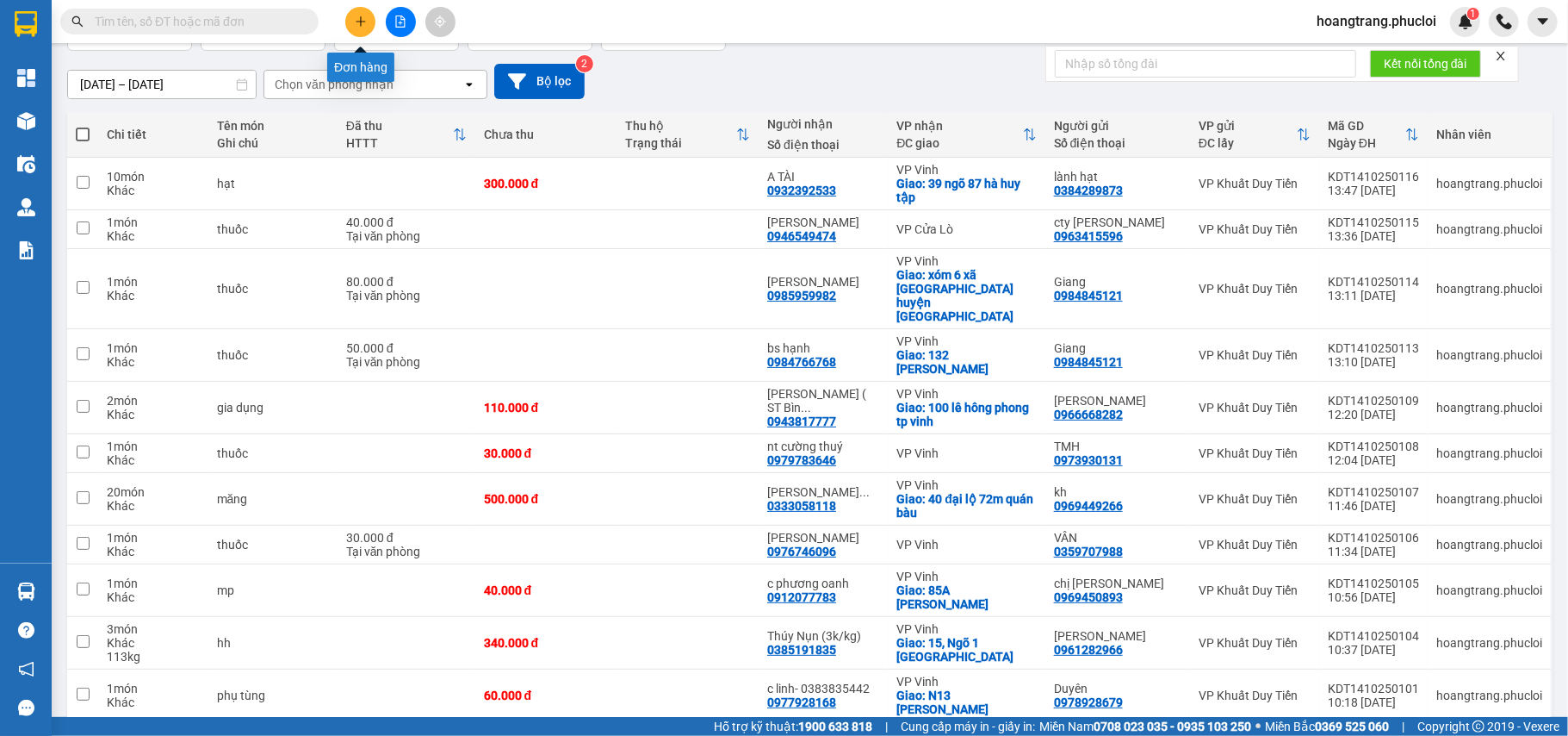
click at [370, 23] on button at bounding box center [360, 22] width 30 height 30
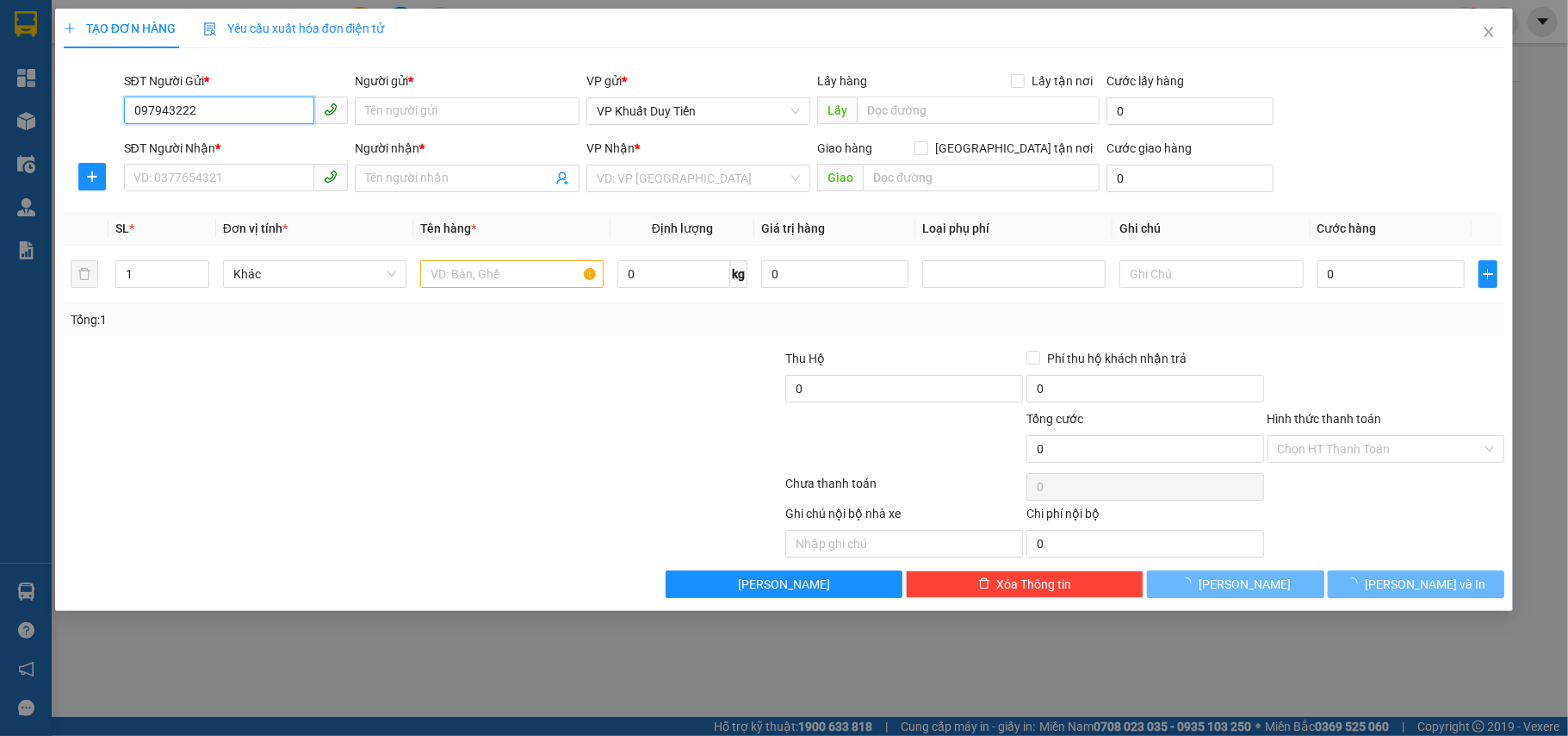
type input "0979432228"
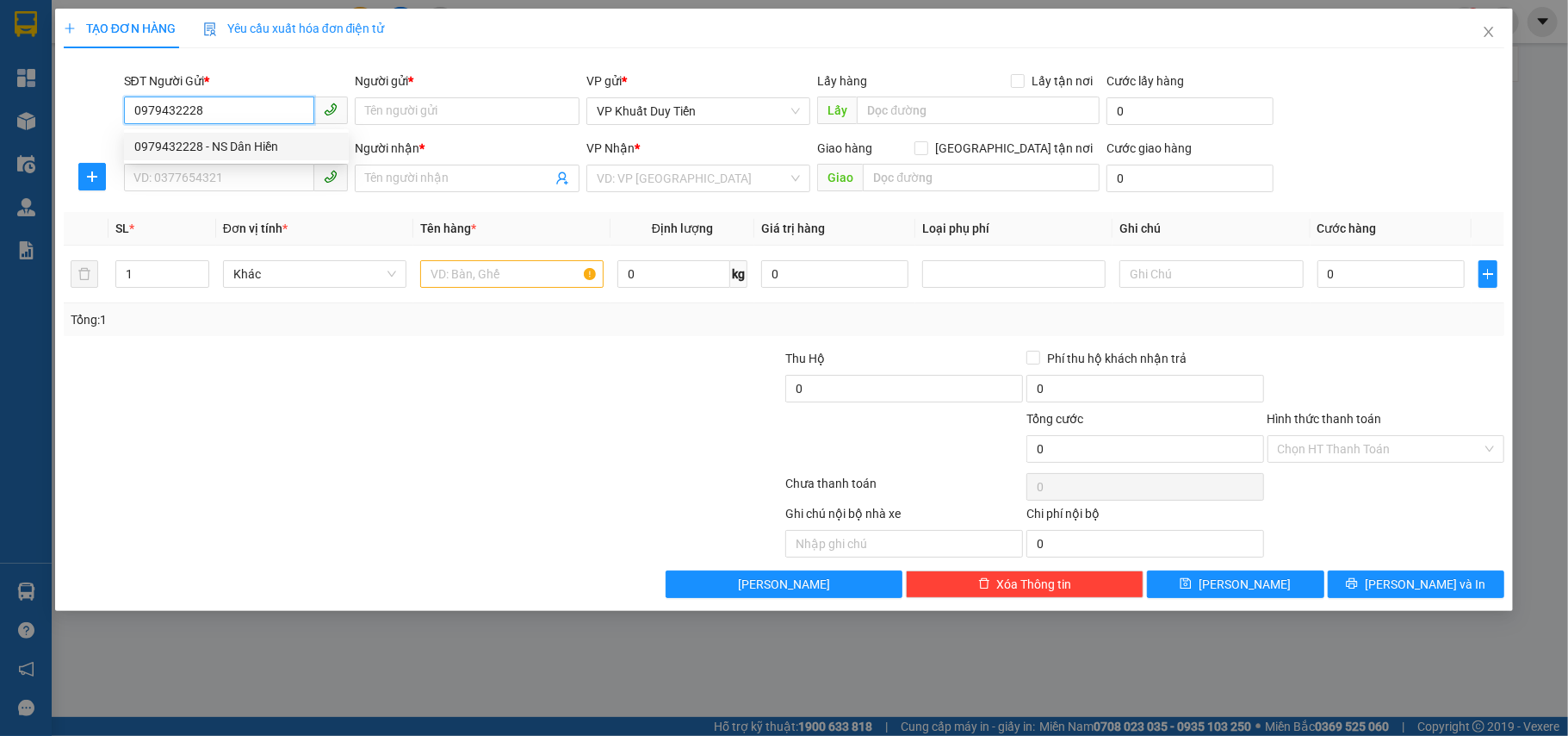
click at [232, 155] on div "0979432228 - NS Dân Hiền" at bounding box center [237, 147] width 205 height 19
type input "NS Dân Hiền"
type input "0979432228"
click at [238, 179] on input "SĐT Người Nhận *" at bounding box center [219, 177] width 191 height 28
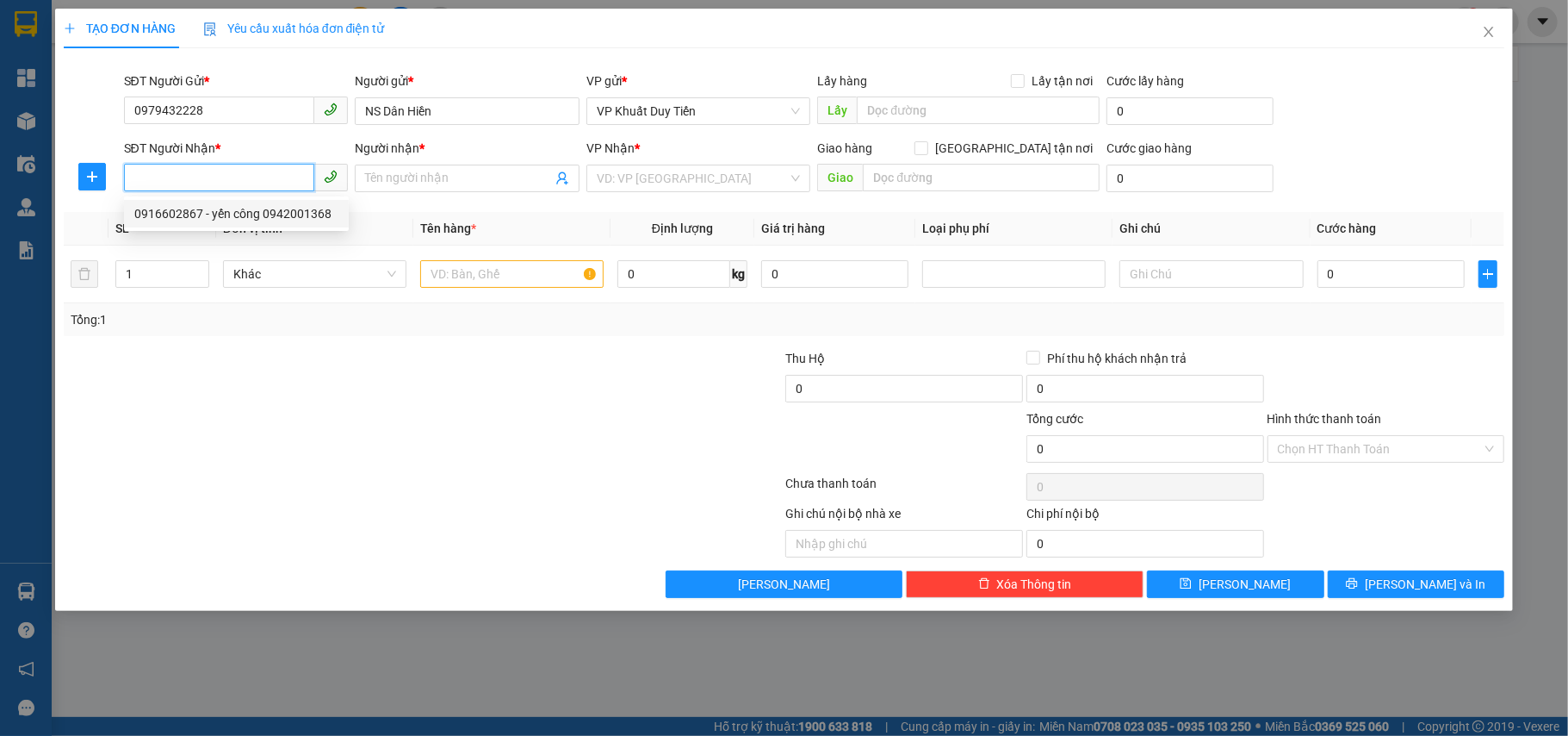
click at [232, 212] on div "0916602867 - yến công 0942001368" at bounding box center [237, 214] width 205 height 19
type input "0916602867"
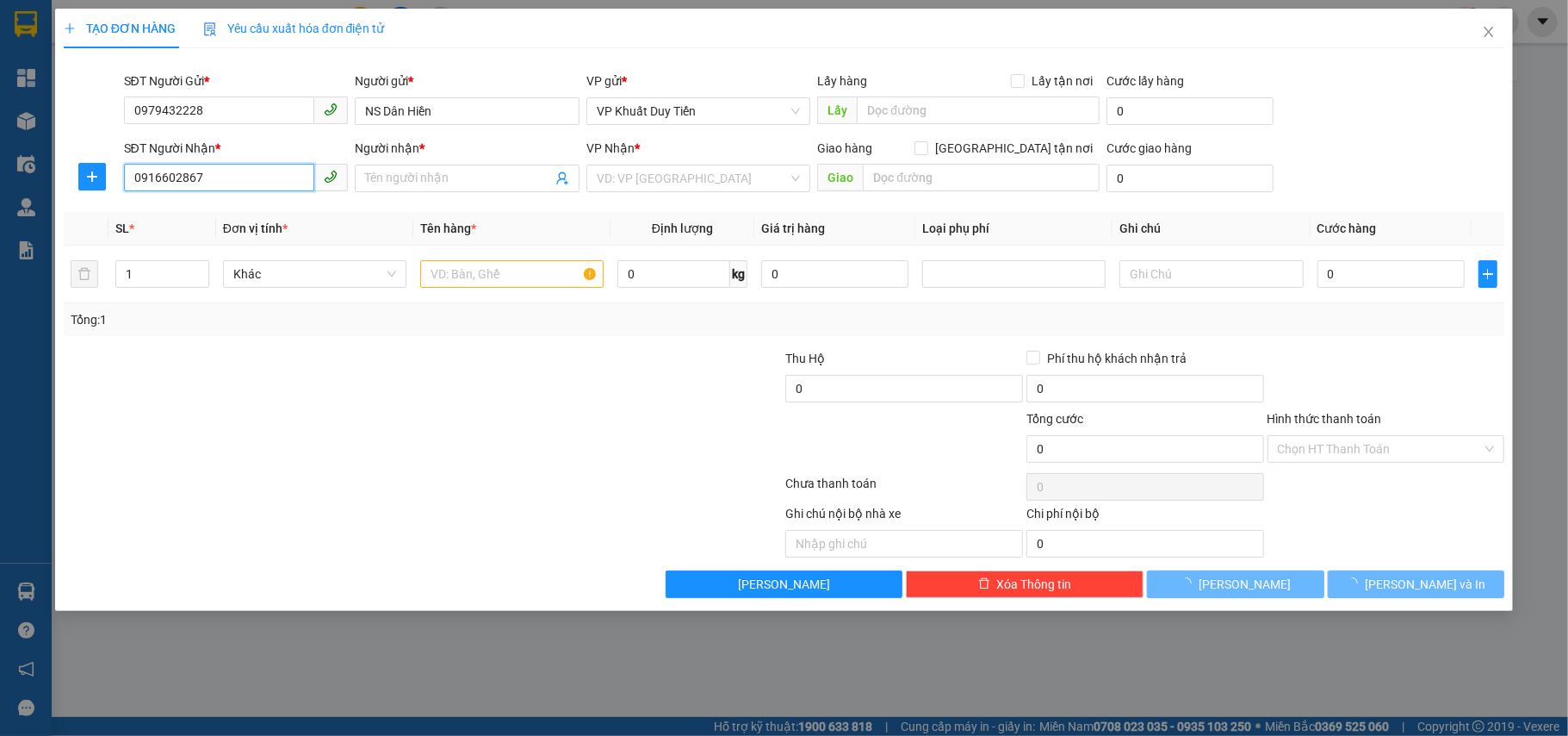
type input "yến công 0942001368"
checkbox input "true"
type input "19 đường số 9 khối tân phú phường vinh tân"
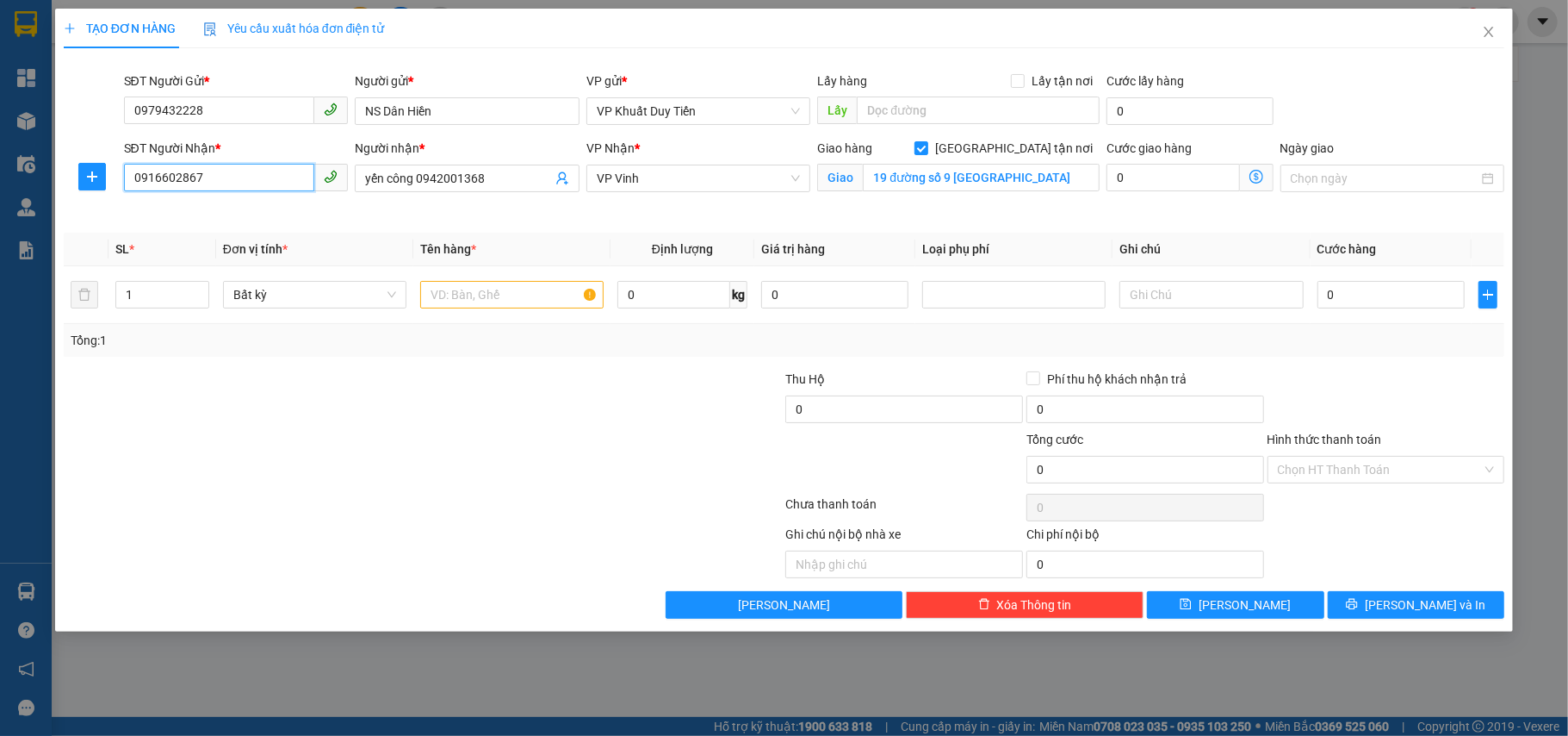
drag, startPoint x: 266, startPoint y: 184, endPoint x: 0, endPoint y: 135, distance: 270.5
click at [0, 135] on div "TẠO ĐƠN HÀNG Yêu cầu xuất hóa đơn điện tử Transit Pickup Surcharge Ids Transit …" at bounding box center [784, 368] width 1568 height 736
click at [385, 369] on div "Transit Pickup Surcharge Ids Transit Deliver Surcharge Ids Transit Deliver Surc…" at bounding box center [785, 340] width 1442 height 557
click at [476, 297] on input "text" at bounding box center [512, 295] width 184 height 28
type input "sách"
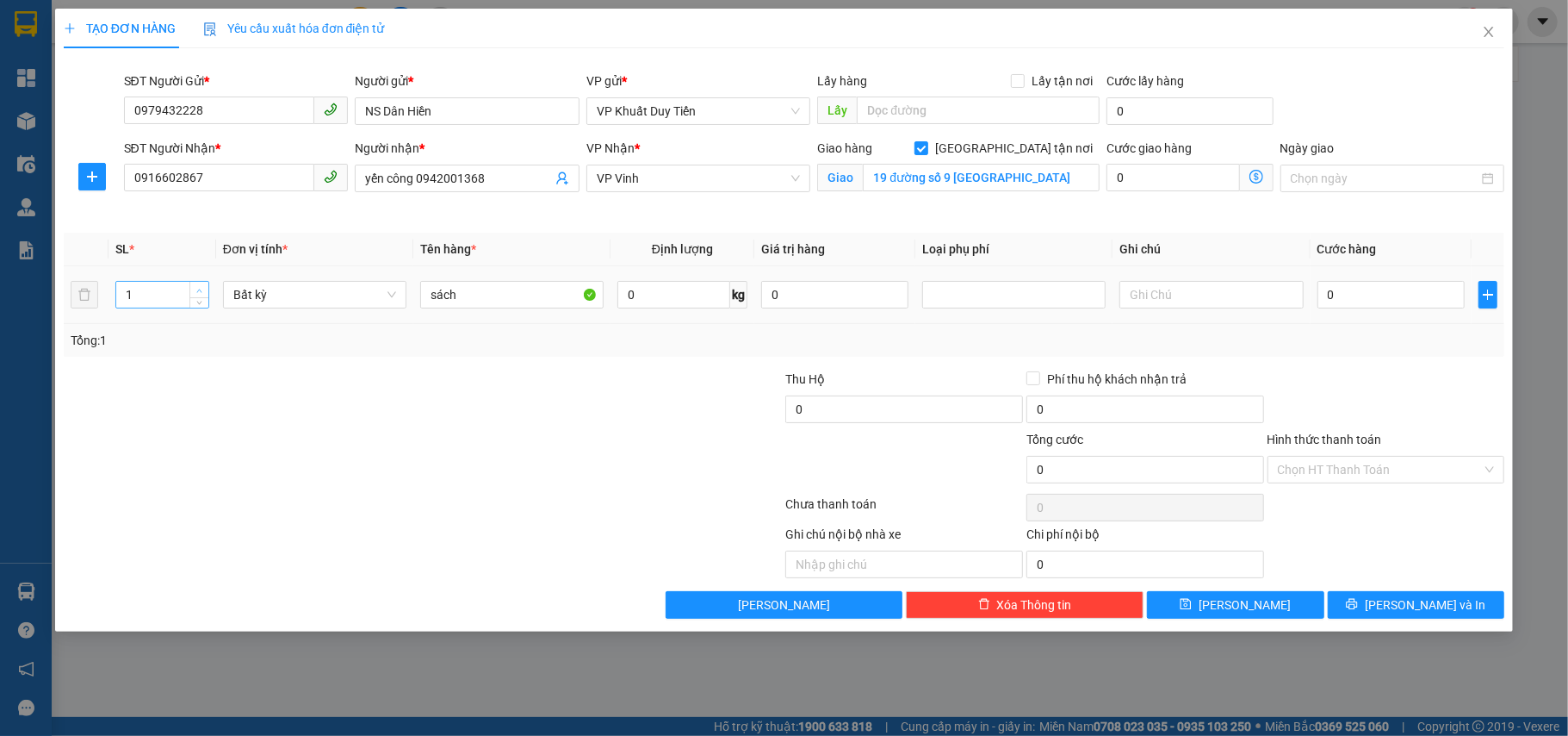
type input "2"
click at [197, 288] on icon "up" at bounding box center [199, 290] width 6 height 6
click at [268, 431] on div at bounding box center [302, 460] width 482 height 60
click at [1366, 287] on input "0" at bounding box center [1391, 295] width 148 height 28
type input "6"
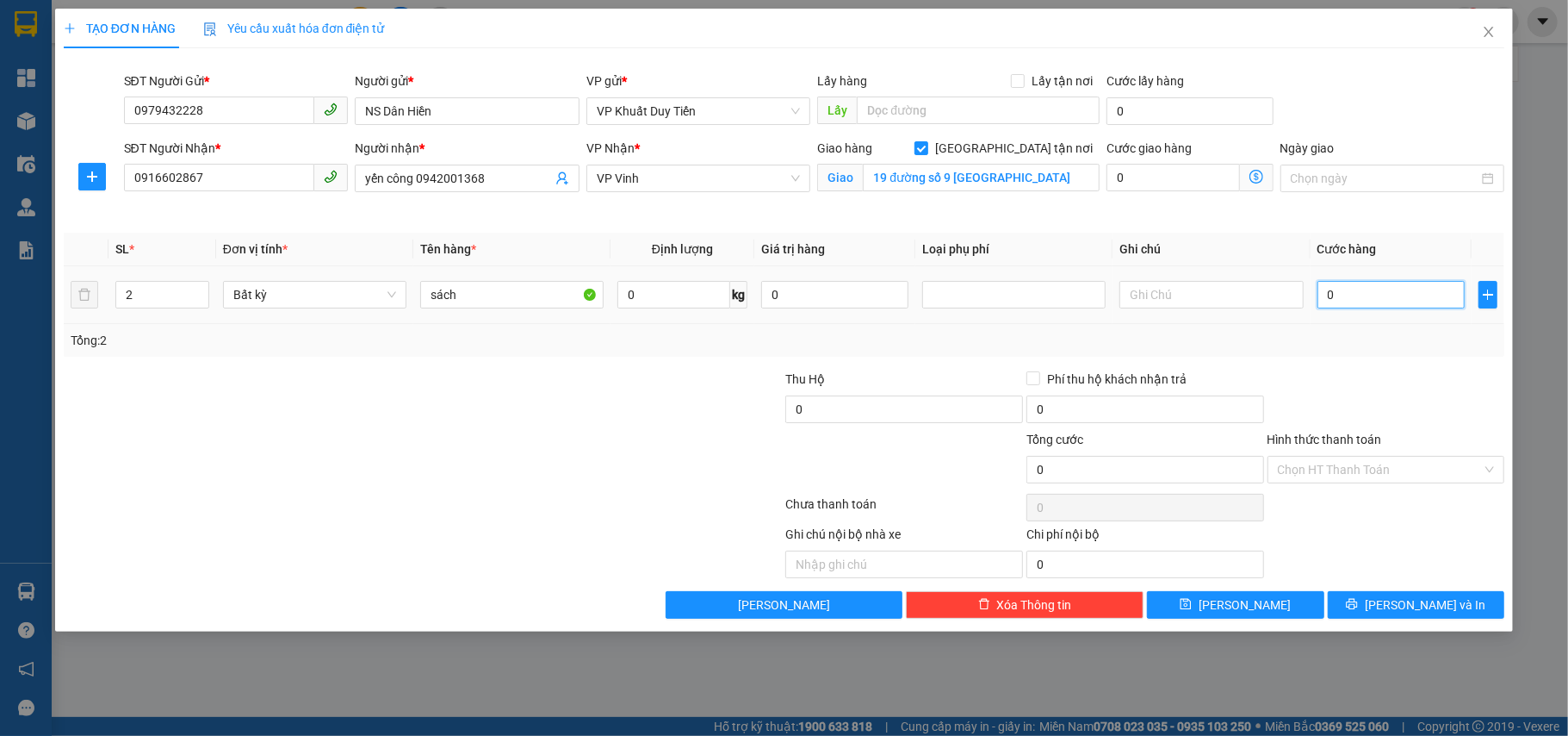
type input "6"
type input "60"
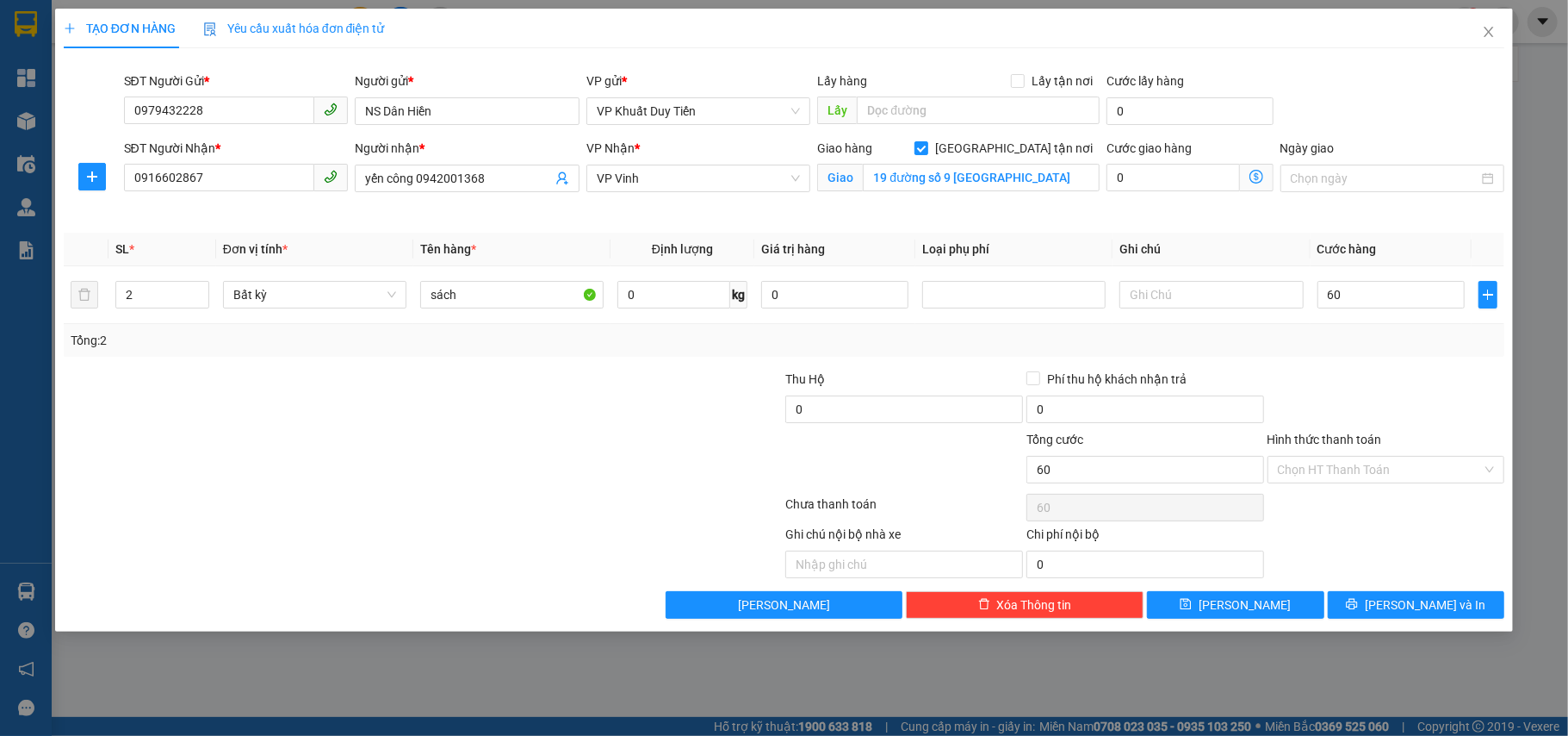
type input "60.000"
click at [1402, 359] on div "Transit Pickup Surcharge Ids Transit Deliver Surcharge Ids Transit Deliver Surc…" at bounding box center [785, 340] width 1442 height 557
click at [1395, 604] on button "Lưu và In" at bounding box center [1416, 605] width 177 height 28
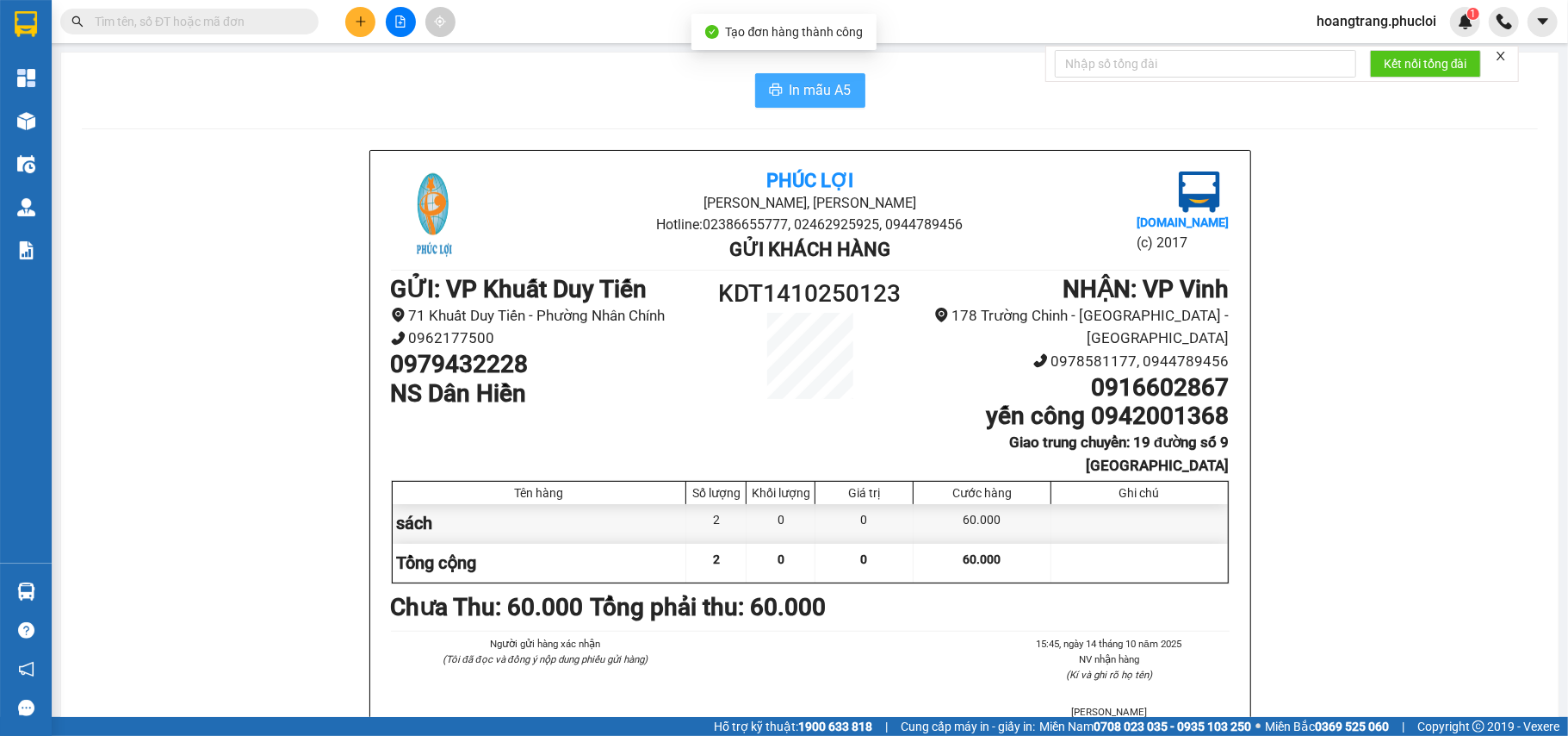
click at [806, 94] on span "In mẫu A5" at bounding box center [821, 90] width 62 height 22
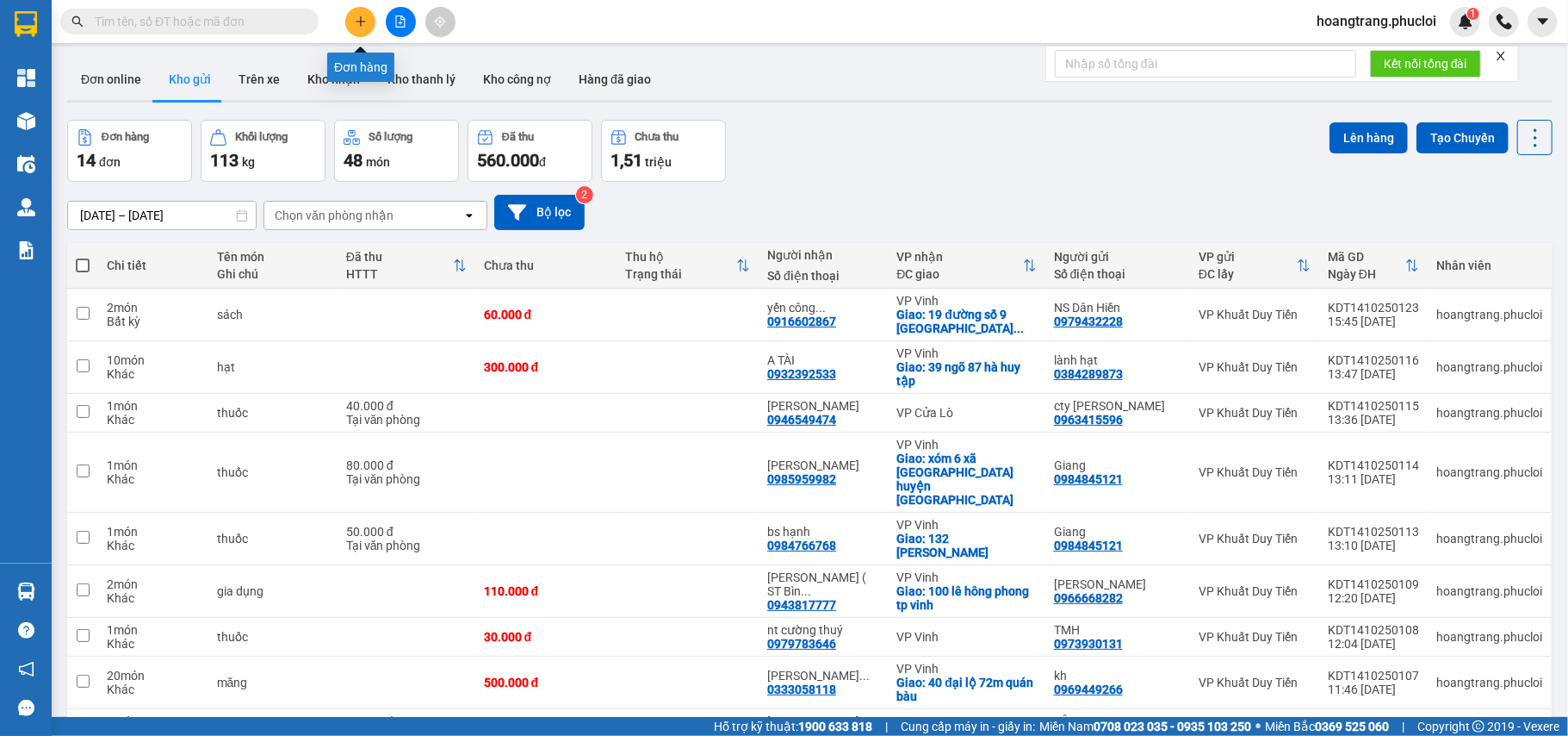
click at [358, 21] on icon "plus" at bounding box center [361, 22] width 12 height 12
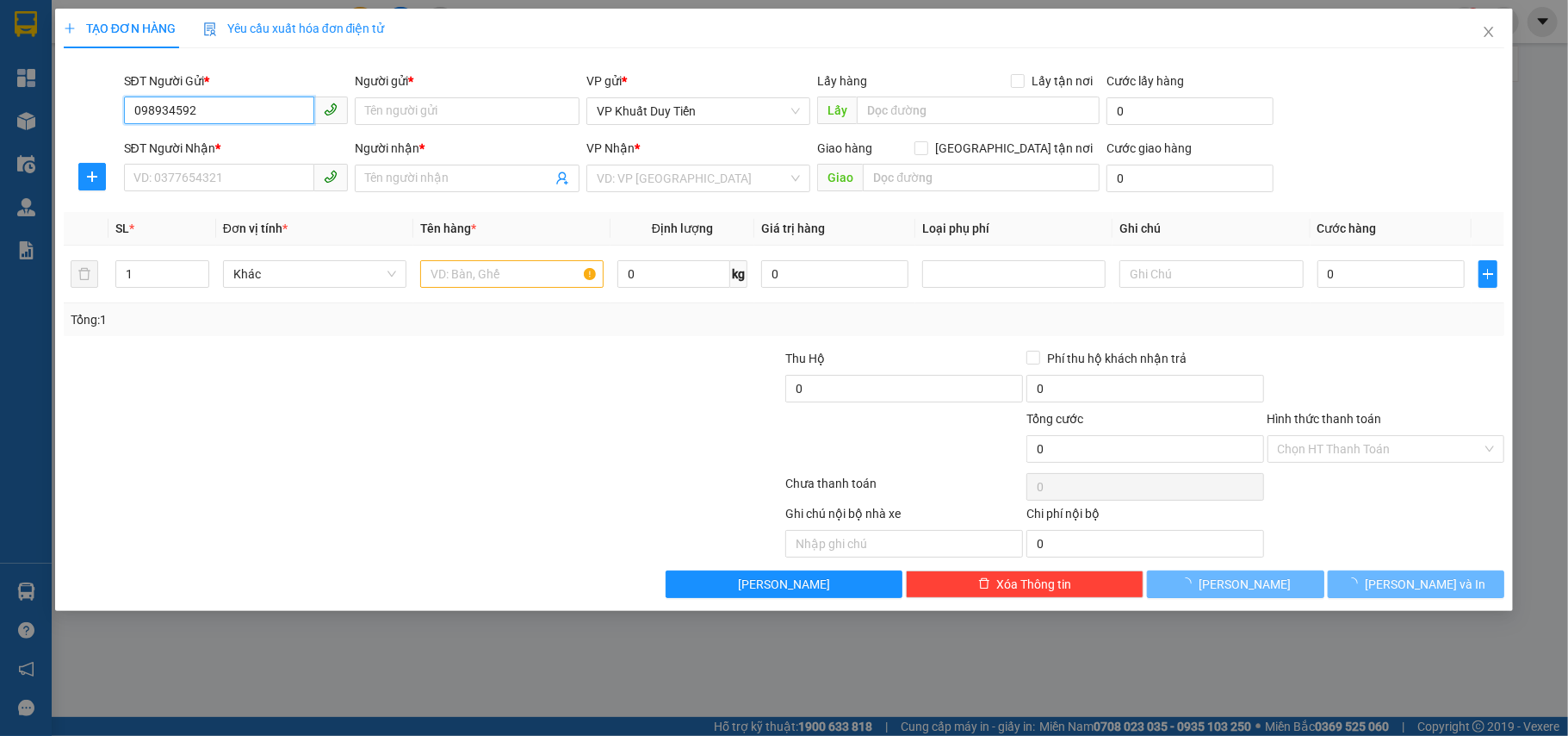
type input "0989345924"
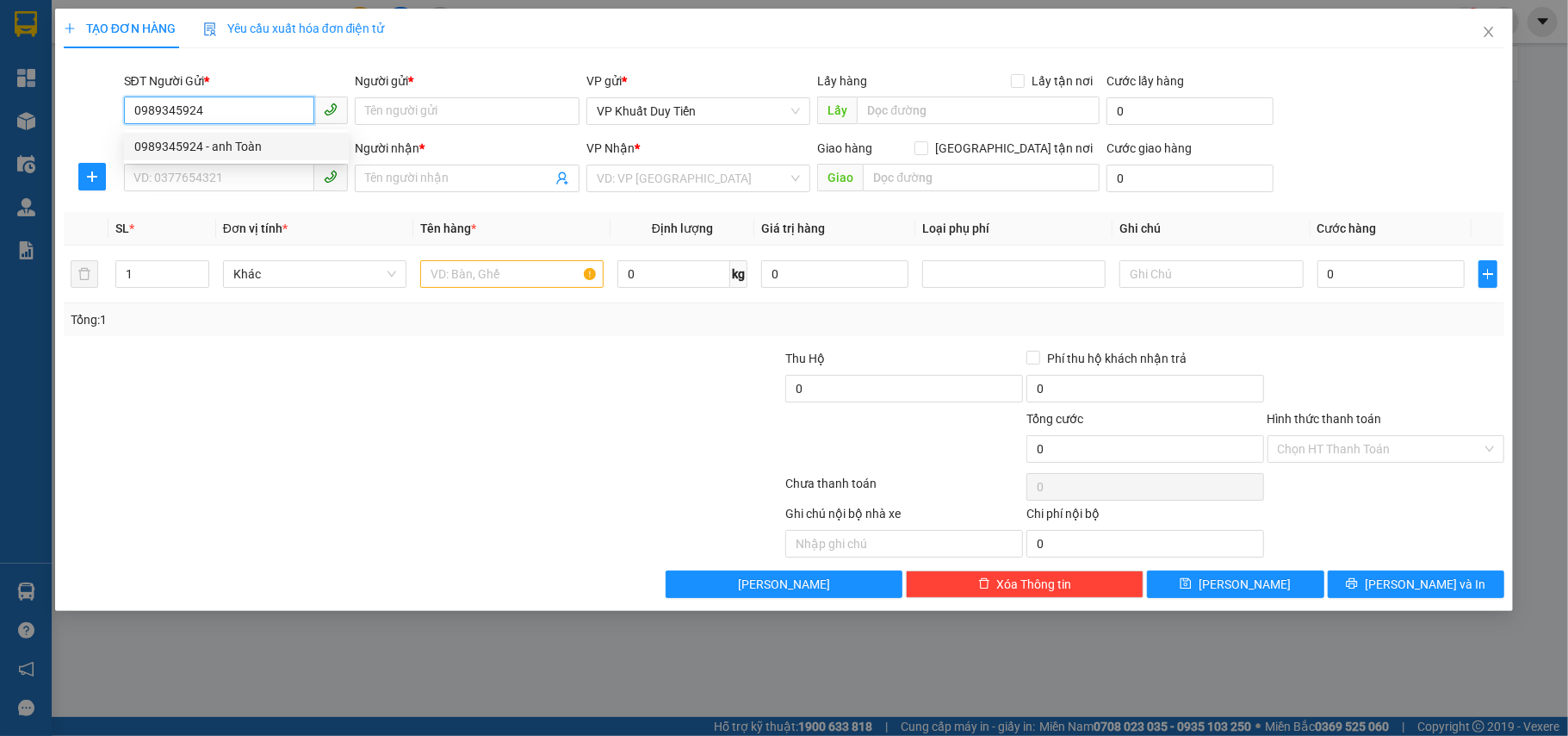
click at [275, 147] on div "0989345924 - anh Toàn" at bounding box center [237, 147] width 205 height 19
type input "anh Toàn"
type input "0989345924"
click at [260, 180] on input "SĐT Người Nhận *" at bounding box center [219, 177] width 191 height 28
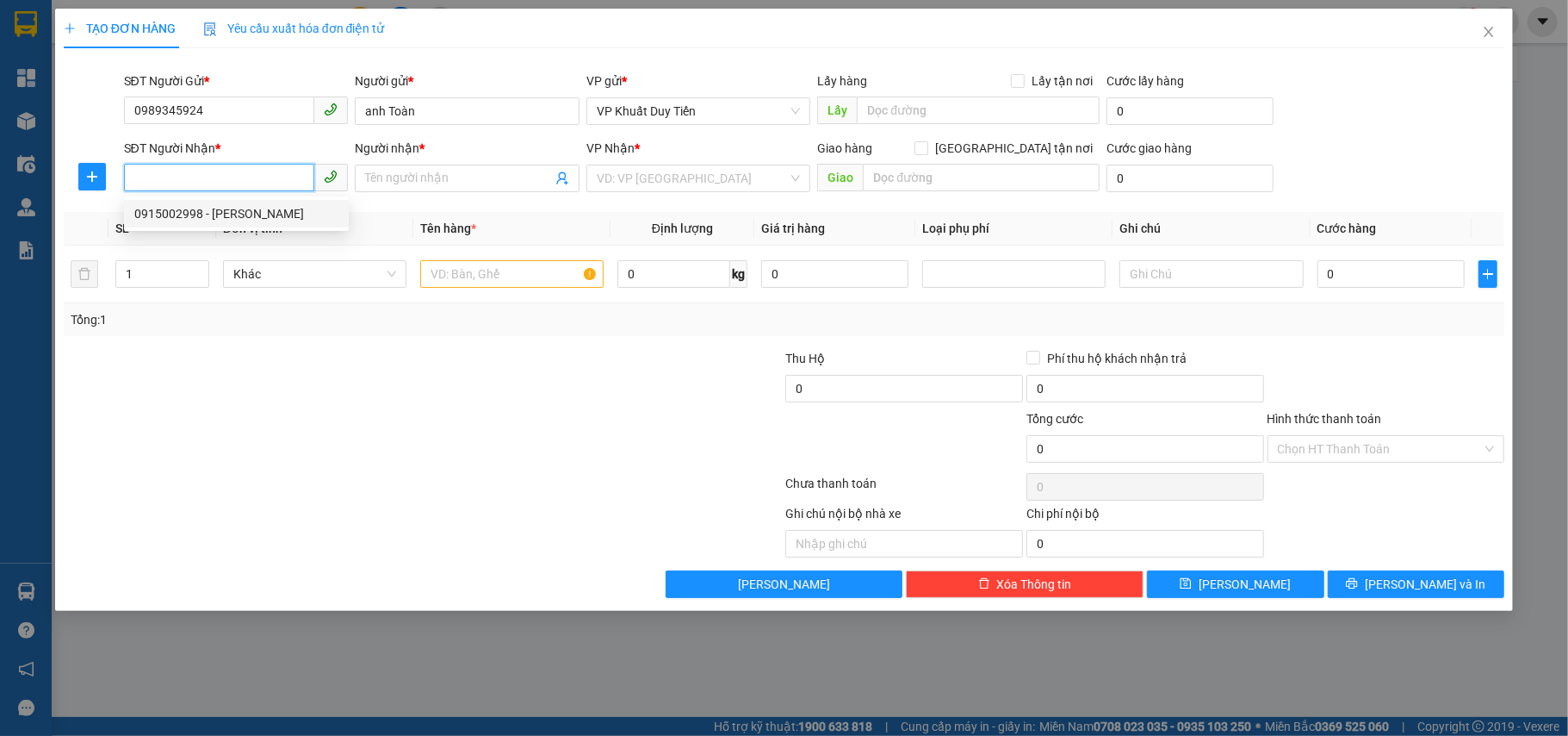
click at [259, 217] on div "0915002998 - chi huyền" at bounding box center [237, 214] width 205 height 19
type input "0915002998"
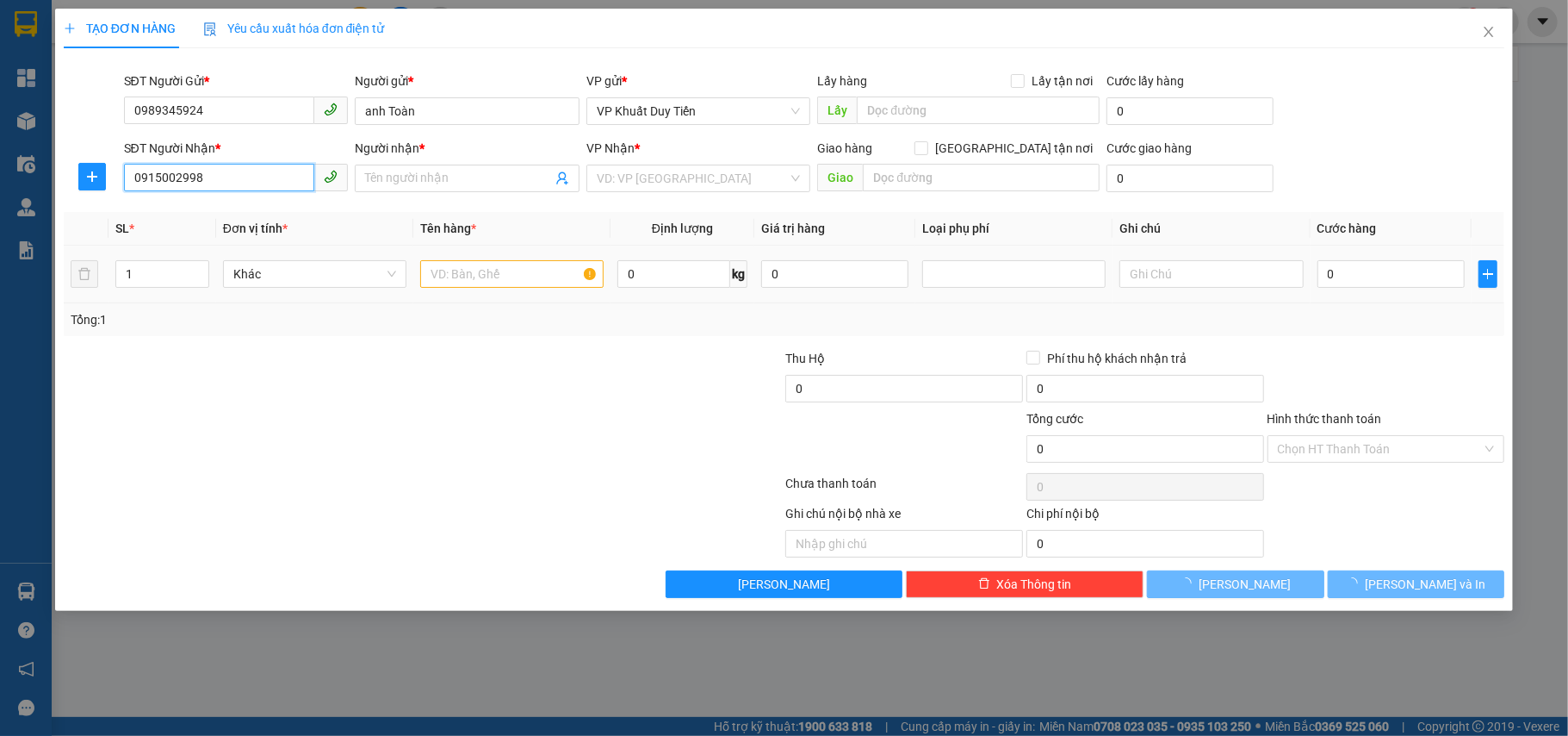
type input "chi huyền"
checkbox input "true"
type input "trần đăng dinh, trung độ"
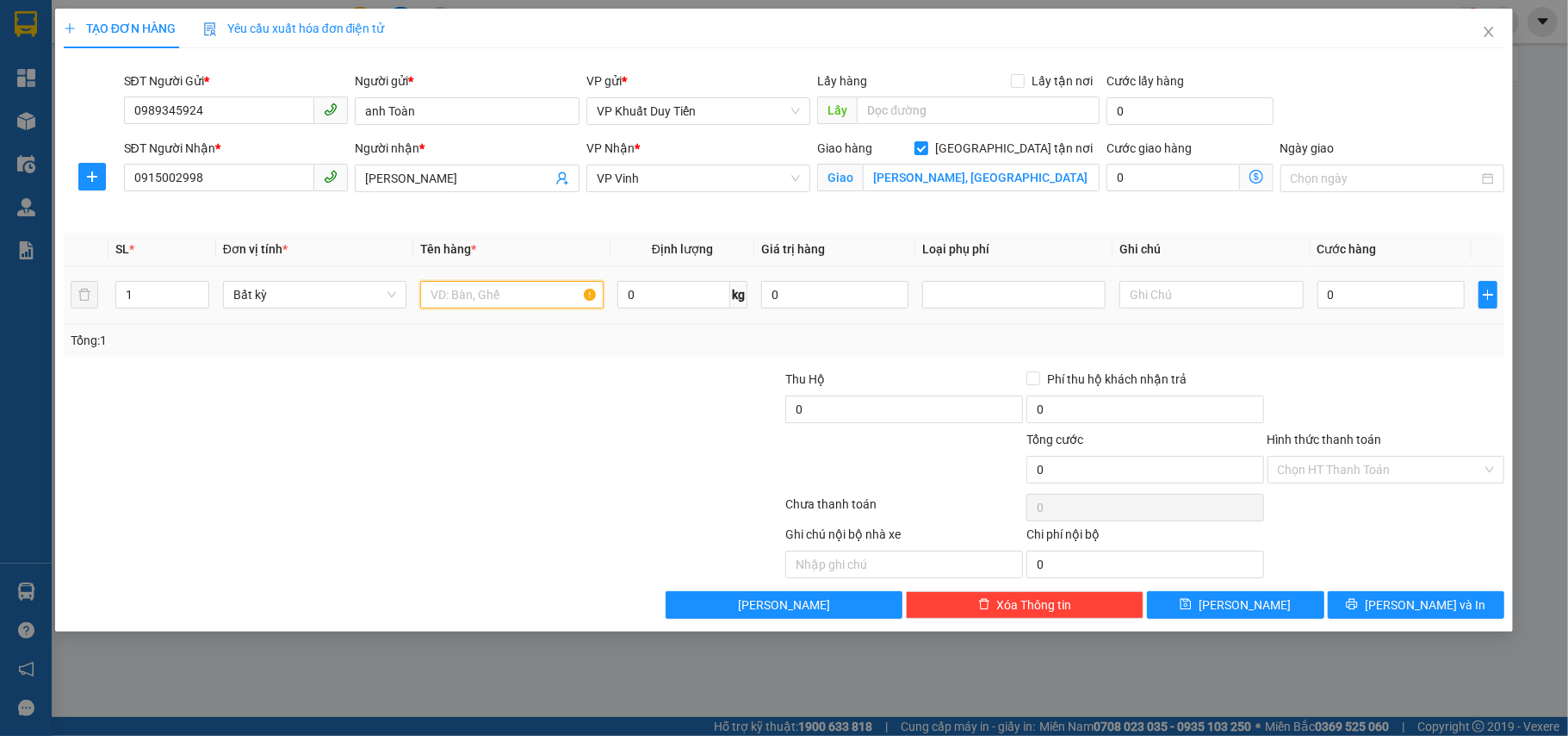
click at [460, 296] on input "text" at bounding box center [512, 295] width 184 height 28
type input "t"
type input "vtyt"
click at [451, 363] on div "Transit Pickup Surcharge Ids Transit Deliver Surcharge Ids Transit Deliver Surc…" at bounding box center [785, 340] width 1442 height 557
click at [284, 420] on div at bounding box center [302, 399] width 482 height 60
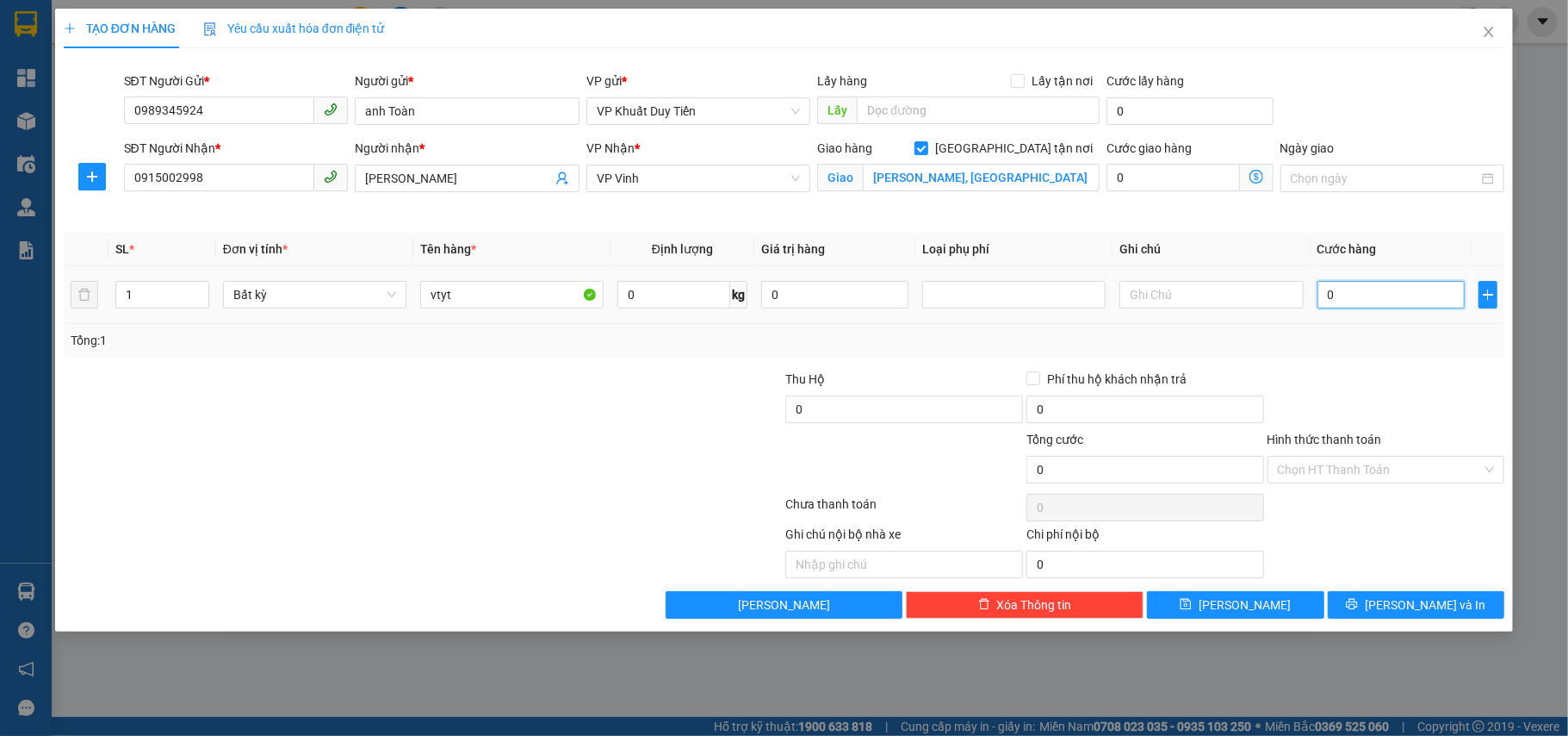
click at [1403, 302] on input "0" at bounding box center [1391, 295] width 148 height 28
click at [498, 411] on div at bounding box center [302, 399] width 482 height 60
click at [1400, 279] on div "0" at bounding box center [1391, 294] width 148 height 34
click at [1395, 291] on input "0" at bounding box center [1391, 295] width 148 height 28
type input "6"
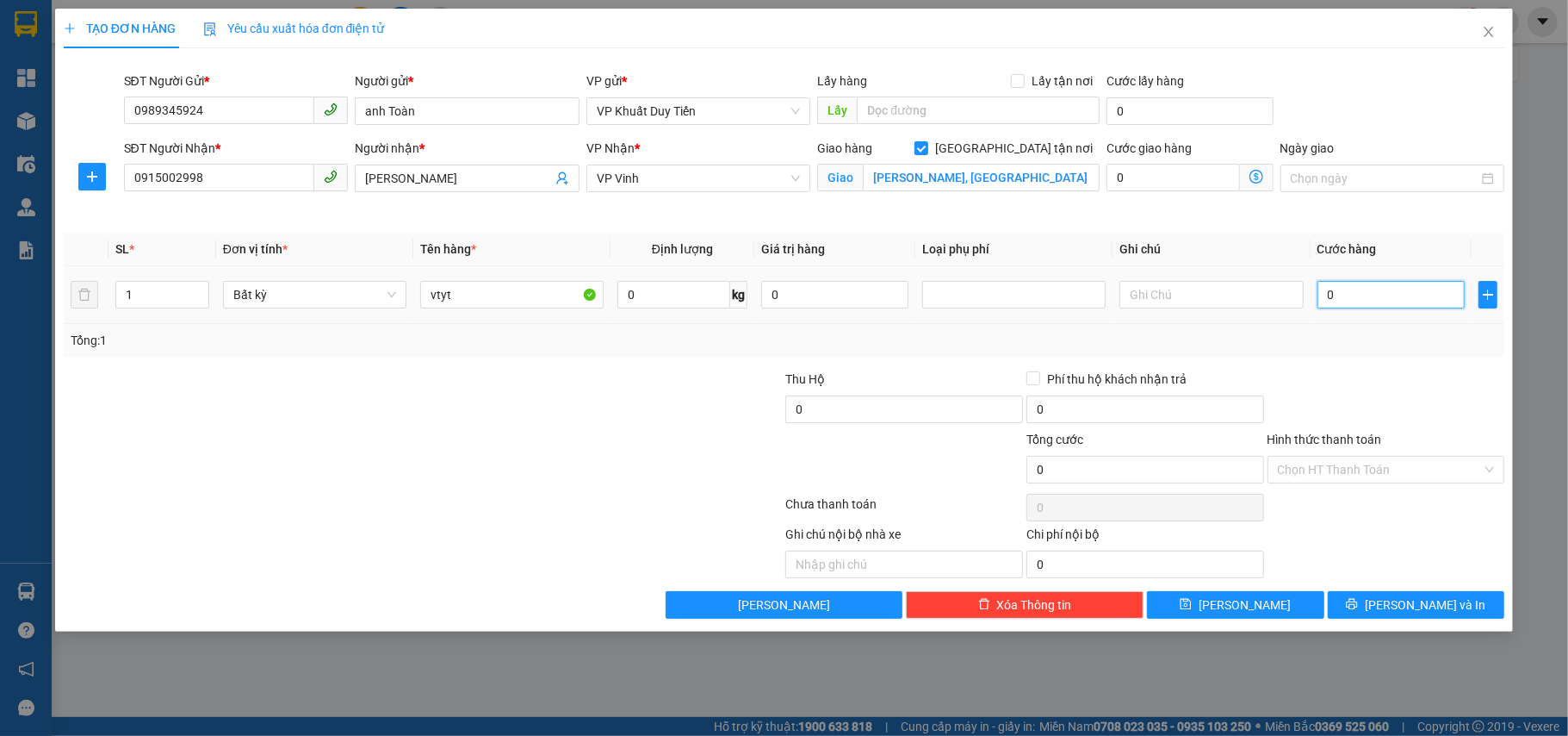
type input "6"
type input "60"
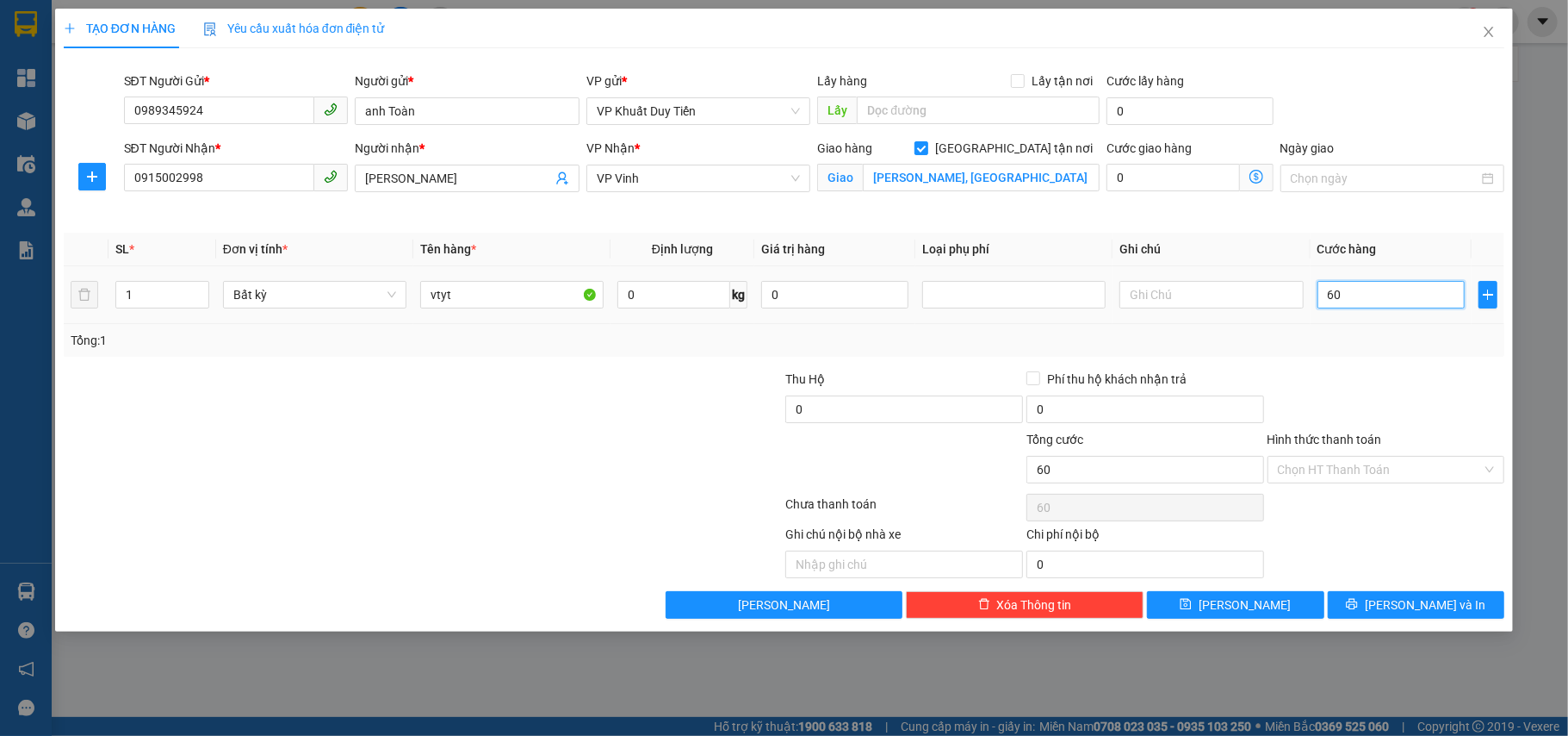
click at [1389, 307] on input "60" at bounding box center [1391, 295] width 148 height 28
type input "60.000"
click at [1412, 399] on div at bounding box center [1387, 399] width 241 height 60
click at [1409, 481] on input "Hình thức thanh toán" at bounding box center [1380, 469] width 205 height 26
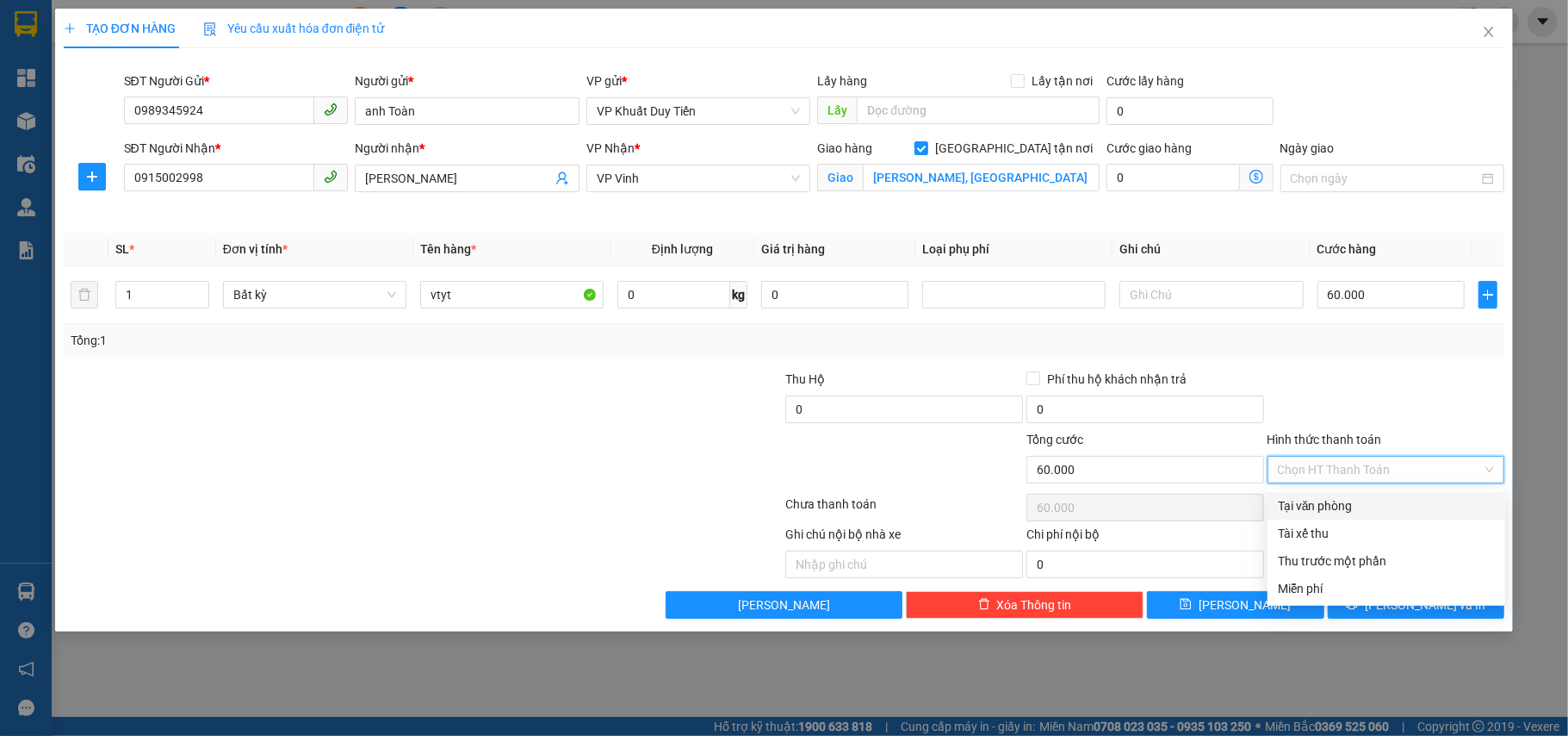
click at [1406, 493] on div "Tại văn phòng" at bounding box center [1387, 506] width 238 height 28
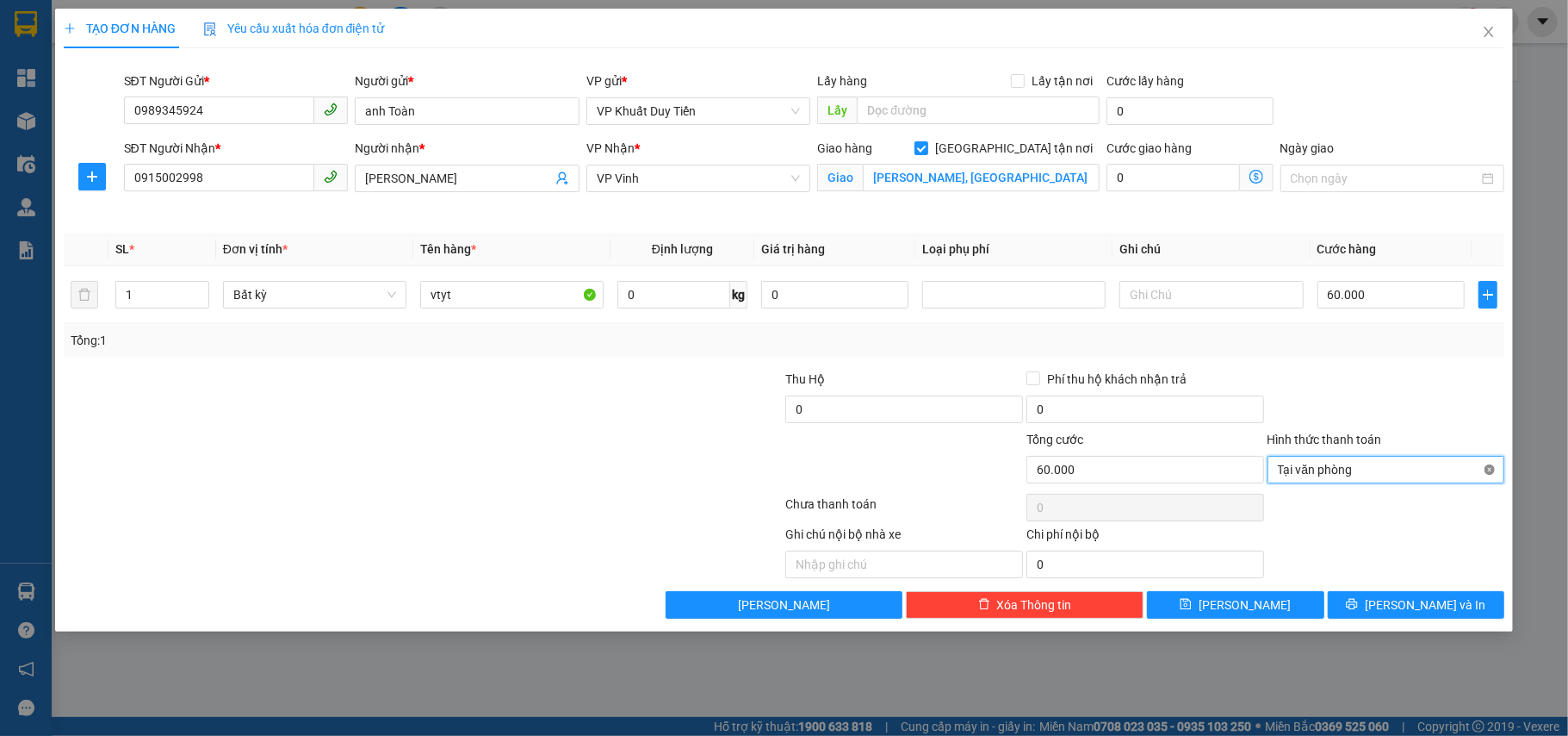
type input "60.000"
click at [1452, 608] on button "Lưu và In" at bounding box center [1416, 605] width 177 height 28
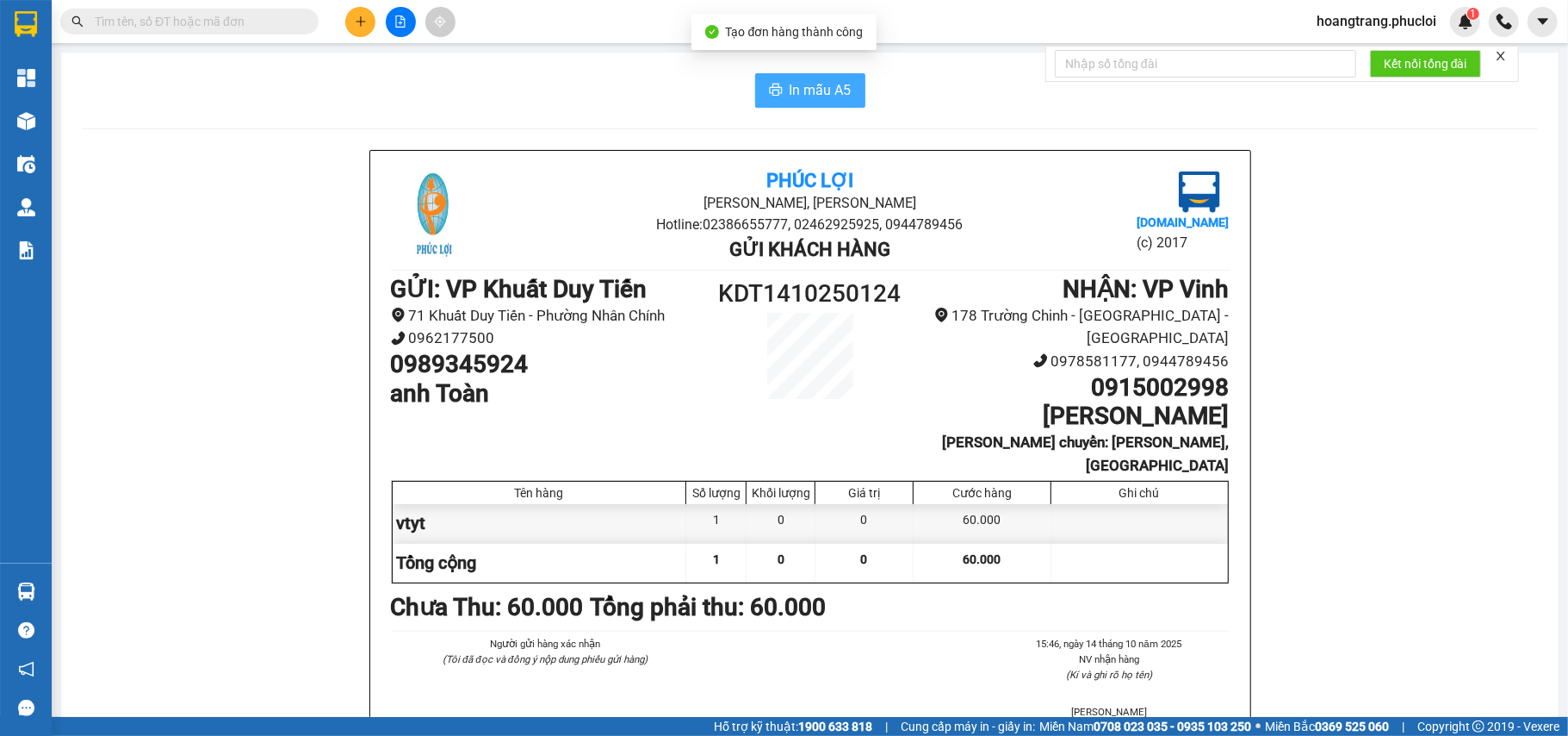
click at [755, 97] on button "In mẫu A5" at bounding box center [810, 90] width 110 height 34
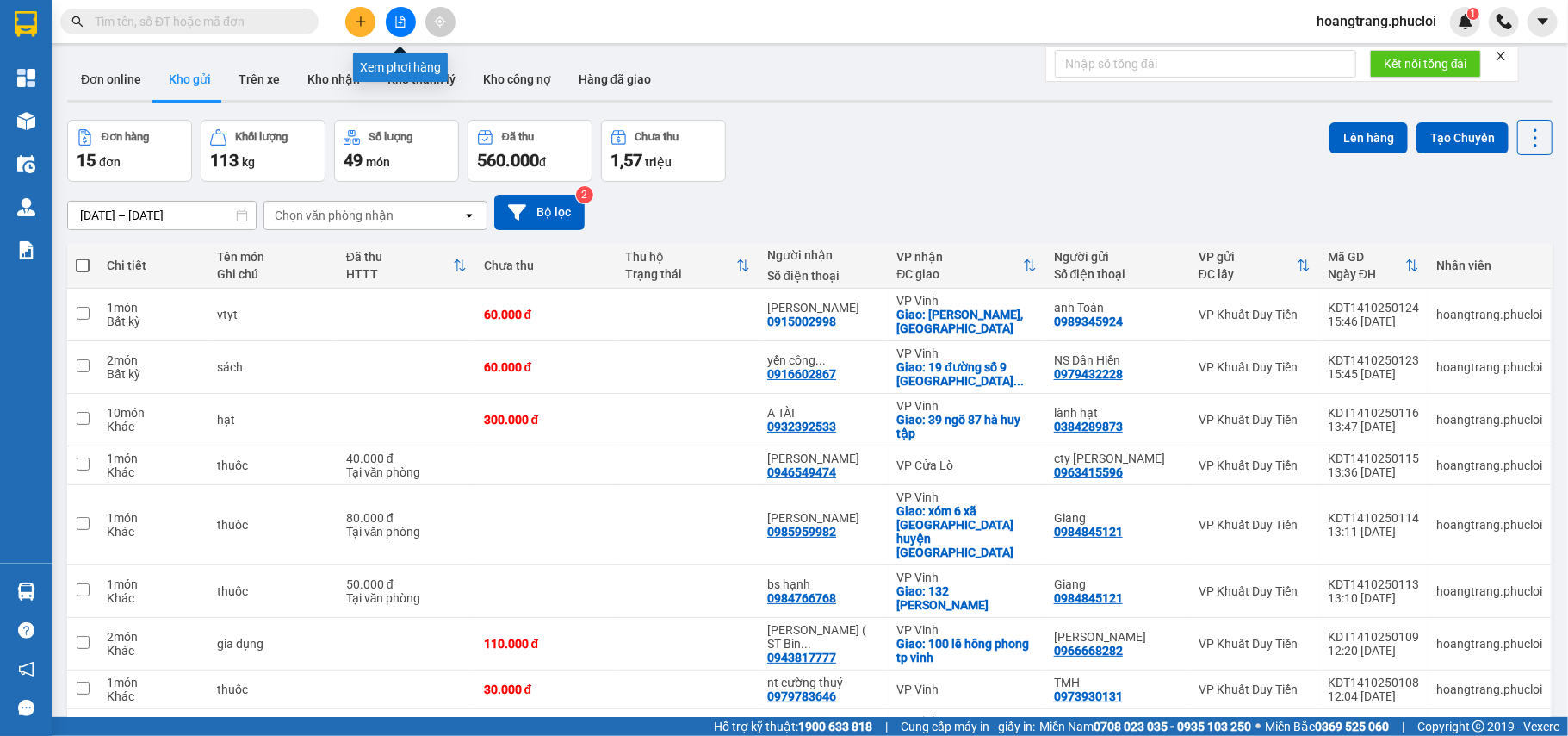
click at [411, 14] on button at bounding box center [400, 22] width 30 height 30
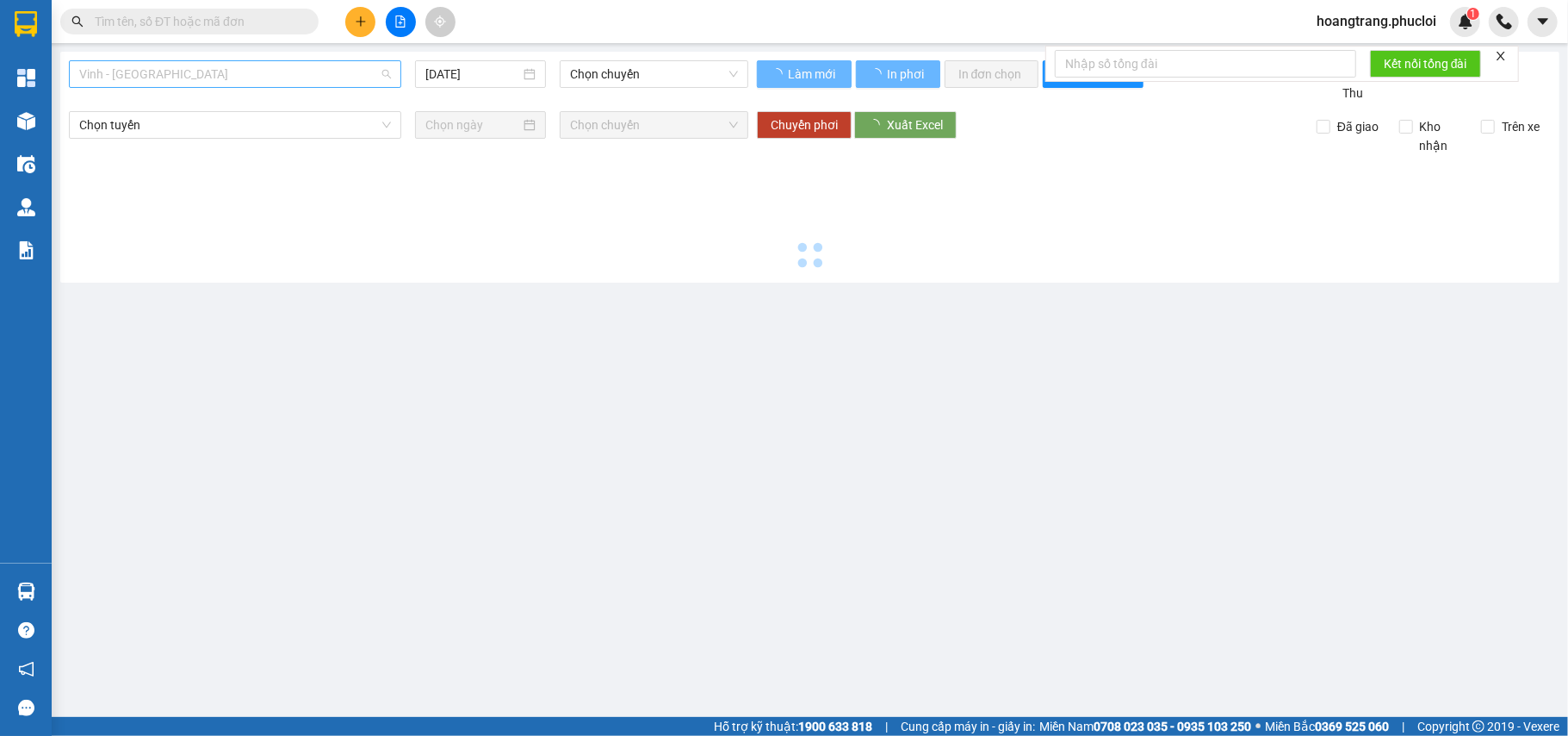
click at [246, 70] on span "Vinh - Hà Tĩnh" at bounding box center [235, 74] width 312 height 26
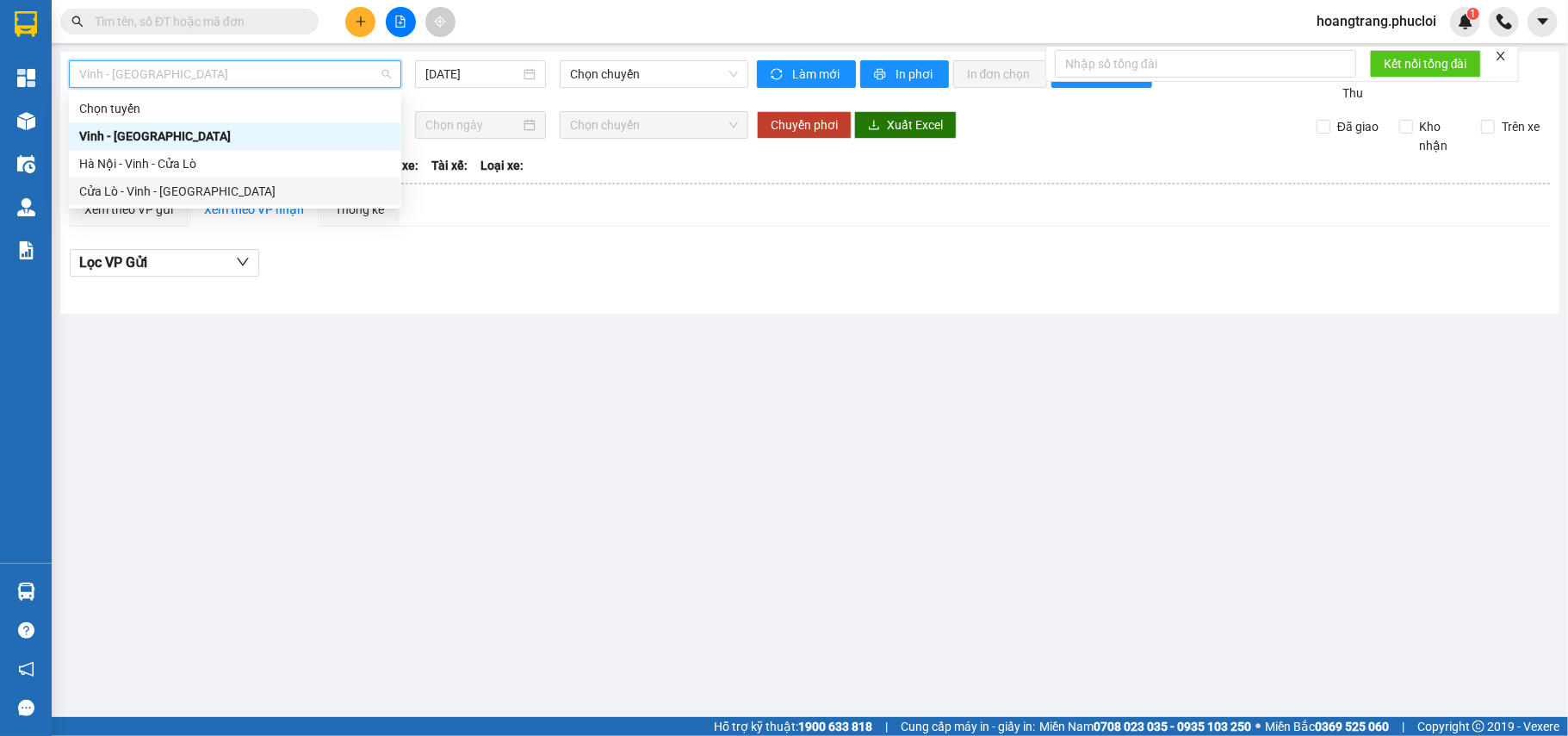
click at [198, 188] on div "Cửa Lò - Vinh - Hà Nội" at bounding box center [235, 191] width 312 height 19
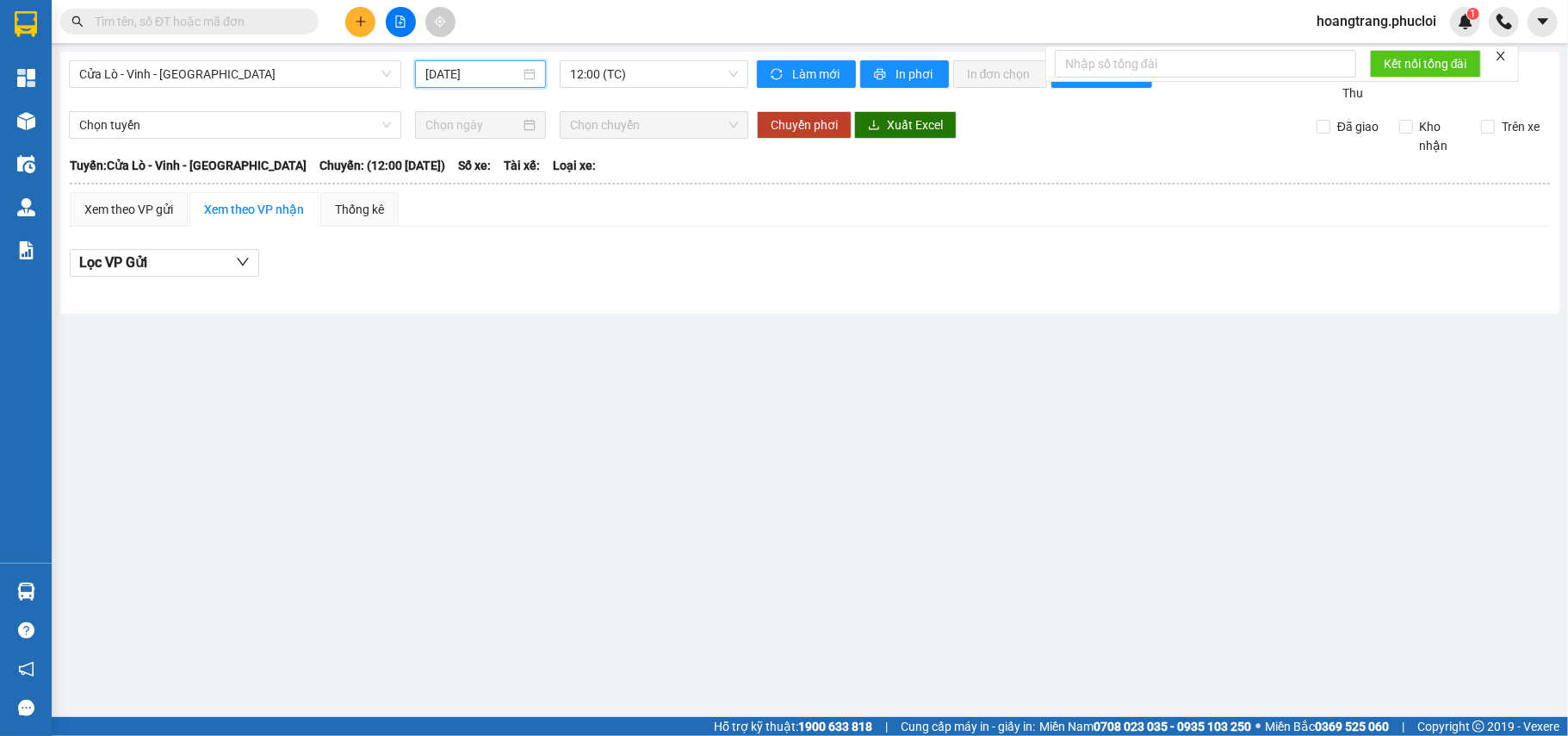
click at [459, 81] on input "14/10/2025" at bounding box center [473, 74] width 94 height 19
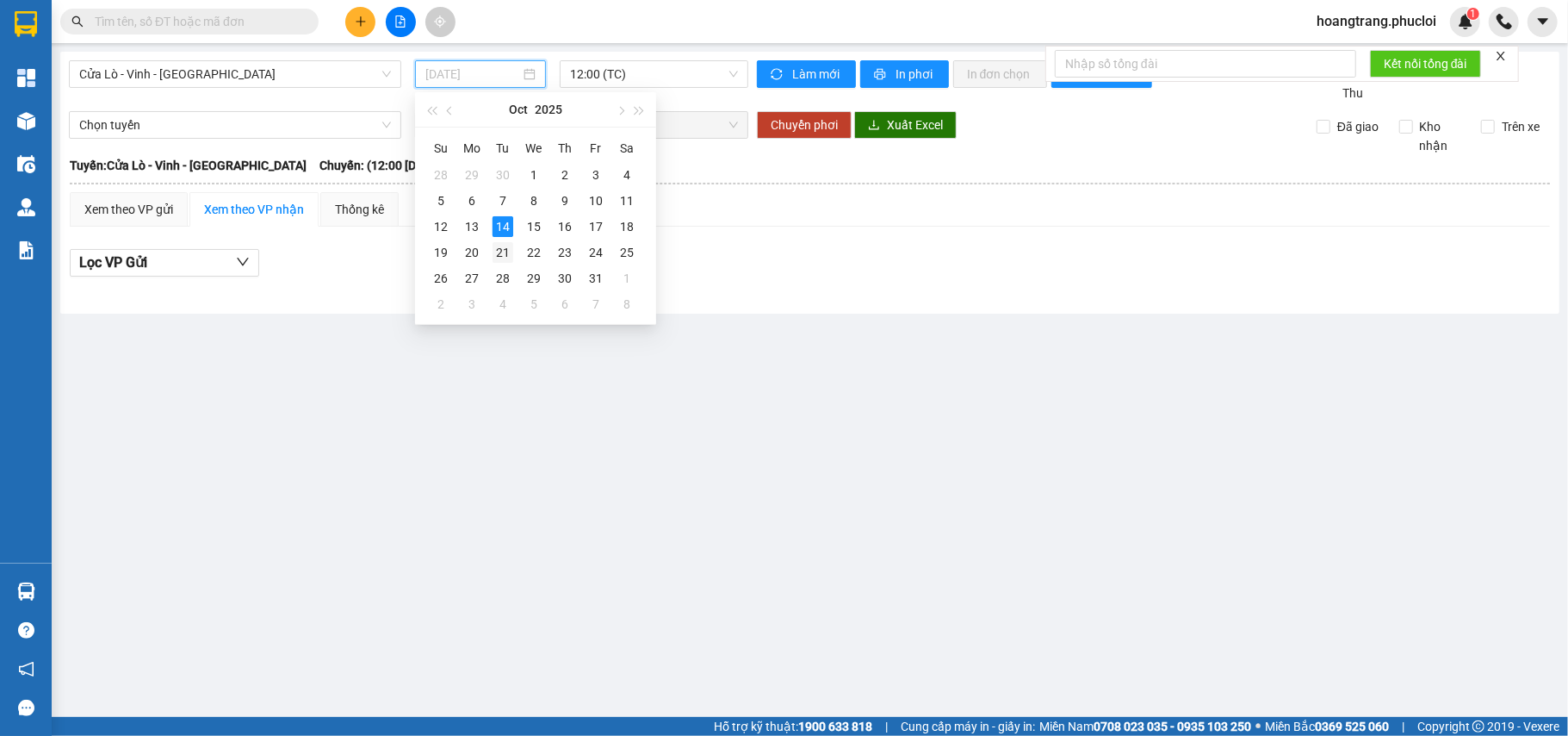
click at [489, 257] on tr "19 20 21 22 23 24 25" at bounding box center [534, 253] width 217 height 26
click at [476, 224] on div "13" at bounding box center [472, 226] width 21 height 21
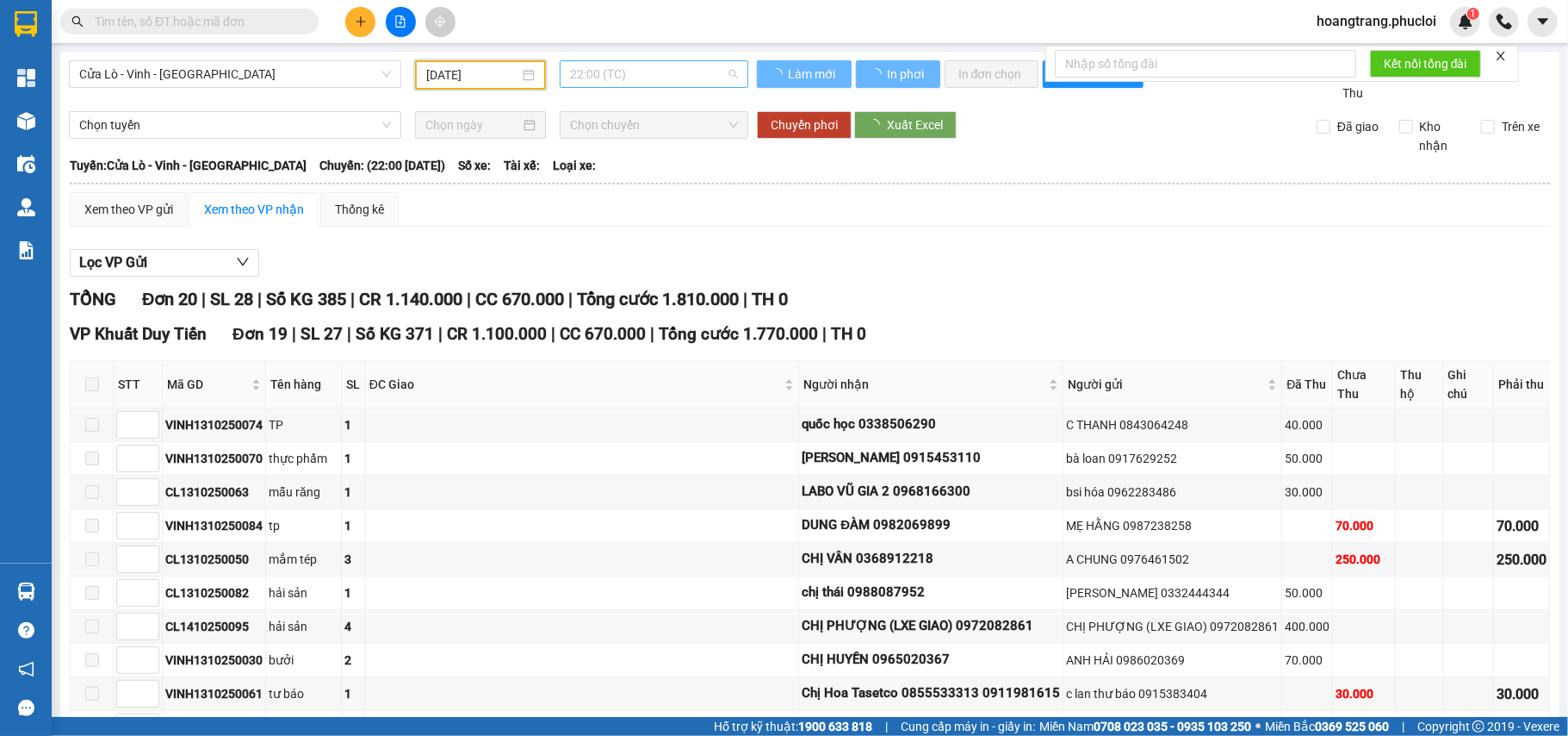
click at [641, 81] on span "22:00 (TC)" at bounding box center [654, 74] width 168 height 26
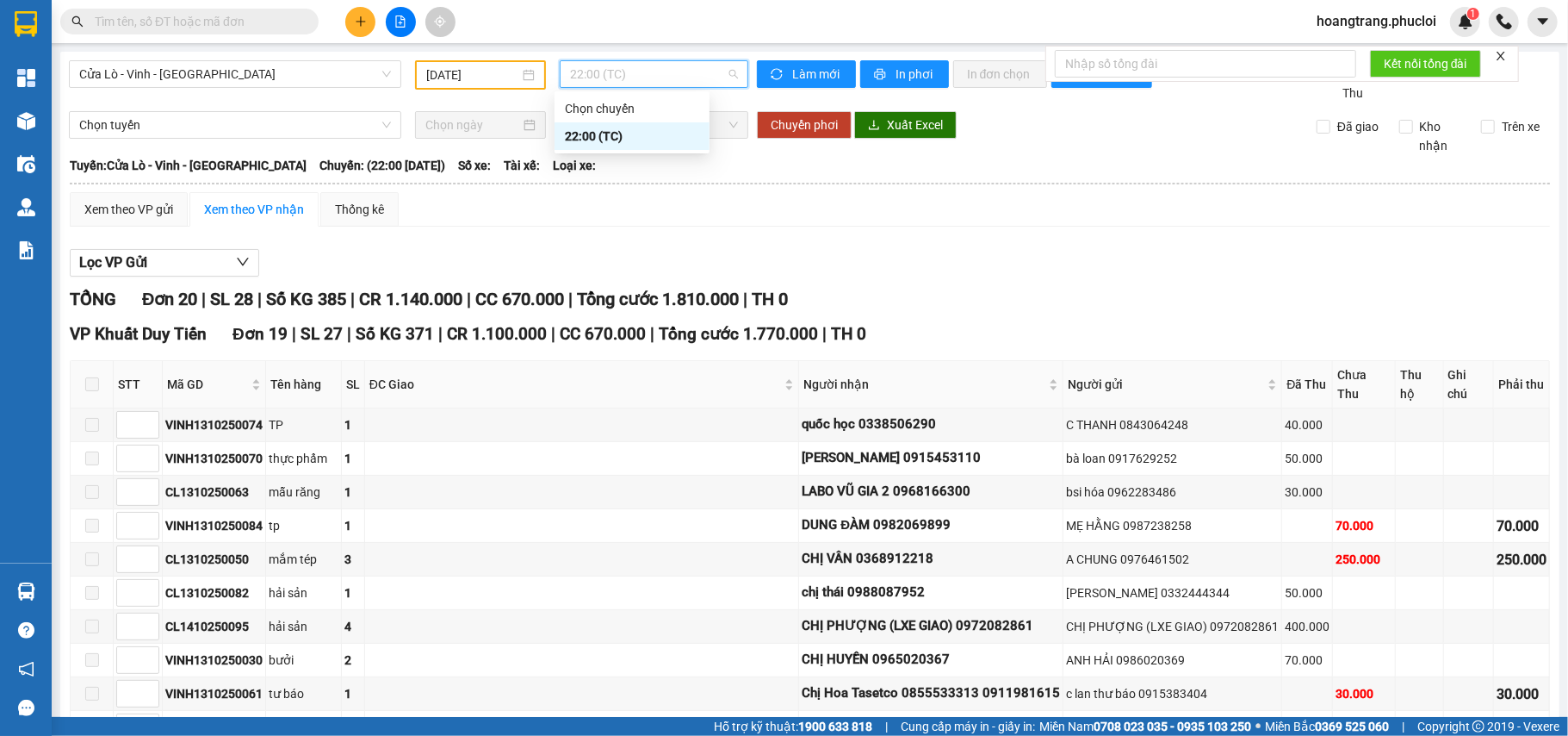
click at [634, 140] on div "22:00 (TC)" at bounding box center [632, 136] width 135 height 19
click at [480, 66] on input "13/10/2025" at bounding box center [473, 75] width 93 height 19
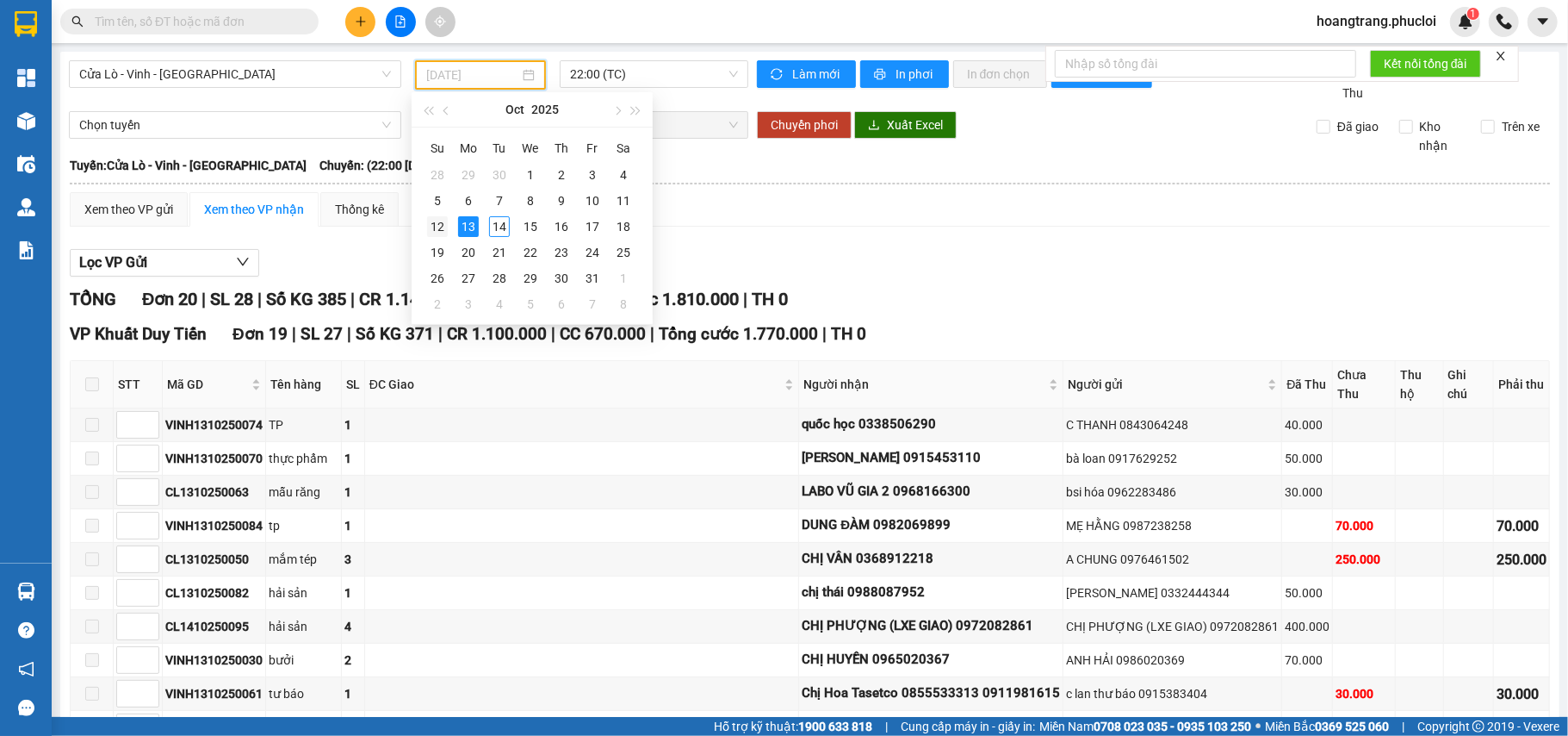
click at [448, 233] on td "12" at bounding box center [437, 226] width 31 height 26
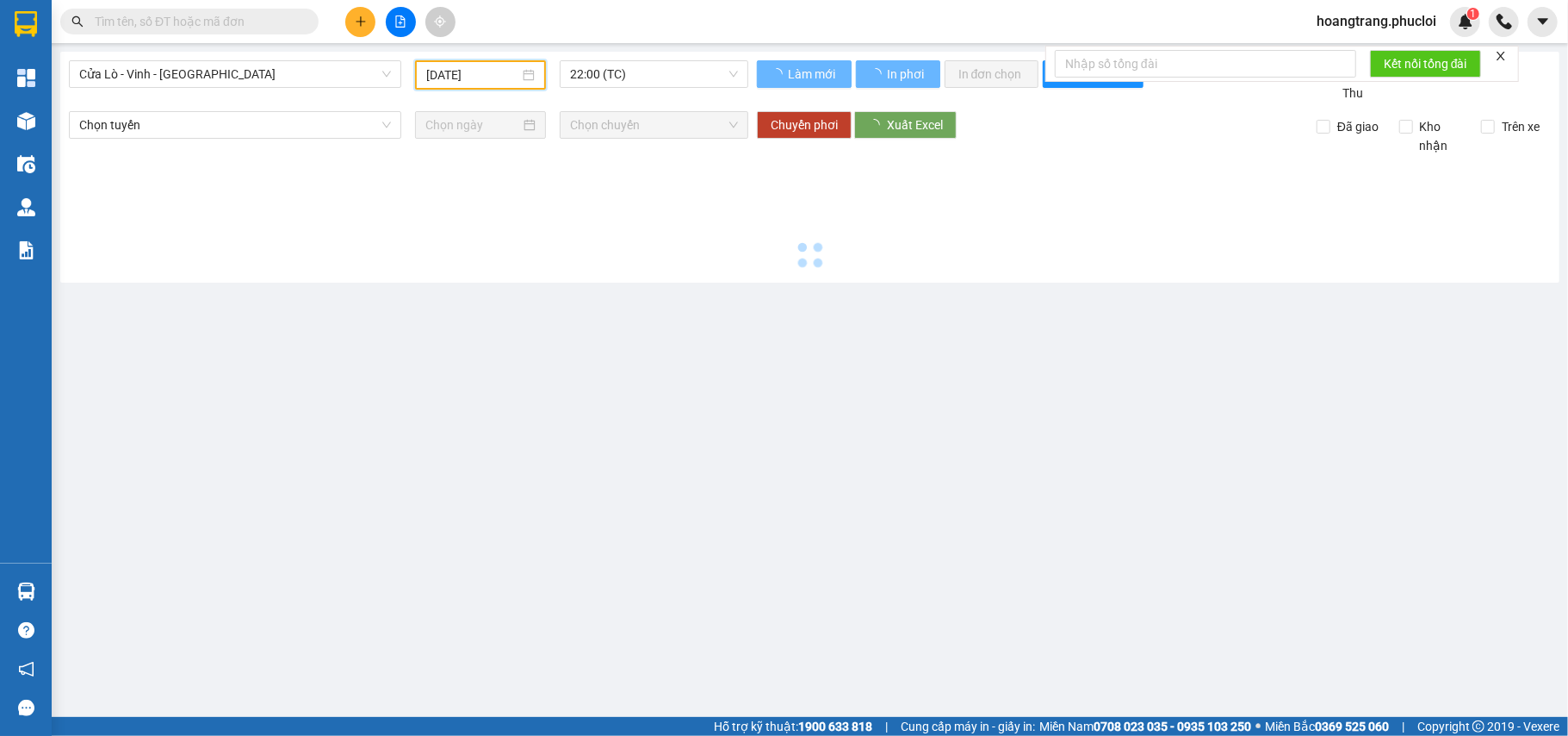
type input "12/10/2025"
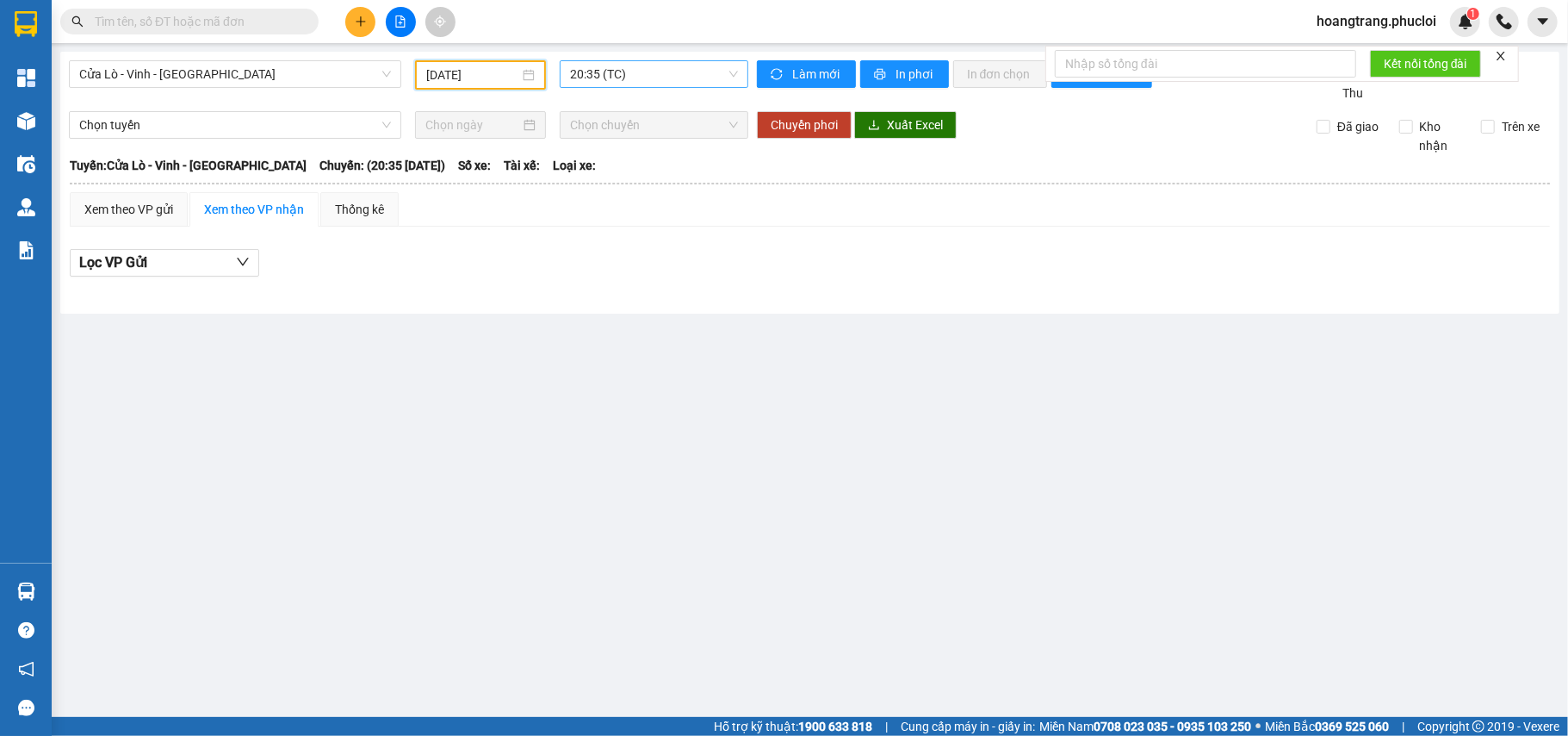
click at [631, 67] on span "20:35 (TC)" at bounding box center [654, 74] width 168 height 26
click at [621, 170] on div "22:00 (TC)" at bounding box center [637, 163] width 135 height 19
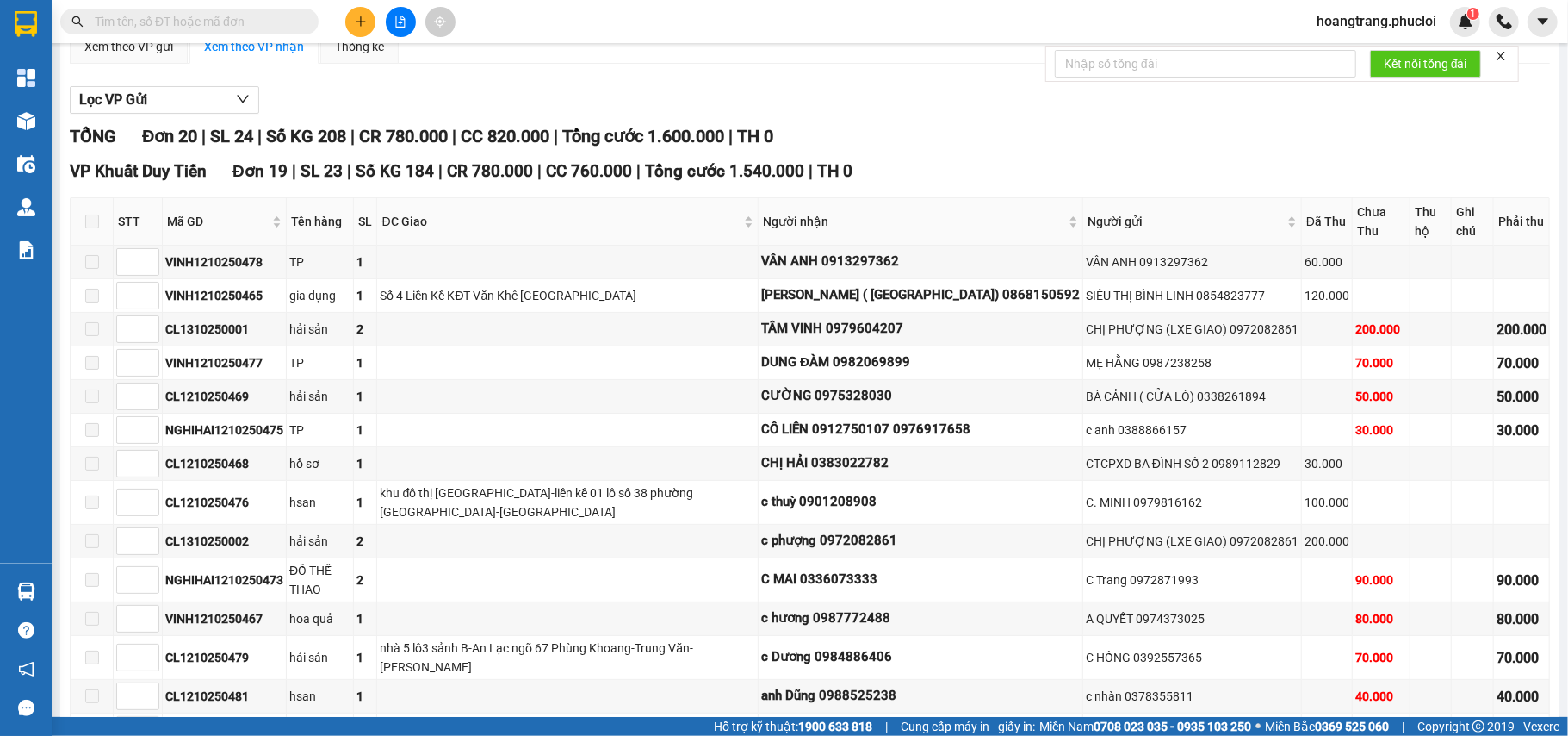
scroll to position [229, 0]
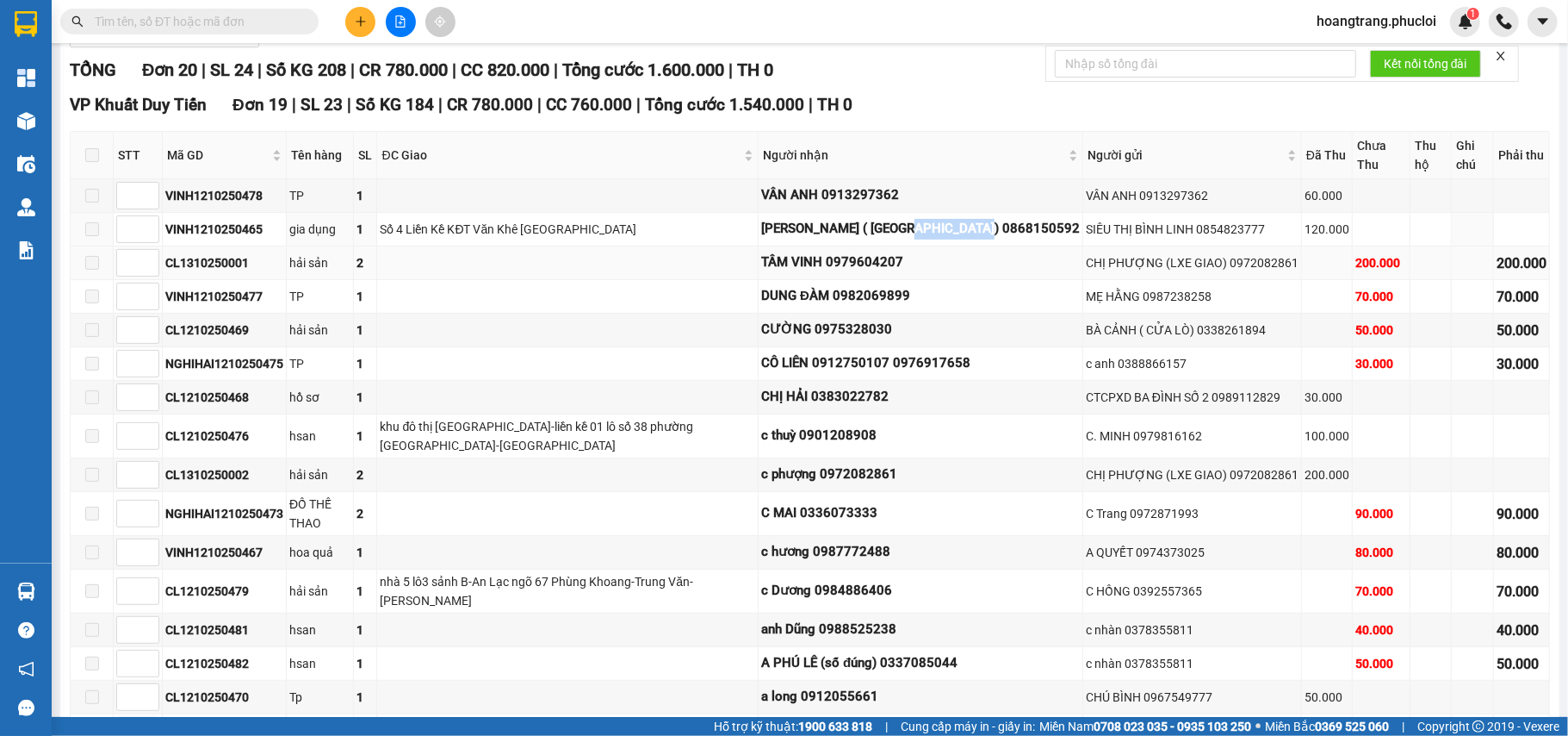
drag, startPoint x: 985, startPoint y: 233, endPoint x: 1072, endPoint y: 252, distance: 89.1
click at [1072, 246] on tr "VINH1210250465 gia dụng 1 Số 4 Liền Kề KĐT Văn Khê Hà Đông THANH VT ( MINH HOUS…" at bounding box center [810, 229] width 1480 height 33
copy div "0868150592"
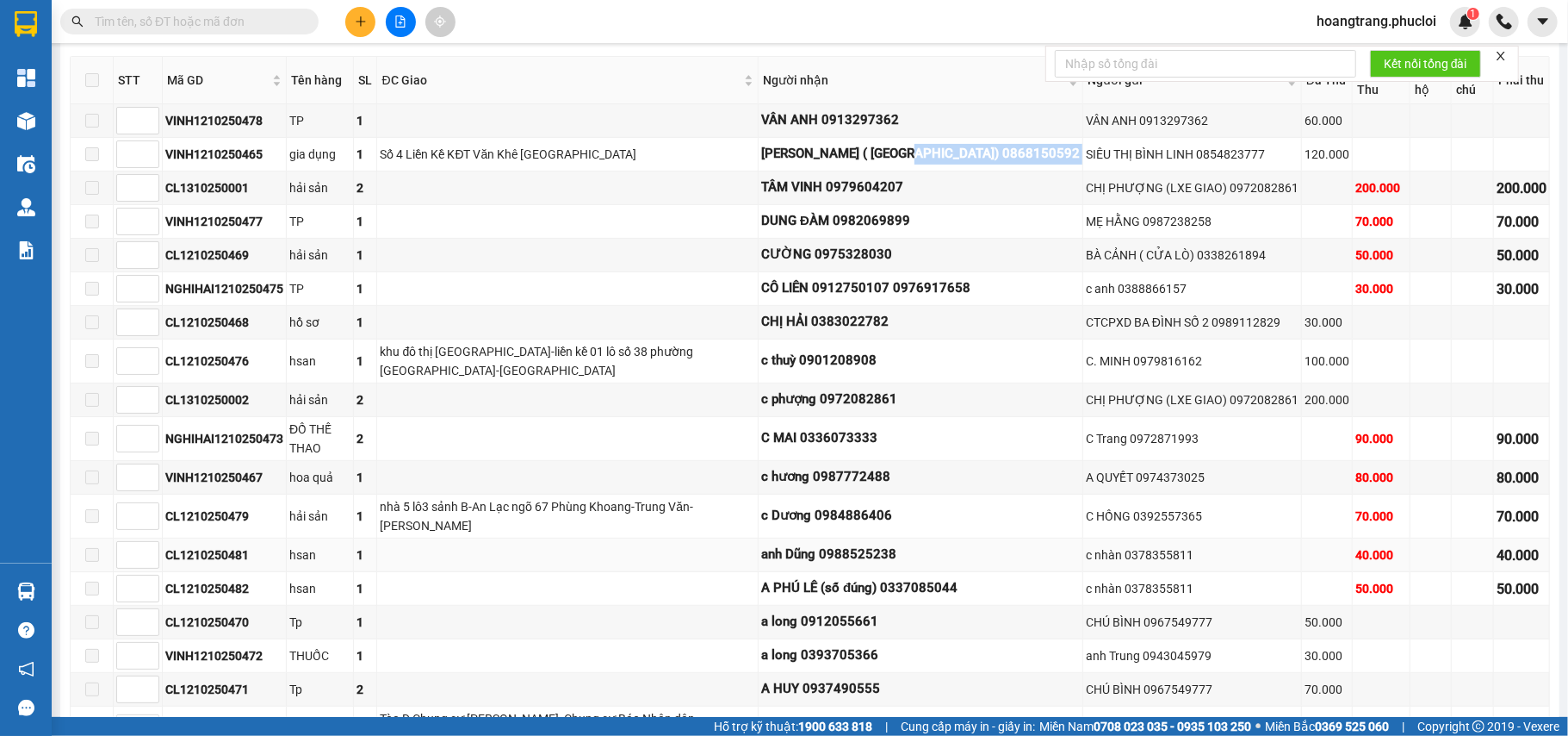
scroll to position [344, 0]
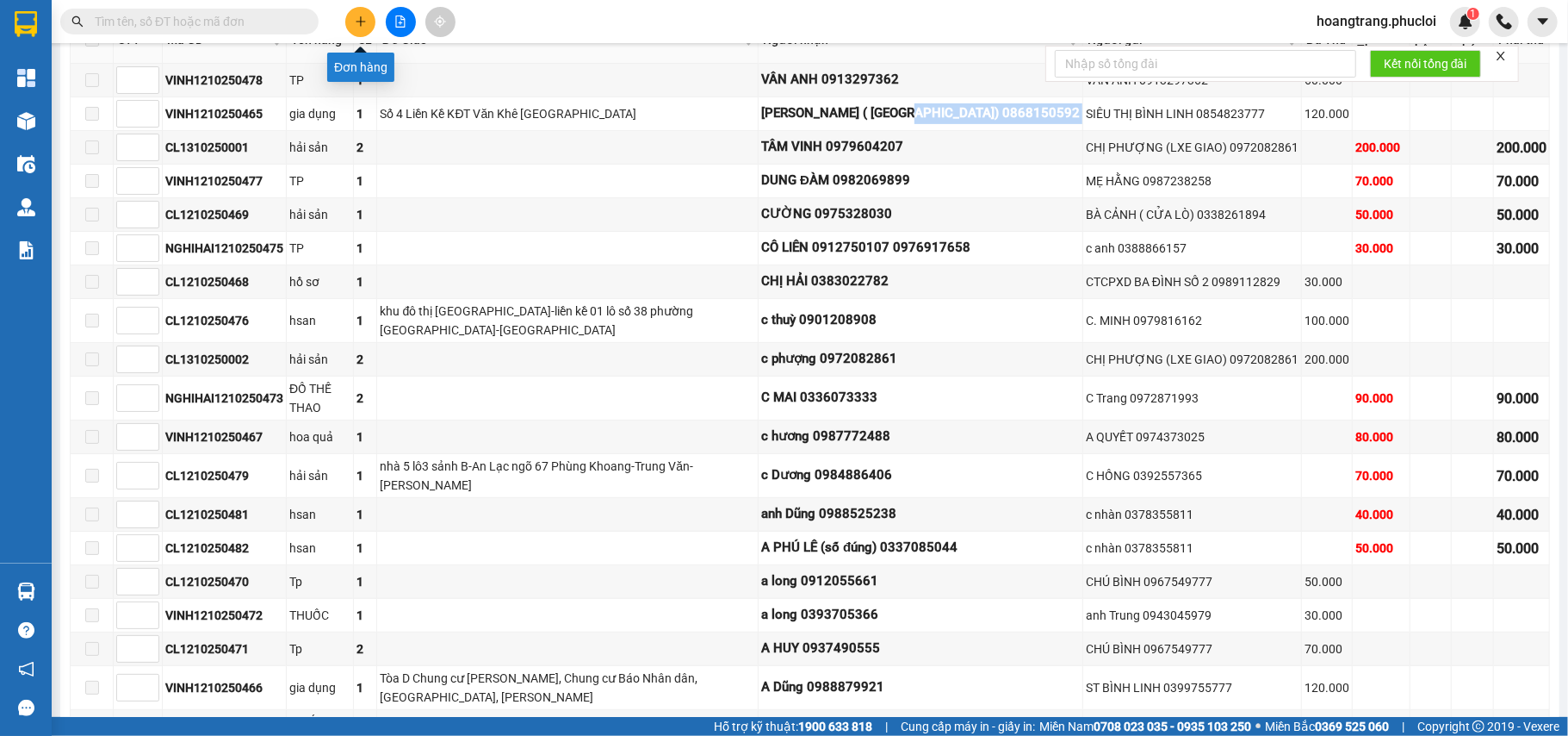
click at [370, 11] on button at bounding box center [360, 22] width 30 height 30
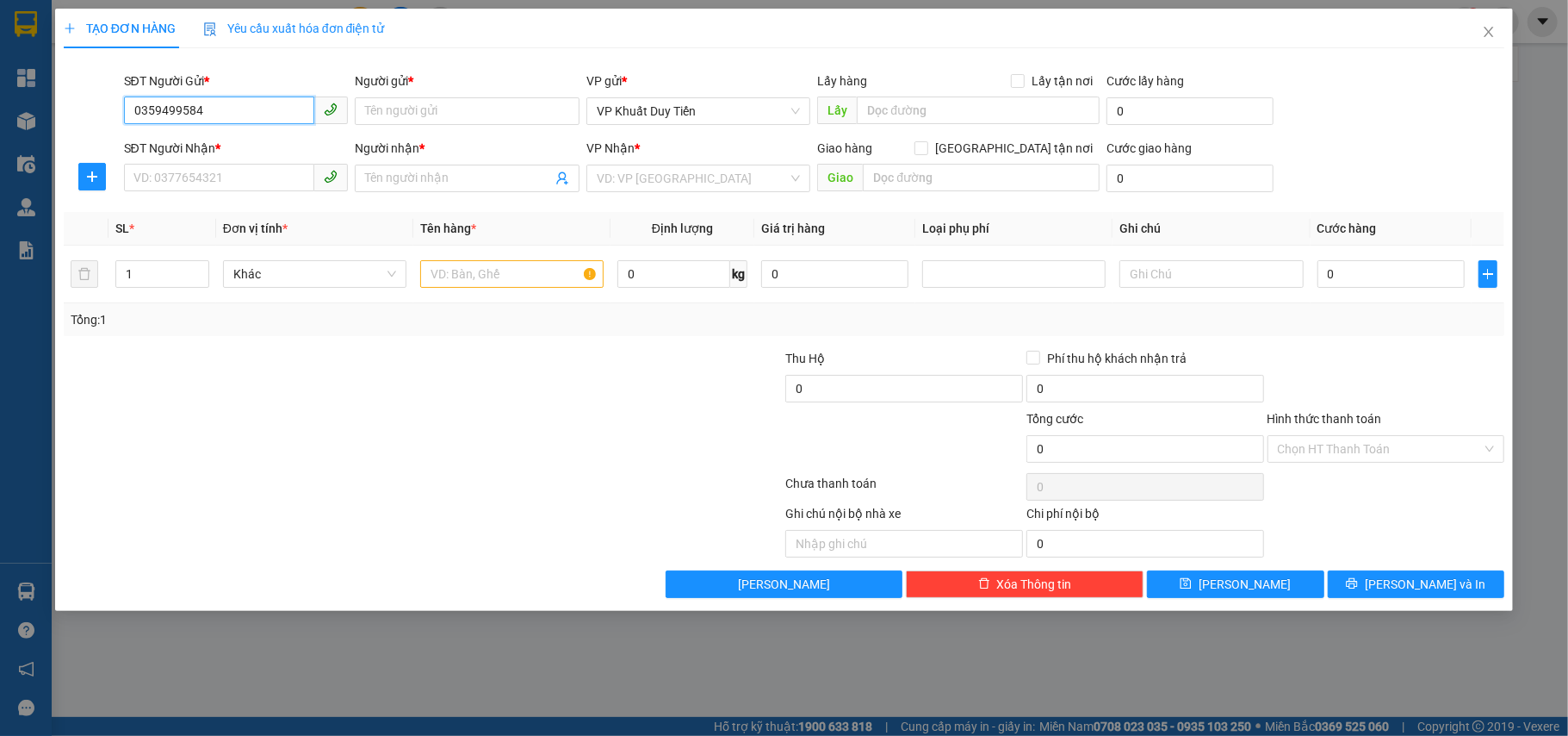
click at [249, 100] on input "0359499584" at bounding box center [219, 110] width 191 height 28
type input "0359499584"
click at [422, 107] on input "Người gửi *" at bounding box center [467, 111] width 225 height 28
click at [241, 177] on input "SĐT Người Nhận *" at bounding box center [219, 177] width 191 height 28
click at [411, 121] on input "Người gửi *" at bounding box center [467, 111] width 225 height 28
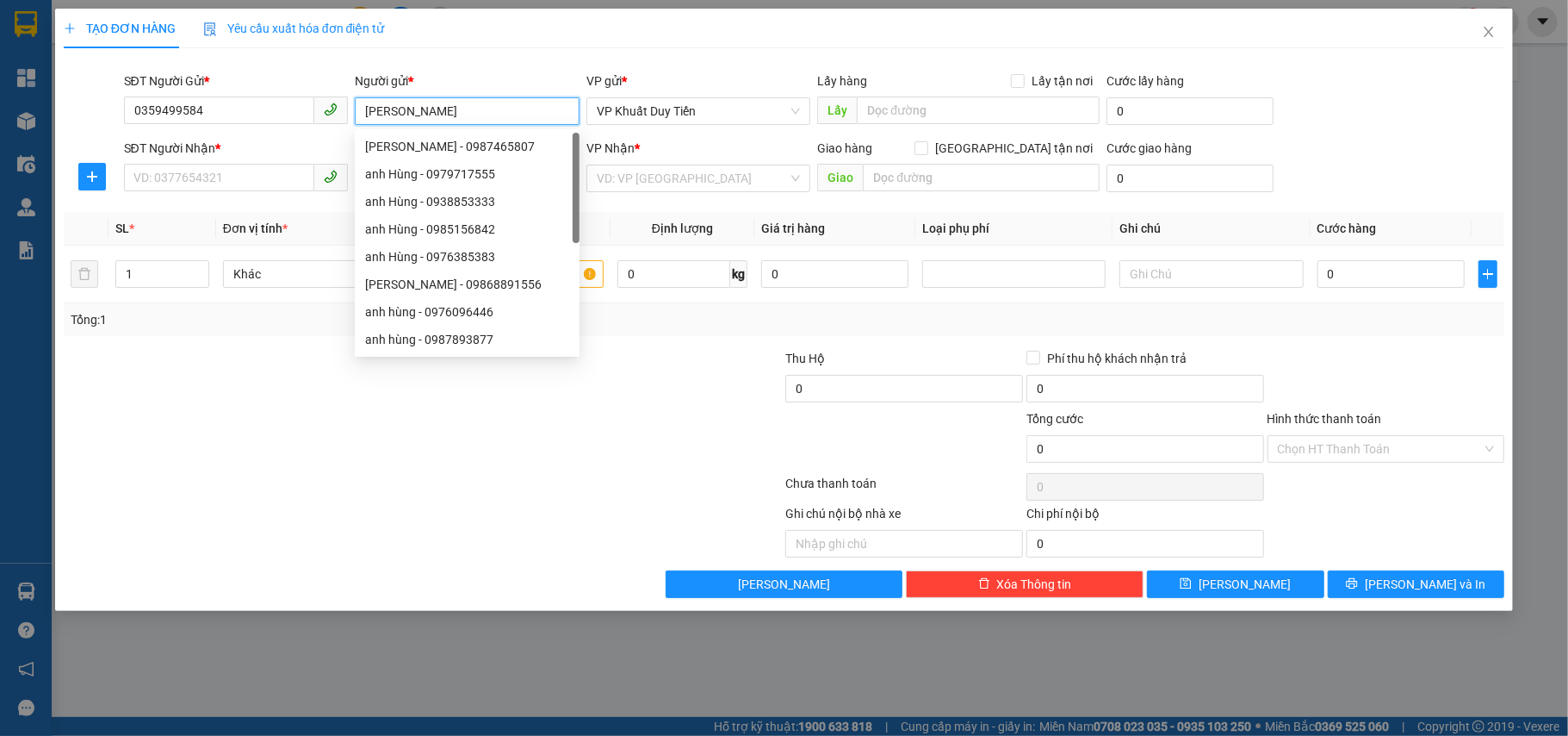
click at [386, 108] on input "ANH Hùng" at bounding box center [467, 111] width 225 height 28
type input "Anh Hùng"
click at [180, 176] on input "SĐT Người Nhận *" at bounding box center [219, 177] width 191 height 28
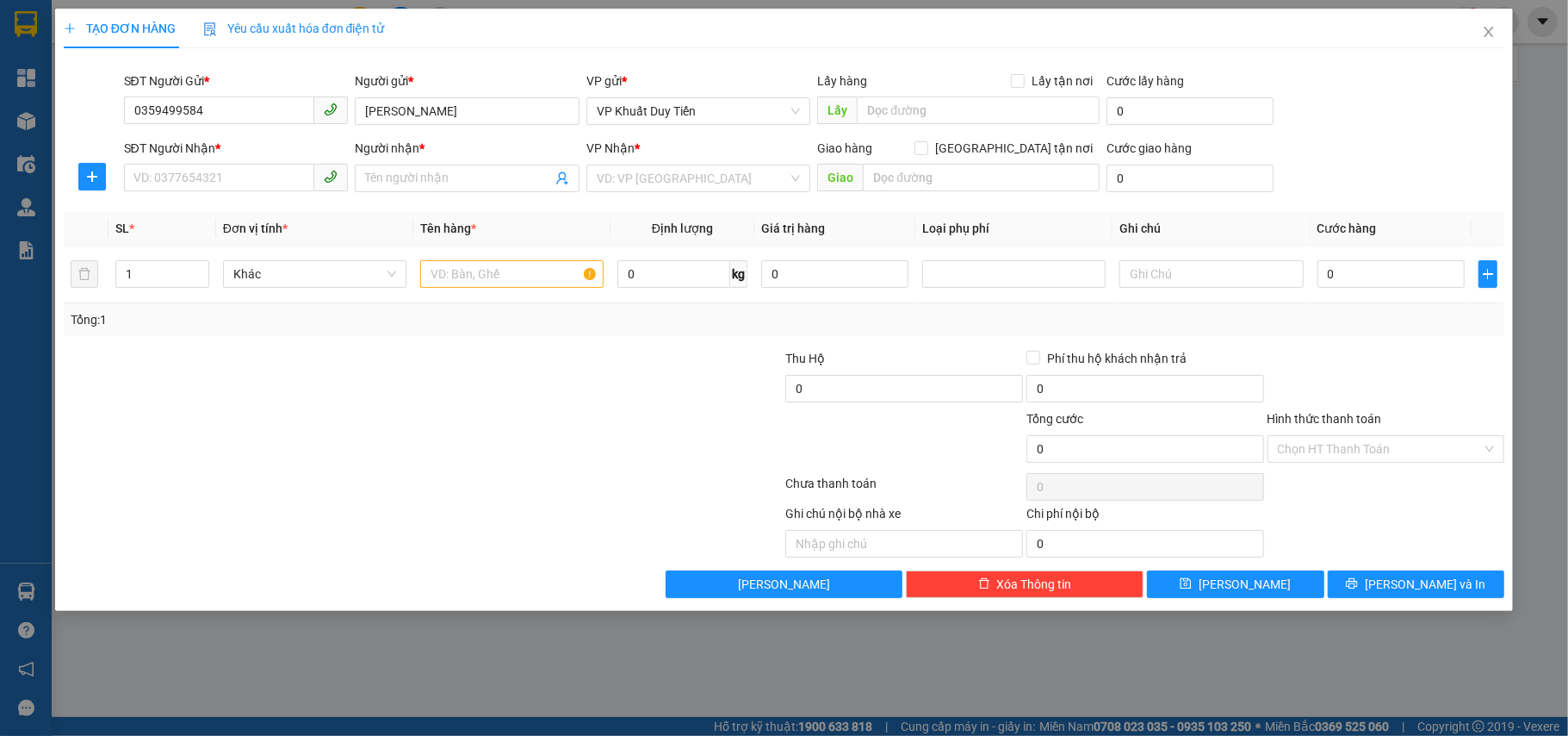
click at [284, 541] on div at bounding box center [273, 530] width 421 height 53
click at [201, 181] on input "SĐT Người Nhận *" at bounding box center [219, 177] width 191 height 28
click at [378, 428] on div at bounding box center [302, 439] width 482 height 60
click at [275, 183] on input "SĐT Người Nhận *" at bounding box center [219, 177] width 191 height 28
type input "0349580441"
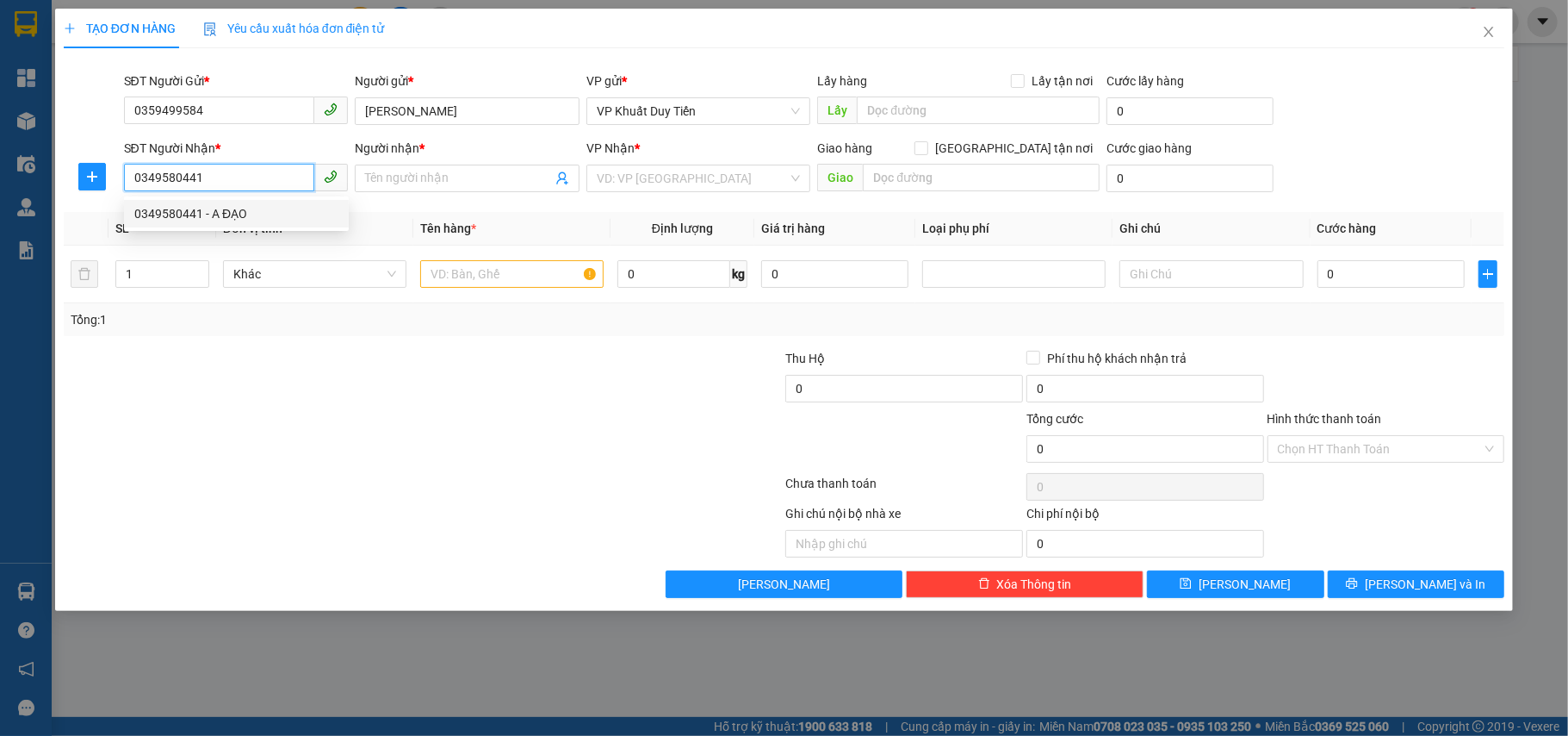
click at [191, 215] on div "0349580441 - A ĐẠO" at bounding box center [237, 214] width 205 height 19
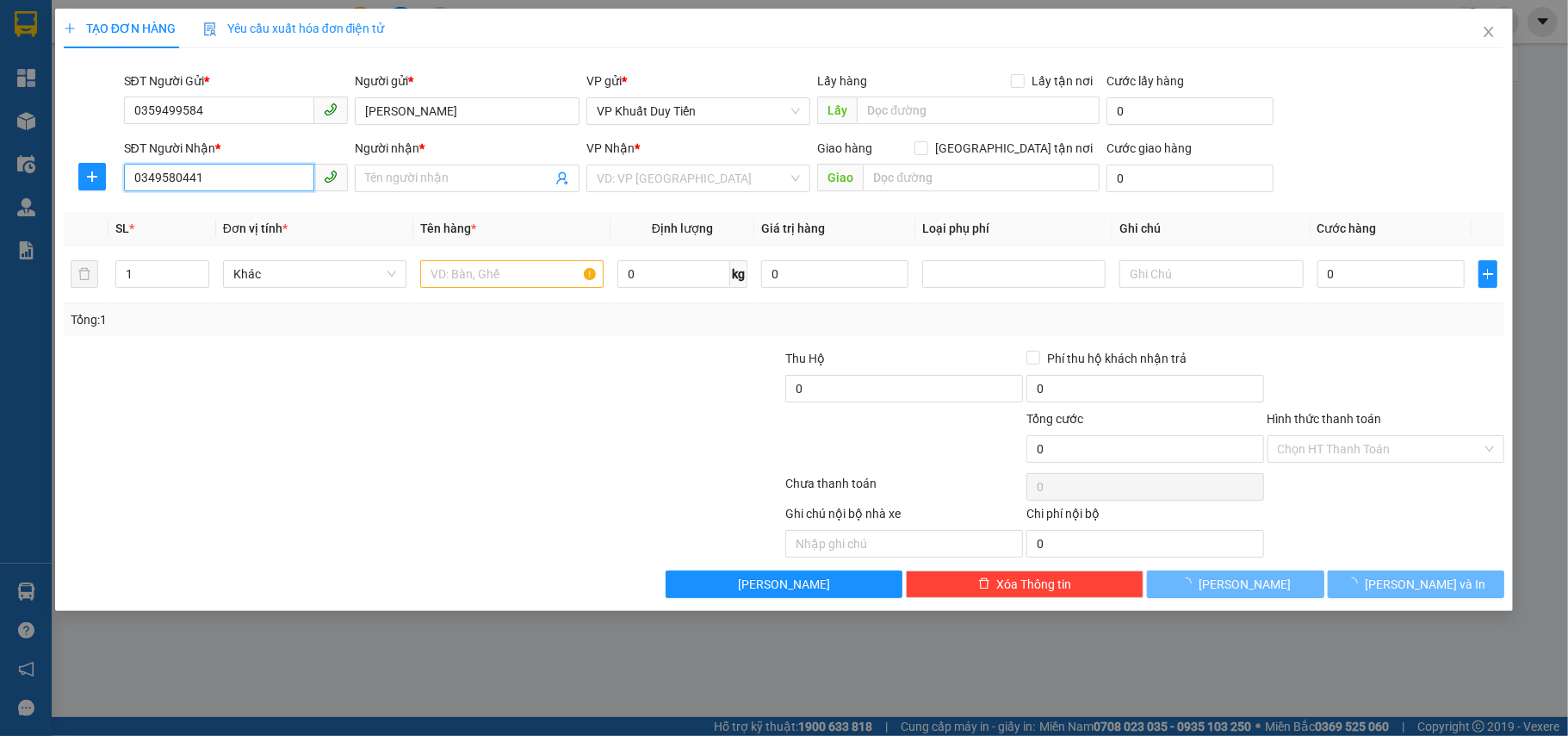
type input "A ĐẠO"
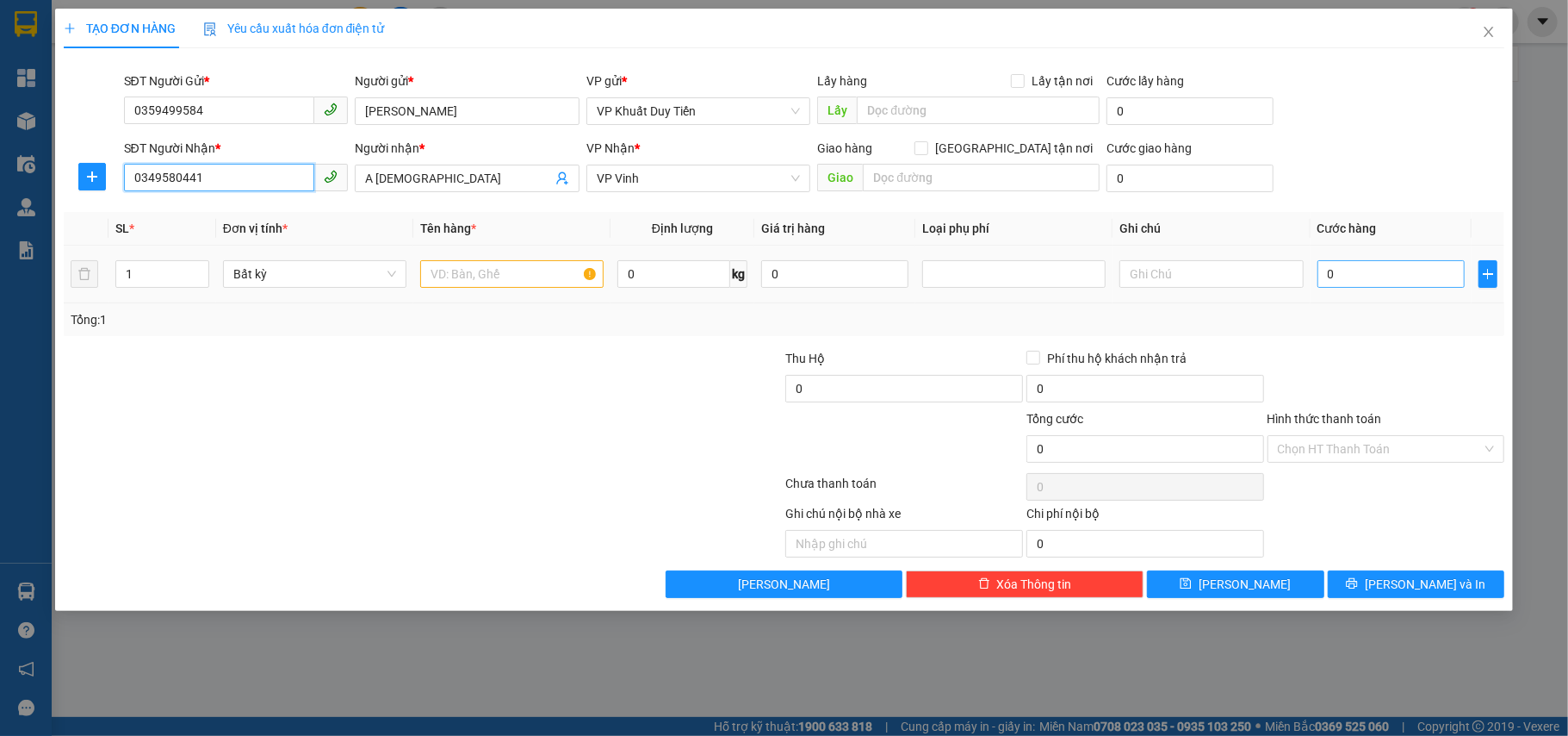
type input "0349580441"
click at [1375, 286] on input "0" at bounding box center [1391, 274] width 148 height 28
type input "3"
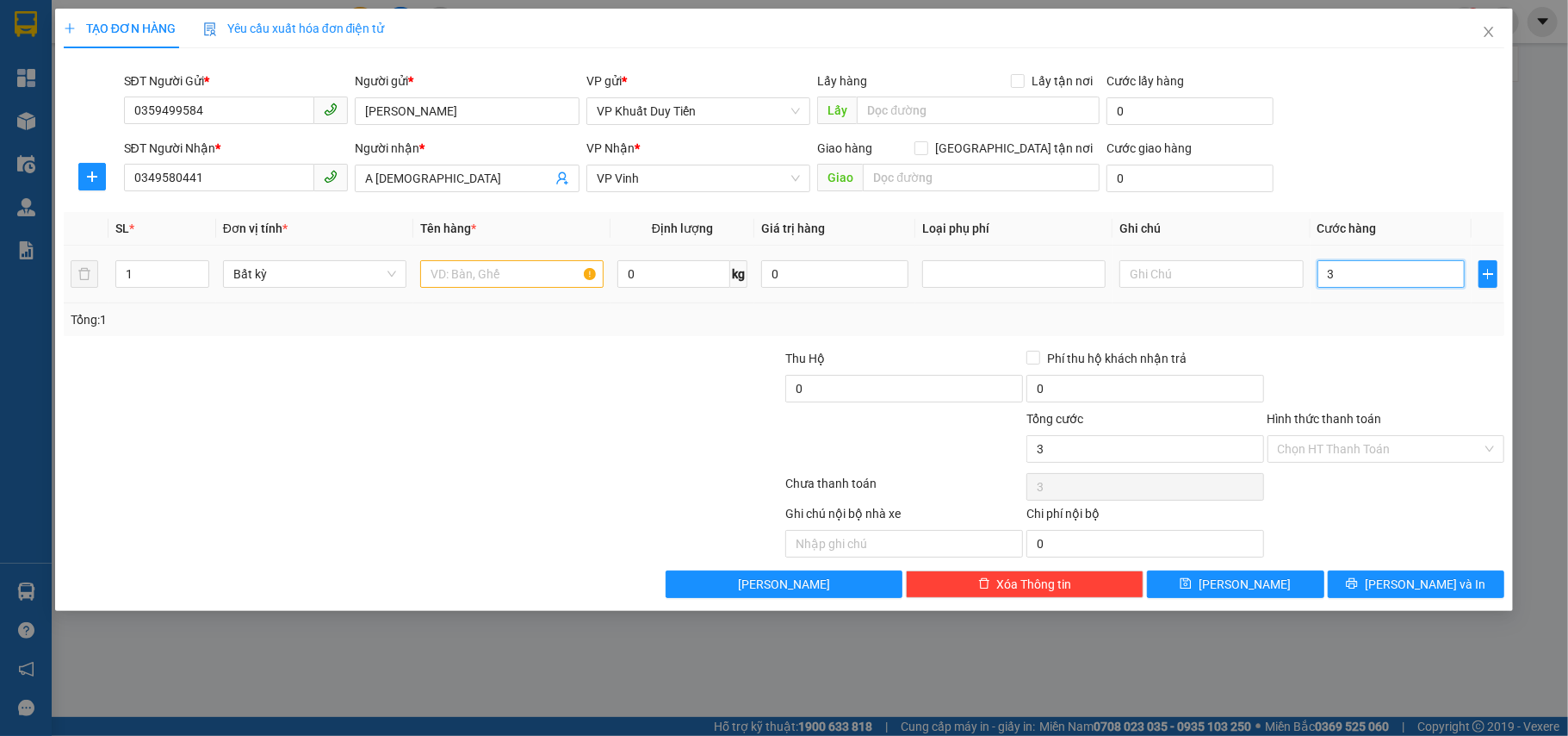
type input "30"
type input "30.000"
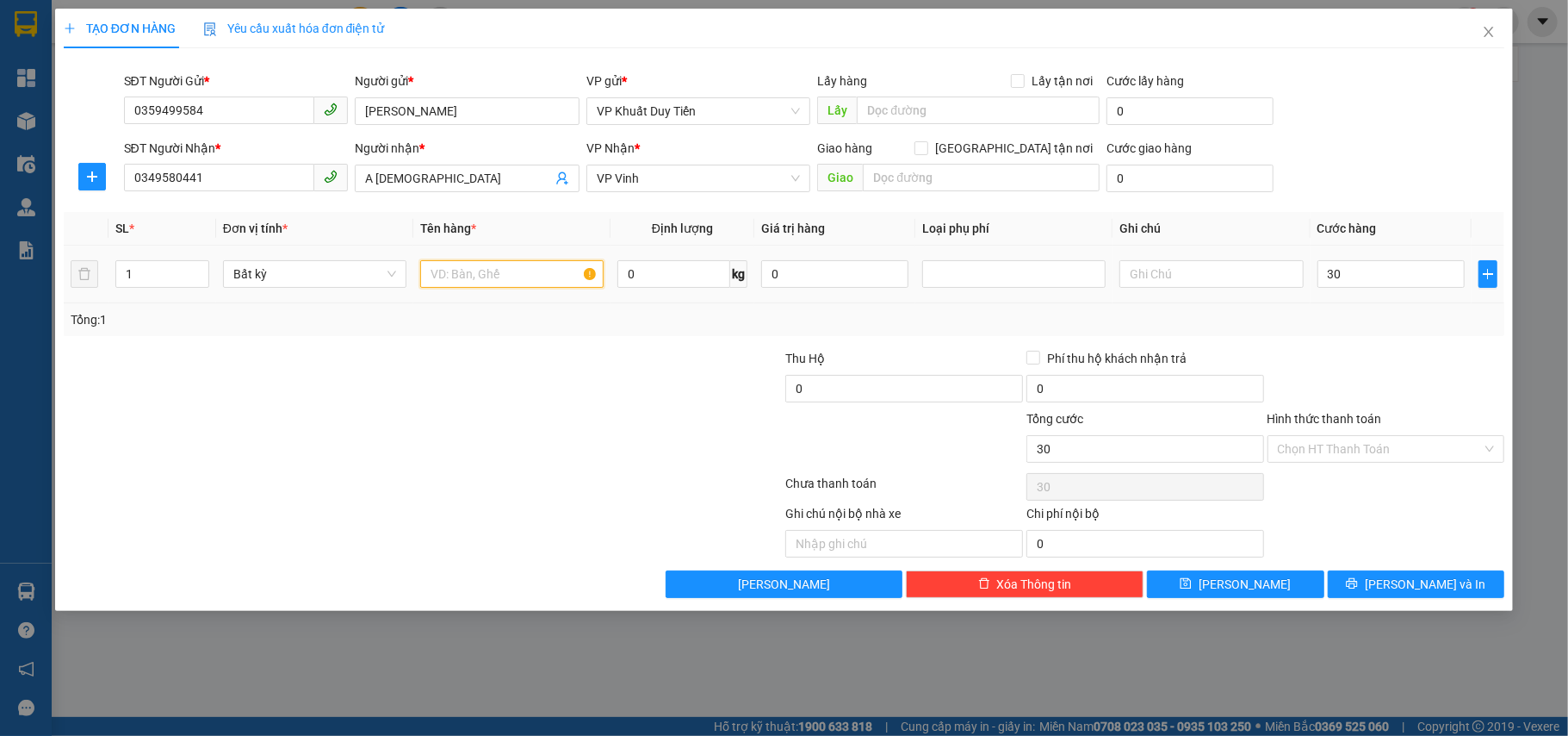
type input "30.000"
click at [446, 283] on input "text" at bounding box center [512, 274] width 184 height 28
type input "h"
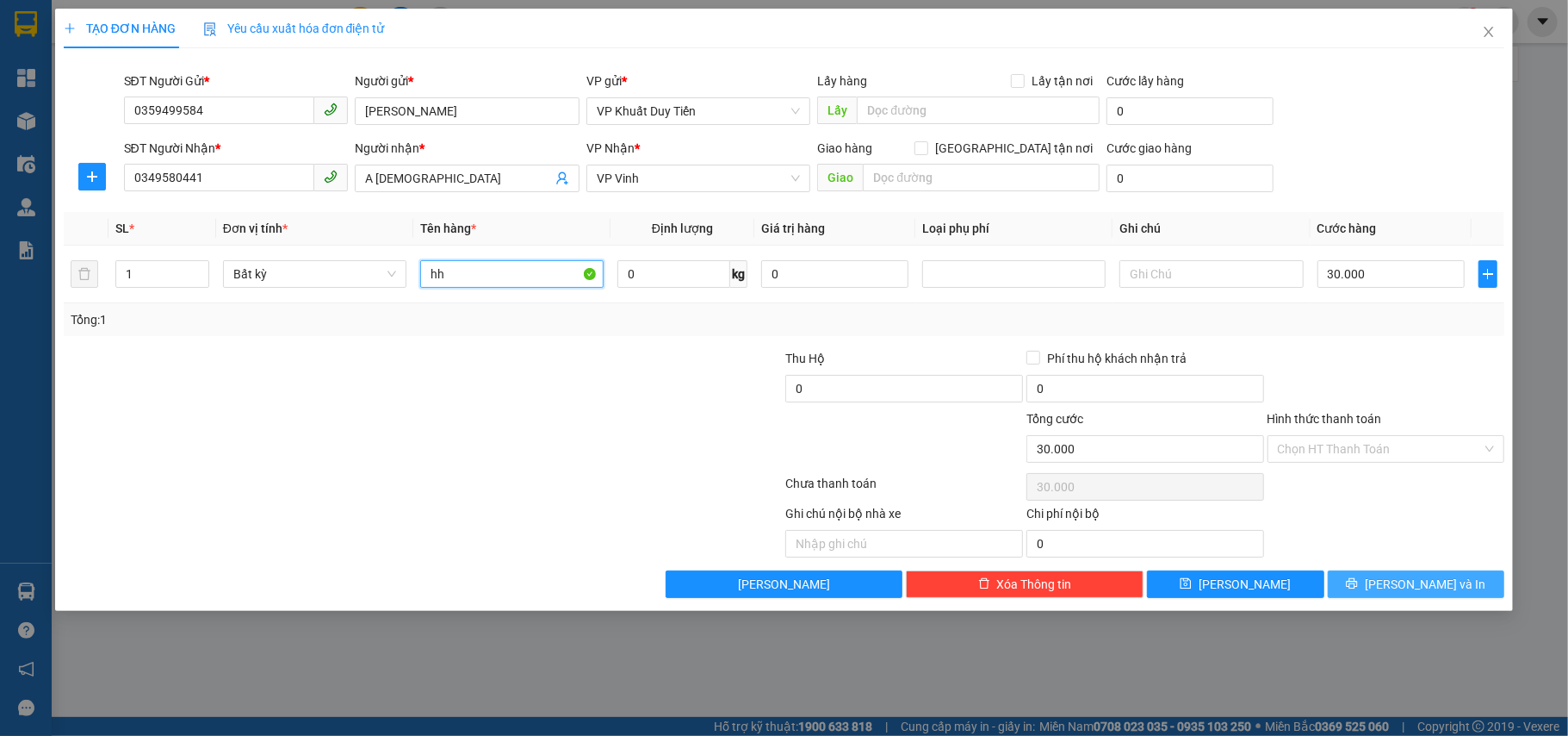
type input "hh"
click at [1368, 579] on button "Lưu và In" at bounding box center [1416, 584] width 177 height 28
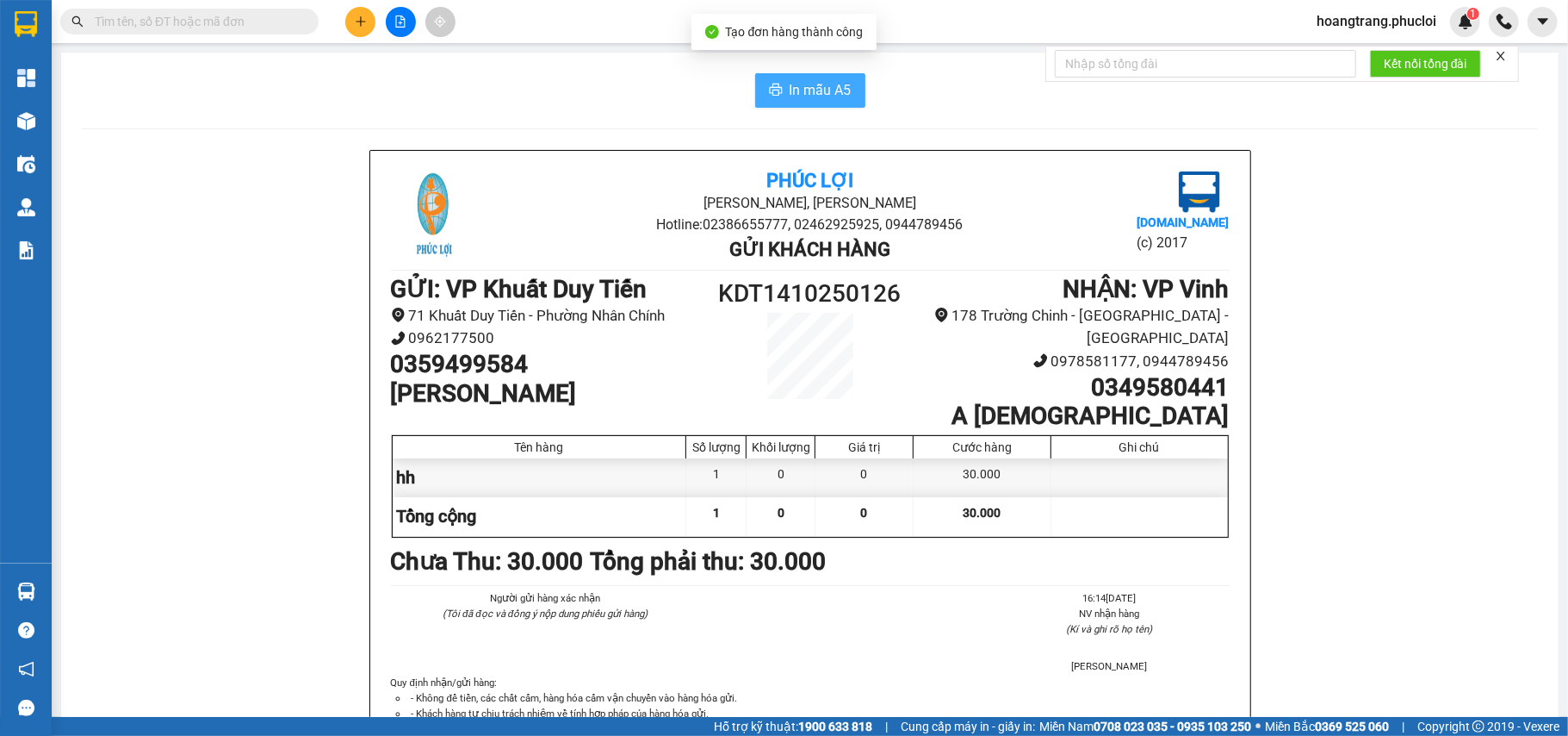
click at [790, 97] on span "In mẫu A5" at bounding box center [821, 90] width 62 height 22
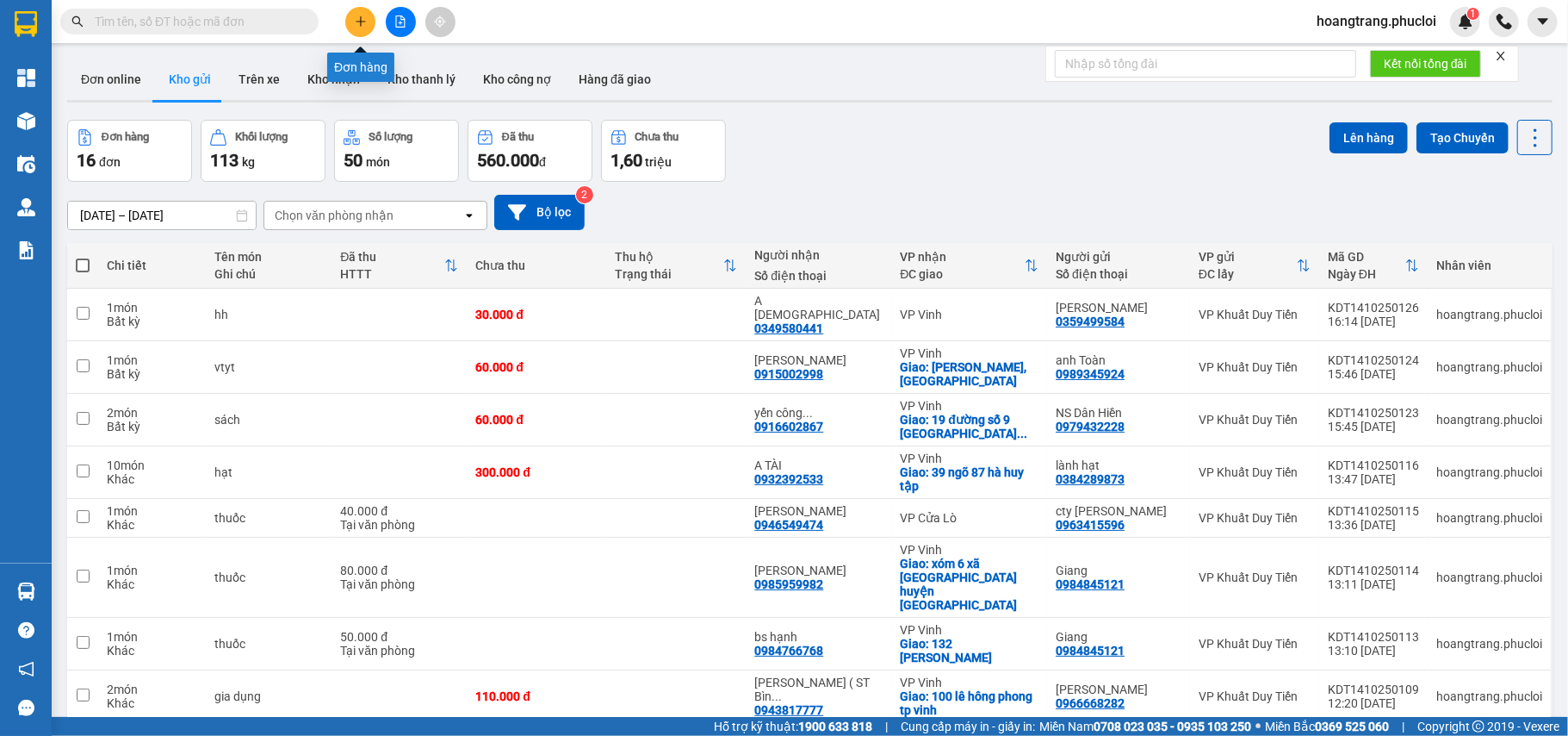
click at [357, 31] on button at bounding box center [360, 22] width 30 height 30
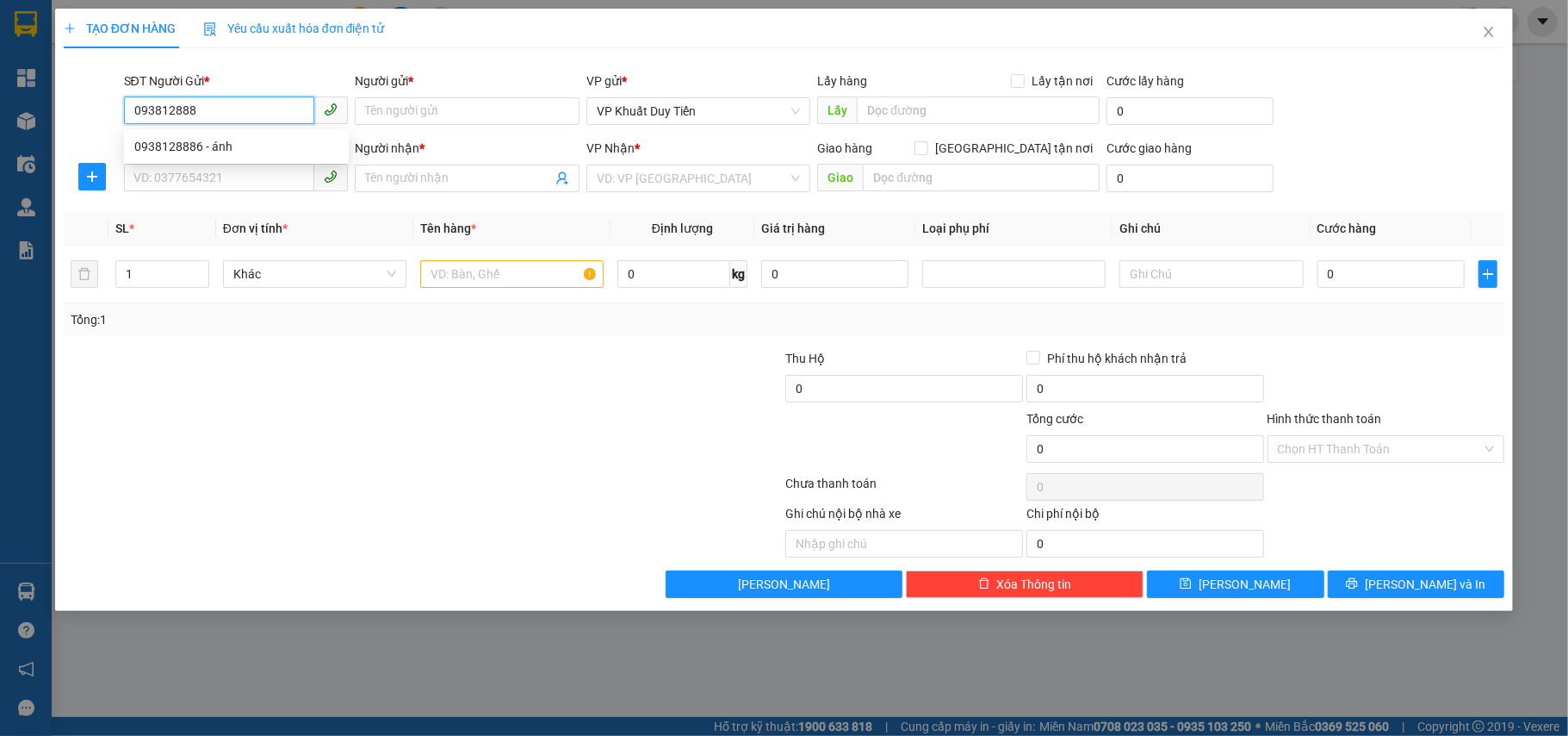
type input "0938128886"
click at [158, 145] on div "0938128886 - ánh" at bounding box center [237, 147] width 205 height 19
type input "ánh"
type input "0938128886"
click at [181, 165] on input "SĐT Người Nhận *" at bounding box center [219, 177] width 191 height 28
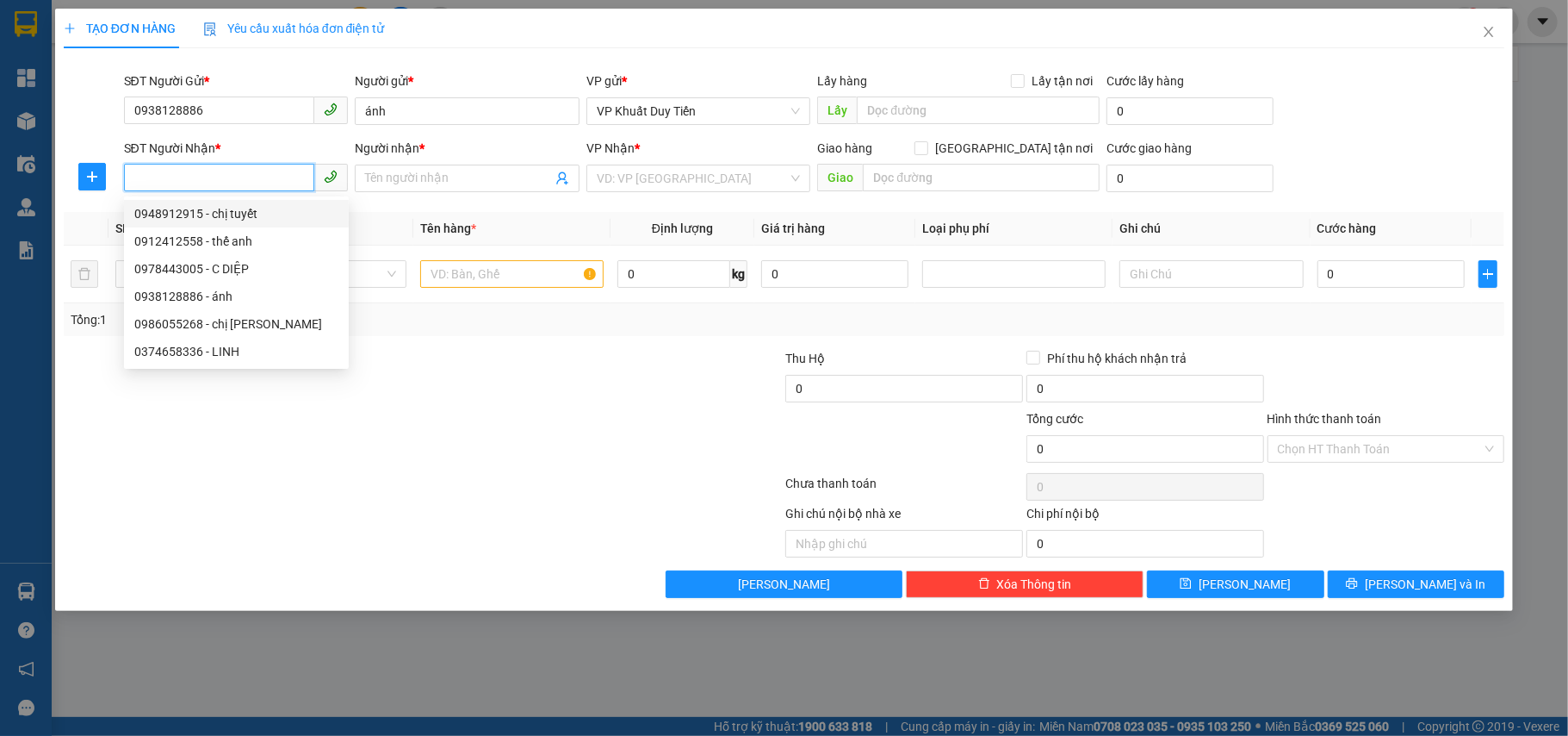
click at [207, 211] on div "0948912915 - chị tuyết" at bounding box center [237, 214] width 205 height 19
type input "0948912915"
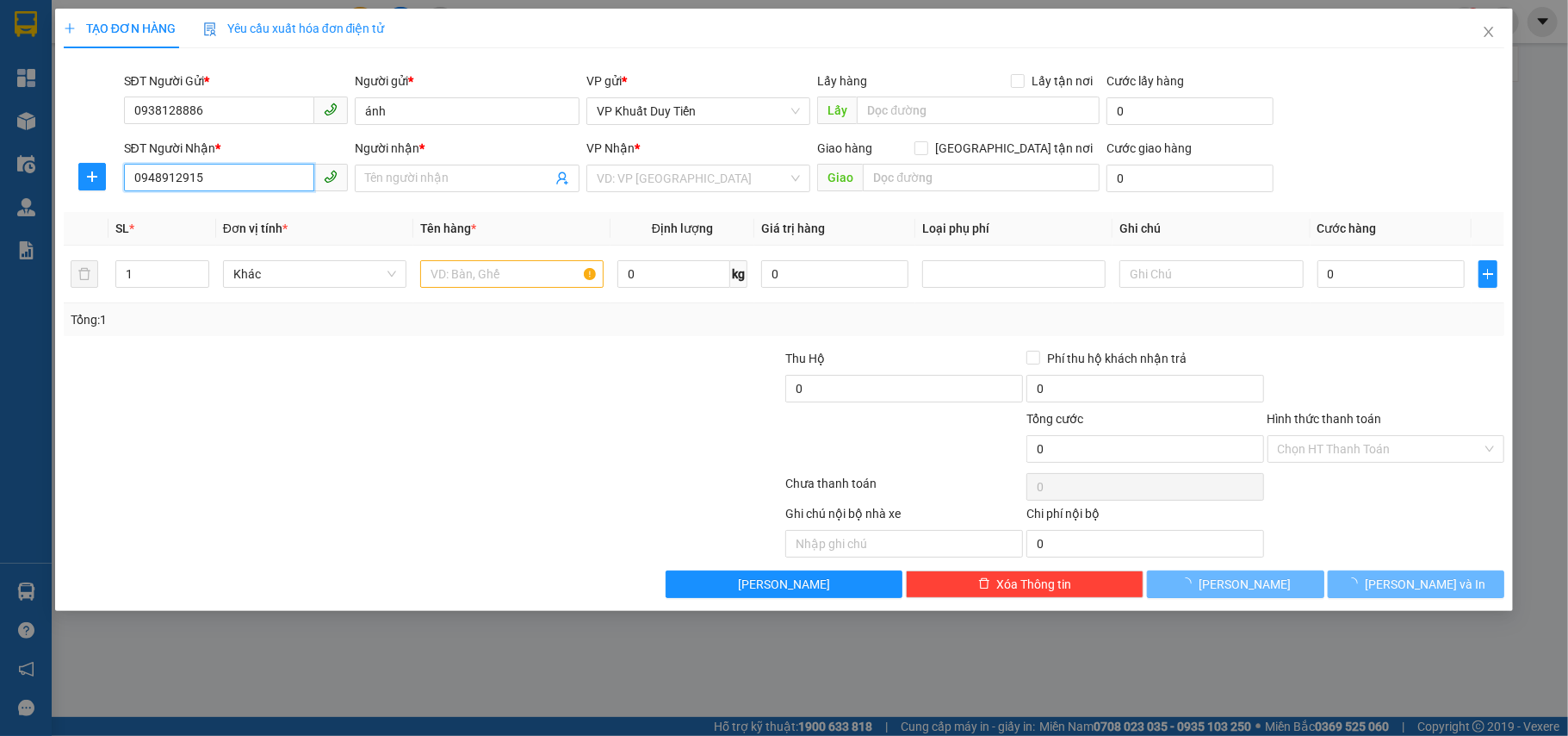
type input "chị tuyết"
checkbox input "true"
type input "số 8 ngõ 25 đường phan thúc trực"
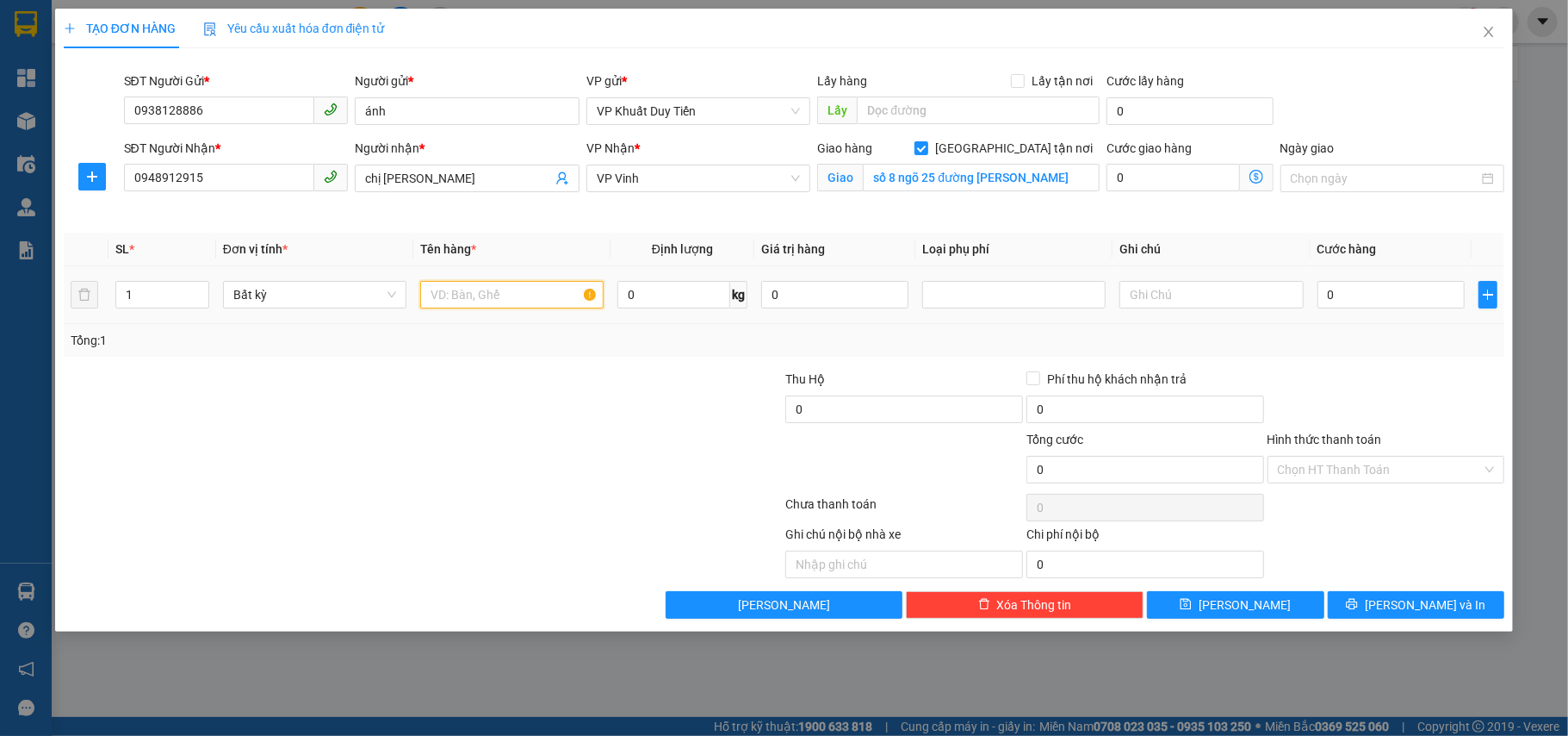
click at [467, 296] on input "text" at bounding box center [512, 295] width 184 height 28
type input "hoa quả"
click at [1366, 283] on input "0" at bounding box center [1391, 295] width 148 height 28
type input "5"
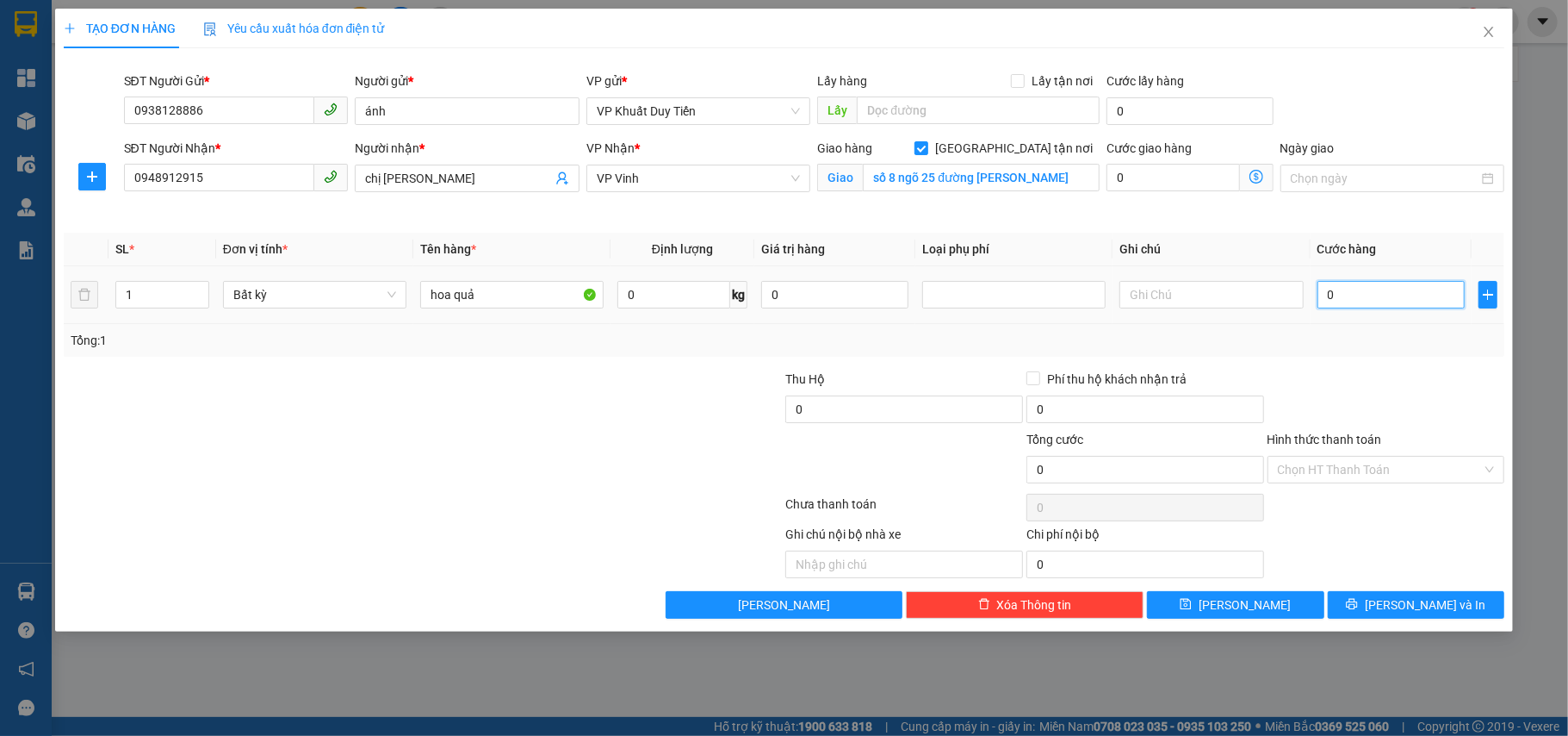
type input "5"
type input "50"
type input "50.000"
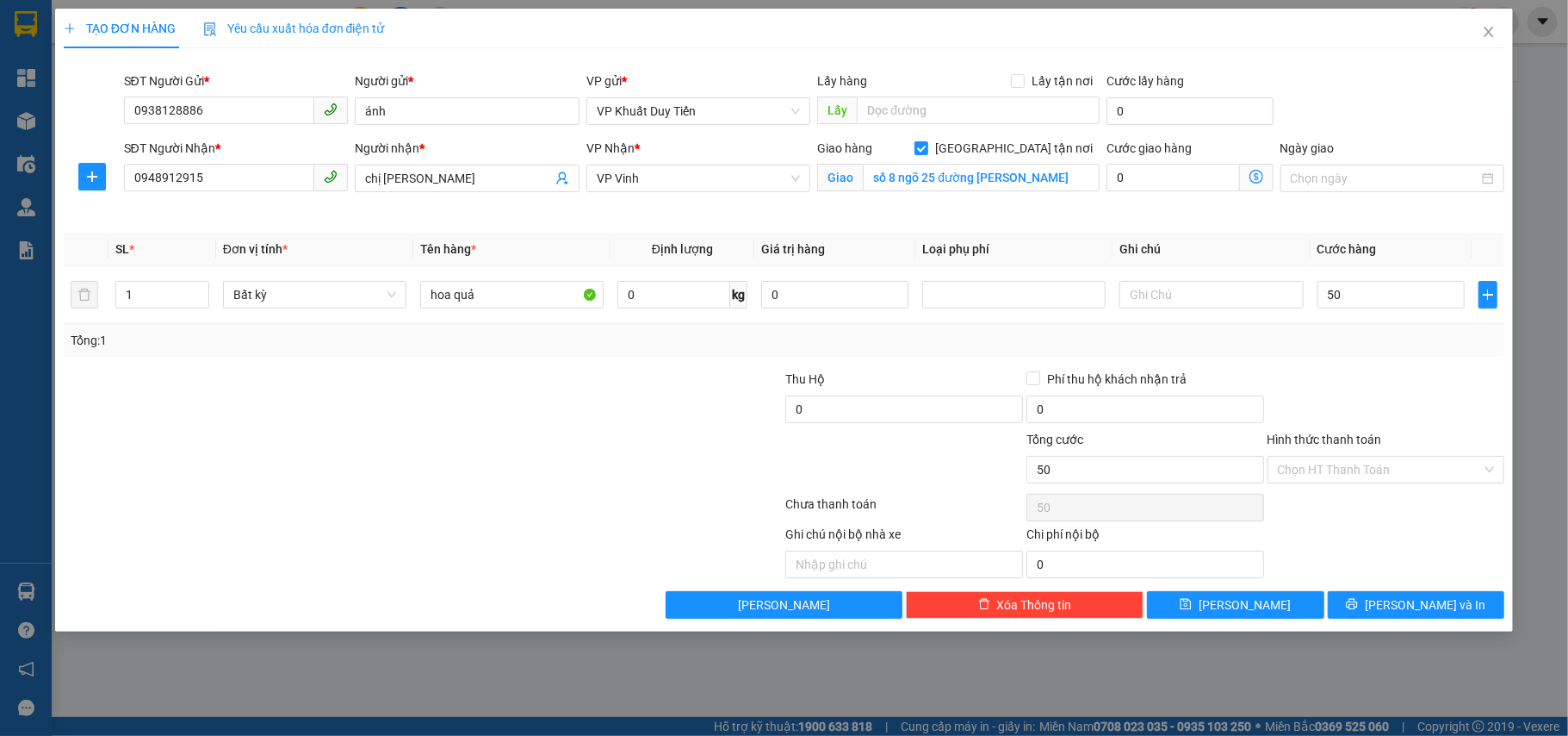
type input "50.000"
drag, startPoint x: 1365, startPoint y: 397, endPoint x: 1388, endPoint y: 501, distance: 106.5
click at [1365, 399] on div at bounding box center [1387, 399] width 241 height 60
drag, startPoint x: 1390, startPoint y: 473, endPoint x: 1392, endPoint y: 486, distance: 13.2
click at [1392, 476] on input "Hình thức thanh toán" at bounding box center [1380, 469] width 205 height 26
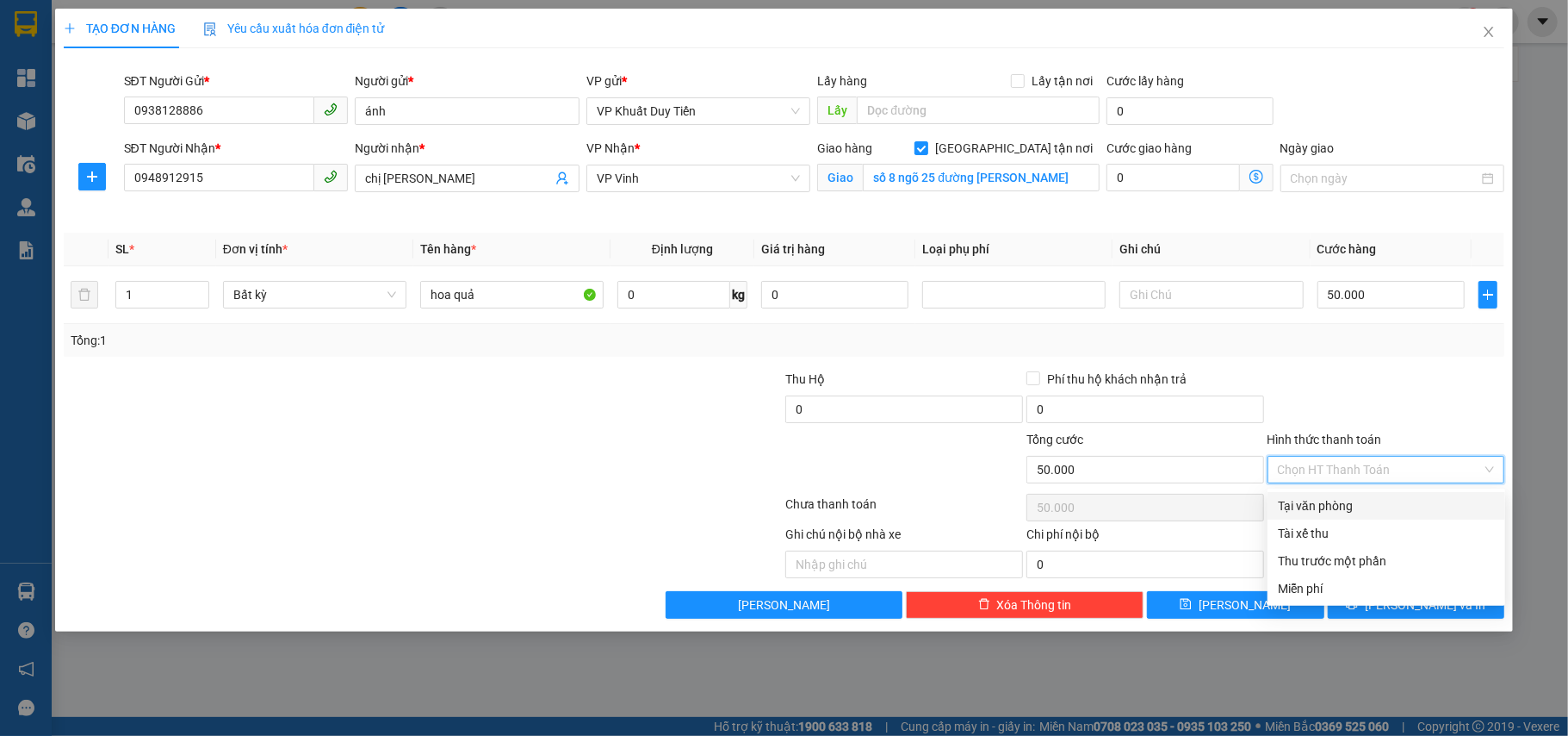
click at [1397, 510] on div "Tại văn phòng" at bounding box center [1386, 506] width 217 height 19
type input "0"
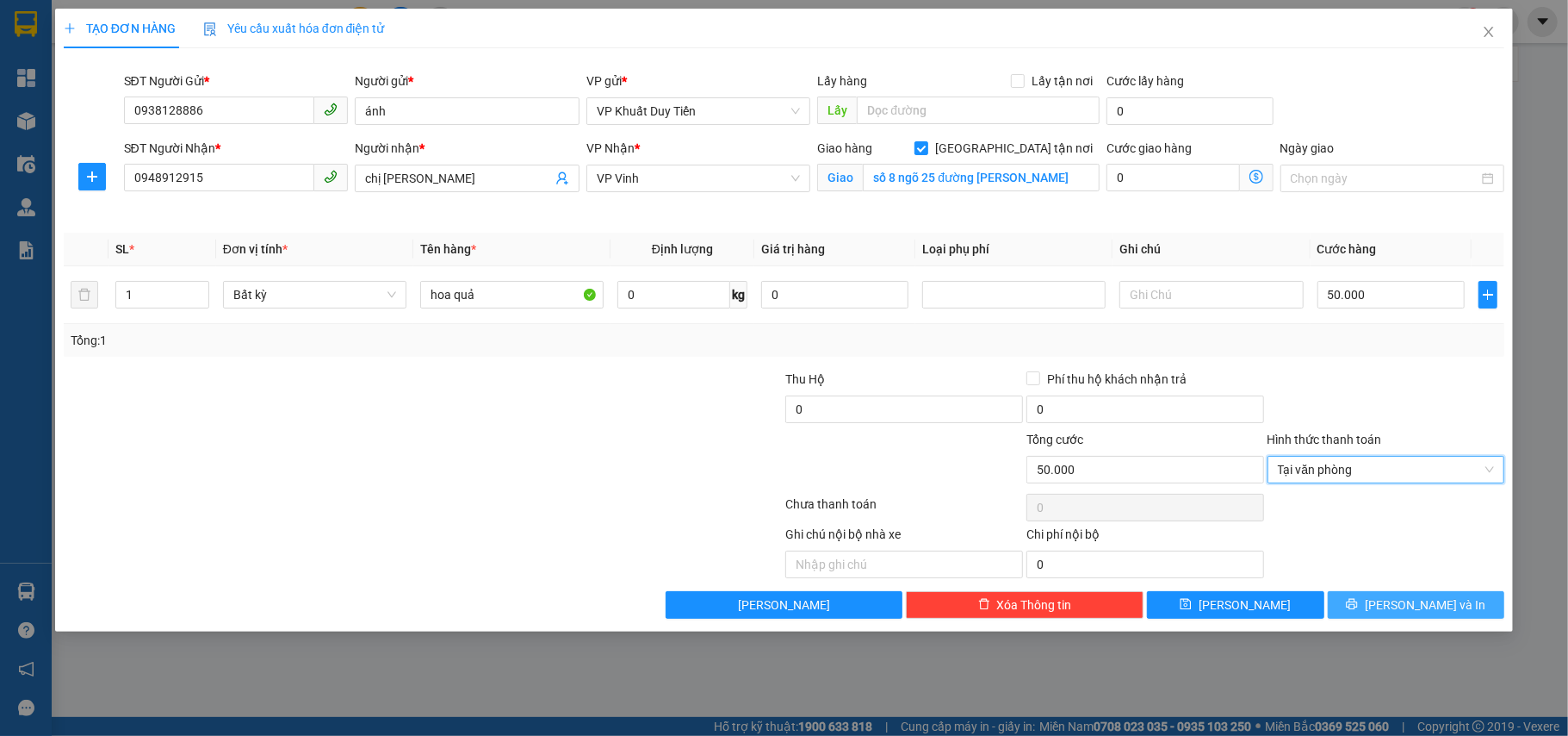
click at [1396, 614] on button "Lưu và In" at bounding box center [1416, 605] width 177 height 28
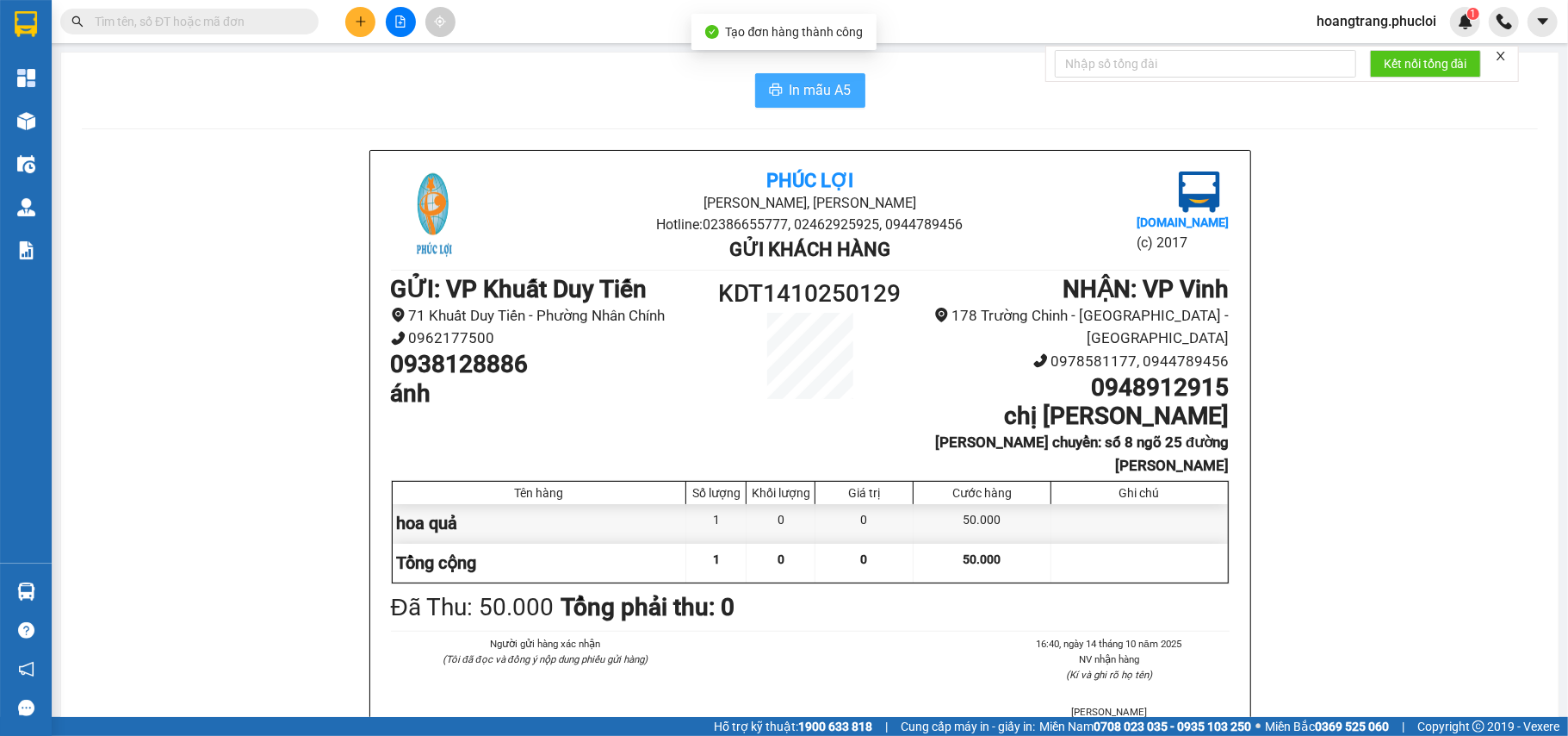
click at [822, 78] on button "In mẫu A5" at bounding box center [810, 90] width 110 height 34
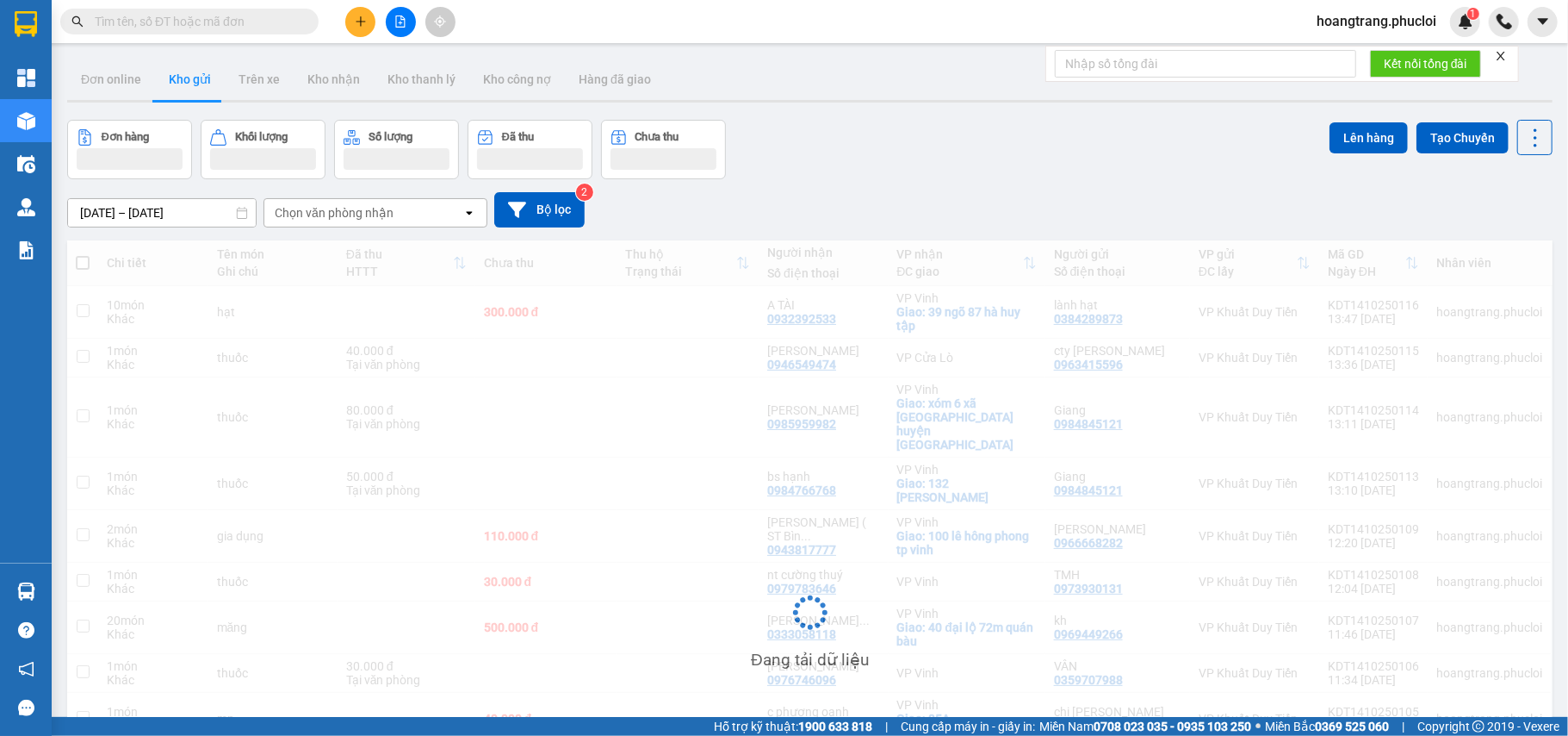
click at [269, 18] on input "text" at bounding box center [196, 22] width 204 height 19
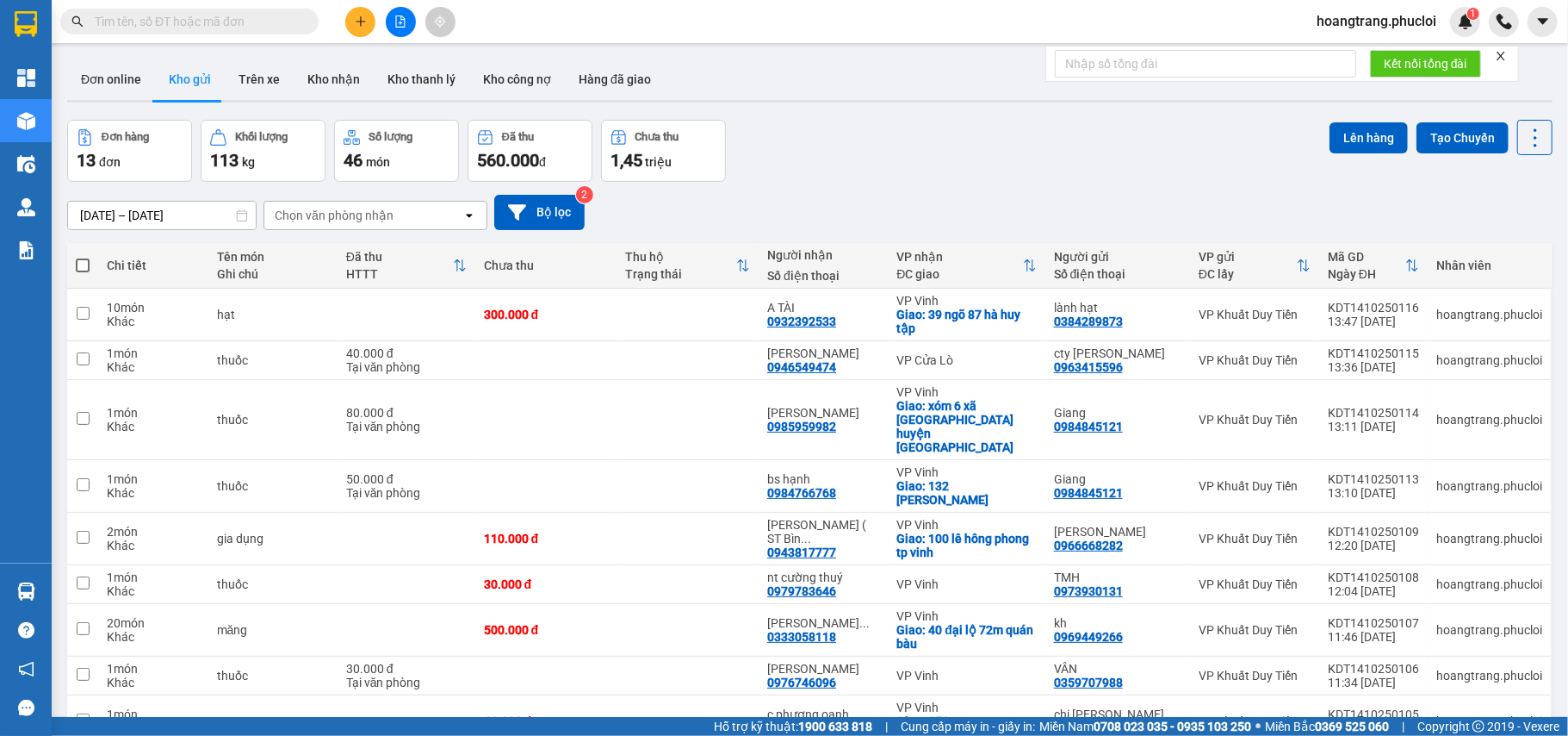
paste input "0916602867"
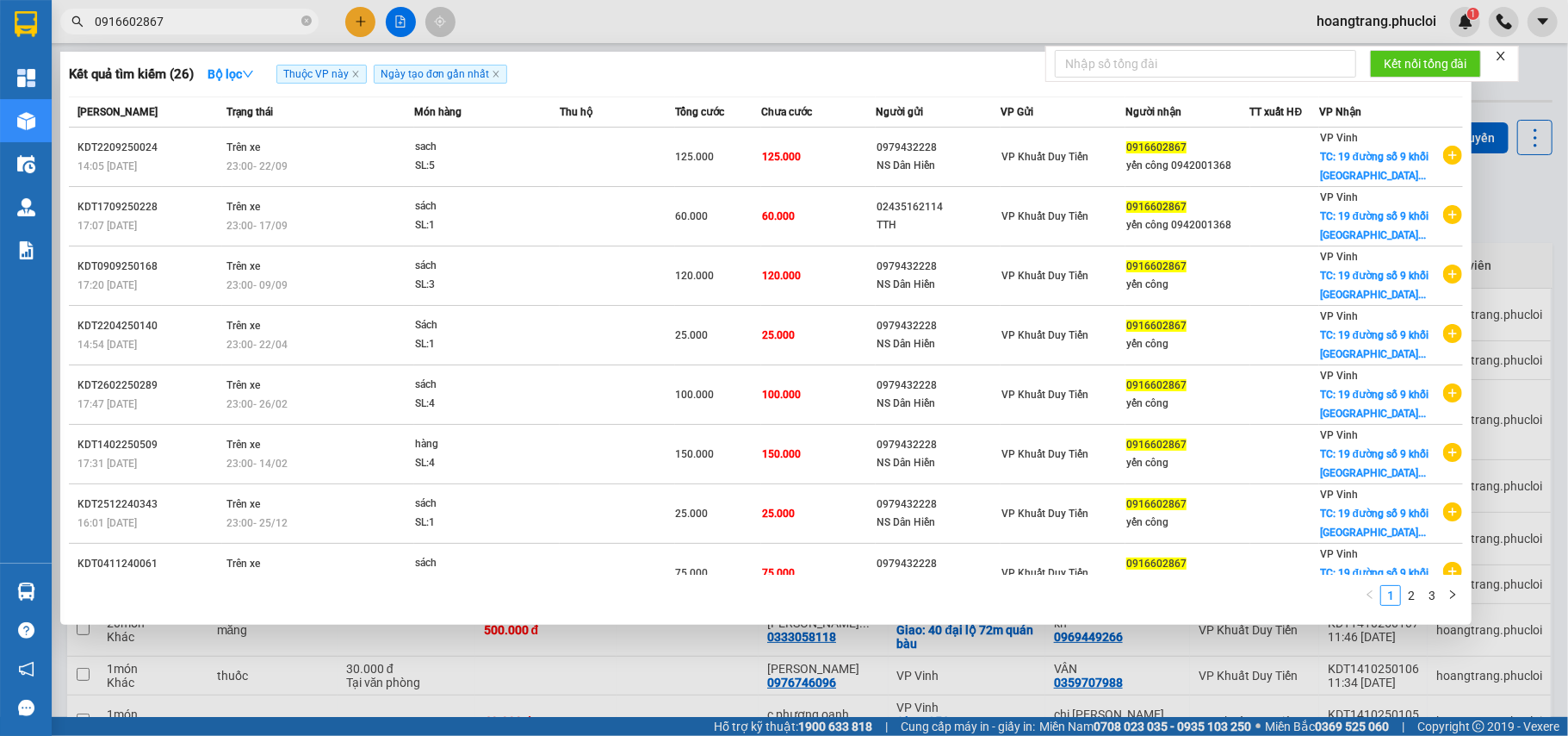
type input "0916602867"
click at [1535, 228] on div at bounding box center [784, 368] width 1568 height 736
